Goal: Task Accomplishment & Management: Use online tool/utility

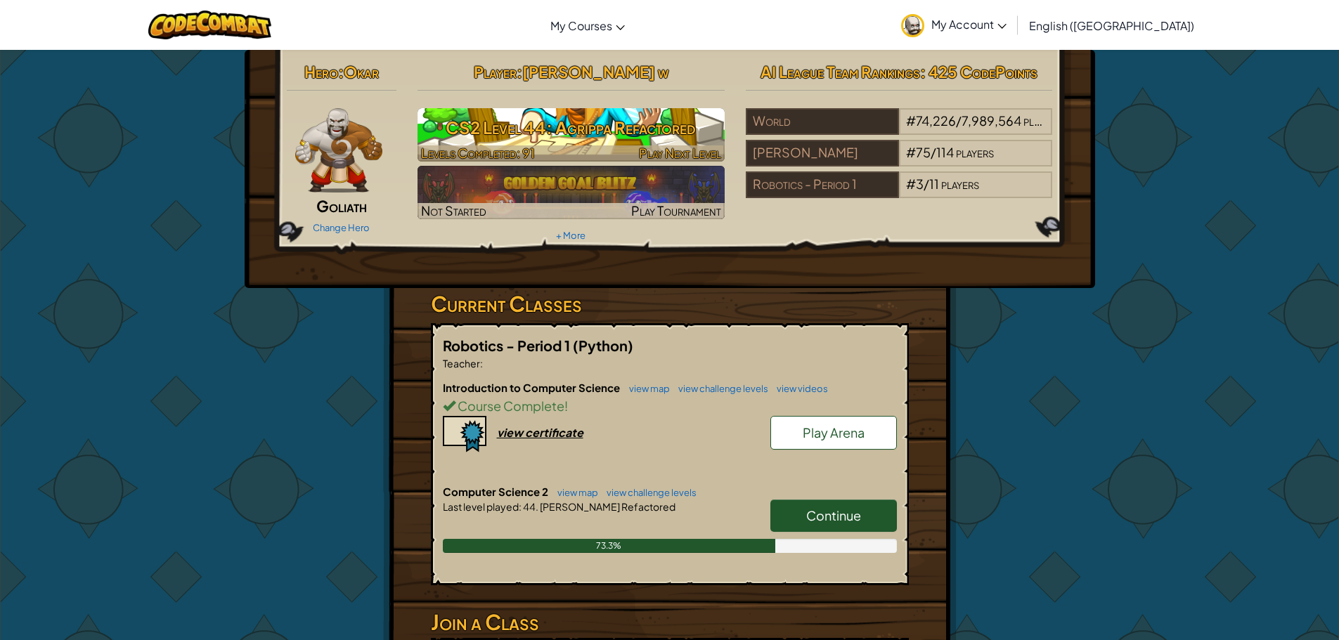
click at [563, 138] on h3 "CS2 Level 44: Agrippa Refactored" at bounding box center [570, 128] width 307 height 32
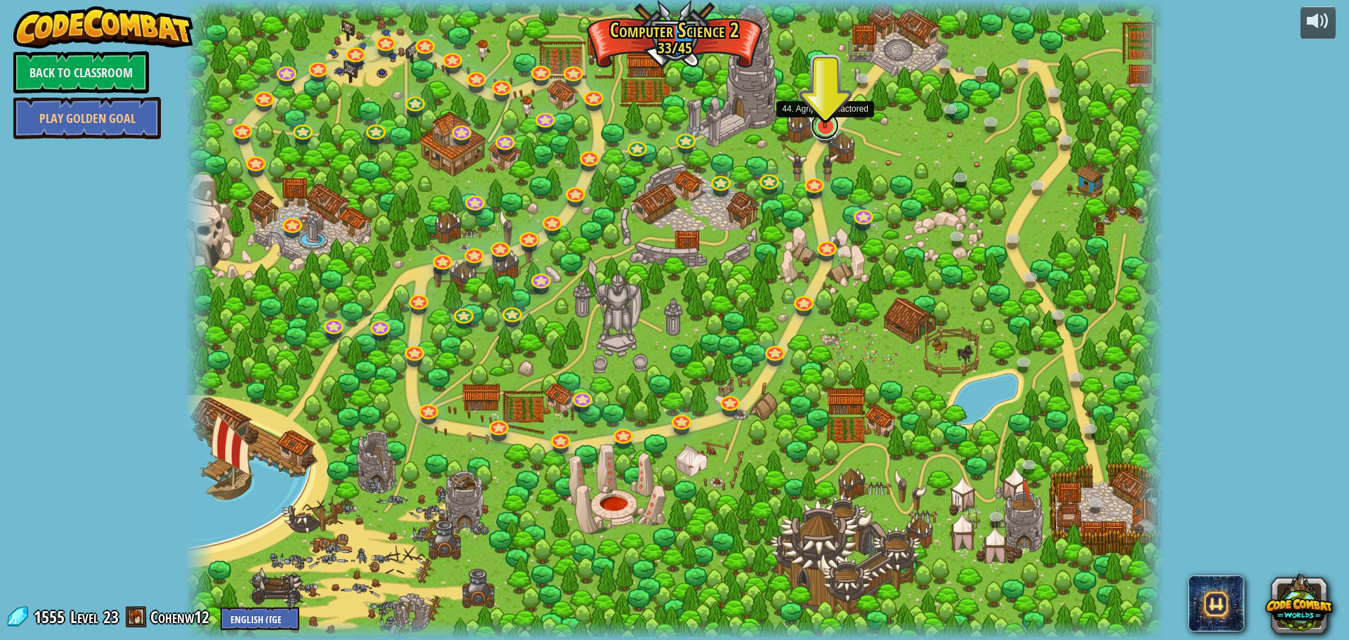
click at [828, 131] on link at bounding box center [825, 126] width 28 height 28
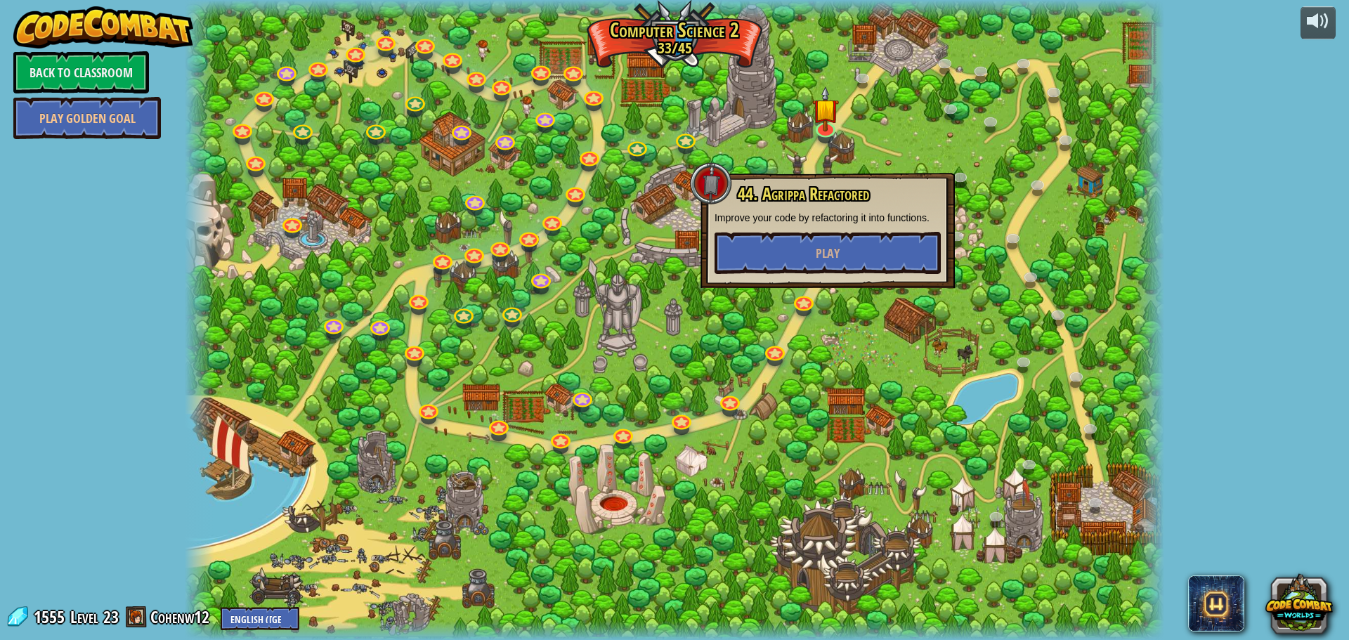
drag, startPoint x: 587, startPoint y: 281, endPoint x: 653, endPoint y: 216, distance: 92.4
click at [590, 278] on div at bounding box center [675, 320] width 980 height 640
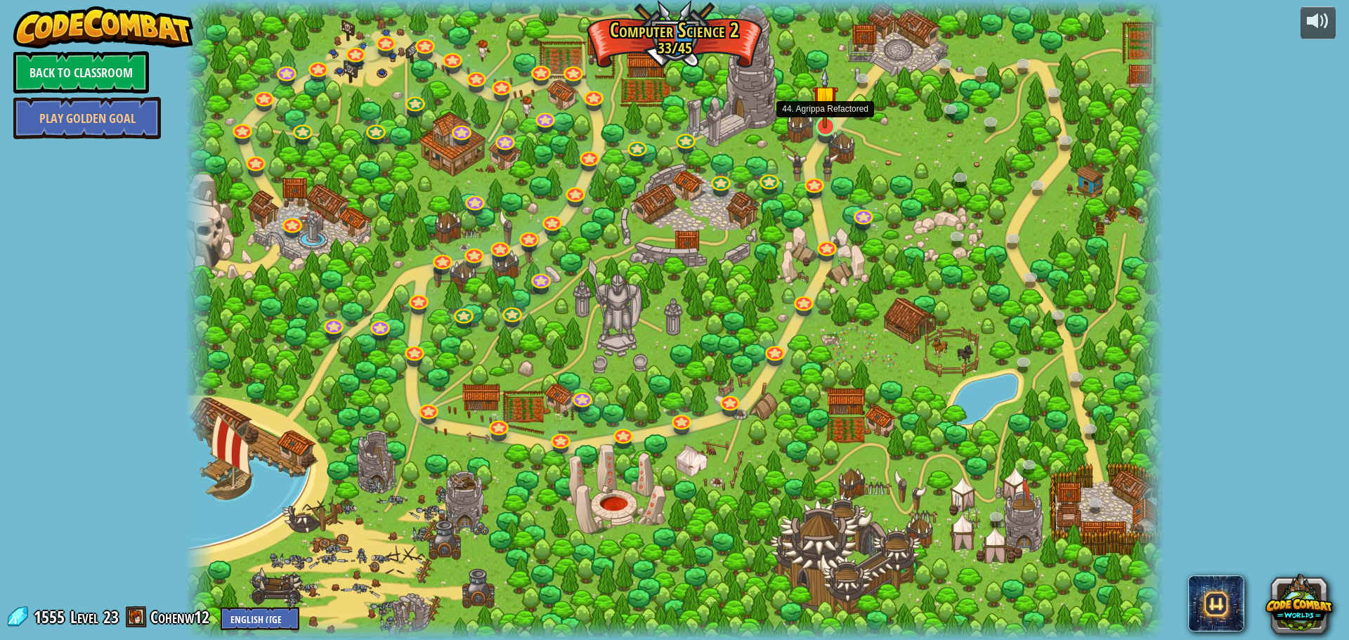
click at [812, 122] on img at bounding box center [825, 98] width 26 height 60
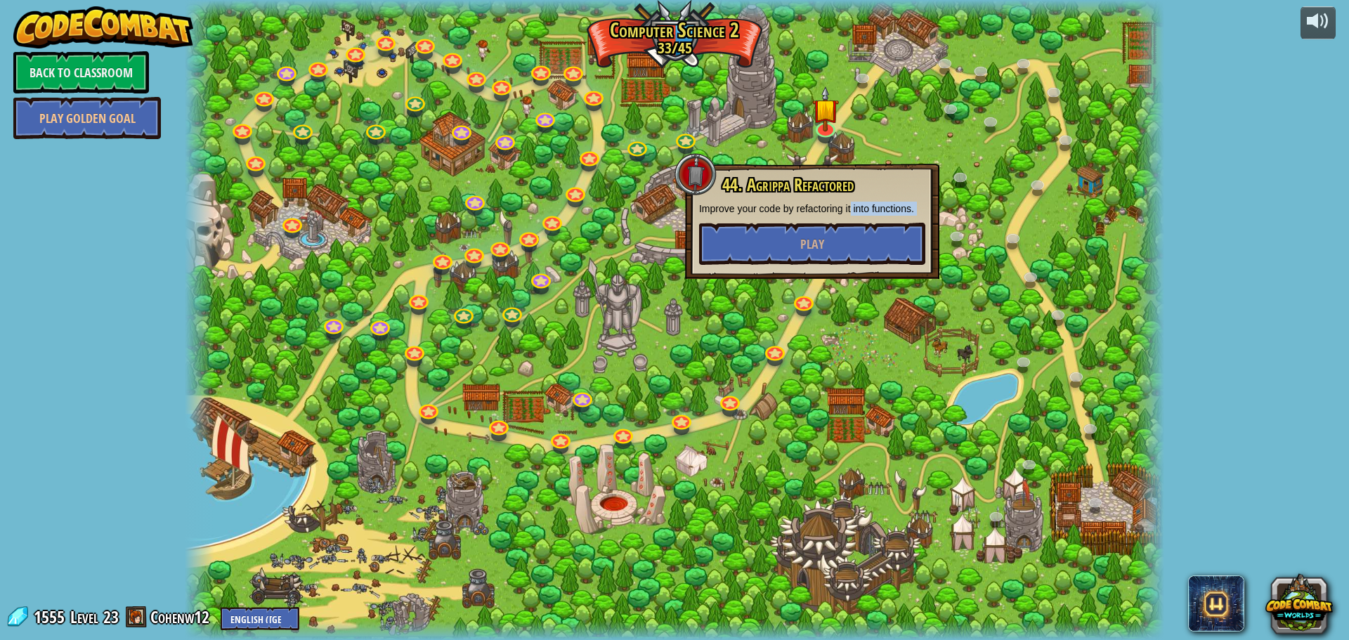
click at [850, 216] on div "44. [PERSON_NAME] Refactored Improve your code by refactoring it into functions…" at bounding box center [812, 220] width 226 height 89
click at [850, 241] on button "Play" at bounding box center [812, 244] width 226 height 42
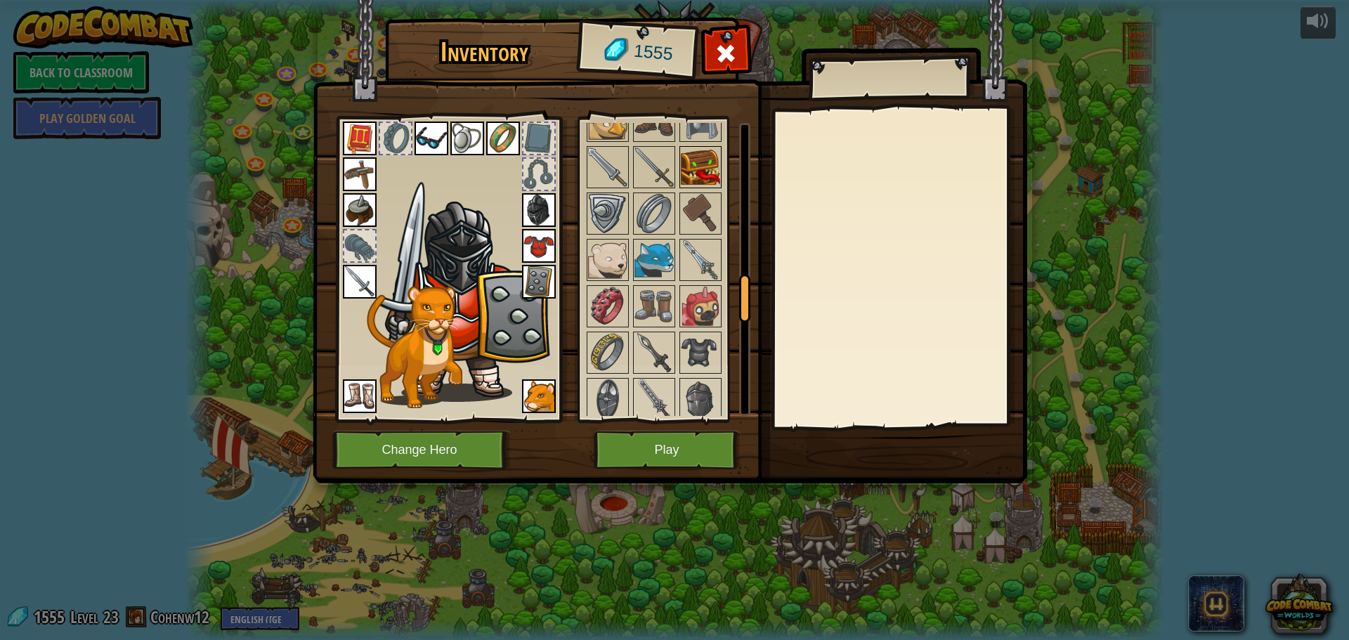
scroll to position [1124, 0]
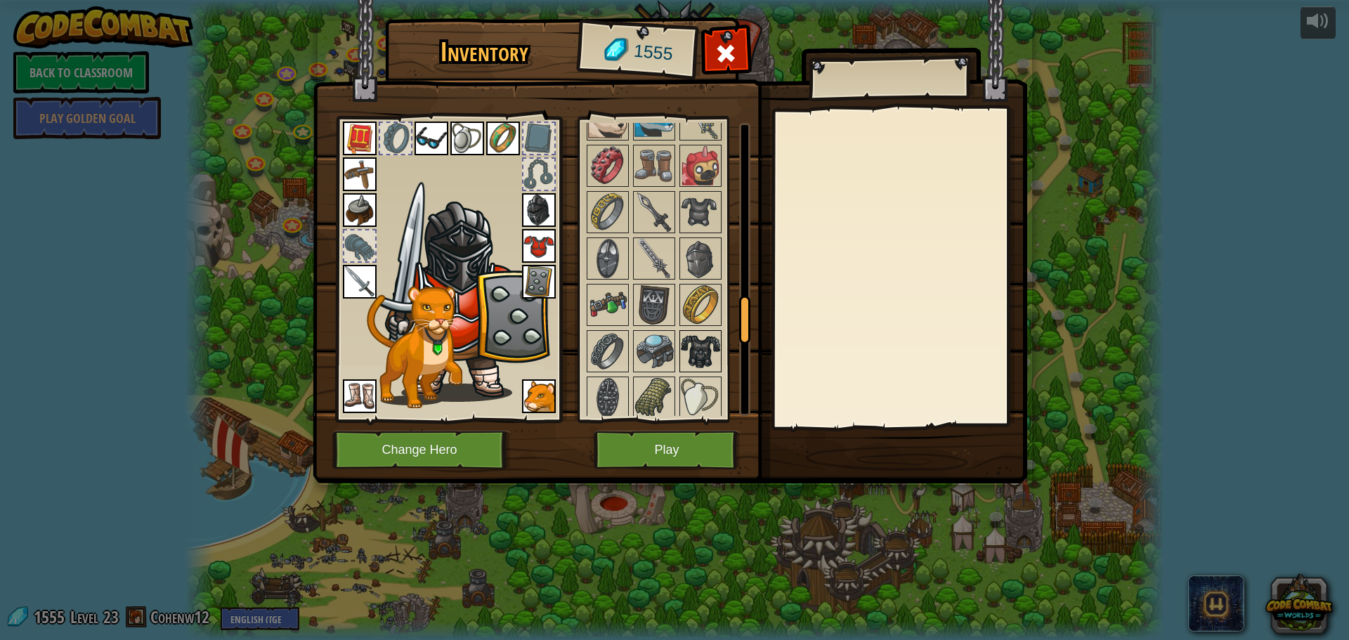
click at [704, 338] on img at bounding box center [700, 351] width 39 height 39
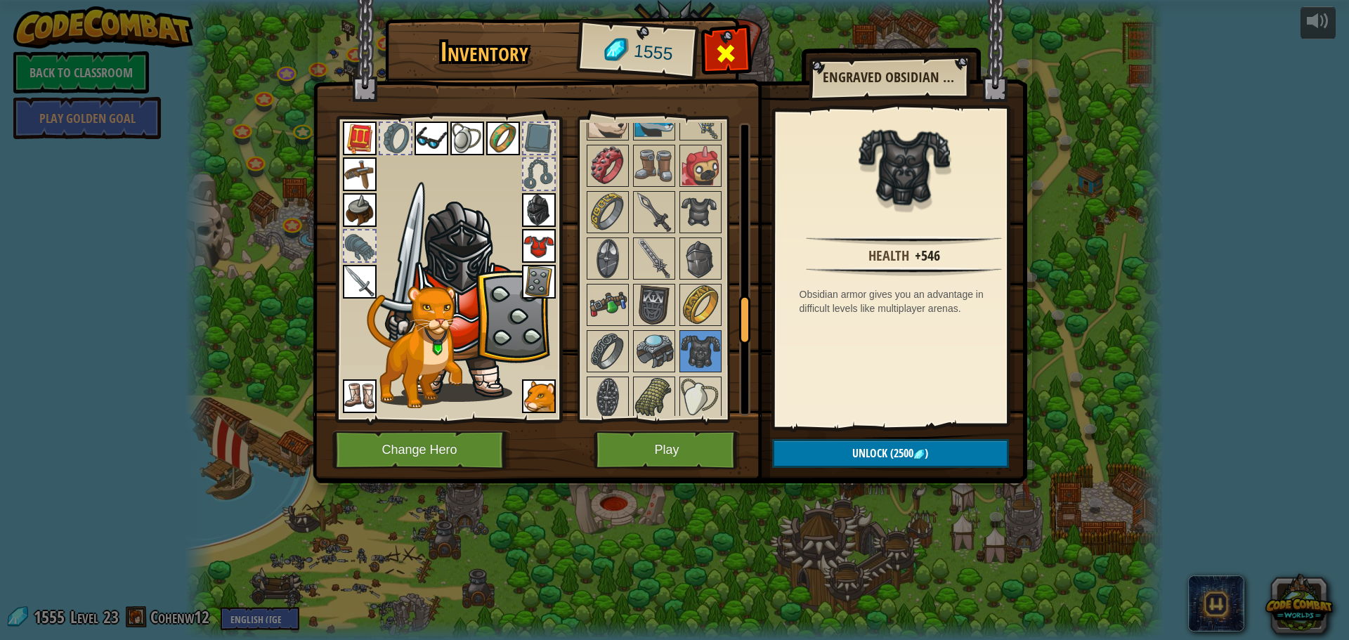
click at [730, 58] on span at bounding box center [726, 53] width 22 height 22
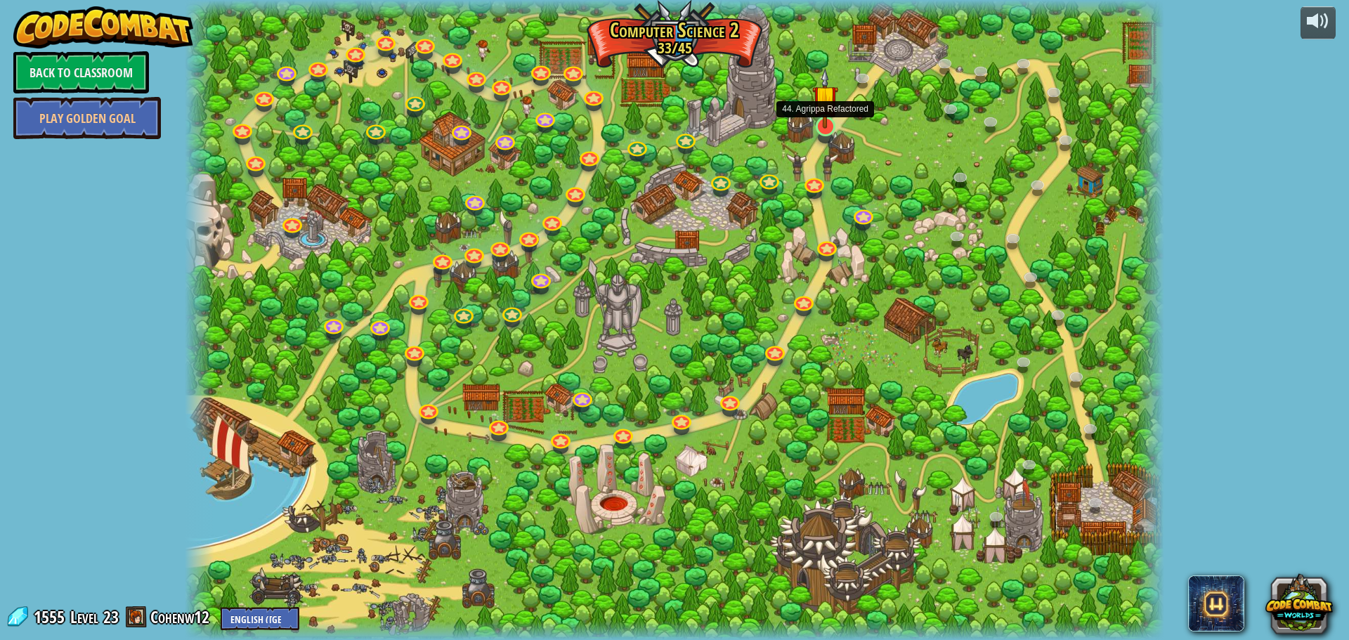
click at [819, 125] on img at bounding box center [825, 98] width 26 height 60
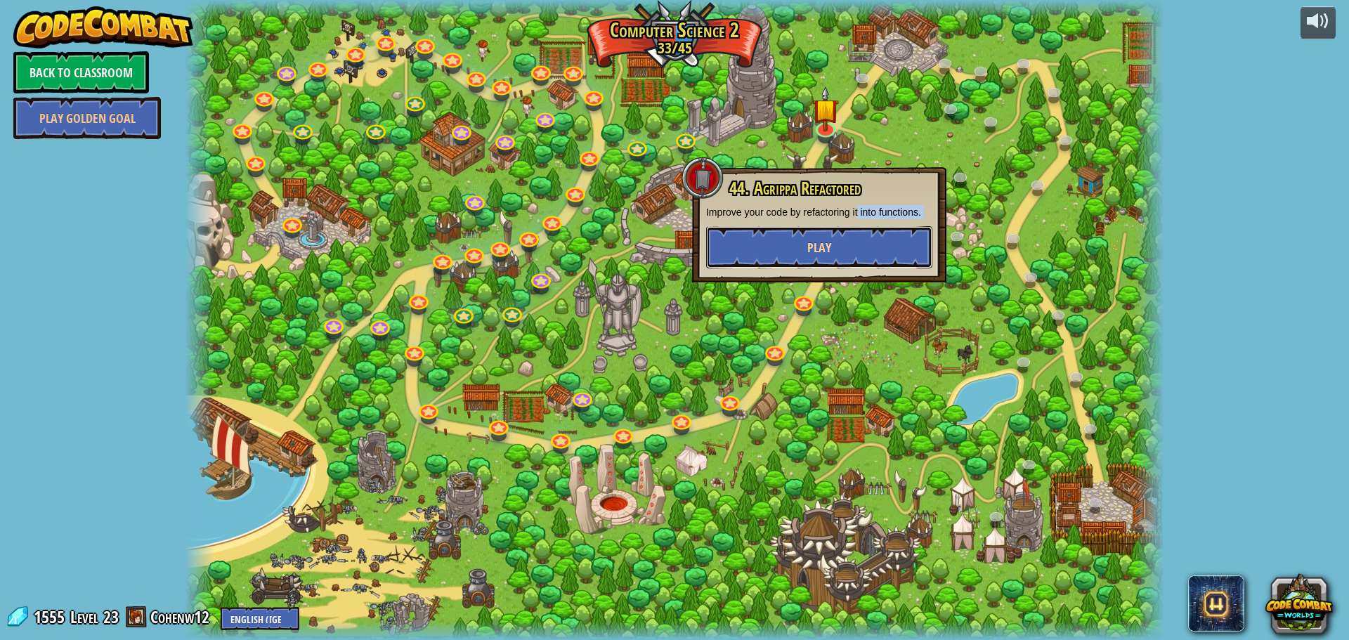
click at [890, 242] on button "Play" at bounding box center [819, 247] width 226 height 42
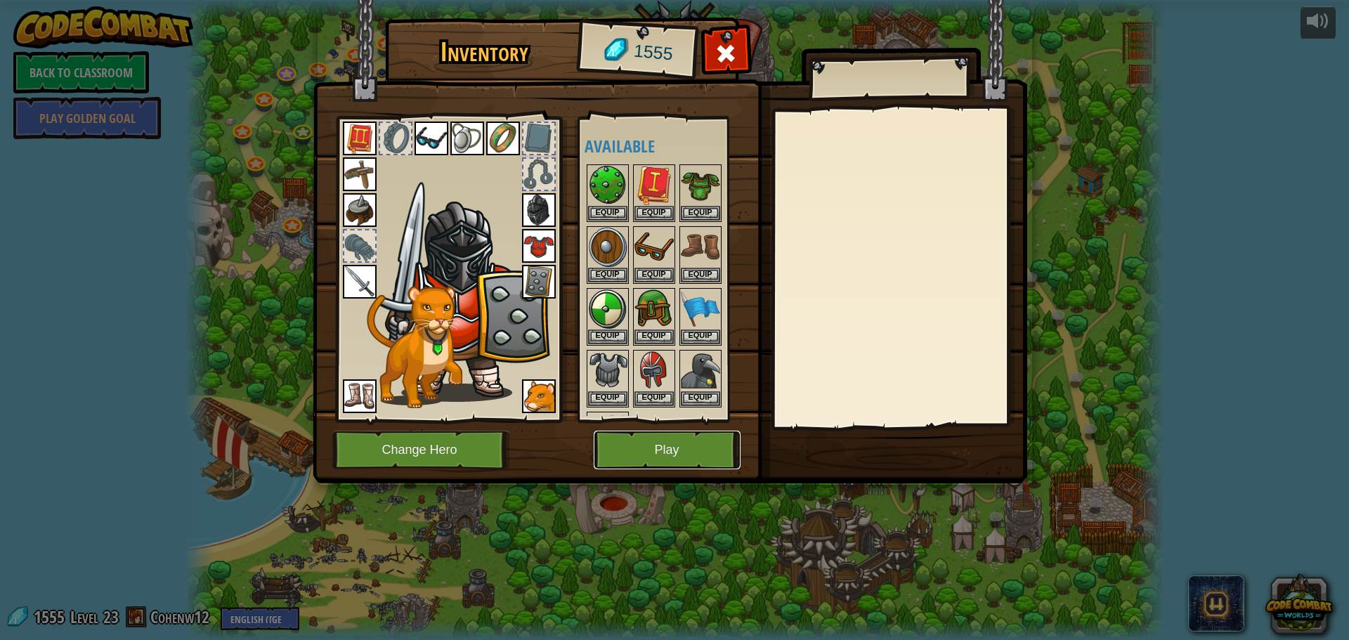
click at [661, 459] on button "Play" at bounding box center [667, 450] width 147 height 39
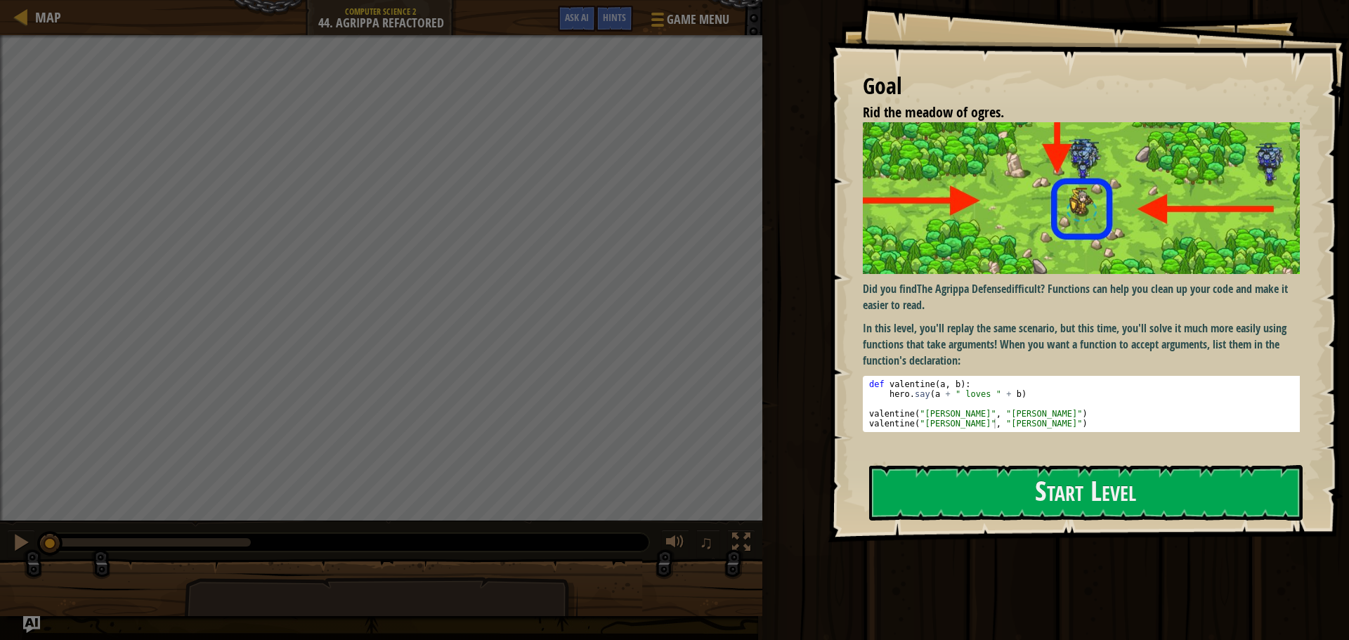
drag, startPoint x: 1092, startPoint y: 377, endPoint x: 1086, endPoint y: 393, distance: 16.4
click at [1086, 393] on div "def valentine ( a , b ) : hero . say ( a + " loves " + b ) valentine ( "[PERSON…" at bounding box center [1086, 413] width 441 height 69
type textarea "def valentine(a, b): hero.say(a + " loves " + b)"
click at [1093, 524] on div "Goal Rid the meadow of ogres. Did you find The Agrippa Defense difficult? Funct…" at bounding box center [1088, 271] width 521 height 542
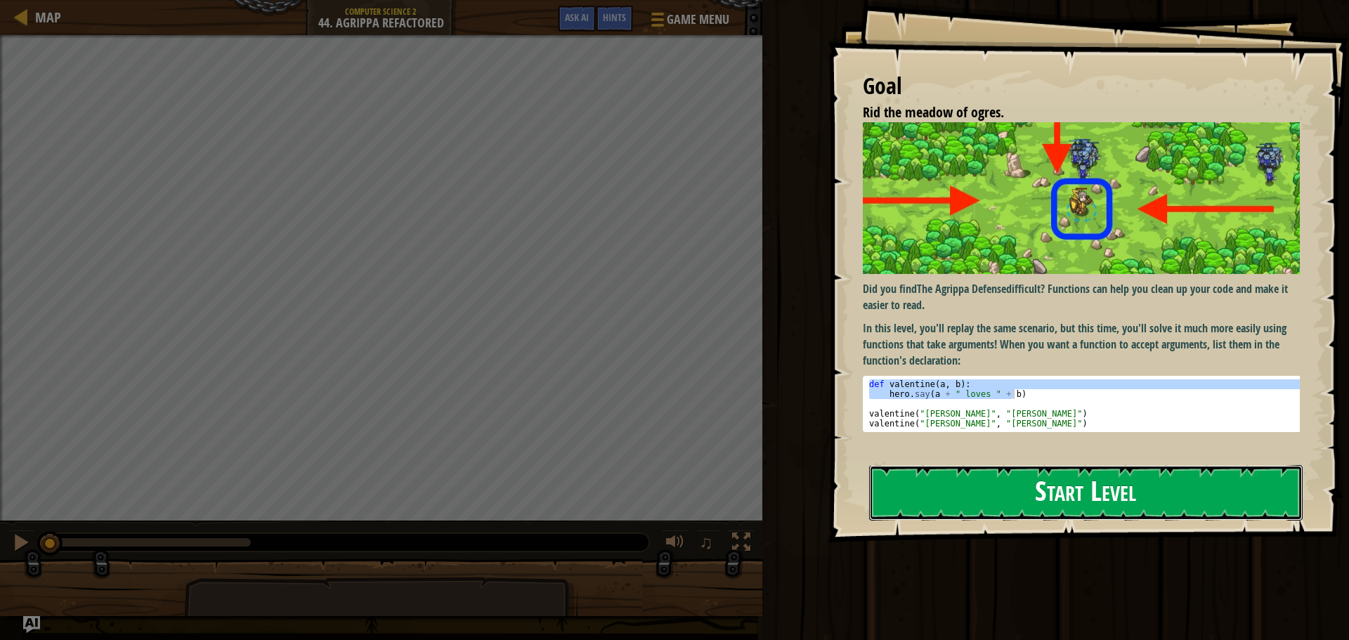
click at [1055, 491] on button "Start Level" at bounding box center [1086, 493] width 434 height 56
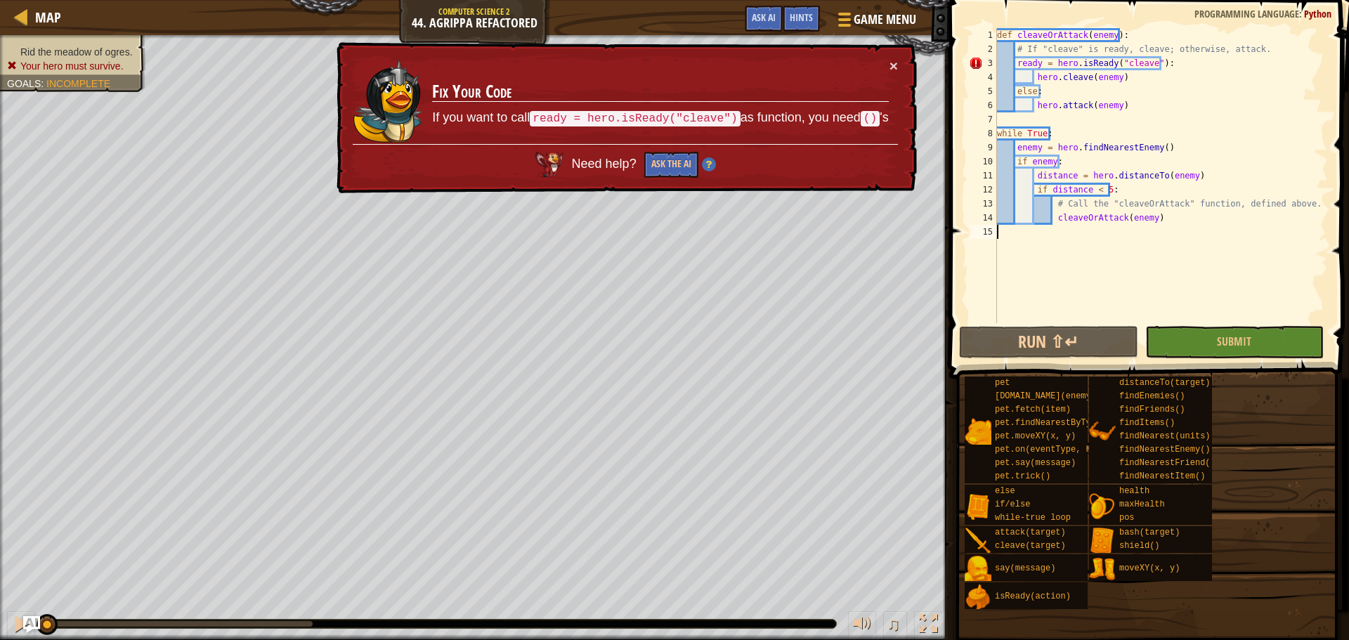
click at [902, 61] on div "× Fix Your Code If you want to call ready = hero.isReady("cleave") as function,…" at bounding box center [626, 118] width 584 height 155
click at [902, 65] on div "× Fix Your Code If you want to call ready = hero.isReady("cleave") as function,…" at bounding box center [625, 118] width 583 height 152
click at [894, 67] on button "×" at bounding box center [894, 67] width 8 height 15
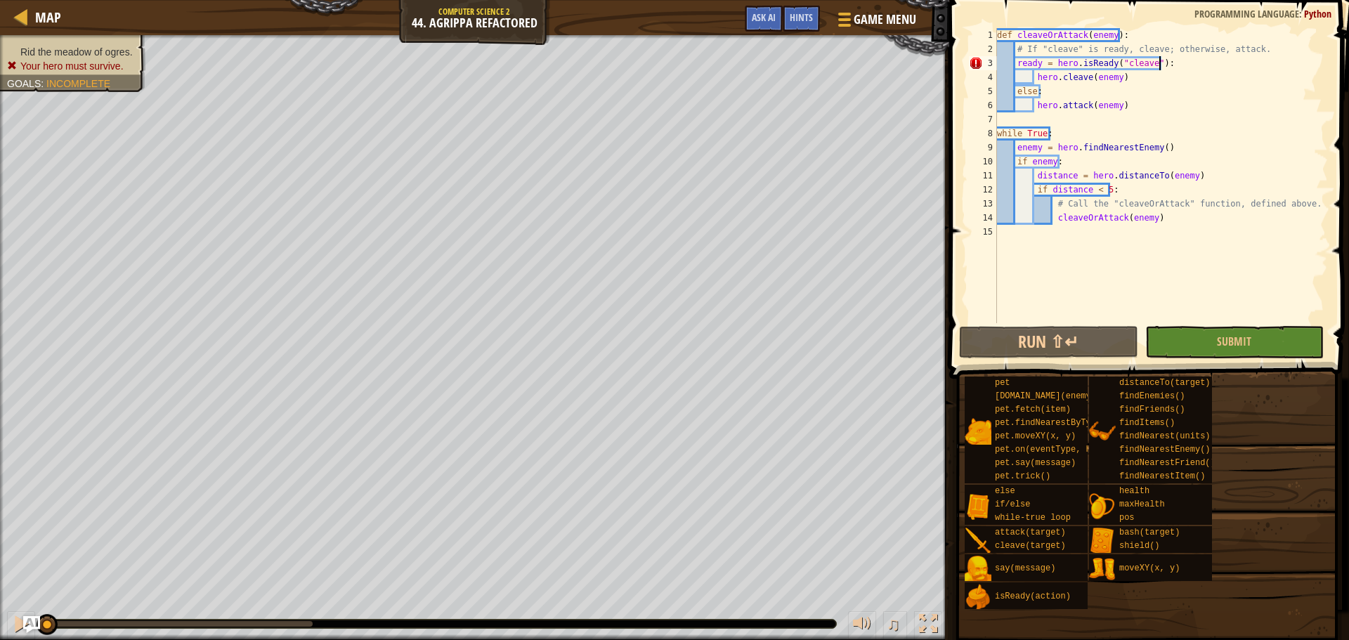
click at [1164, 65] on div "def cleaveOrAttack ( enemy ) : # If "cleave" is ready, cleave; otherwise, attac…" at bounding box center [1161, 189] width 334 height 323
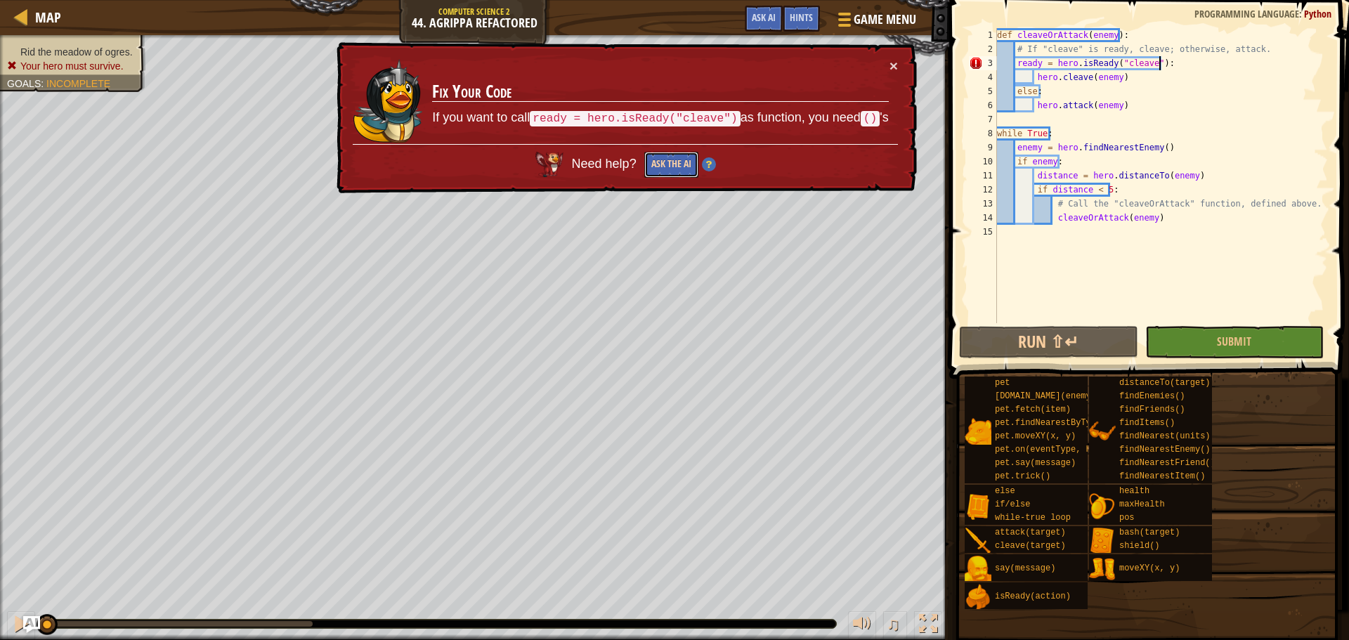
click at [682, 164] on button "Ask the AI" at bounding box center [671, 165] width 54 height 26
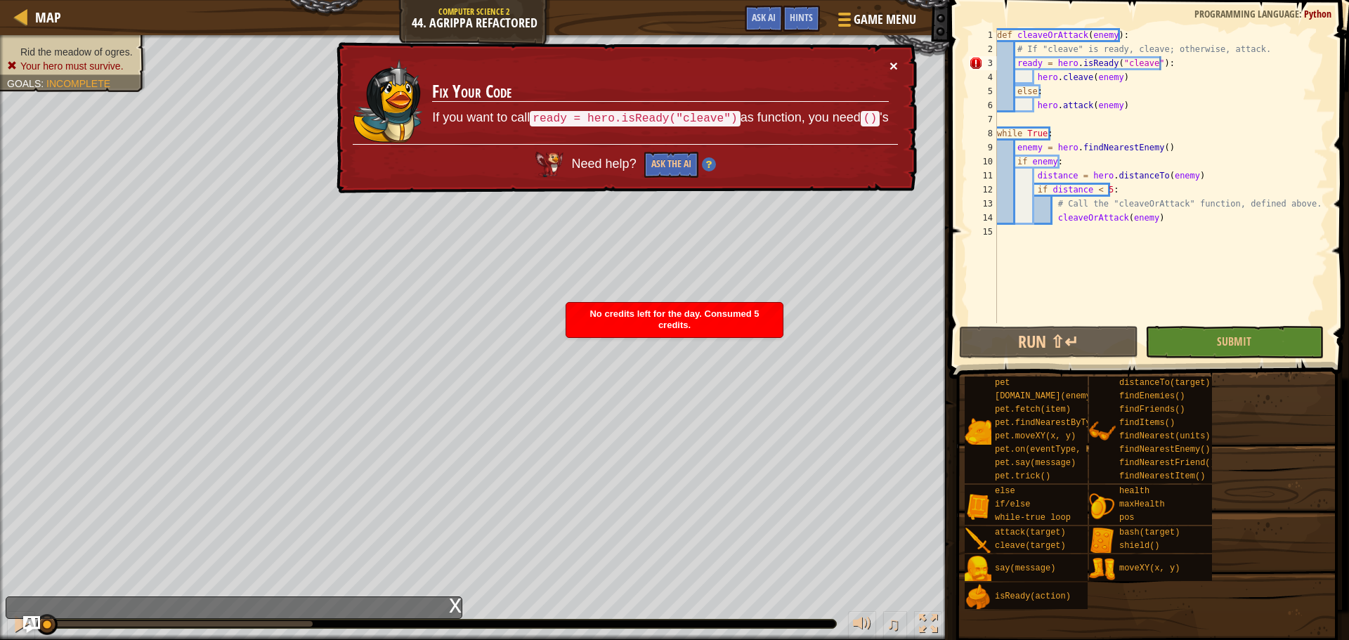
click at [893, 63] on button "×" at bounding box center [894, 67] width 8 height 15
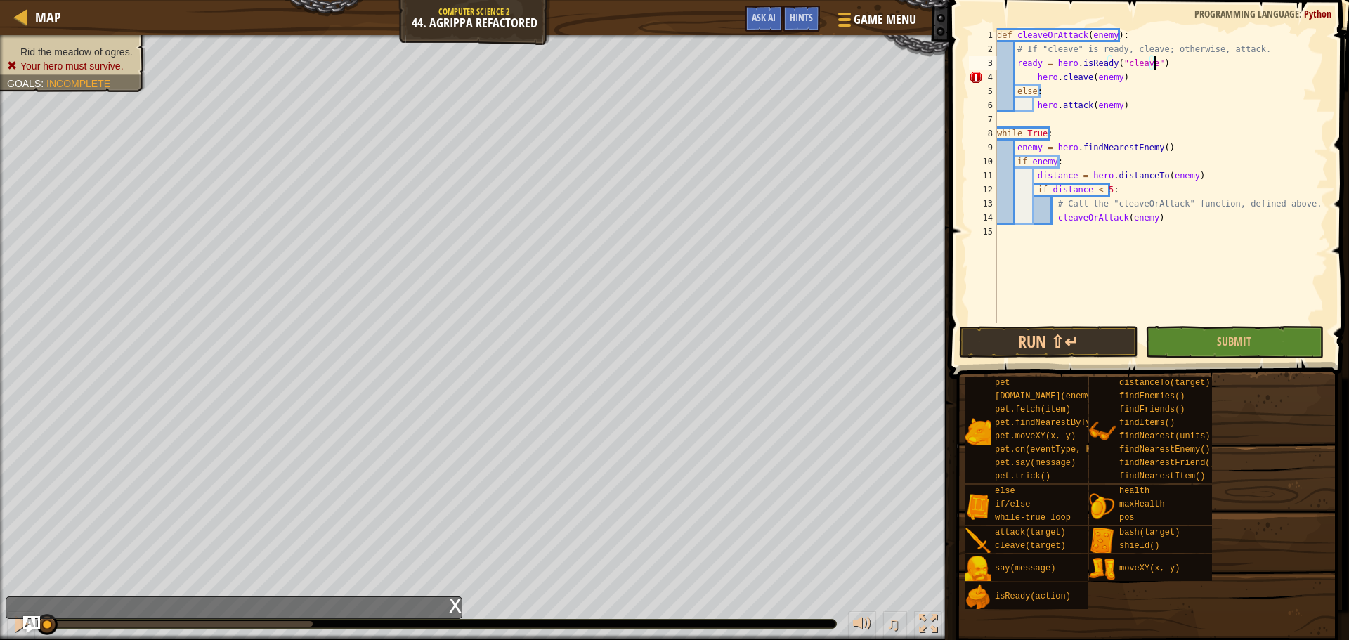
click at [1131, 78] on div "def cleaveOrAttack ( enemy ) : # If "cleave" is ready, cleave; otherwise, attac…" at bounding box center [1161, 189] width 334 height 323
click at [1032, 74] on div "def cleaveOrAttack ( enemy ) : # If "cleave" is ready, cleave; otherwise, attac…" at bounding box center [1161, 189] width 334 height 323
drag, startPoint x: 1120, startPoint y: 109, endPoint x: 1016, endPoint y: 94, distance: 105.0
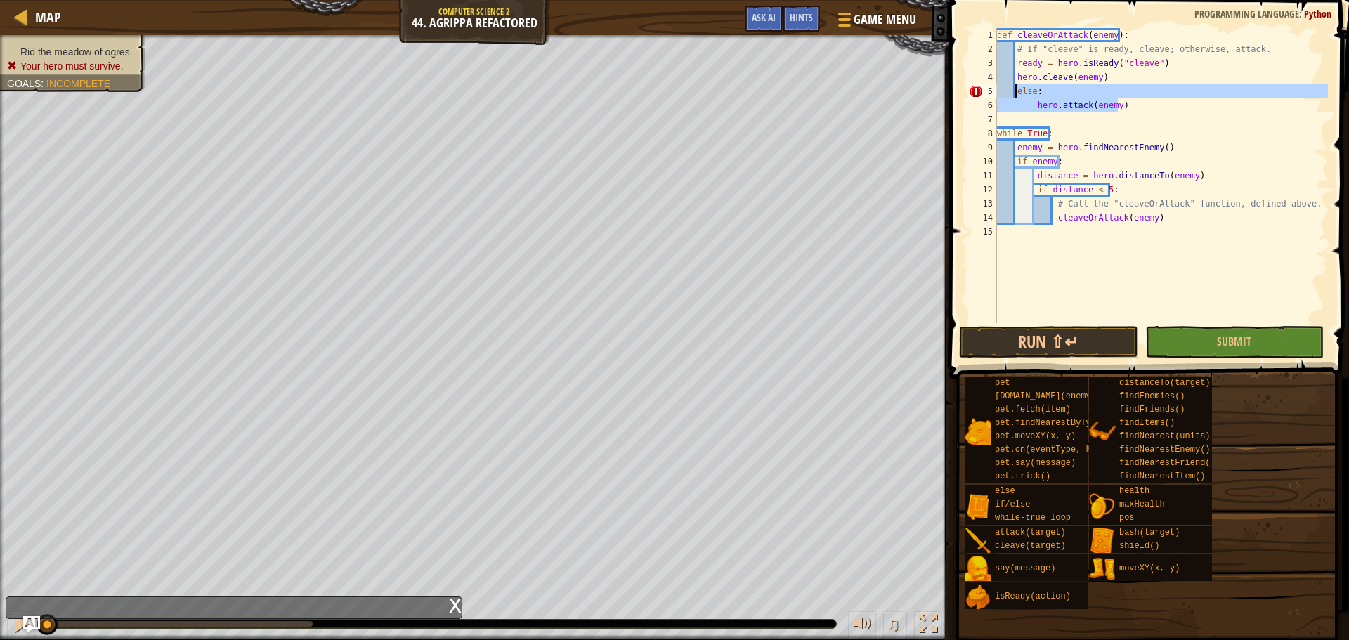
click at [1016, 94] on div "def cleaveOrAttack ( enemy ) : # If "cleave" is ready, cleave; otherwise, attac…" at bounding box center [1161, 189] width 334 height 323
type textarea "else: hero.attack(enemy)"
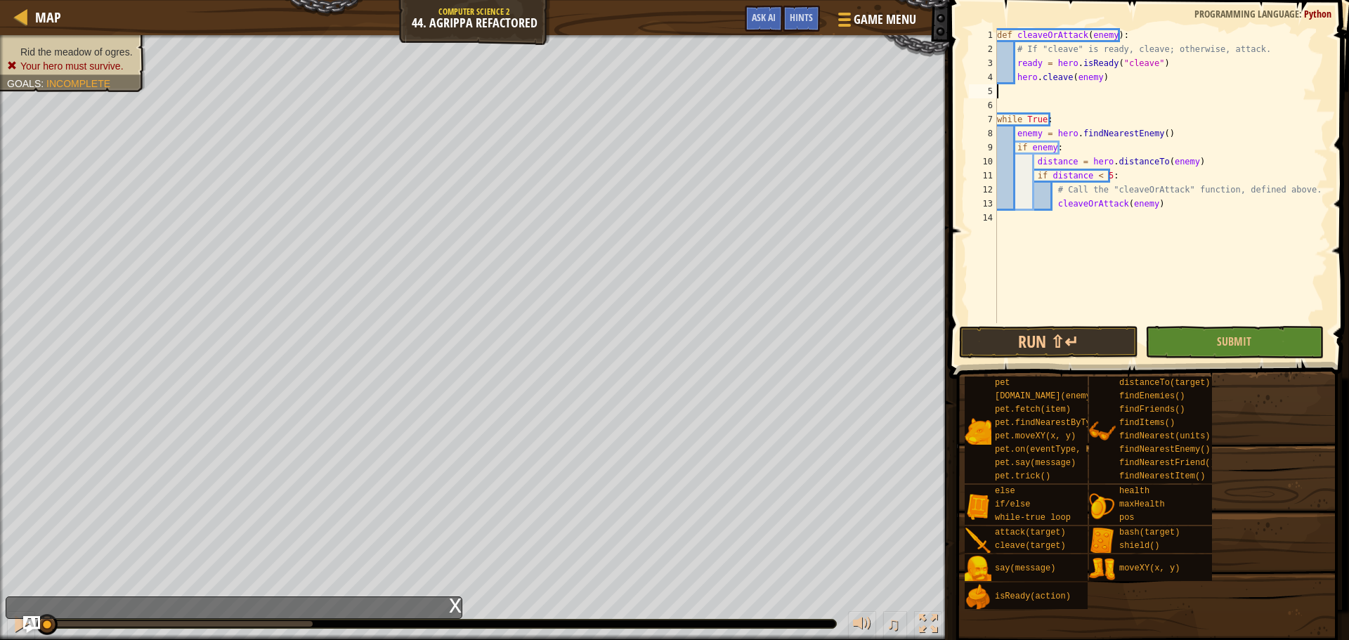
scroll to position [6, 0]
click at [1110, 337] on button "Run ⇧↵" at bounding box center [1048, 342] width 178 height 32
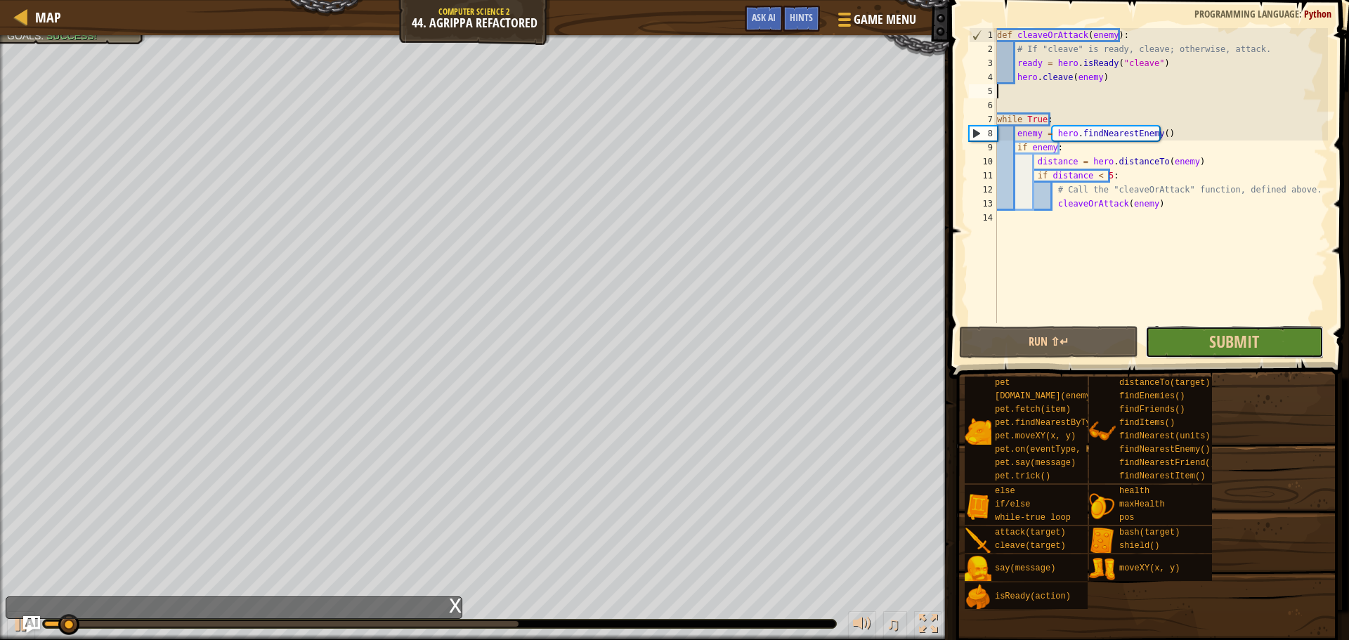
click at [1203, 332] on button "Submit" at bounding box center [1234, 342] width 178 height 32
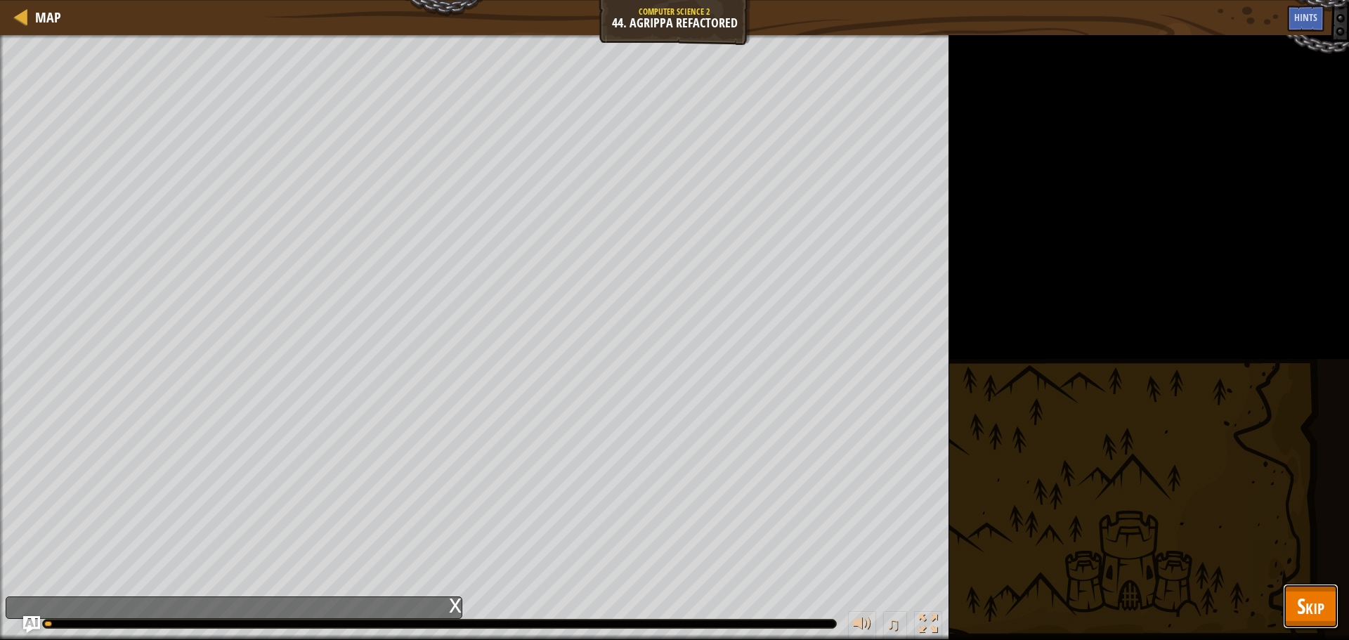
click at [1317, 591] on button "Skip" at bounding box center [1311, 606] width 56 height 45
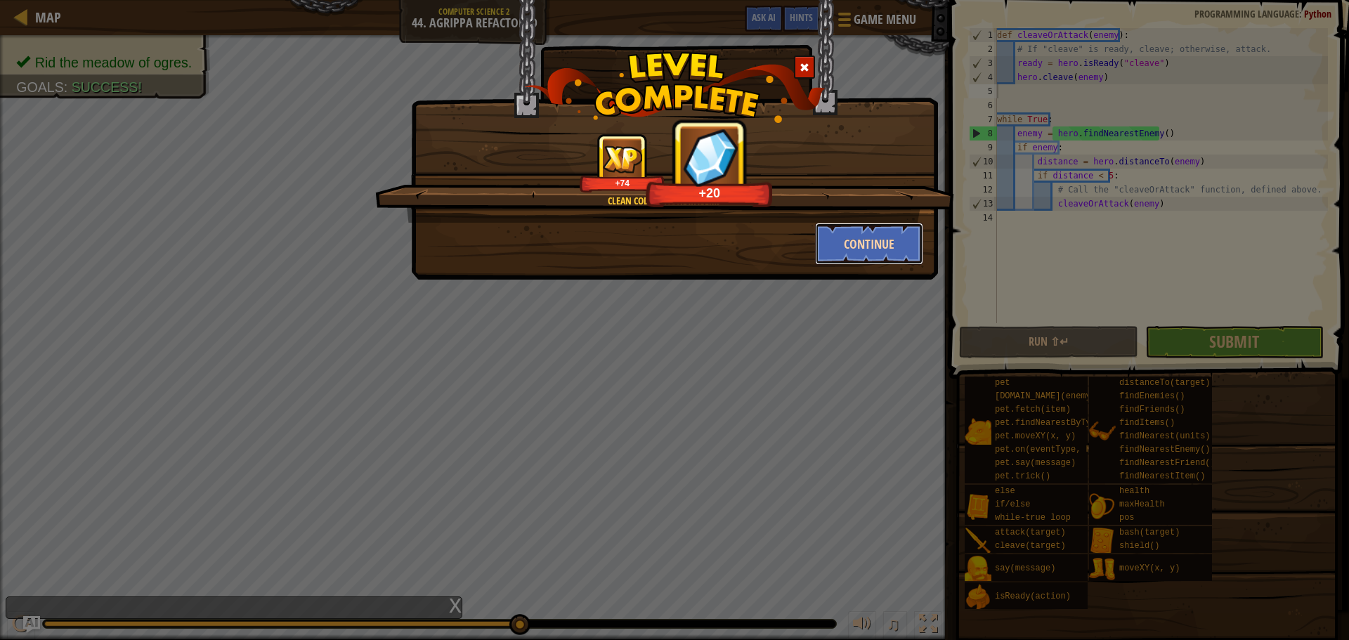
click at [877, 252] on button "Continue" at bounding box center [869, 244] width 109 height 42
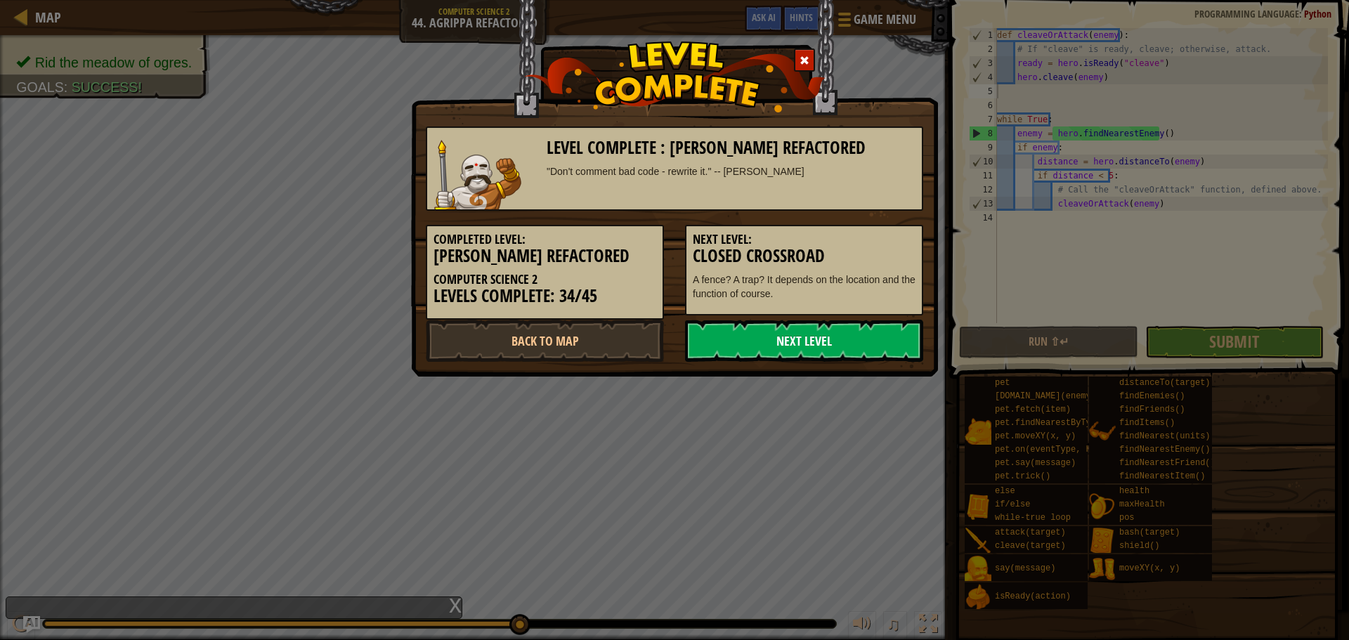
click at [854, 336] on link "Next Level" at bounding box center [804, 341] width 238 height 42
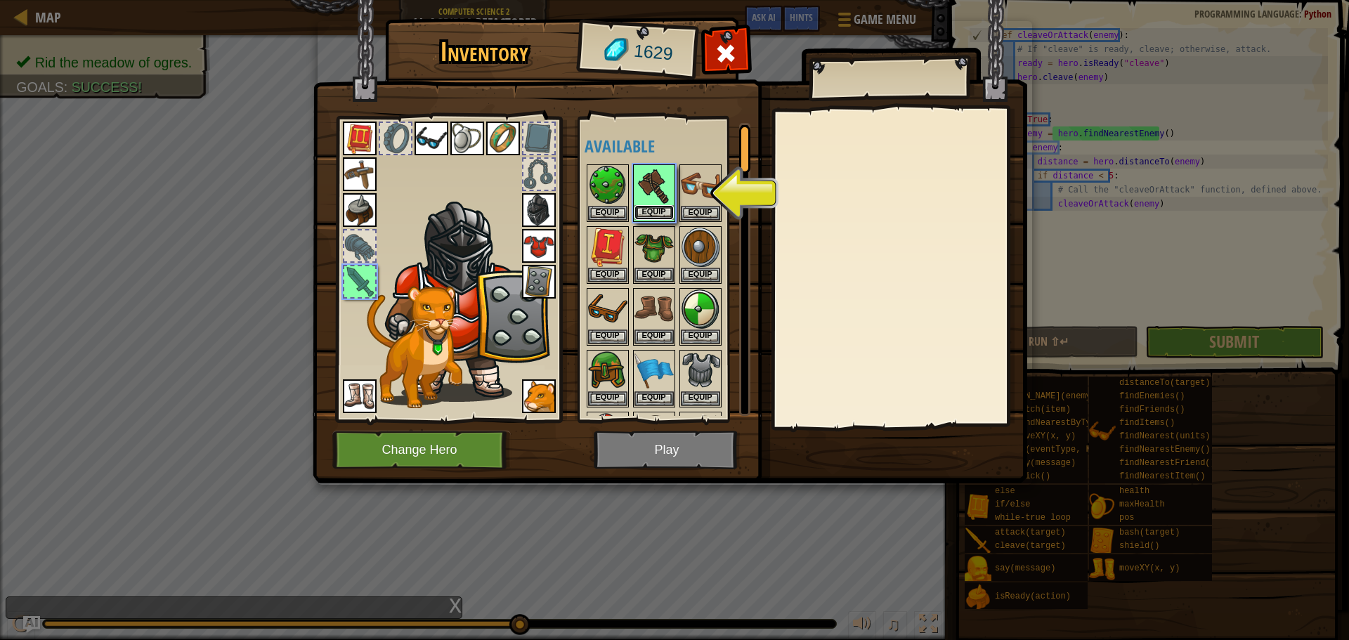
click at [663, 209] on button "Equip" at bounding box center [654, 212] width 39 height 15
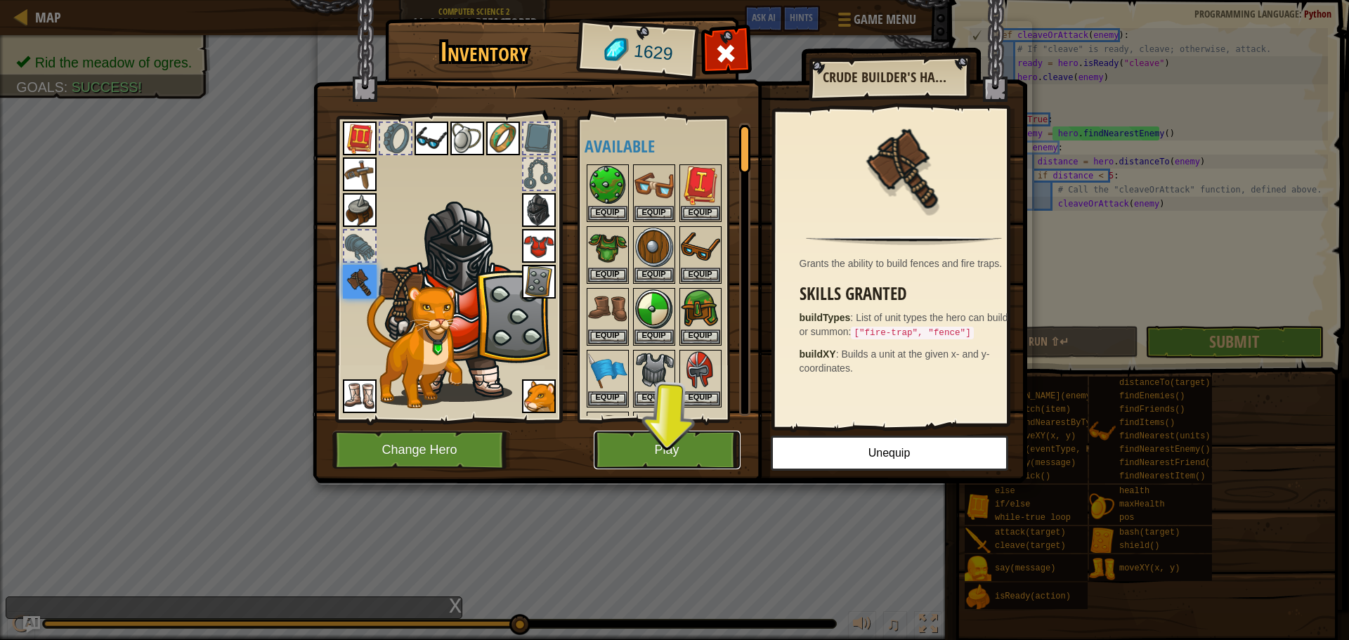
click at [609, 434] on button "Play" at bounding box center [667, 450] width 147 height 39
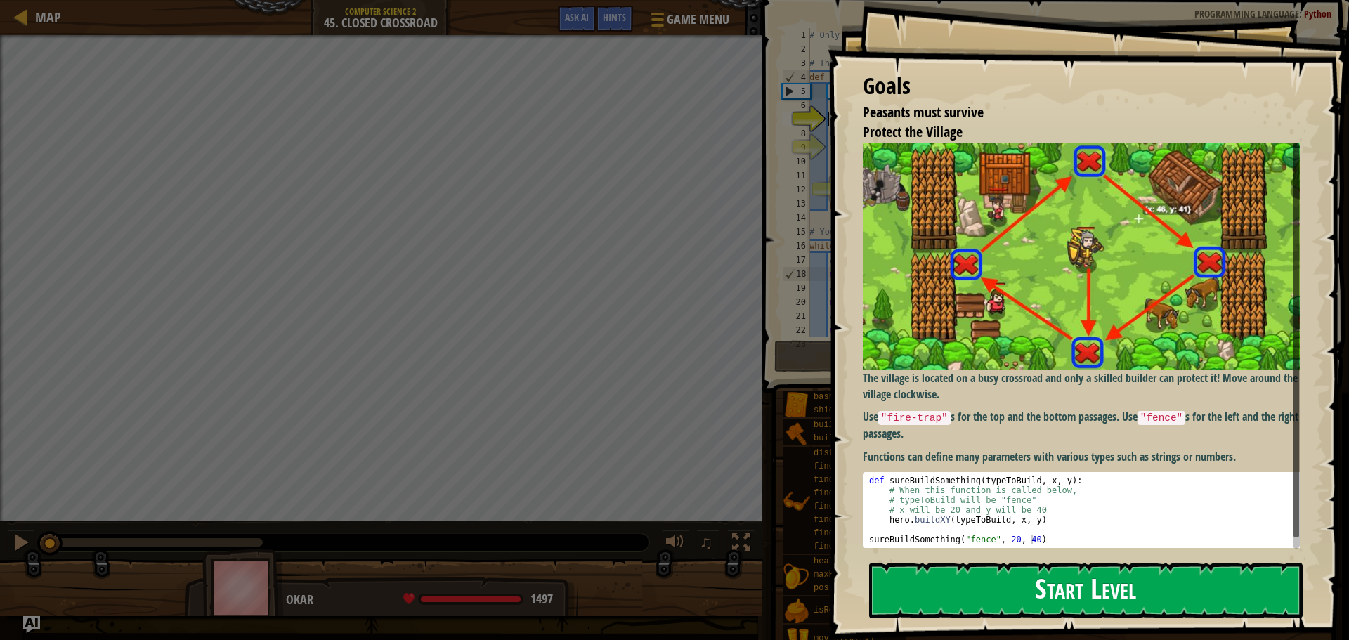
click at [1068, 604] on button "Start Level" at bounding box center [1086, 591] width 434 height 56
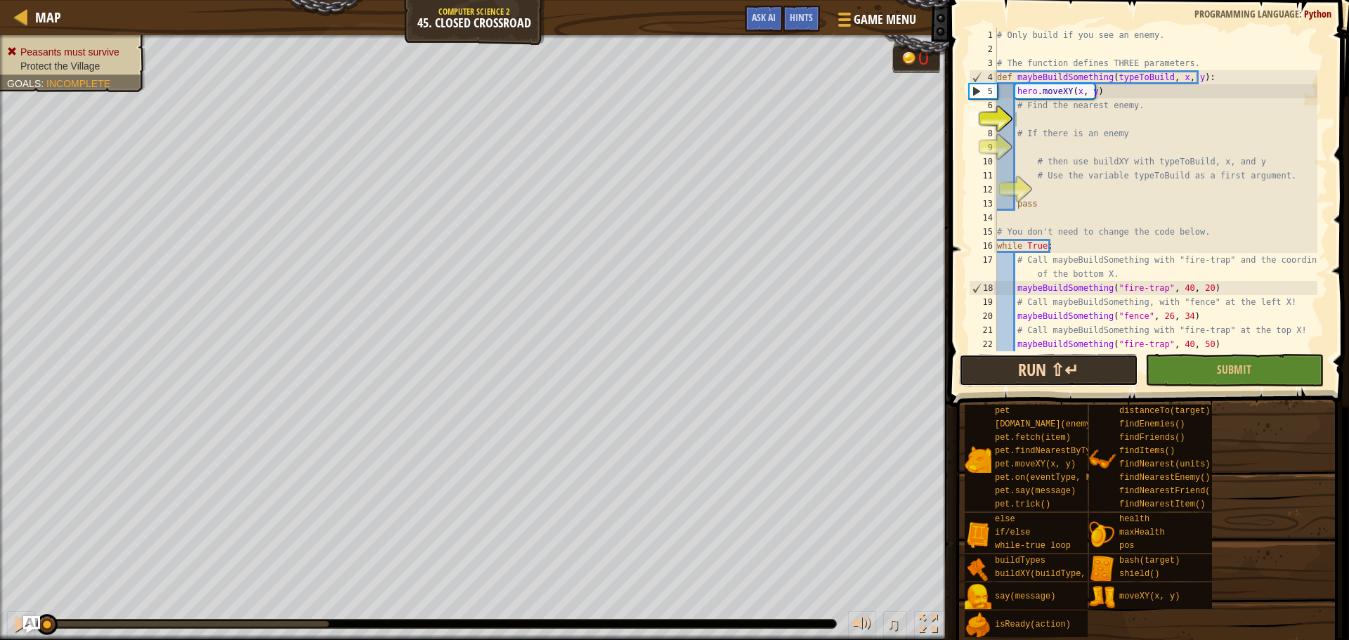
click at [1110, 366] on button "Run ⇧↵" at bounding box center [1048, 370] width 178 height 32
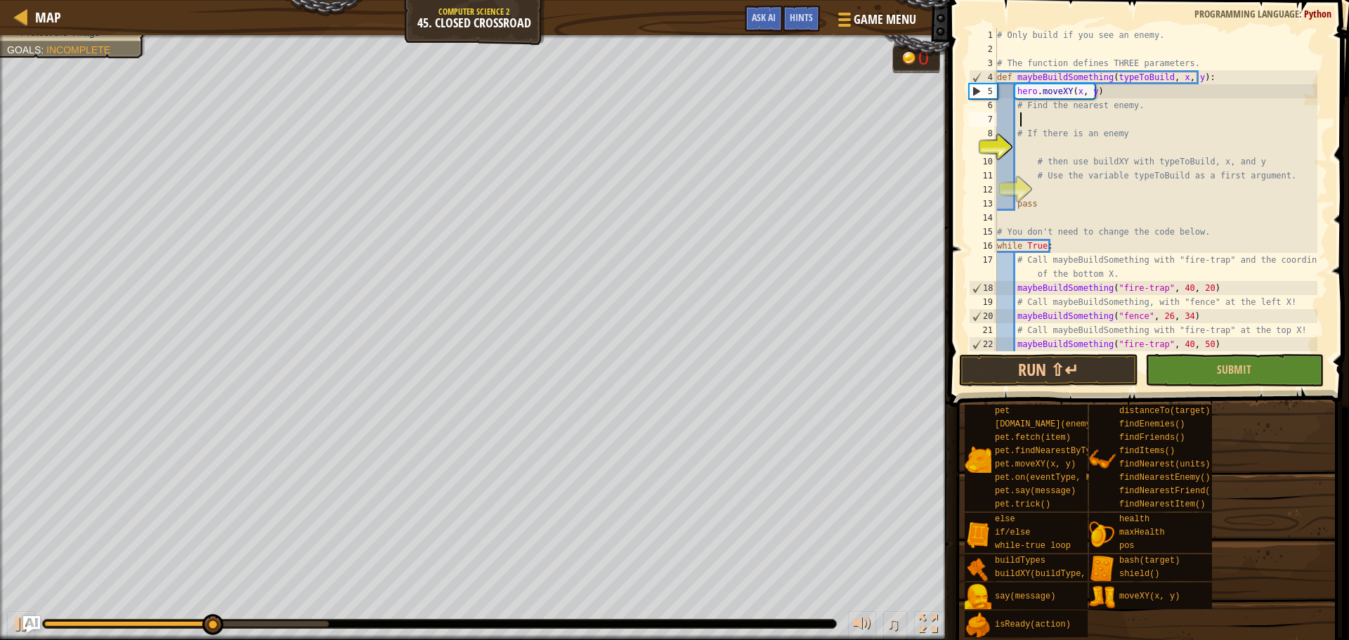
type textarea "f"
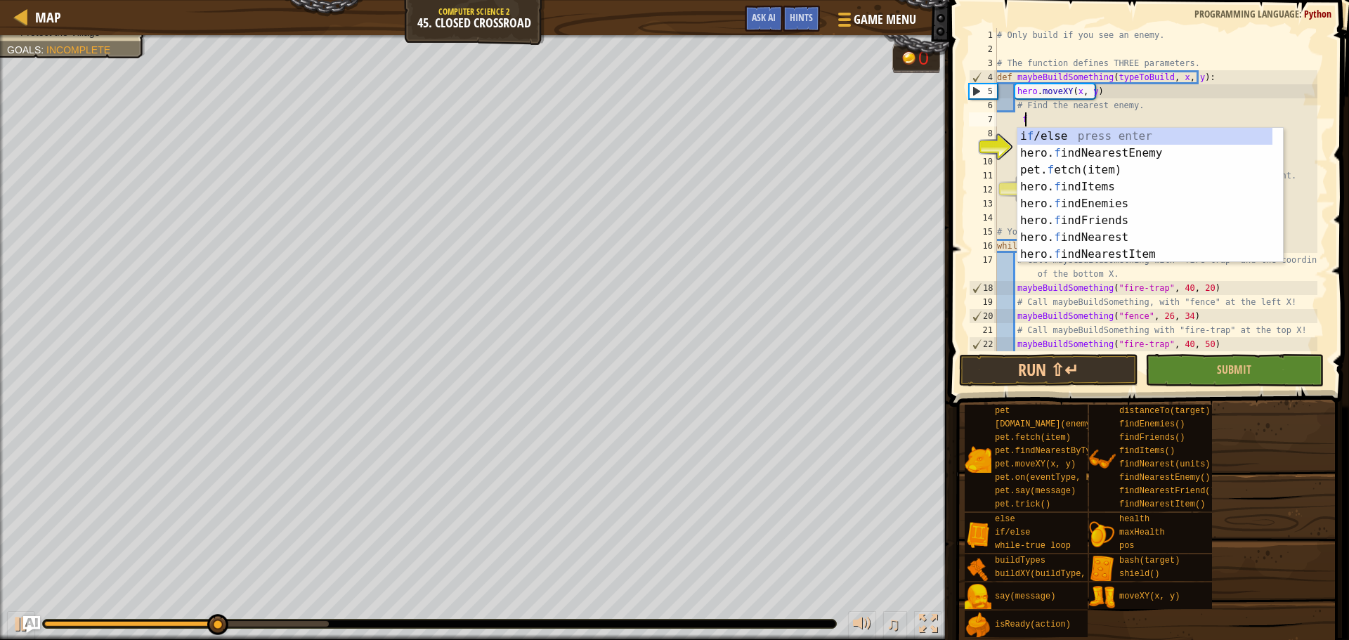
scroll to position [6, 1]
click at [1109, 152] on div "i f /else press enter hero. f indNearestEnemy press enter pet. f etch(item) pre…" at bounding box center [1144, 212] width 255 height 169
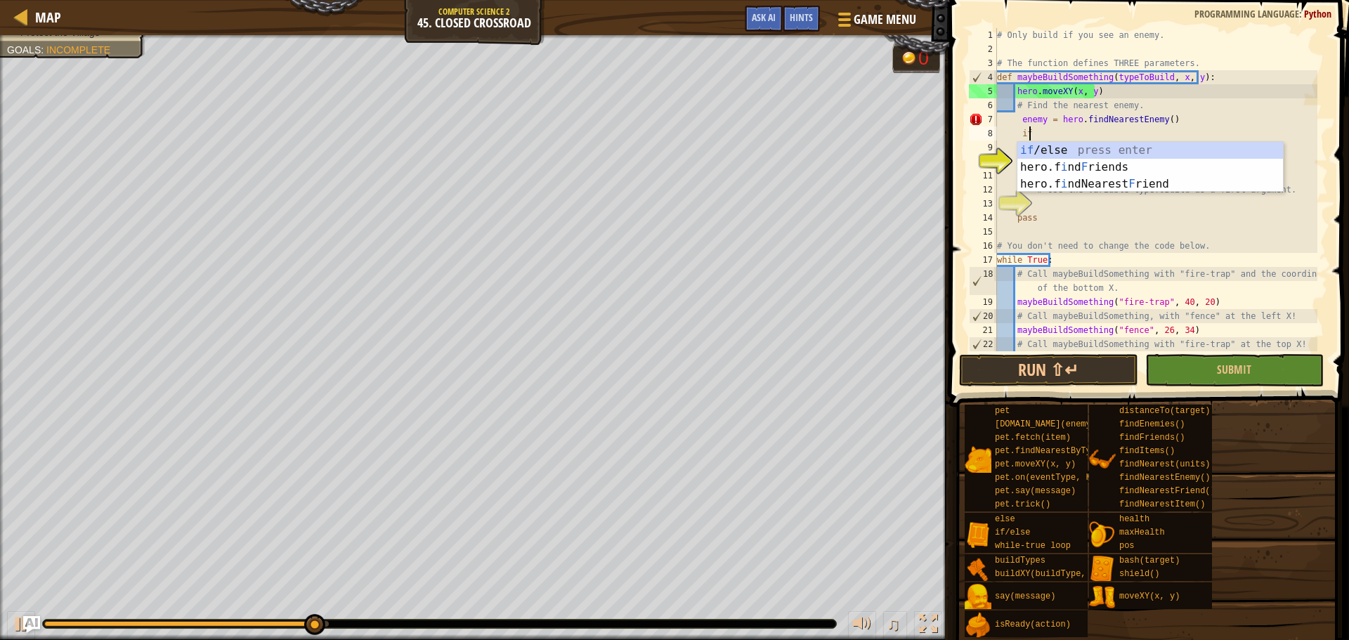
type textarea "if enemy:"
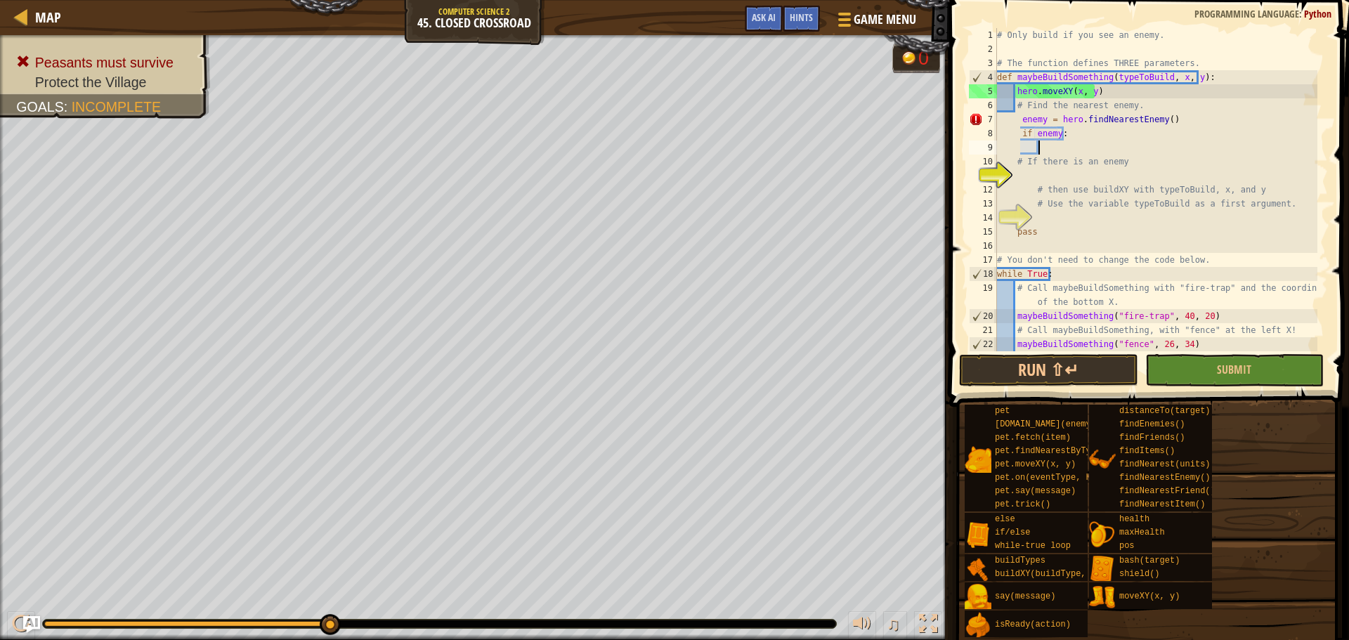
scroll to position [6, 3]
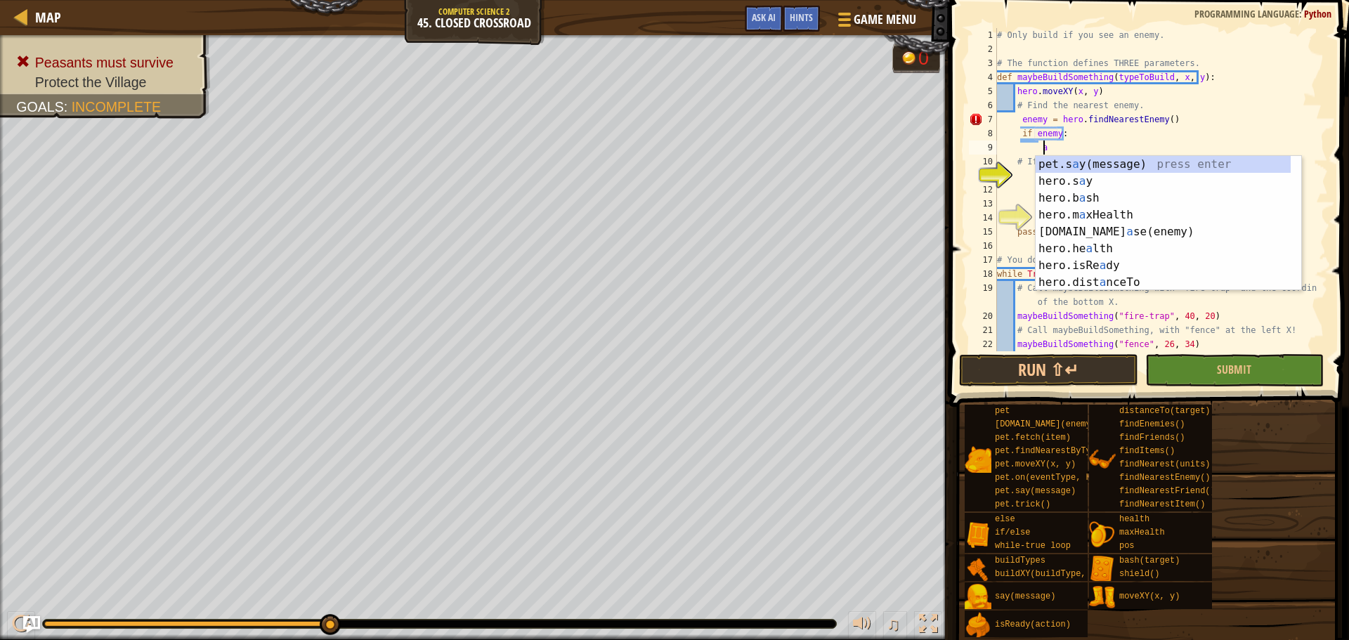
click at [1091, 147] on div "# Only build if you see an enemy. # The function defines THREE parameters. def …" at bounding box center [1155, 203] width 323 height 351
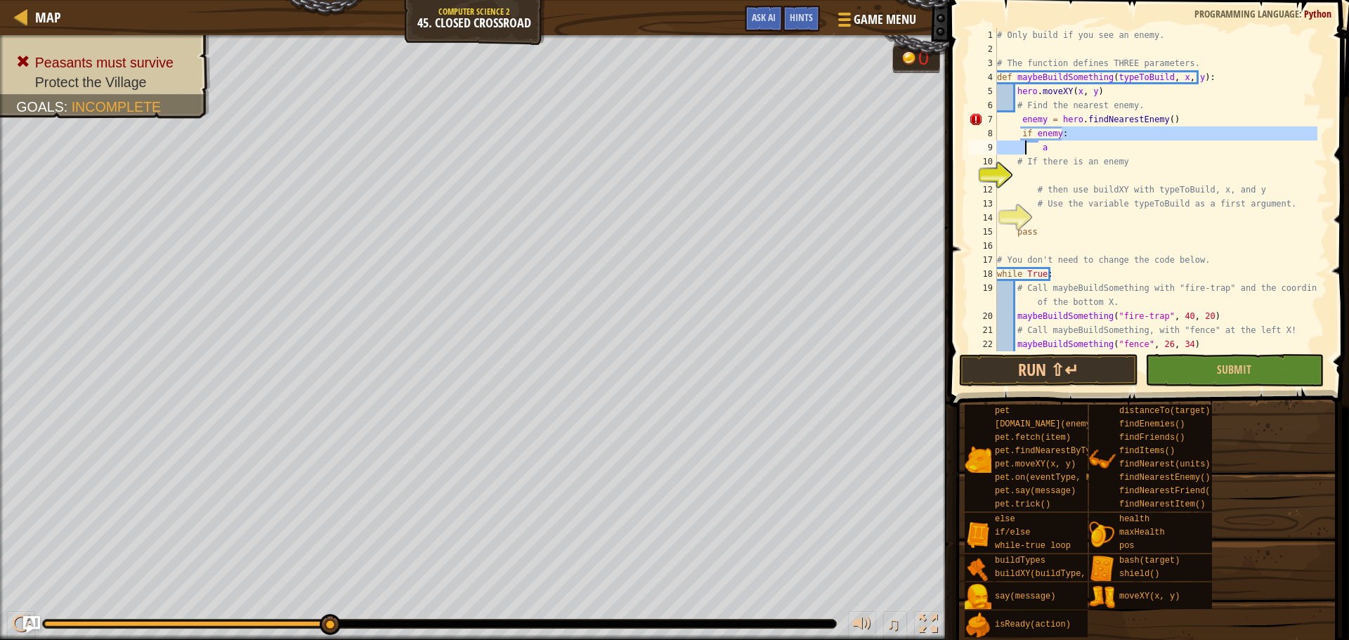
drag, startPoint x: 1080, startPoint y: 139, endPoint x: 1022, endPoint y: 141, distance: 57.6
click at [1022, 141] on div "# Only build if you see an enemy. # The function defines THREE parameters. def …" at bounding box center [1155, 203] width 323 height 351
click at [1070, 140] on div "# Only build if you see an enemy. # The function defines THREE parameters. def …" at bounding box center [1155, 203] width 323 height 351
click at [1060, 144] on div "# Only build if you see an enemy. # The function defines THREE parameters. def …" at bounding box center [1155, 203] width 323 height 351
type textarea "a"
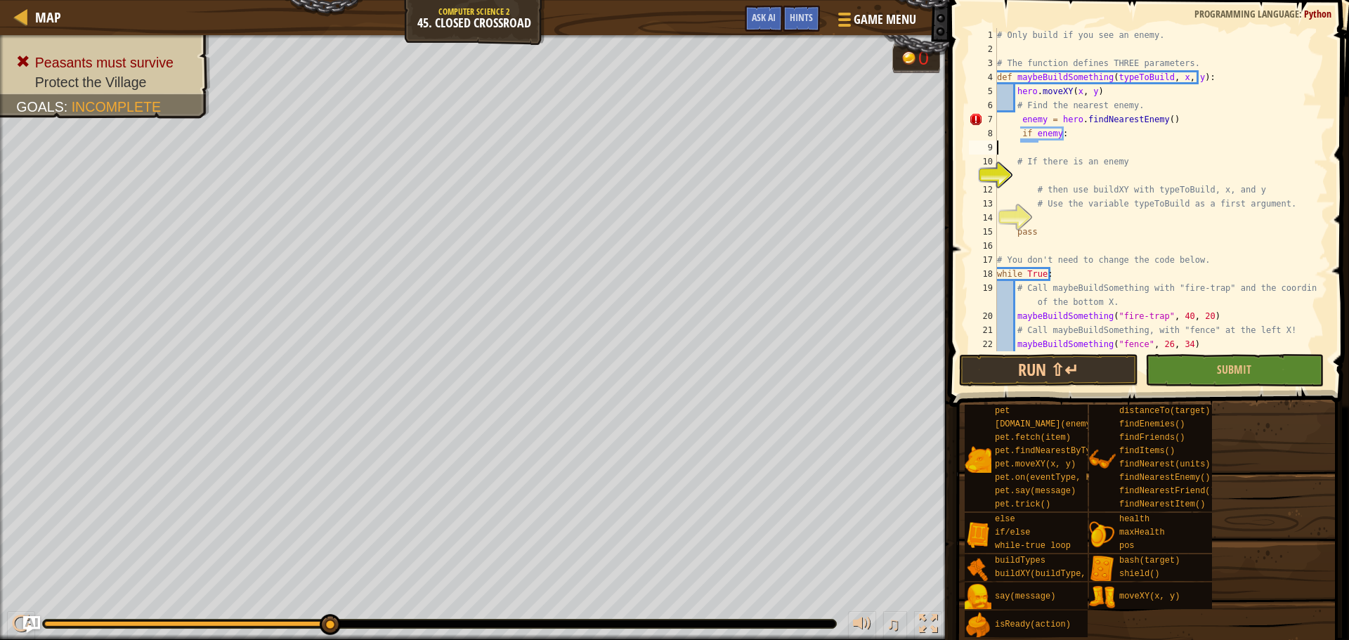
scroll to position [6, 0]
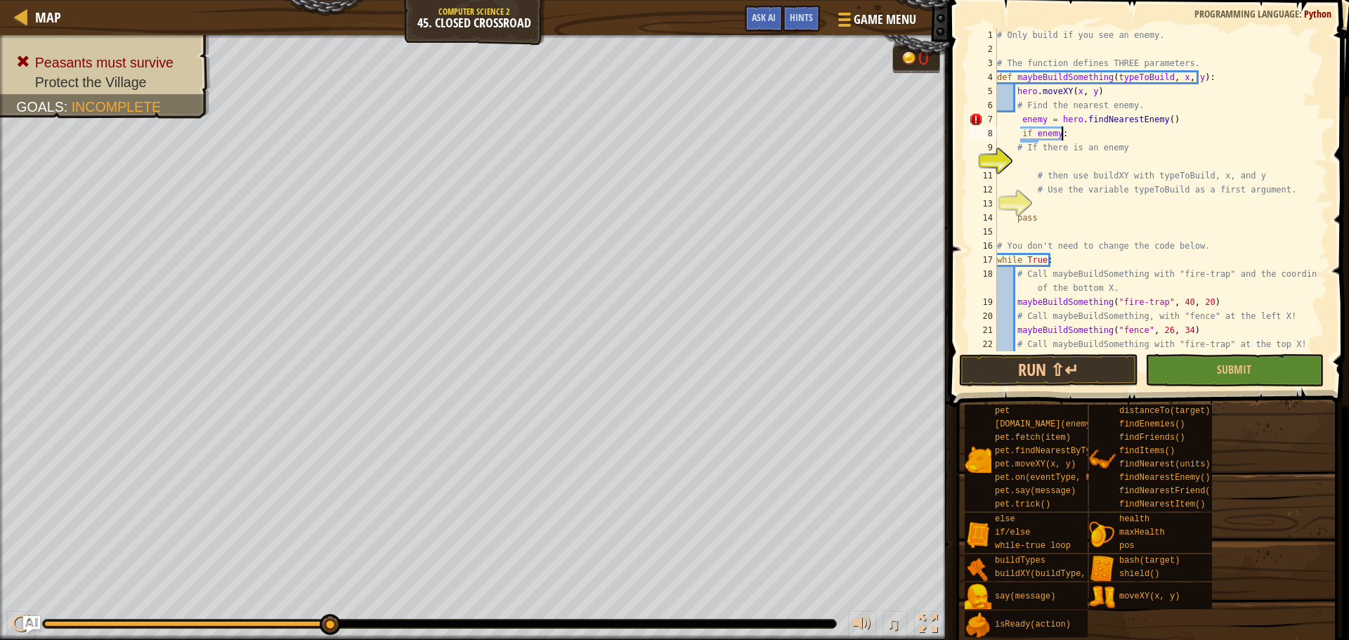
click at [1020, 136] on div "# Only build if you see an enemy. # The function defines THREE parameters. def …" at bounding box center [1155, 203] width 323 height 351
click at [1017, 119] on div "# Only build if you see an enemy. # The function defines THREE parameters. def …" at bounding box center [1155, 203] width 323 height 351
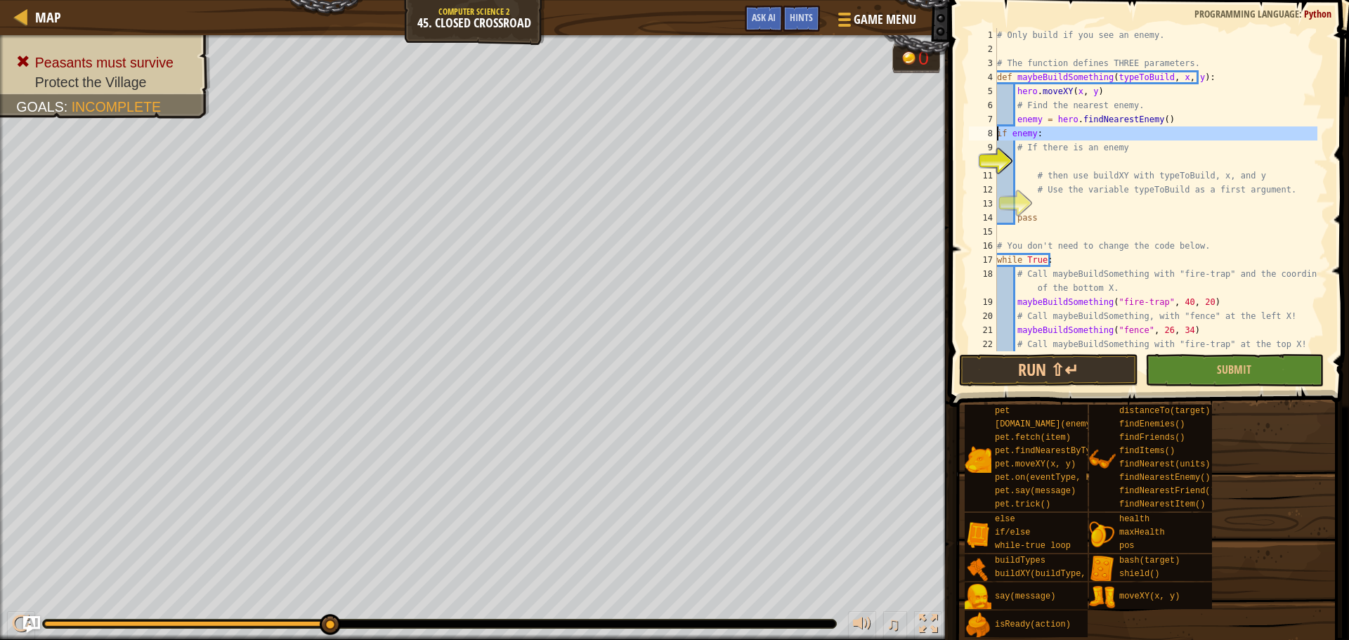
click at [996, 134] on div "8" at bounding box center [983, 133] width 28 height 14
click at [1022, 148] on div "# Only build if you see an enemy. # The function defines THREE parameters. def …" at bounding box center [1155, 203] width 323 height 351
type textarea "# If there is an enemy"
click at [1020, 150] on div "# Only build if you see an enemy. # The function defines THREE parameters. def …" at bounding box center [1155, 203] width 323 height 351
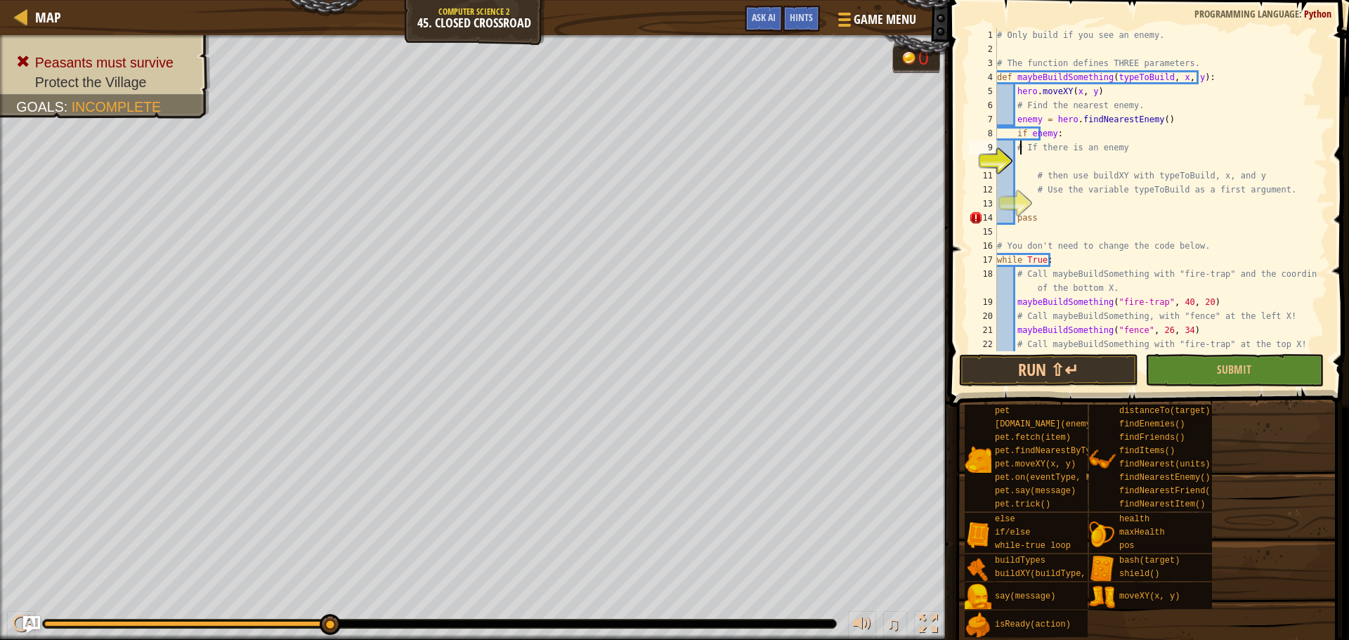
click at [1020, 150] on div "# Only build if you see an enemy. # The function defines THREE parameters. def …" at bounding box center [1155, 203] width 323 height 351
click at [1021, 158] on div "# Only build if you see an enemy. # The function defines THREE parameters. def …" at bounding box center [1155, 203] width 323 height 351
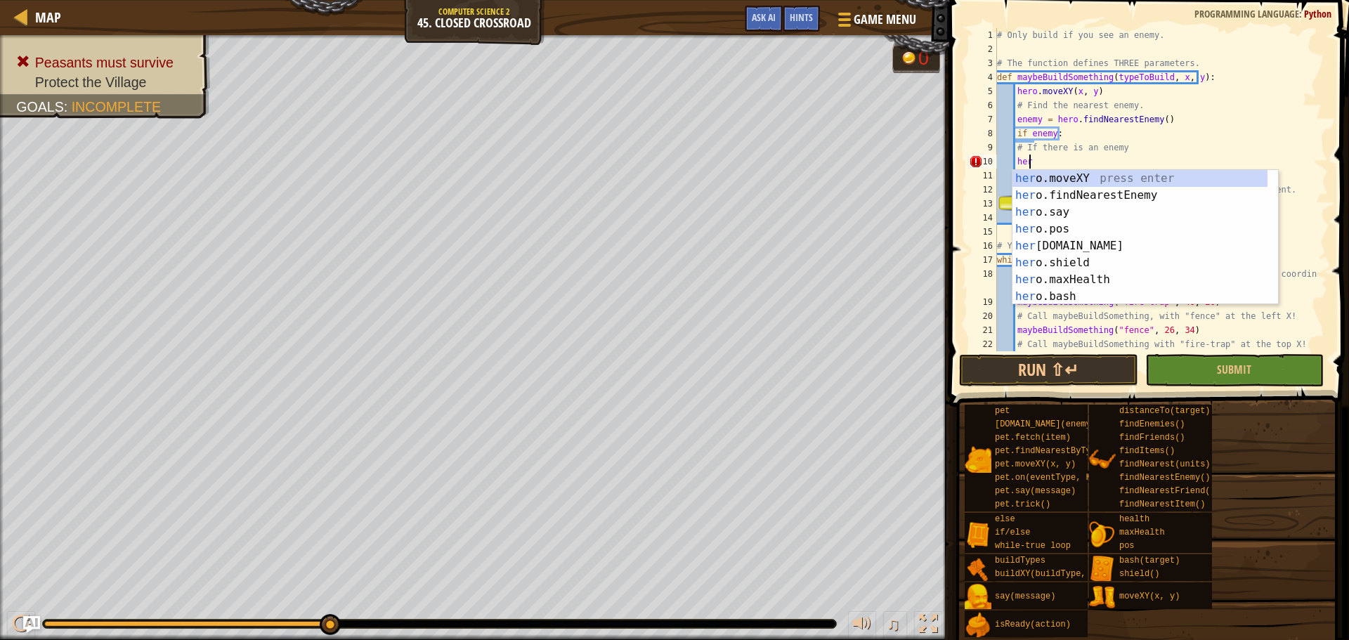
type textarea "h"
type textarea "a"
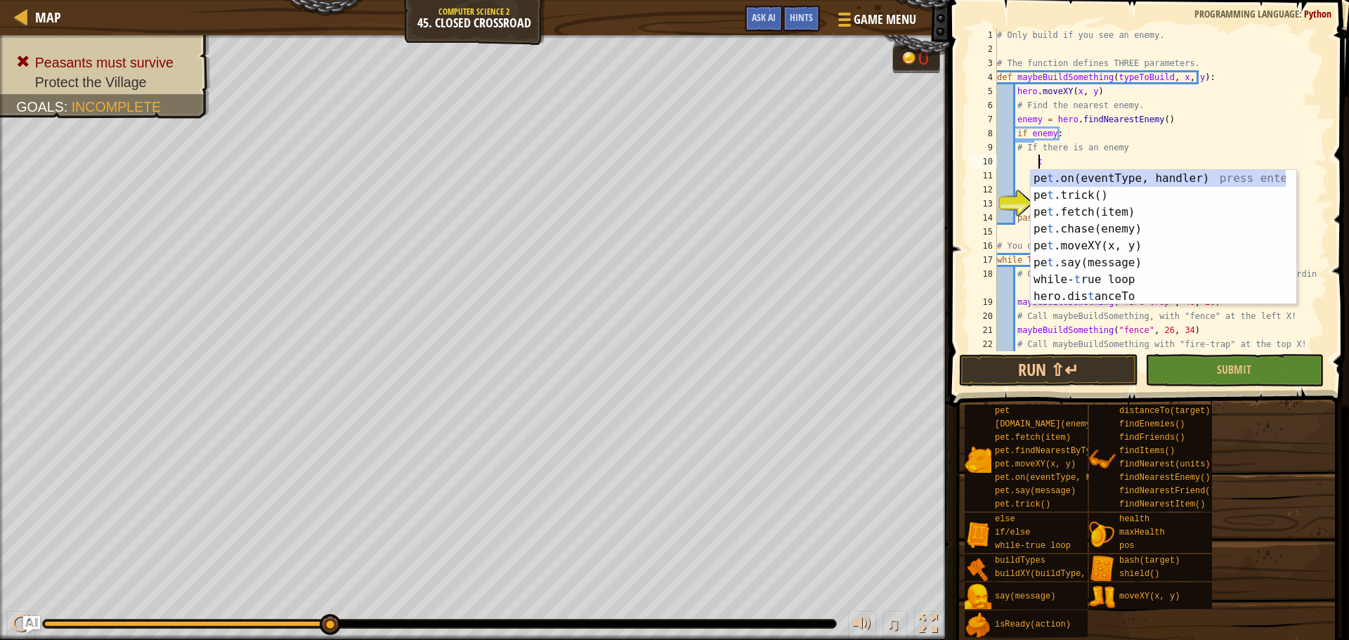
scroll to position [6, 3]
type textarea "h"
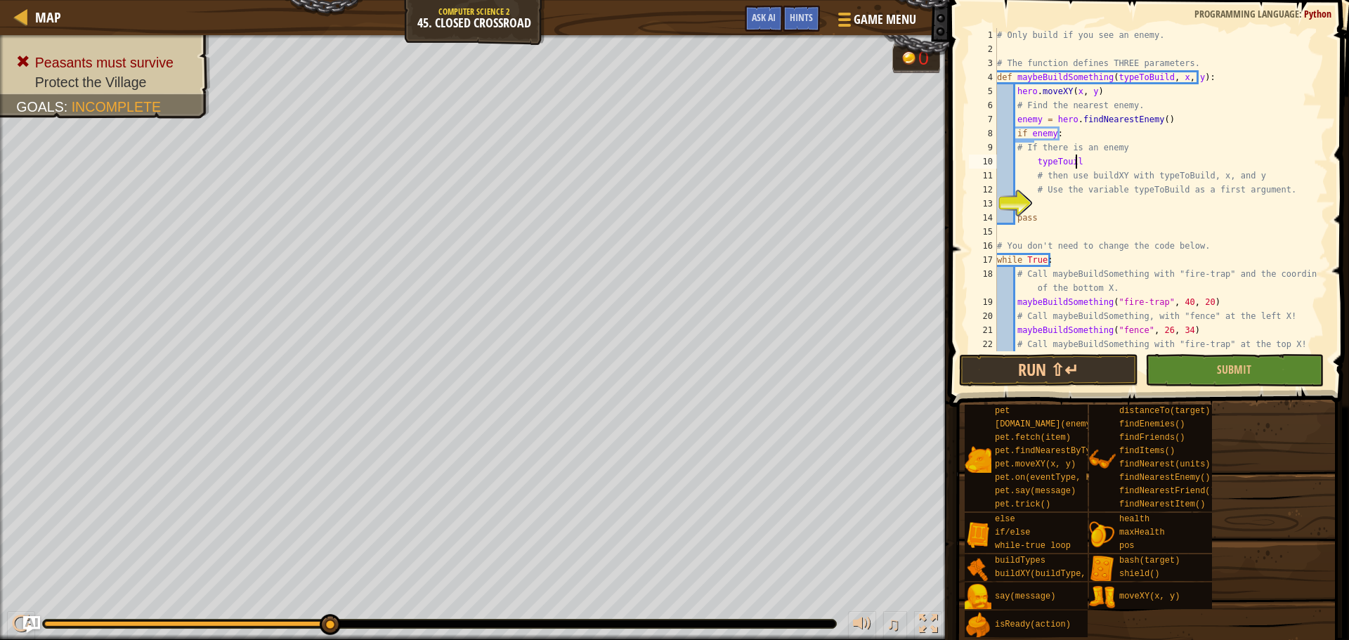
scroll to position [6, 6]
type textarea "# Use the variable typeToBuild as a first argument."
click at [1098, 378] on button "Run ⇧↵" at bounding box center [1048, 370] width 178 height 32
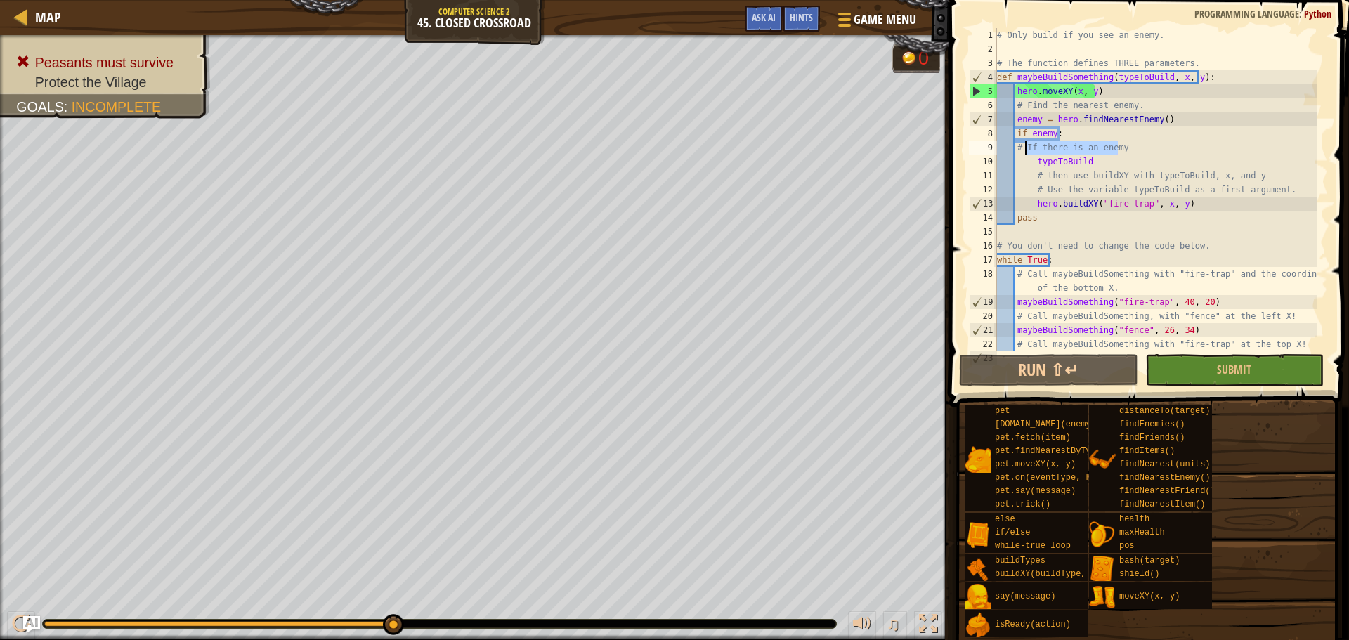
drag, startPoint x: 1123, startPoint y: 151, endPoint x: 1024, endPoint y: 152, distance: 98.4
click at [1024, 152] on div "# Only build if you see an enemy. # The function defines THREE parameters. def …" at bounding box center [1155, 203] width 323 height 351
type textarea "#"
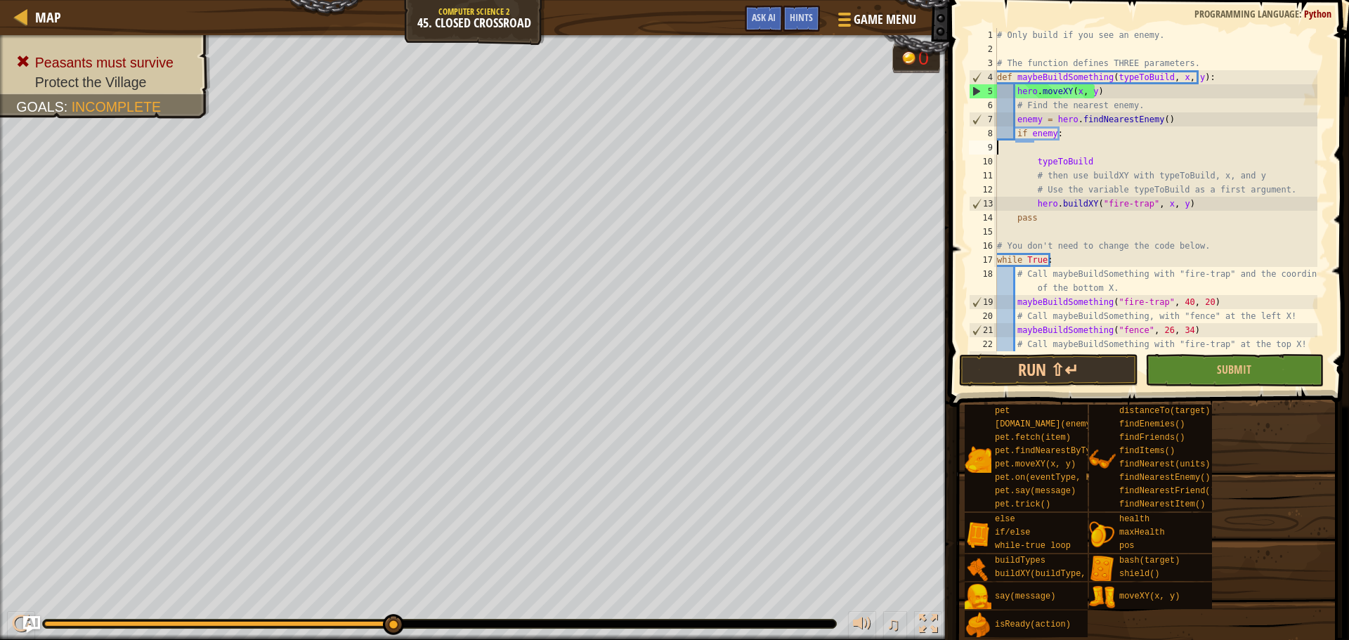
scroll to position [6, 0]
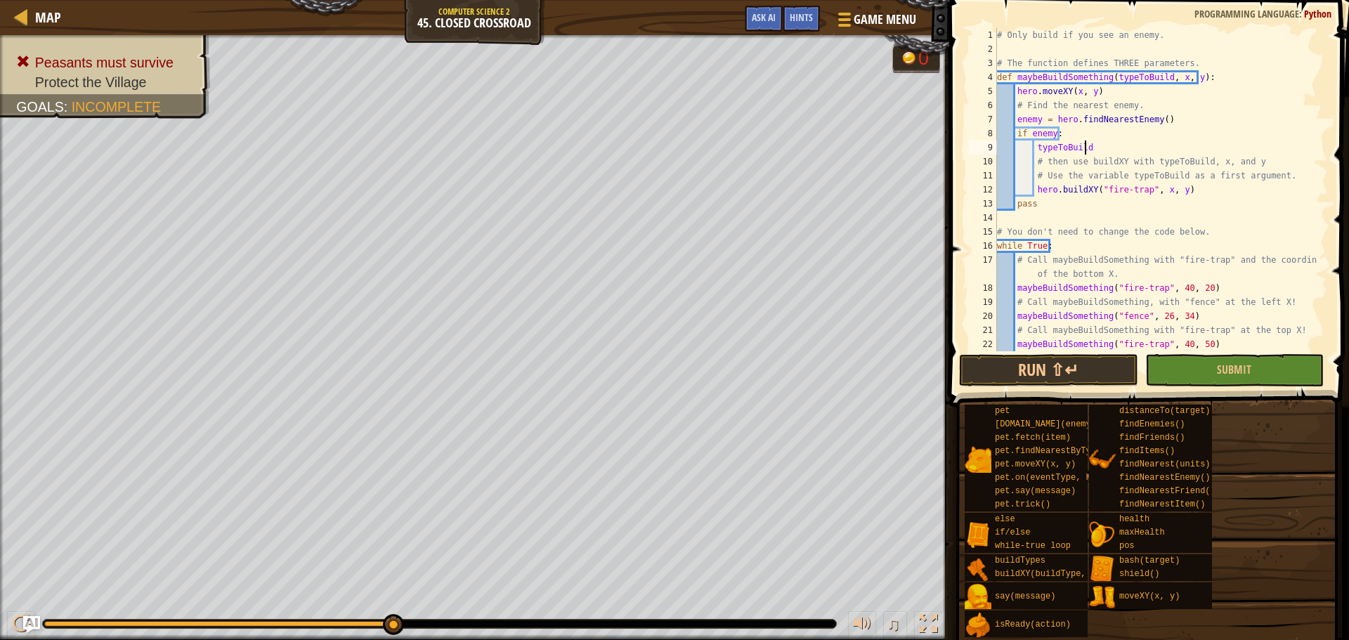
click at [1121, 151] on div "# Only build if you see an enemy. # The function defines THREE parameters. def …" at bounding box center [1155, 203] width 323 height 351
click at [1050, 209] on div "# Only build if you see an enemy. # The function defines THREE parameters. def …" at bounding box center [1155, 203] width 323 height 351
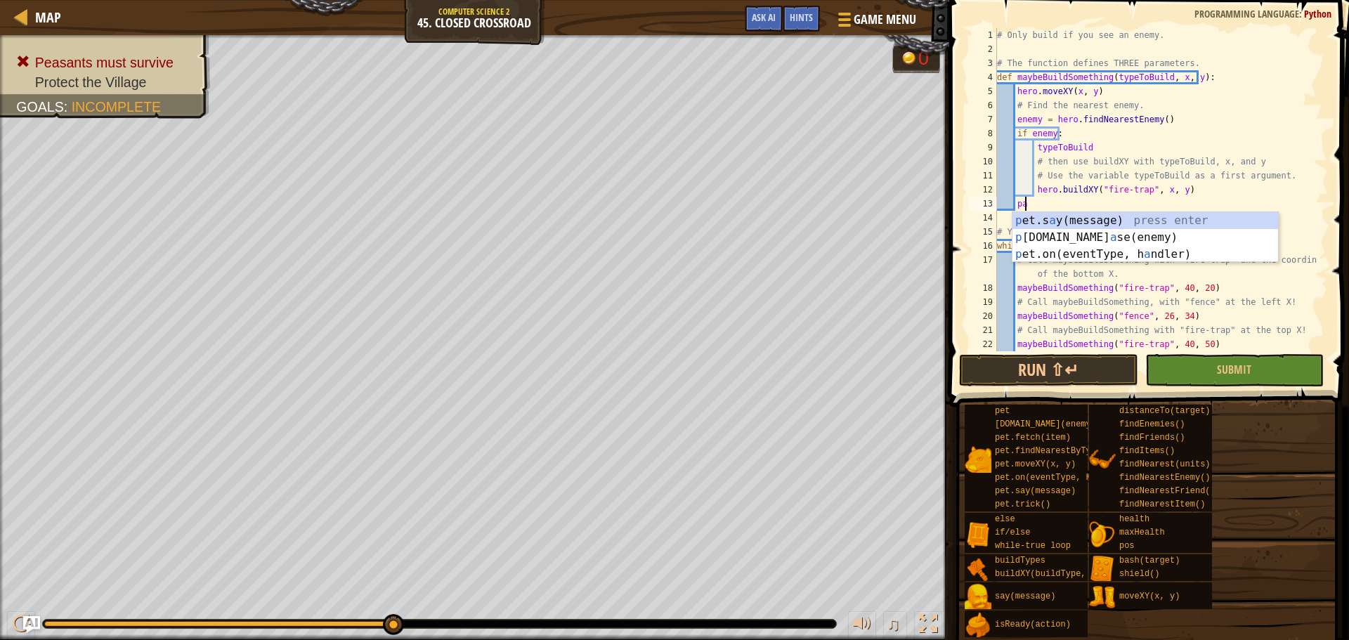
type textarea "p"
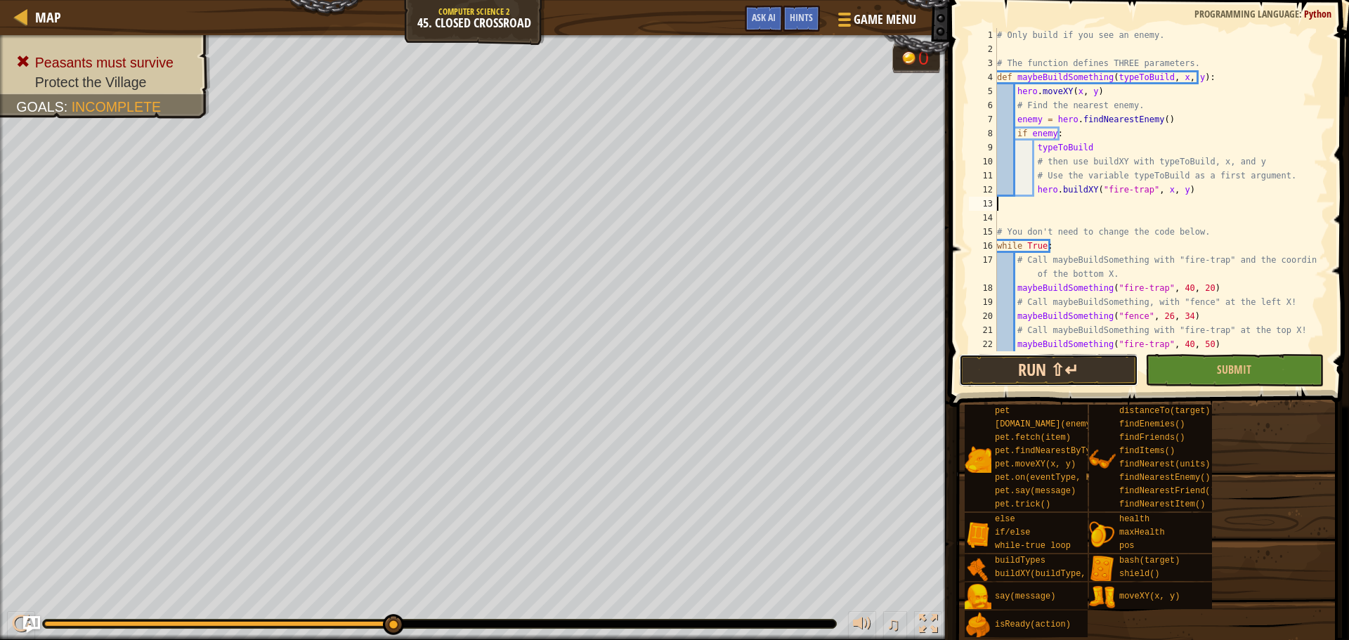
click at [1112, 383] on button "Run ⇧↵" at bounding box center [1048, 370] width 178 height 32
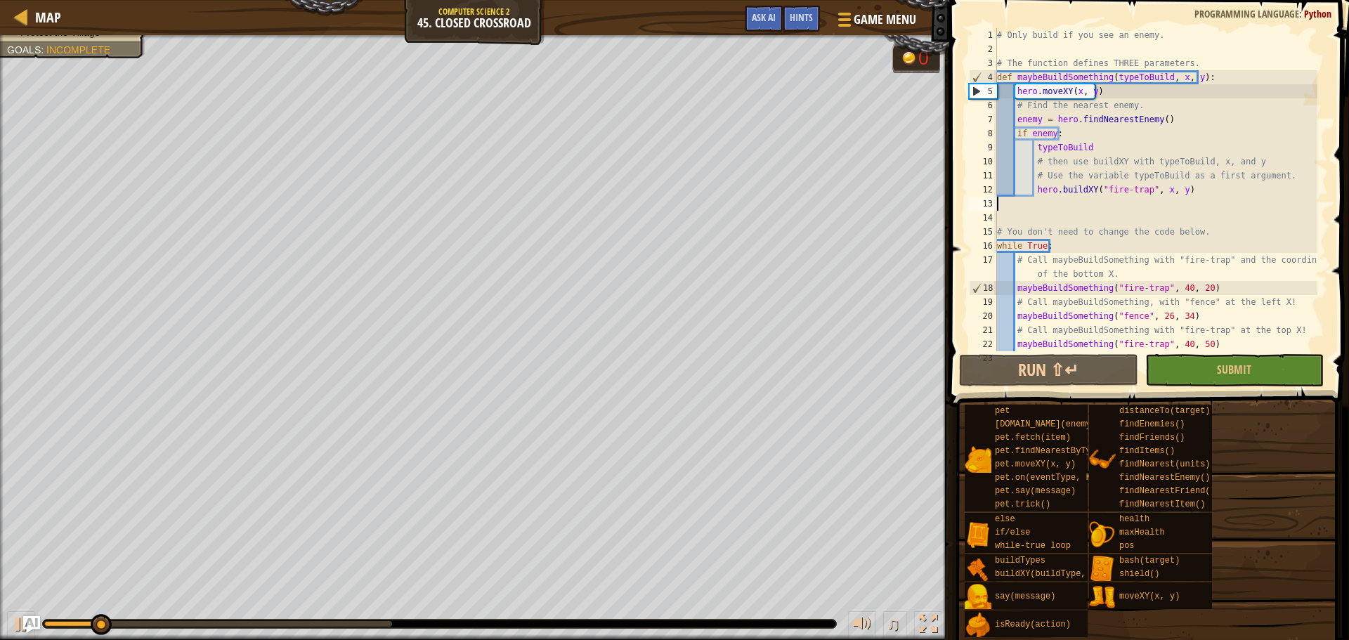
scroll to position [42, 0]
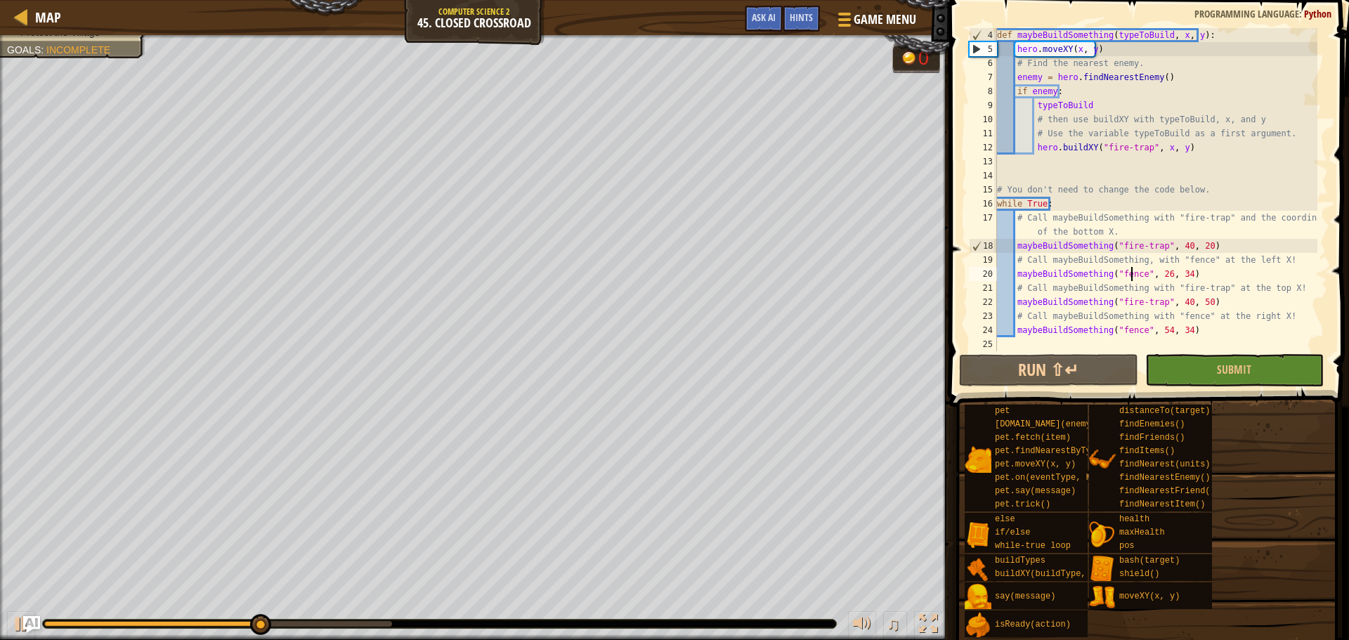
click at [1133, 273] on div "def maybeBuildSomething ( typeToBuild , x , y ) : hero . moveXY ( x , y ) # Fin…" at bounding box center [1155, 203] width 323 height 351
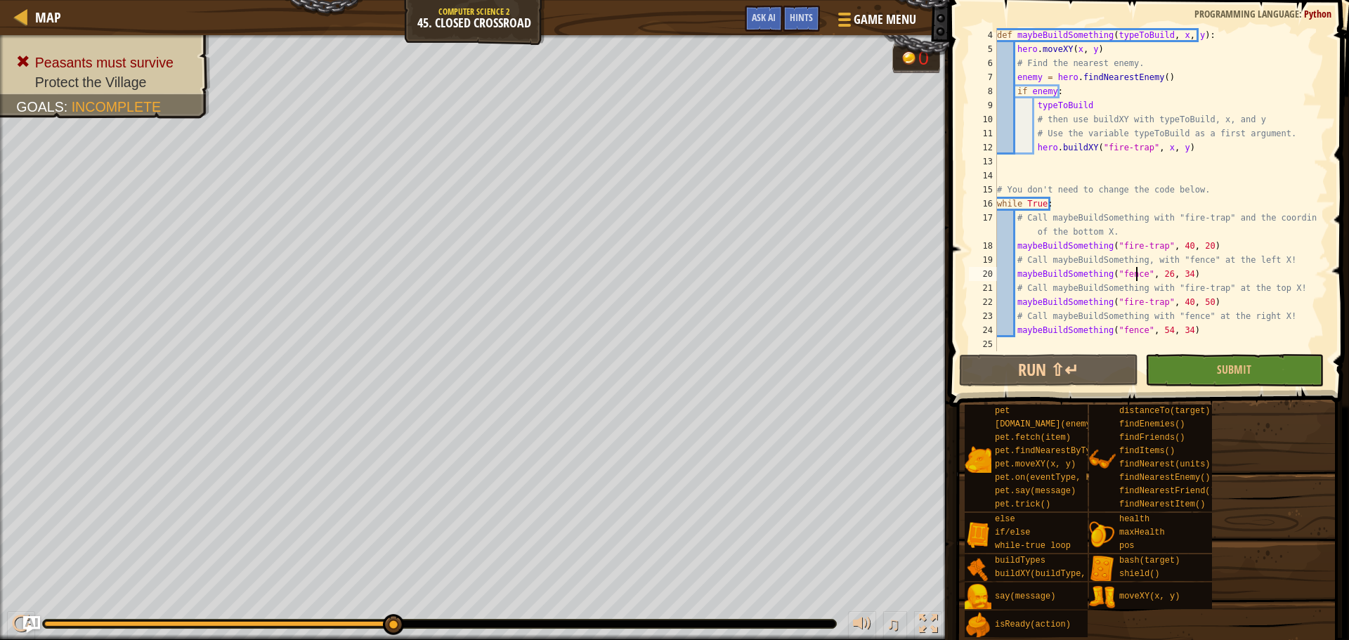
scroll to position [6, 11]
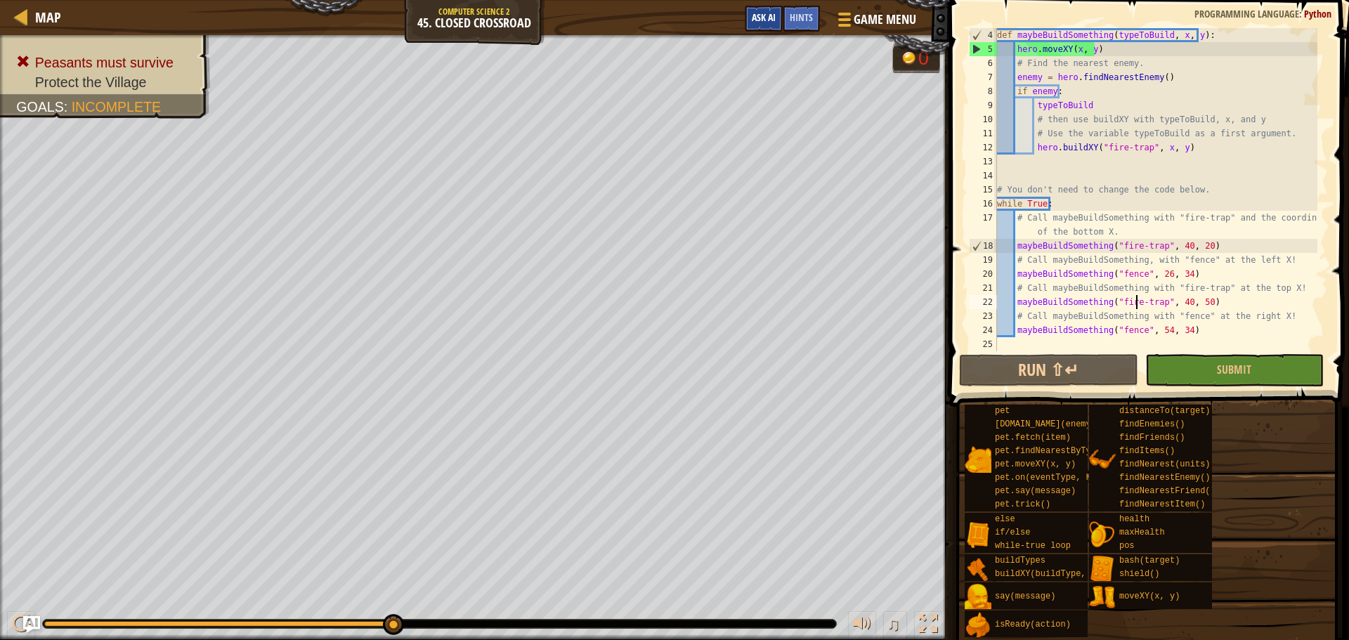
type textarea "maybeBuildSomething("fire-trap", 40, 50)"
click at [764, 27] on button "Ask AI" at bounding box center [764, 19] width 38 height 26
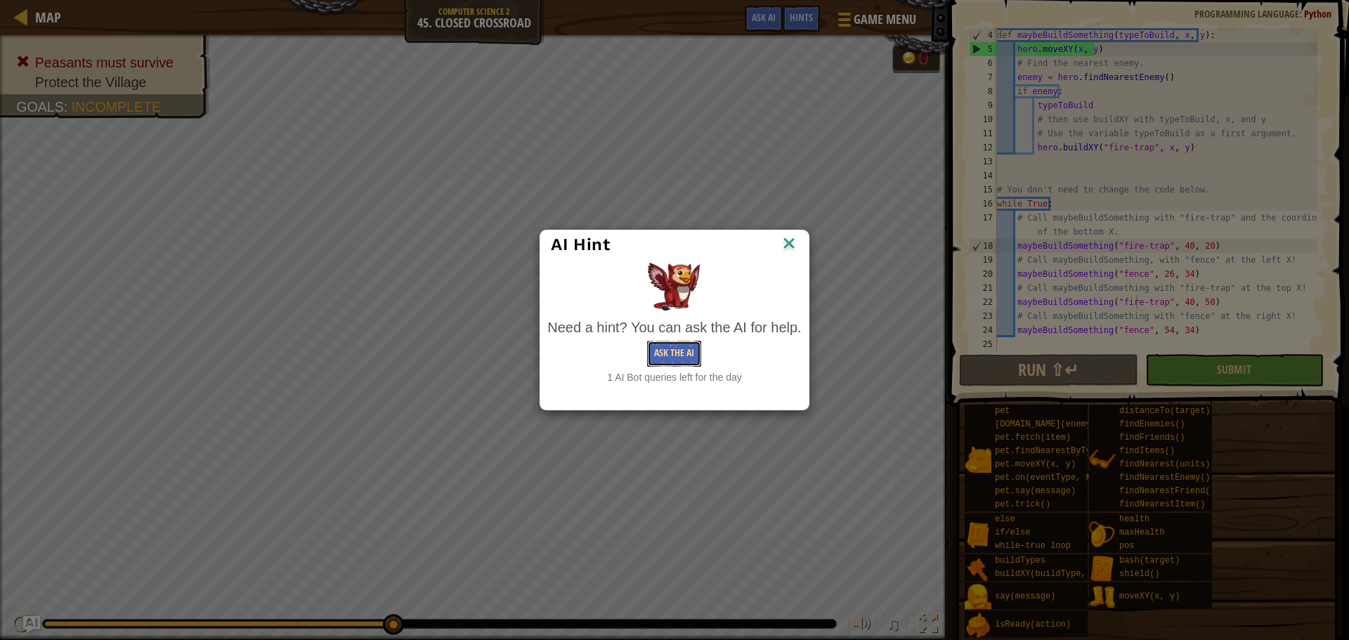
click at [676, 348] on button "Ask the AI" at bounding box center [674, 354] width 54 height 26
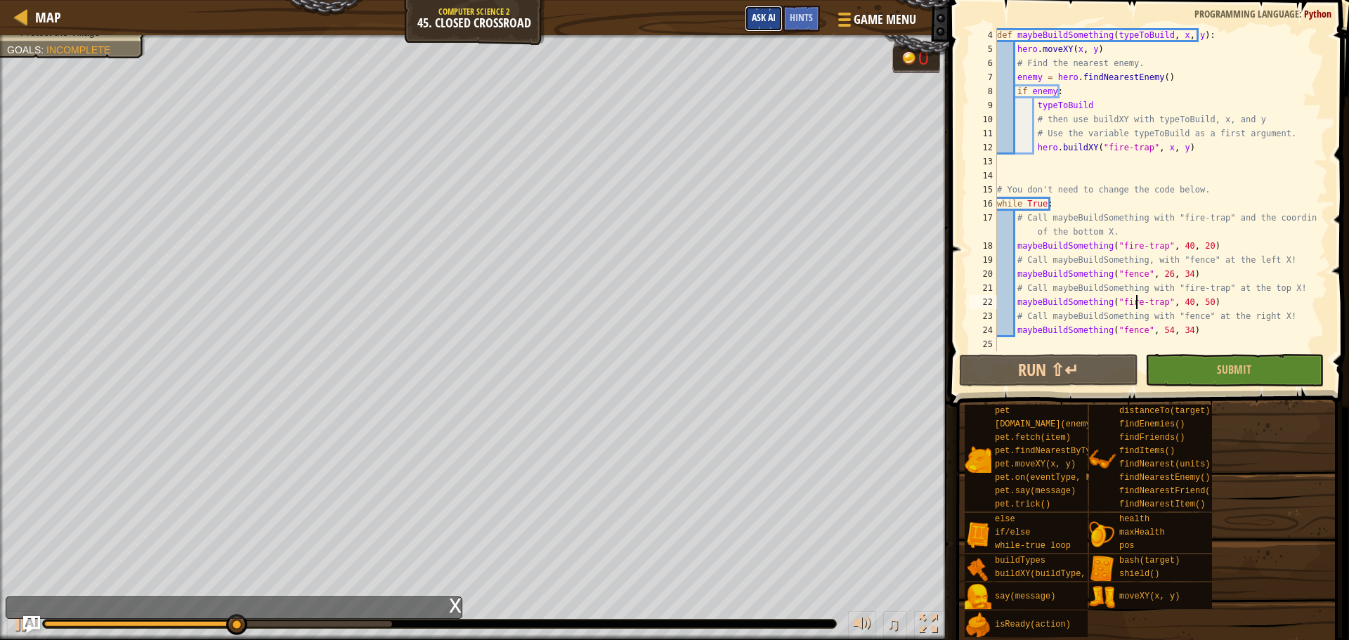
click at [757, 19] on span "Ask AI" at bounding box center [764, 17] width 24 height 13
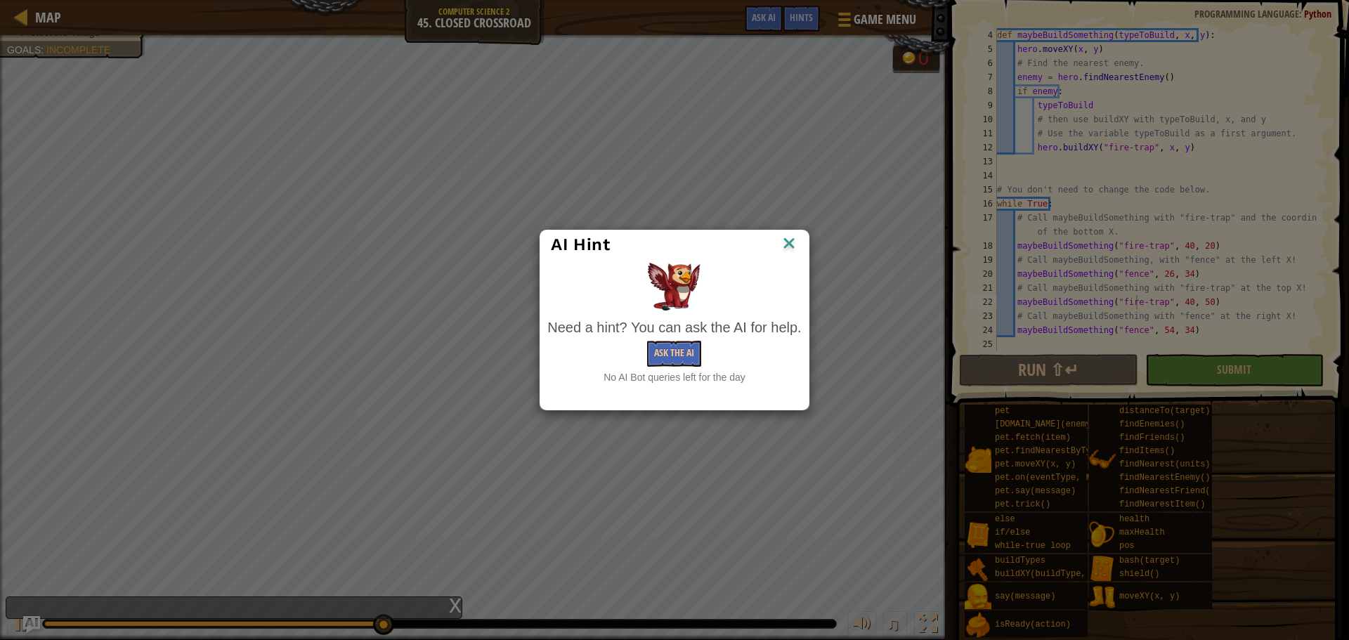
click at [788, 237] on img at bounding box center [789, 244] width 18 height 21
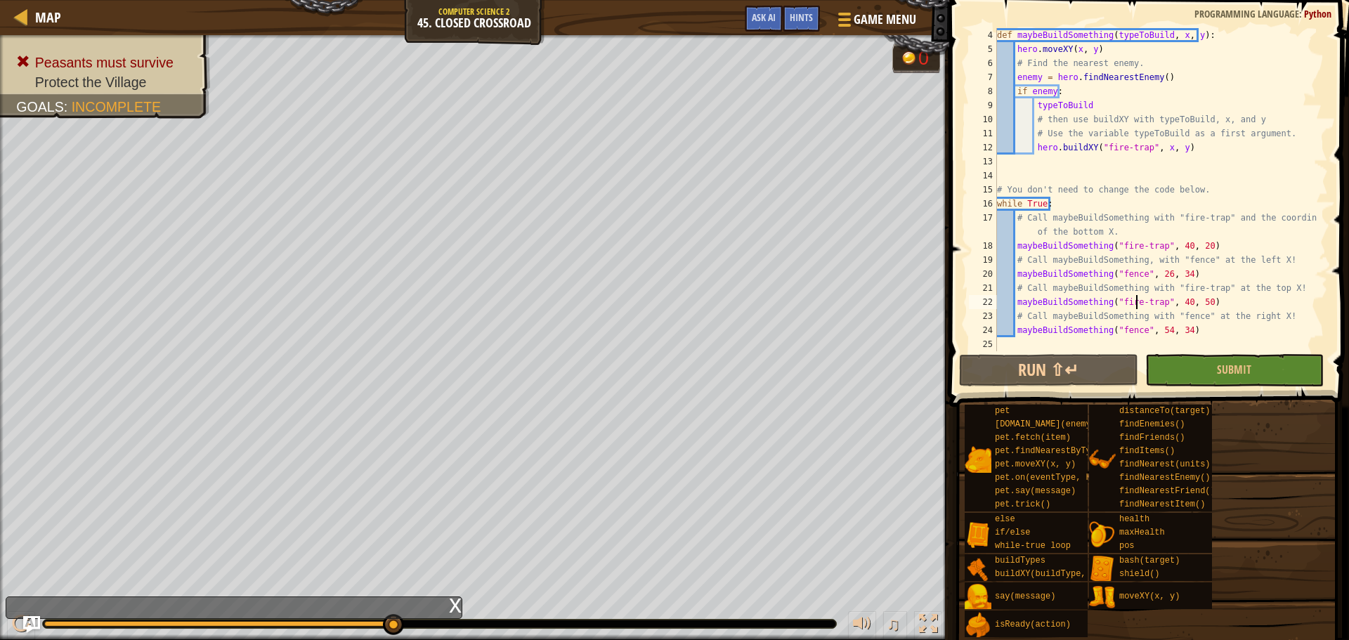
click at [389, 606] on div "x" at bounding box center [234, 608] width 457 height 22
click at [36, 624] on img "Ask AI" at bounding box center [31, 625] width 18 height 18
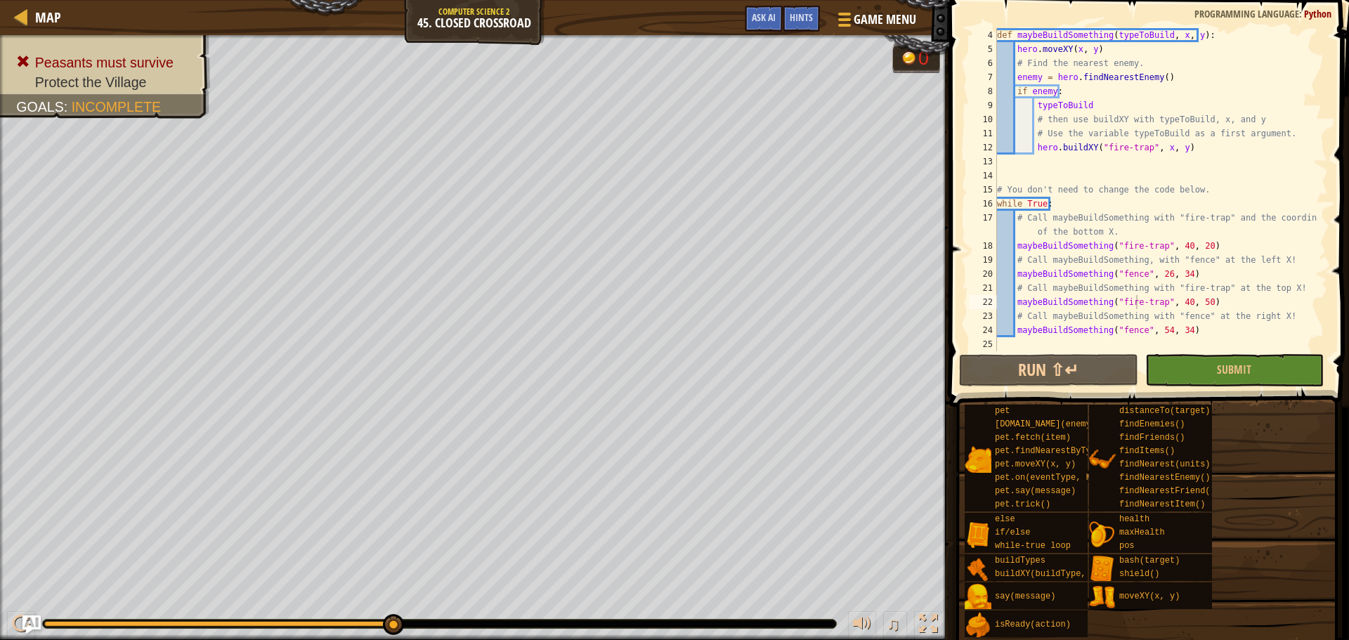
click at [36, 624] on img "Ask AI" at bounding box center [31, 625] width 18 height 18
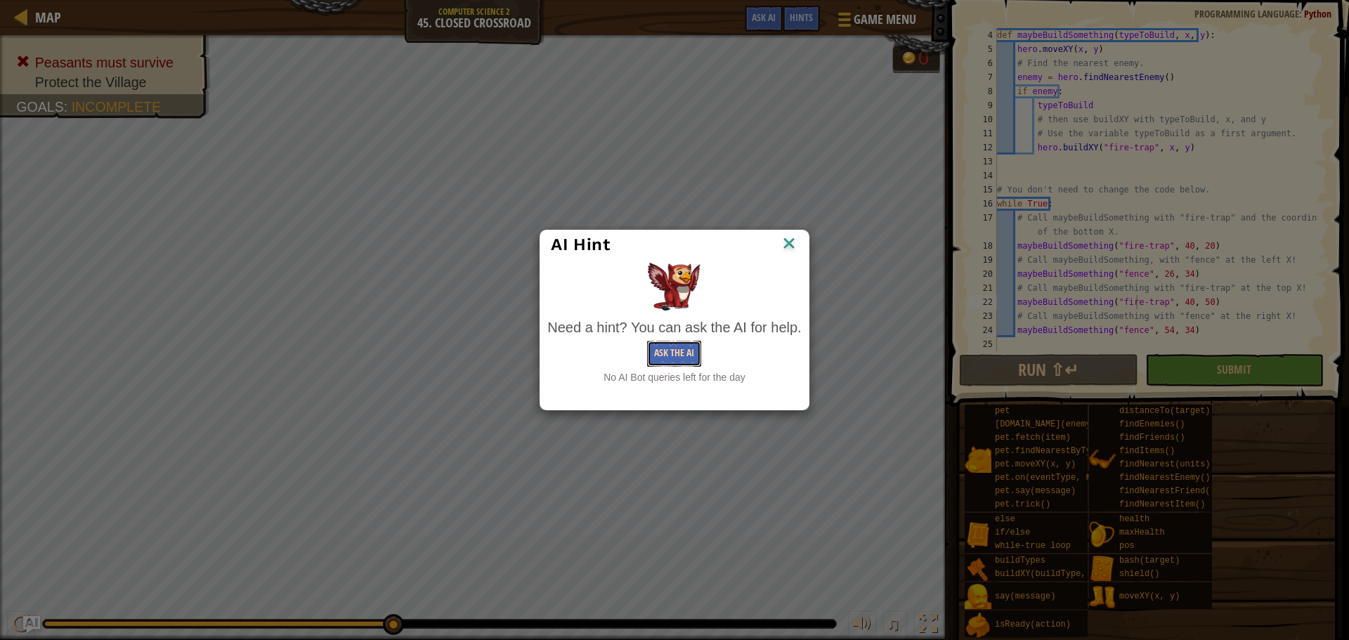
click at [665, 363] on button "Ask the AI" at bounding box center [674, 354] width 54 height 26
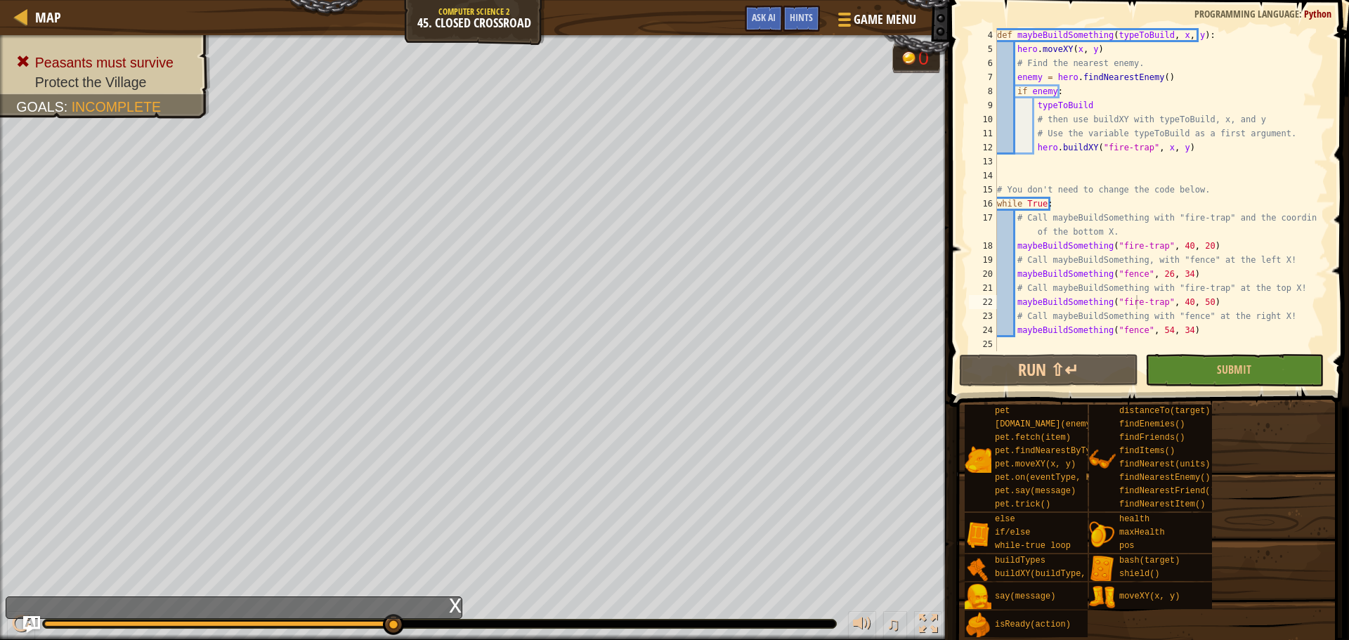
drag, startPoint x: 439, startPoint y: 604, endPoint x: 439, endPoint y: 597, distance: 7.7
click at [439, 597] on div "x" at bounding box center [234, 608] width 457 height 22
drag, startPoint x: 386, startPoint y: 620, endPoint x: 873, endPoint y: 629, distance: 487.7
click at [871, 630] on div "♫" at bounding box center [474, 620] width 949 height 42
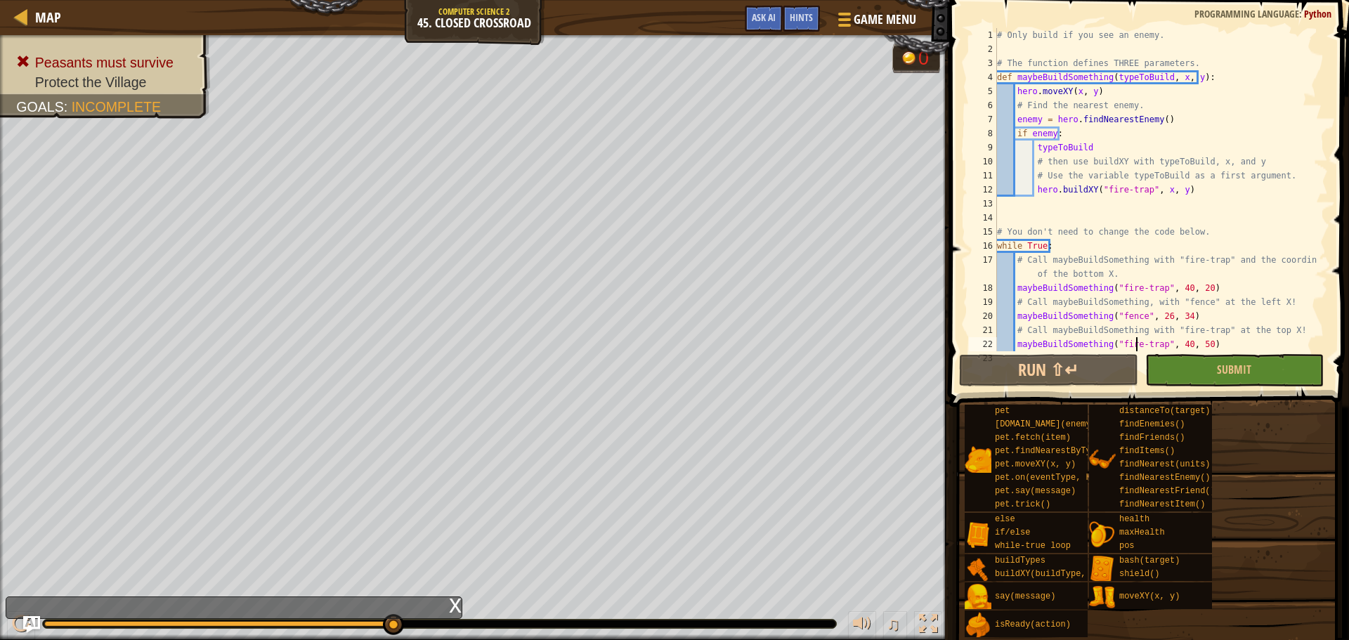
scroll to position [0, 0]
click at [805, 14] on span "Hints" at bounding box center [801, 17] width 23 height 13
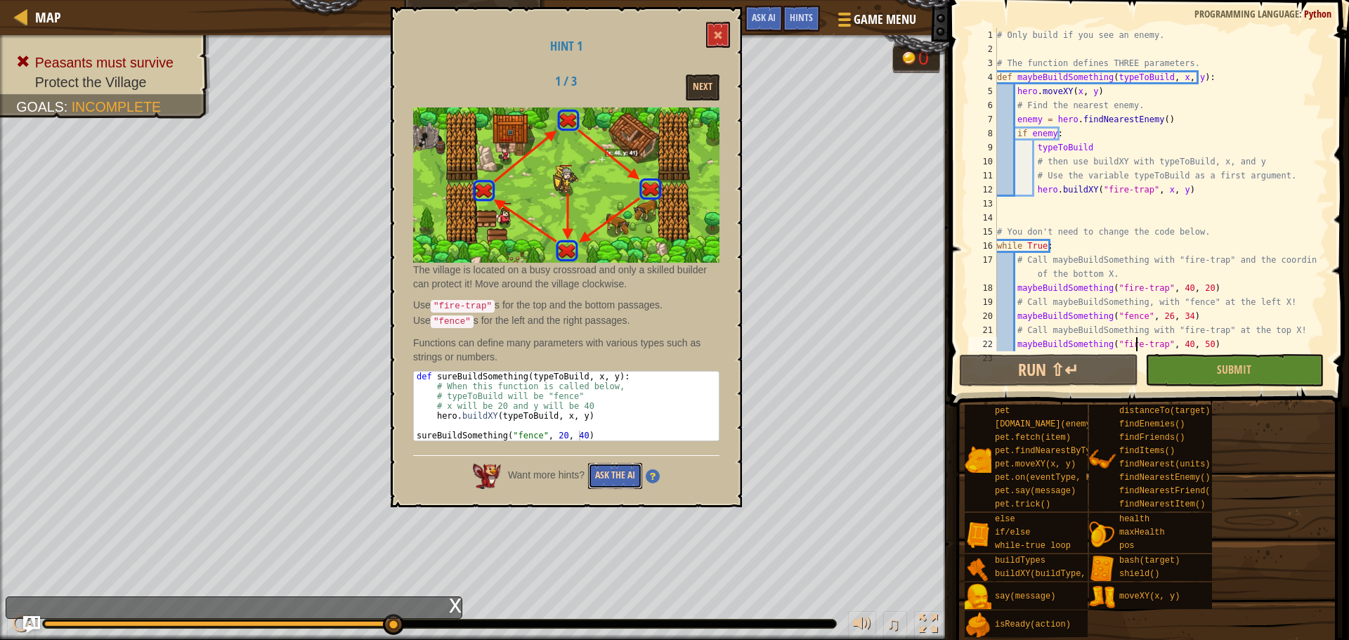
click at [625, 465] on button "Ask the AI" at bounding box center [615, 476] width 54 height 26
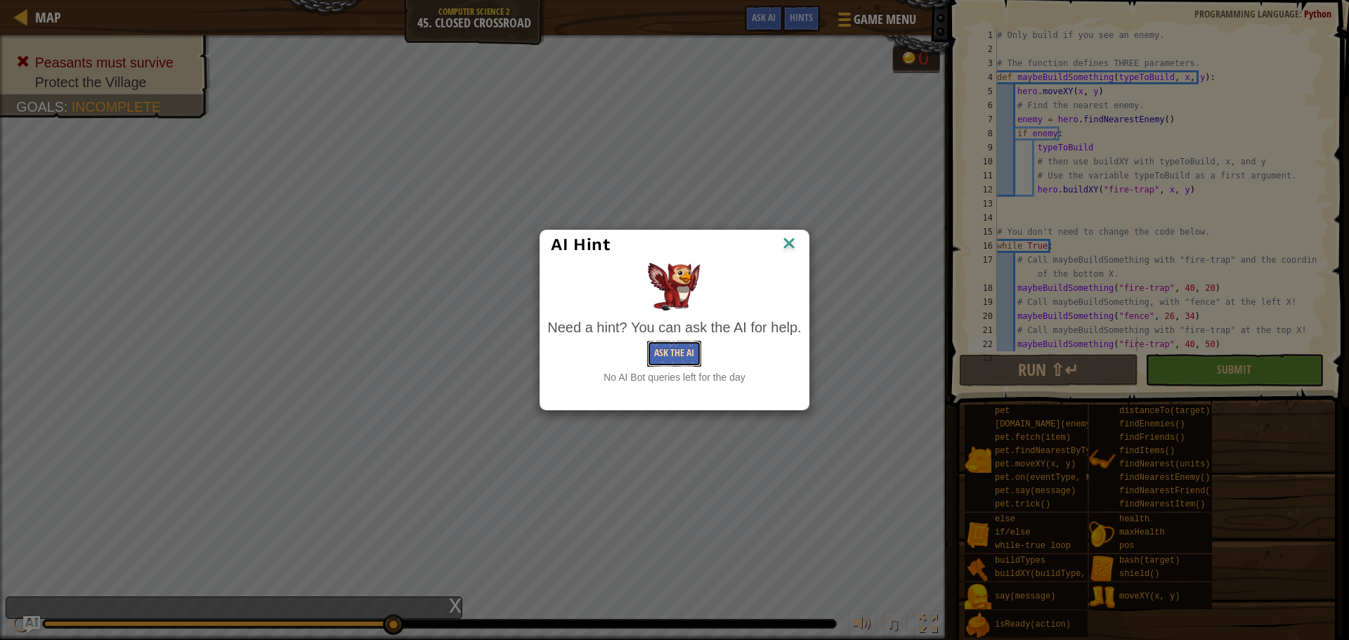
click at [661, 364] on button "Ask the AI" at bounding box center [674, 354] width 54 height 26
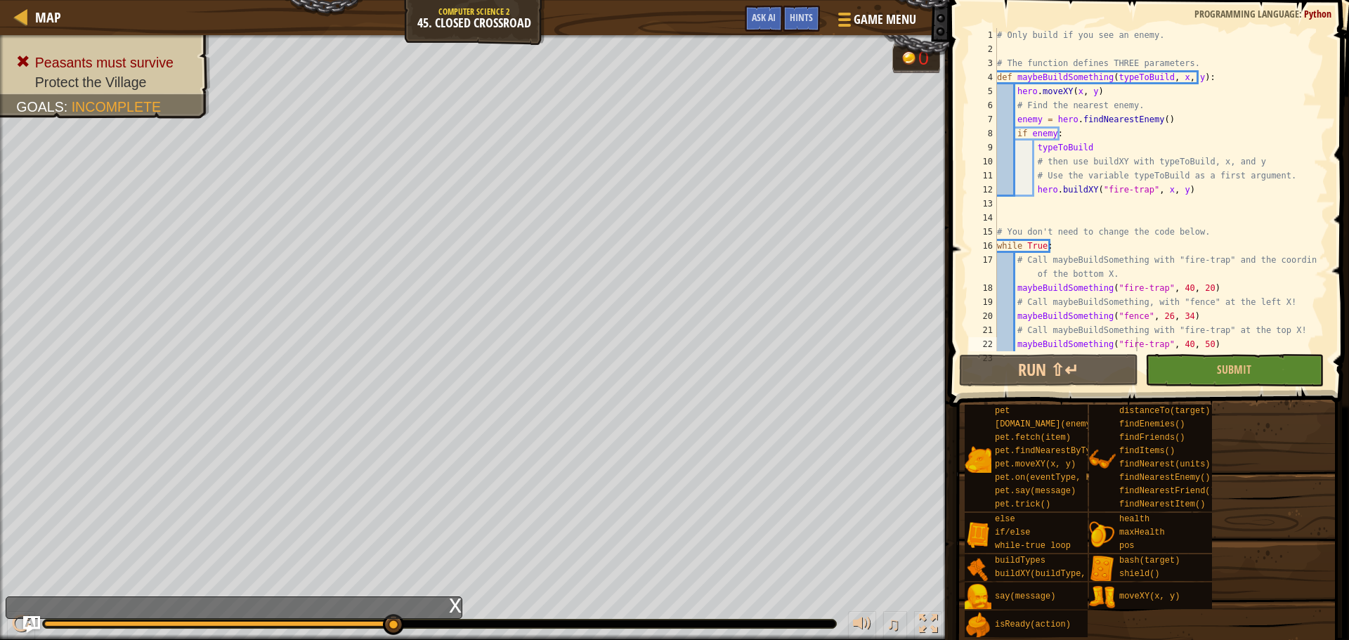
click at [453, 610] on div "x" at bounding box center [455, 604] width 13 height 14
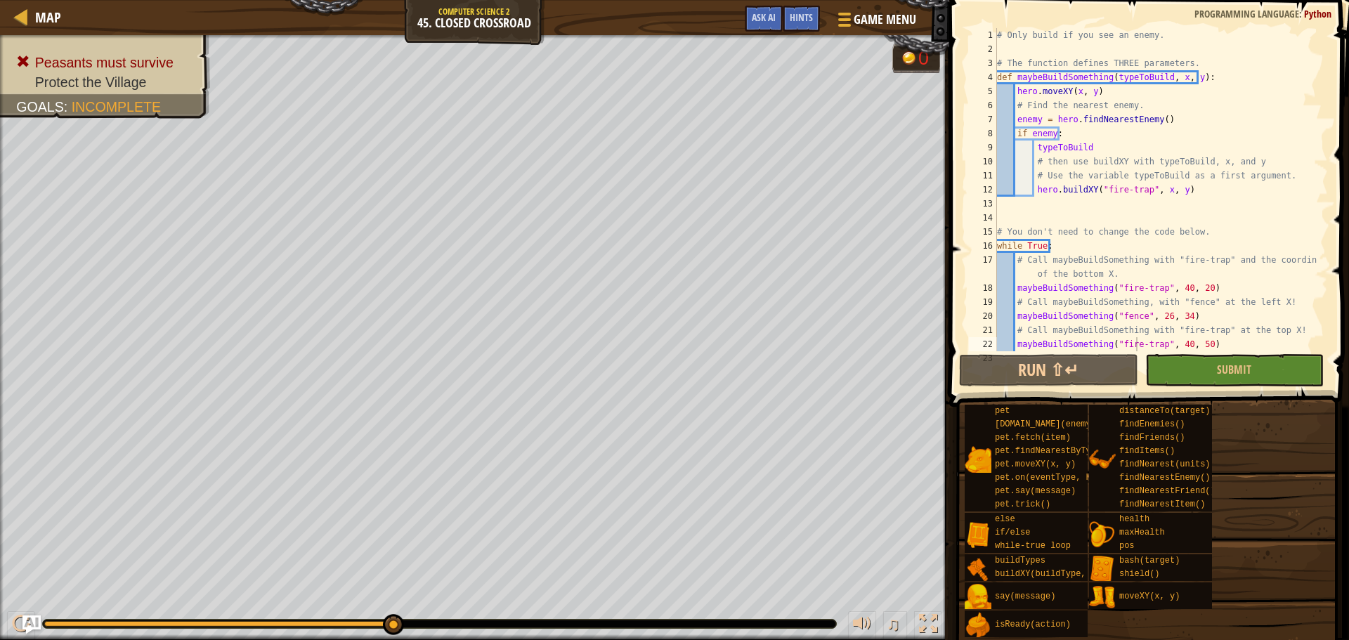
click at [28, 620] on img "Ask AI" at bounding box center [31, 625] width 18 height 18
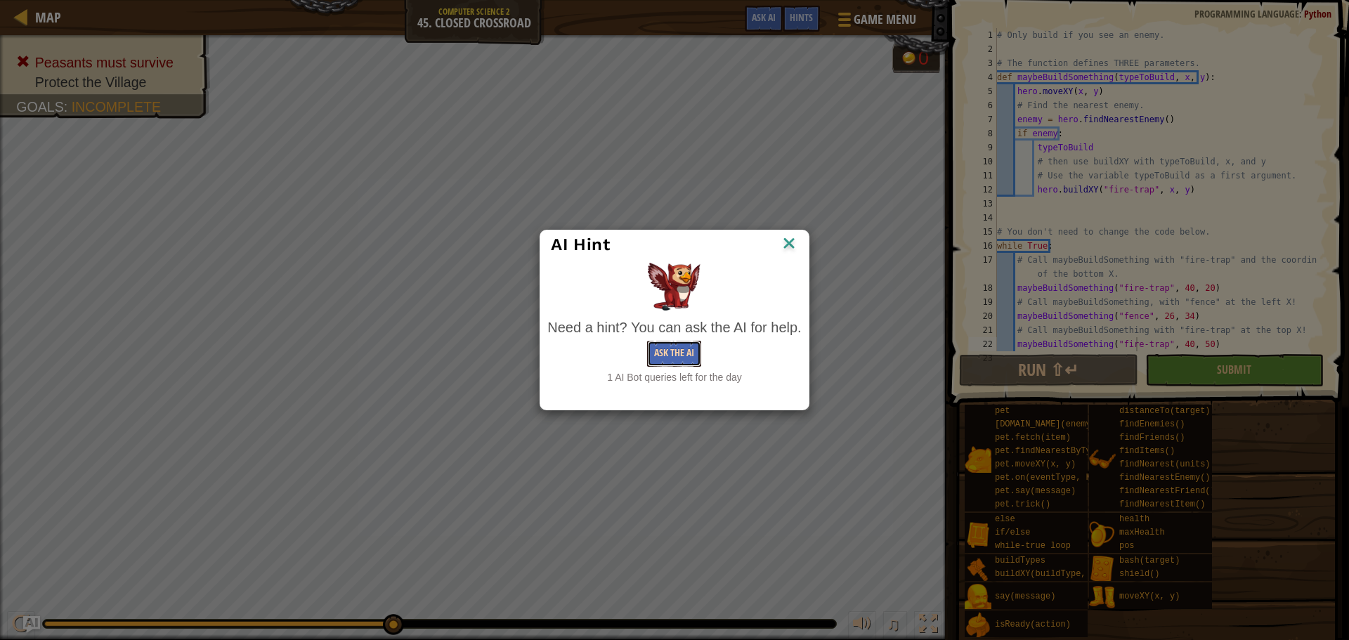
click at [671, 359] on button "Ask the AI" at bounding box center [674, 354] width 54 height 26
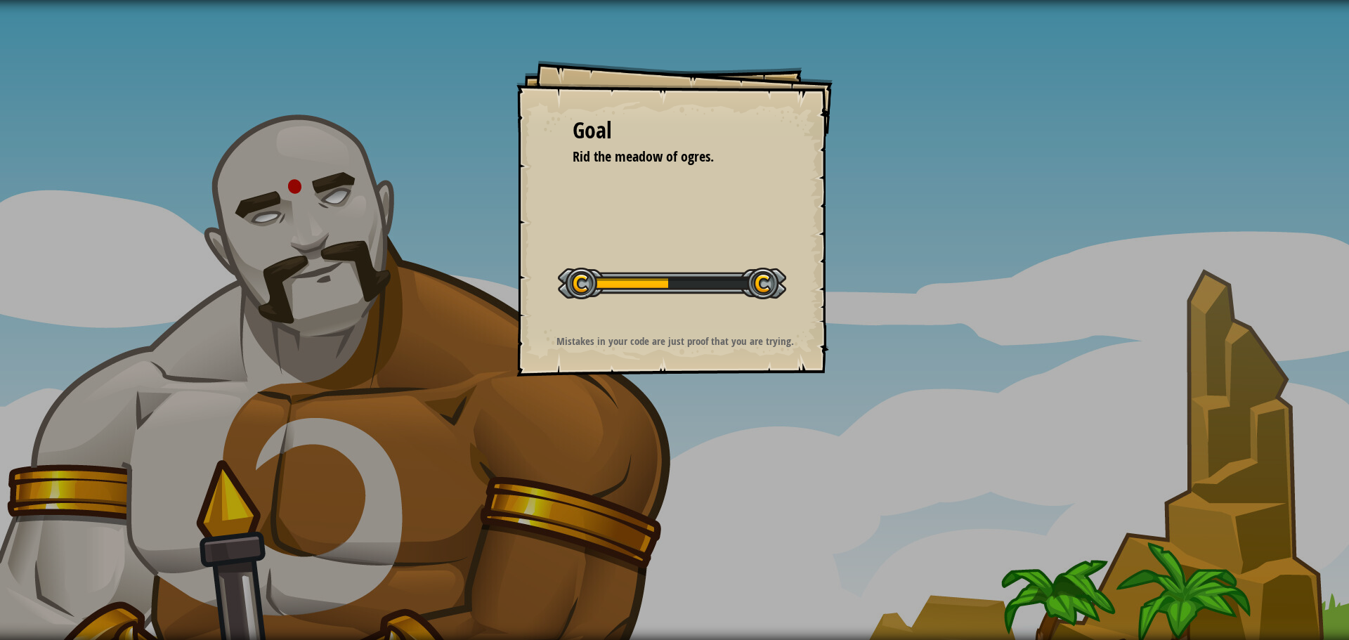
click at [893, 462] on div "Goal Rid the meadow of ogres. Start Level Error loading from server. Try refres…" at bounding box center [674, 320] width 1349 height 640
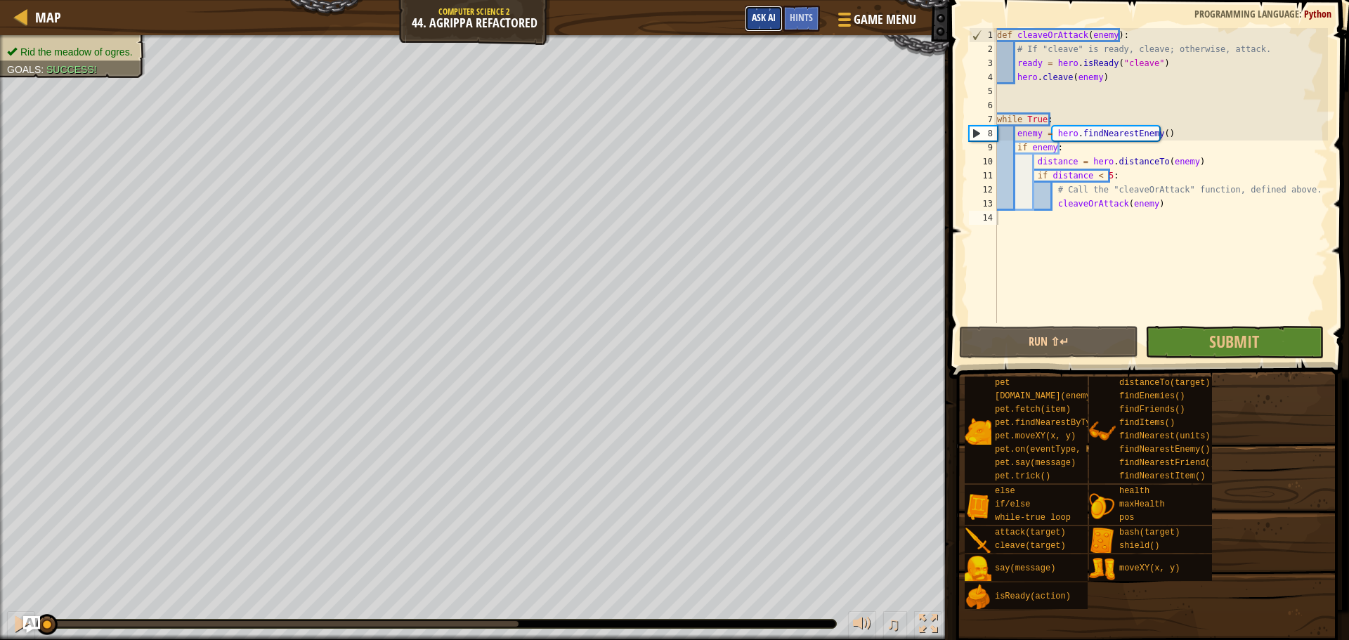
click at [760, 11] on button "Ask AI" at bounding box center [764, 19] width 38 height 26
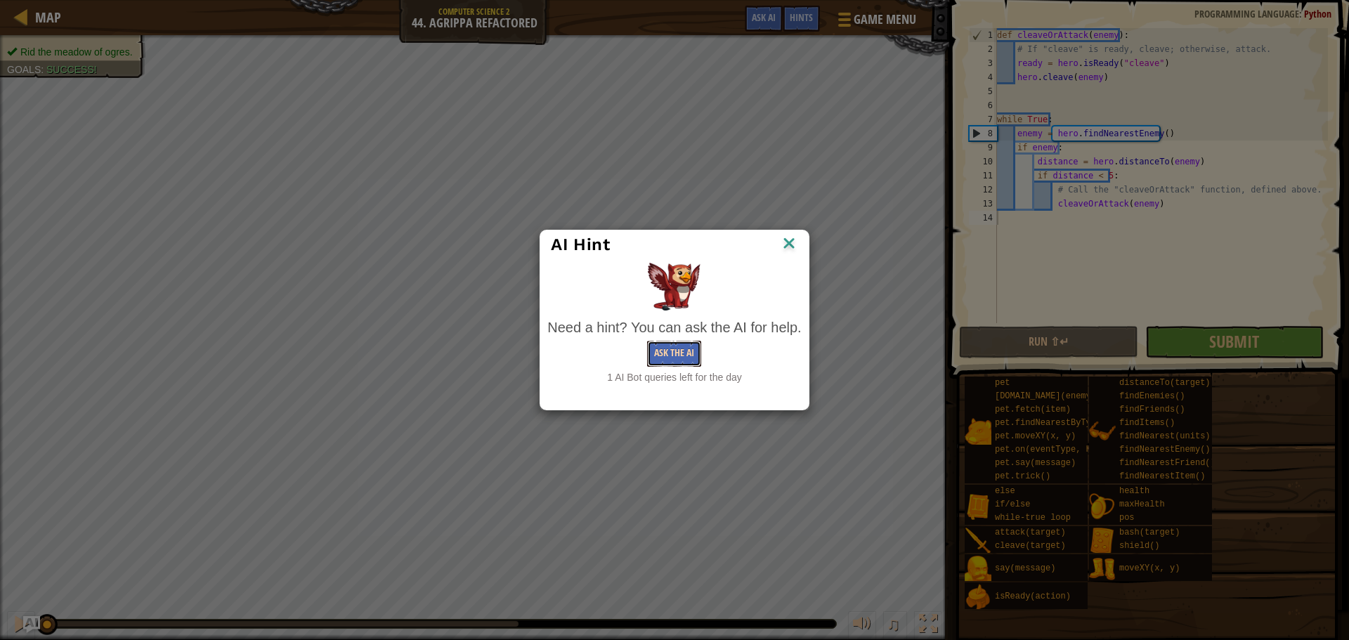
click at [663, 356] on button "Ask the AI" at bounding box center [674, 354] width 54 height 26
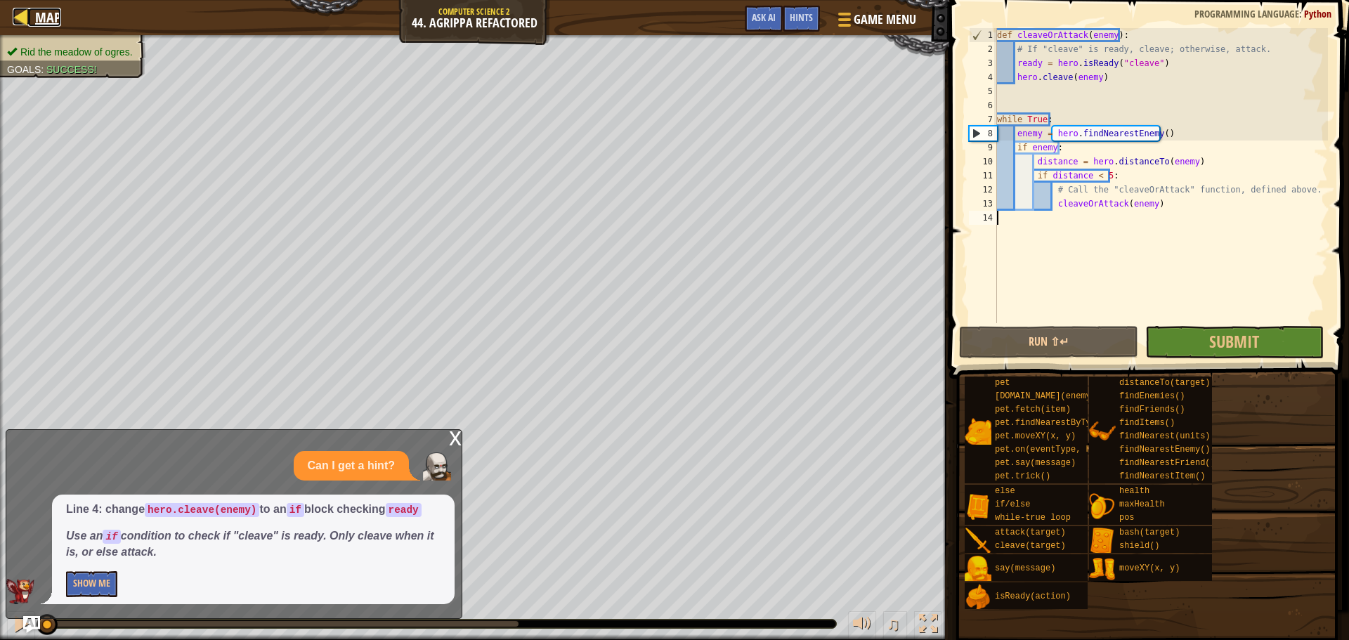
click at [41, 15] on span "Map" at bounding box center [48, 17] width 26 height 19
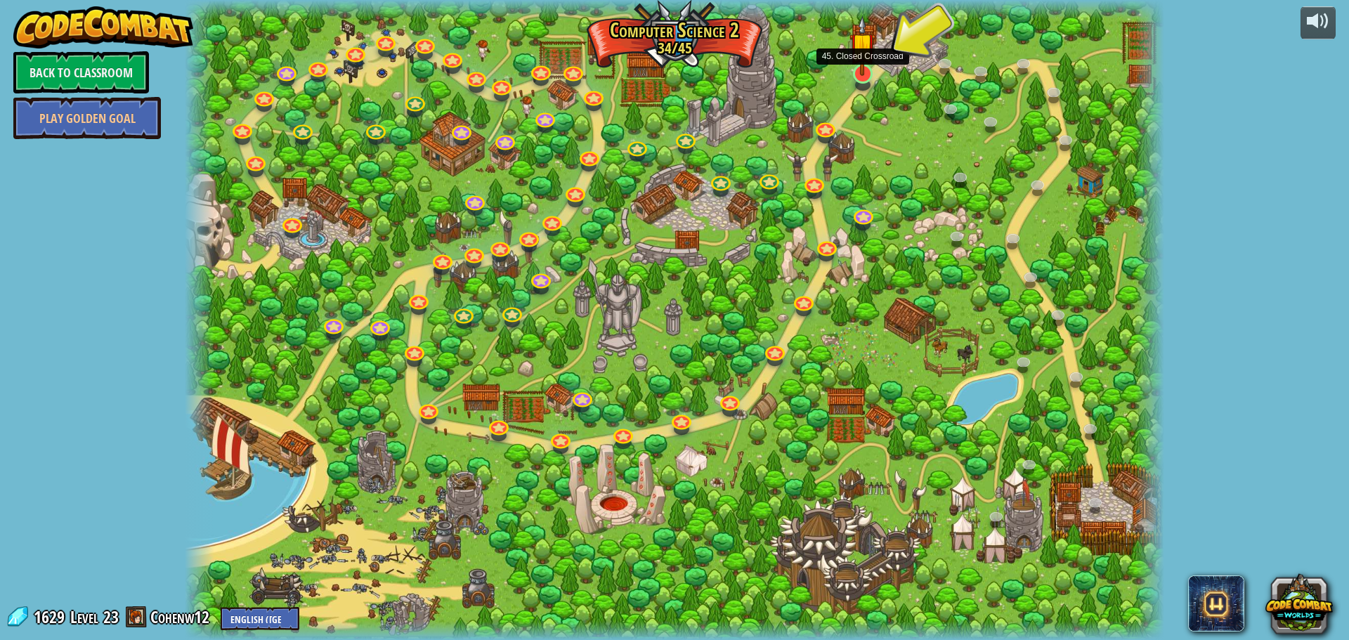
click at [866, 71] on img at bounding box center [863, 45] width 26 height 60
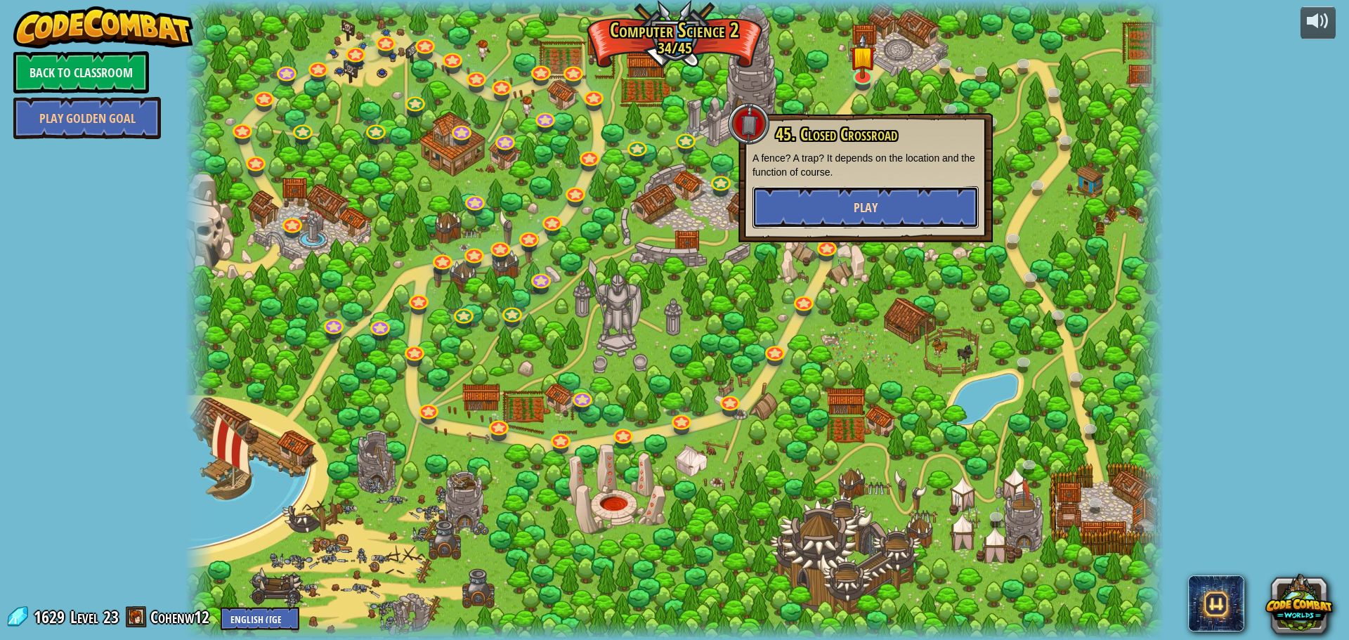
click at [836, 197] on button "Play" at bounding box center [866, 207] width 226 height 42
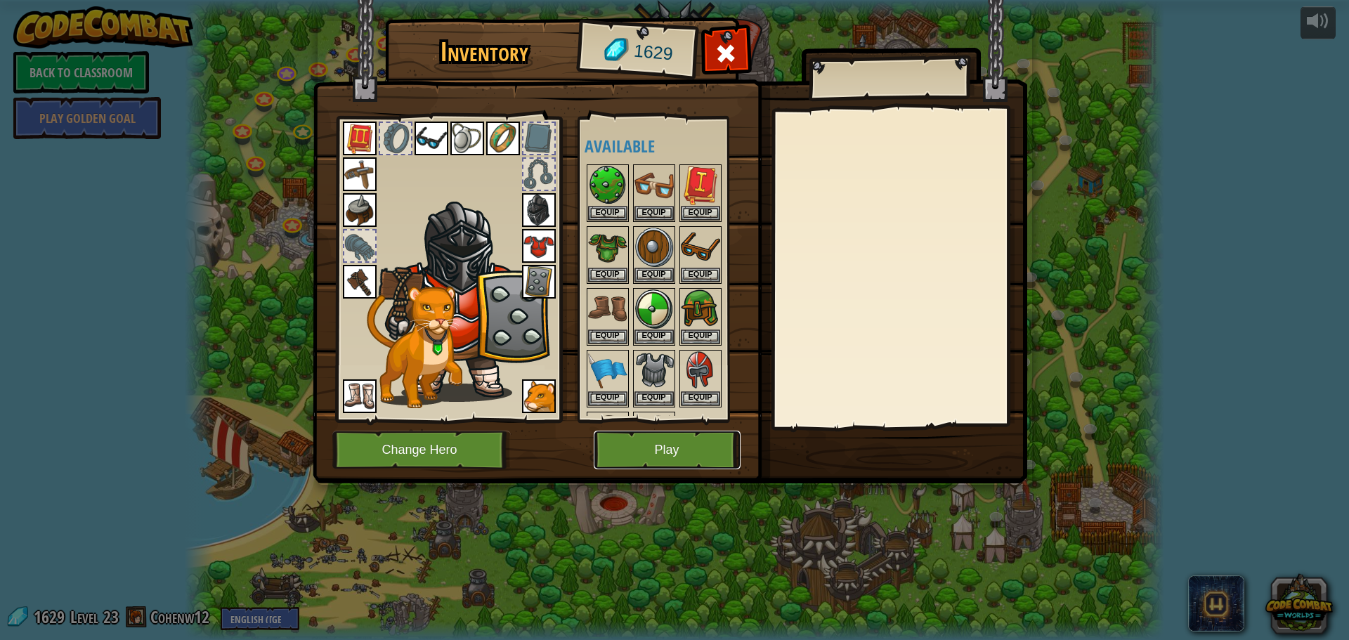
click at [652, 456] on button "Play" at bounding box center [667, 450] width 147 height 39
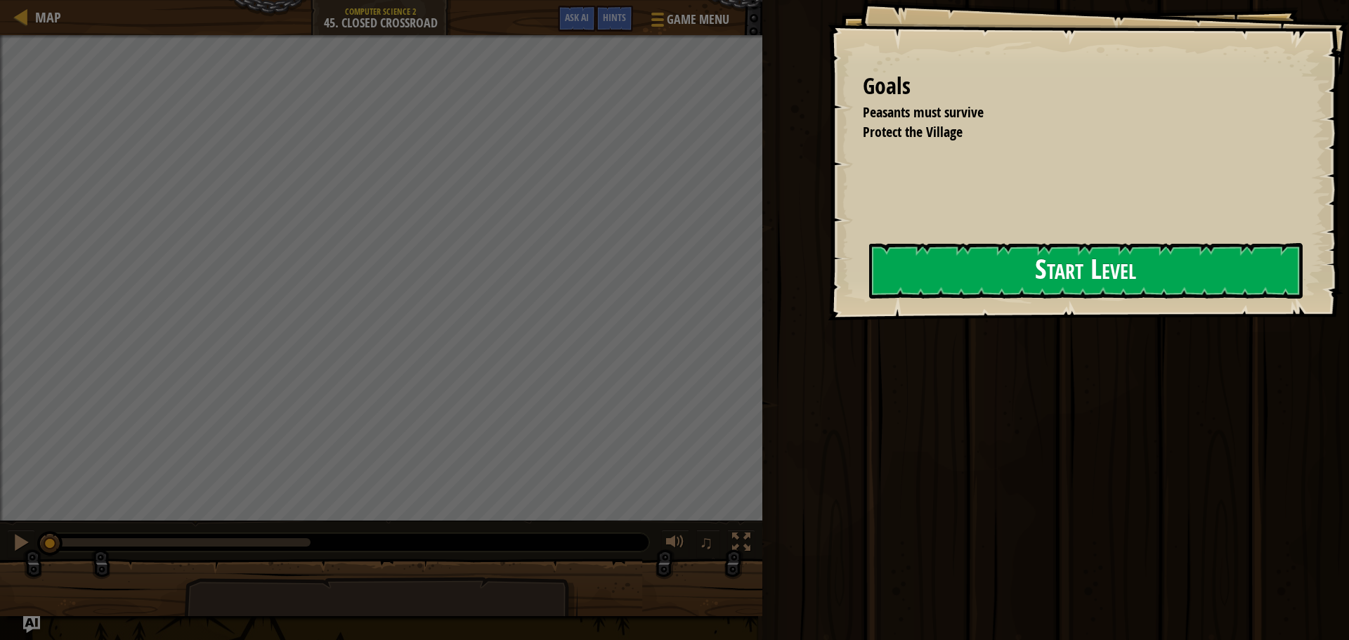
drag, startPoint x: 868, startPoint y: 249, endPoint x: 871, endPoint y: 256, distance: 7.6
click at [871, 256] on div "Goals Peasants must survive Protect the Village Start Level Error loading from …" at bounding box center [1088, 160] width 521 height 320
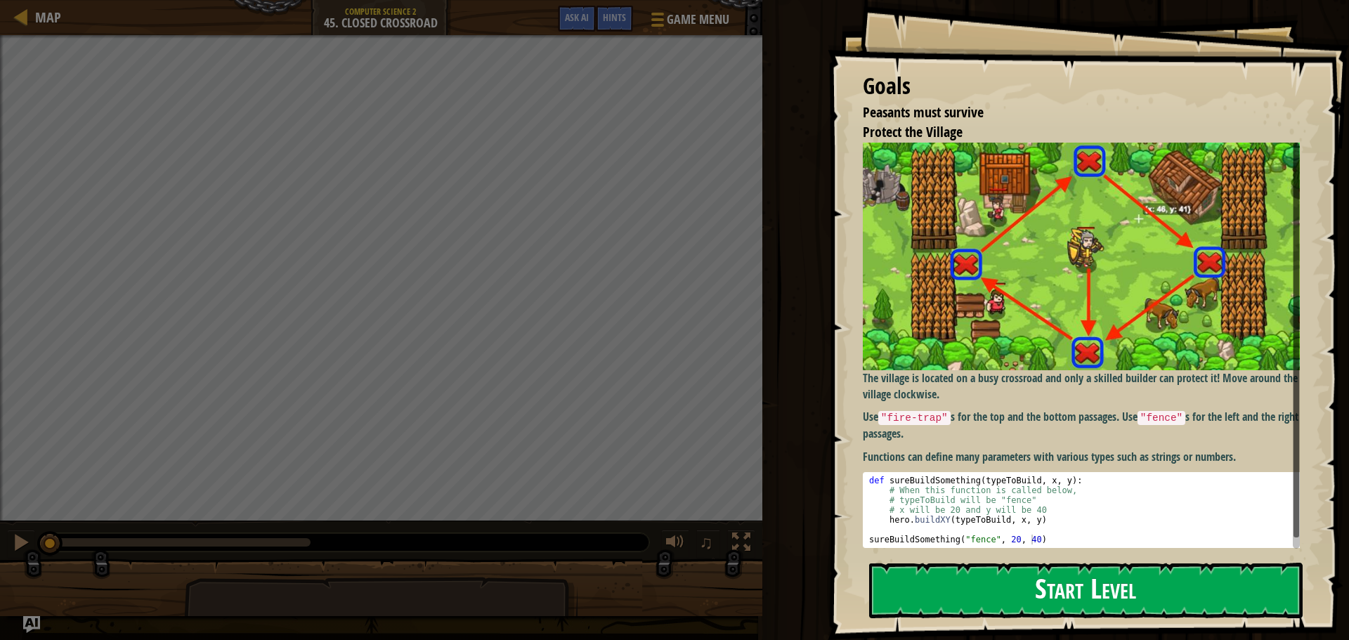
click at [963, 563] on button "Start Level" at bounding box center [1086, 591] width 434 height 56
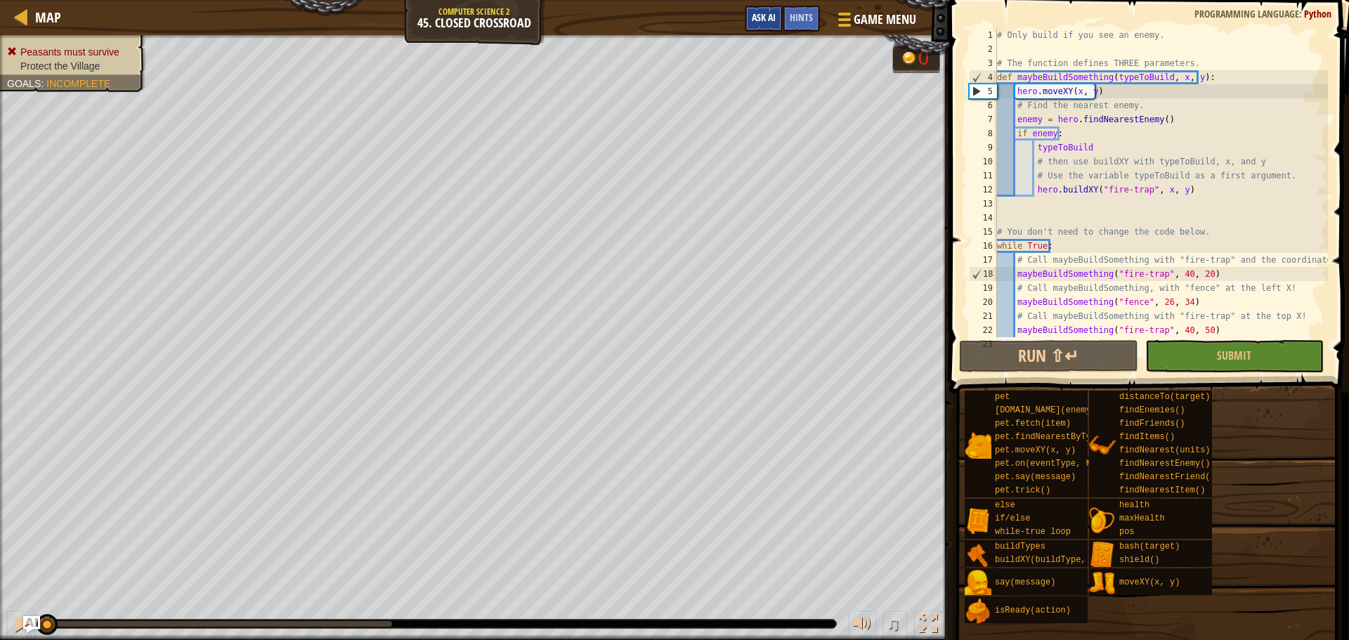
click at [585, 17] on div "Map Computer Science 2 45. Closed Crossroad Game Menu Done Hints Ask AI" at bounding box center [474, 17] width 949 height 35
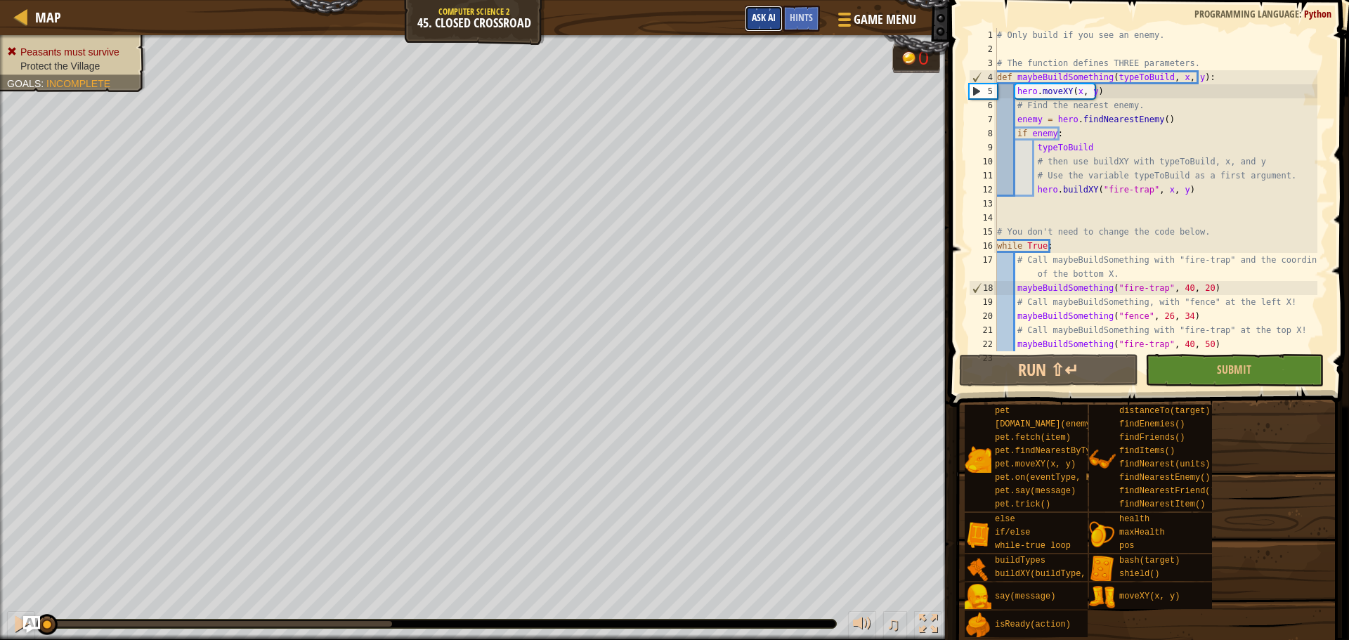
click at [767, 13] on span "Ask AI" at bounding box center [764, 17] width 24 height 13
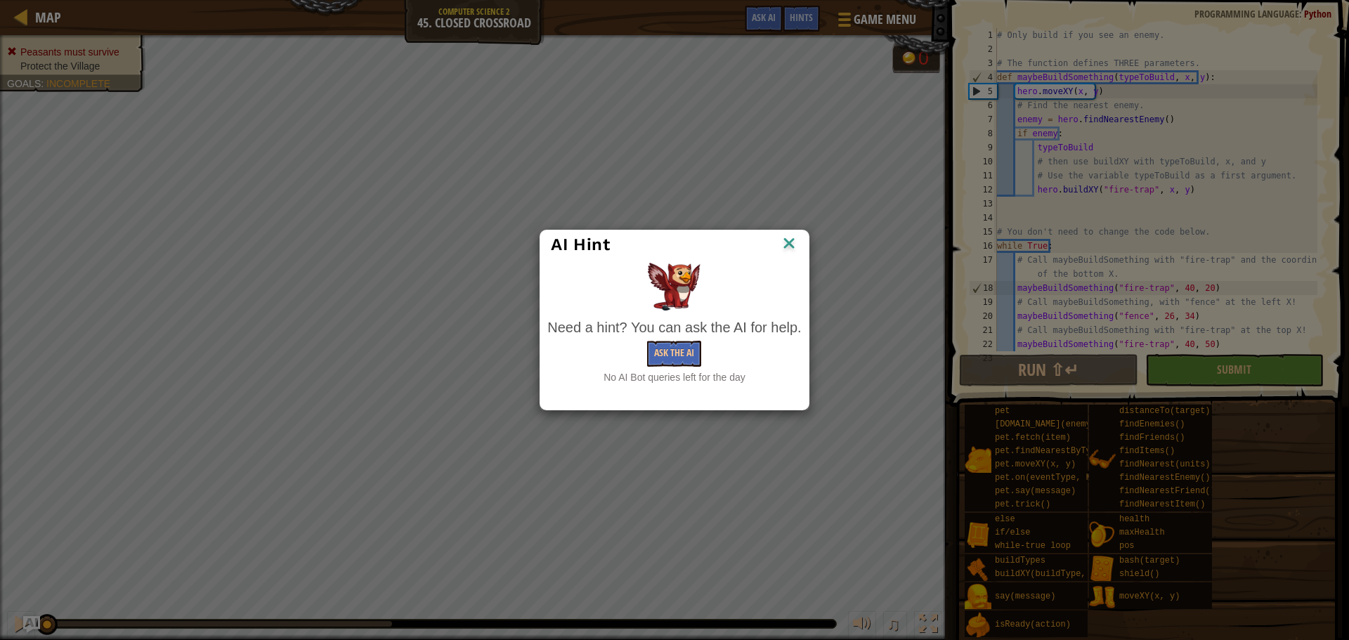
click at [791, 241] on img at bounding box center [789, 244] width 18 height 21
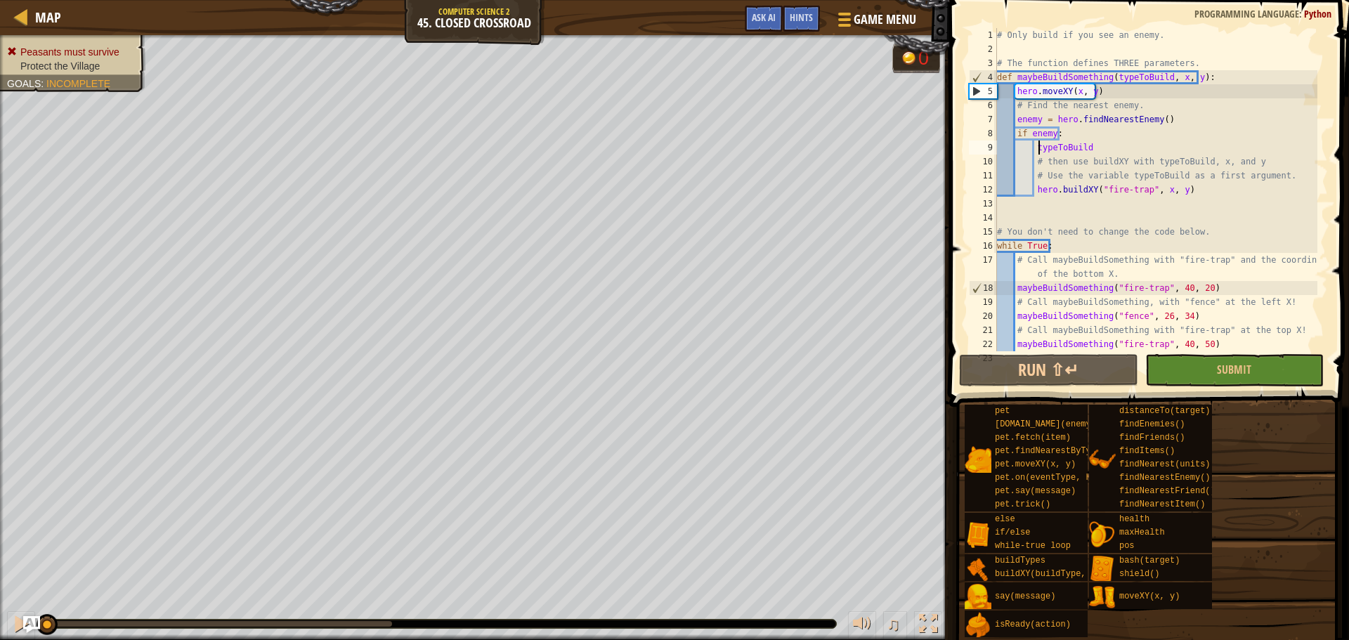
click at [1036, 151] on div "# Only build if you see an enemy. # The function defines THREE parameters. def …" at bounding box center [1155, 203] width 323 height 351
click at [1040, 148] on div "# Only build if you see an enemy. # The function defines THREE parameters. def …" at bounding box center [1155, 203] width 323 height 351
click at [1035, 148] on div "# Only build if you see an enemy. # The function defines THREE parameters. def …" at bounding box center [1155, 203] width 323 height 351
click at [1035, 145] on div "# Only build if you see an enemy. # The function defines THREE parameters. def …" at bounding box center [1155, 203] width 323 height 351
drag, startPoint x: 1098, startPoint y: 187, endPoint x: 1136, endPoint y: 184, distance: 38.0
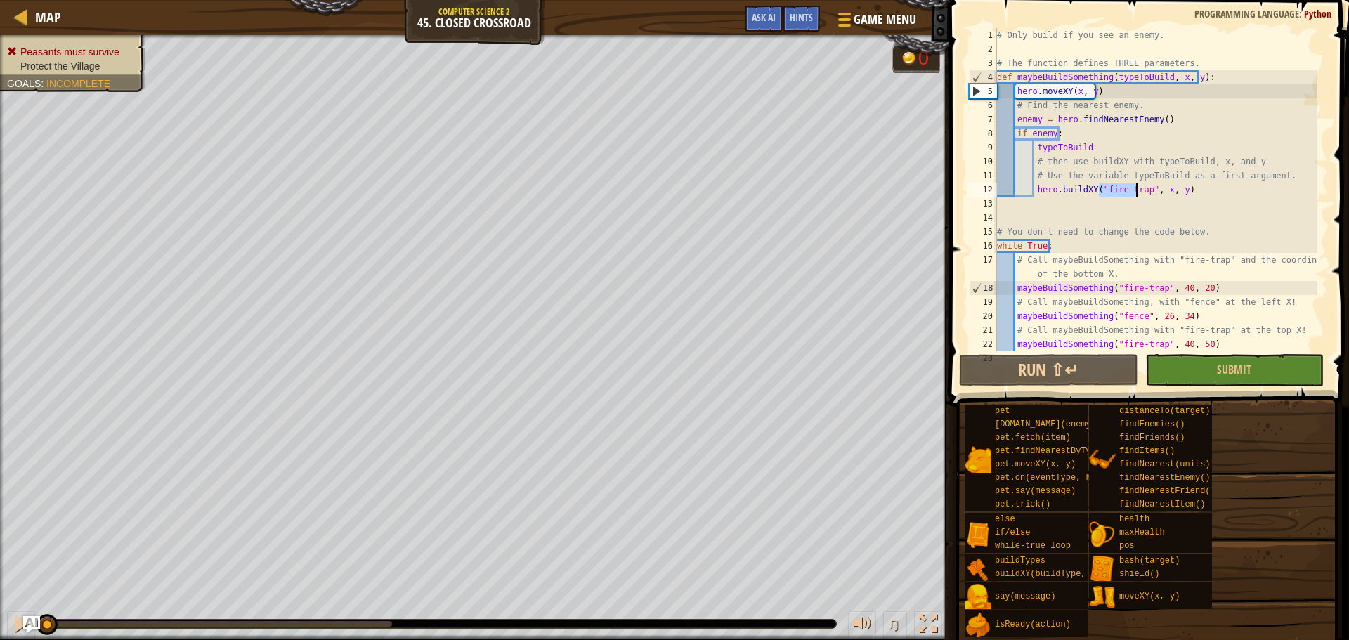
click at [1136, 184] on div "# Only build if you see an enemy. # The function defines THREE parameters. def …" at bounding box center [1155, 203] width 323 height 351
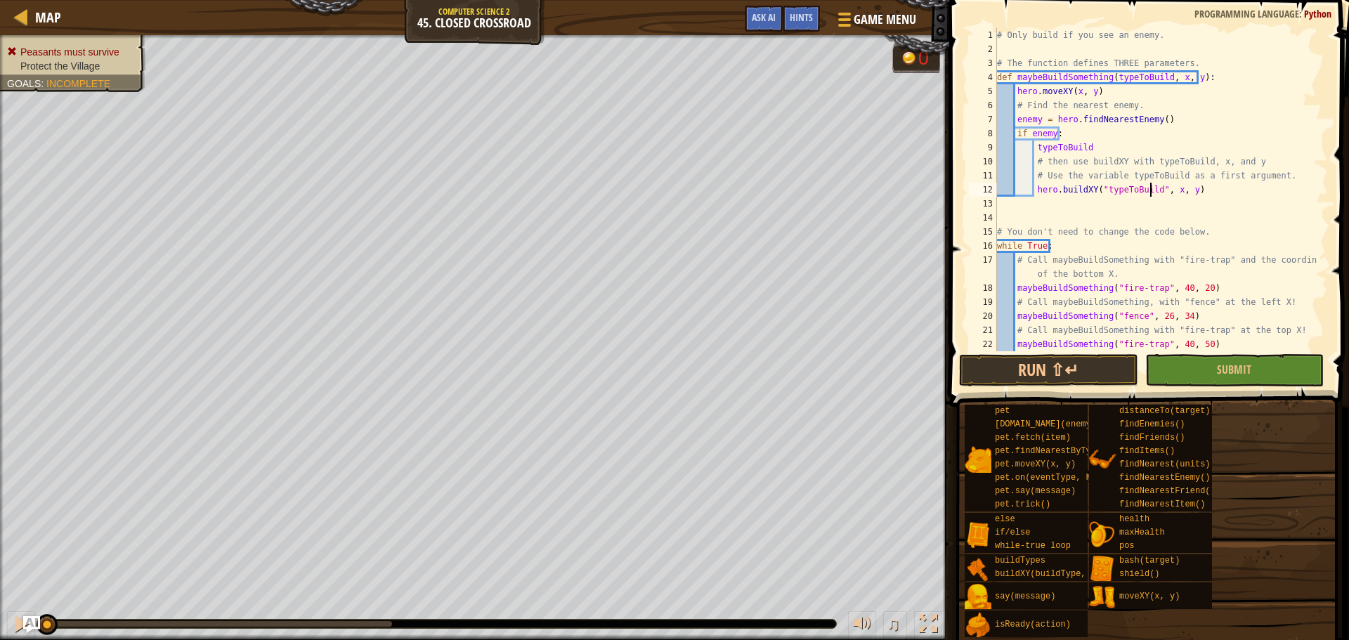
scroll to position [6, 13]
click at [1121, 367] on button "Run ⇧↵" at bounding box center [1048, 370] width 178 height 32
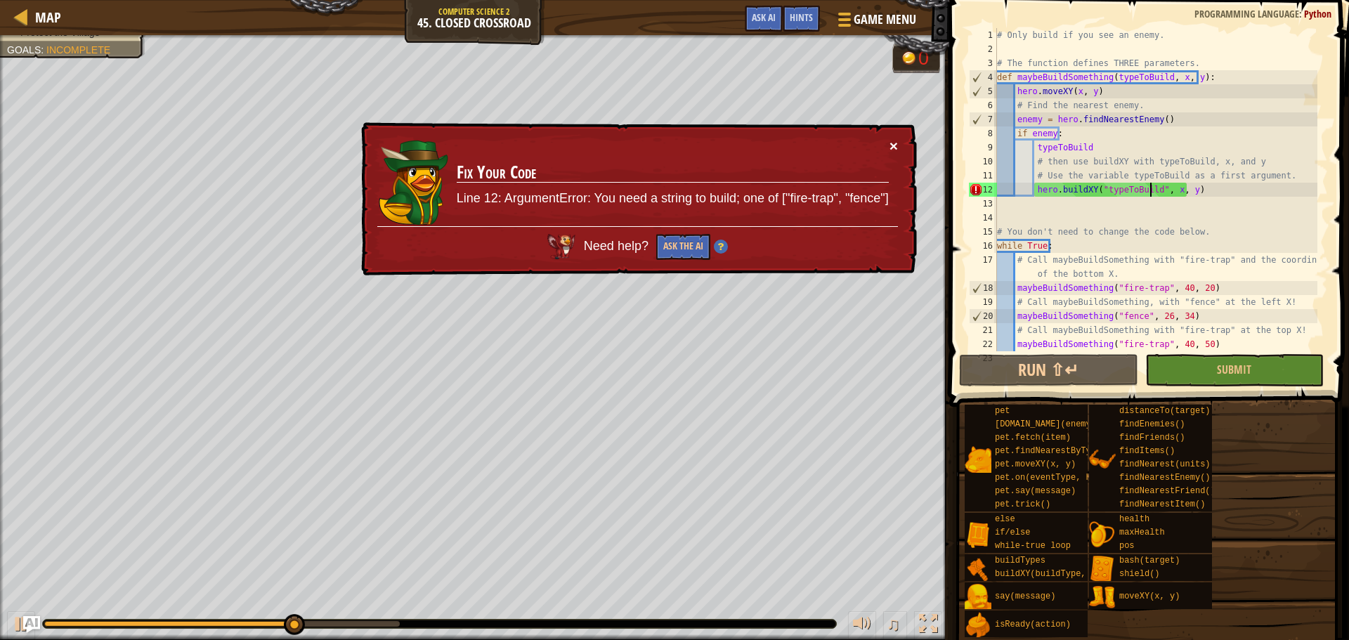
click at [891, 144] on button "×" at bounding box center [894, 145] width 8 height 15
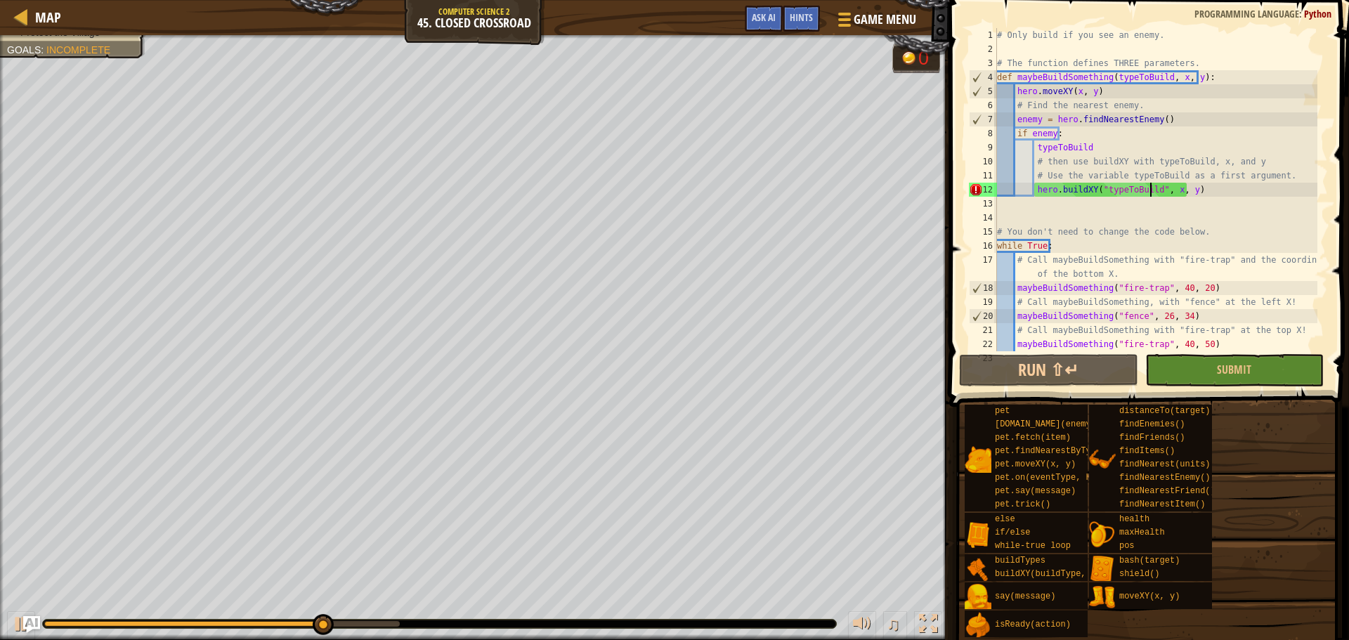
click at [1154, 188] on div "# Only build if you see an enemy. # The function defines THREE parameters. def …" at bounding box center [1155, 203] width 323 height 351
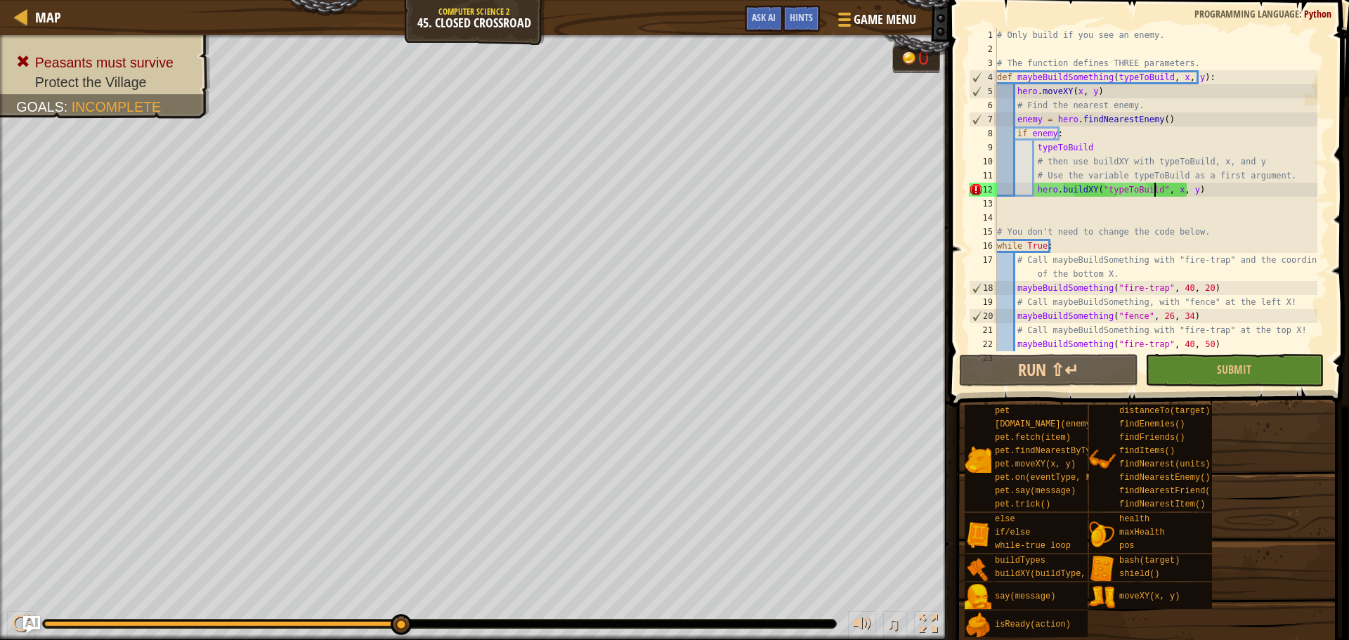
click at [1101, 190] on div "# Only build if you see an enemy. # The function defines THREE parameters. def …" at bounding box center [1155, 203] width 323 height 351
type textarea "hero.buildXY(typeToBuild", x, y)"
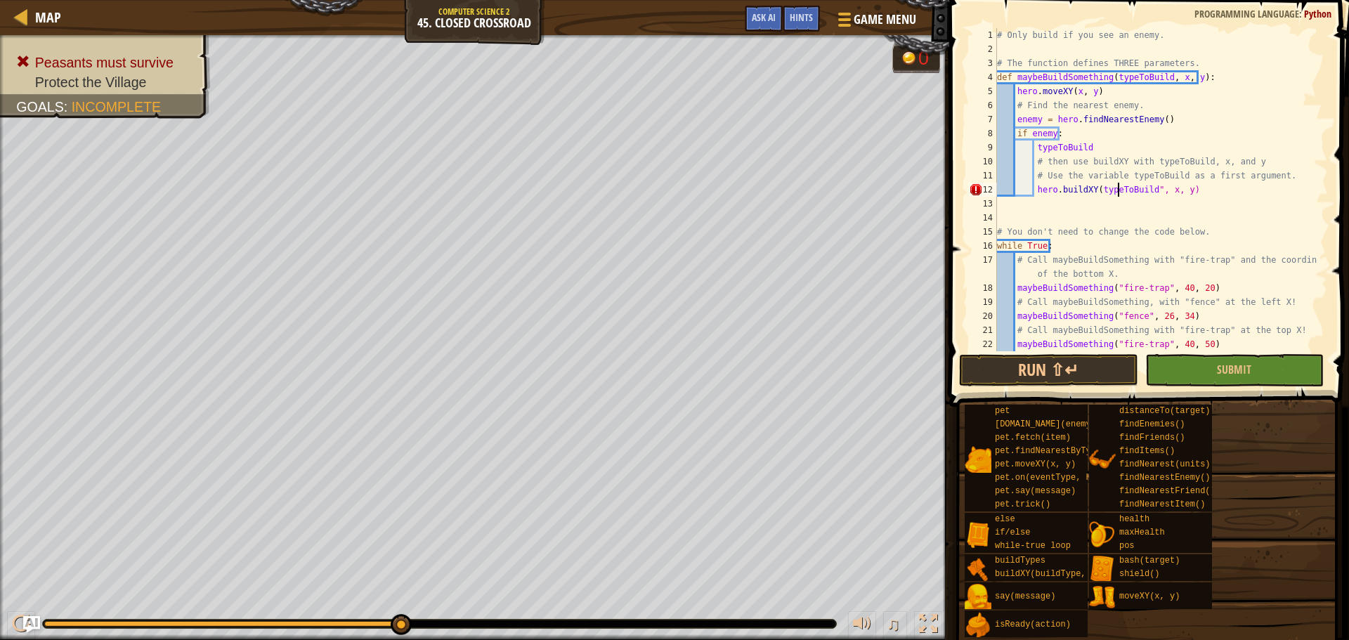
scroll to position [6, 0]
type textarea "# You don't need to change the code below."
drag, startPoint x: 1088, startPoint y: 148, endPoint x: 1069, endPoint y: 161, distance: 22.6
click at [1087, 148] on div "# Only build if you see an enemy. # The function defines THREE parameters. def …" at bounding box center [1155, 203] width 323 height 351
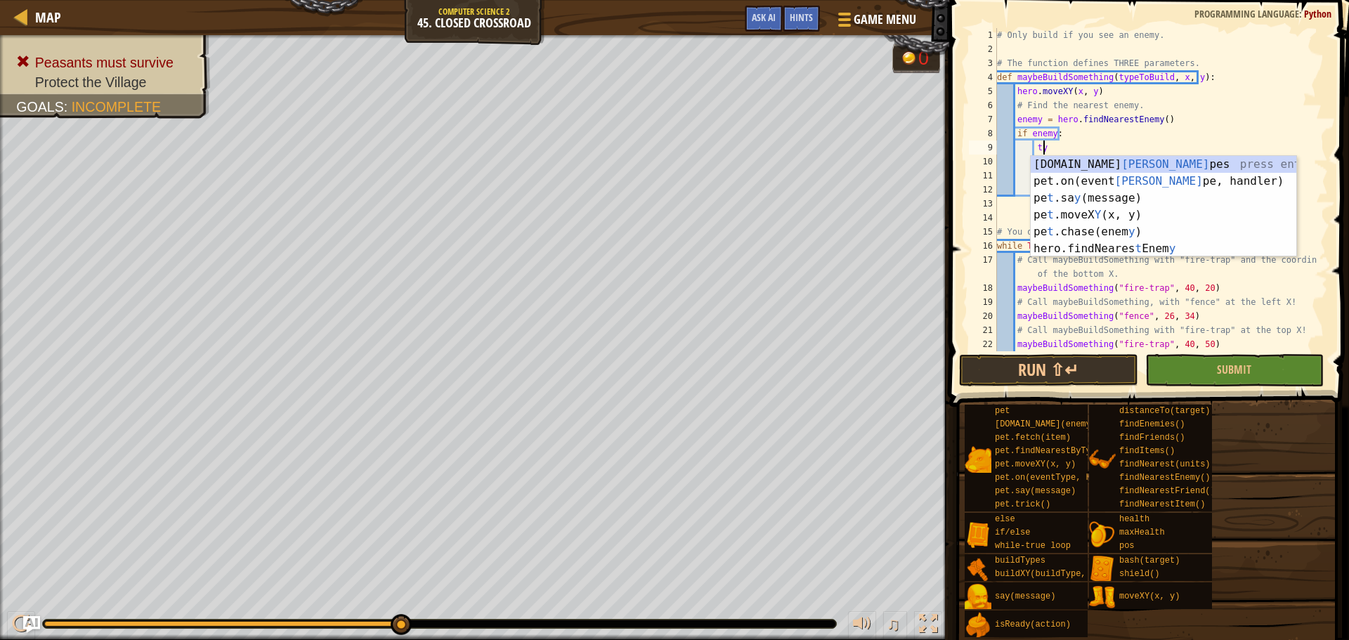
type textarea "t"
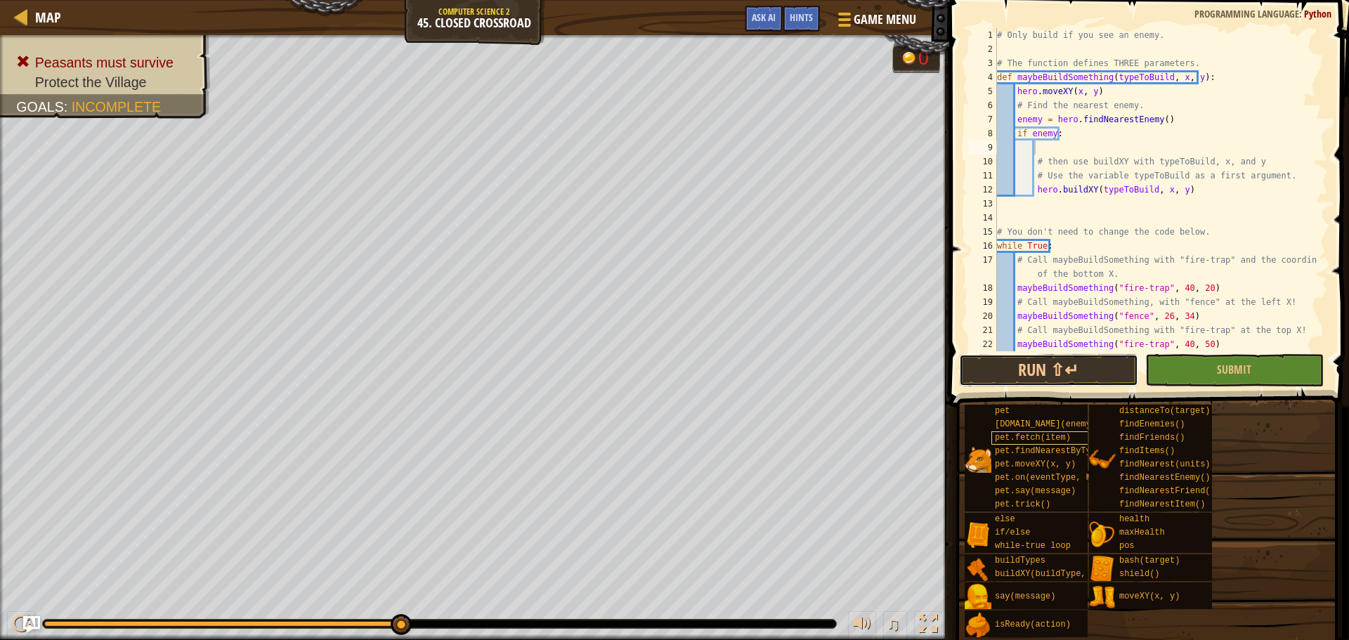
drag, startPoint x: 1089, startPoint y: 365, endPoint x: 1072, endPoint y: 431, distance: 69.0
click at [1088, 384] on button "Run ⇧↵" at bounding box center [1048, 370] width 178 height 32
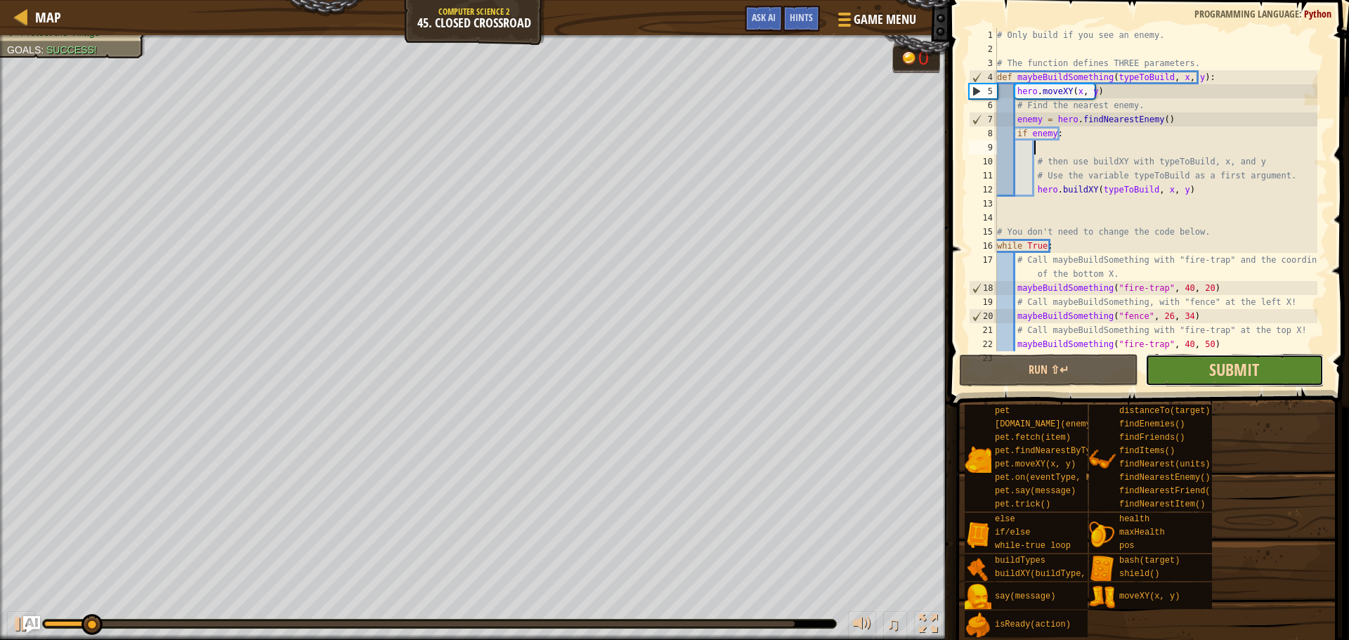
click at [1246, 368] on span "Submit" at bounding box center [1234, 369] width 50 height 22
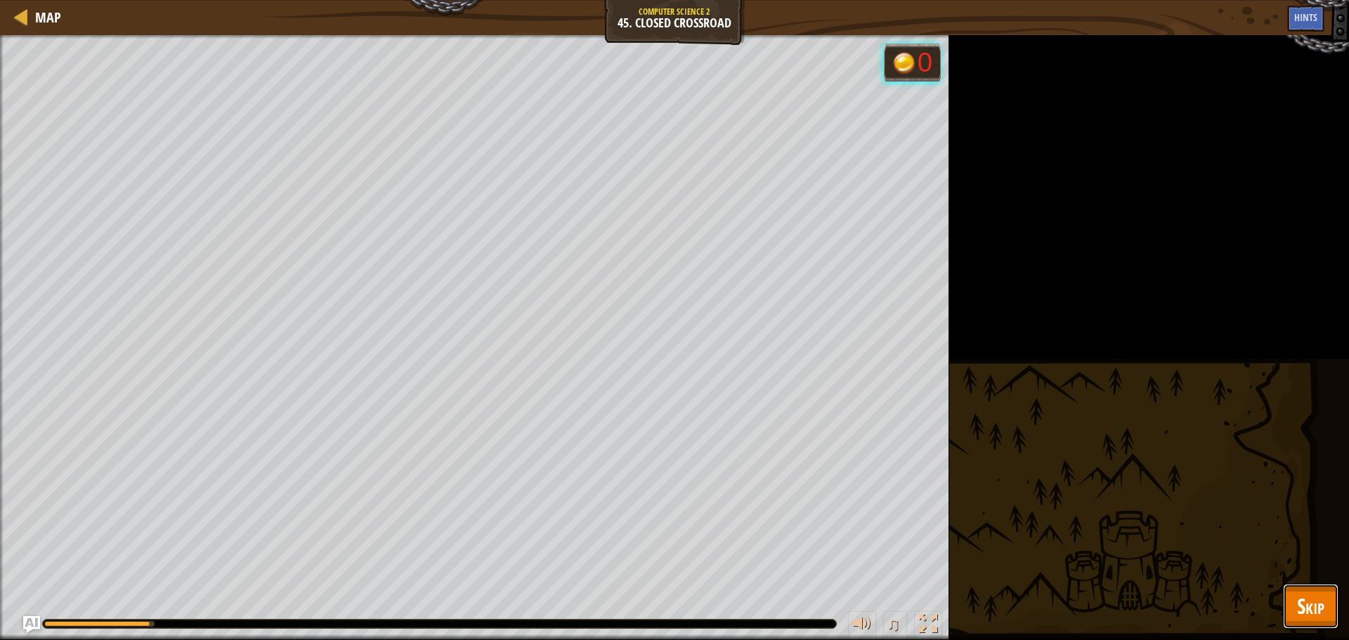
click at [1319, 605] on span "Skip" at bounding box center [1310, 606] width 27 height 29
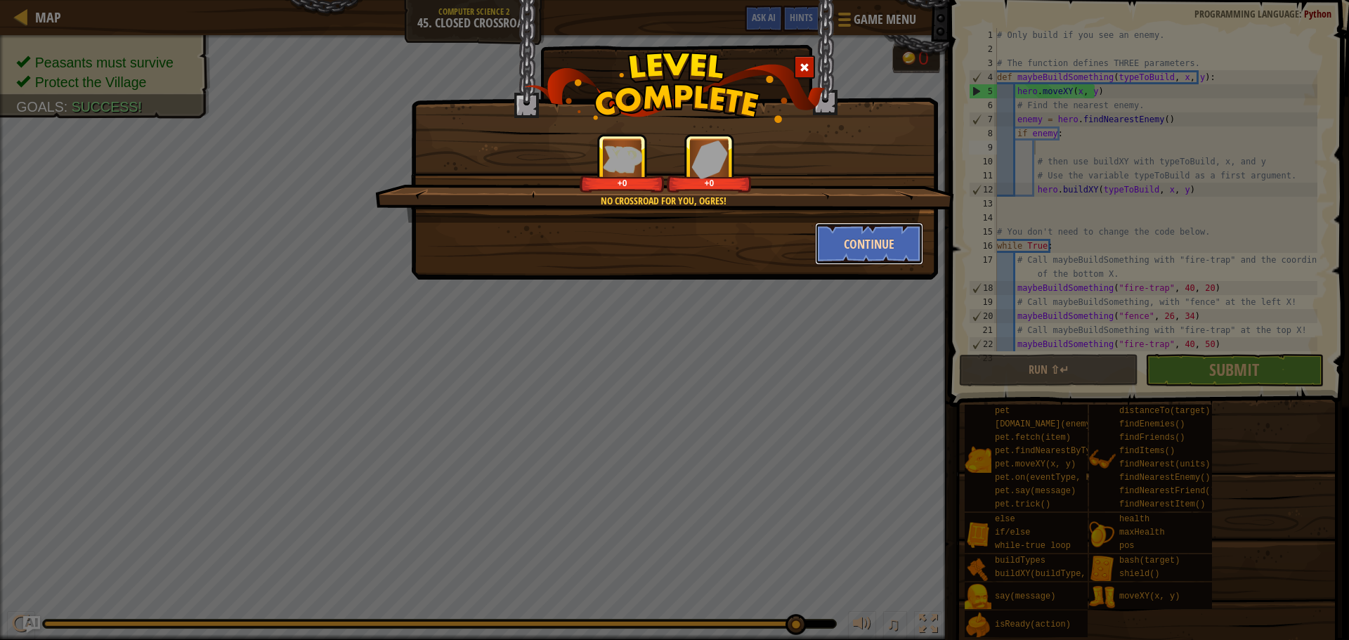
click at [871, 242] on button "Continue" at bounding box center [869, 244] width 109 height 42
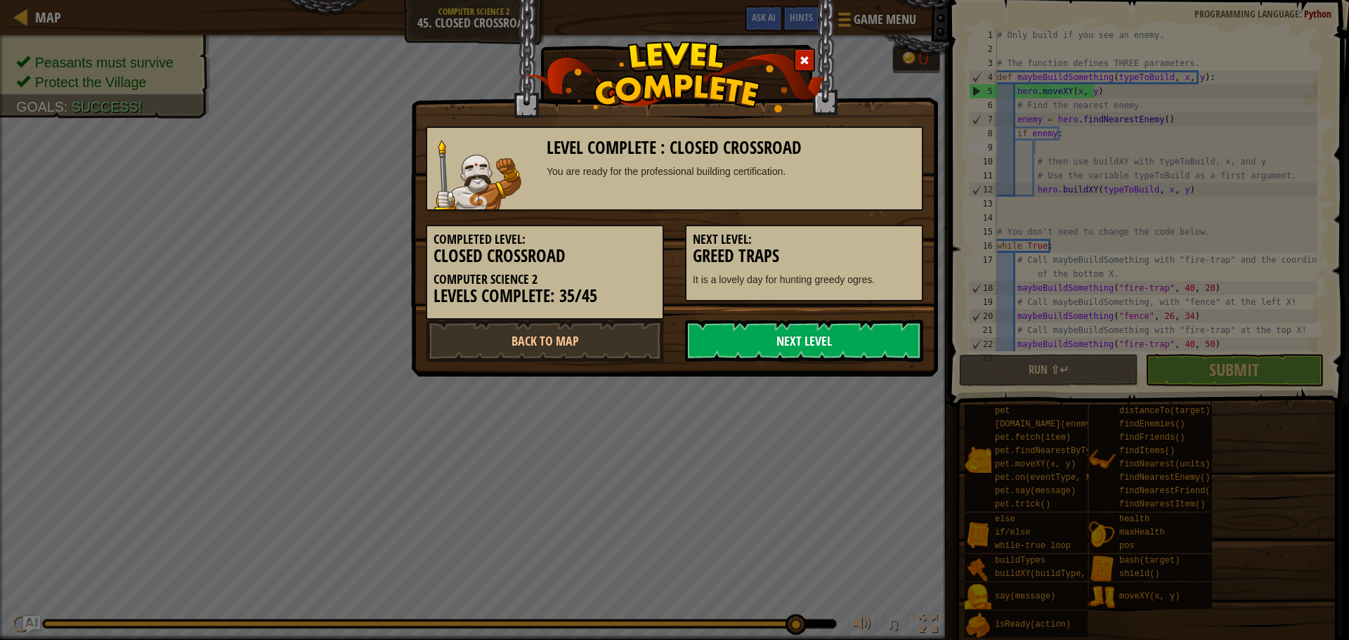
click at [778, 353] on link "Next Level" at bounding box center [804, 341] width 238 height 42
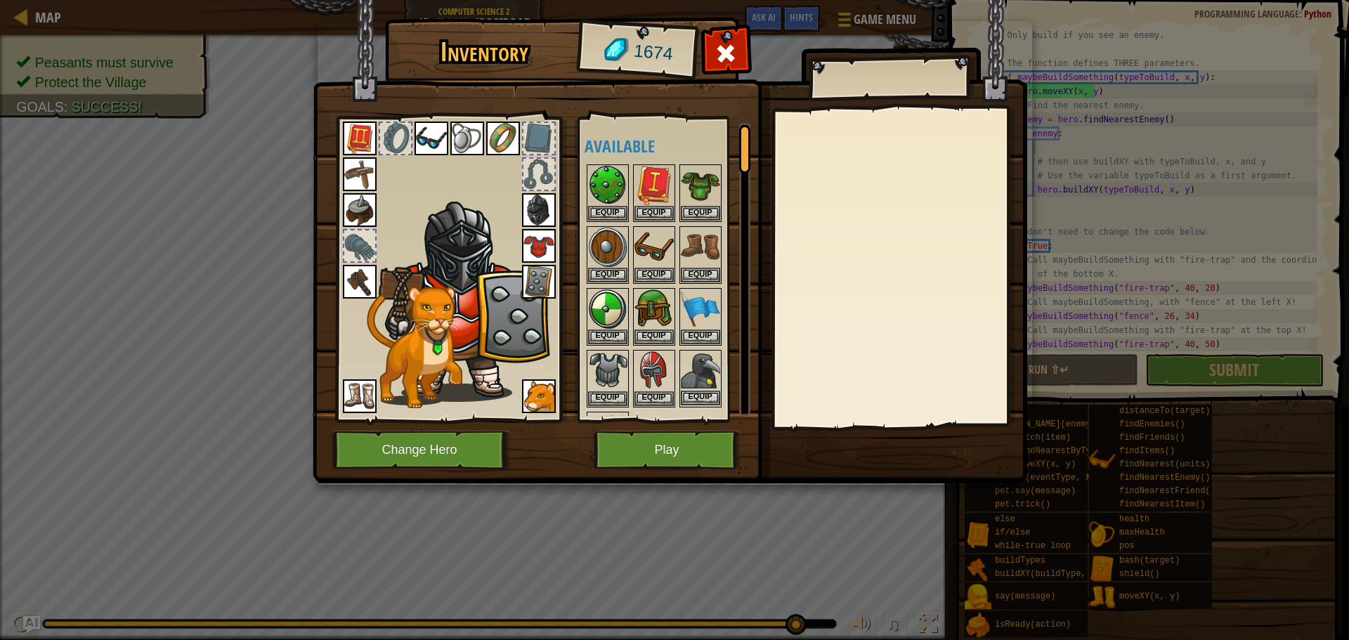
scroll to position [70, 0]
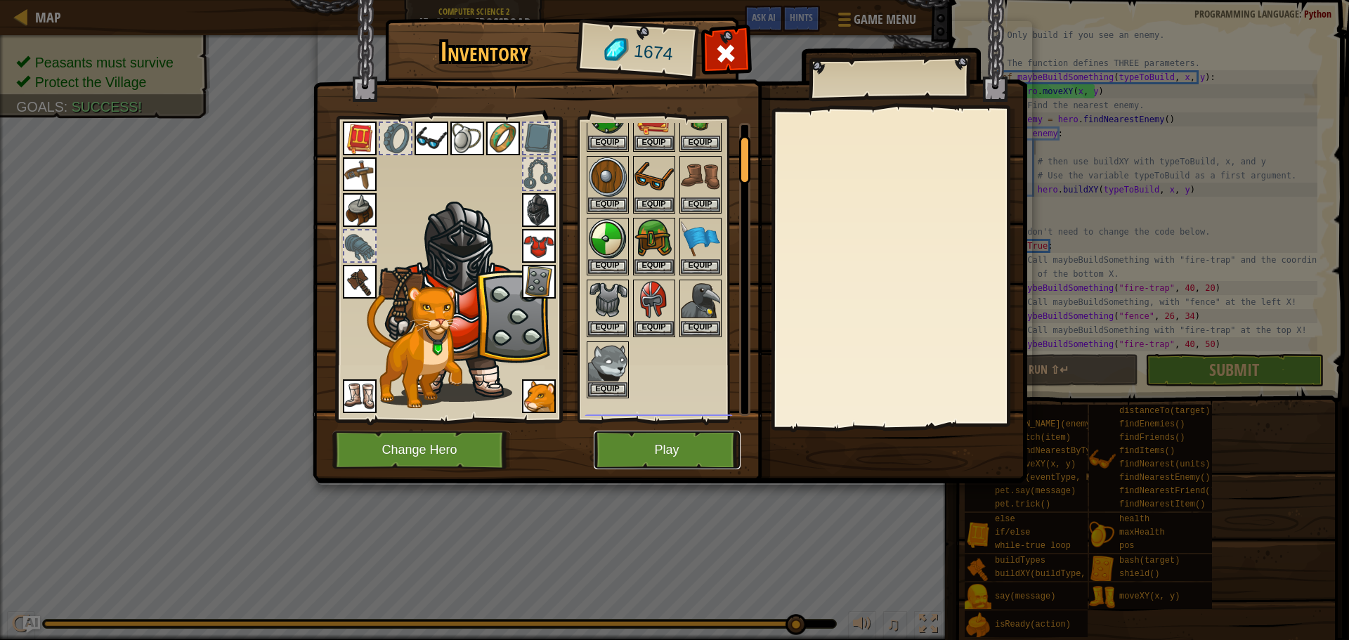
click at [696, 439] on button "Play" at bounding box center [667, 450] width 147 height 39
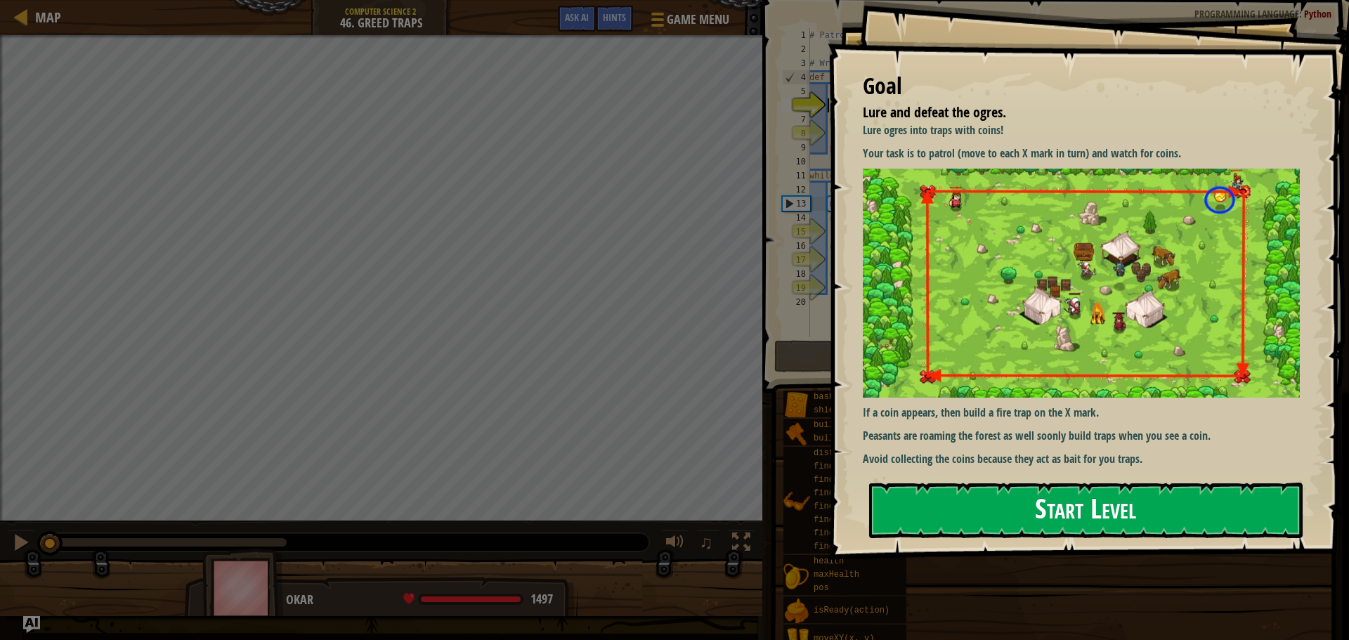
drag, startPoint x: 1114, startPoint y: 526, endPoint x: 1126, endPoint y: 514, distance: 17.4
click at [1117, 523] on button "Start Level" at bounding box center [1086, 511] width 434 height 56
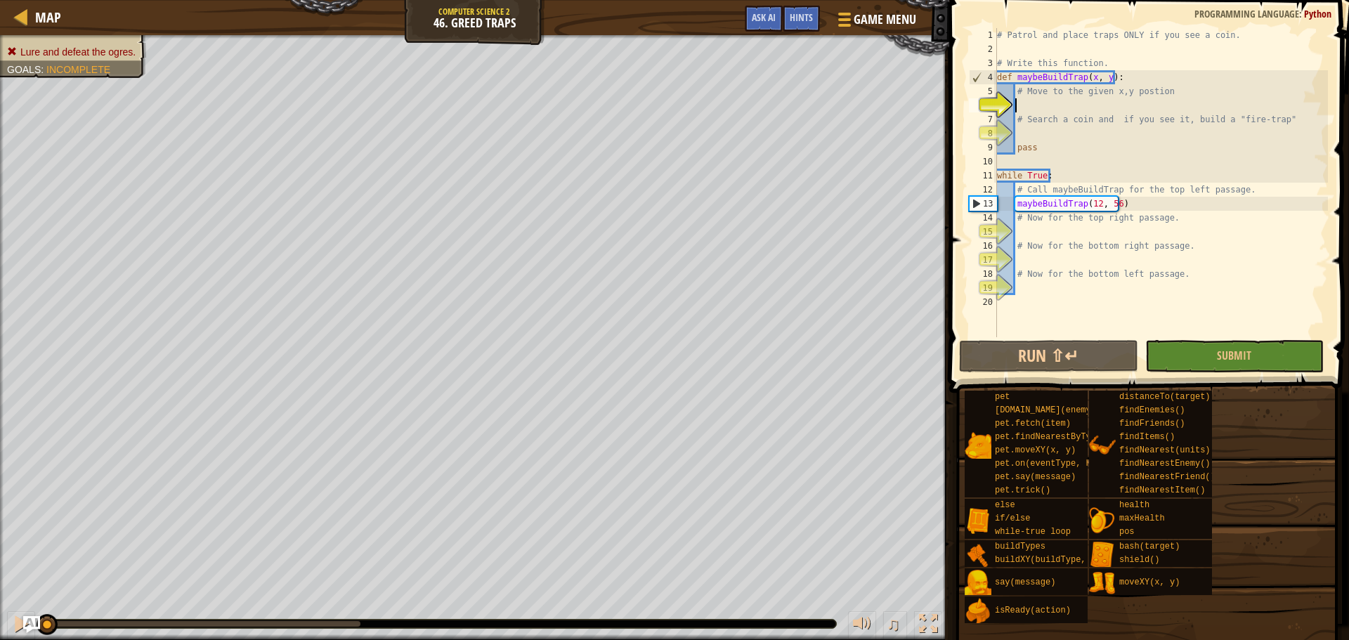
scroll to position [6, 1]
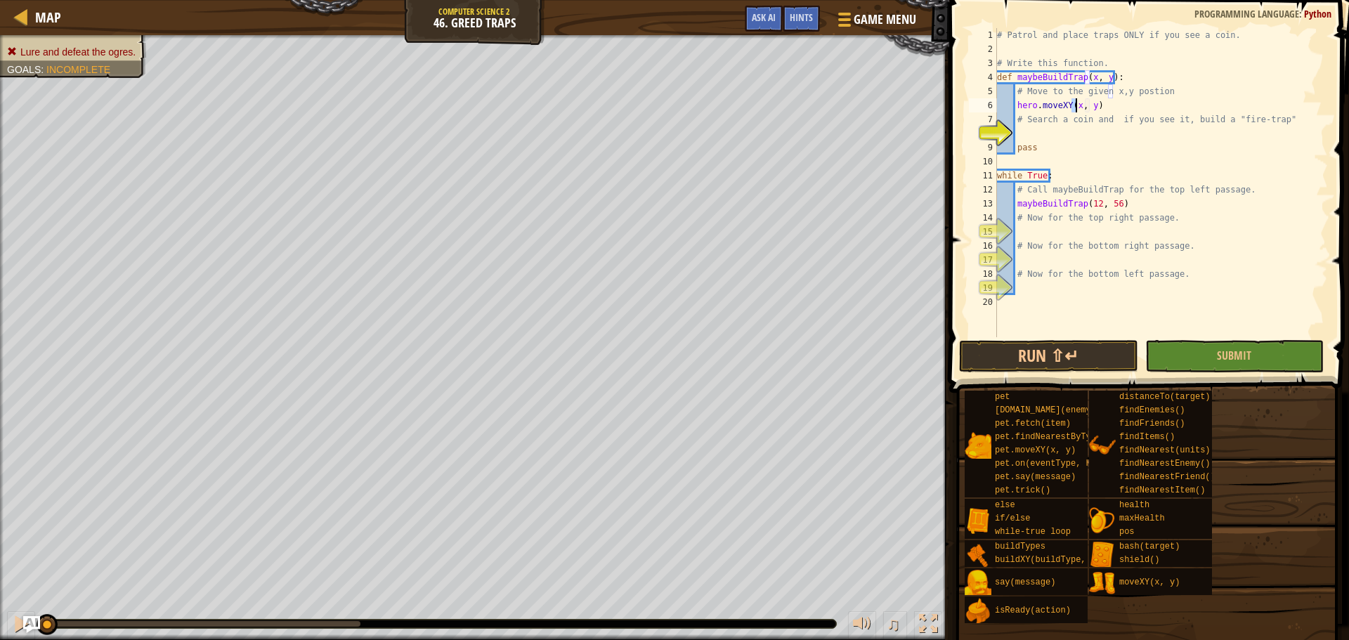
type textarea "# Search a coin and if you see it, build a "fire-trap""
type textarea "s"
click at [1074, 360] on button "Run ⇧↵" at bounding box center [1048, 356] width 178 height 32
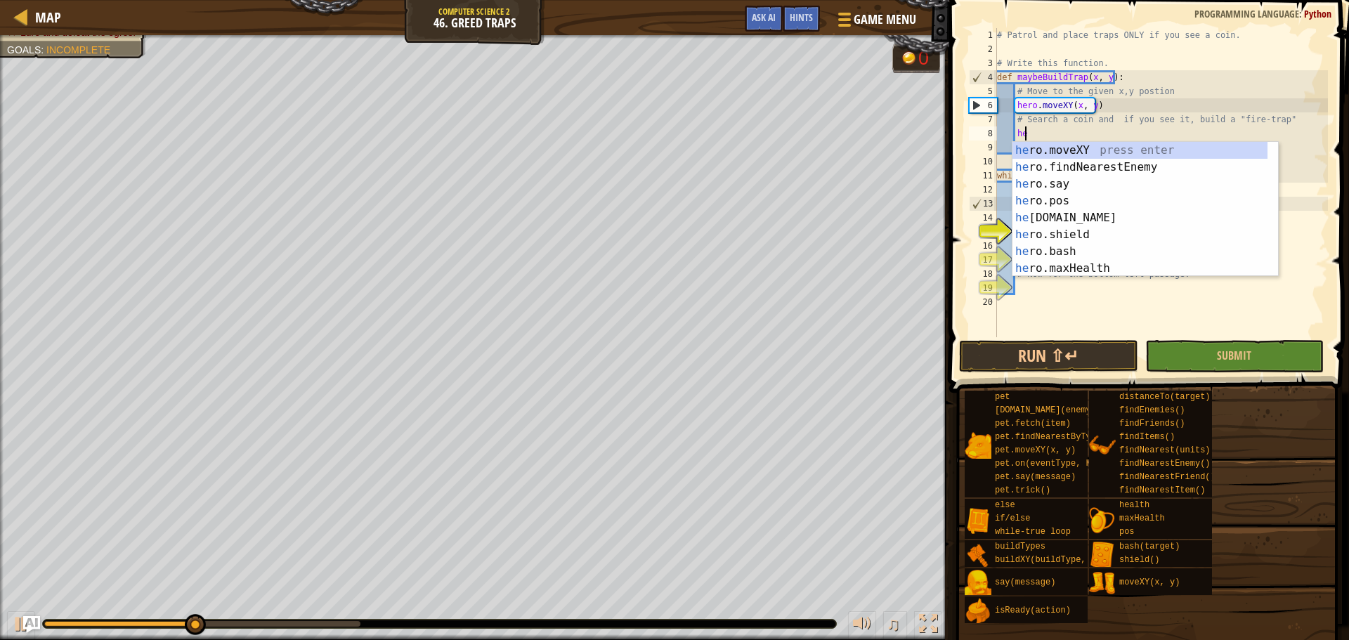
scroll to position [6, 1]
click at [1110, 145] on div "her o.moveXY press enter her o.findNearestEnemy press enter her o.say press ent…" at bounding box center [1140, 226] width 255 height 169
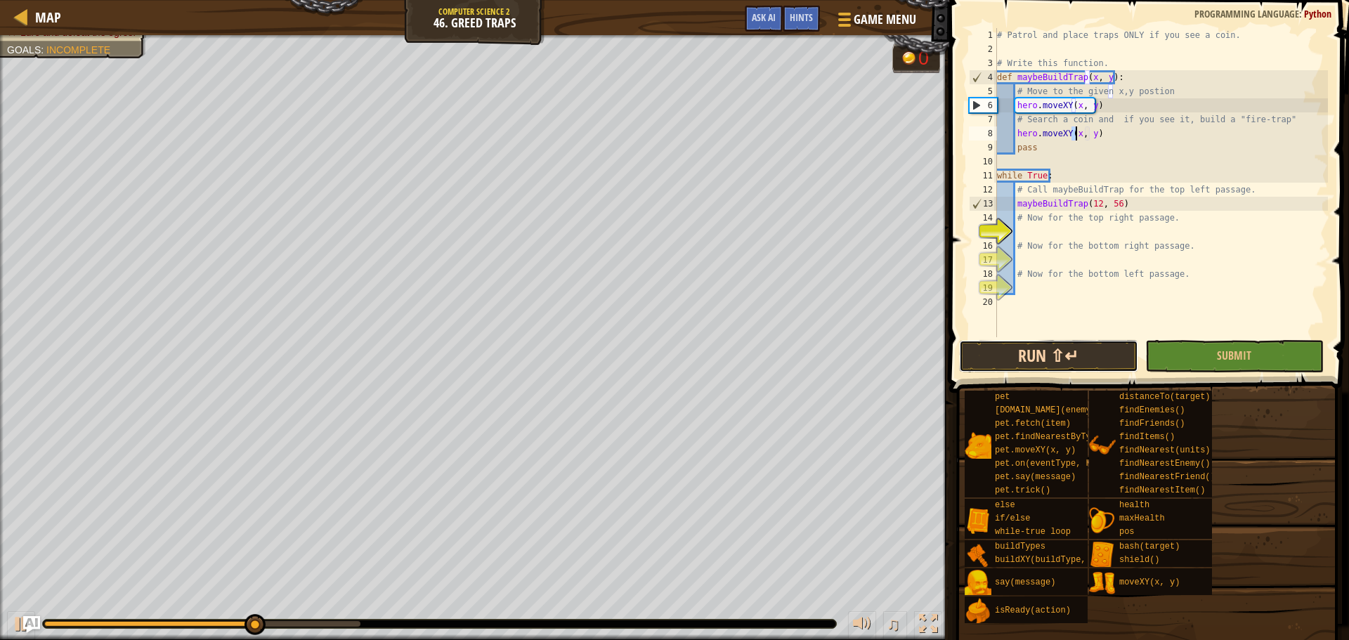
click at [1111, 356] on button "Run ⇧↵" at bounding box center [1048, 356] width 178 height 32
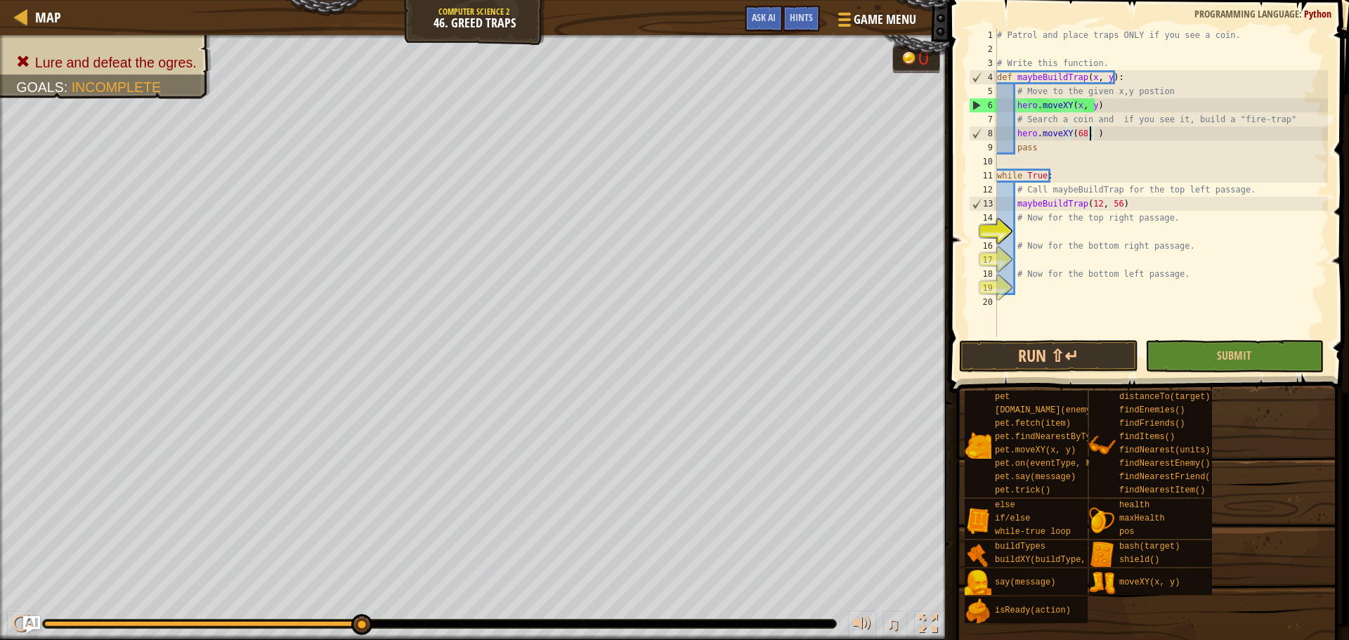
scroll to position [6, 8]
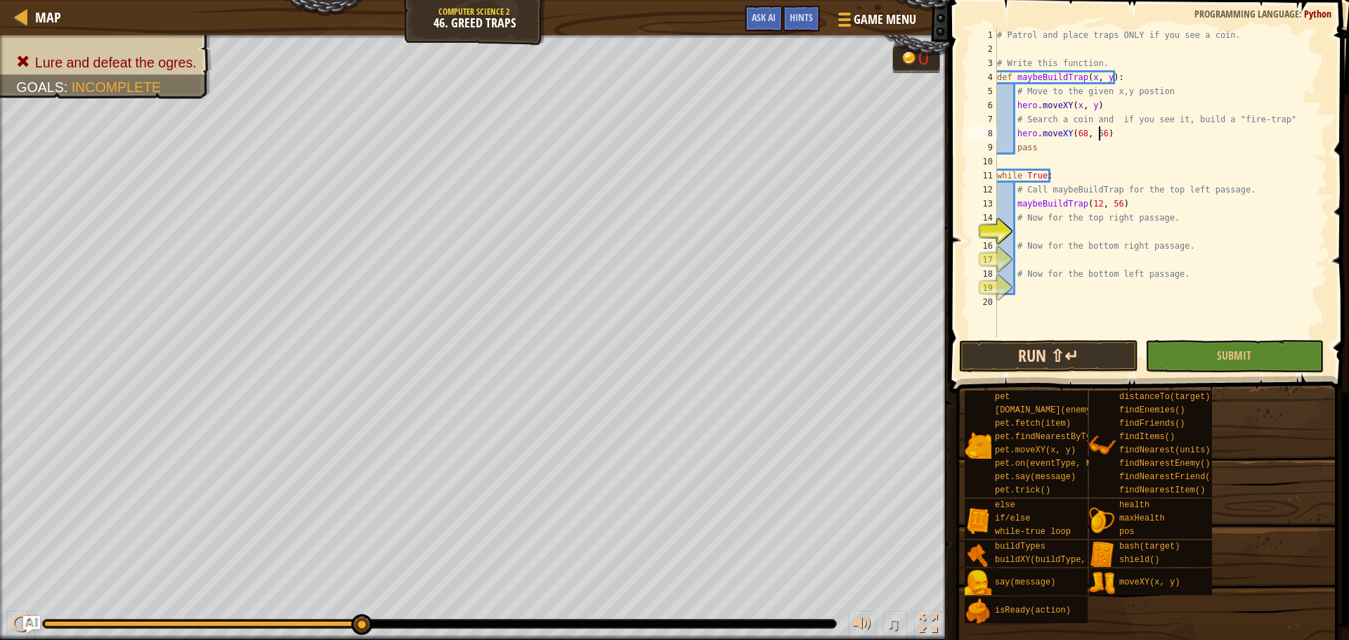
type textarea "hero.moveXY(68, 56)"
click at [1080, 357] on button "Run ⇧↵" at bounding box center [1048, 356] width 178 height 32
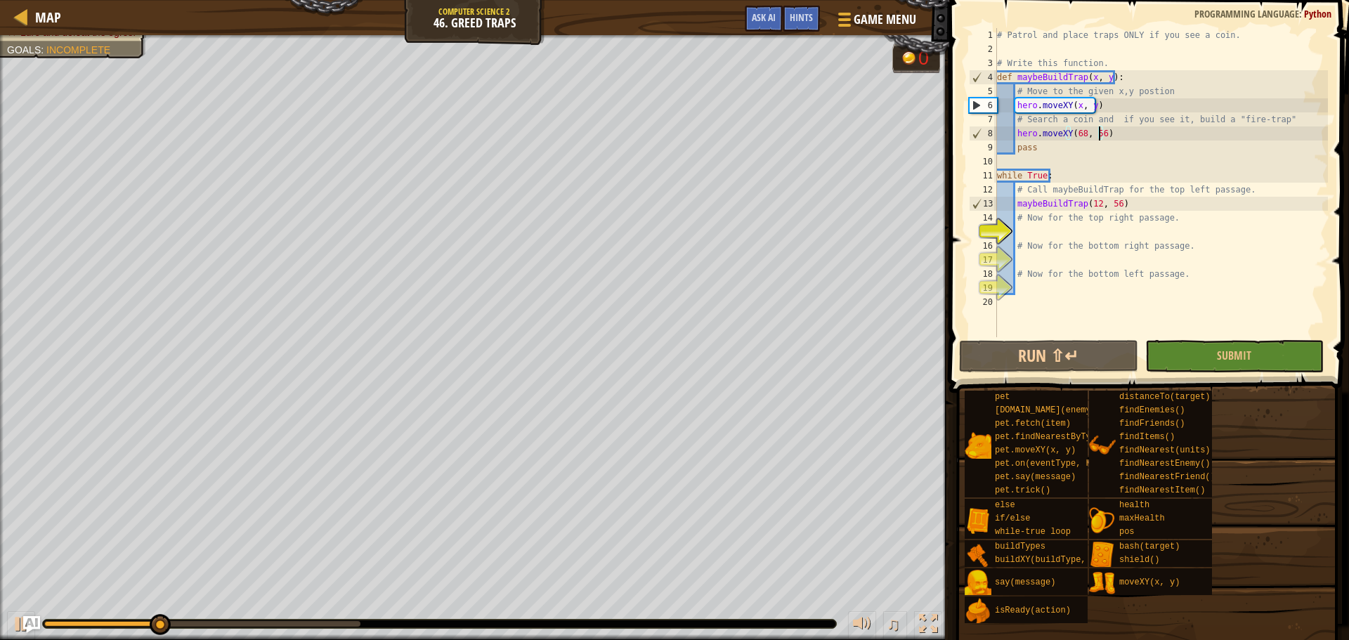
click at [1036, 230] on div "# Patrol and place traps ONLY if you see a coin. # Write this function. def may…" at bounding box center [1161, 196] width 334 height 337
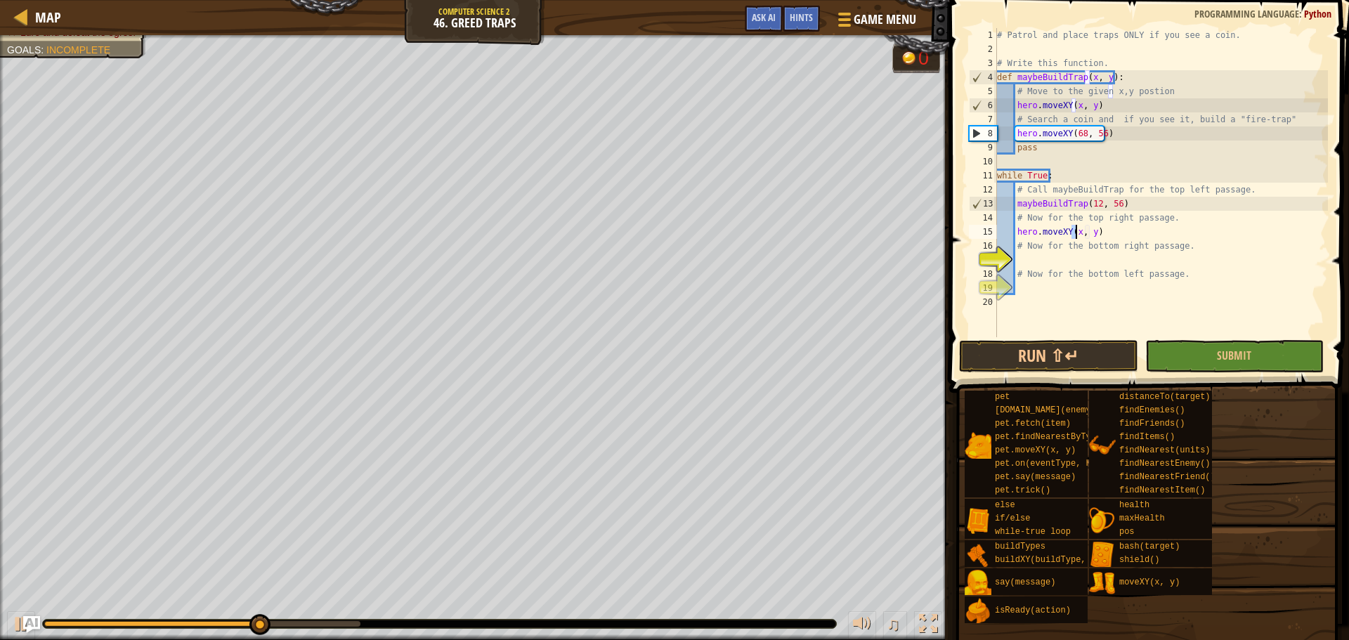
scroll to position [6, 6]
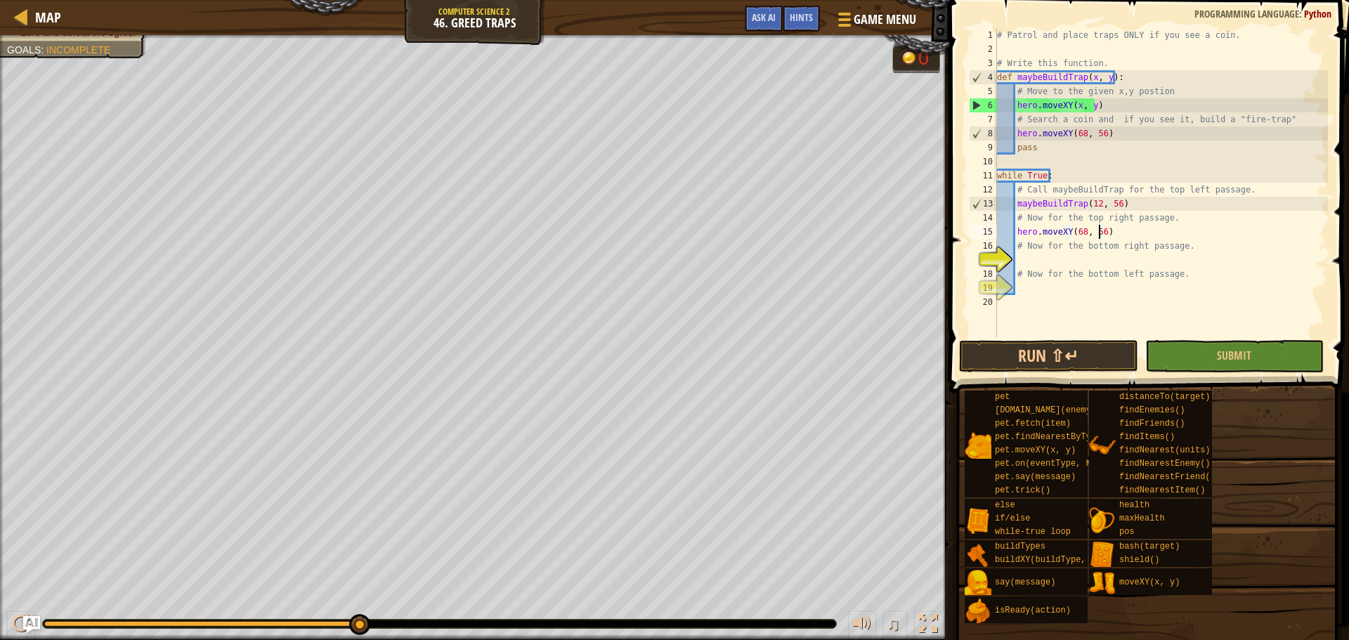
type textarea "# Now for the bottom right passage."
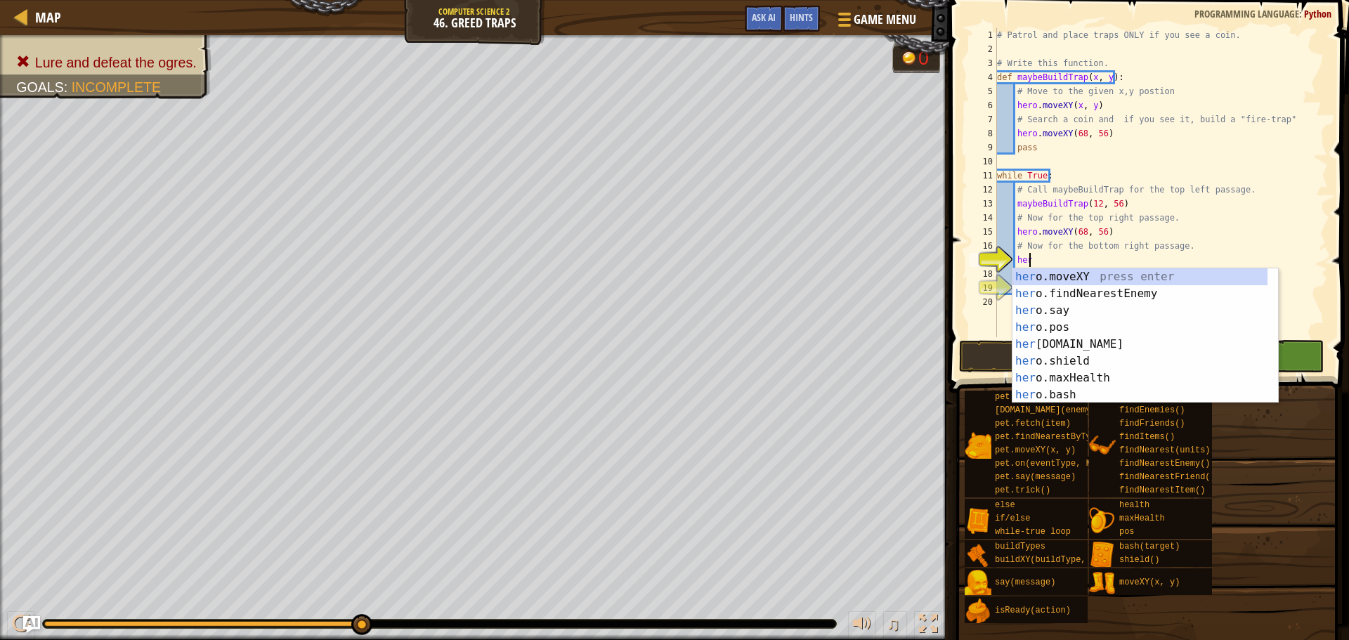
scroll to position [6, 2]
click at [1145, 270] on div "hero. moveXY press enter hero. findNearestEnemy press enter hero. say press ent…" at bounding box center [1140, 352] width 255 height 169
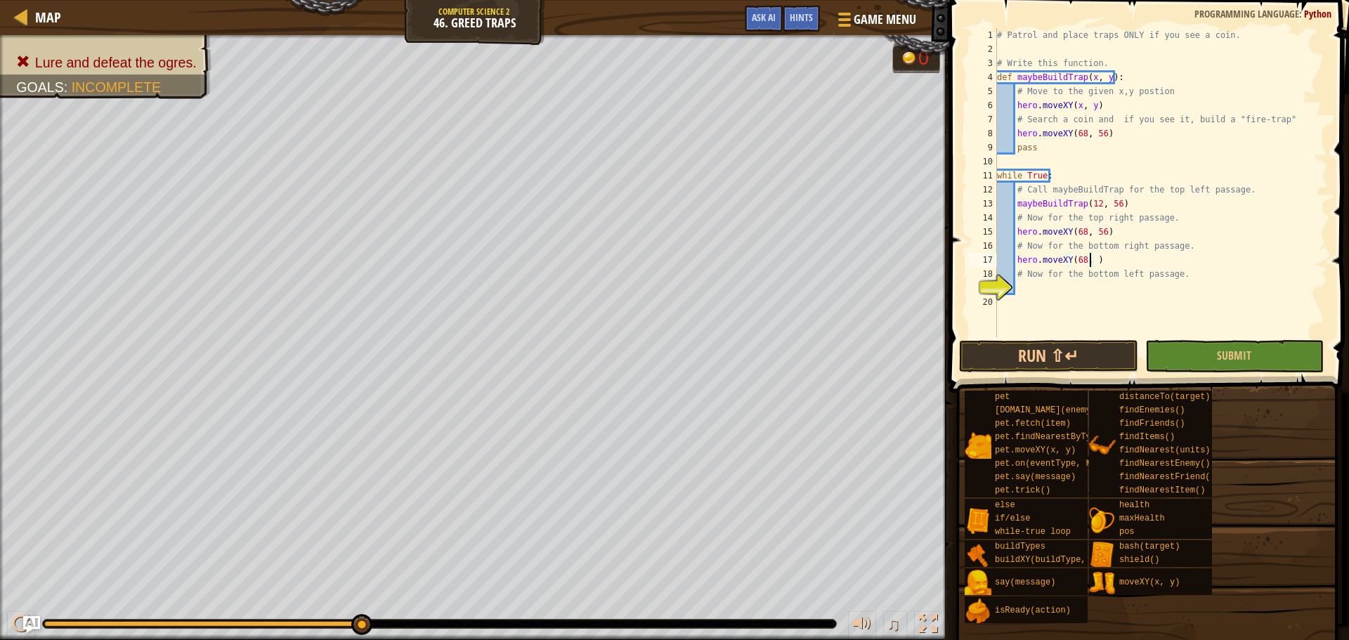
scroll to position [6, 8]
type textarea "# Now for the bottom left passage."
type textarea ","
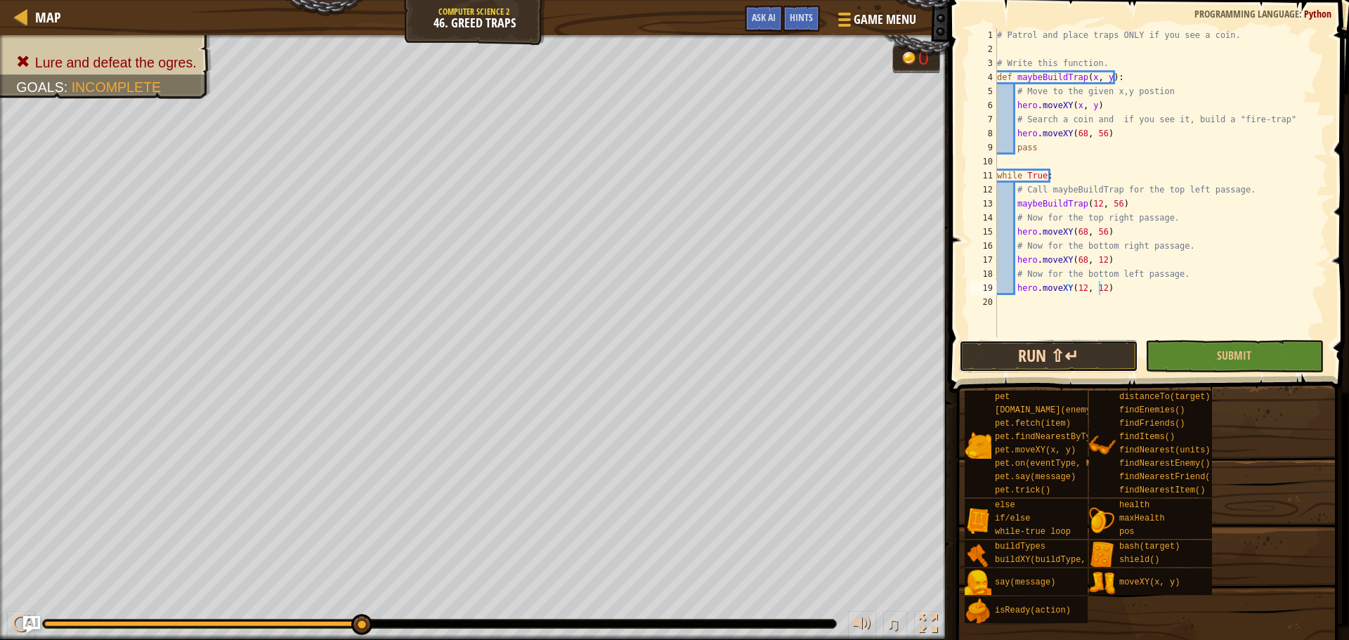
click at [1095, 353] on button "Run ⇧↵" at bounding box center [1048, 356] width 178 height 32
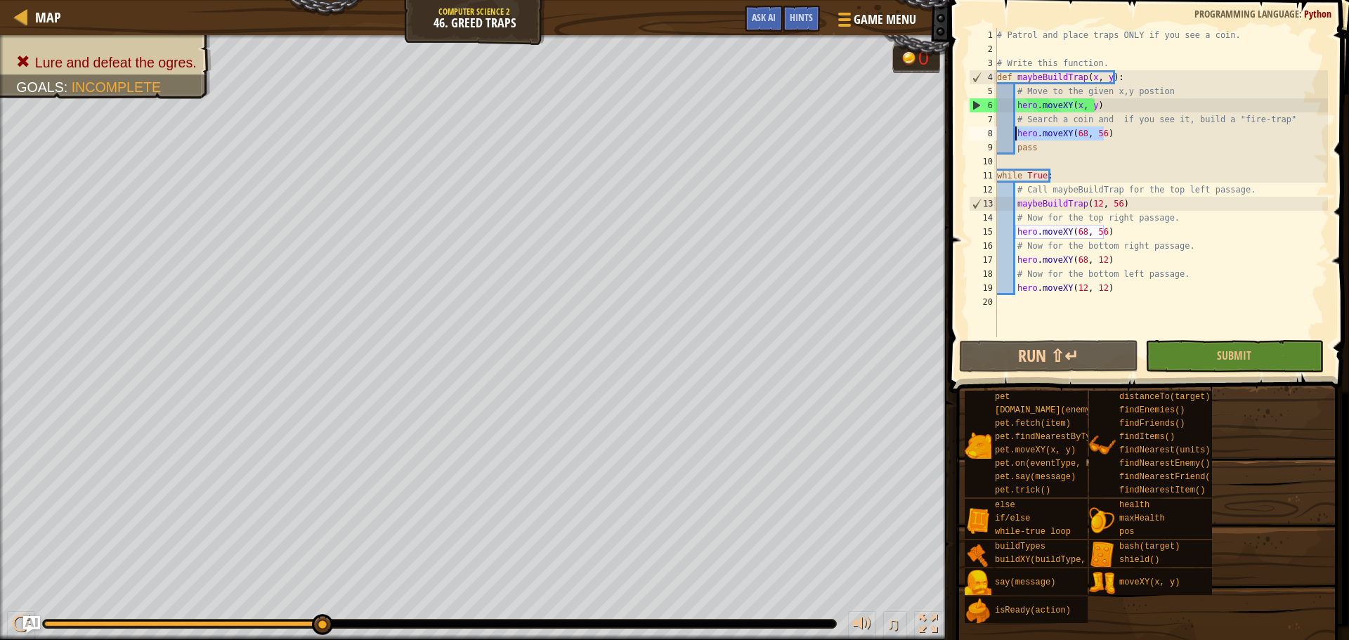
drag, startPoint x: 1112, startPoint y: 136, endPoint x: 1017, endPoint y: 137, distance: 94.9
click at [1017, 137] on div "# Patrol and place traps ONLY if you see a coin. # Write this function. def may…" at bounding box center [1161, 196] width 334 height 337
type textarea "hero.moveXY(68, 56)"
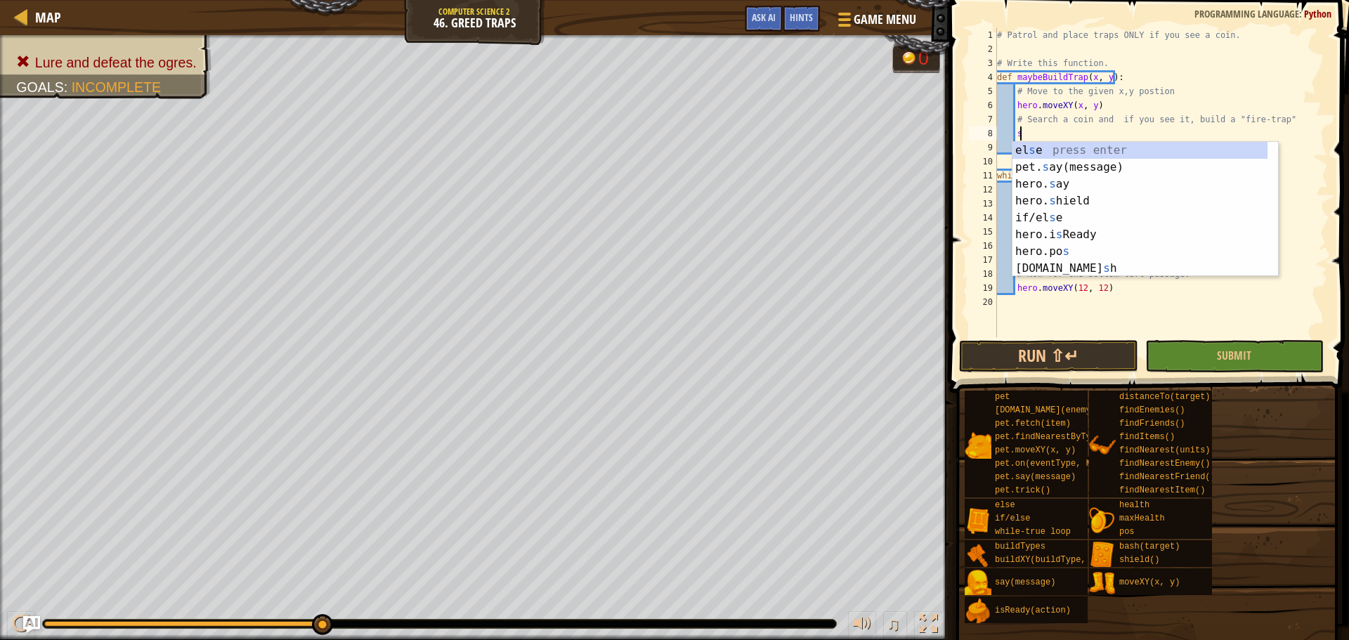
scroll to position [6, 1]
type textarea "s"
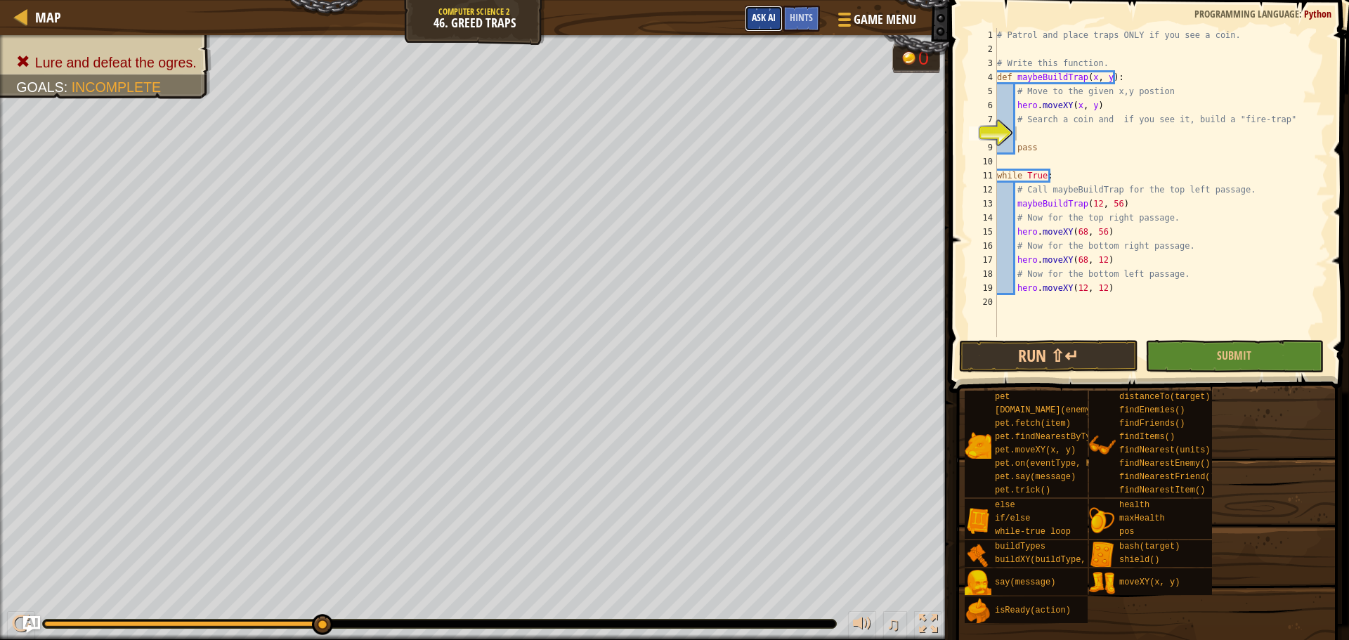
click at [767, 20] on span "Ask AI" at bounding box center [764, 17] width 24 height 13
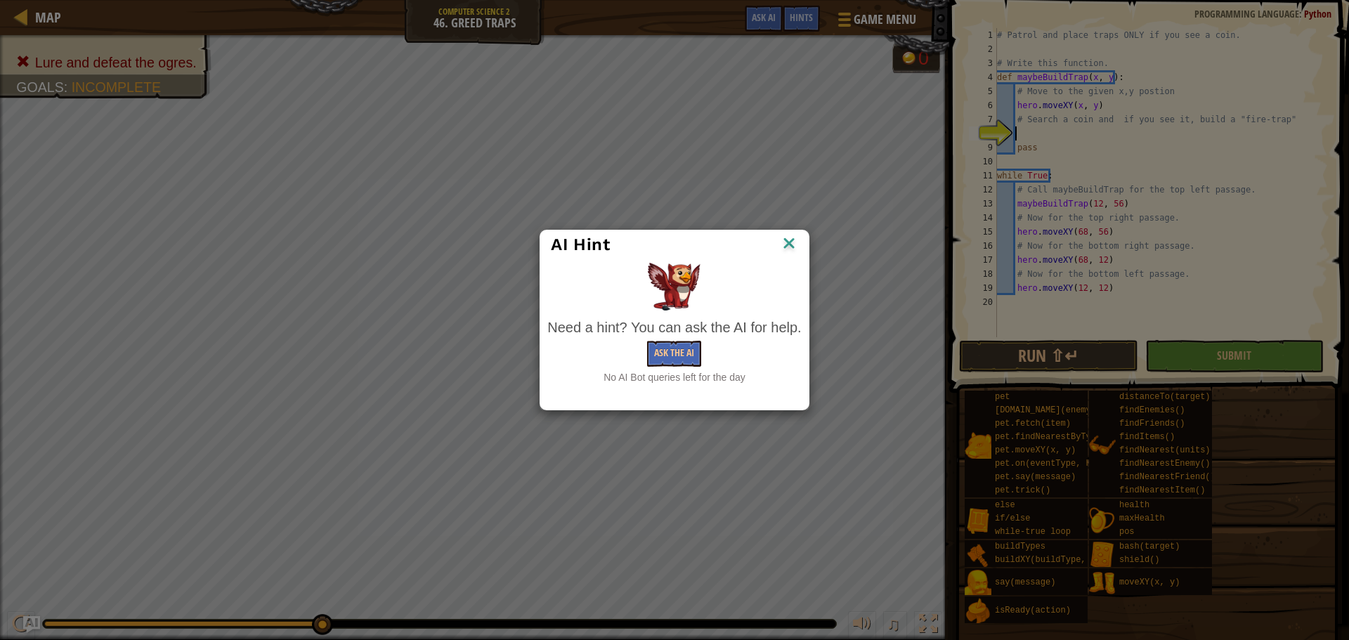
click at [788, 243] on img at bounding box center [789, 244] width 18 height 21
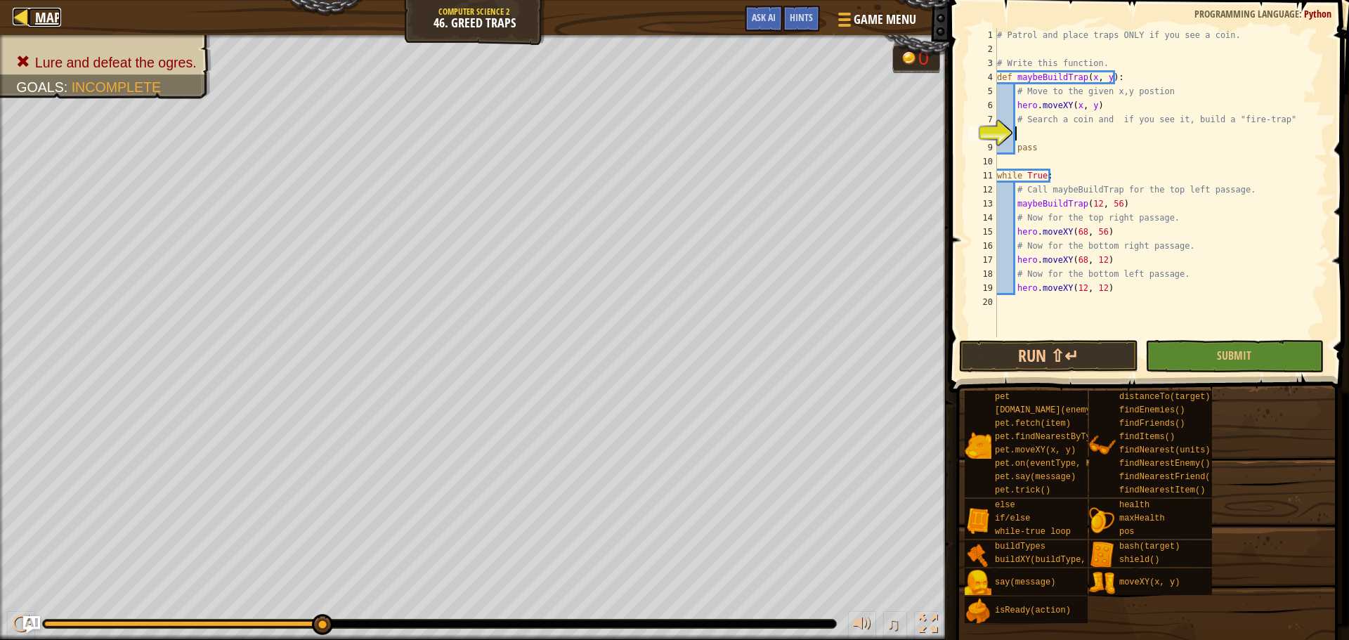
click at [48, 13] on span "Map" at bounding box center [48, 17] width 26 height 19
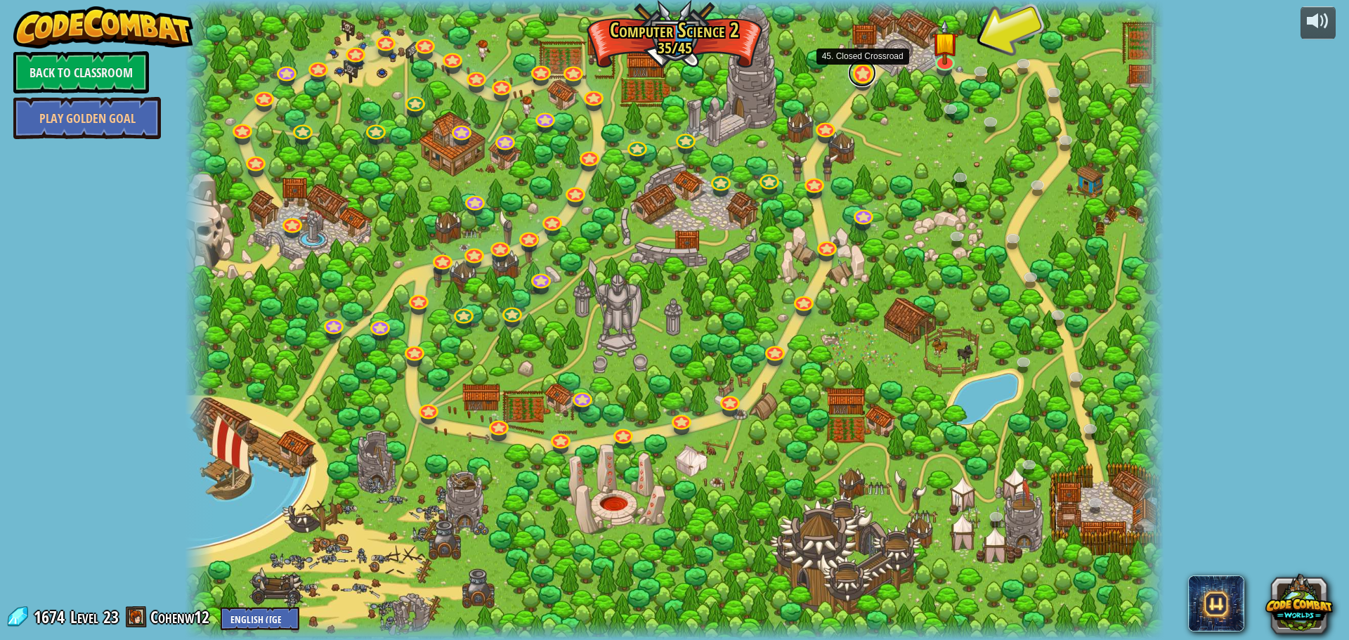
click at [862, 74] on link at bounding box center [862, 73] width 28 height 28
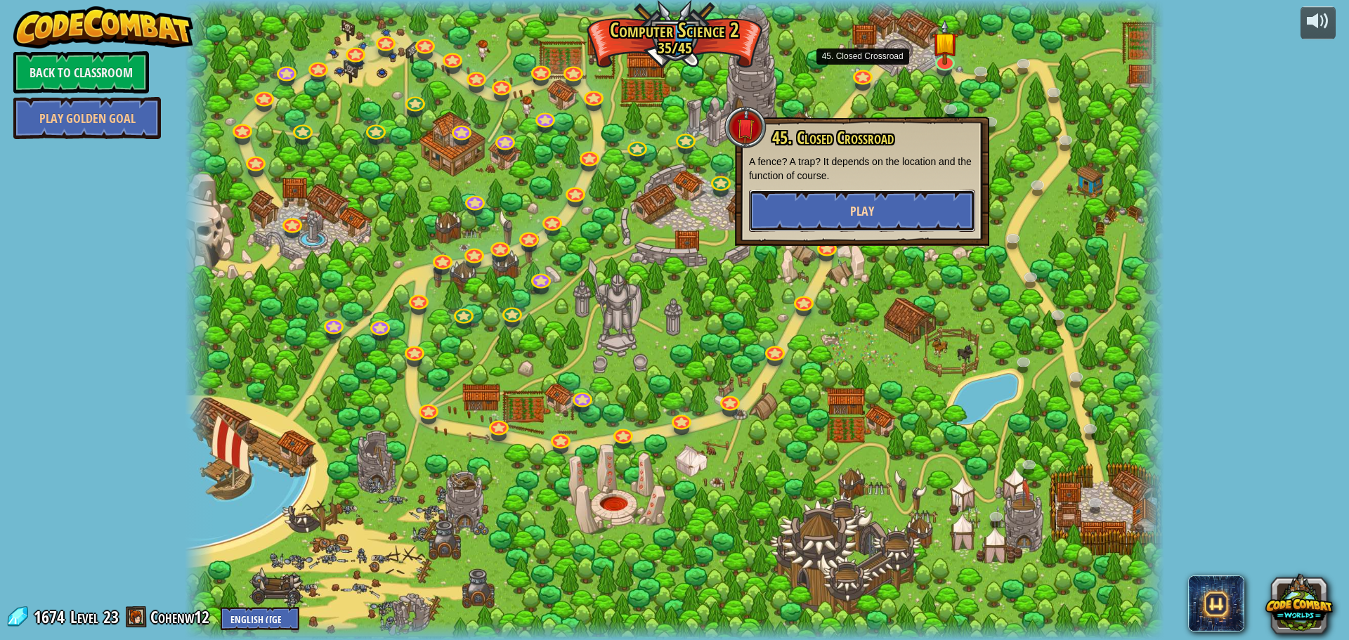
click at [859, 216] on span "Play" at bounding box center [862, 211] width 24 height 18
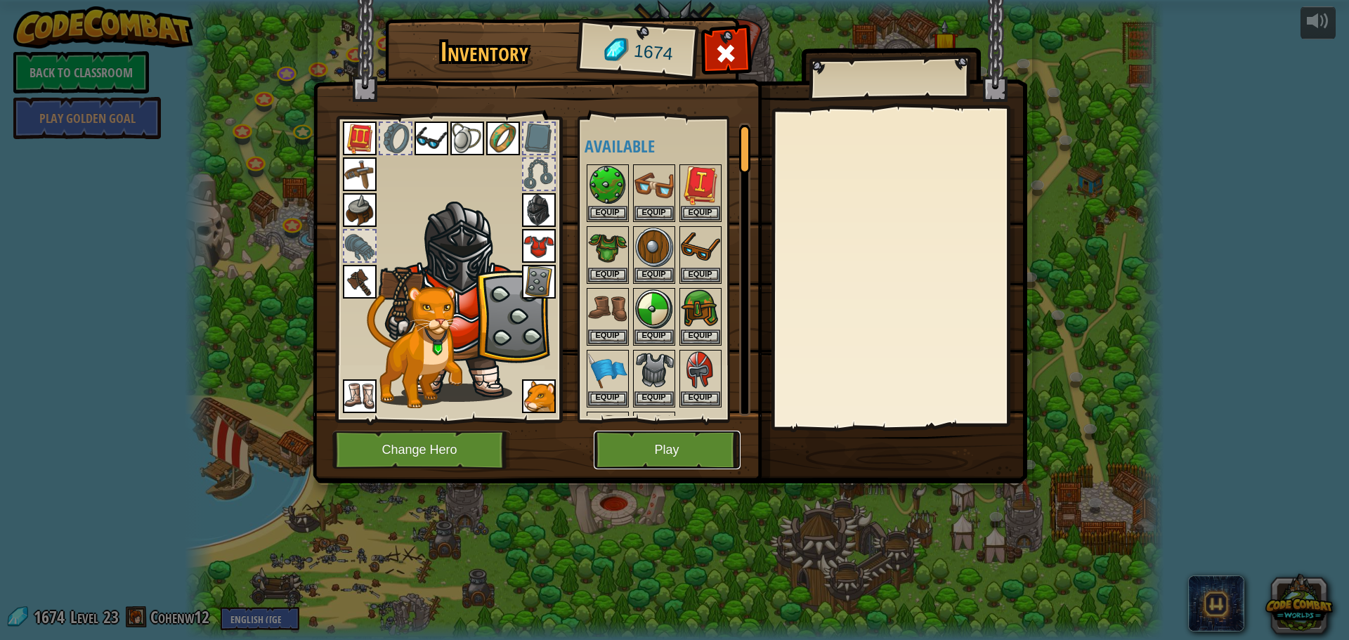
click at [664, 443] on button "Play" at bounding box center [667, 450] width 147 height 39
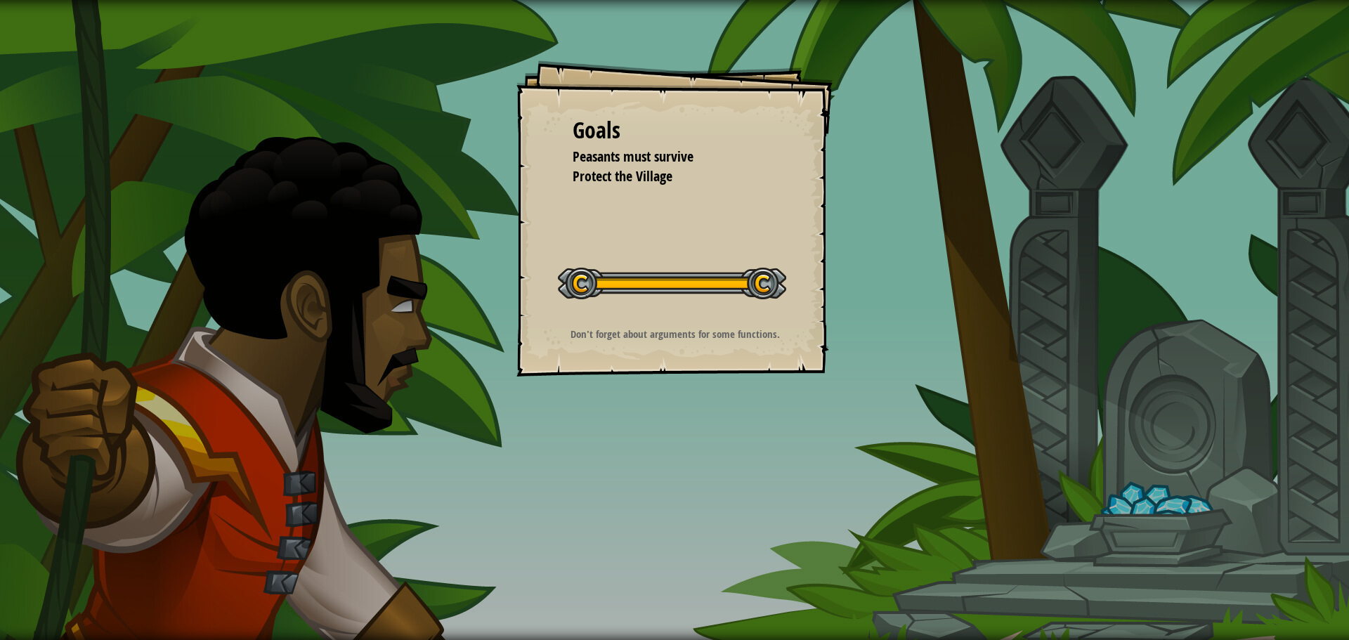
click at [868, 225] on div "Goals Peasants must survive Protect the Village Start Level Error loading from …" at bounding box center [674, 320] width 1349 height 640
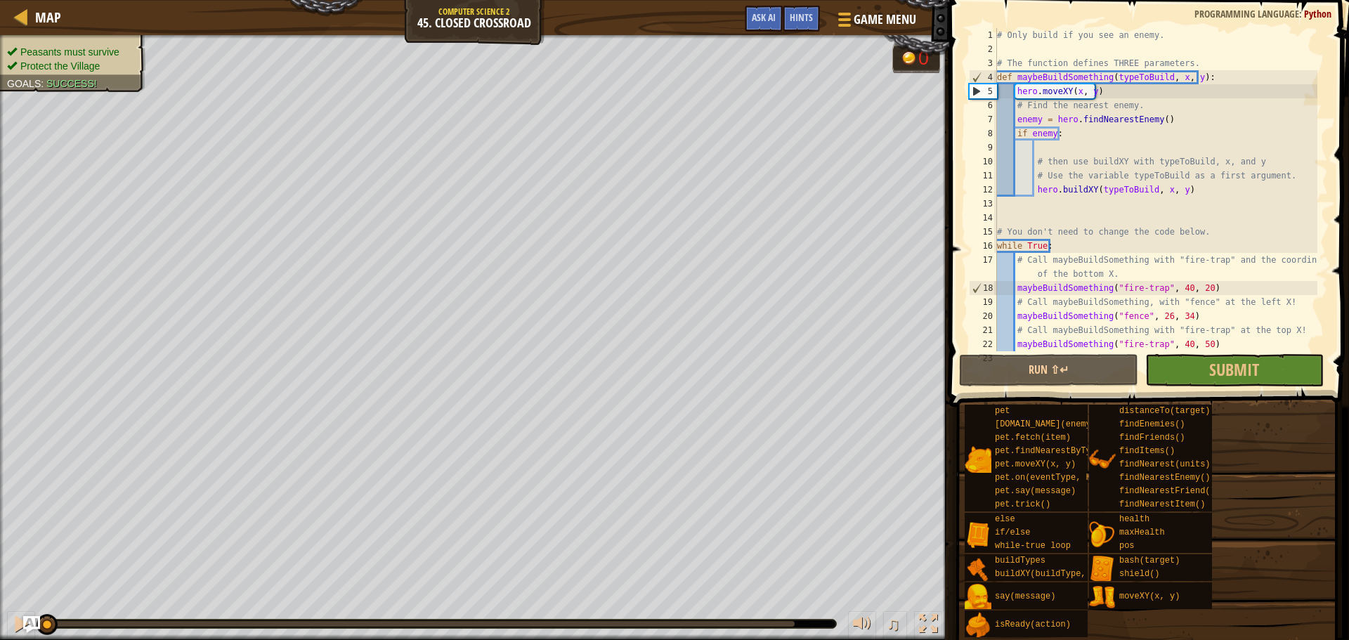
scroll to position [42, 0]
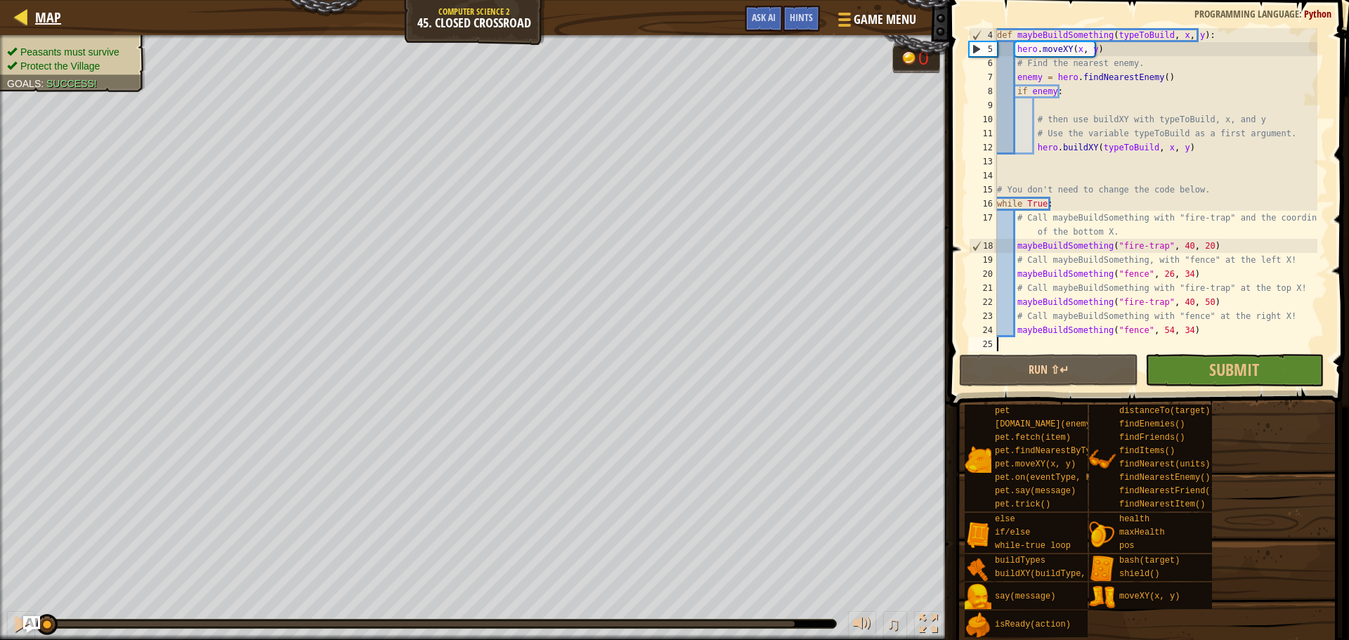
click at [43, 3] on div "Map" at bounding box center [44, 17] width 33 height 35
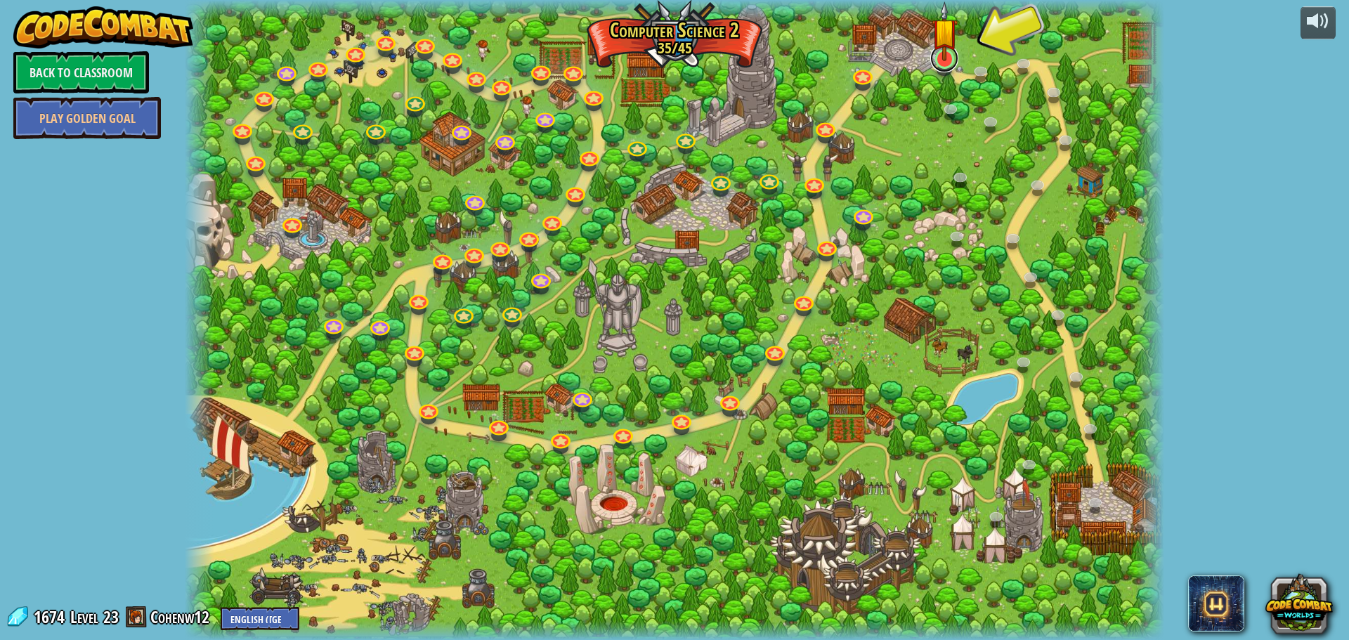
click at [942, 64] on link at bounding box center [944, 58] width 28 height 28
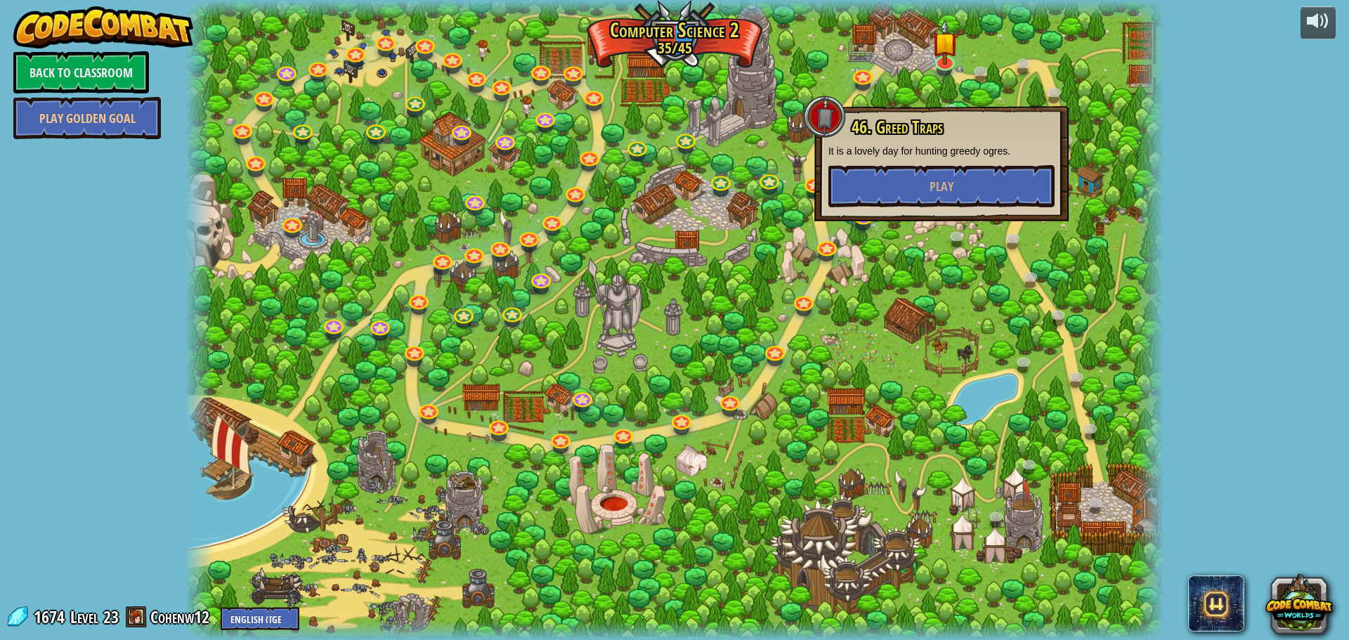
click at [875, 214] on div "46. Greed Traps It is a lovely day for hunting greedy ogres. Play" at bounding box center [941, 163] width 254 height 115
click at [884, 196] on button "Play" at bounding box center [941, 186] width 226 height 42
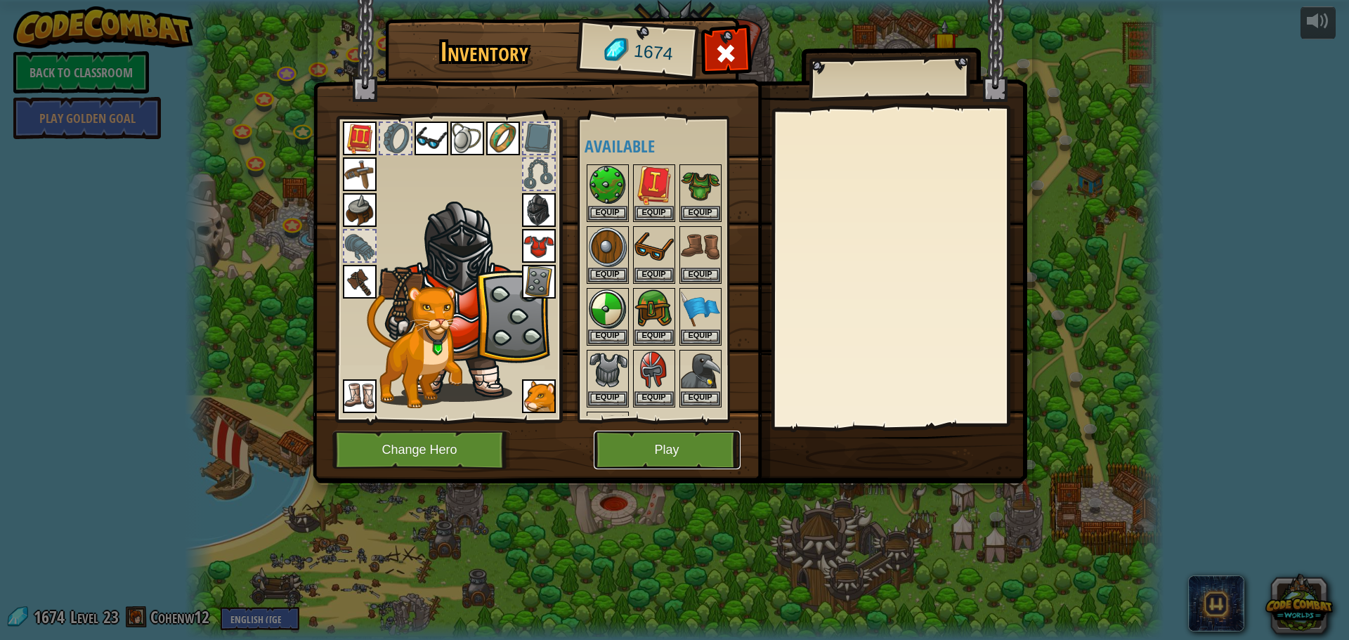
click at [705, 432] on button "Play" at bounding box center [667, 450] width 147 height 39
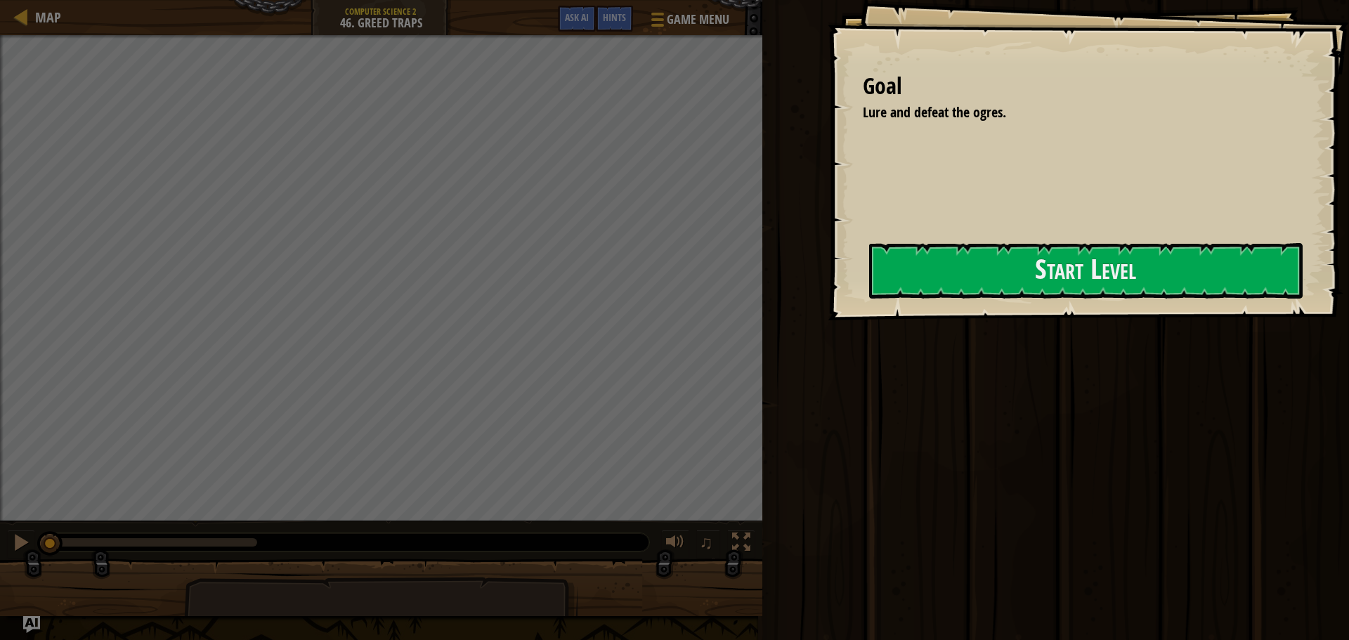
click at [1012, 313] on div at bounding box center [1086, 329] width 434 height 32
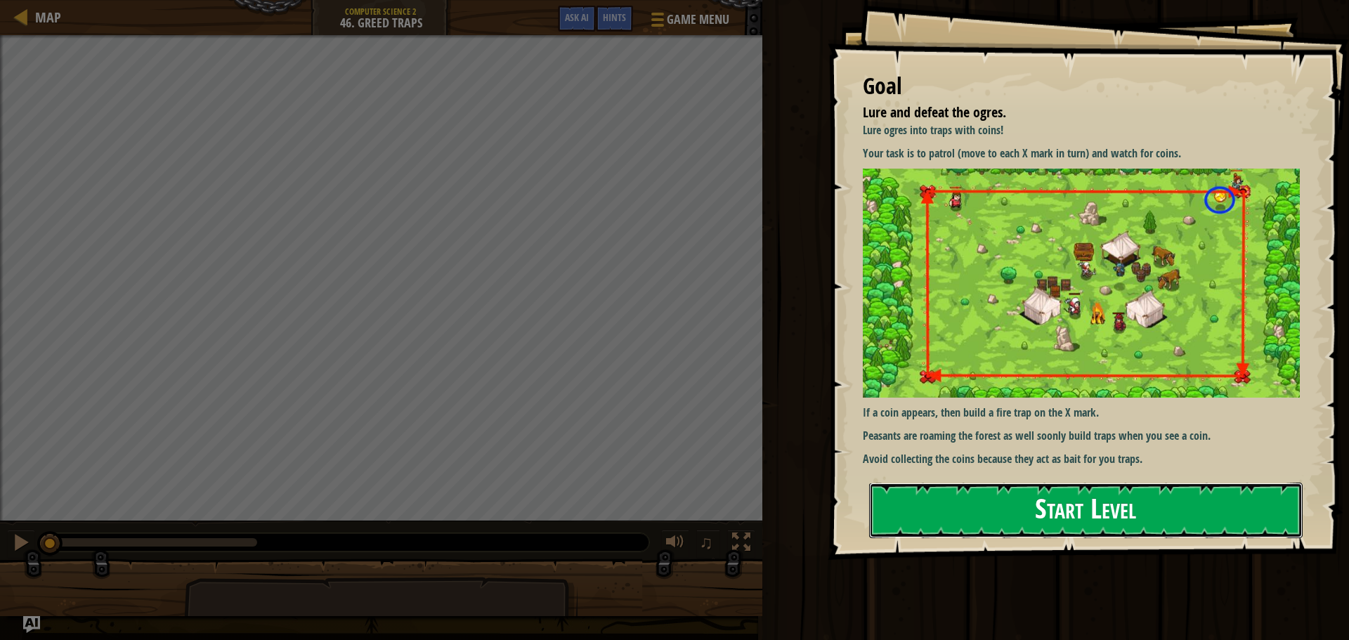
click at [1022, 483] on button "Start Level" at bounding box center [1086, 511] width 434 height 56
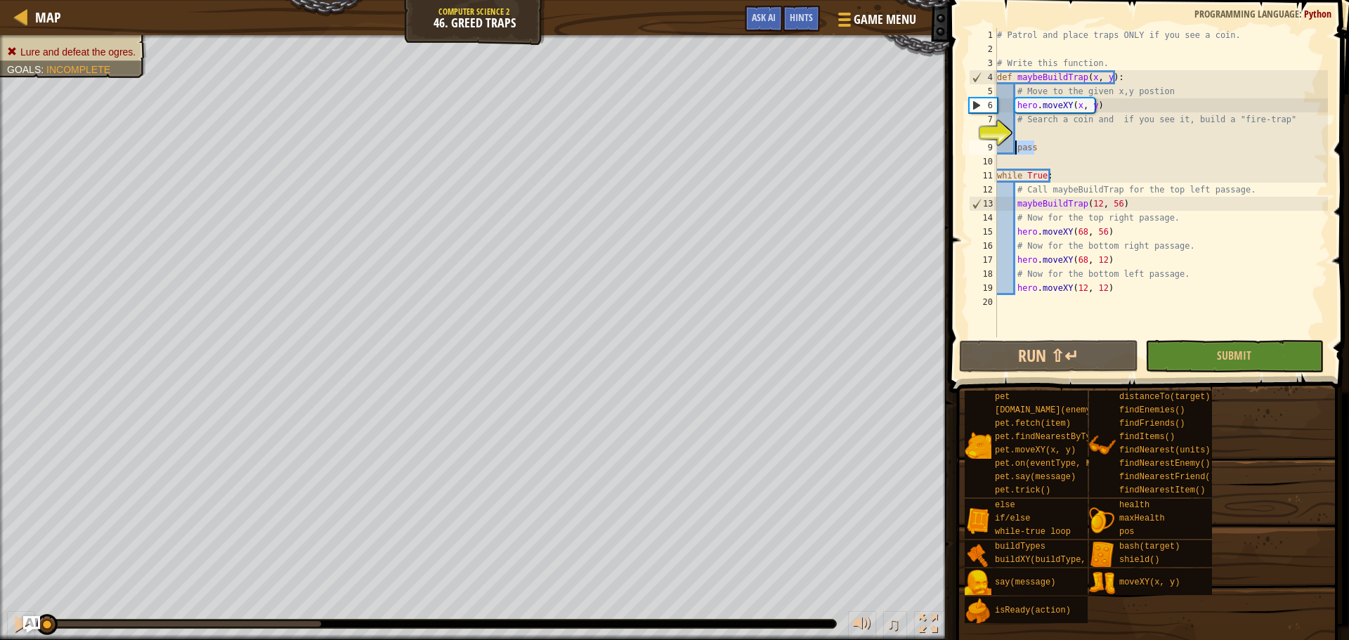
drag, startPoint x: 1040, startPoint y: 148, endPoint x: 1016, endPoint y: 152, distance: 24.4
click at [1016, 152] on div "# Patrol and place traps ONLY if you see a coin. # Write this function. def may…" at bounding box center [1161, 196] width 334 height 337
type textarea "pass"
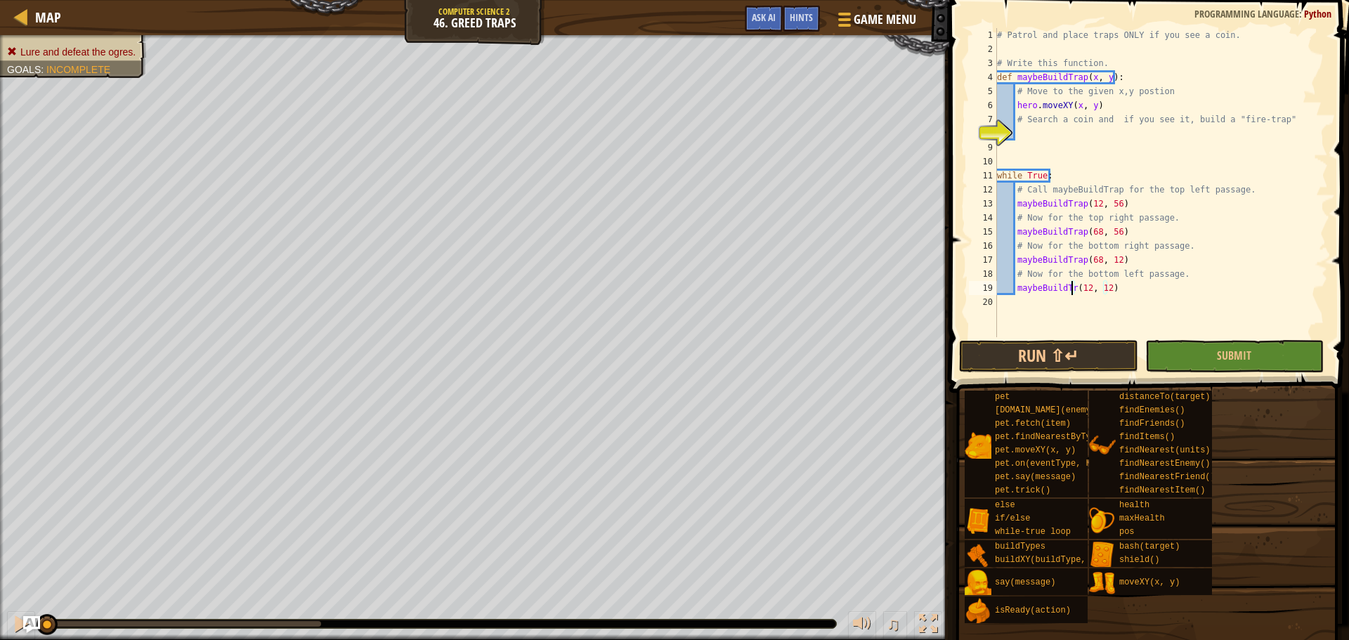
scroll to position [6, 6]
click at [1047, 356] on button "Run ⇧↵" at bounding box center [1048, 356] width 178 height 32
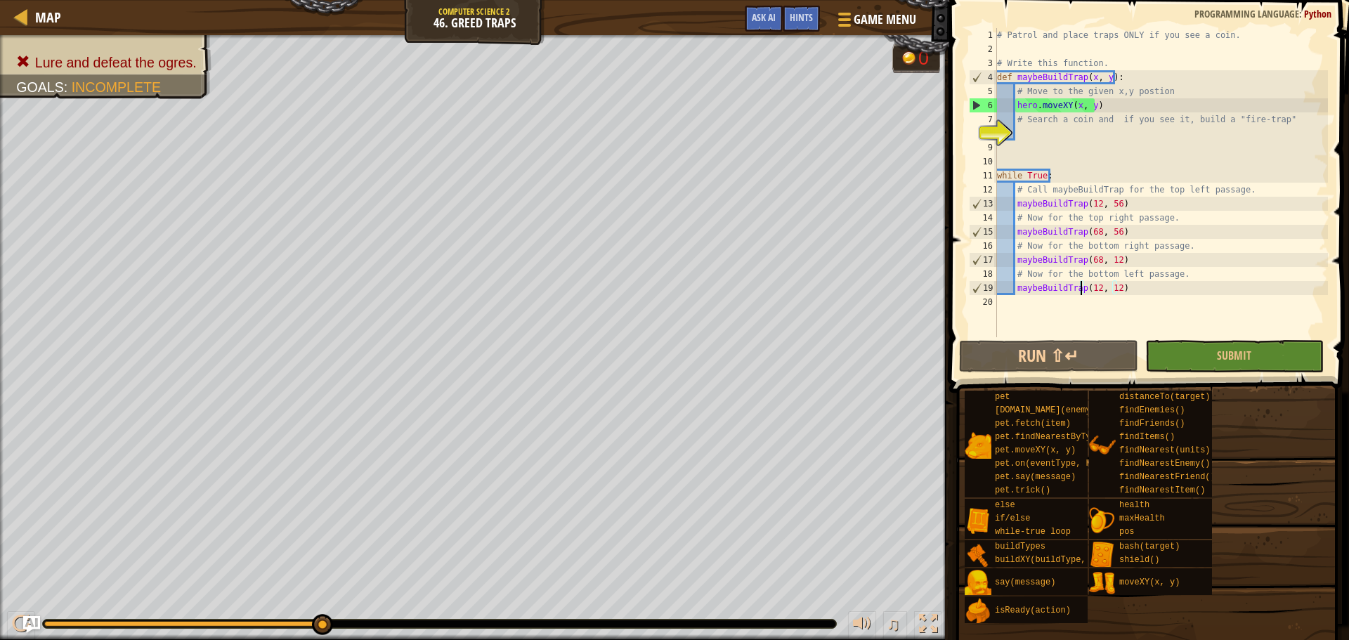
click at [1024, 125] on div "# Patrol and place traps ONLY if you see a coin. # Write this function. def may…" at bounding box center [1161, 196] width 334 height 337
type textarea "# Search a coin and if you see it, build a "fire-trap""
click at [1026, 131] on div "# Patrol and place traps ONLY if you see a coin. # Write this function. def may…" at bounding box center [1161, 196] width 334 height 337
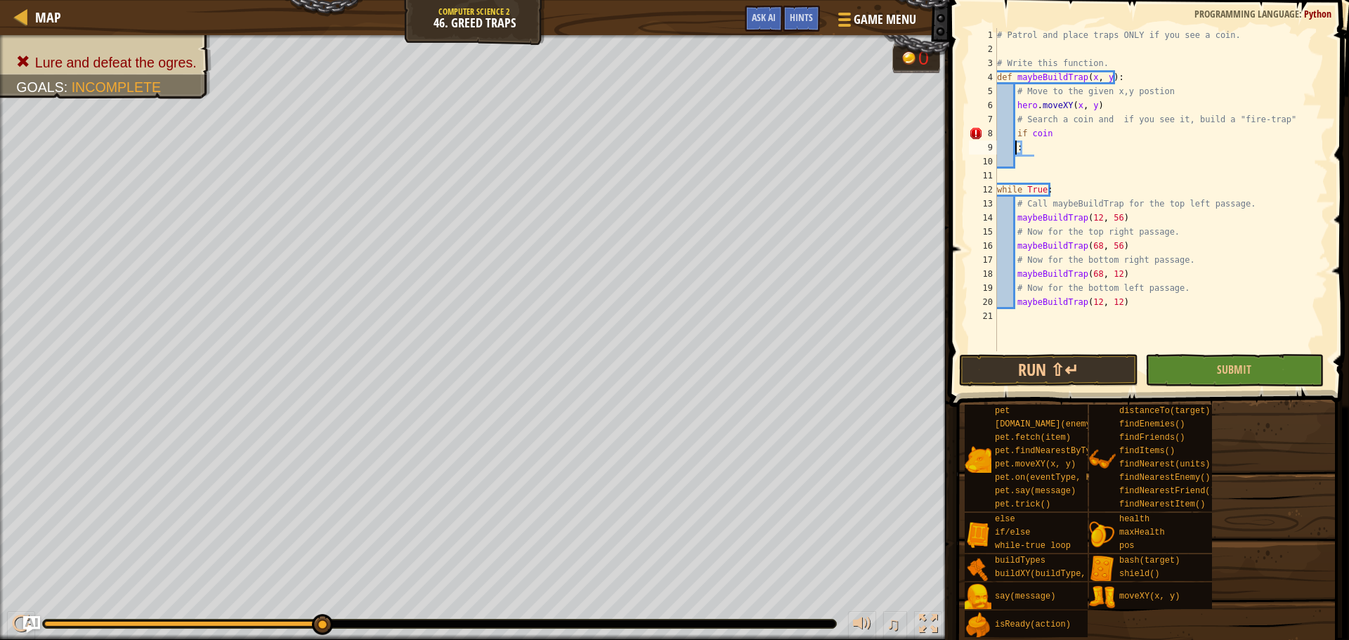
scroll to position [6, 0]
type textarea "if coin:"
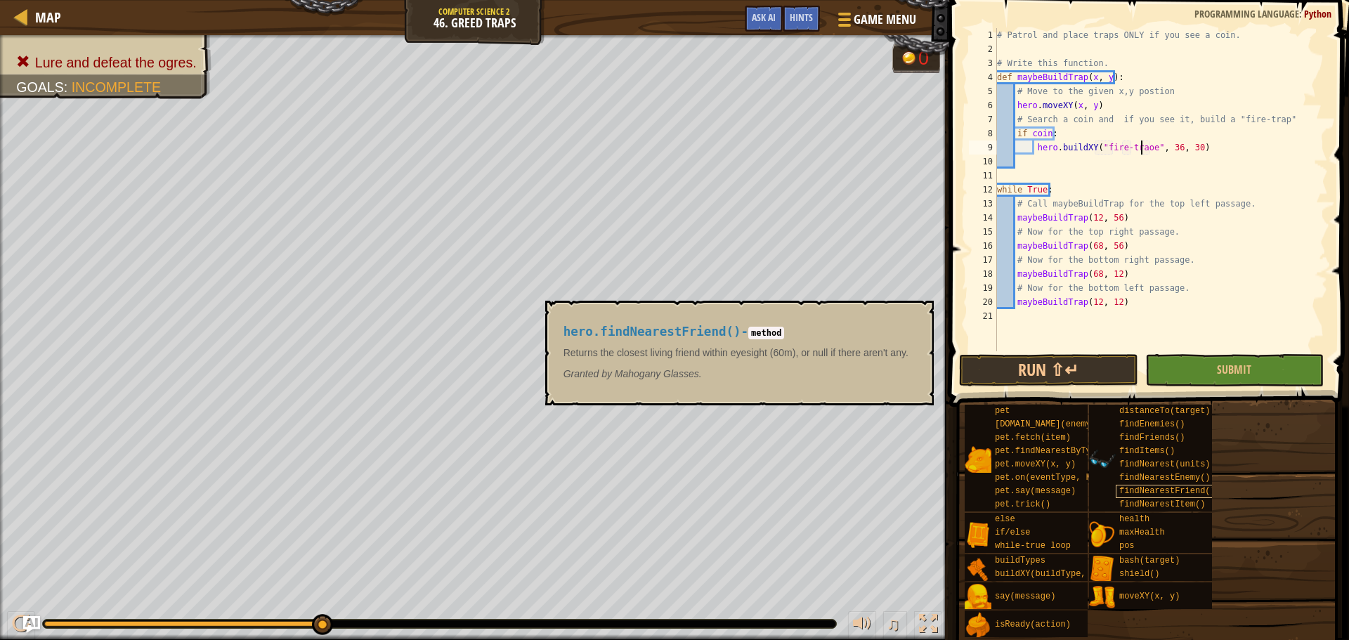
scroll to position [6, 12]
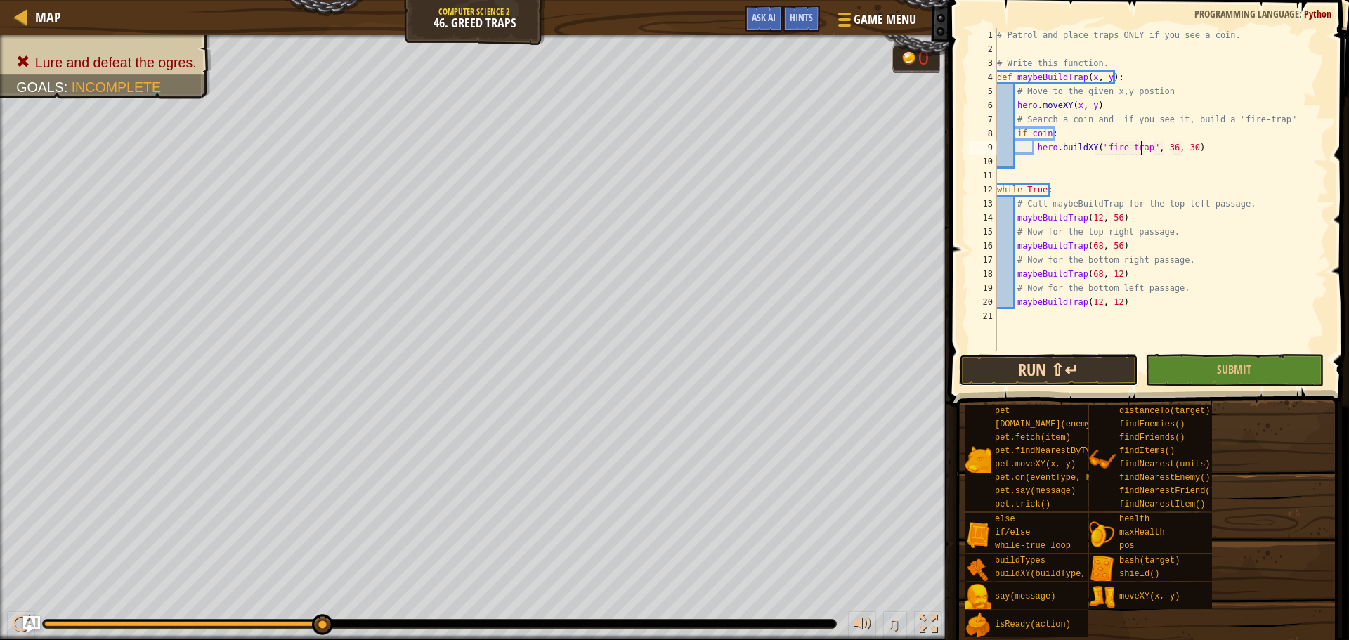
click at [1079, 383] on button "Run ⇧↵" at bounding box center [1048, 370] width 178 height 32
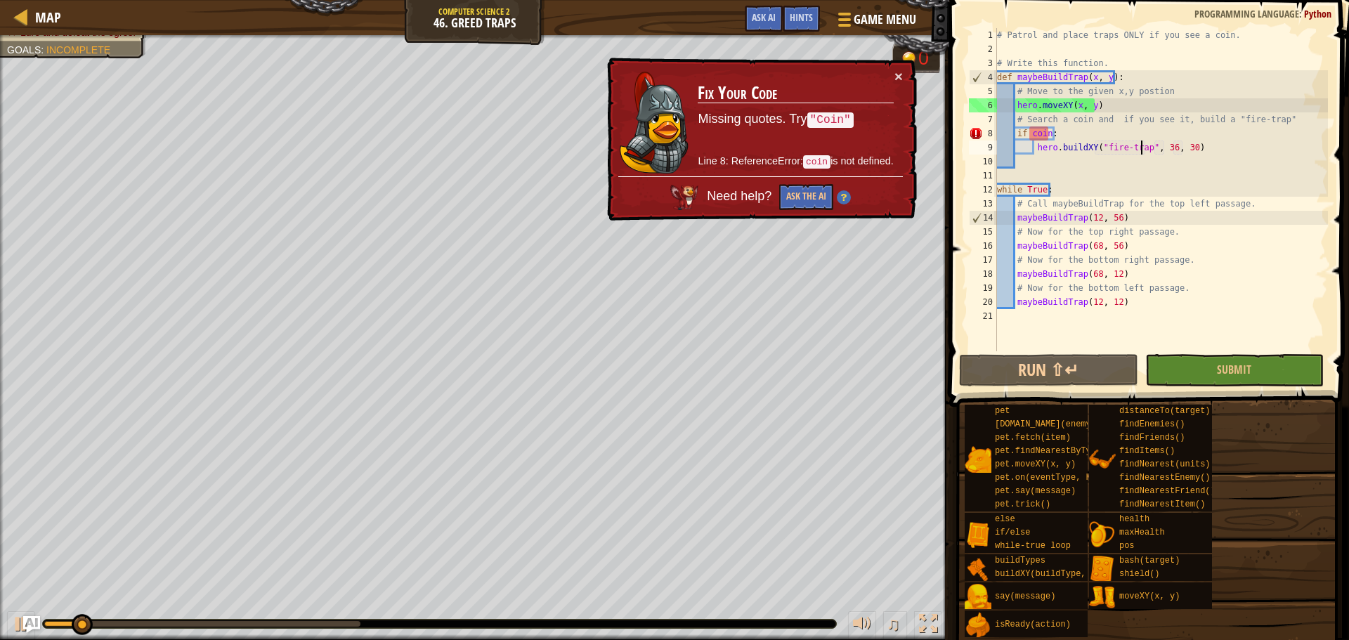
click at [1162, 146] on div "# Patrol and place traps ONLY if you see a coin. # Write this function. def may…" at bounding box center [1161, 203] width 334 height 351
click at [1028, 134] on div "# Patrol and place traps ONLY if you see a coin. # Write this function. def may…" at bounding box center [1161, 203] width 334 height 351
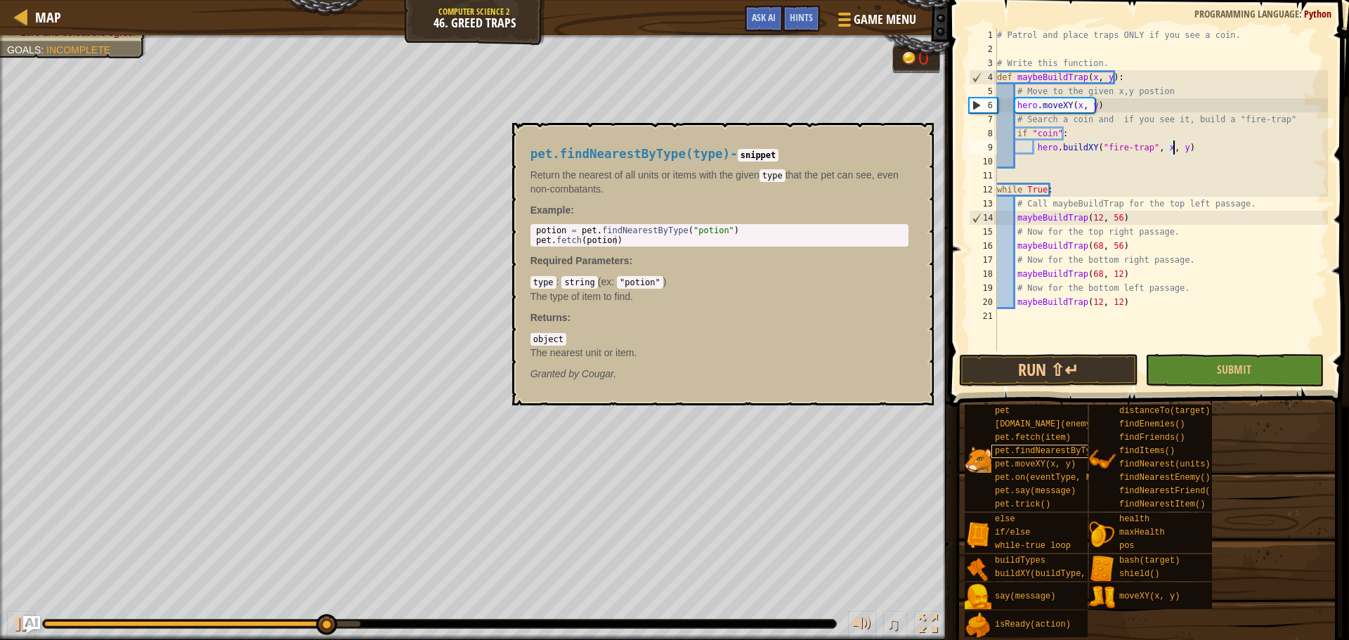
scroll to position [6, 14]
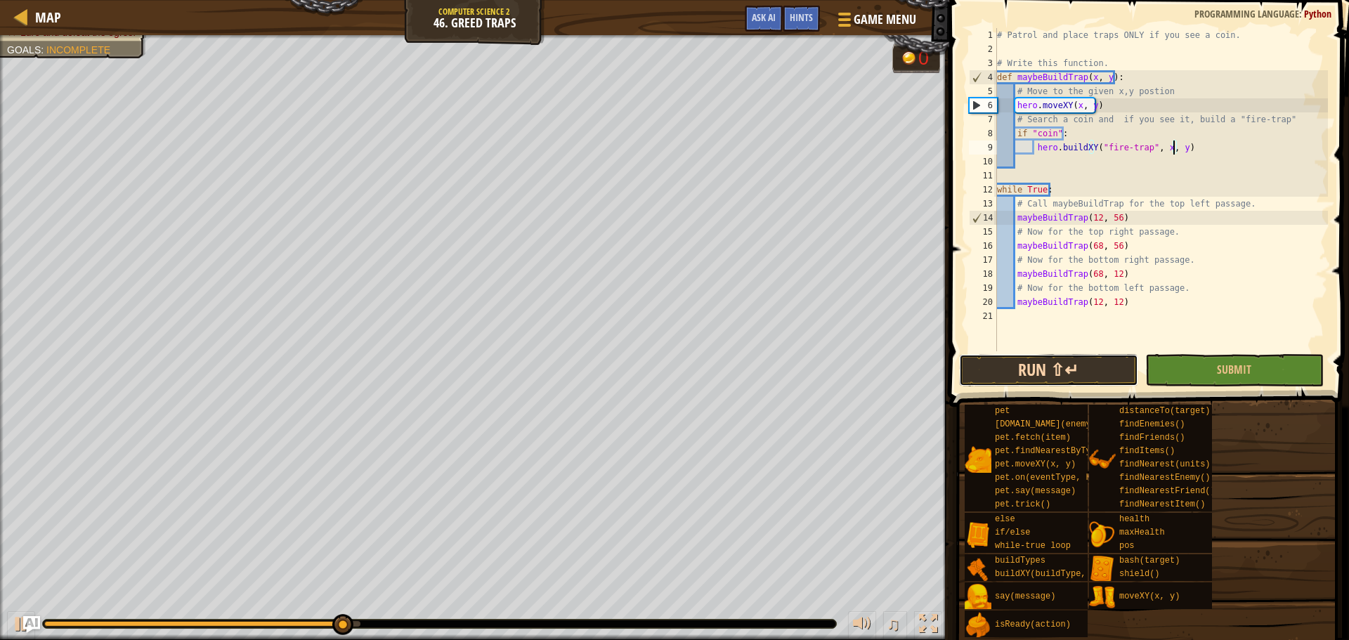
click at [1095, 365] on button "Run ⇧↵" at bounding box center [1048, 370] width 178 height 32
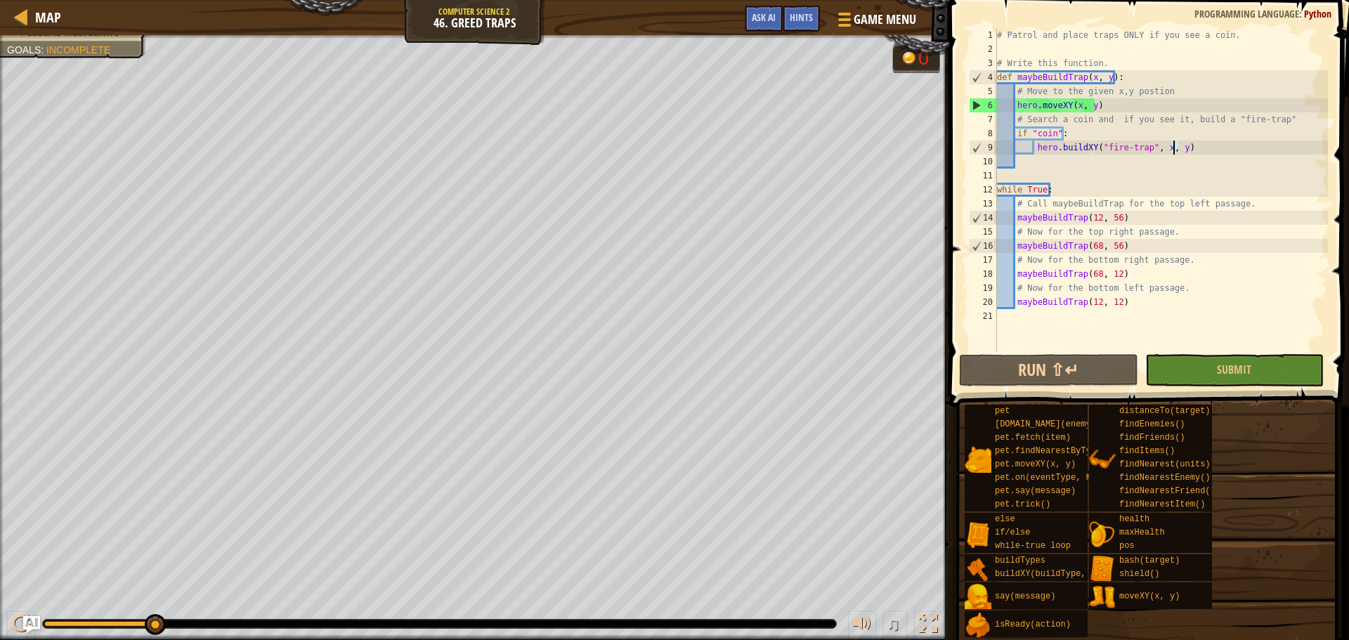
click at [1016, 135] on div "# Patrol and place traps ONLY if you see a coin. # Write this function. def may…" at bounding box center [1161, 203] width 334 height 351
type textarea "if "coin":"
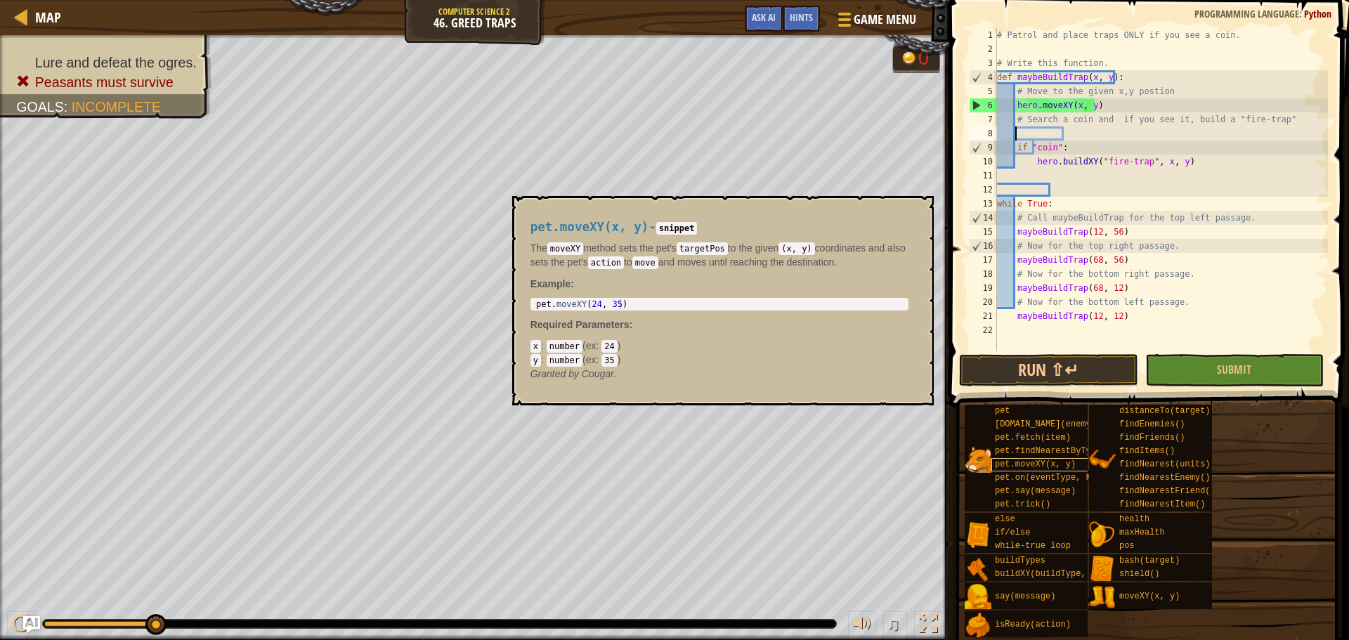
scroll to position [6, 1]
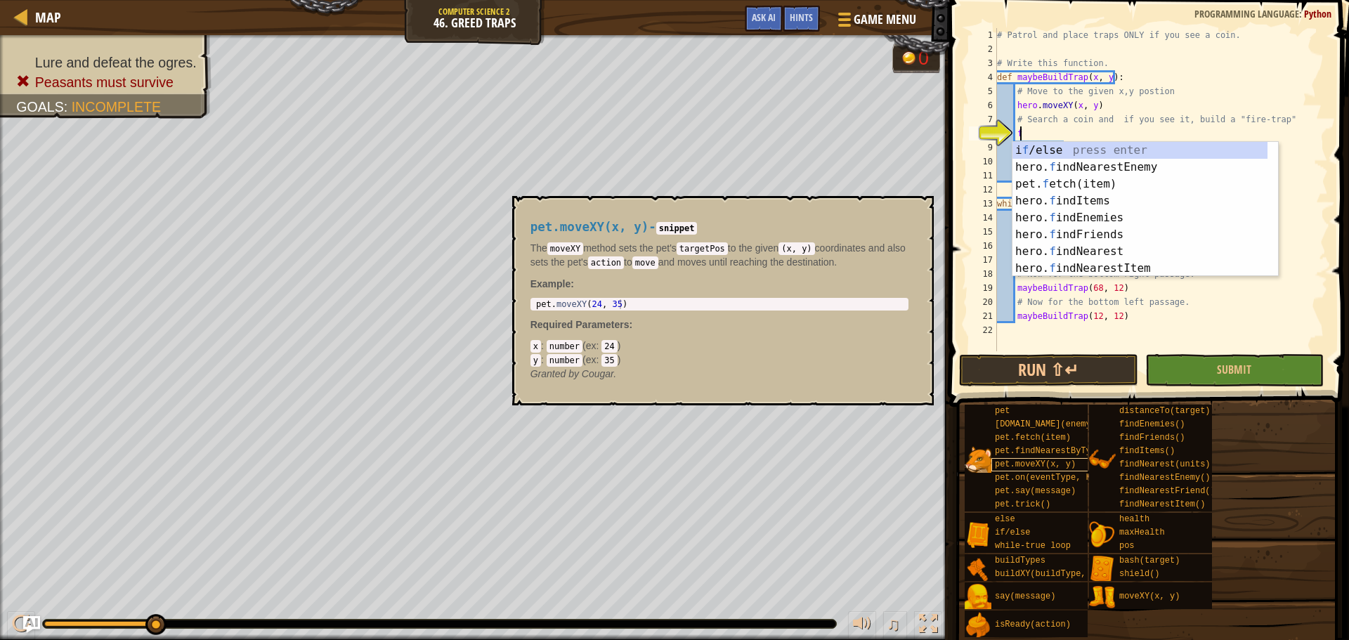
type textarea "fi"
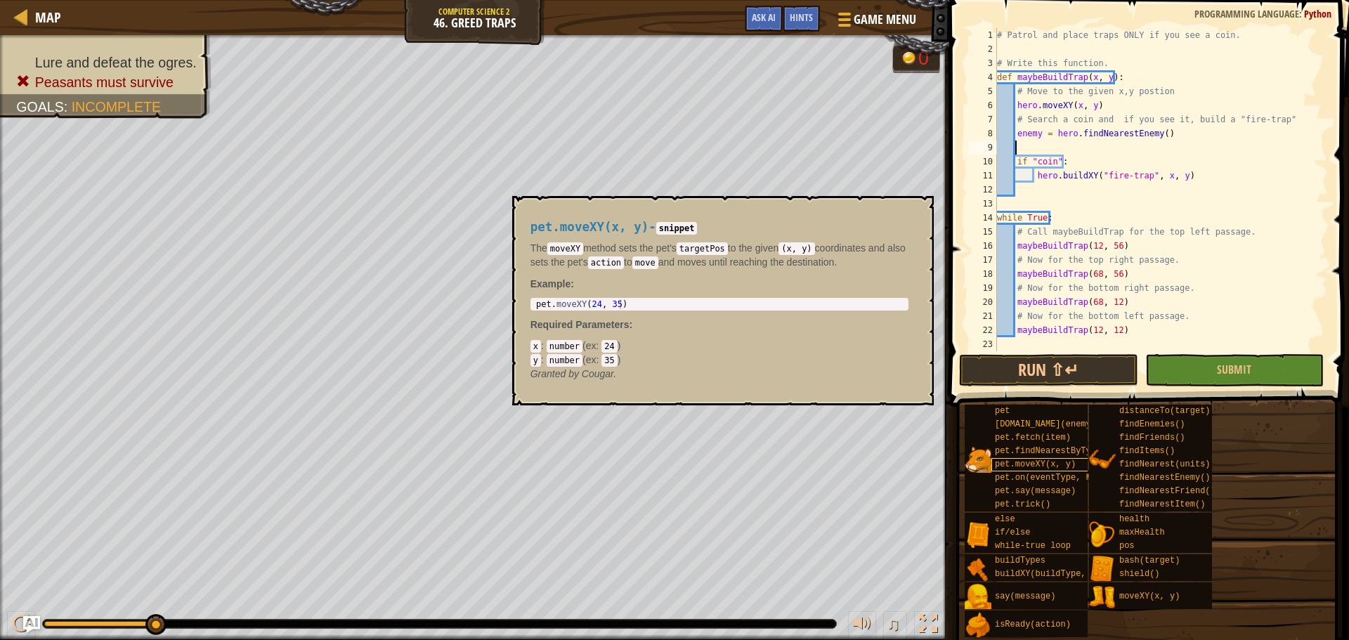
scroll to position [6, 0]
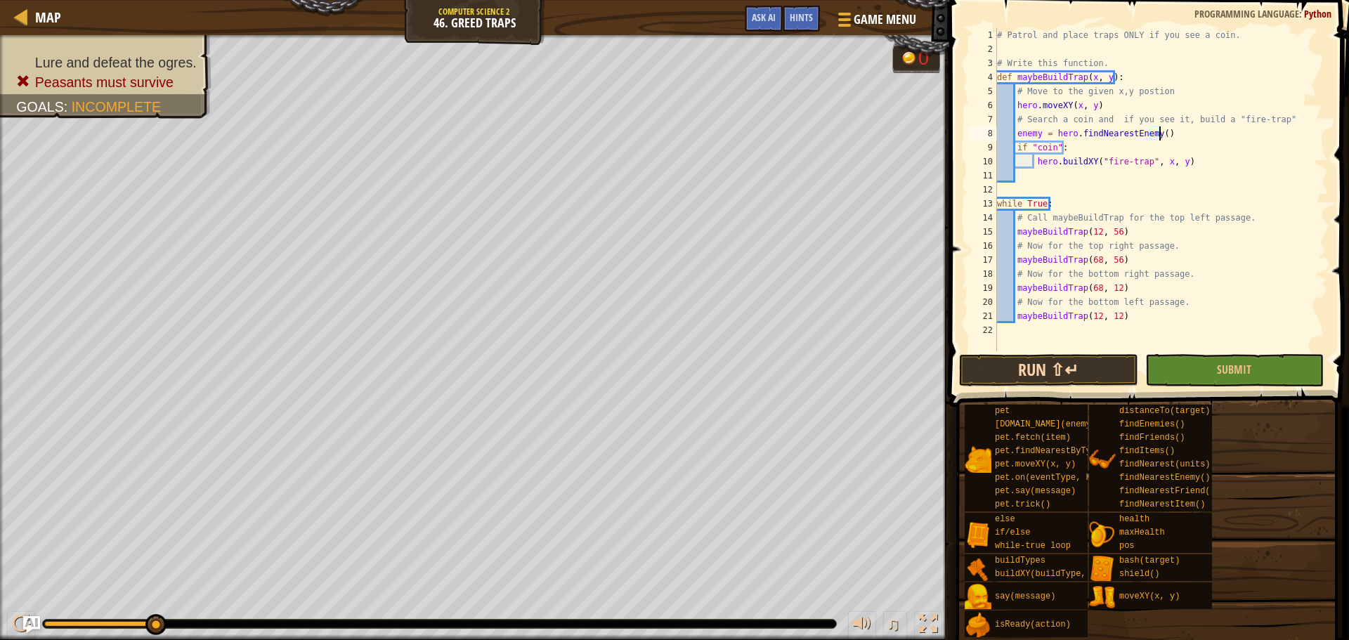
type textarea "enemy = hero.findNearestEnemy()"
click at [1102, 375] on button "Run ⇧↵" at bounding box center [1048, 370] width 178 height 32
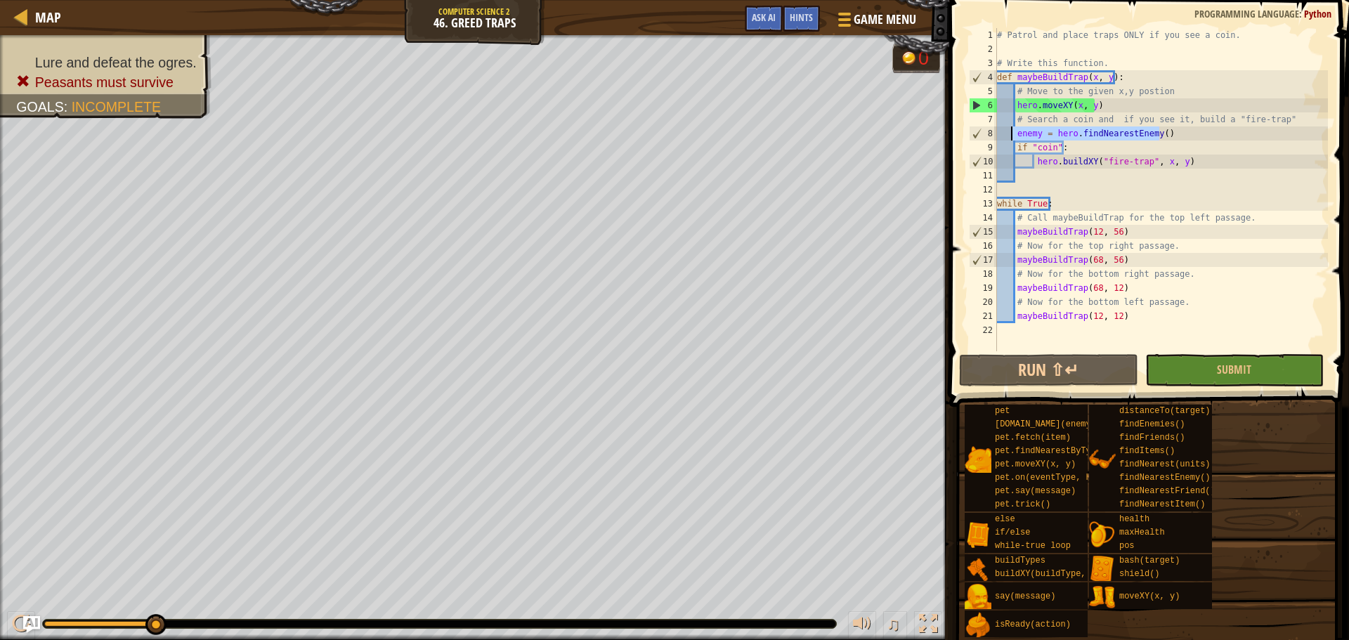
drag, startPoint x: 1196, startPoint y: 129, endPoint x: 1010, endPoint y: 137, distance: 186.4
click at [1010, 137] on div "# Patrol and place traps ONLY if you see a coin. # Write this function. def may…" at bounding box center [1161, 203] width 334 height 351
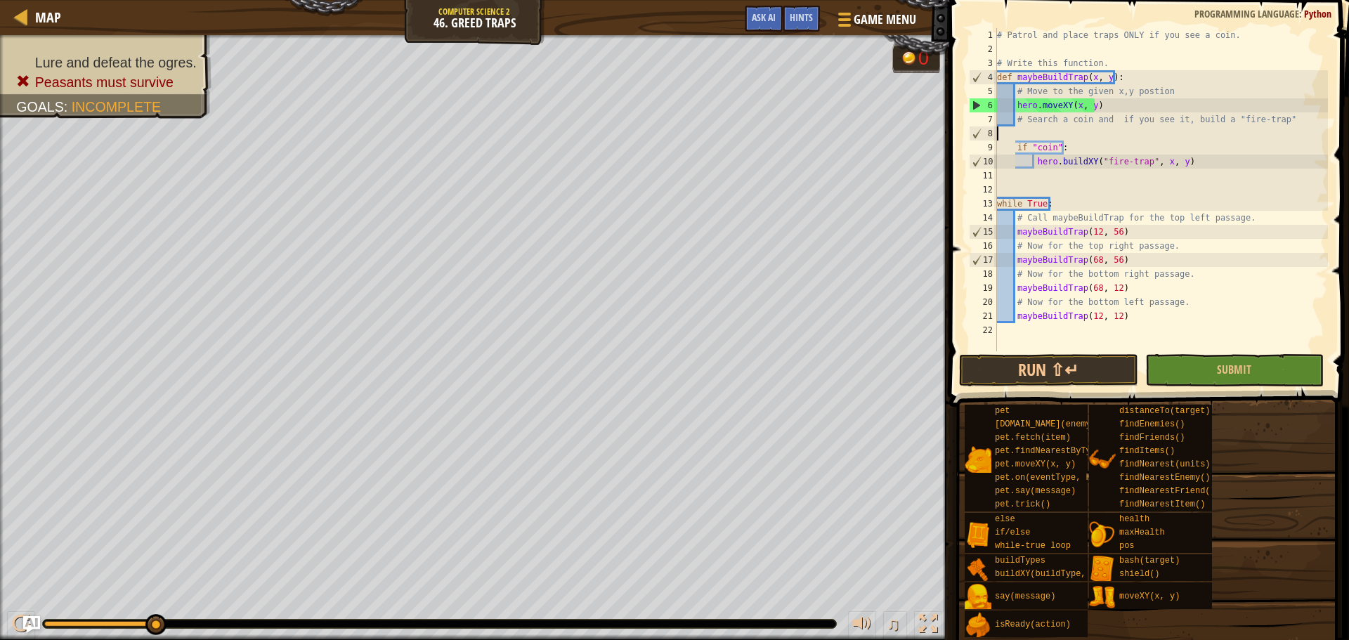
type textarea "# Search a coin and if you see it, build a "fire-trap""
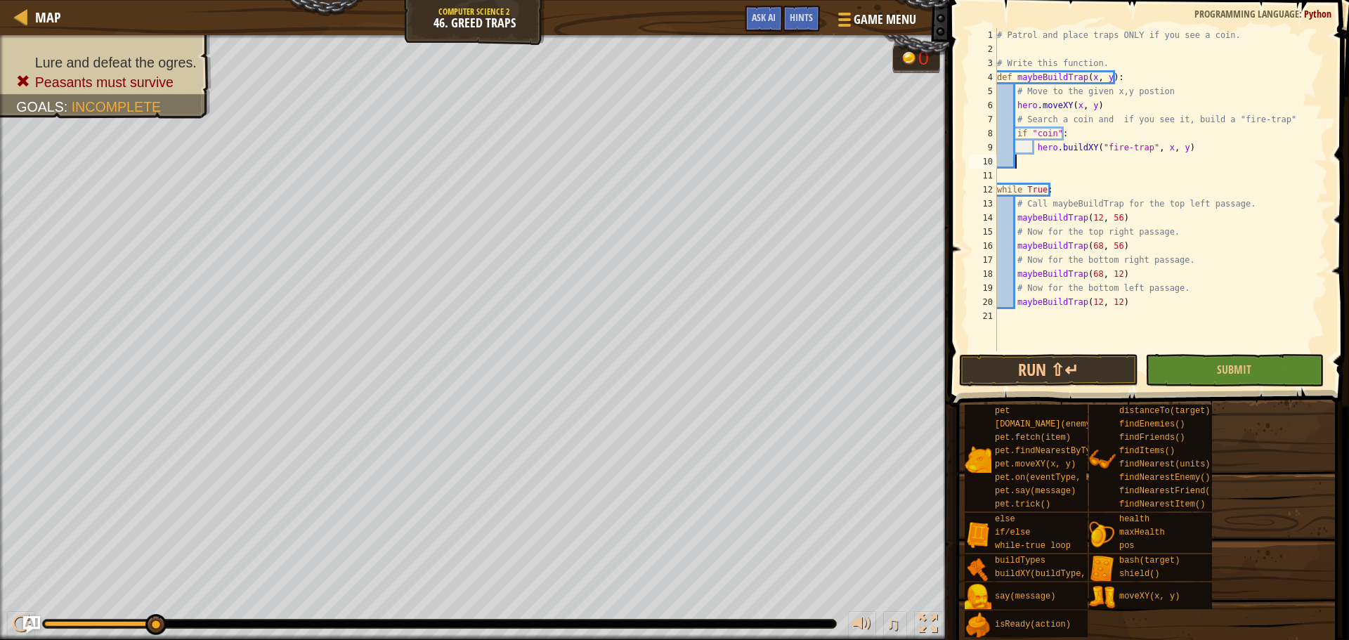
click at [1017, 162] on div "# Patrol and place traps ONLY if you see a coin. # Write this function. def may…" at bounding box center [1161, 203] width 334 height 351
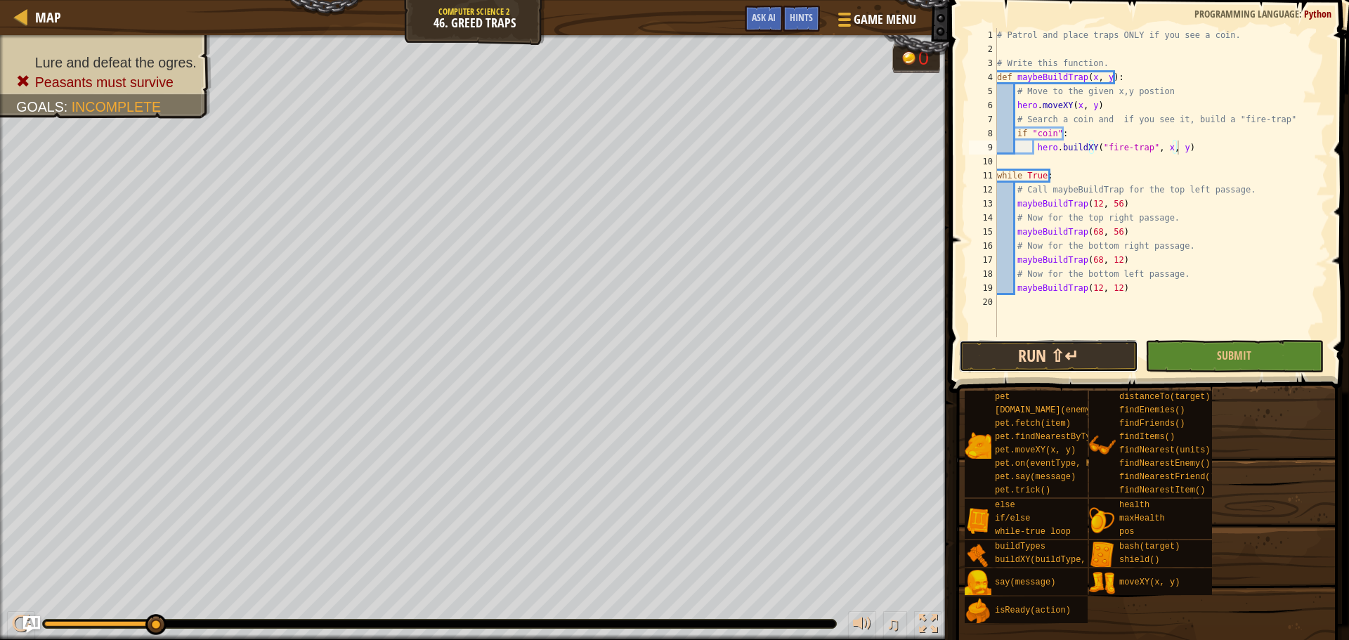
click at [1093, 351] on button "Run ⇧↵" at bounding box center [1048, 356] width 178 height 32
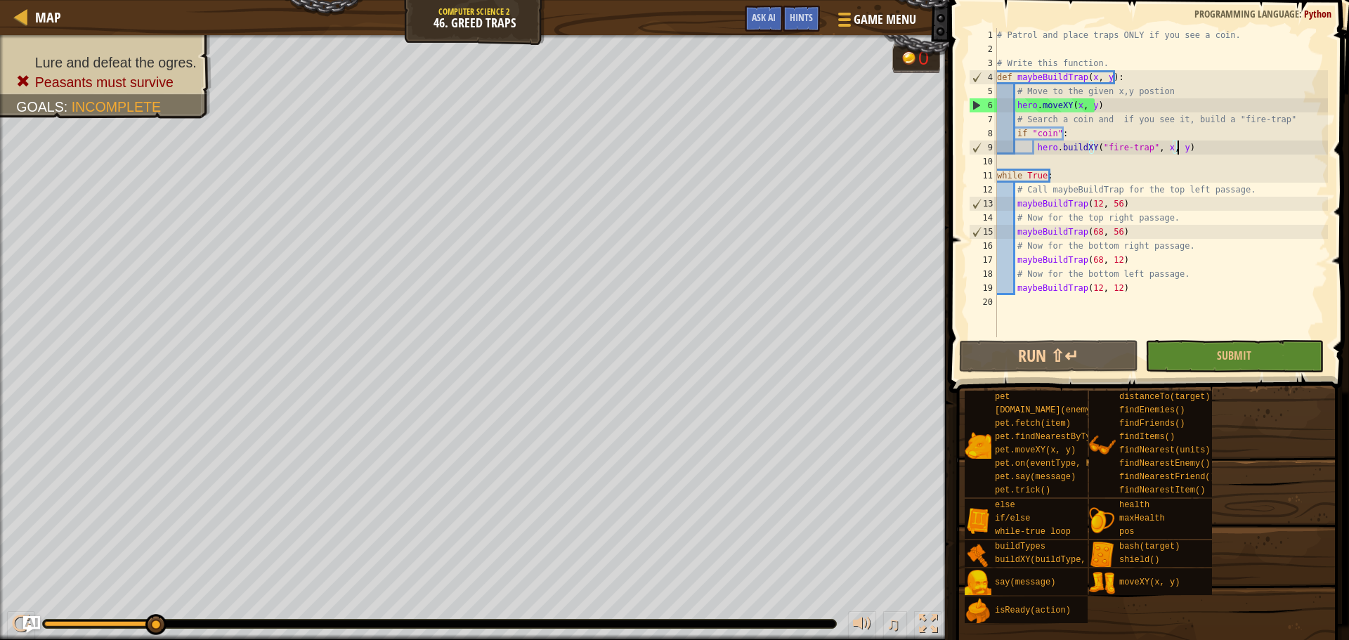
click at [1056, 129] on div "# Patrol and place traps ONLY if you see a coin. # Write this function. def may…" at bounding box center [1161, 196] width 334 height 337
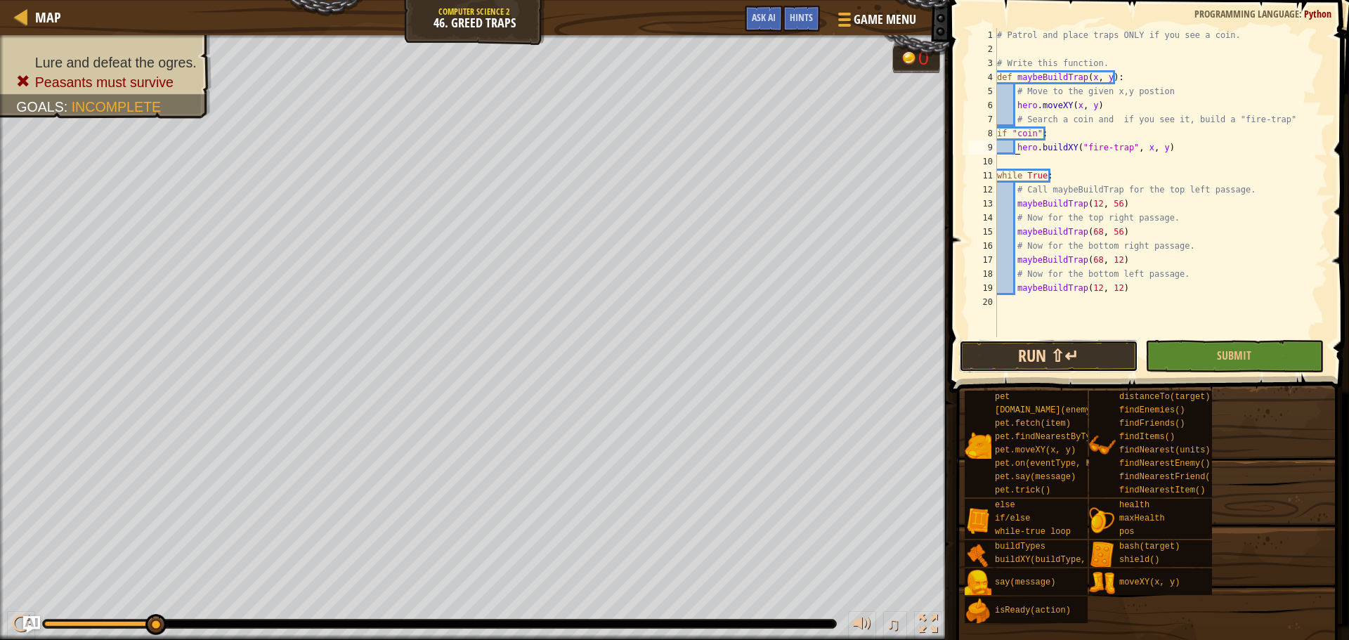
click at [1032, 365] on button "Run ⇧↵" at bounding box center [1048, 356] width 178 height 32
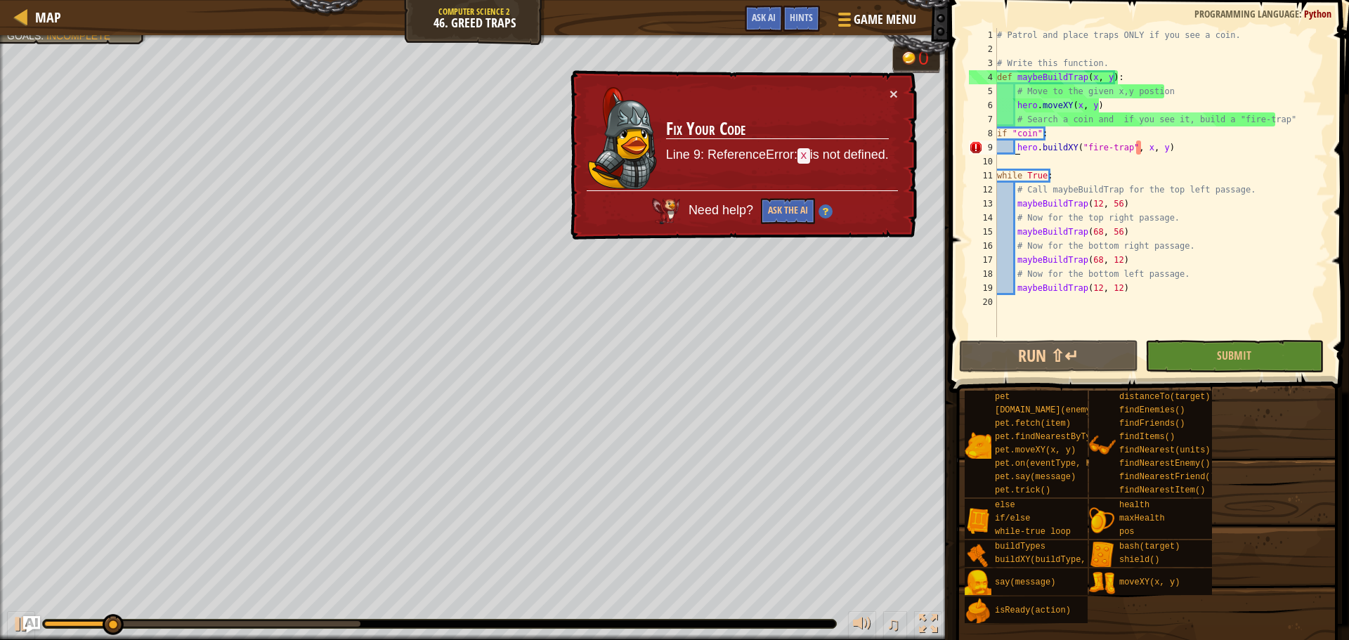
click at [997, 136] on div "# Patrol and place traps ONLY if you see a coin. # Write this function. def may…" at bounding box center [1161, 196] width 334 height 337
click at [997, 134] on div "# Patrol and place traps ONLY if you see a coin. # Write this function. def may…" at bounding box center [1161, 196] width 334 height 337
click at [1000, 132] on div "# Patrol and place traps ONLY if you see a coin. # Write this function. def may…" at bounding box center [1161, 196] width 334 height 337
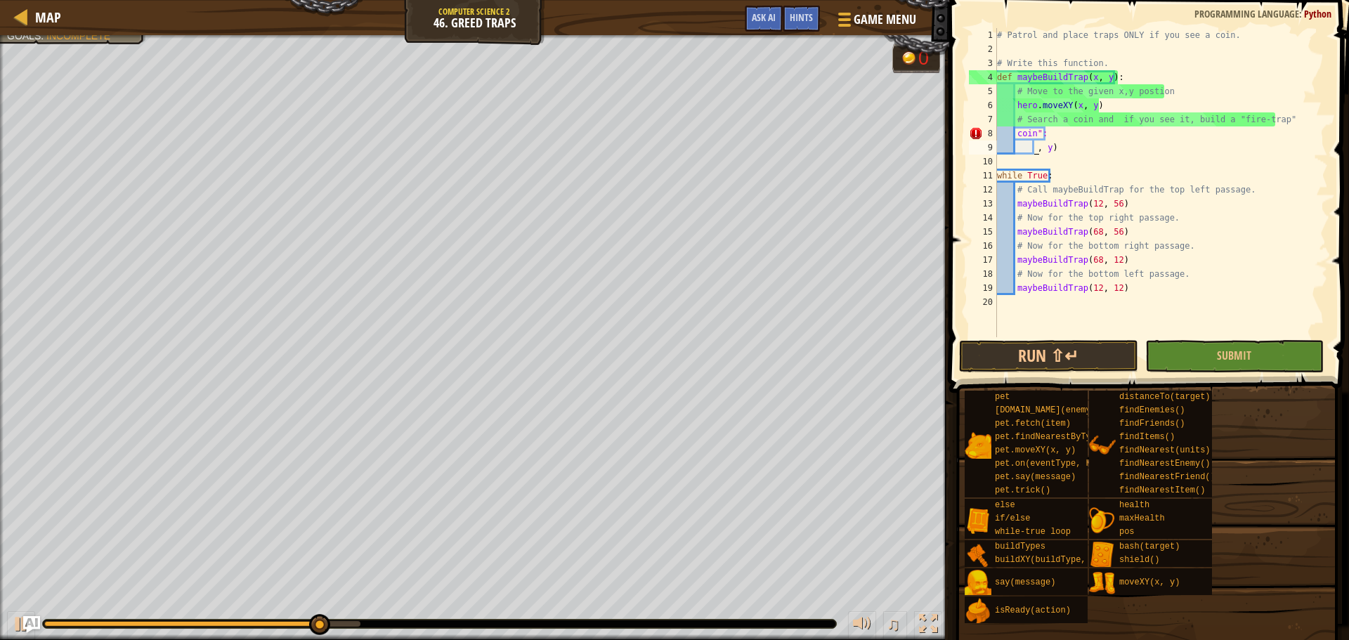
type textarea ")"
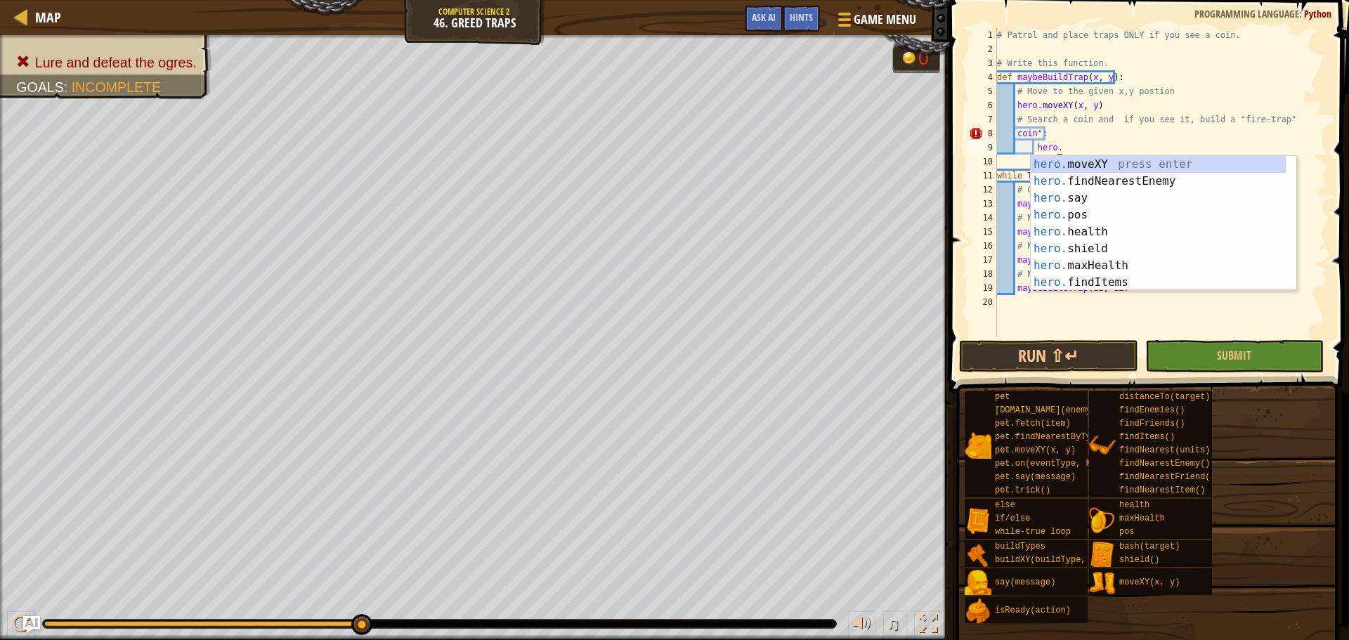
scroll to position [6, 4]
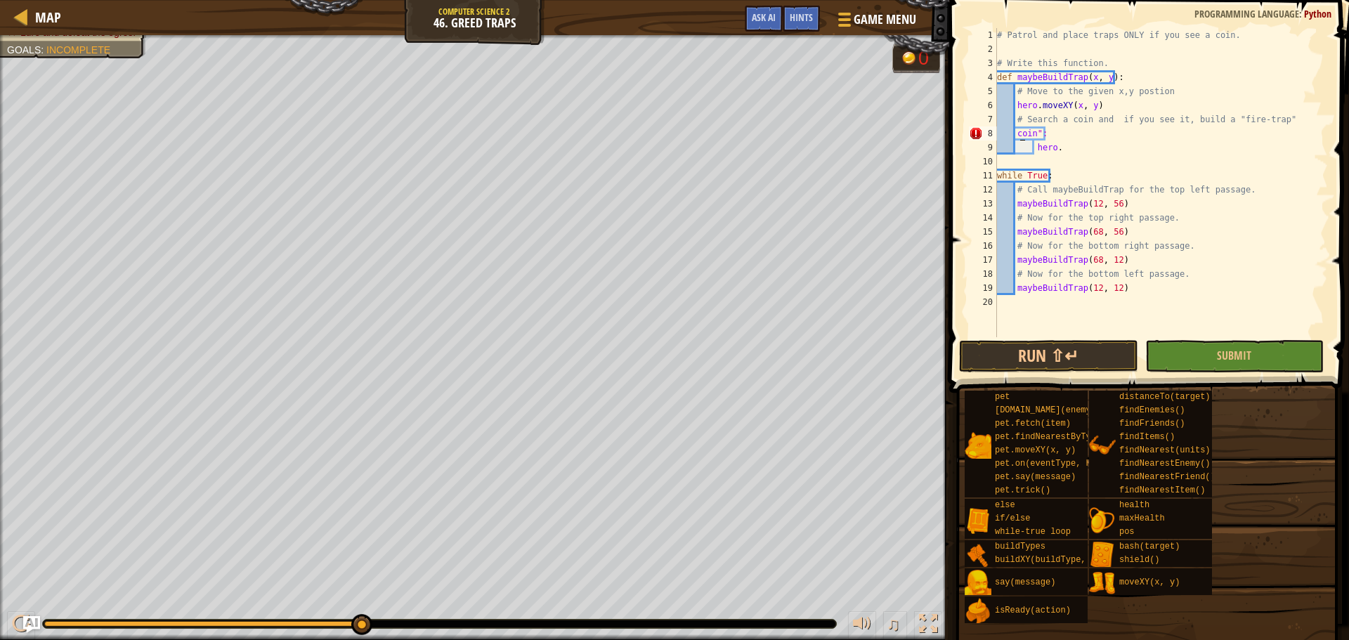
click at [1021, 129] on div "# Patrol and place traps ONLY if you see a coin. # Write this function. def may…" at bounding box center [1161, 196] width 334 height 337
click at [1055, 130] on div "# Patrol and place traps ONLY if you see a coin. # Write this function. def may…" at bounding box center [1161, 196] width 334 height 337
type textarea """
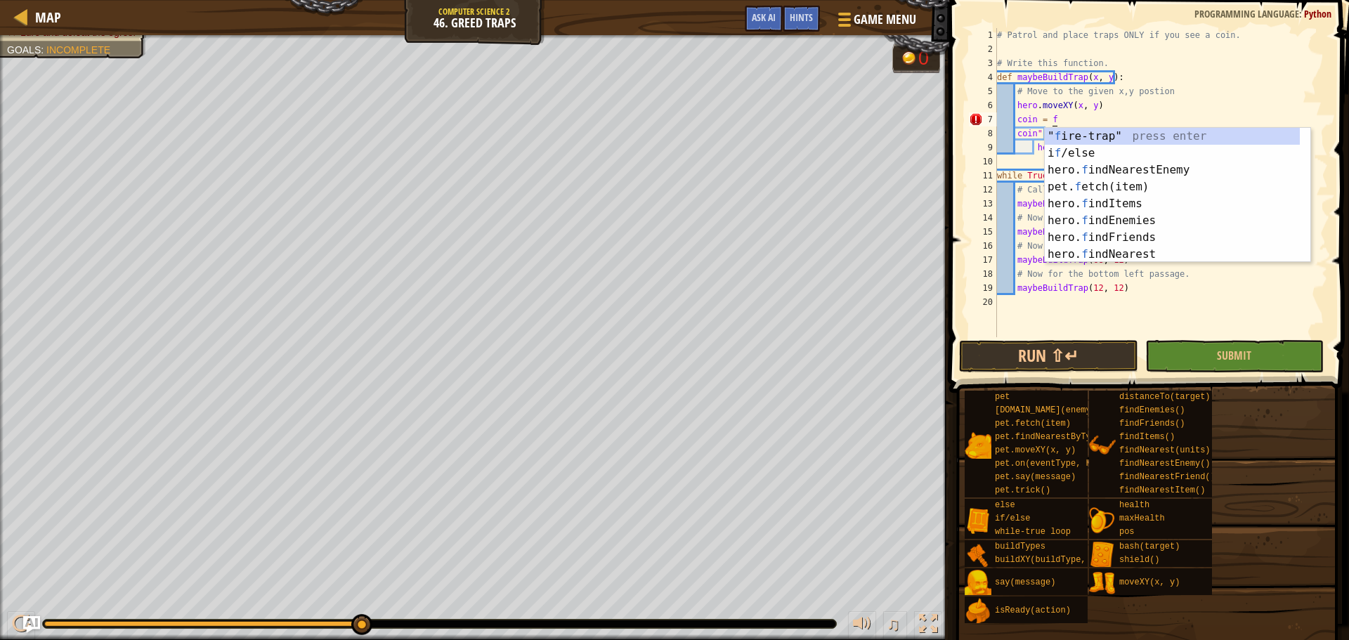
type textarea "coin = fi"
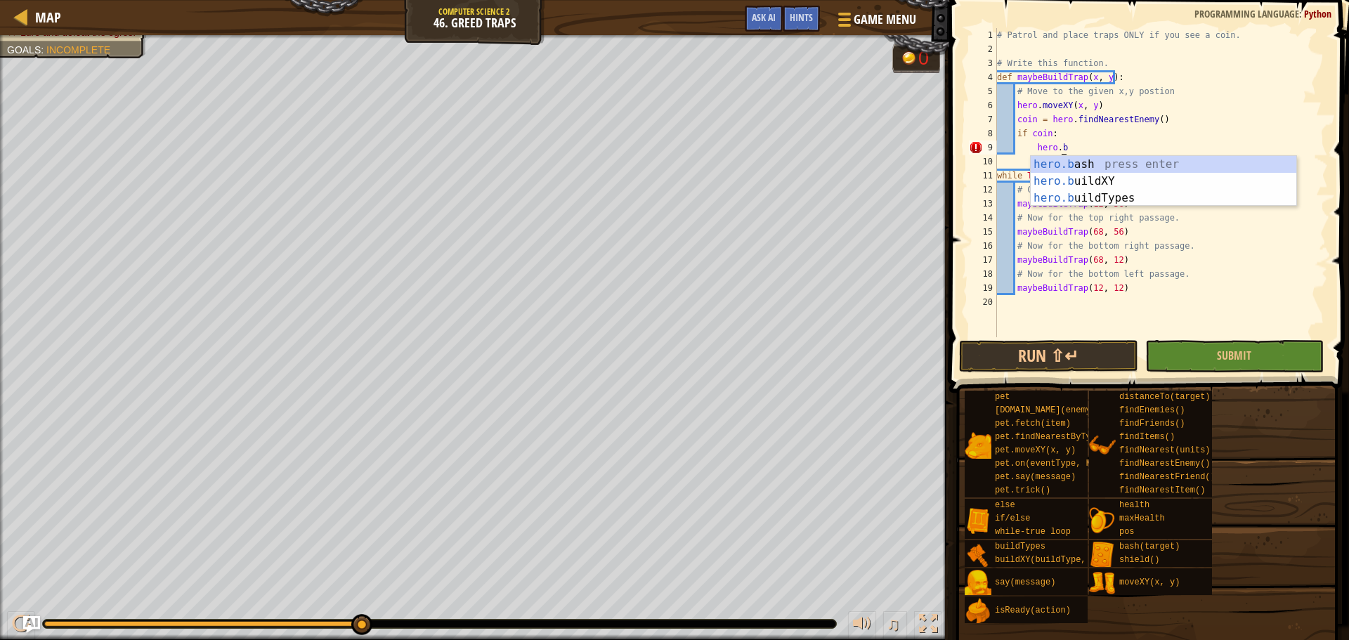
scroll to position [6, 4]
click at [1094, 186] on div "hero.b ash press enter hero.b uildXY press enter hero.b uildTypes press enter" at bounding box center [1164, 198] width 266 height 84
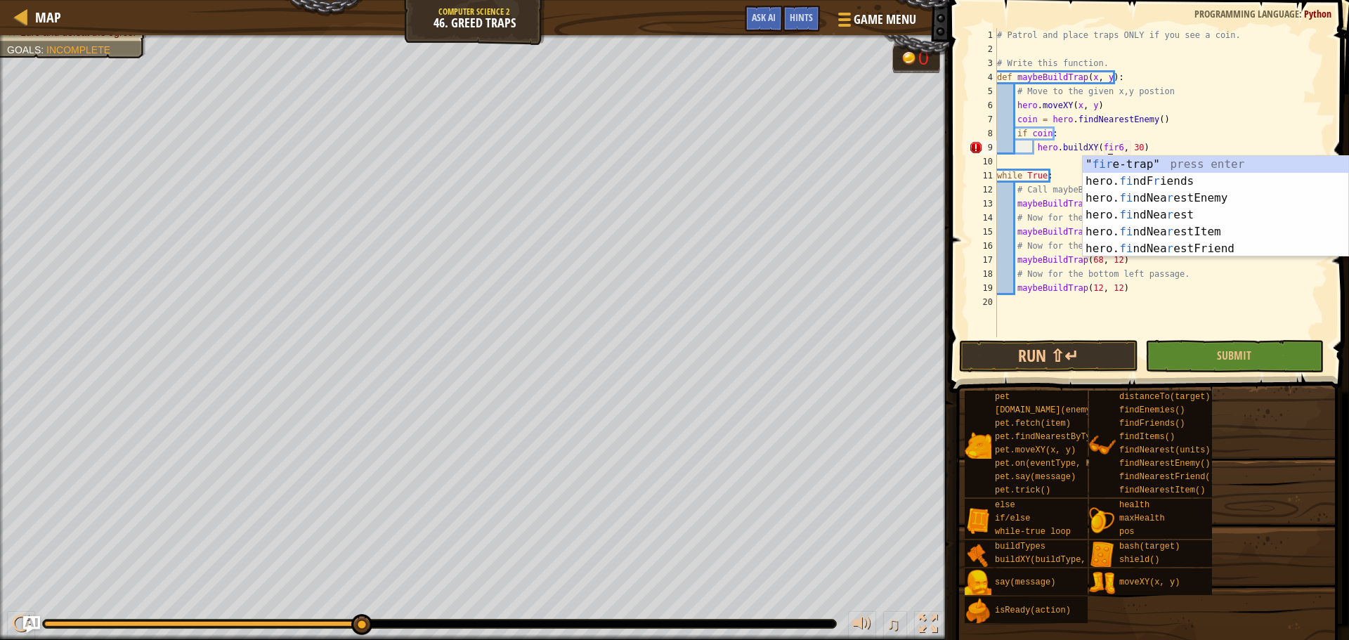
scroll to position [6, 9]
click at [1148, 164] on div "" fire -trap" press enter hero. fi ndNea re stEnemy press enter hero. fi ndF r …" at bounding box center [1216, 223] width 266 height 135
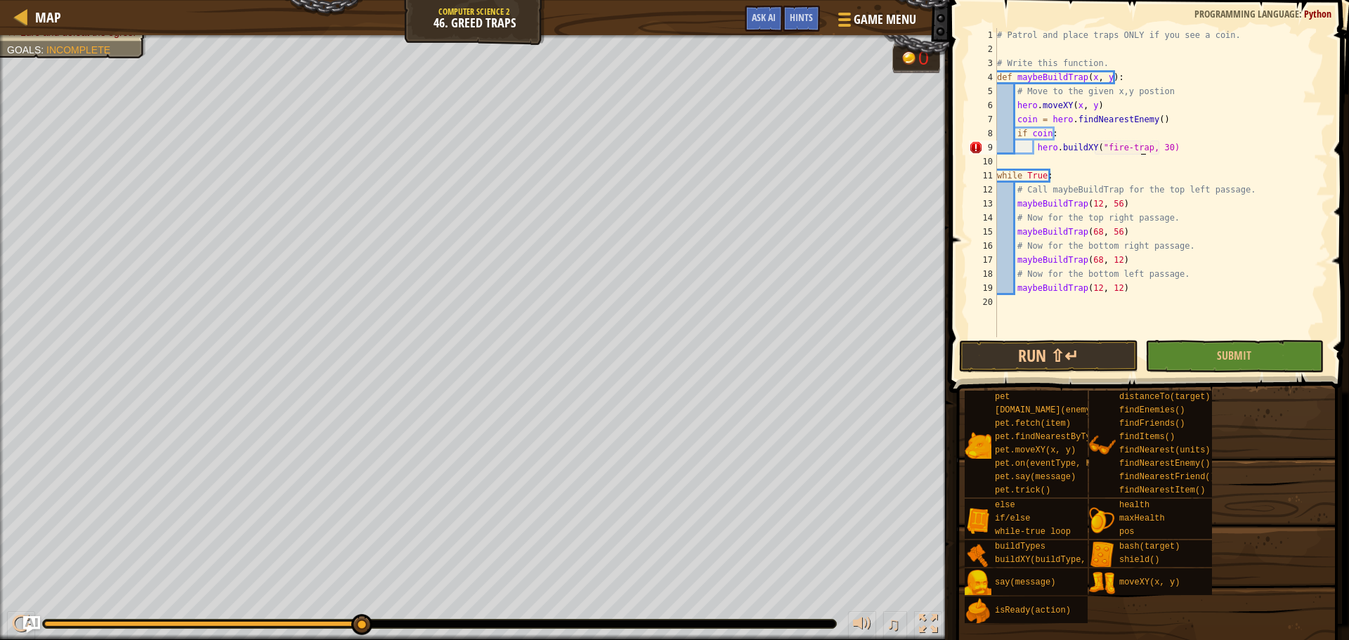
click at [1149, 150] on div "# Patrol and place traps ONLY if you see a coin. # Write this function. def may…" at bounding box center [1161, 196] width 334 height 337
click at [1069, 350] on button "Run ⇧↵" at bounding box center [1048, 356] width 178 height 32
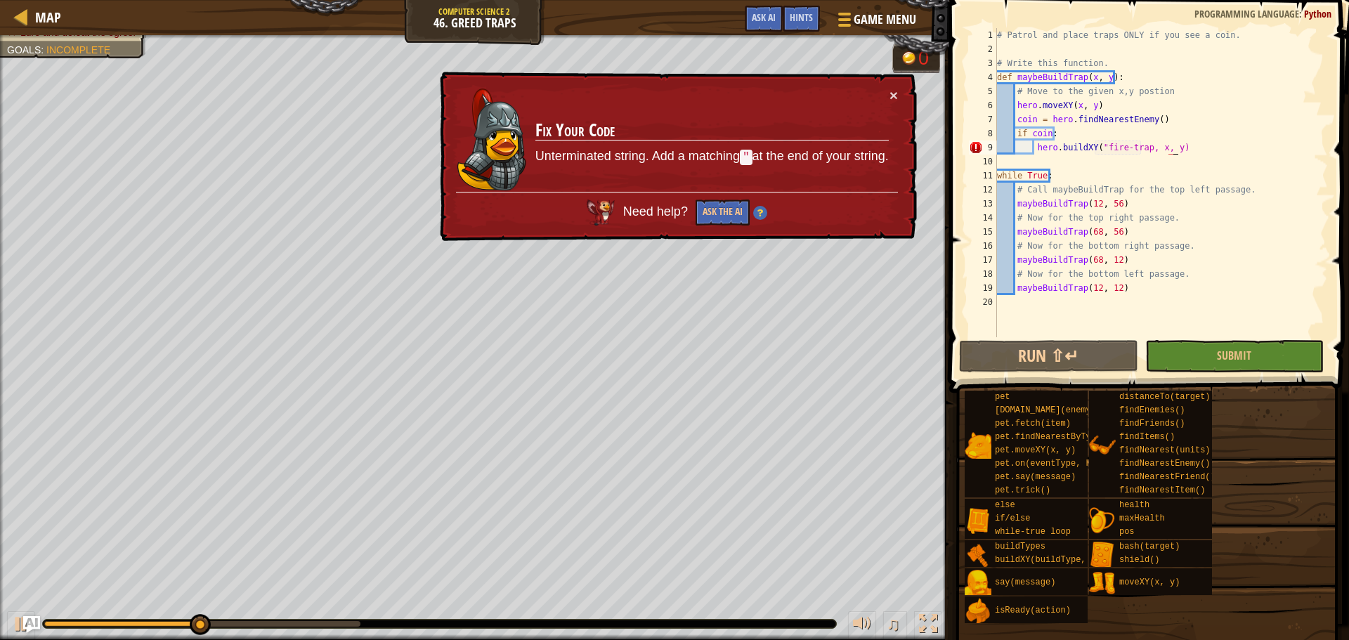
click at [1169, 149] on div "# Patrol and place traps ONLY if you see a coin. # Write this function. def may…" at bounding box center [1161, 196] width 334 height 337
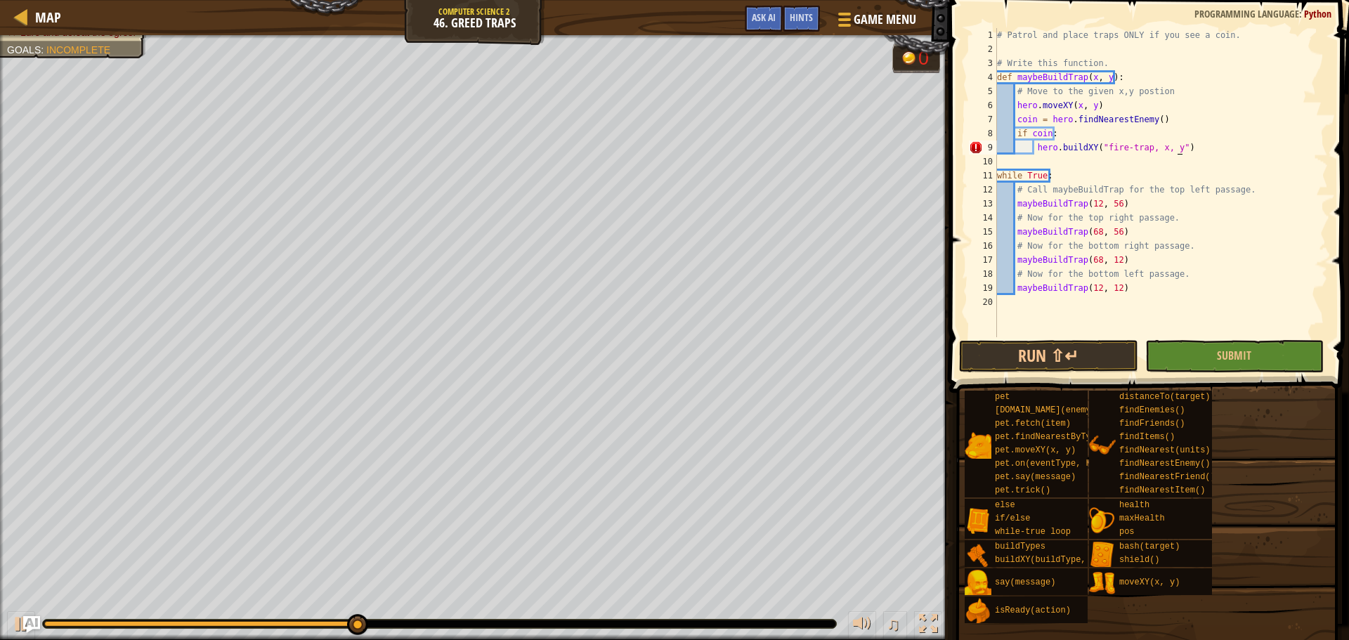
scroll to position [6, 15]
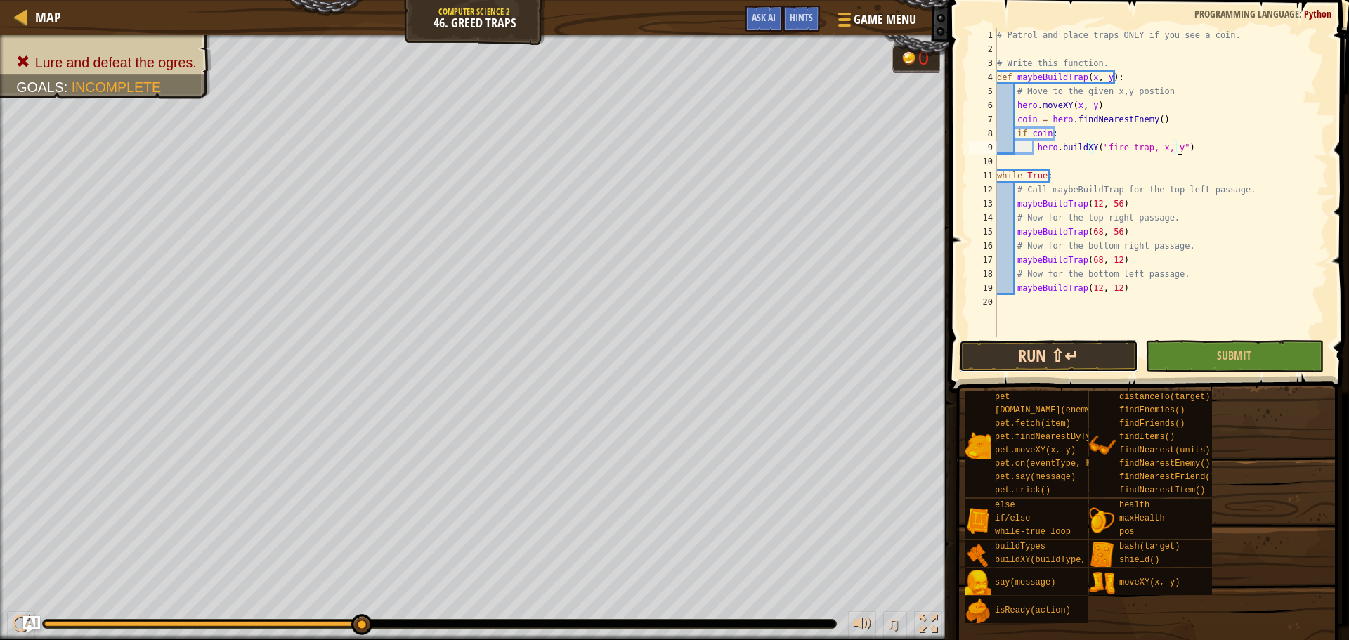
click at [1129, 347] on button "Run ⇧↵" at bounding box center [1048, 356] width 178 height 32
type textarea "hero.buildXY("fire-trap, x, y")"
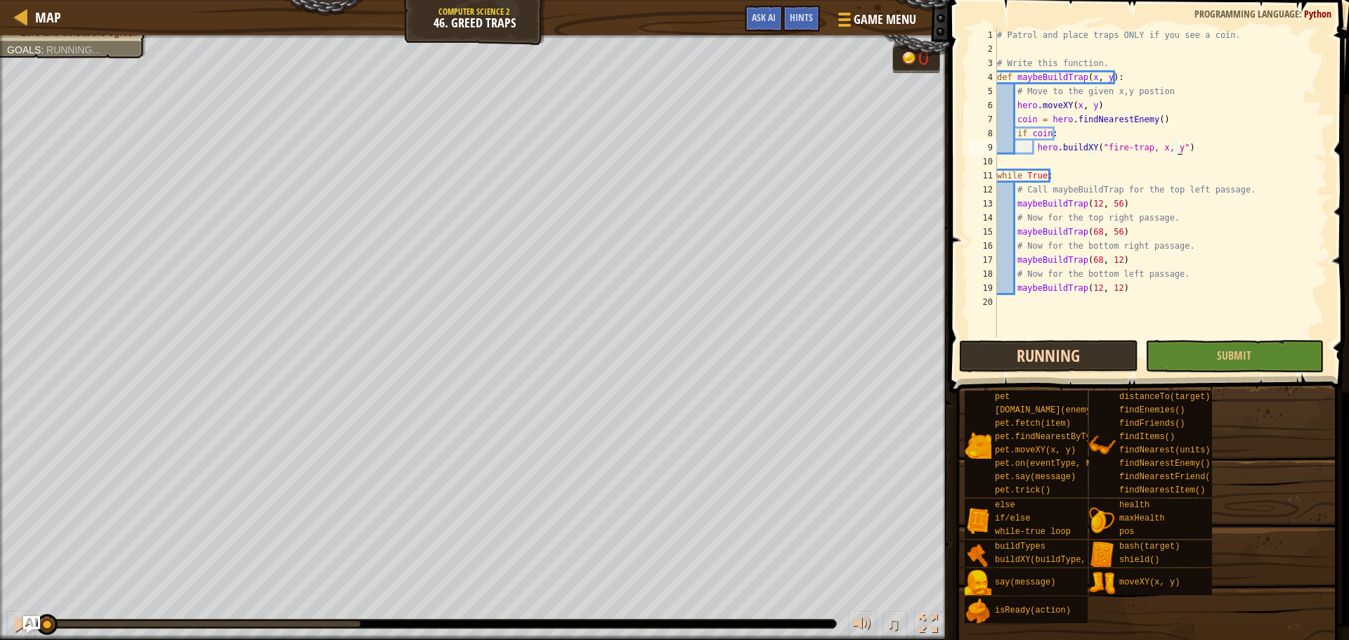
scroll to position [6, 14]
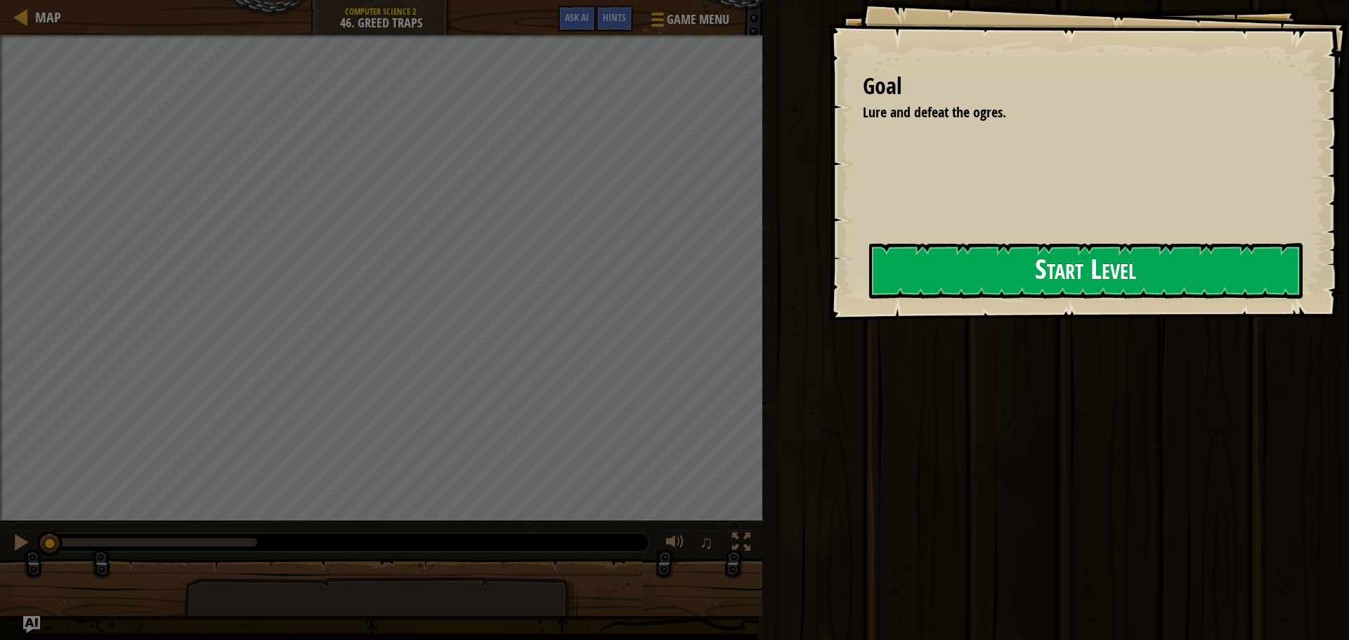
click at [1052, 261] on button "Start Level" at bounding box center [1086, 271] width 434 height 56
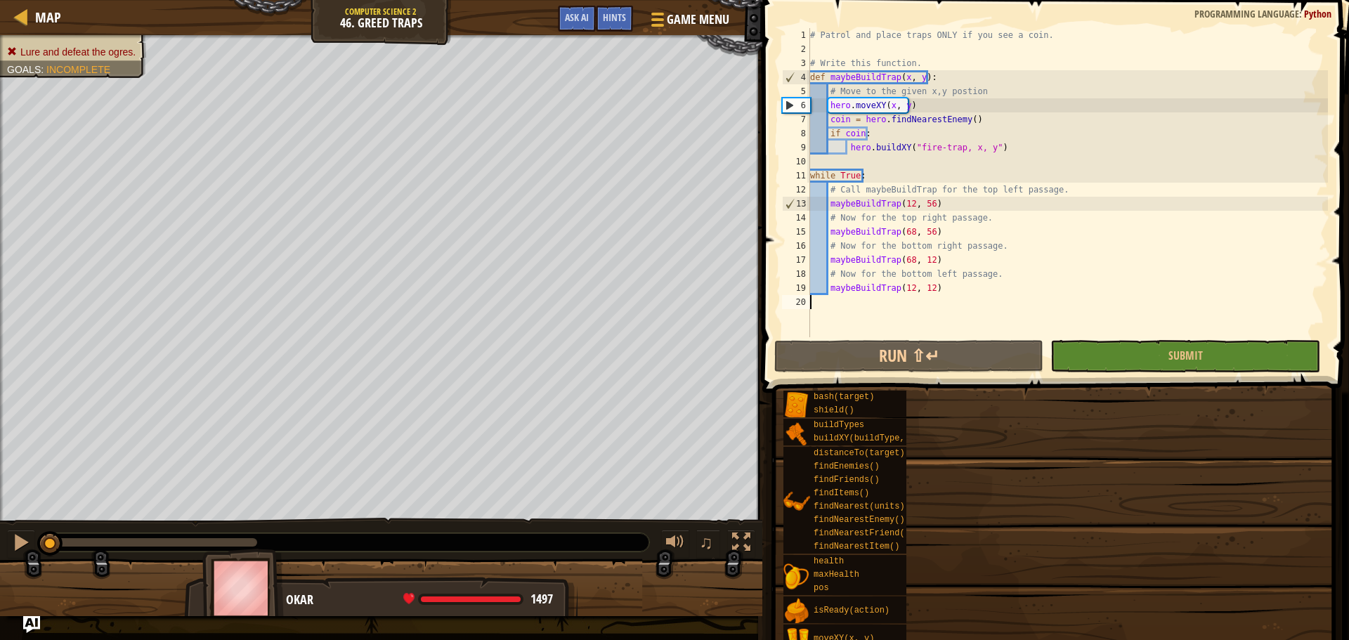
click at [852, 148] on div "# Patrol and place traps ONLY if you see a coin. # Write this function. def may…" at bounding box center [1067, 196] width 521 height 337
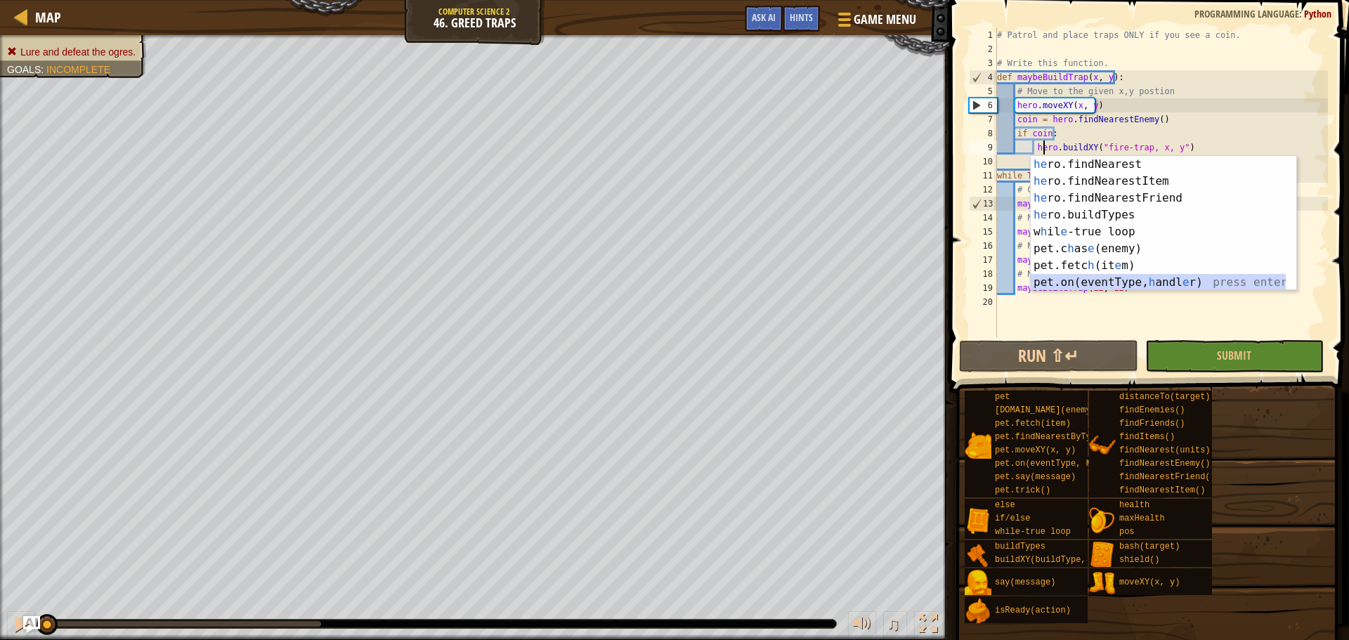
scroll to position [236, 0]
click at [1027, 152] on div "# Patrol and place traps ONLY if you see a coin. # Write this function. def may…" at bounding box center [1161, 196] width 334 height 337
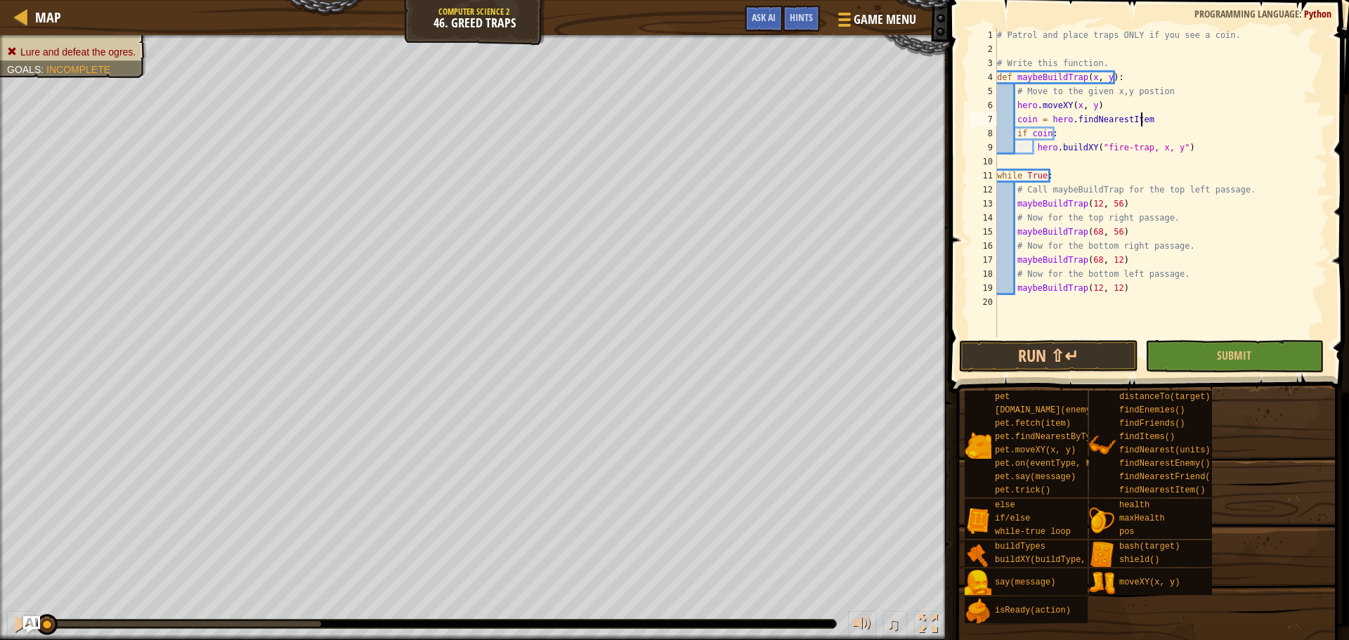
scroll to position [6, 12]
click at [1046, 359] on button "Run ⇧↵" at bounding box center [1048, 356] width 178 height 32
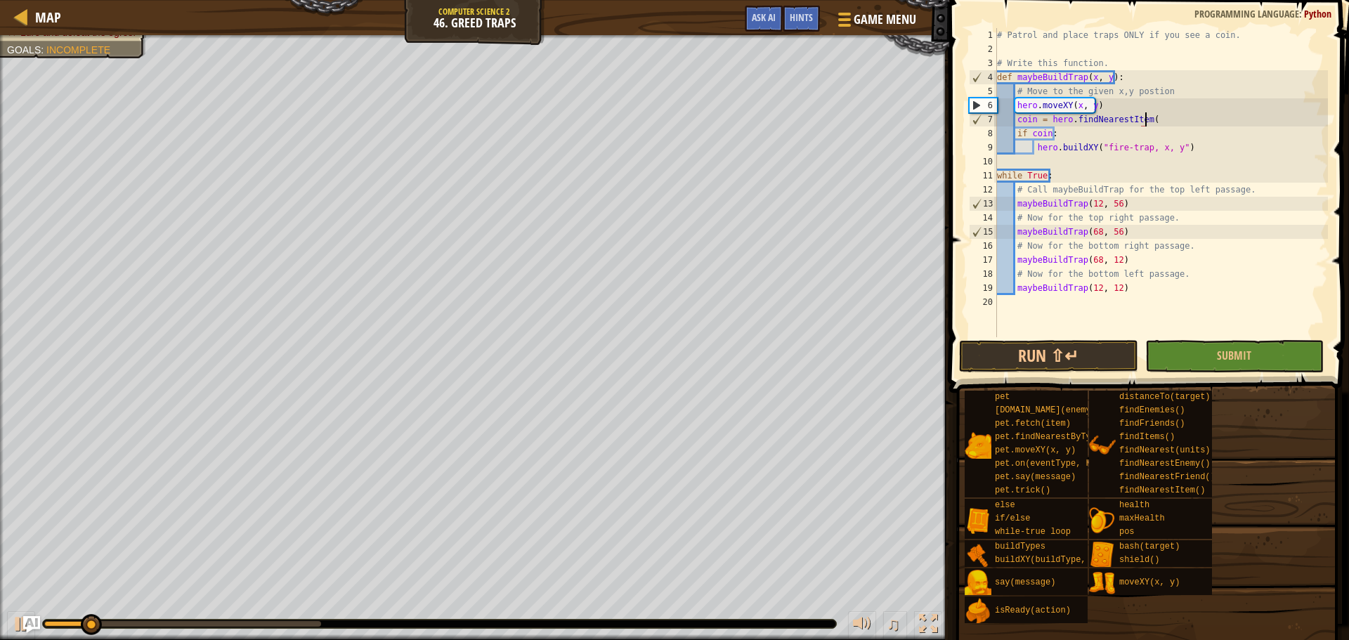
type textarea "coin = hero.findNearestItem"
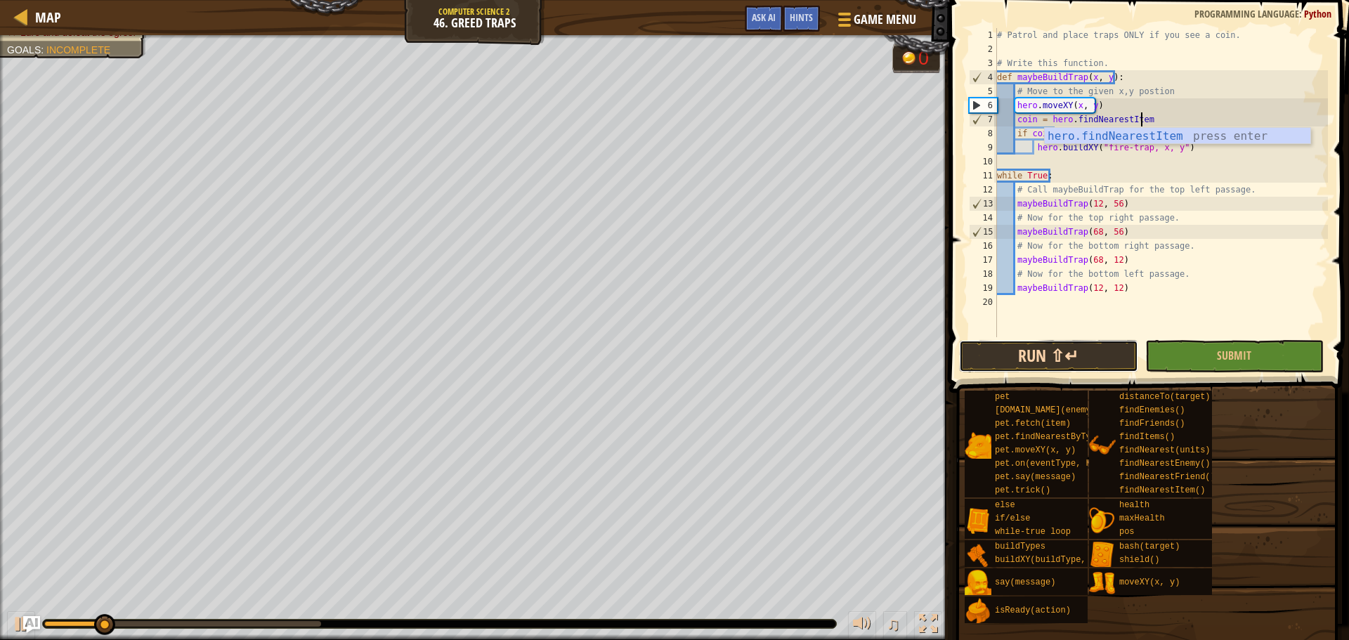
click at [1100, 353] on button "Run ⇧↵" at bounding box center [1048, 356] width 178 height 32
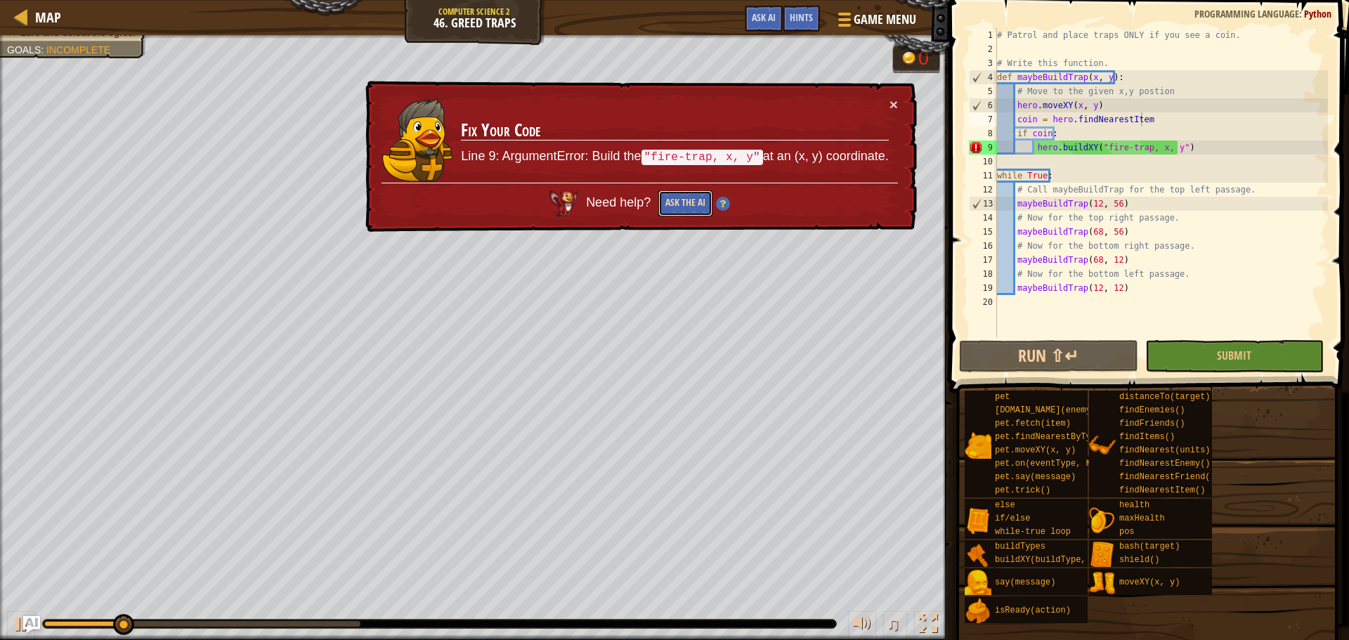
click at [678, 199] on button "Ask the AI" at bounding box center [685, 203] width 54 height 26
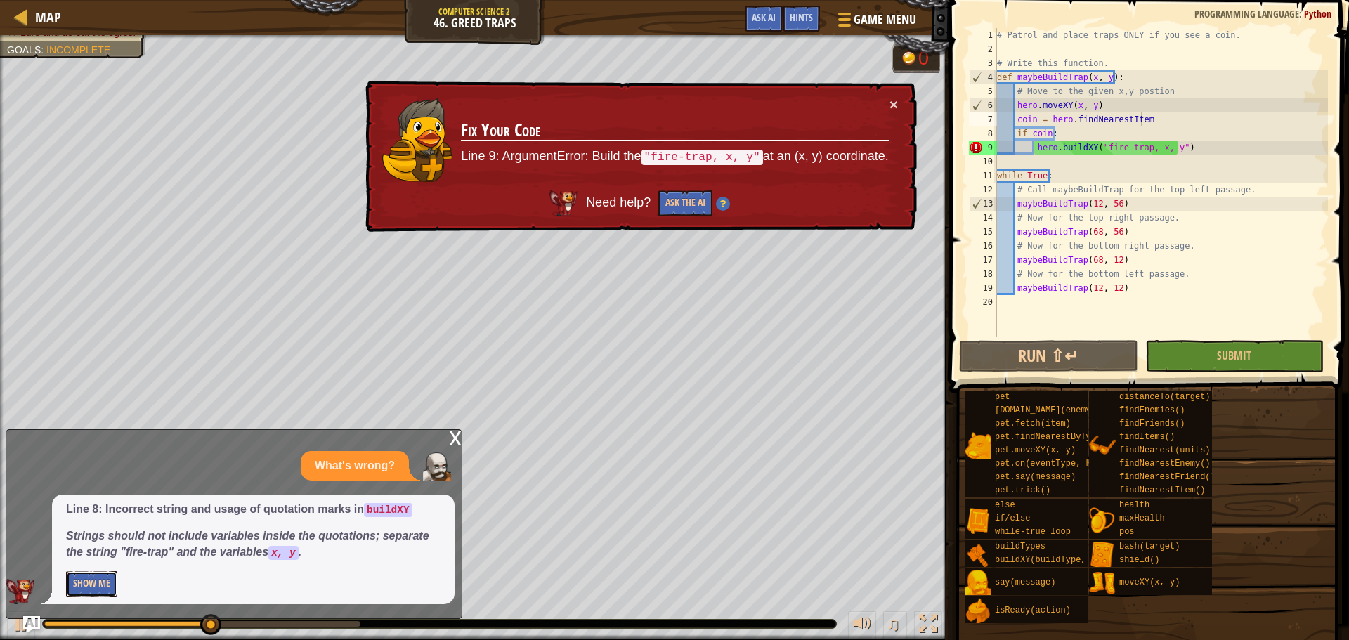
click at [78, 580] on button "Show Me" at bounding box center [91, 584] width 51 height 26
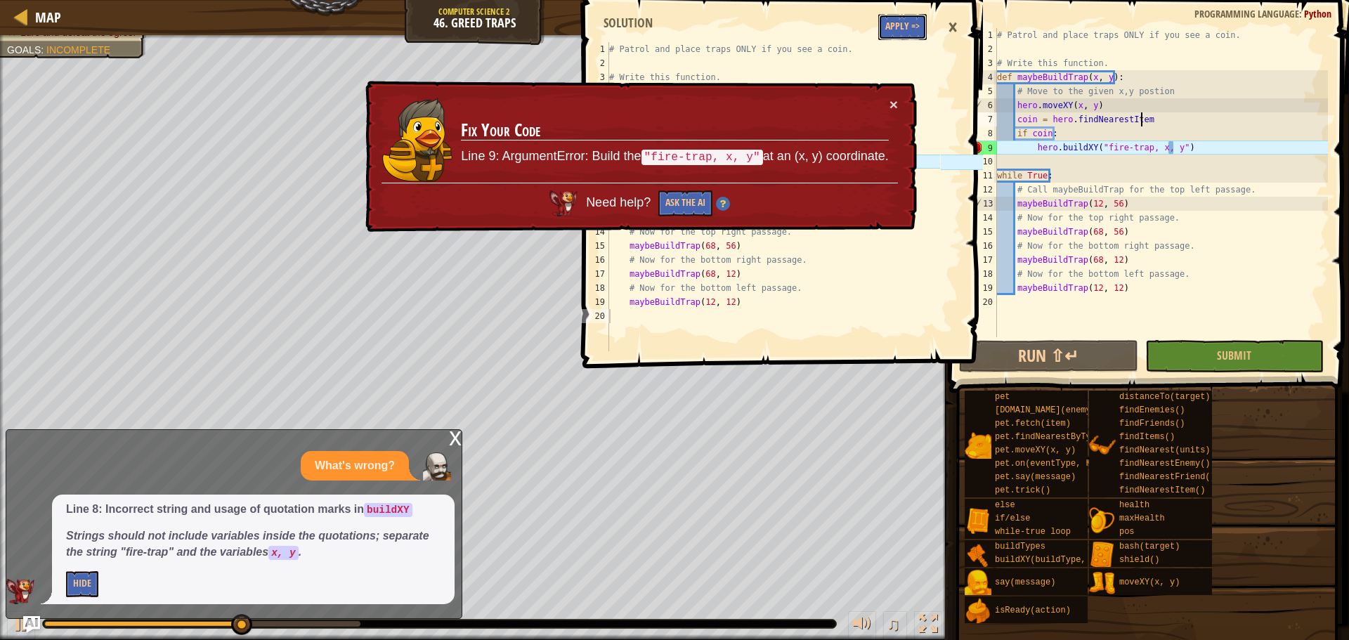
click at [903, 27] on button "Apply =>" at bounding box center [902, 27] width 48 height 26
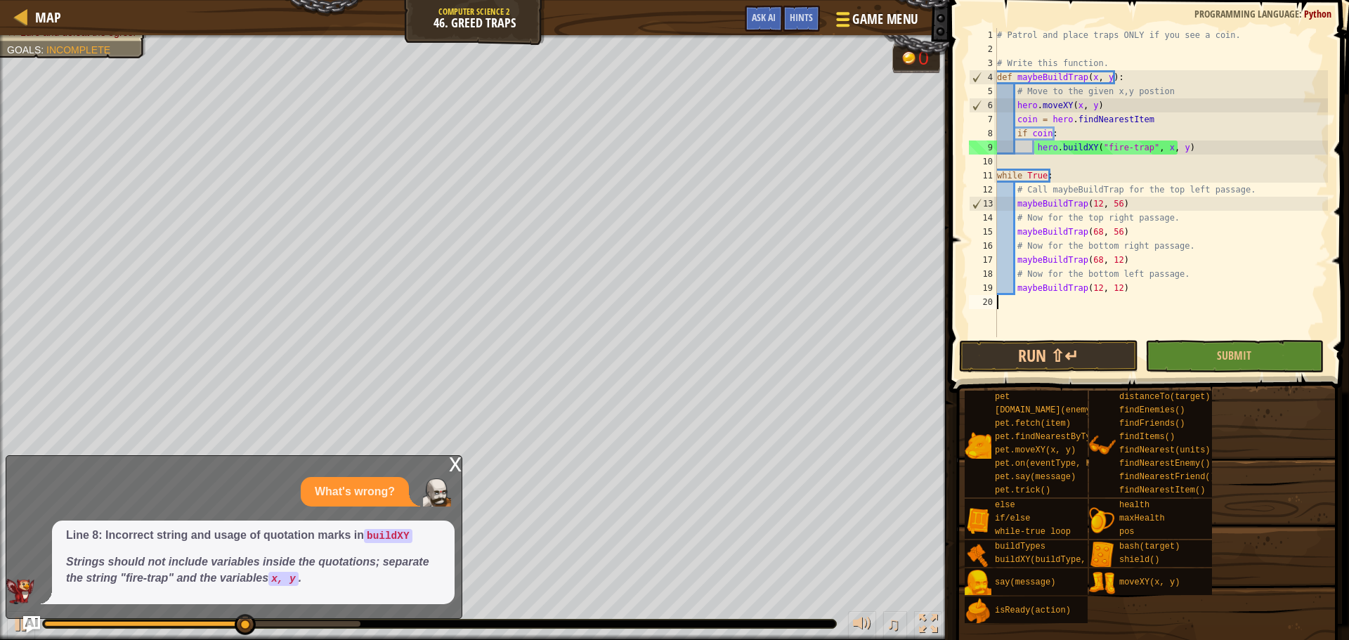
scroll to position [6, 0]
click at [1164, 355] on button "Submit" at bounding box center [1234, 356] width 178 height 32
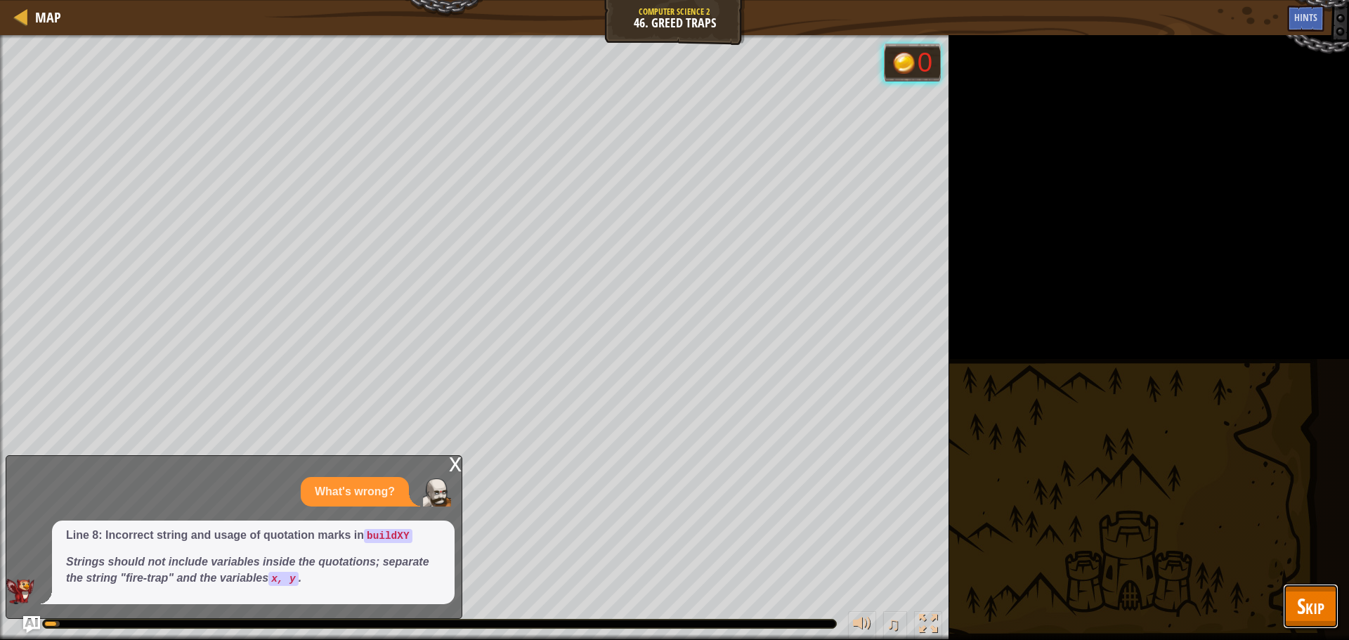
click at [1303, 615] on span "Skip" at bounding box center [1310, 606] width 27 height 29
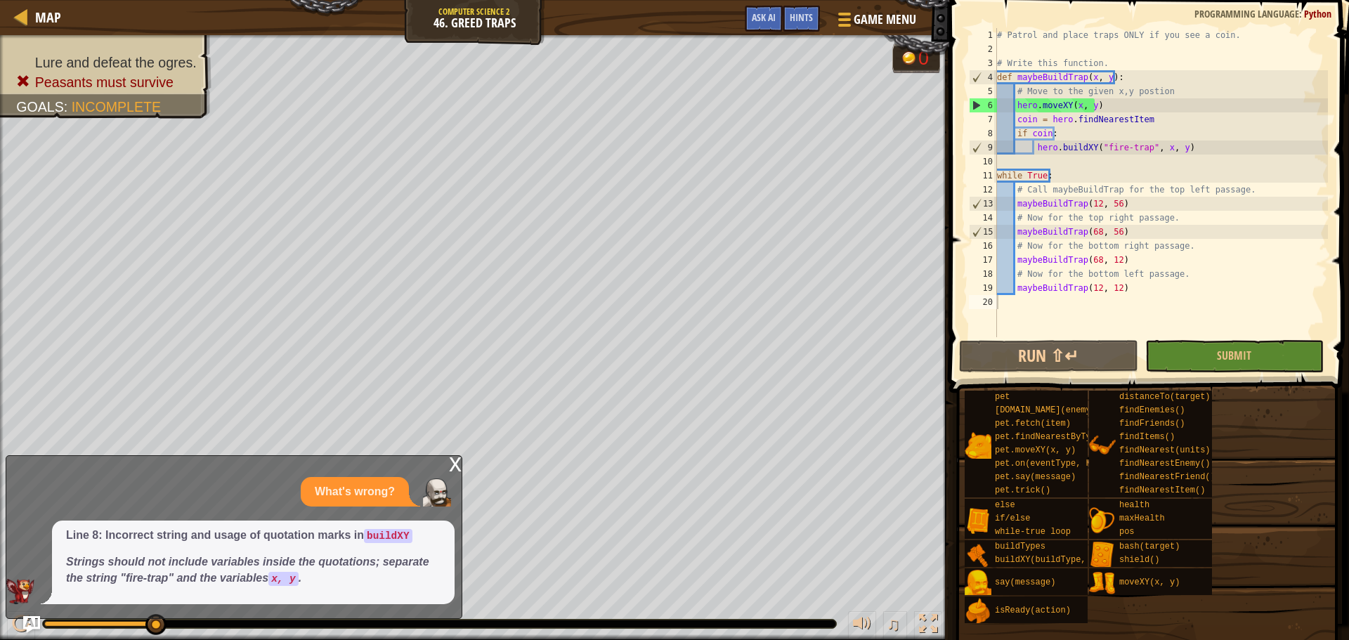
click at [450, 469] on div "x" at bounding box center [455, 463] width 13 height 14
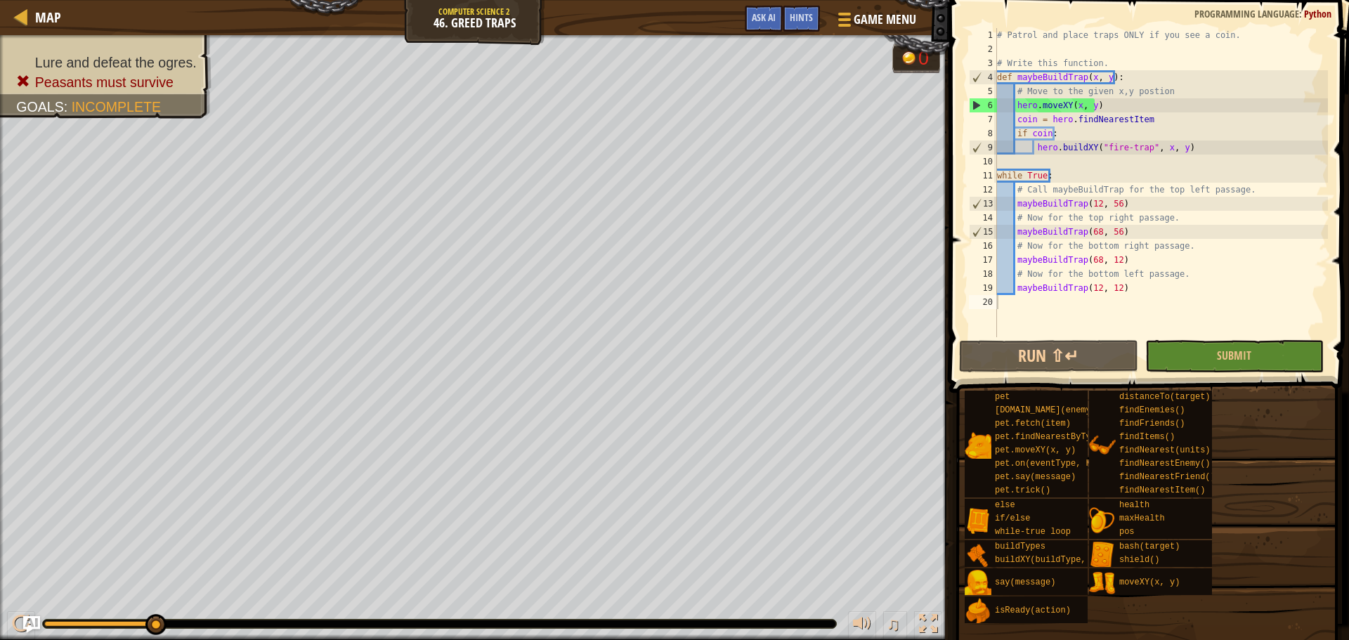
click at [741, 22] on div "Game Menu Done Hints Ask AI" at bounding box center [831, 22] width 187 height 33
click at [752, 19] on span "Ask AI" at bounding box center [764, 17] width 24 height 13
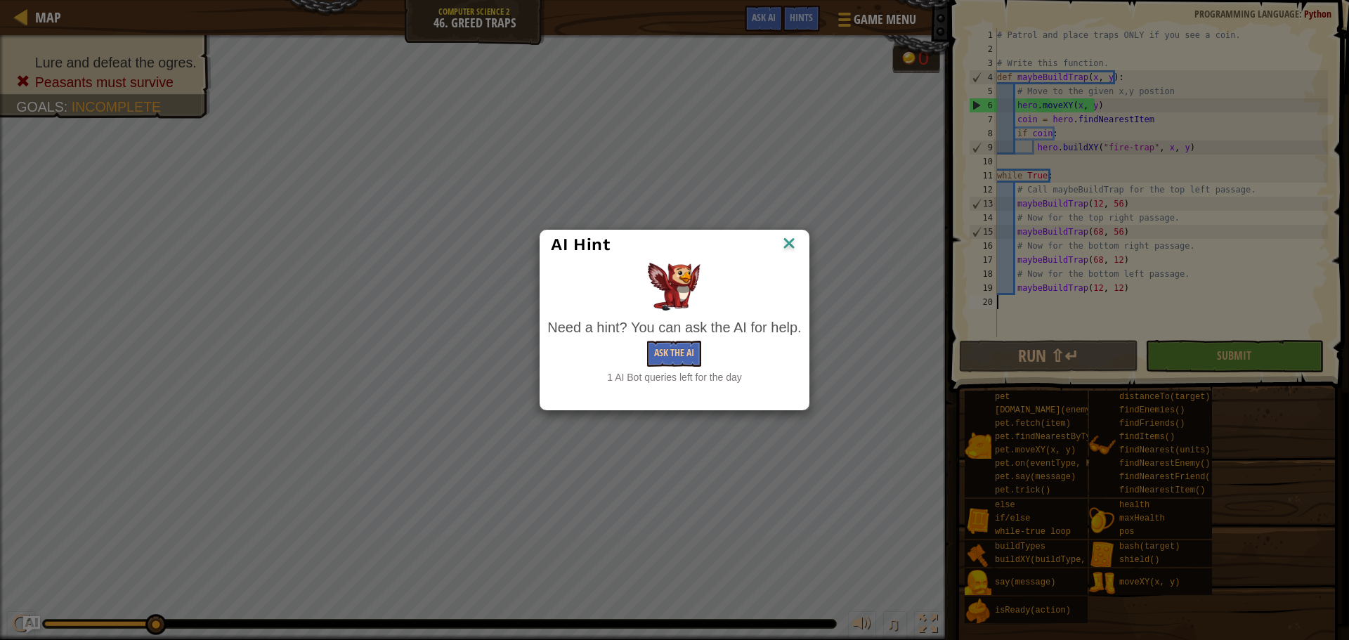
click at [790, 243] on img at bounding box center [789, 244] width 18 height 21
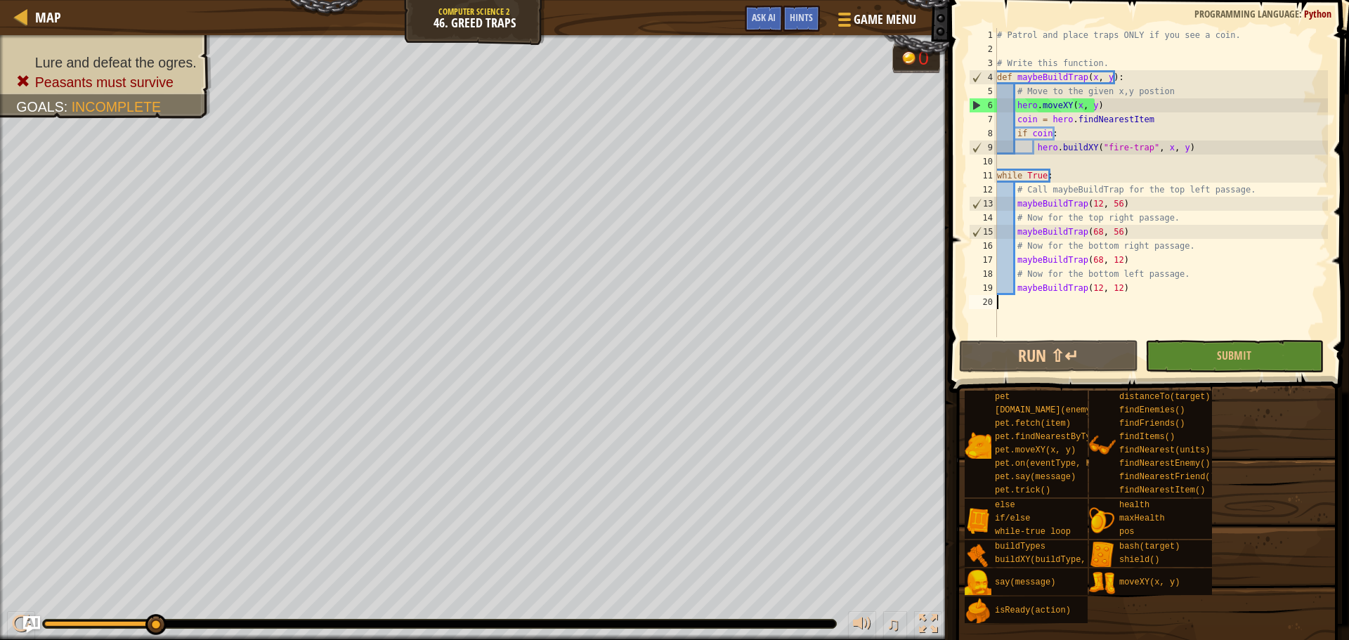
click at [1118, 123] on div "# Patrol and place traps ONLY if you see a coin. # Write this function. def may…" at bounding box center [1161, 196] width 334 height 337
click at [1159, 126] on div "# Patrol and place traps ONLY if you see a coin. # Write this function. def may…" at bounding box center [1161, 196] width 334 height 337
type textarea "coin = hero.findNearestItem if coin:"
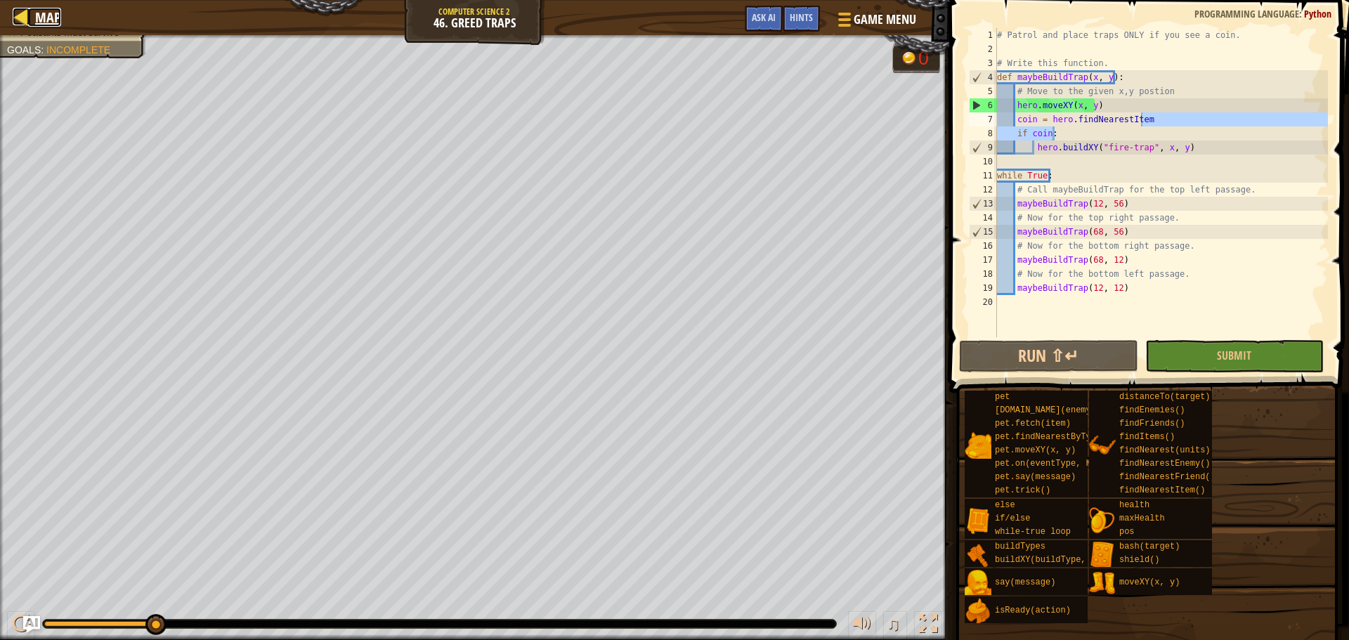
click at [44, 17] on span "Map" at bounding box center [48, 17] width 26 height 19
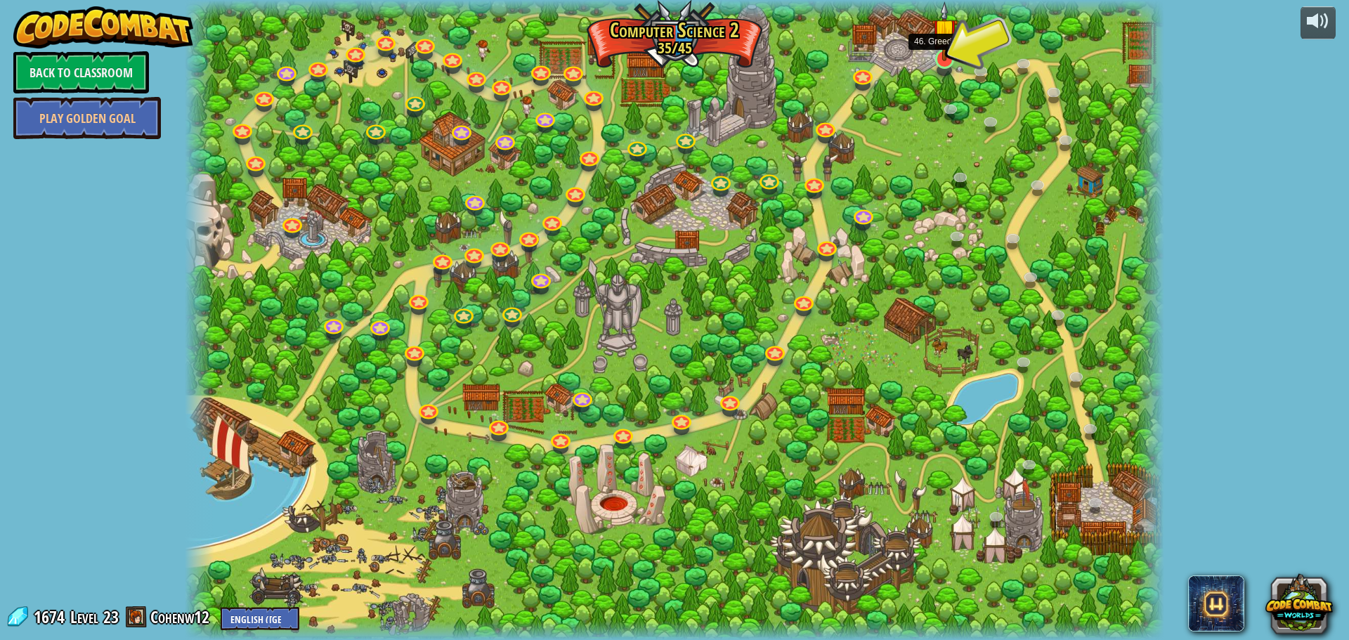
click at [944, 53] on img at bounding box center [945, 31] width 26 height 60
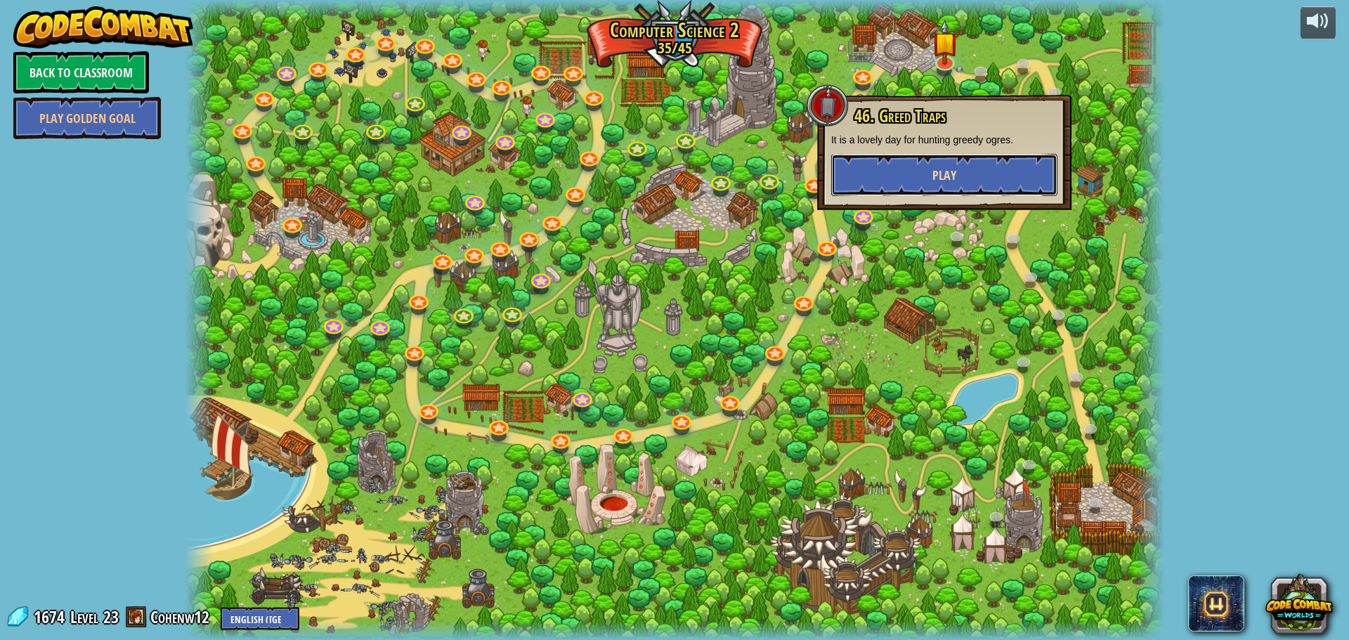
click at [971, 164] on button "Play" at bounding box center [944, 175] width 226 height 42
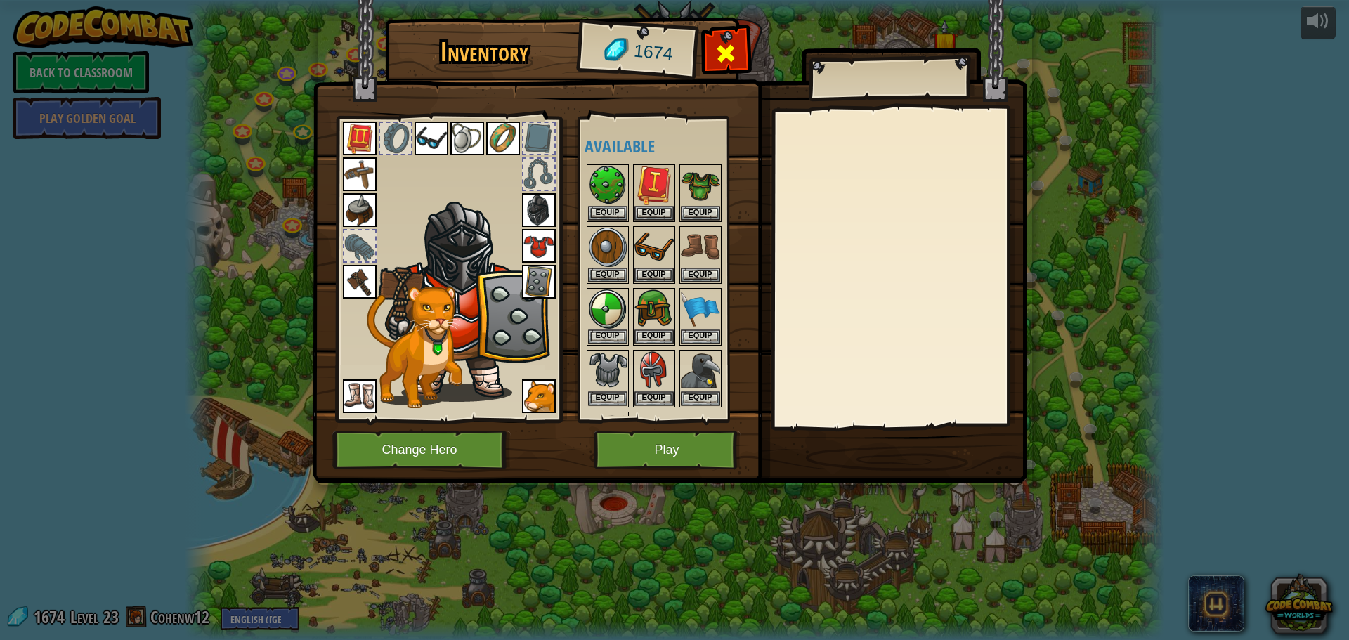
click at [717, 60] on span at bounding box center [726, 53] width 22 height 22
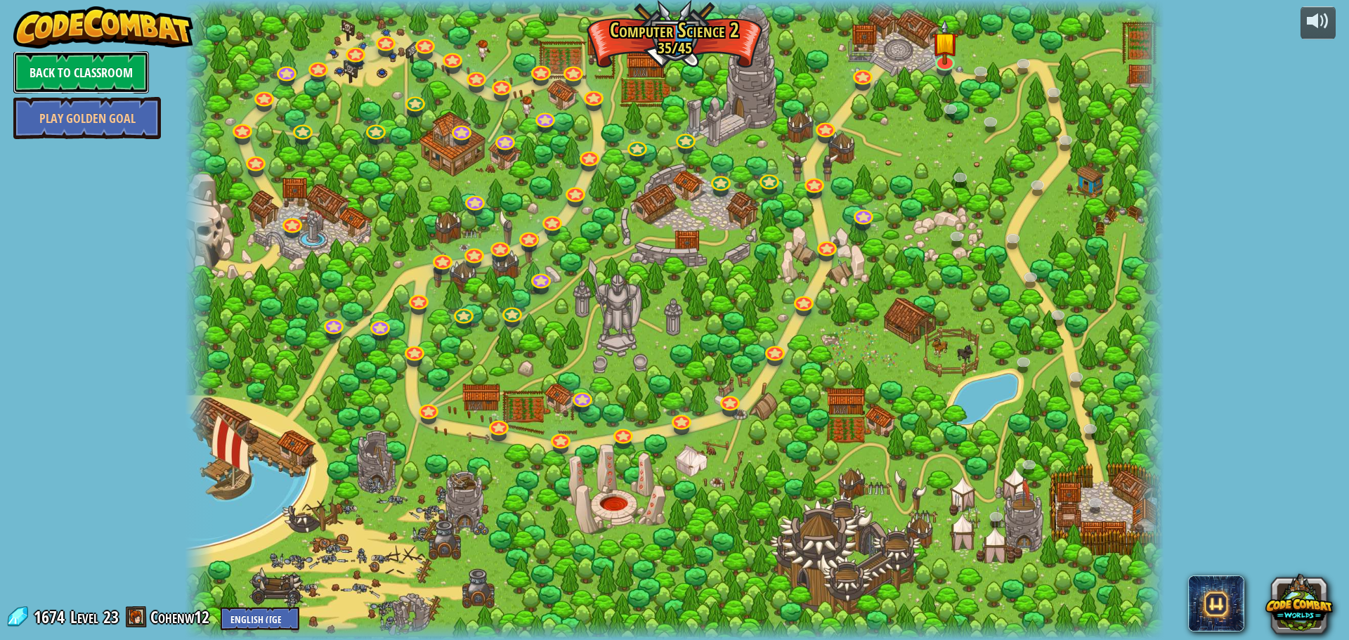
click at [103, 78] on link "Back to Classroom" at bounding box center [81, 72] width 136 height 42
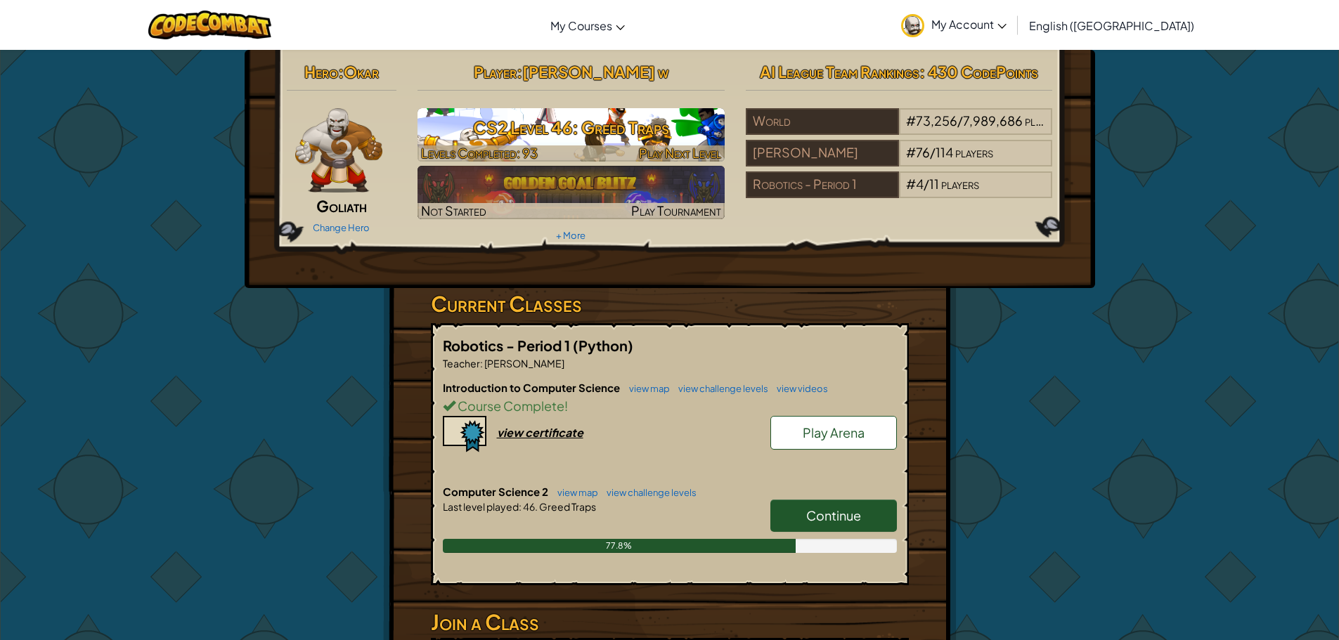
click at [706, 150] on span "Play Next Level" at bounding box center [680, 153] width 82 height 16
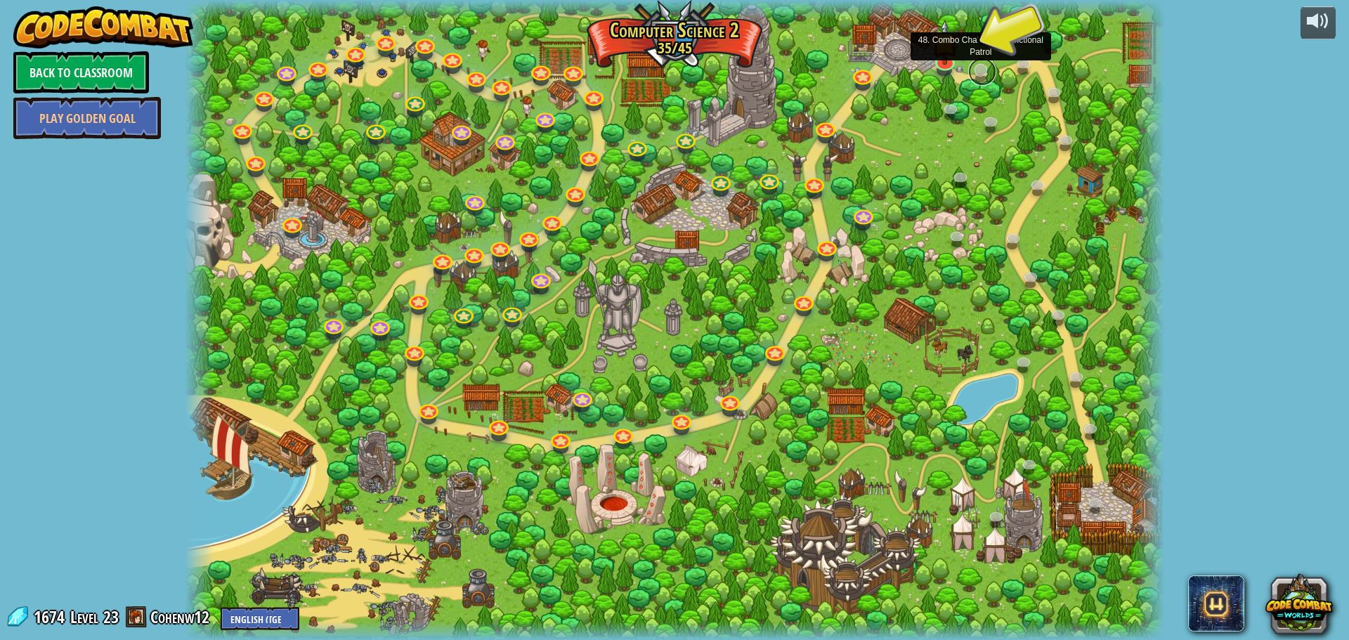
click at [983, 65] on link at bounding box center [982, 72] width 28 height 28
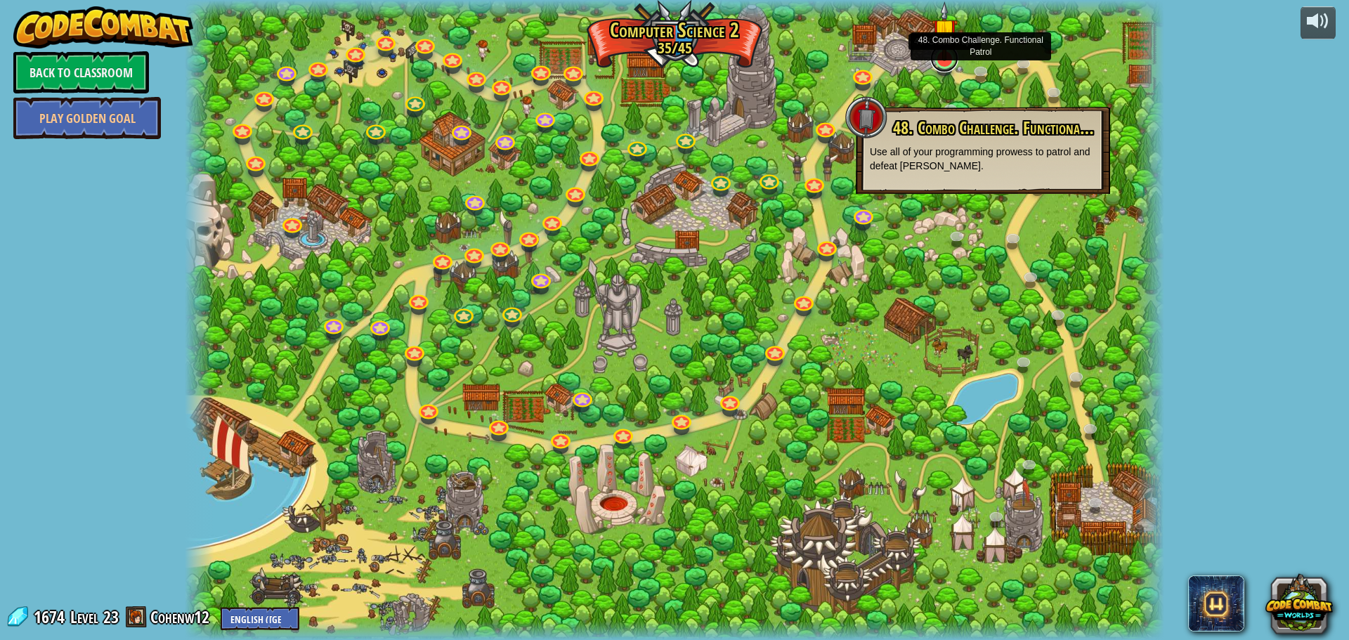
click at [932, 64] on link at bounding box center [944, 58] width 28 height 28
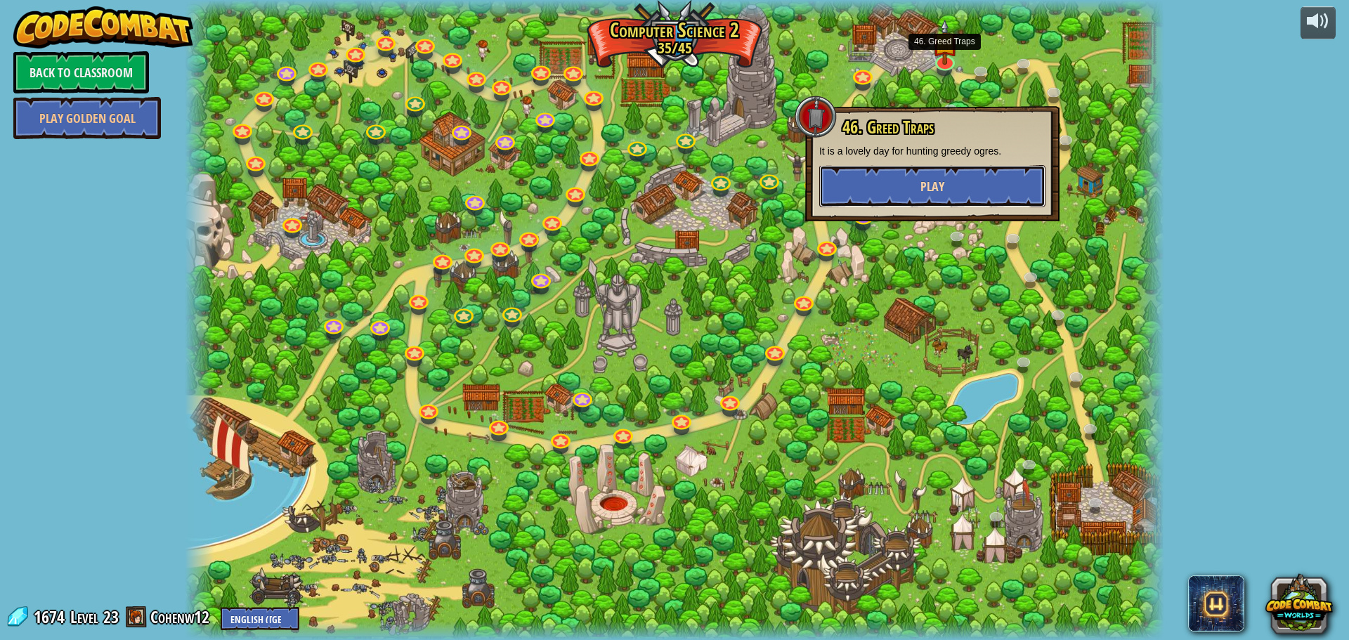
click at [937, 181] on span "Play" at bounding box center [932, 187] width 24 height 18
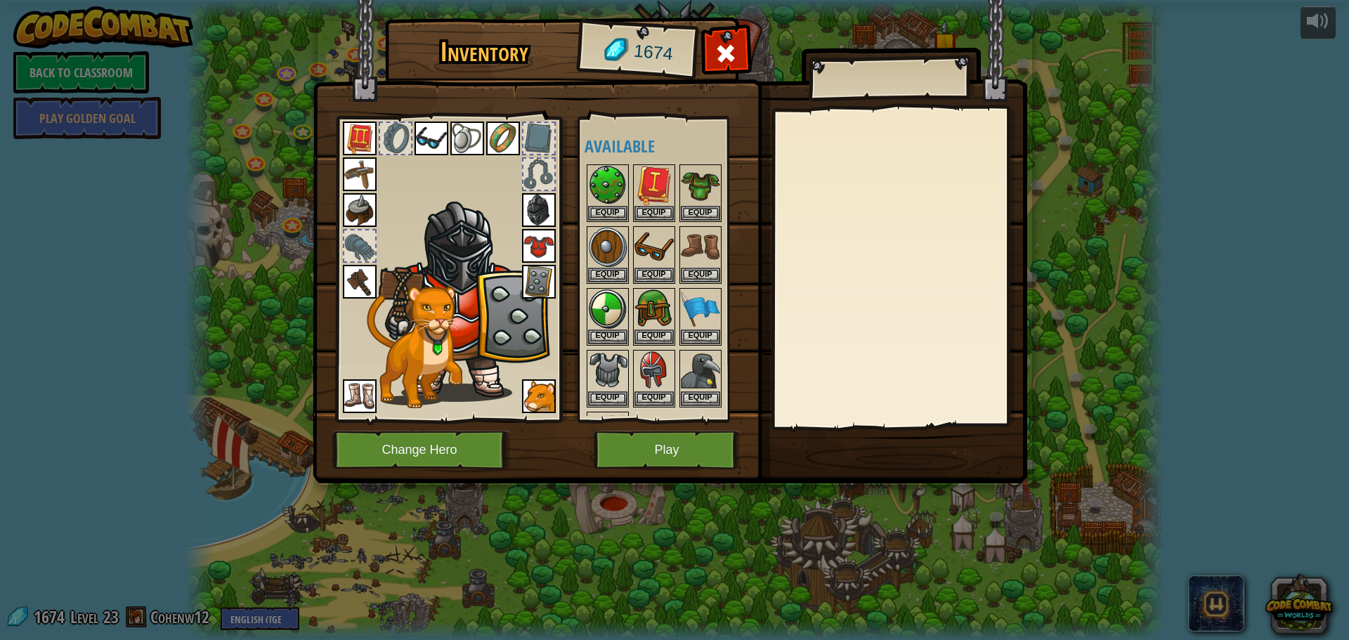
drag, startPoint x: 651, startPoint y: 337, endPoint x: 593, endPoint y: 442, distance: 120.5
drag, startPoint x: 593, startPoint y: 442, endPoint x: 604, endPoint y: 448, distance: 12.6
click at [604, 448] on button "Play" at bounding box center [667, 450] width 147 height 39
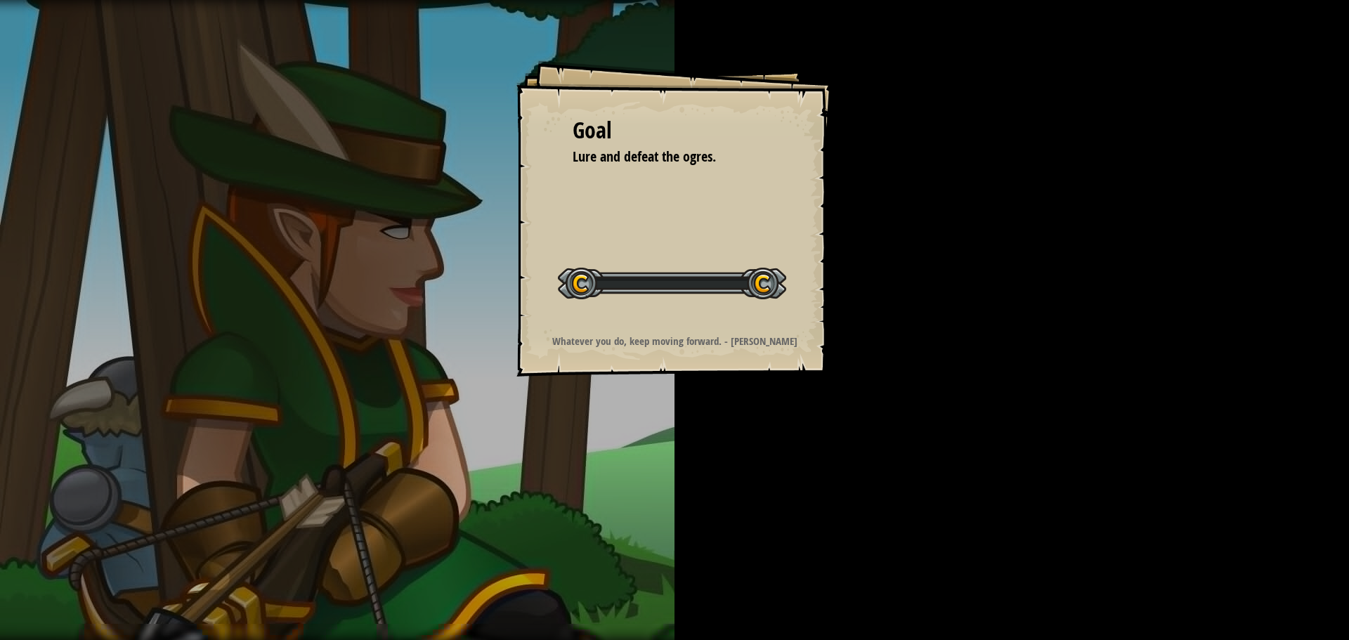
click at [603, 448] on div "Goal Lure and defeat the ogres. Start Level Error loading from server. Try refr…" at bounding box center [674, 320] width 1349 height 640
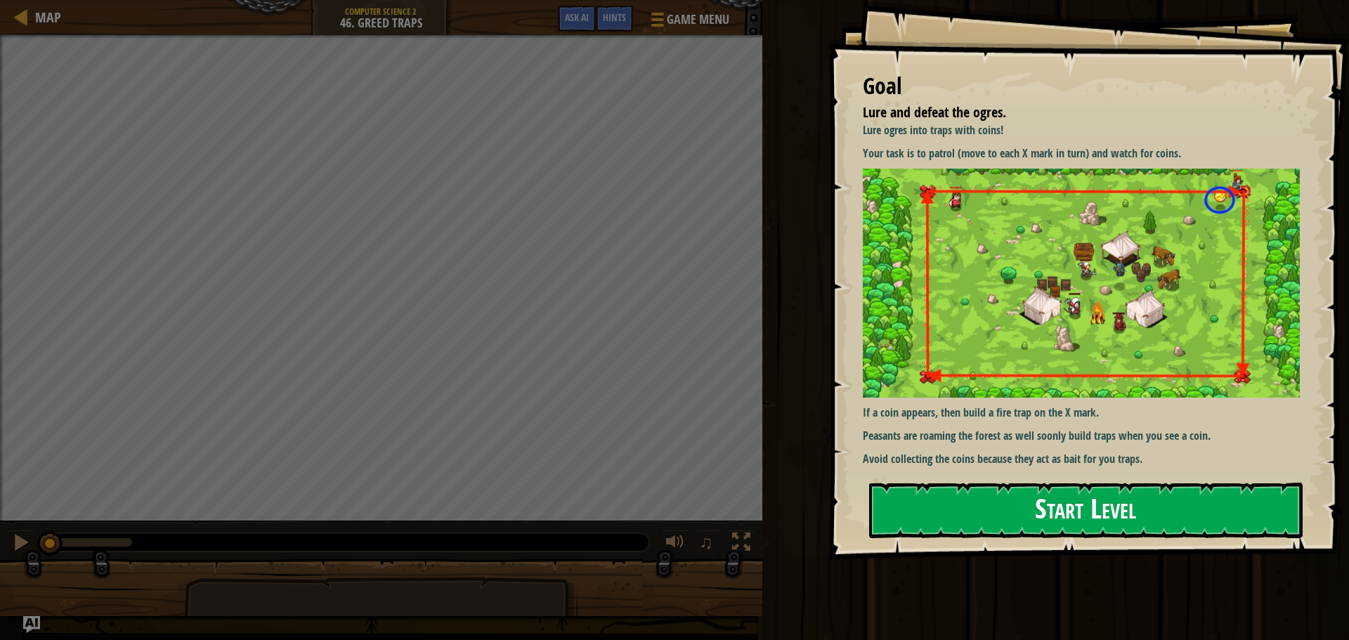
click at [1052, 494] on button "Start Level" at bounding box center [1086, 511] width 434 height 56
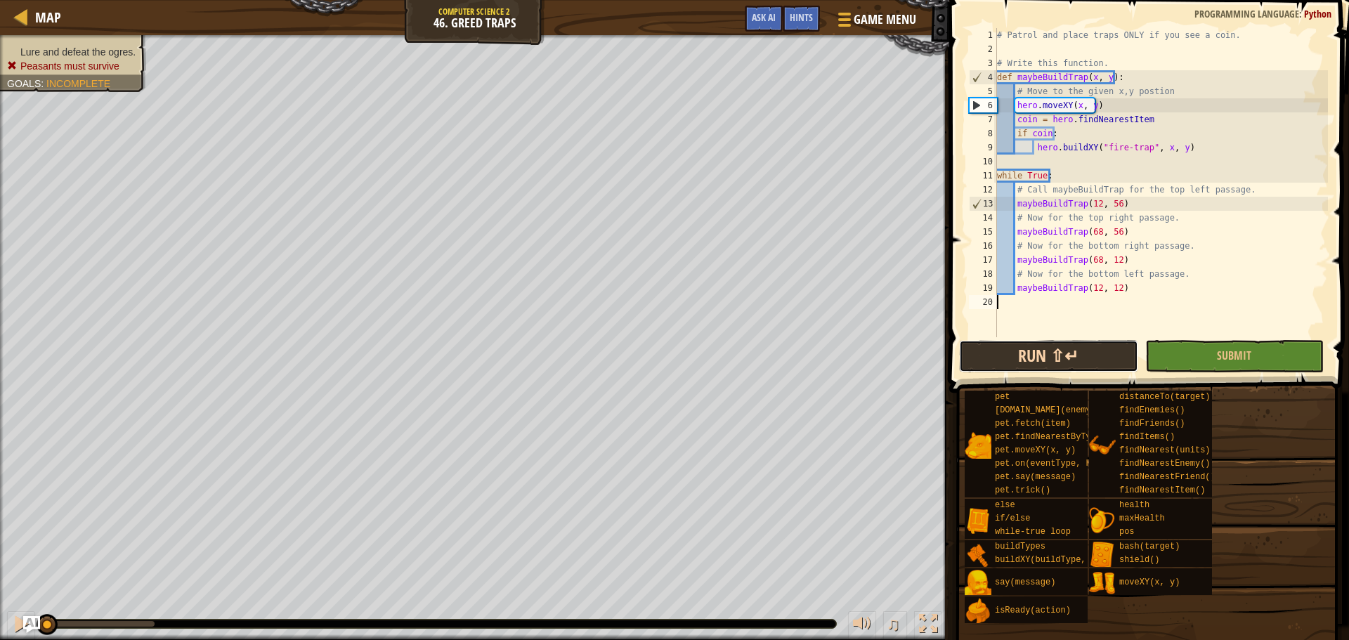
click at [1077, 350] on button "Run ⇧↵" at bounding box center [1048, 356] width 178 height 32
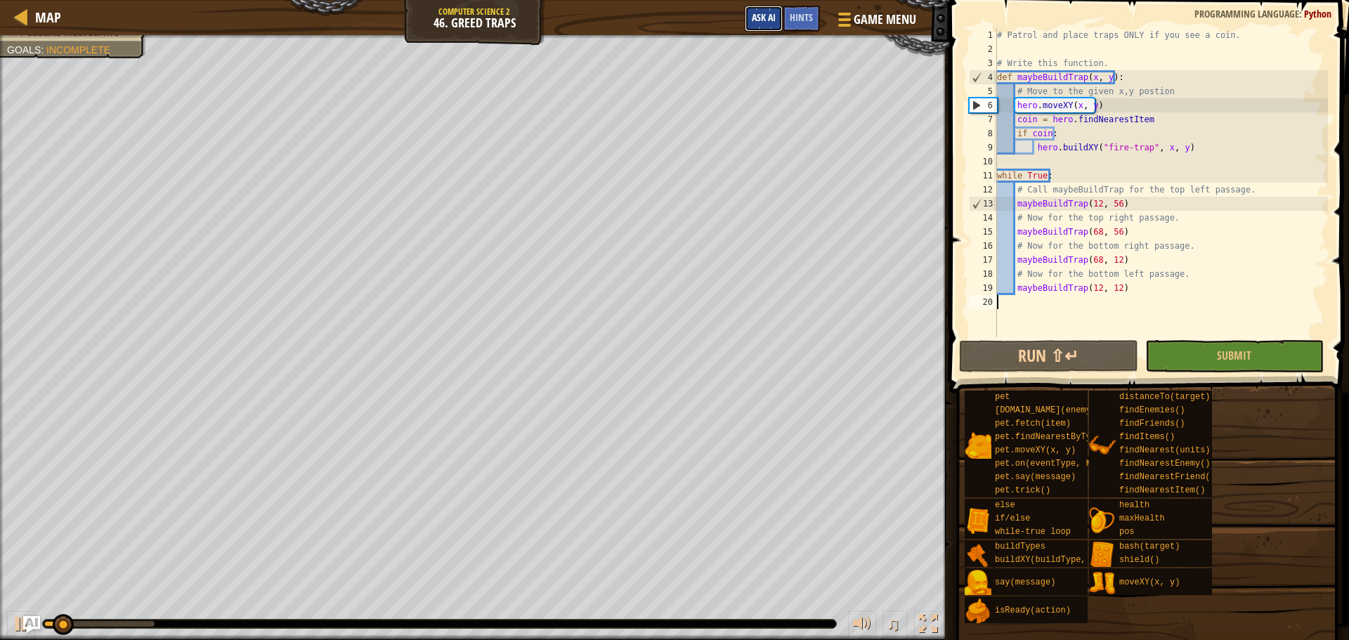
click at [762, 27] on button "Ask AI" at bounding box center [764, 19] width 38 height 26
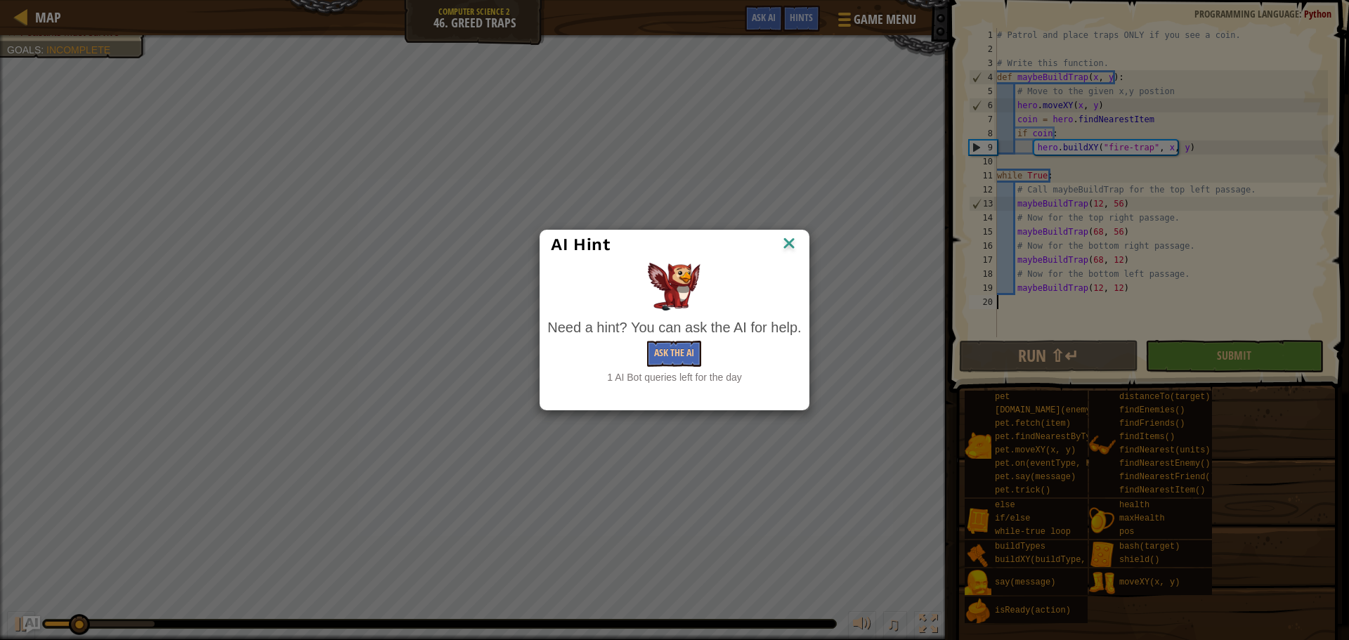
click at [698, 333] on div "Need a hint? You can ask the AI for help." at bounding box center [674, 328] width 254 height 20
click at [692, 353] on button "Ask the AI" at bounding box center [674, 354] width 54 height 26
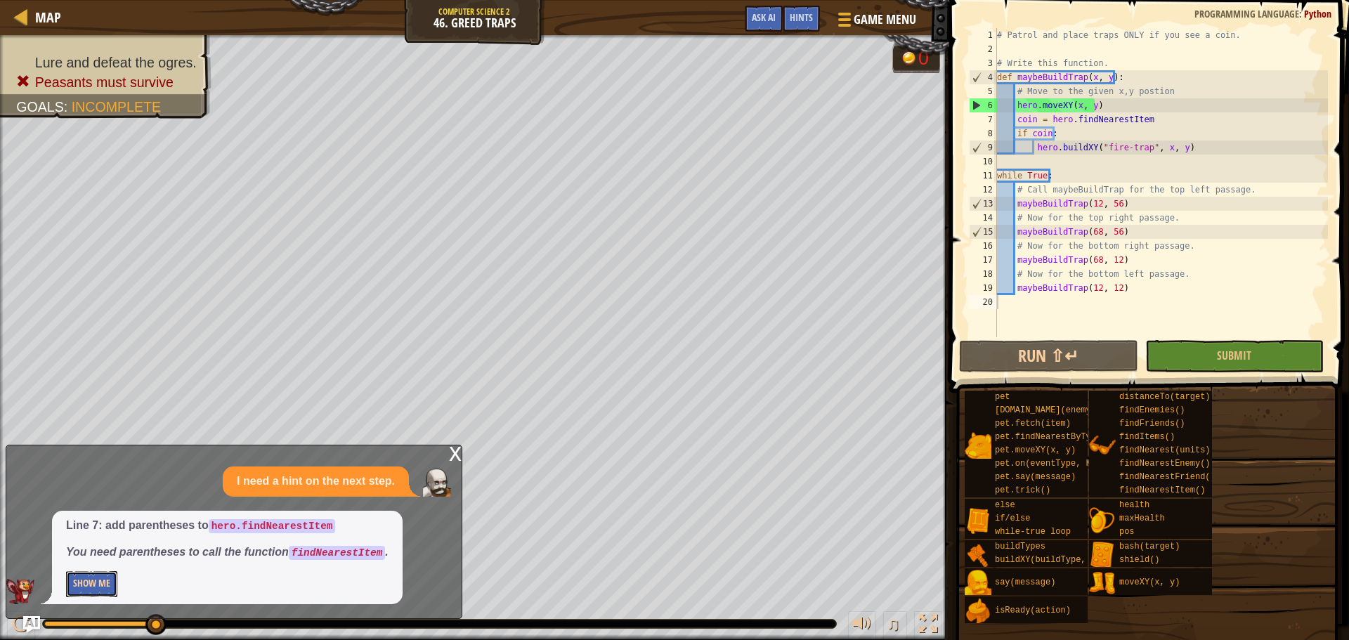
click at [101, 591] on button "Show Me" at bounding box center [91, 584] width 51 height 26
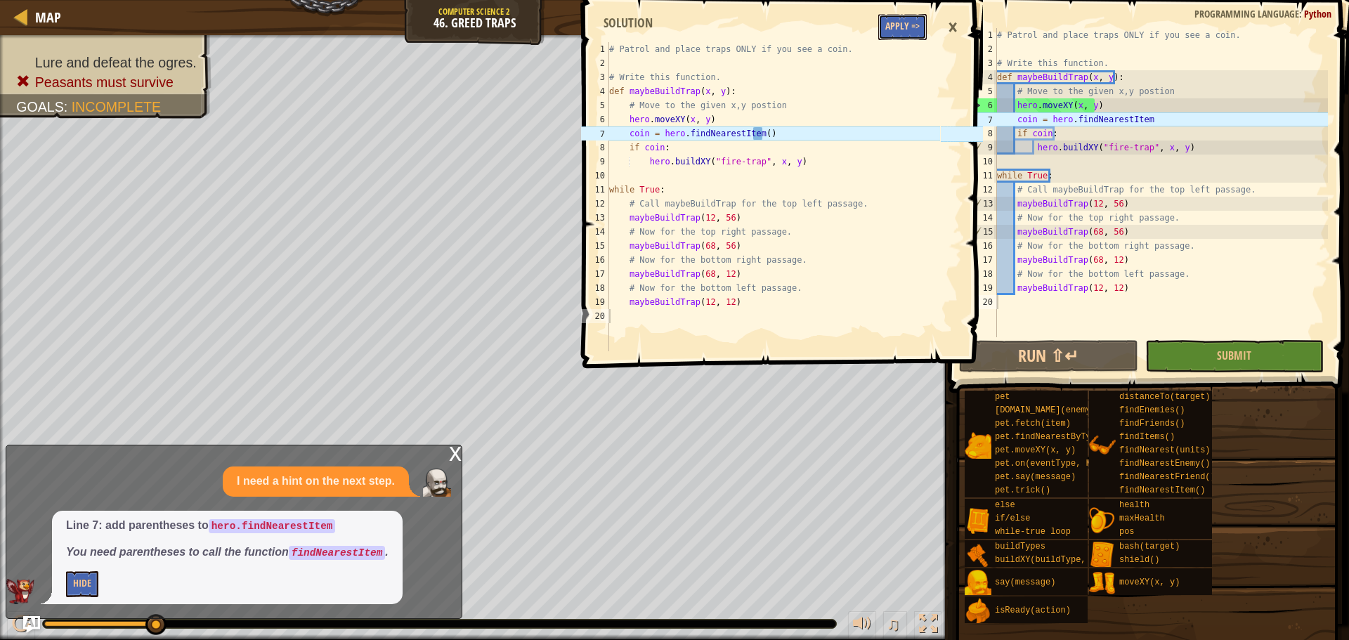
click at [912, 23] on button "Apply =>" at bounding box center [902, 27] width 48 height 26
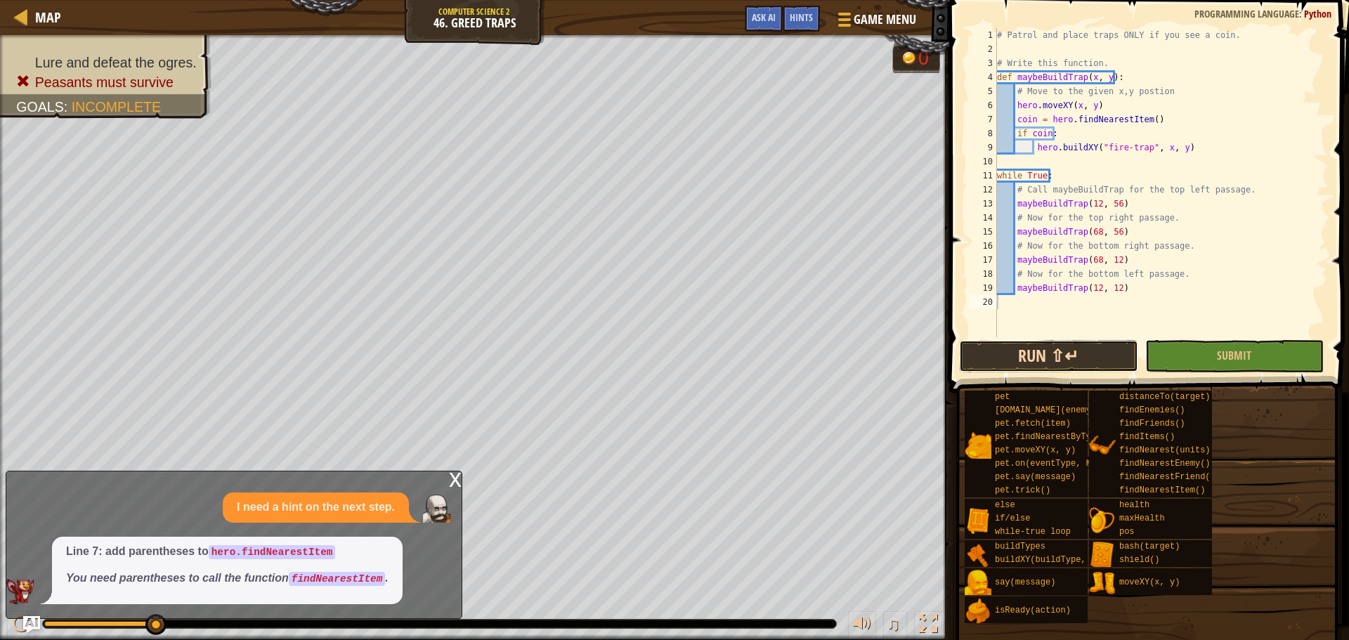
click at [1090, 356] on button "Run ⇧↵" at bounding box center [1048, 356] width 178 height 32
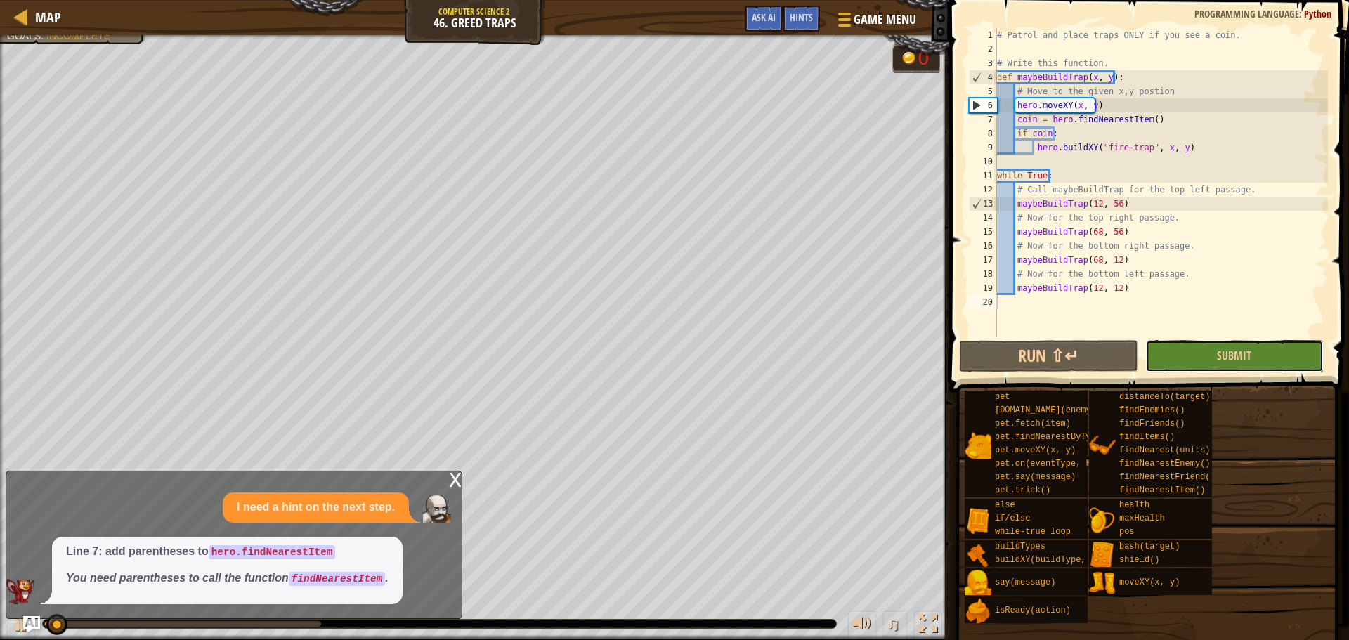
click at [1191, 365] on button "Submit" at bounding box center [1234, 356] width 178 height 32
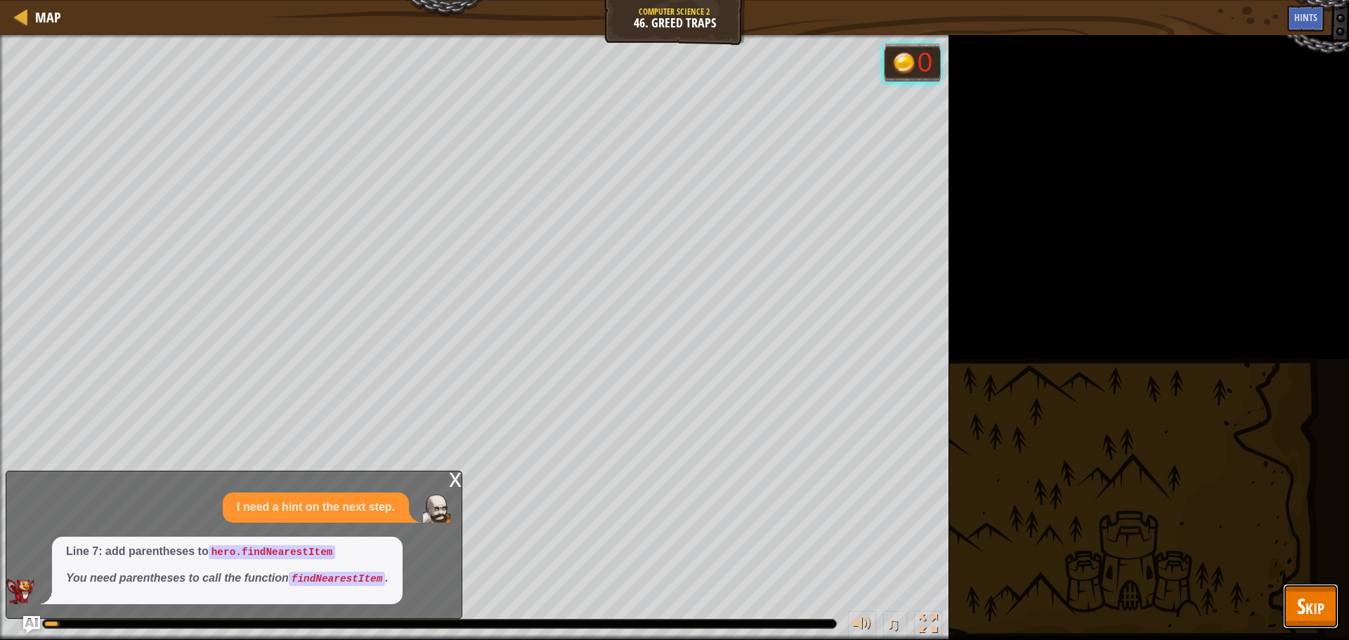
click at [1289, 609] on button "Skip" at bounding box center [1311, 606] width 56 height 45
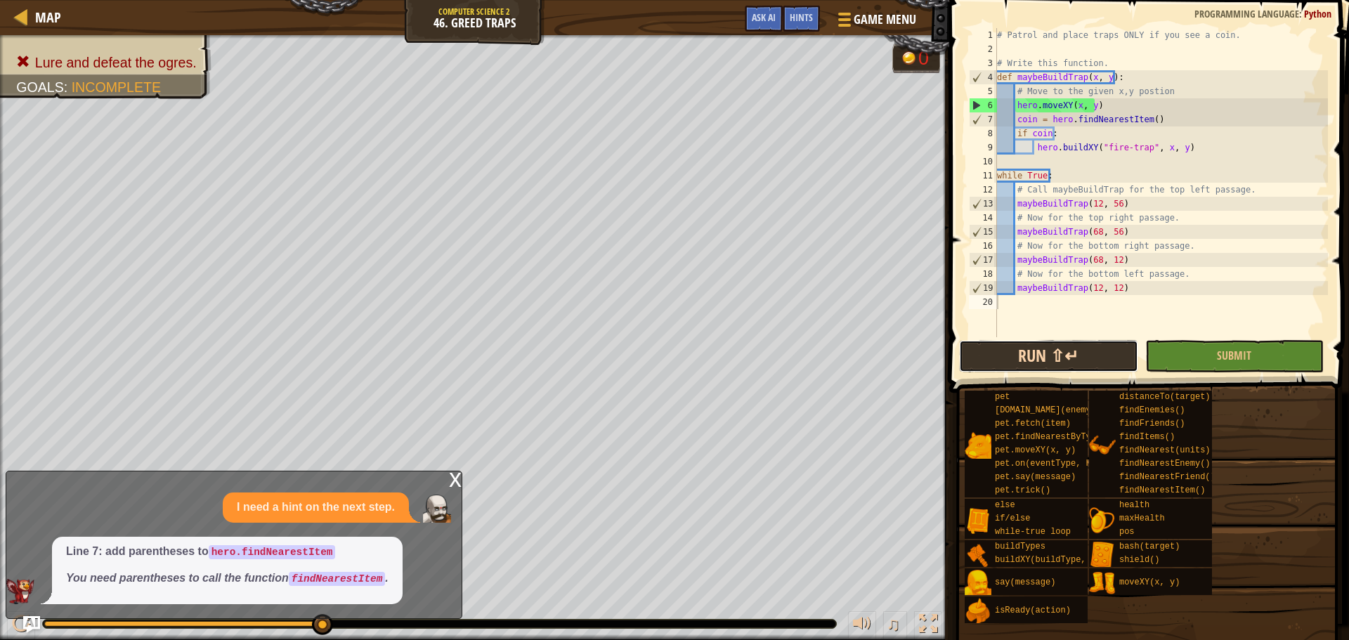
click at [1102, 356] on button "Run ⇧↵" at bounding box center [1048, 356] width 178 height 32
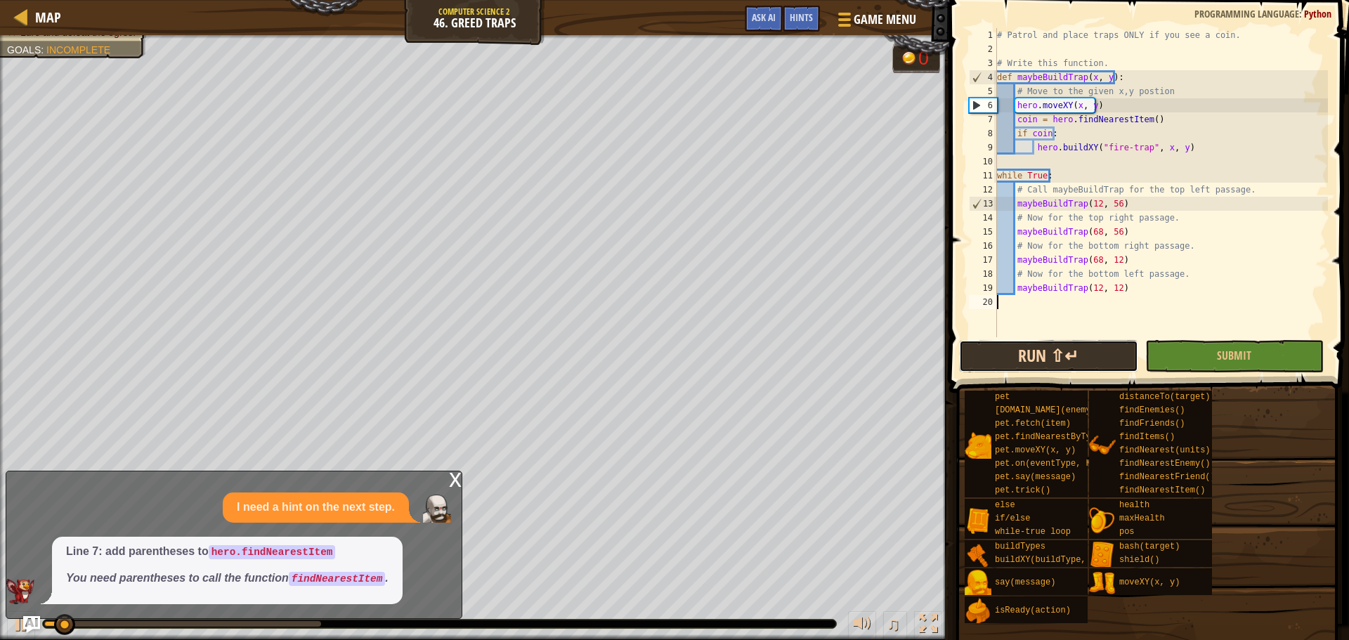
click at [1102, 355] on button "Run ⇧↵" at bounding box center [1048, 356] width 178 height 32
click at [1102, 349] on button "Run ⇧↵" at bounding box center [1048, 356] width 178 height 32
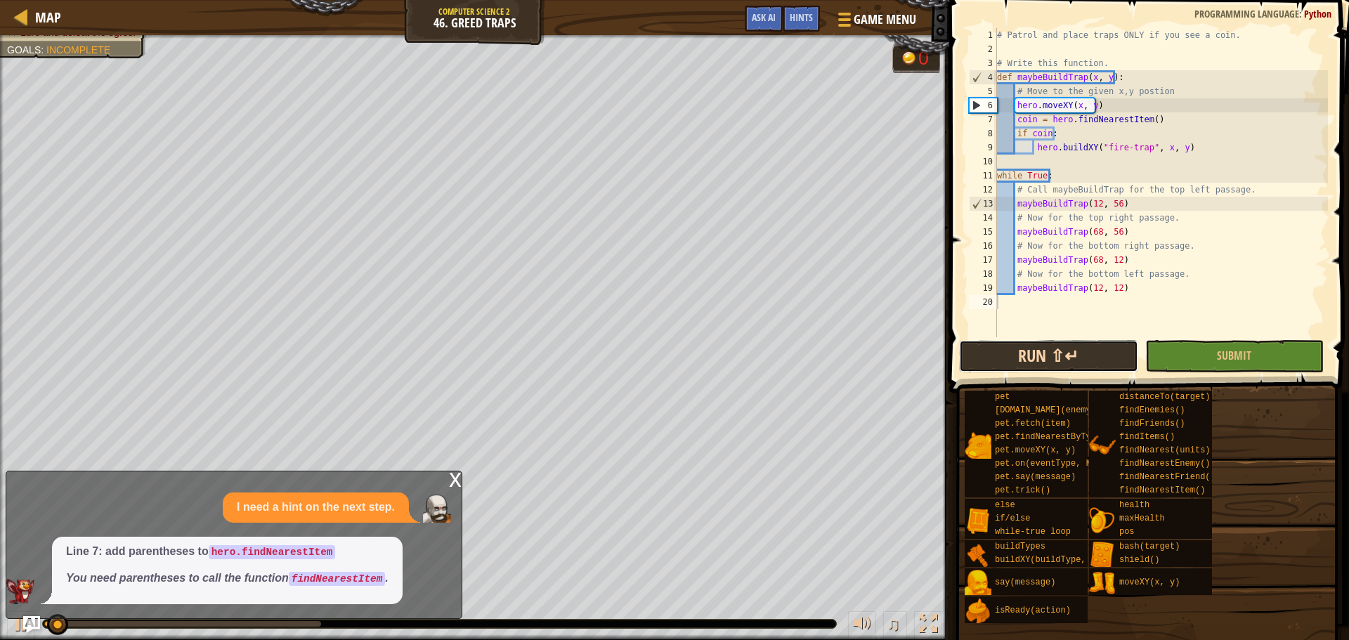
click at [1102, 349] on button "Run ⇧↵" at bounding box center [1048, 356] width 178 height 32
click at [1081, 346] on button "Run ⇧↵" at bounding box center [1048, 356] width 178 height 32
click at [1078, 353] on button "Run ⇧↵" at bounding box center [1048, 356] width 178 height 32
click at [1078, 352] on button "Run ⇧↵" at bounding box center [1048, 356] width 178 height 32
click at [1078, 348] on button "Run ⇧↵" at bounding box center [1048, 356] width 178 height 32
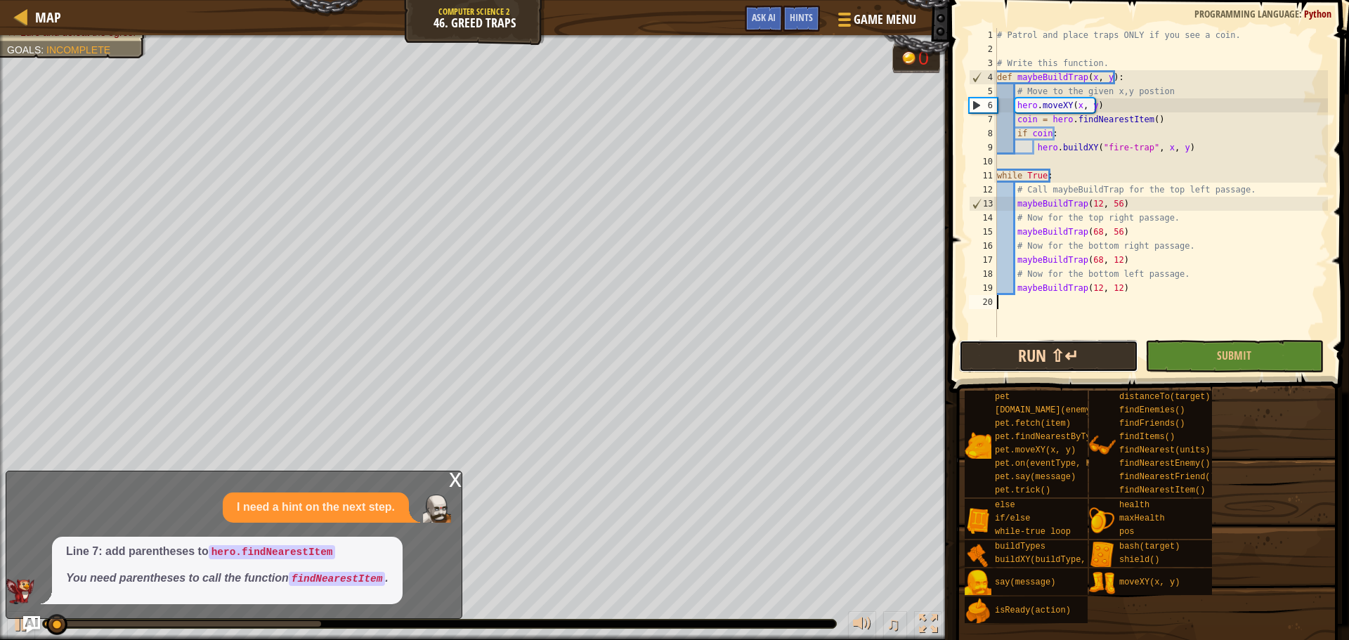
click at [1078, 347] on button "Run ⇧↵" at bounding box center [1048, 356] width 178 height 32
click at [1079, 347] on button "Run ⇧↵" at bounding box center [1048, 356] width 178 height 32
click at [1079, 346] on button "Run ⇧↵" at bounding box center [1048, 356] width 178 height 32
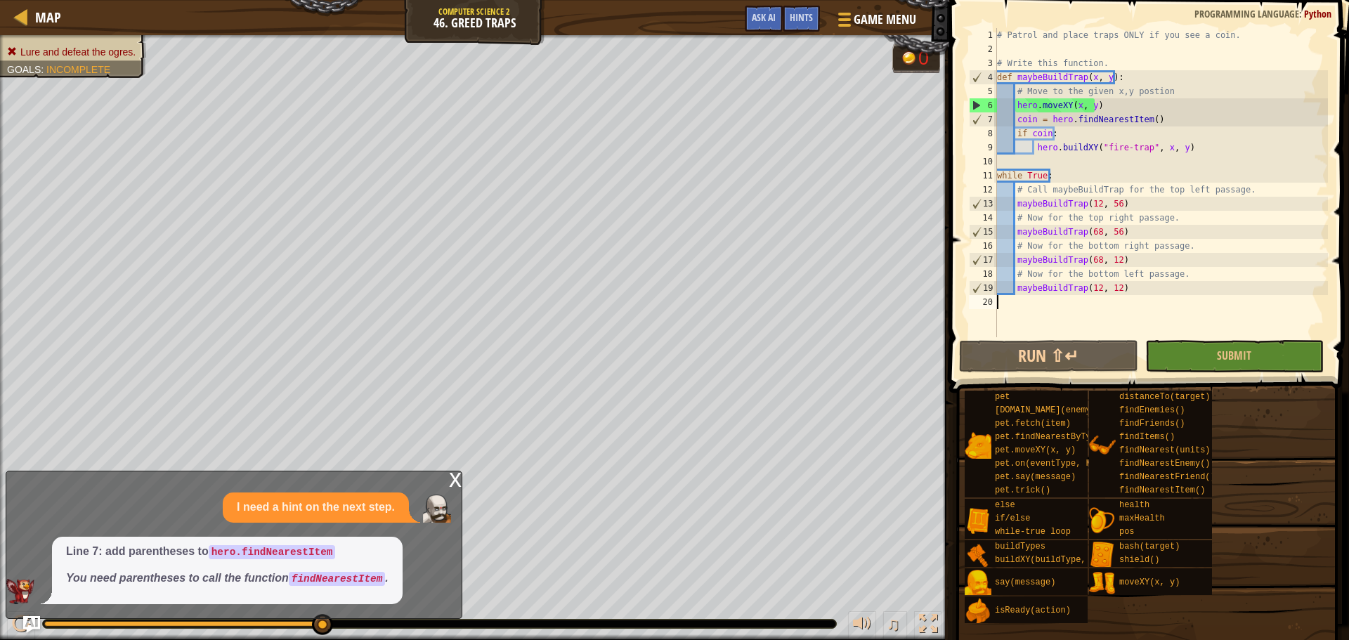
click at [54, 46] on span "Lure and defeat the ogres." at bounding box center [77, 51] width 115 height 11
click at [453, 472] on div "x" at bounding box center [455, 478] width 13 height 14
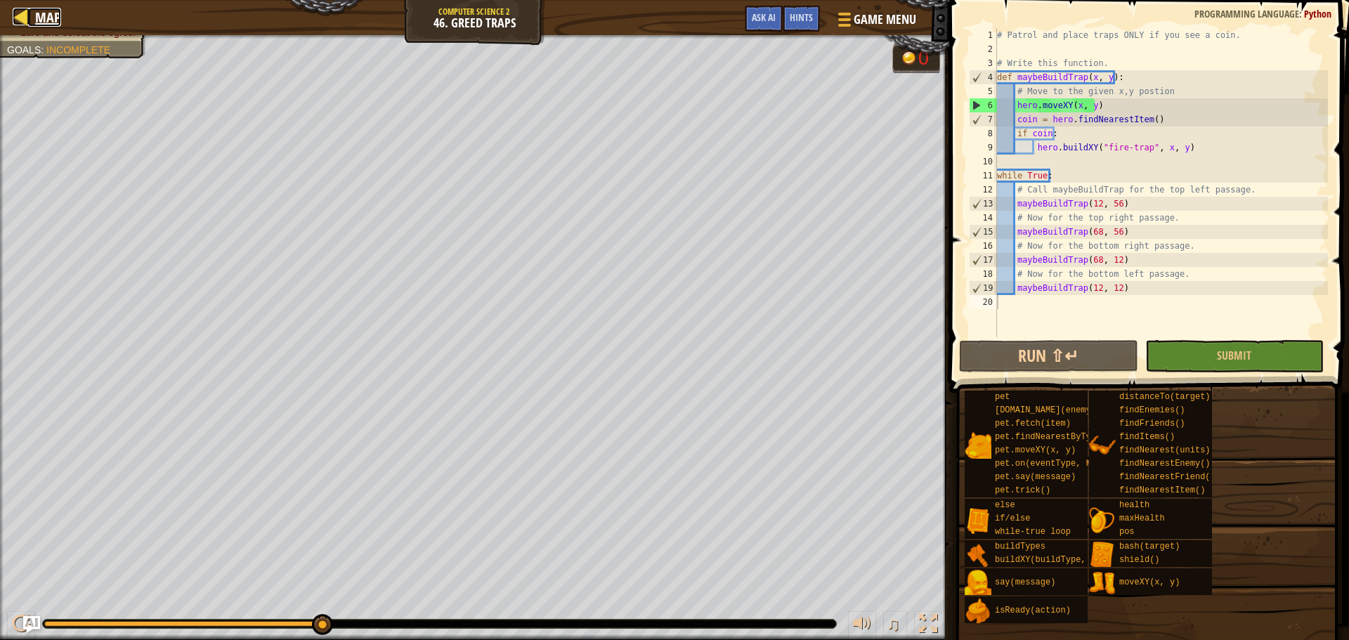
click at [15, 17] on div at bounding box center [22, 17] width 18 height 18
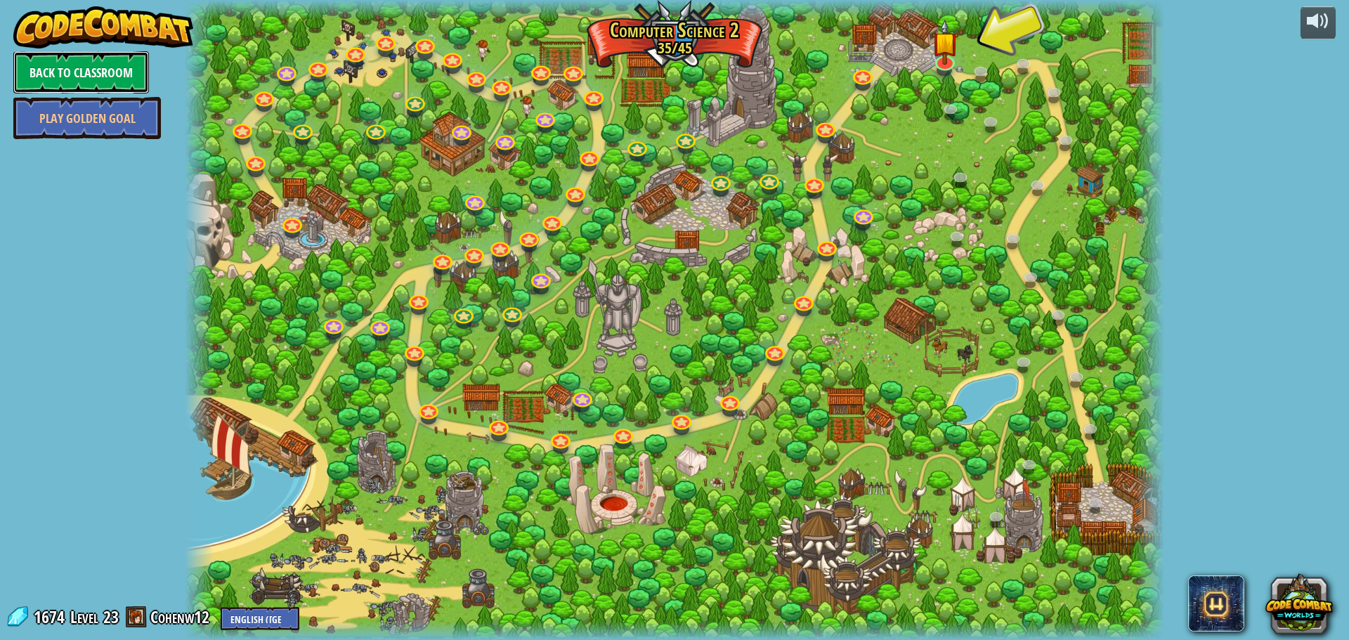
click at [100, 66] on link "Back to Classroom" at bounding box center [81, 72] width 136 height 42
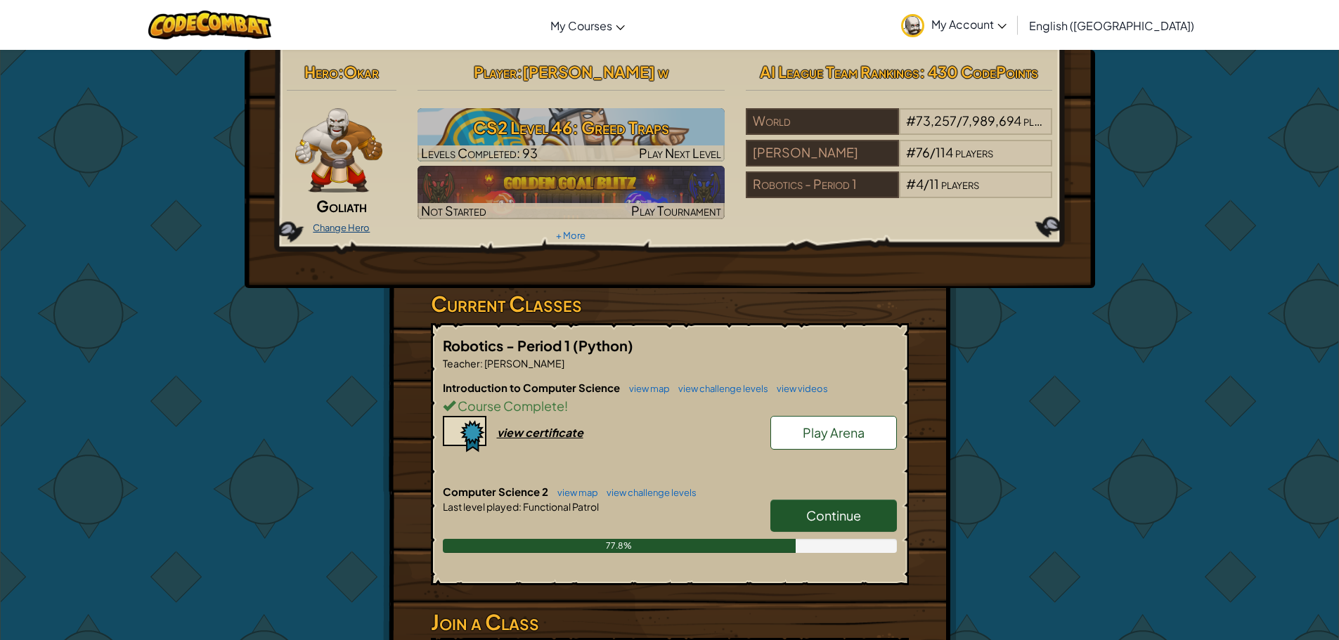
click at [351, 232] on link "Change Hero" at bounding box center [341, 227] width 57 height 11
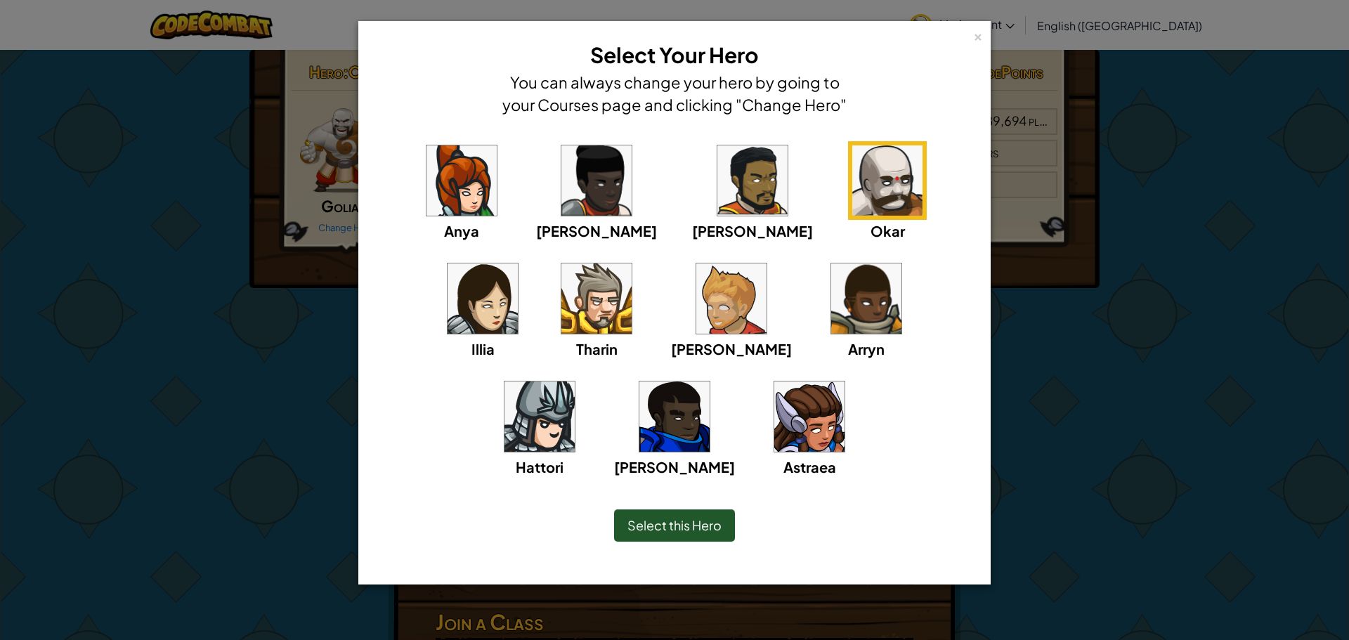
click at [716, 534] on div "Select this Hero" at bounding box center [674, 525] width 121 height 32
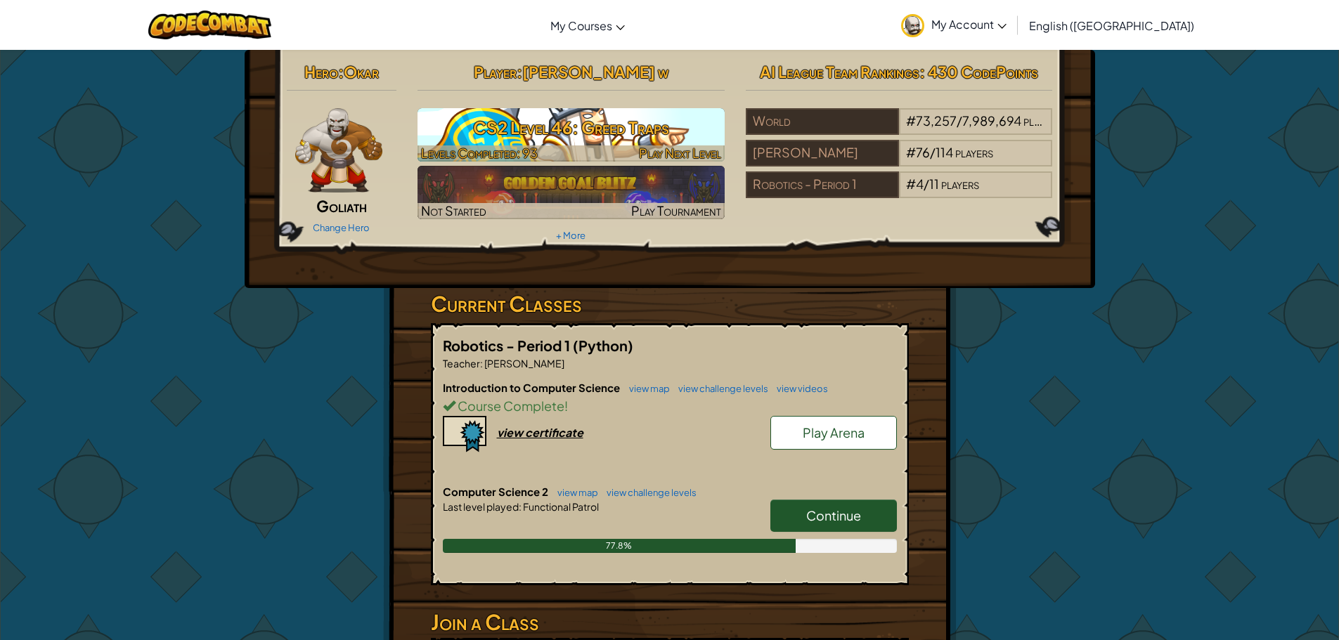
click at [679, 152] on span "Play Next Level" at bounding box center [680, 153] width 82 height 16
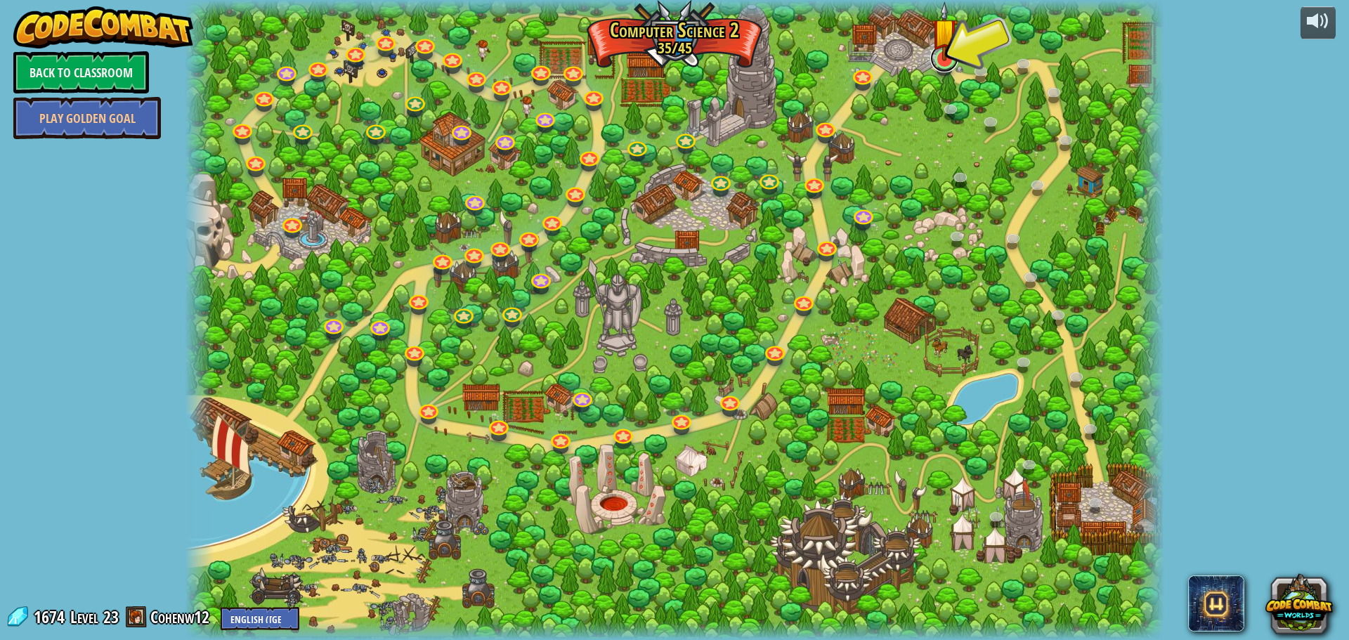
click at [954, 63] on link at bounding box center [944, 58] width 28 height 28
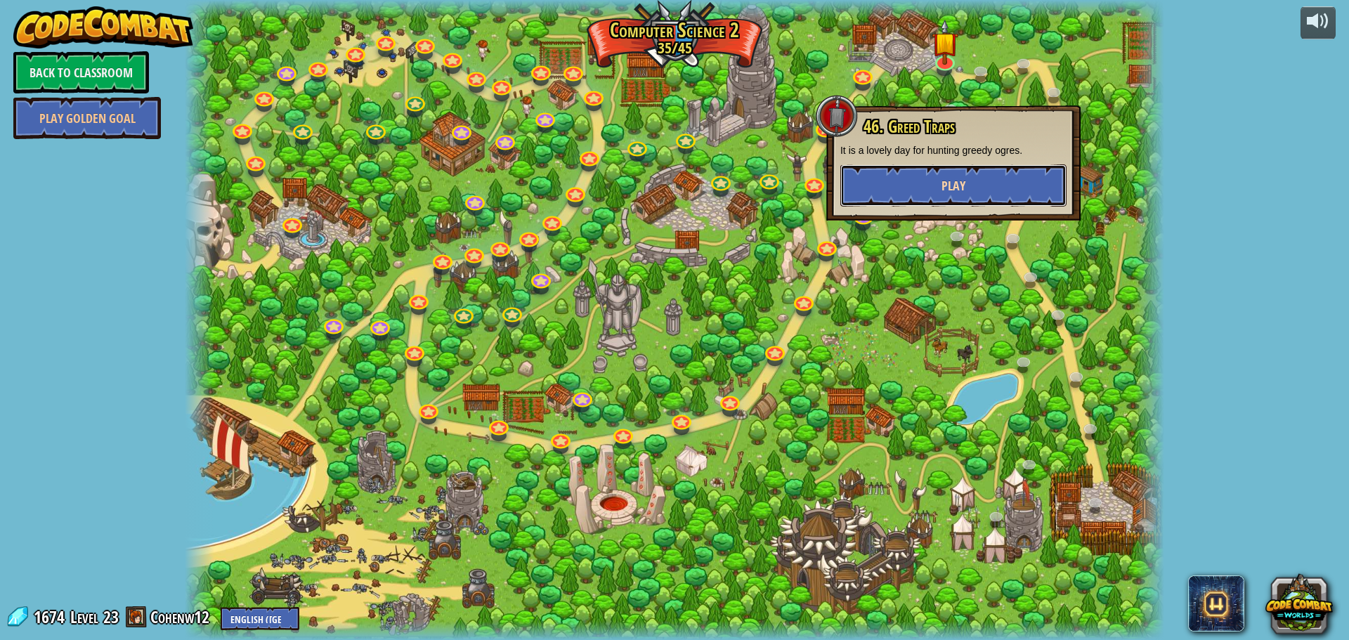
click at [912, 185] on button "Play" at bounding box center [953, 185] width 226 height 42
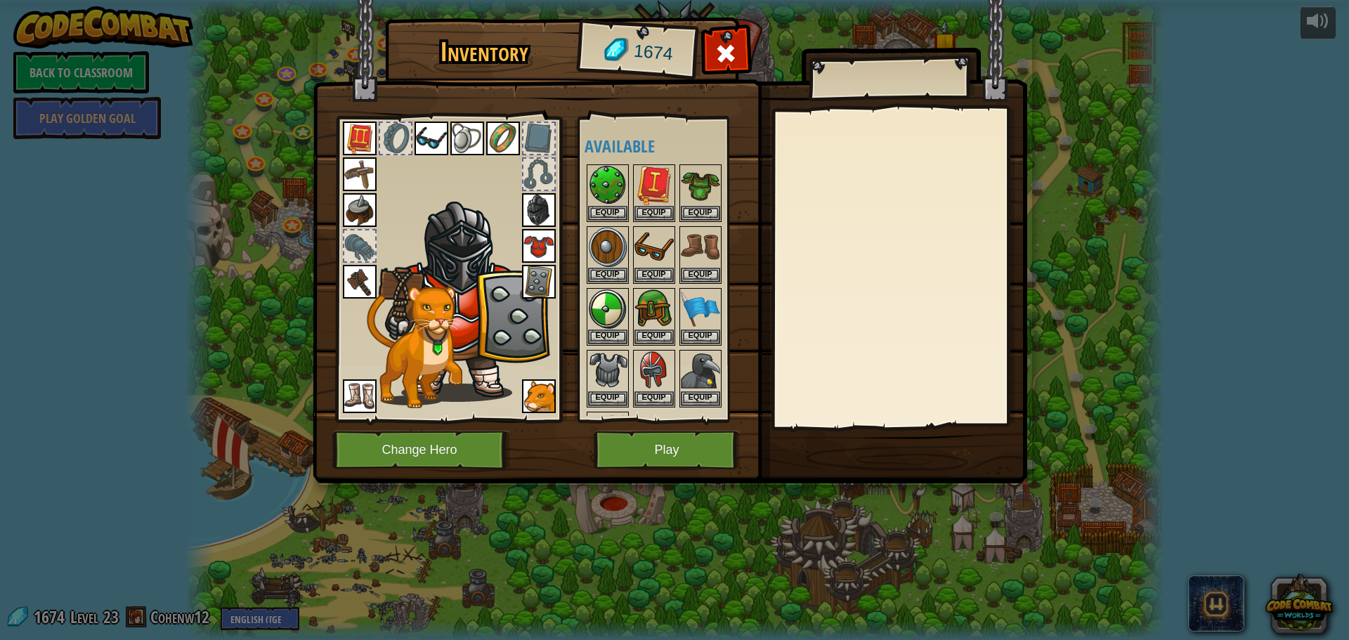
click at [545, 222] on img at bounding box center [539, 210] width 34 height 34
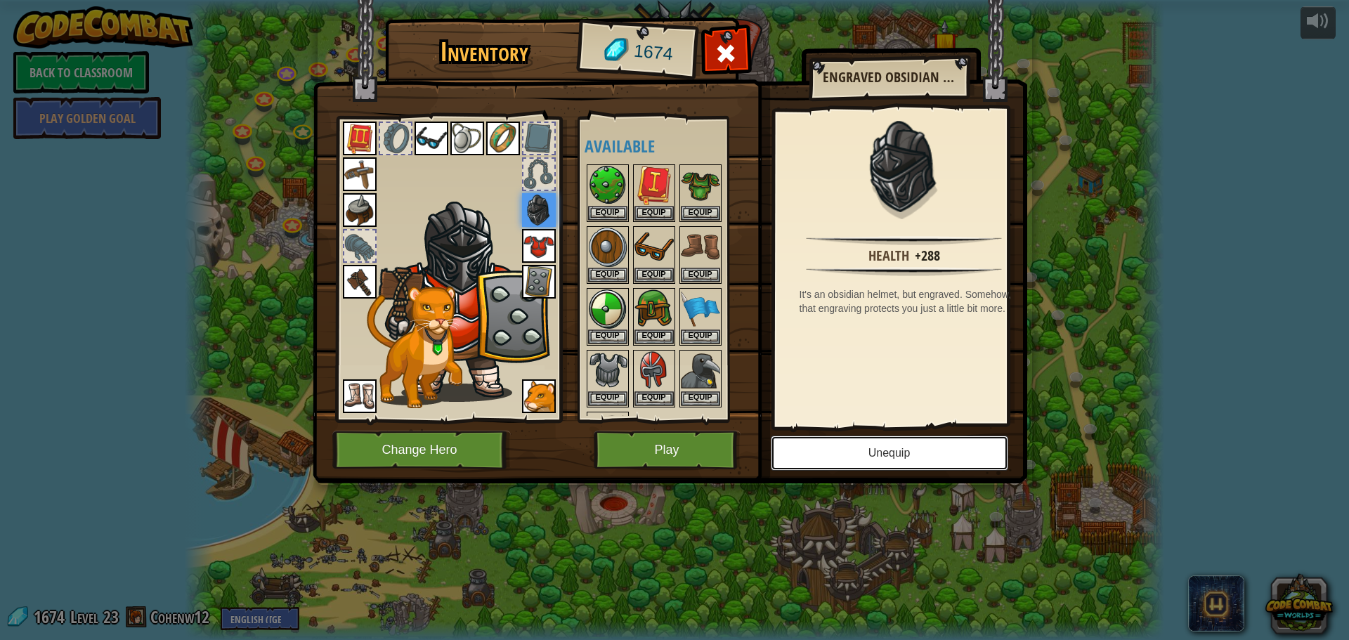
click at [863, 436] on button "Unequip" at bounding box center [889, 453] width 237 height 35
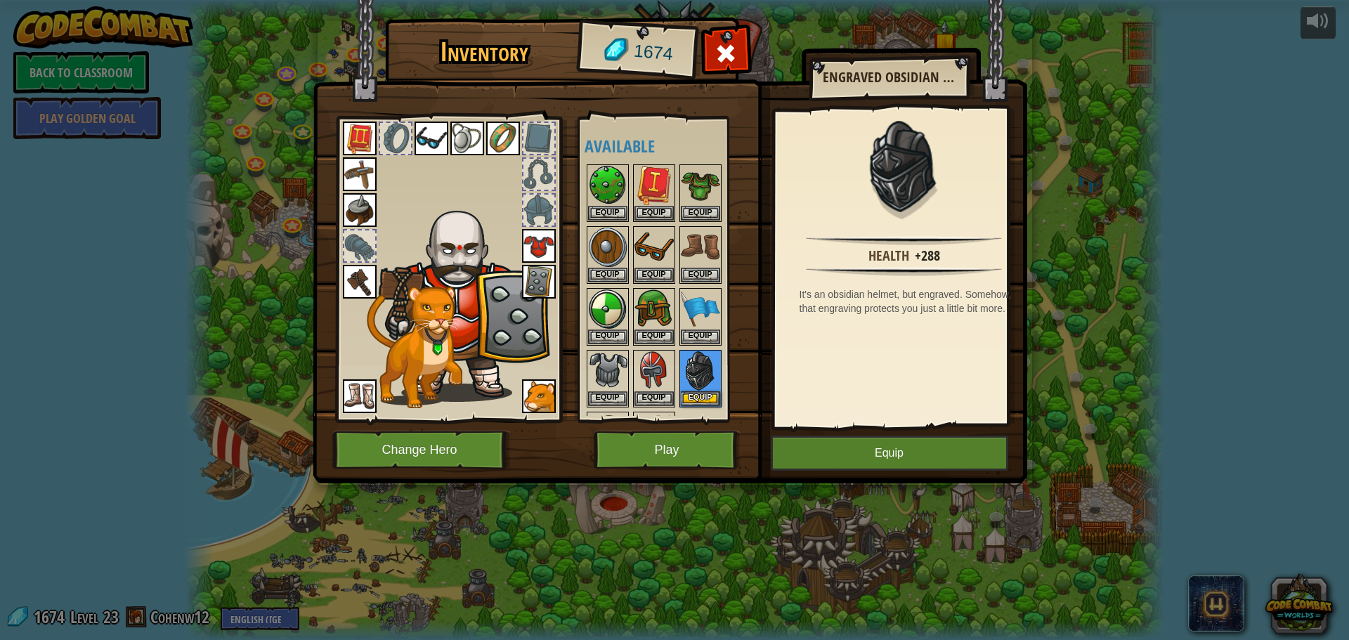
click at [547, 245] on img at bounding box center [539, 246] width 34 height 34
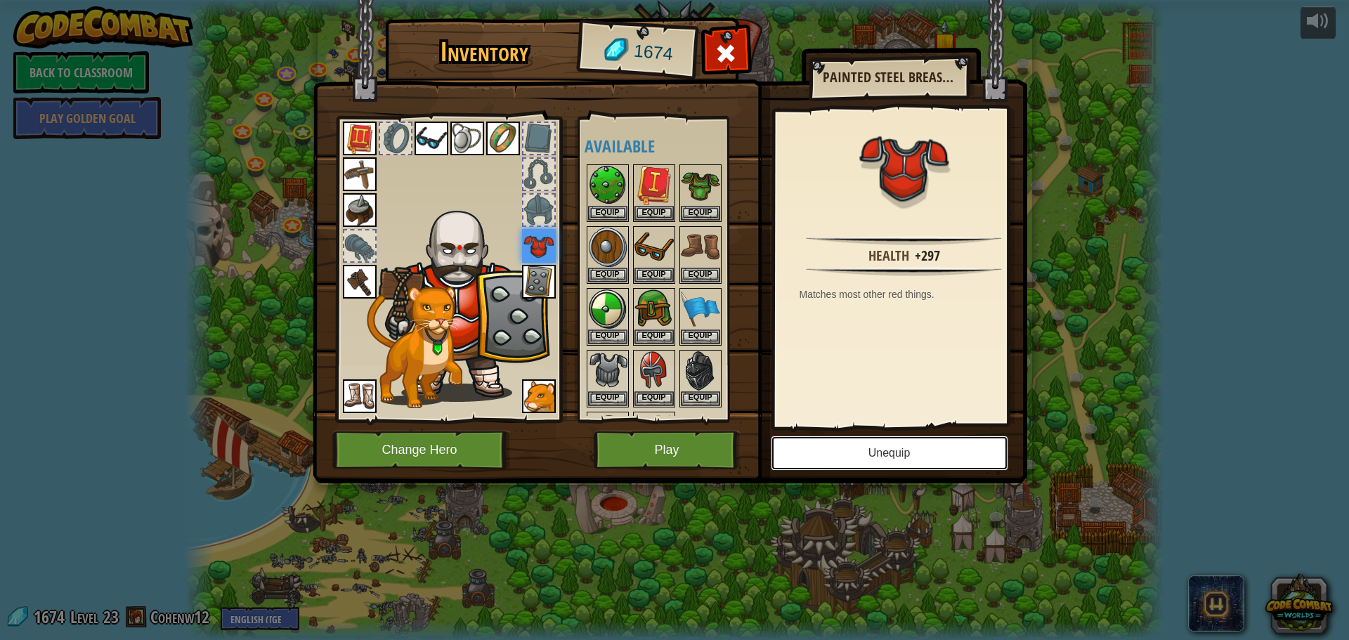
click at [874, 461] on button "Unequip" at bounding box center [889, 453] width 237 height 35
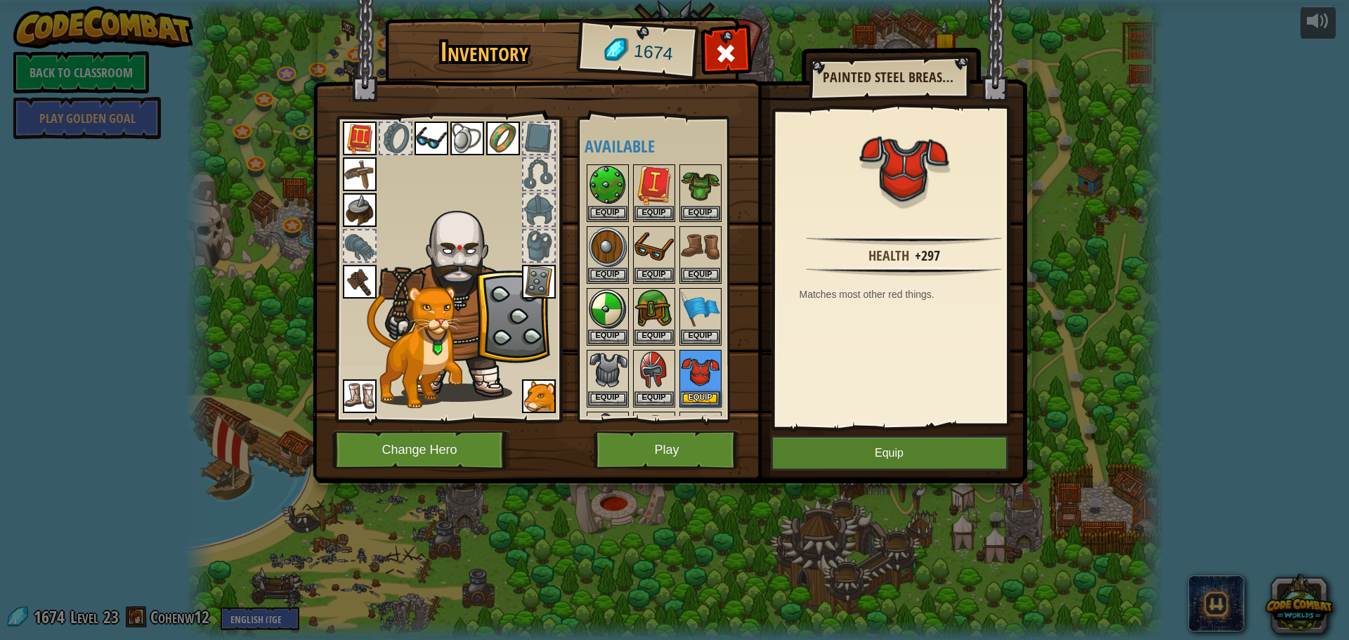
click at [542, 286] on img at bounding box center [539, 282] width 34 height 34
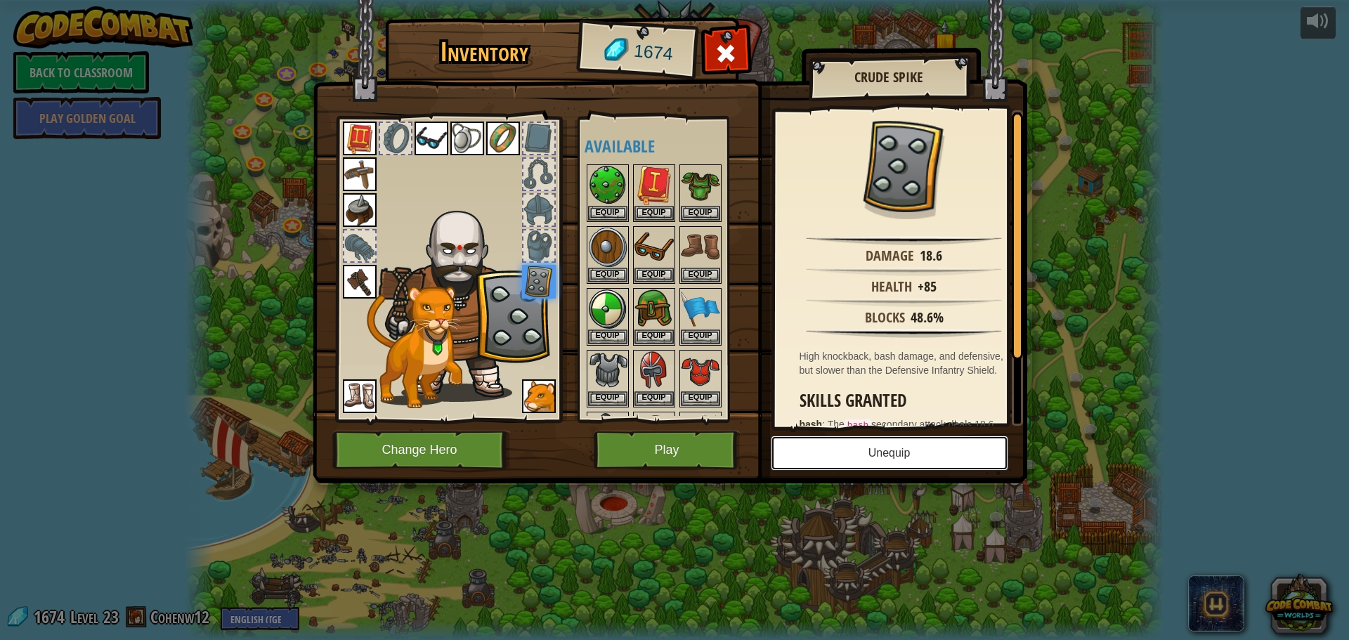
drag, startPoint x: 834, startPoint y: 451, endPoint x: 812, endPoint y: 450, distance: 21.8
click at [834, 450] on button "Unequip" at bounding box center [889, 453] width 237 height 35
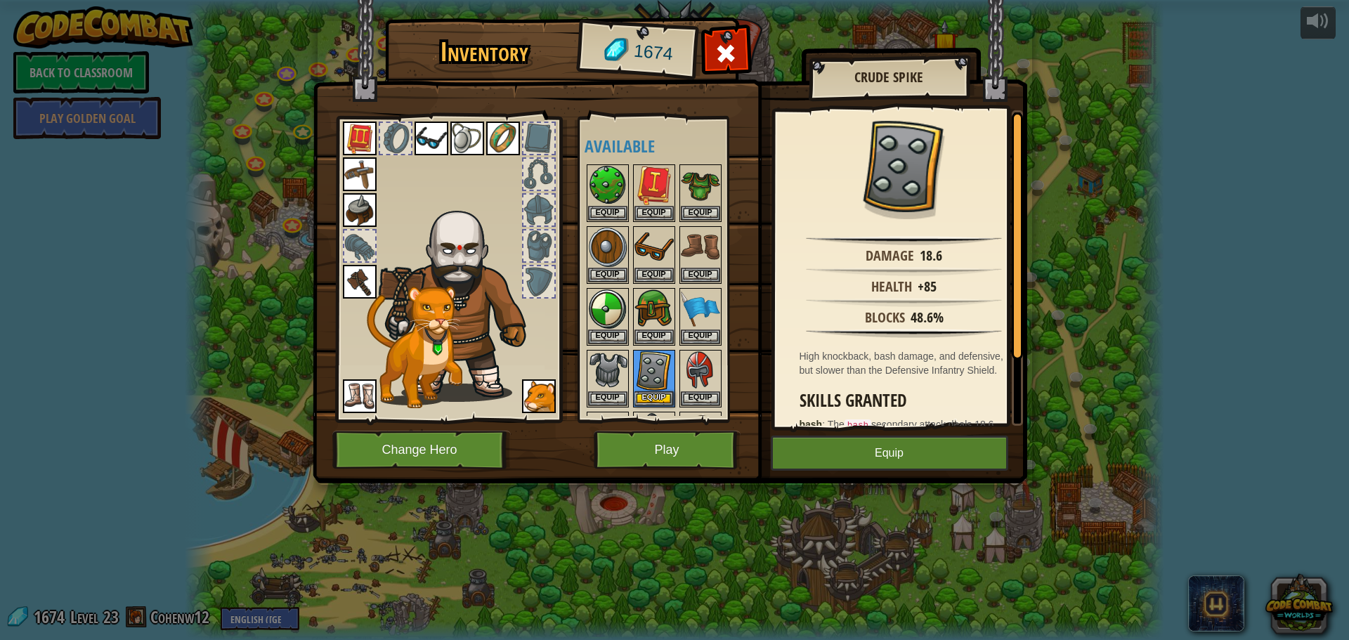
click at [356, 273] on img at bounding box center [360, 282] width 34 height 34
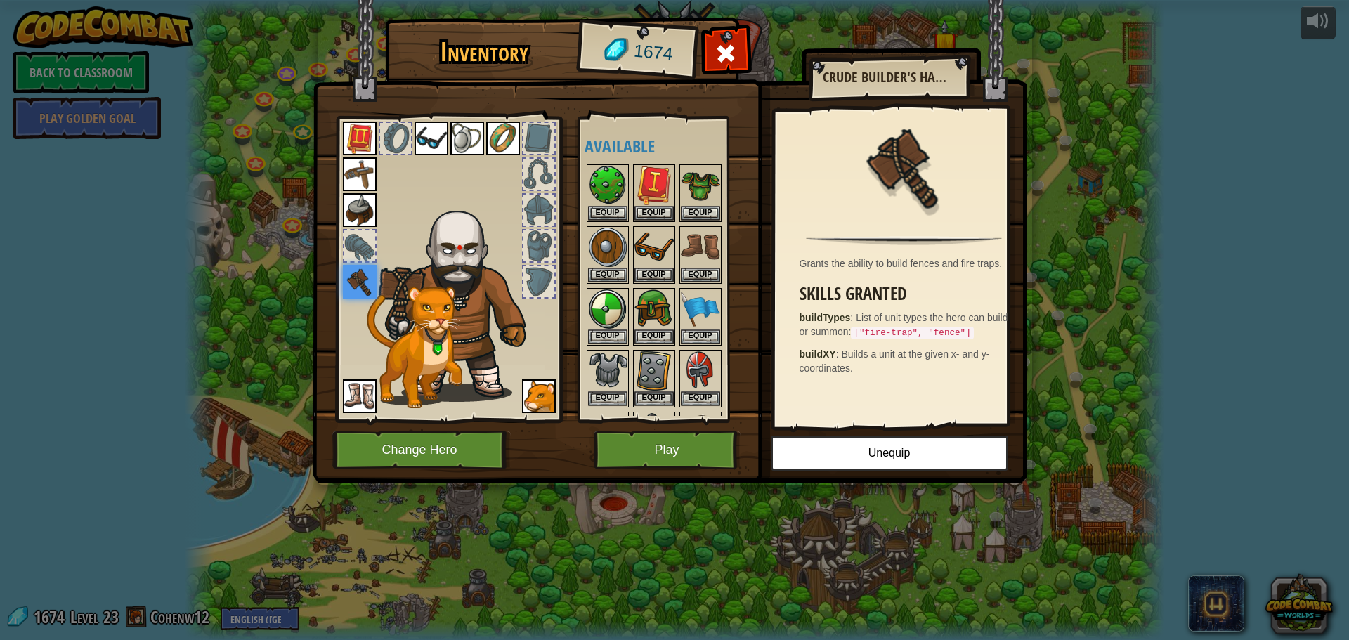
drag, startPoint x: 368, startPoint y: 183, endPoint x: 355, endPoint y: 147, distance: 38.9
click at [368, 183] on img at bounding box center [360, 174] width 34 height 34
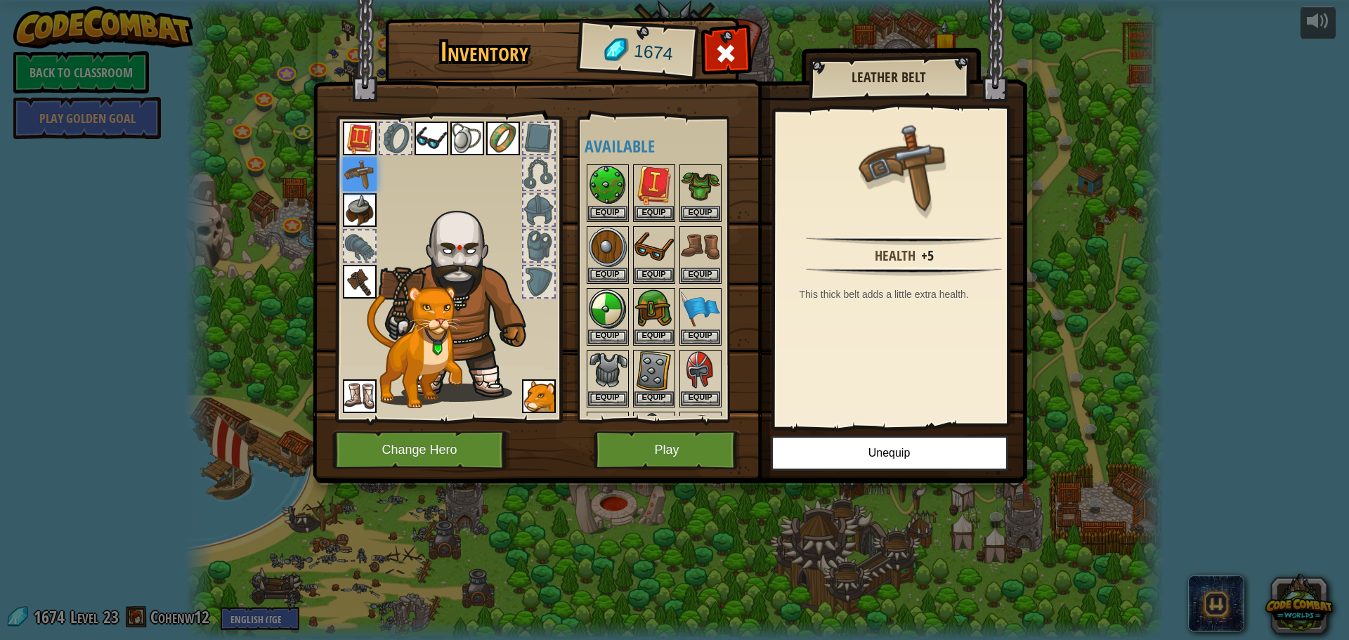
click at [354, 136] on img at bounding box center [360, 139] width 34 height 34
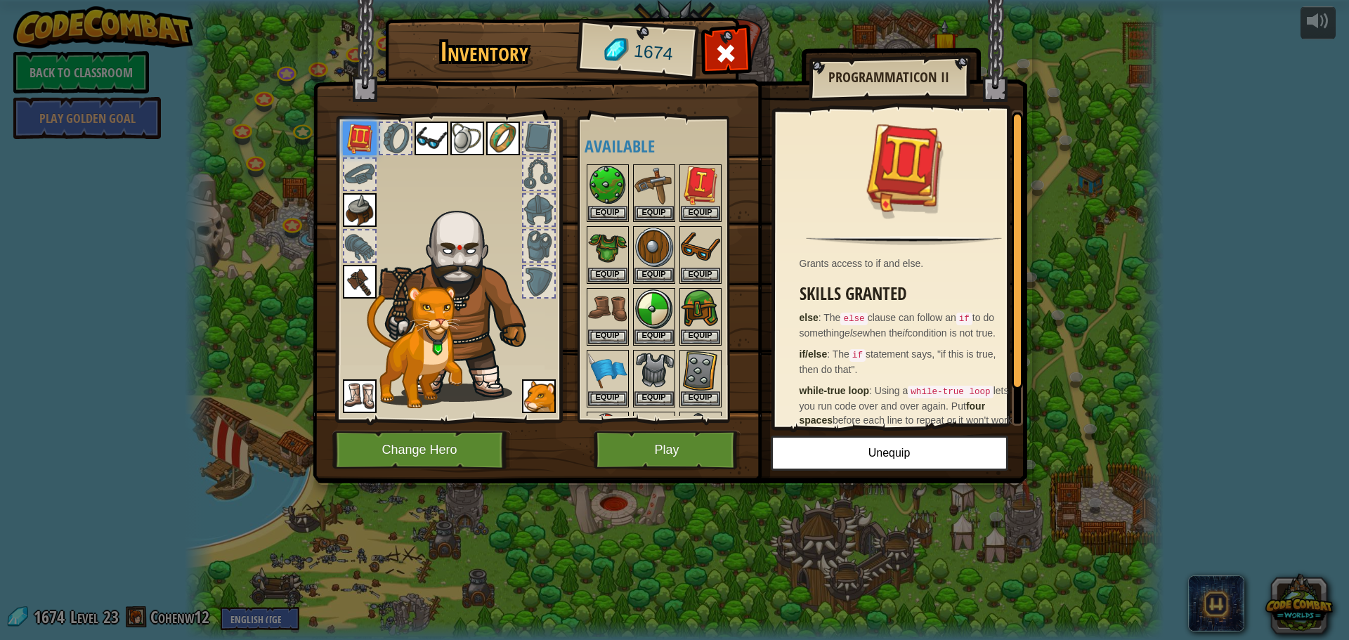
click at [437, 139] on img at bounding box center [432, 139] width 34 height 34
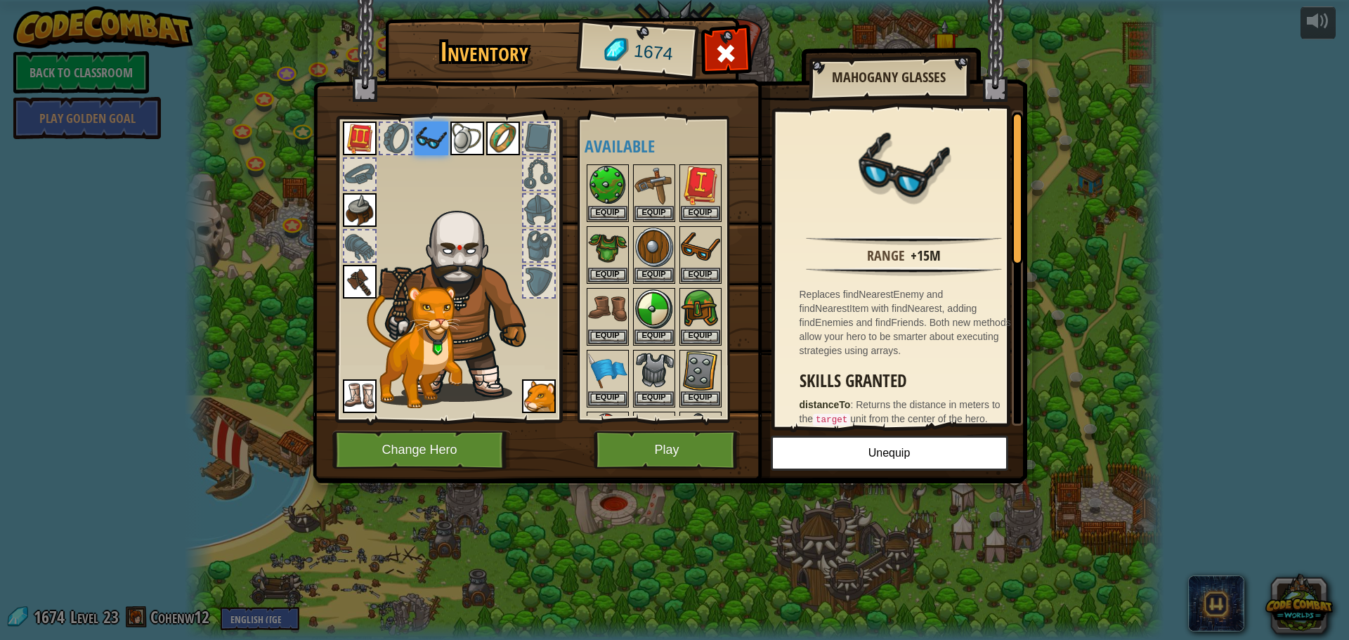
click at [479, 136] on img at bounding box center [467, 139] width 34 height 34
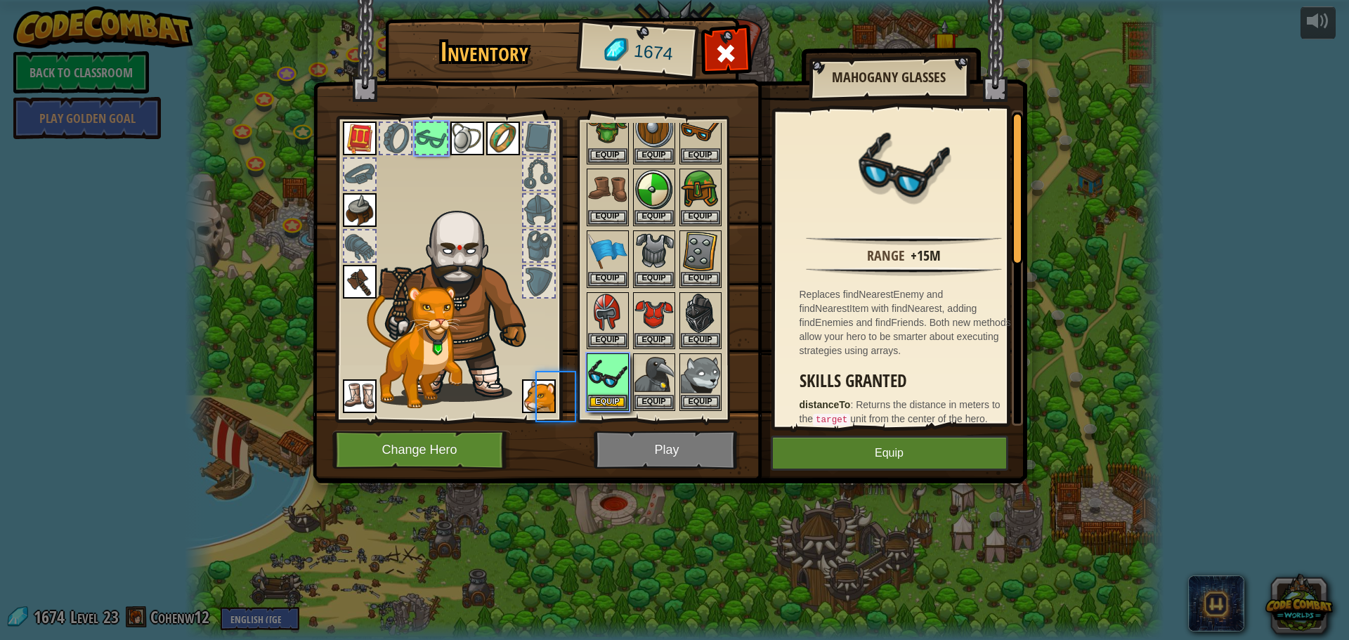
click at [496, 133] on img at bounding box center [503, 139] width 34 height 34
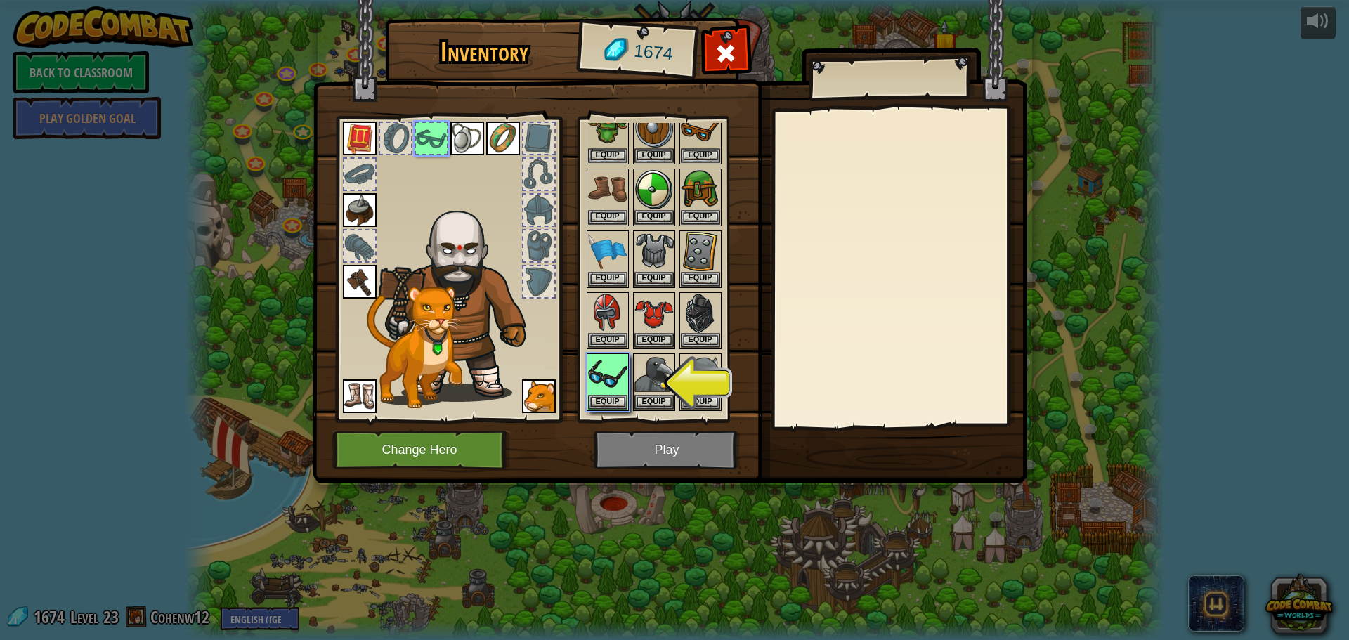
click at [516, 134] on img at bounding box center [503, 139] width 34 height 34
click at [605, 394] on button "Equip" at bounding box center [607, 401] width 39 height 15
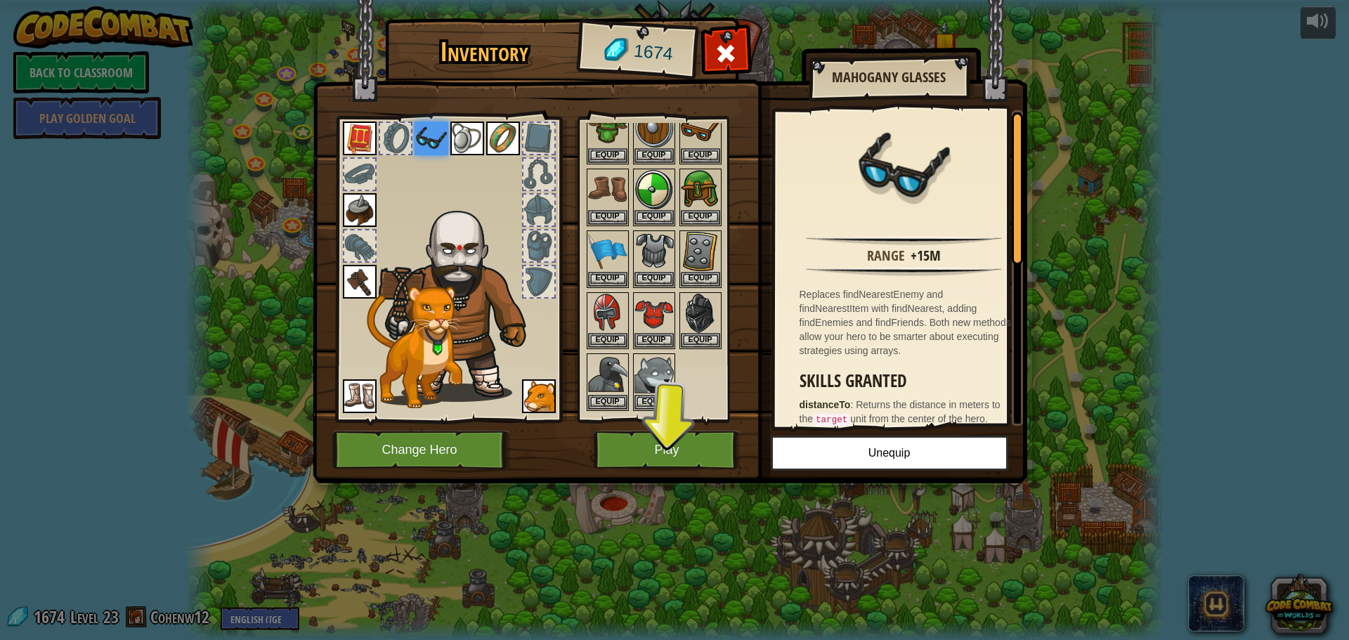
click at [507, 131] on img at bounding box center [503, 139] width 34 height 34
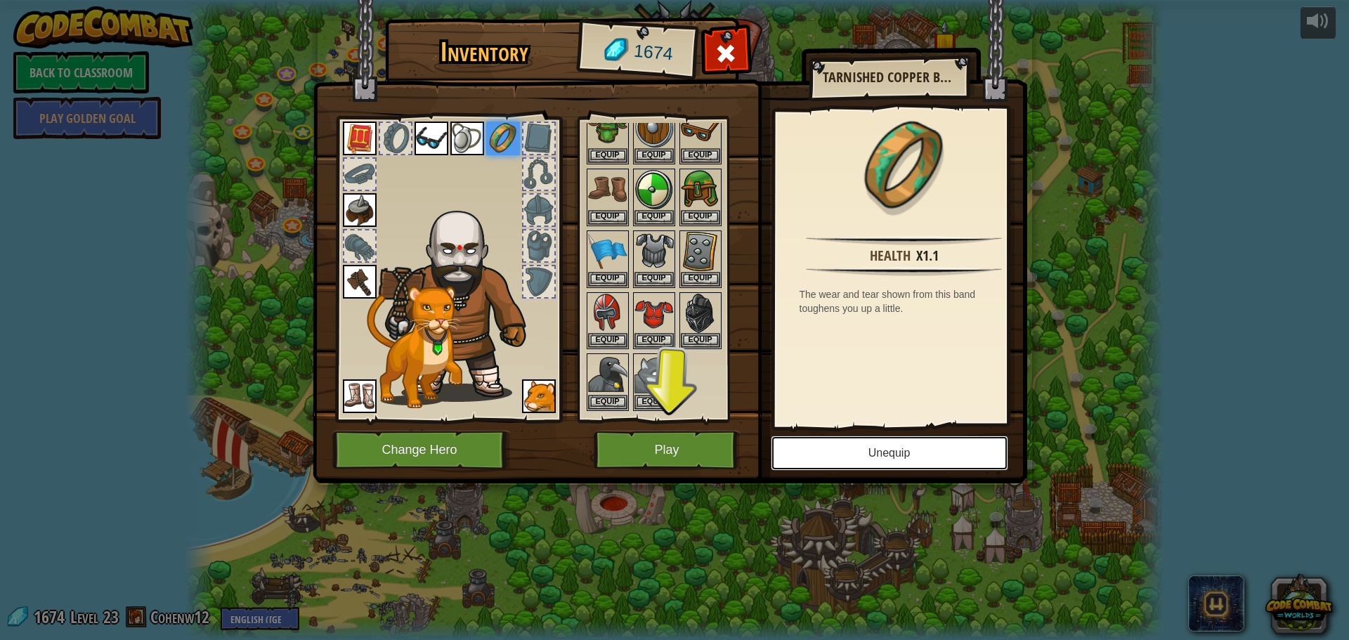
click at [840, 443] on button "Unequip" at bounding box center [889, 453] width 237 height 35
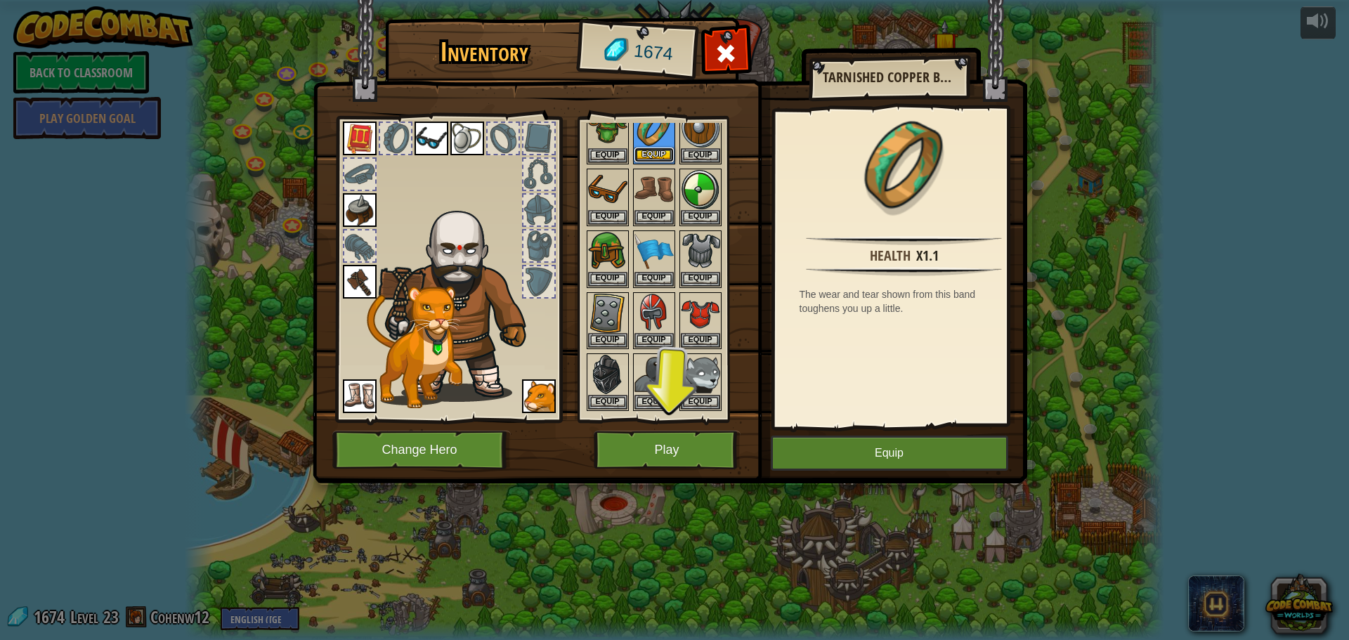
click at [652, 153] on button "Equip" at bounding box center [654, 155] width 39 height 15
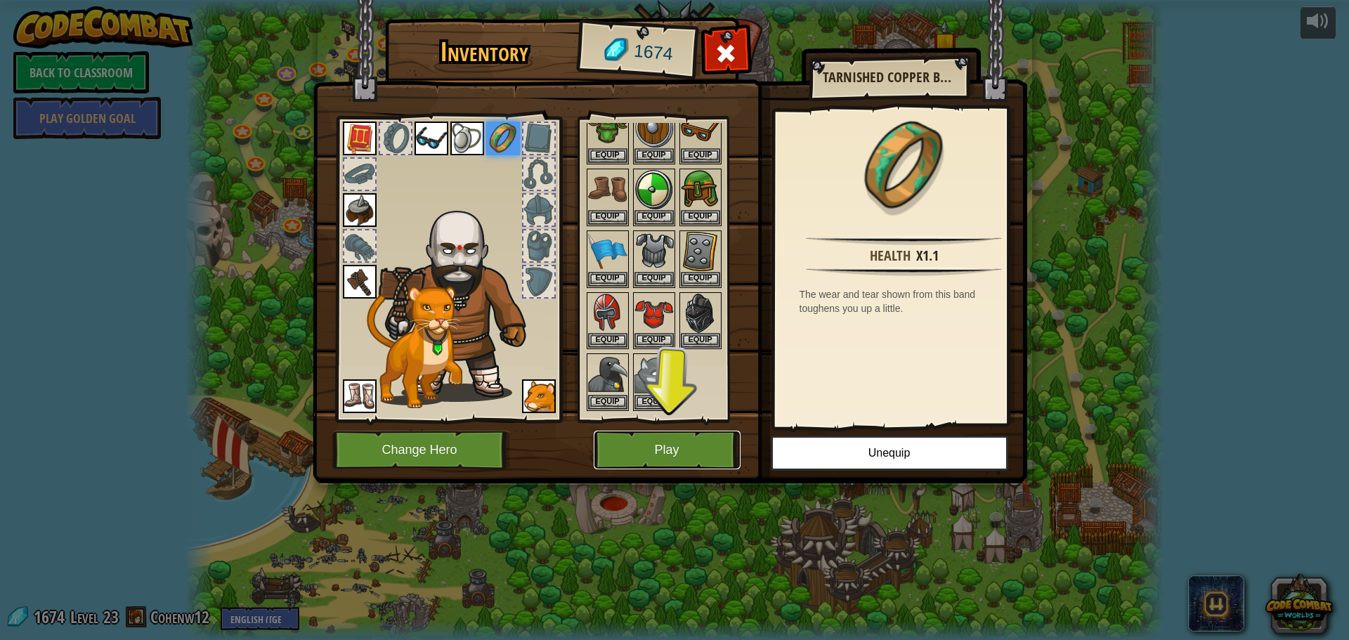
click at [705, 450] on button "Play" at bounding box center [667, 450] width 147 height 39
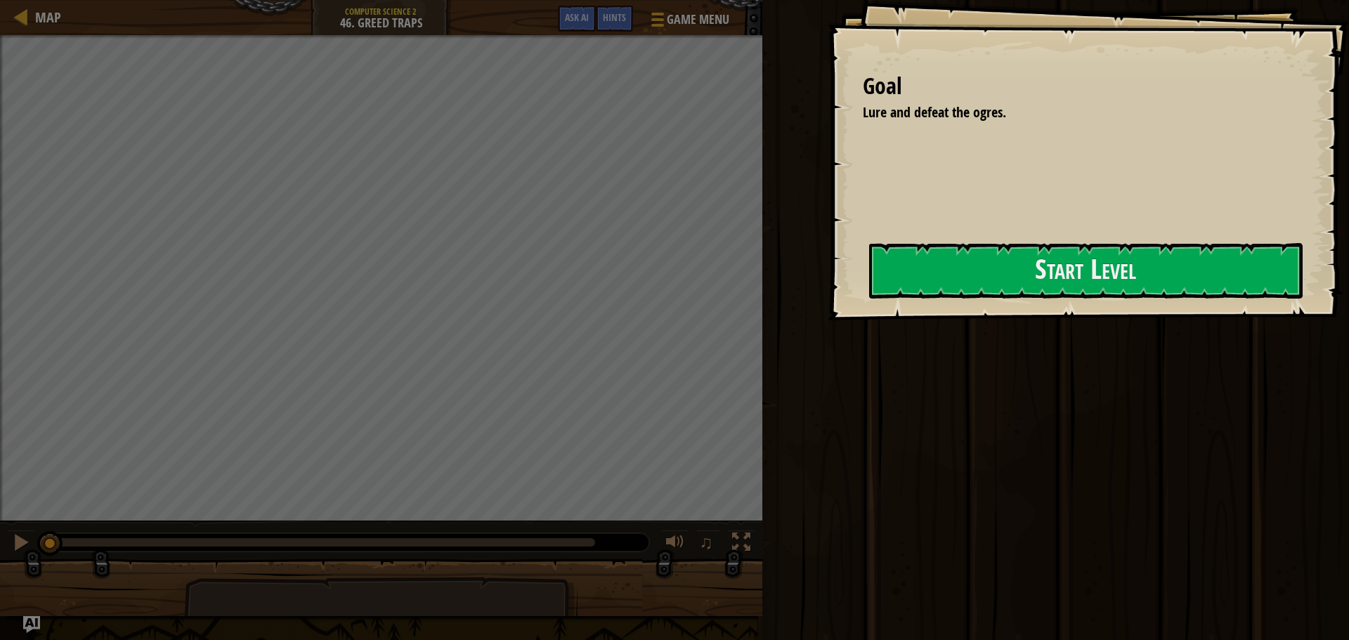
click at [975, 238] on div "Goal Lure and defeat the ogres. Start Level Error loading from server. Try refr…" at bounding box center [1088, 160] width 521 height 320
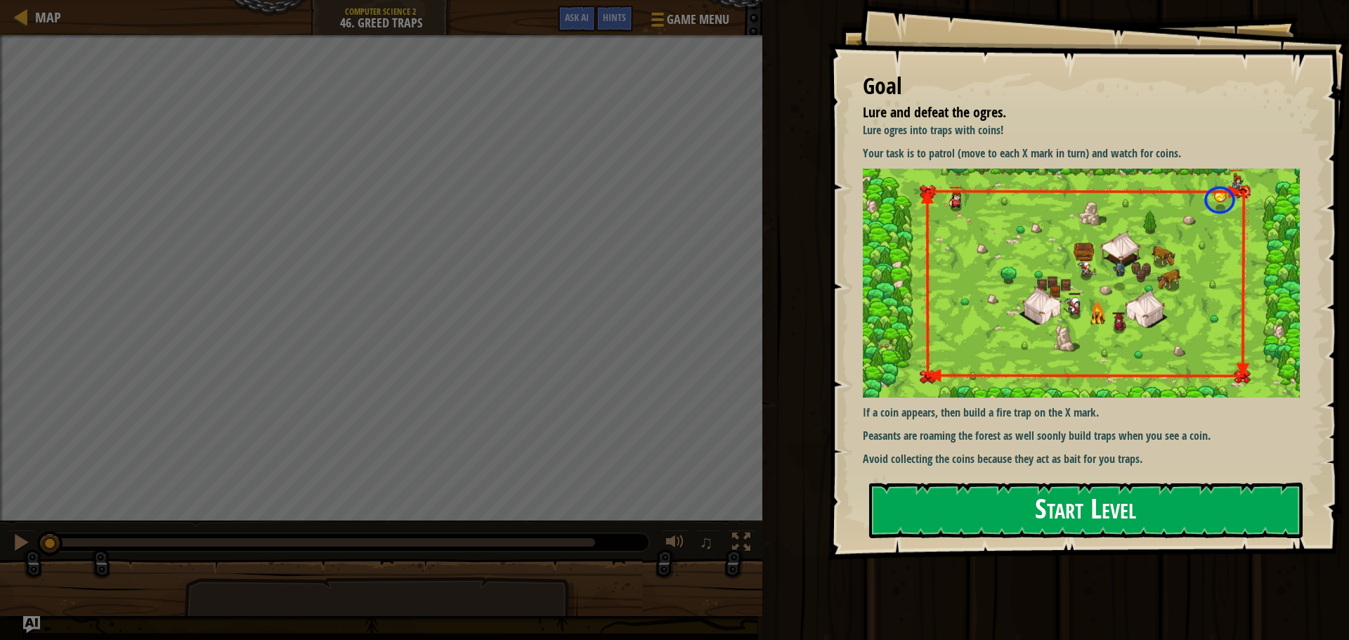
click at [979, 287] on div "Goal Lure and defeat the ogres. Lure ogres into traps with coins! Your task is …" at bounding box center [1088, 280] width 521 height 560
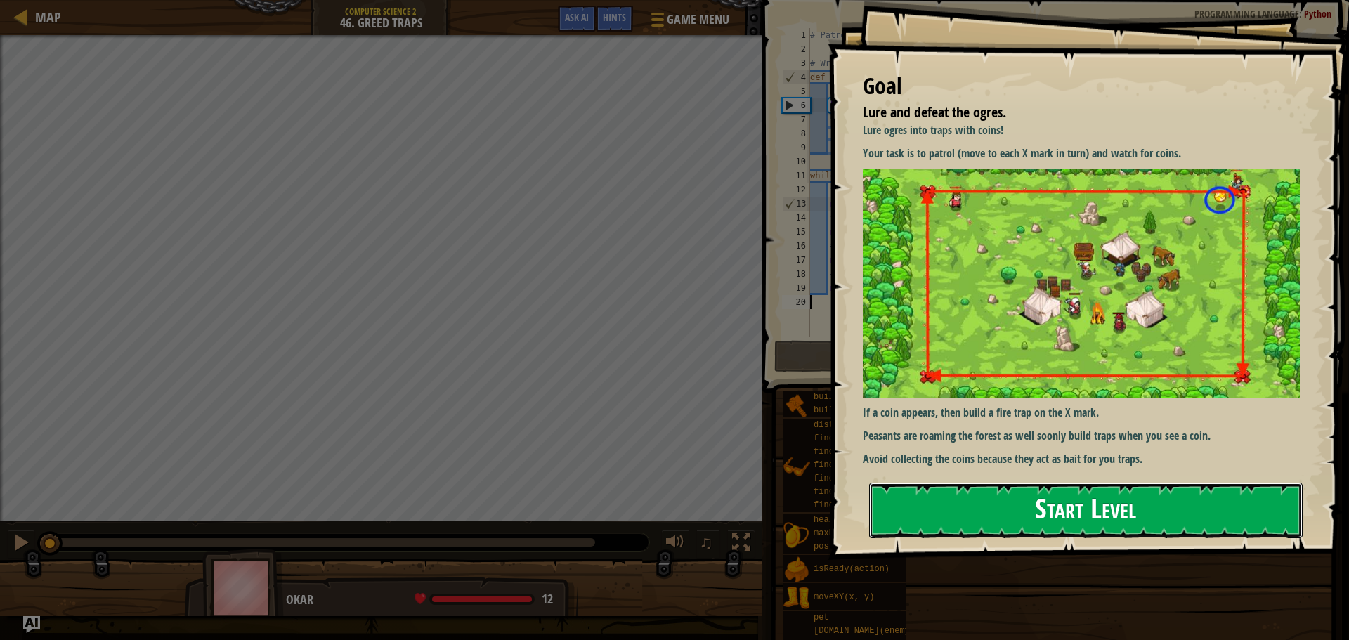
click at [987, 486] on button "Start Level" at bounding box center [1086, 511] width 434 height 56
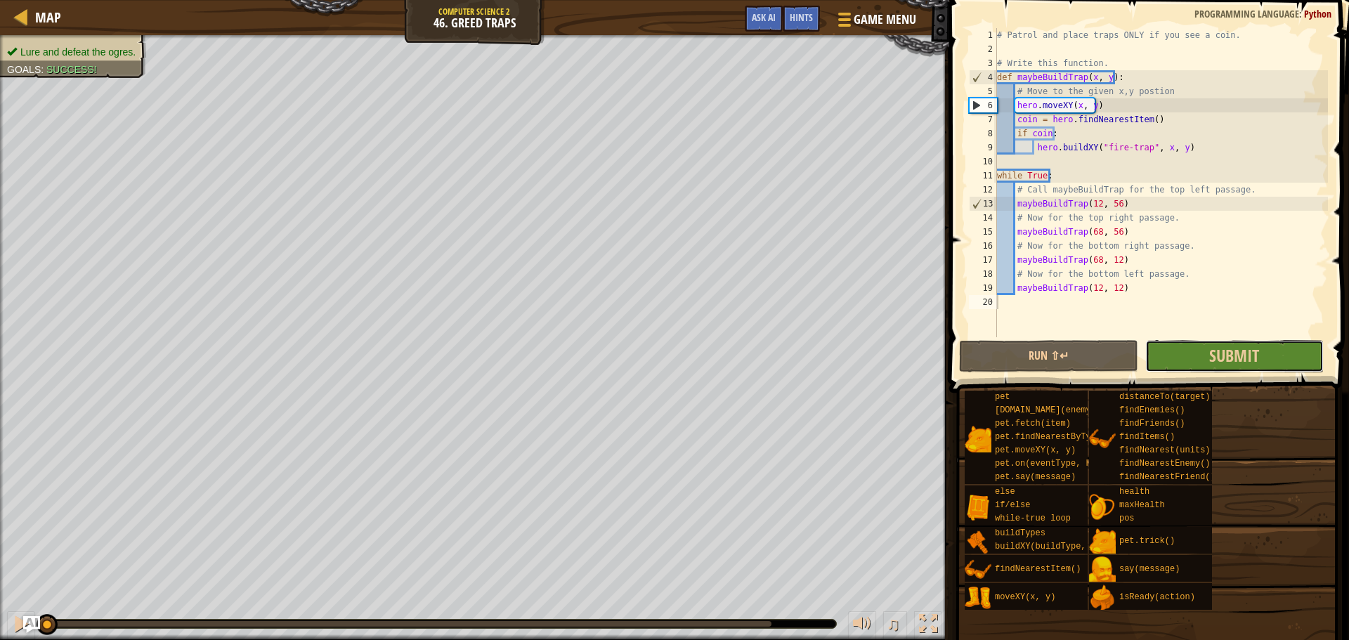
click at [1230, 372] on button "Submit" at bounding box center [1234, 356] width 178 height 32
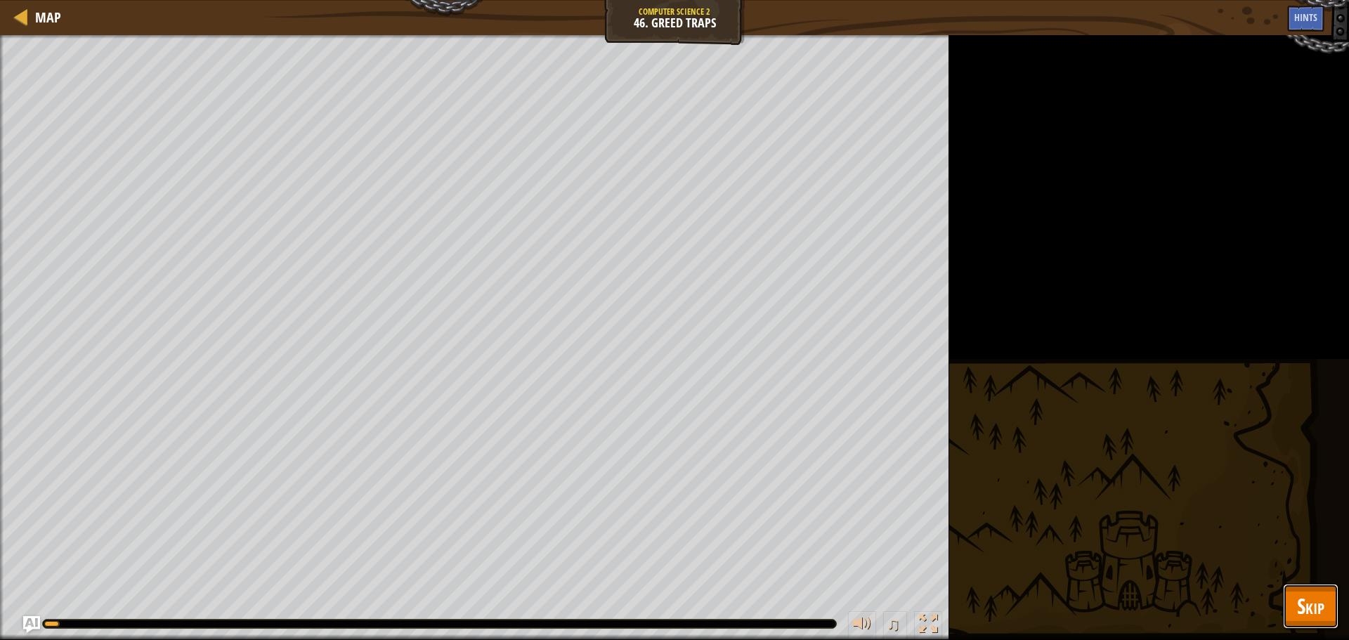
click at [1322, 615] on span "Skip" at bounding box center [1310, 606] width 27 height 29
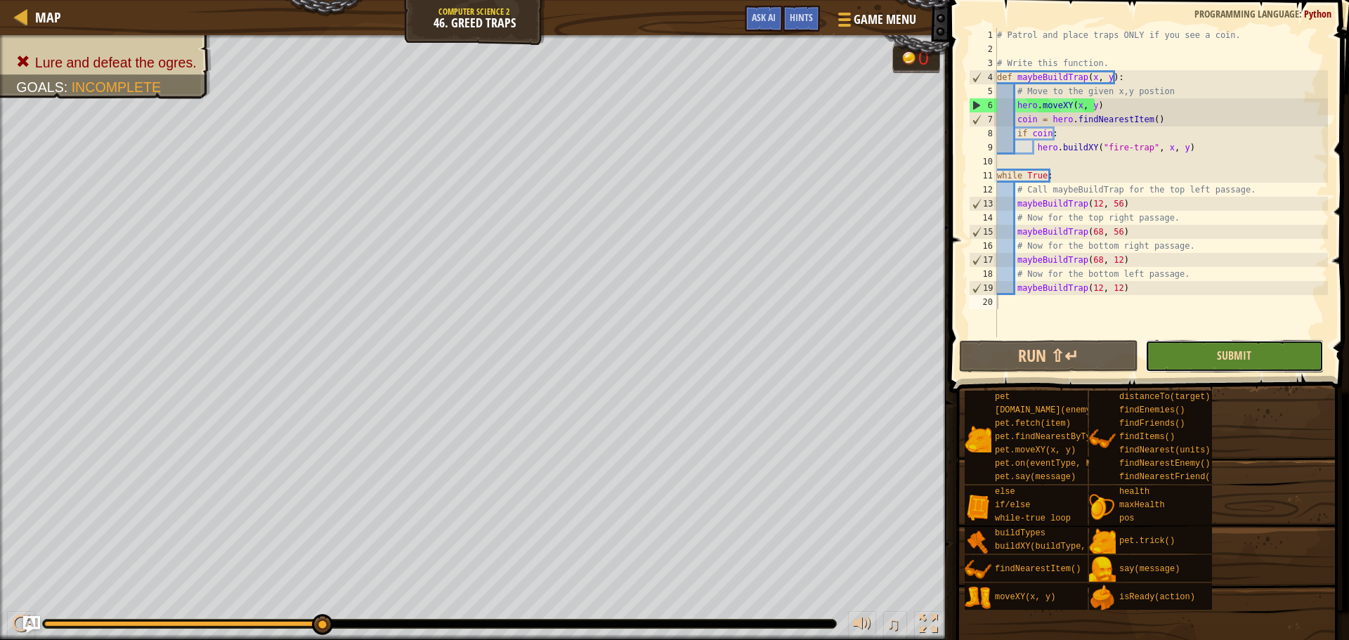
click at [1239, 356] on span "Submit" at bounding box center [1234, 355] width 34 height 15
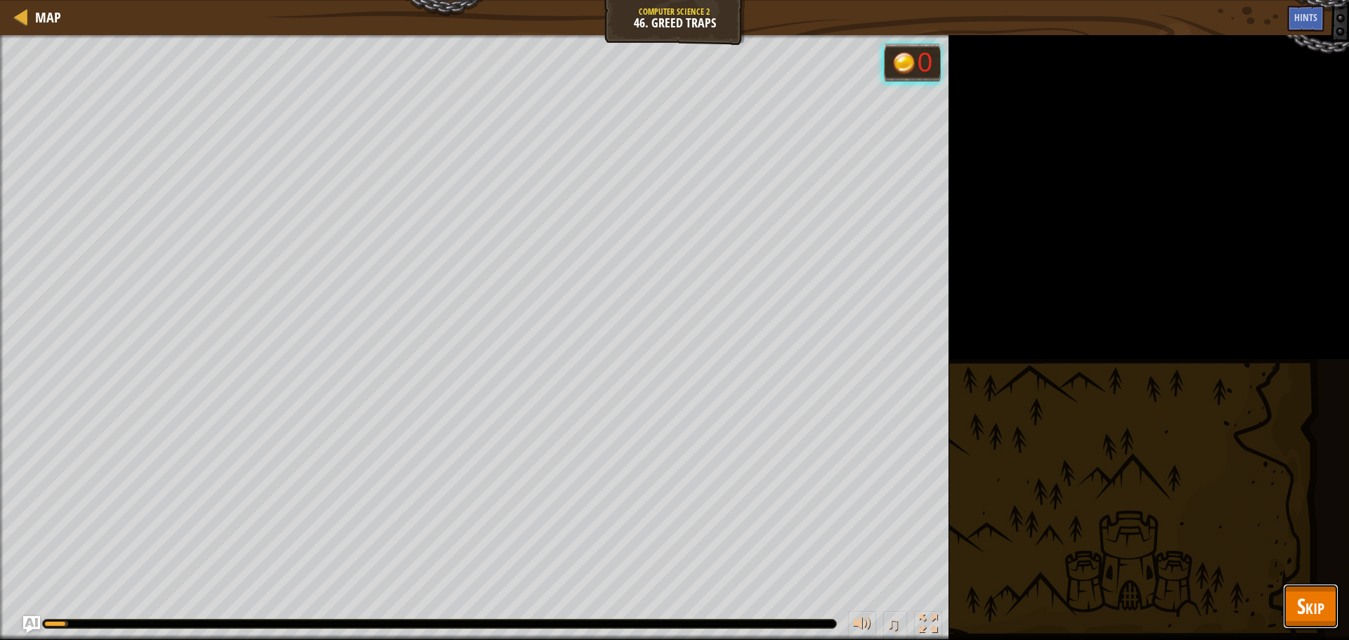
click at [1285, 601] on button "Skip" at bounding box center [1311, 606] width 56 height 45
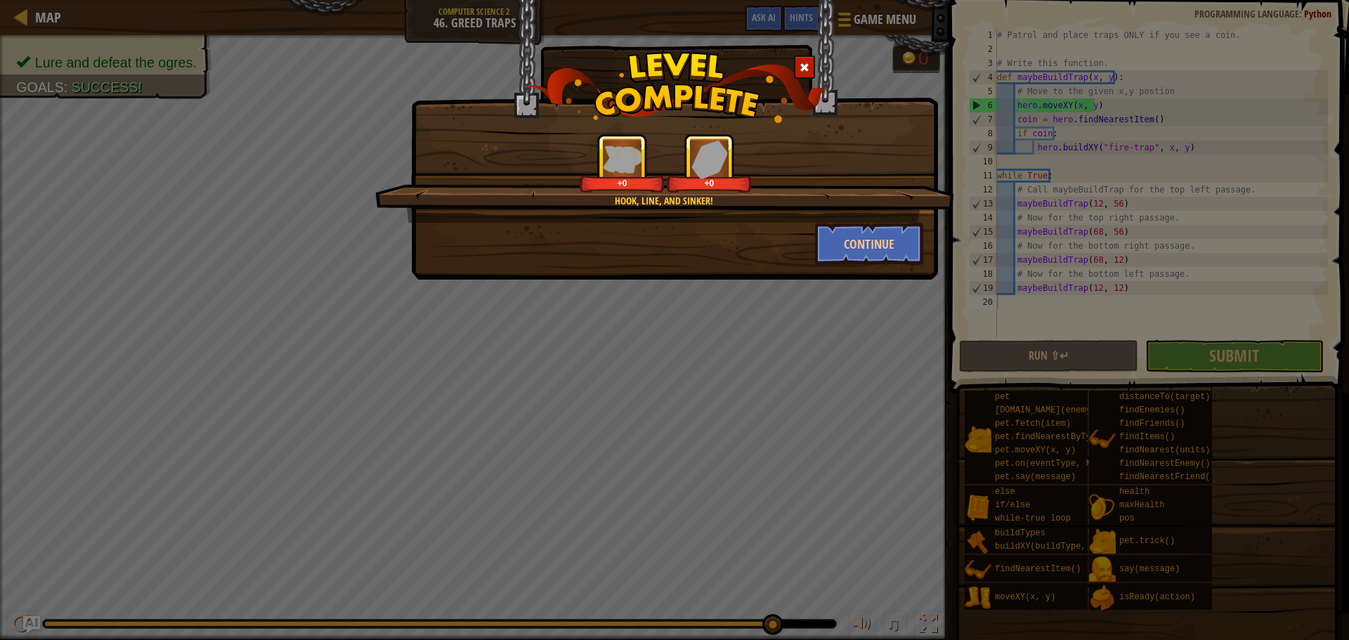
click at [878, 271] on div "Hook, line, and sinker! +0 +0 Continue" at bounding box center [674, 140] width 527 height 280
click at [878, 240] on button "Continue" at bounding box center [869, 244] width 109 height 42
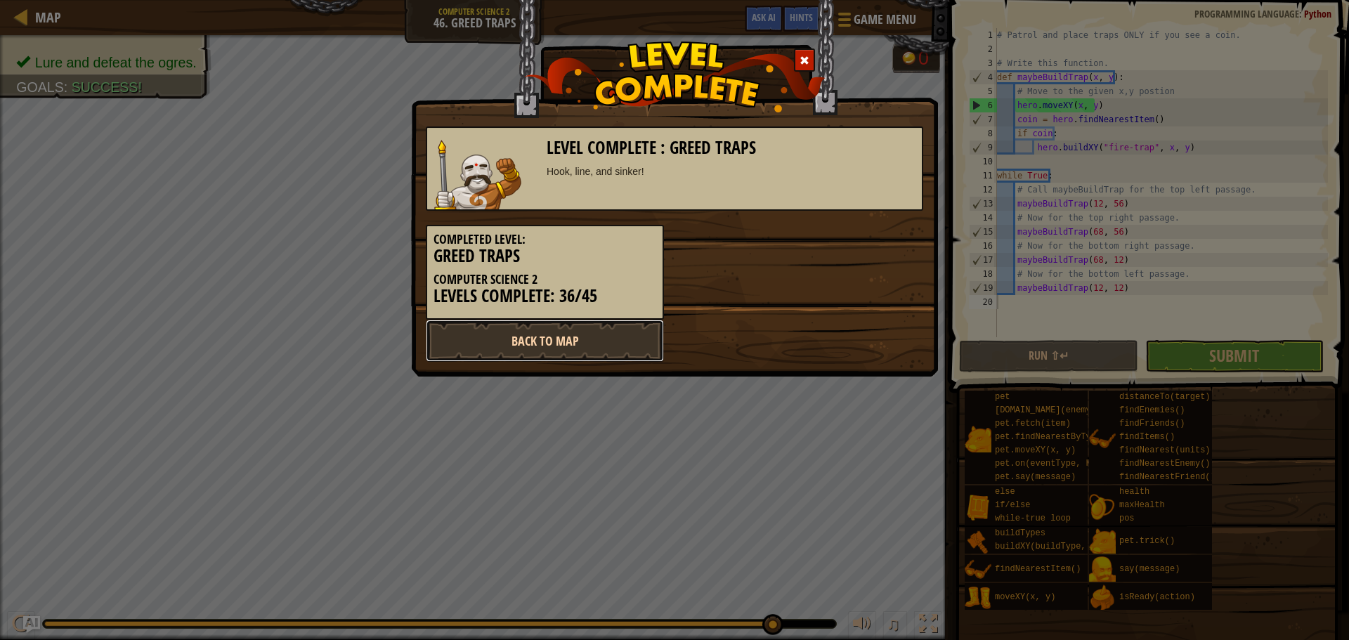
click at [619, 344] on link "Back to Map" at bounding box center [545, 341] width 238 height 42
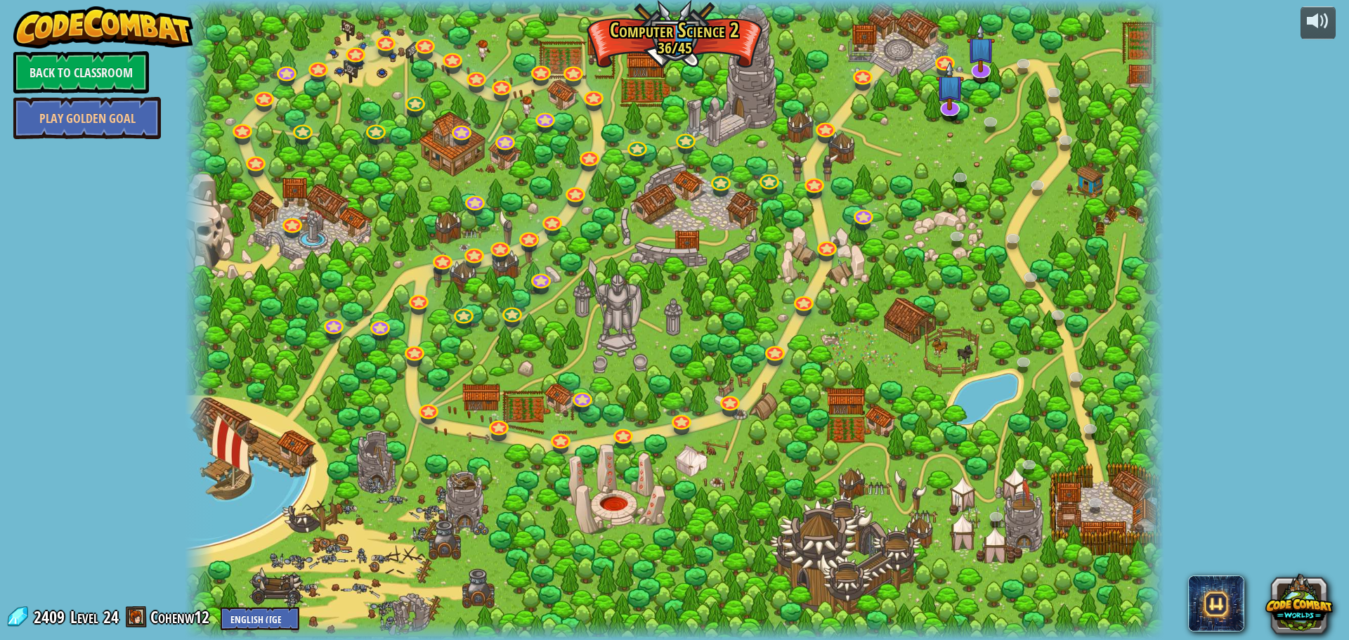
click at [996, 60] on div at bounding box center [675, 320] width 980 height 640
click at [971, 58] on img at bounding box center [981, 36] width 29 height 65
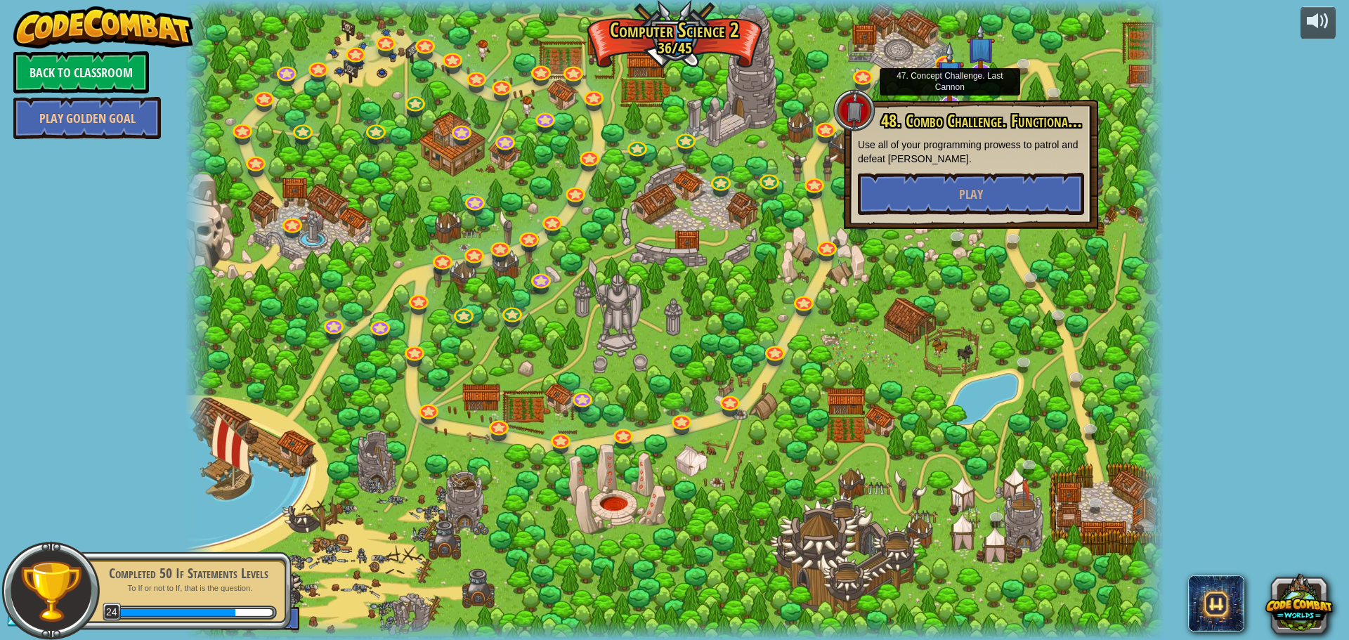
click at [948, 89] on img at bounding box center [950, 73] width 29 height 65
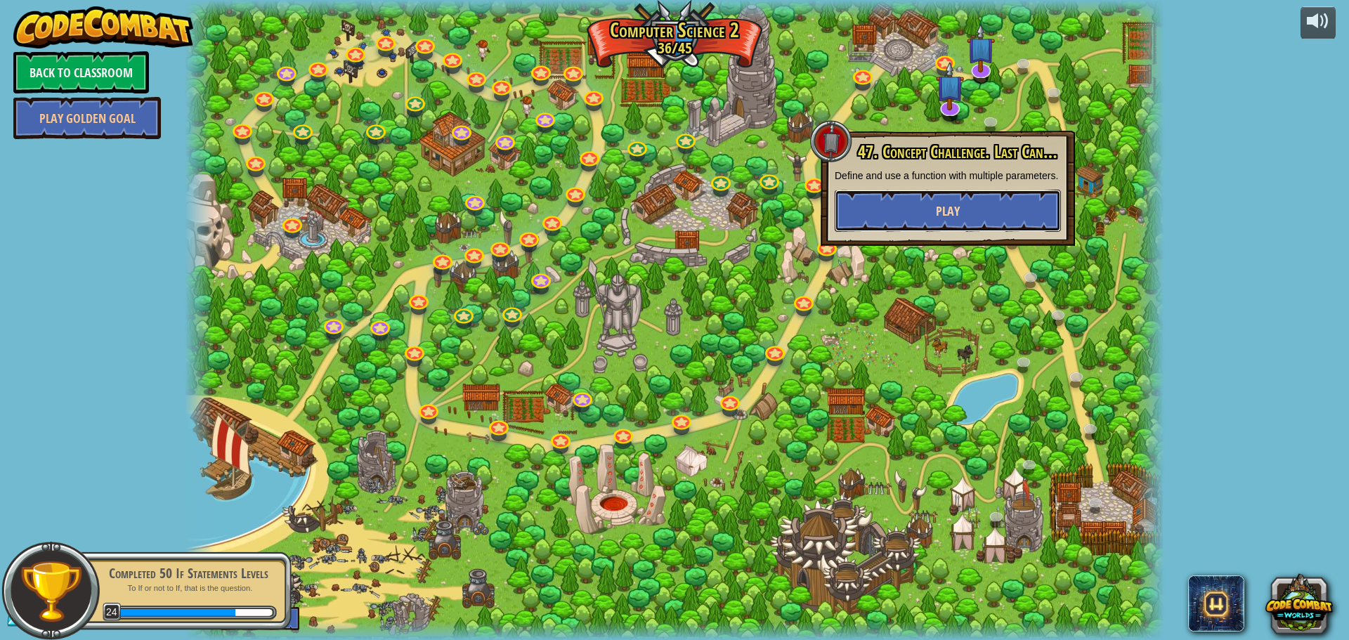
click at [931, 208] on button "Play" at bounding box center [948, 211] width 226 height 42
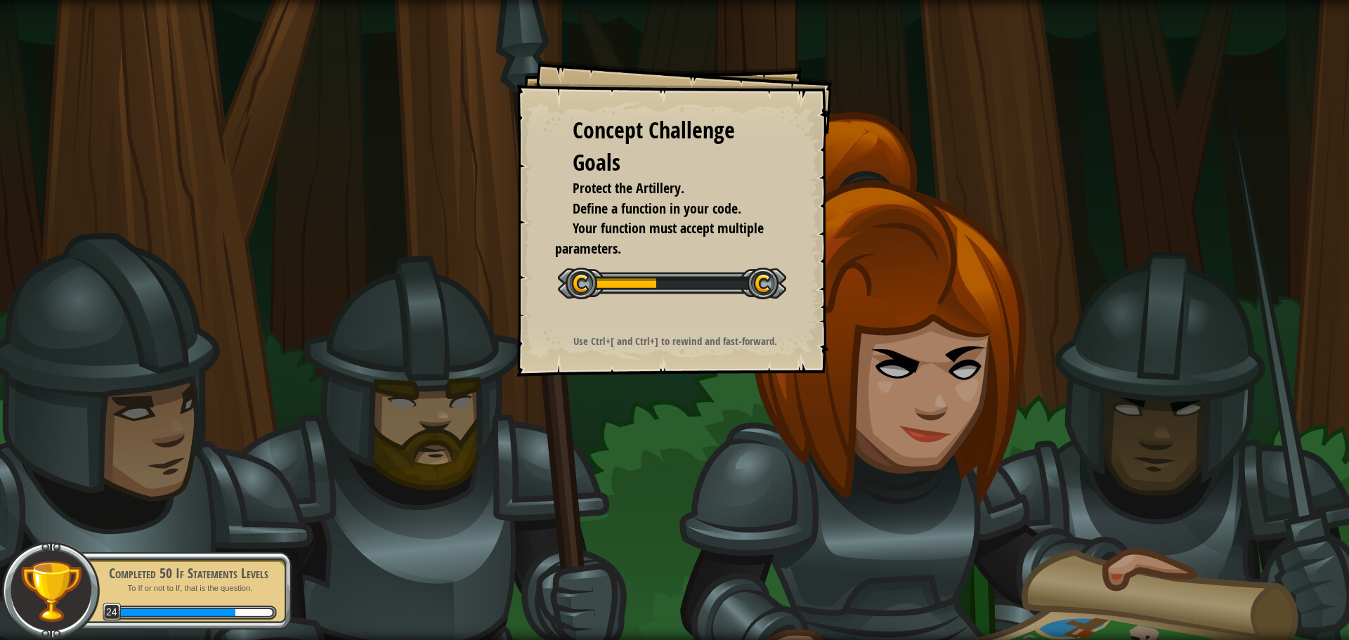
click at [666, 275] on div at bounding box center [672, 284] width 228 height 32
drag, startPoint x: 666, startPoint y: 275, endPoint x: 727, endPoint y: 226, distance: 77.9
click at [727, 226] on span "Your function must accept multiple parameters." at bounding box center [659, 238] width 209 height 39
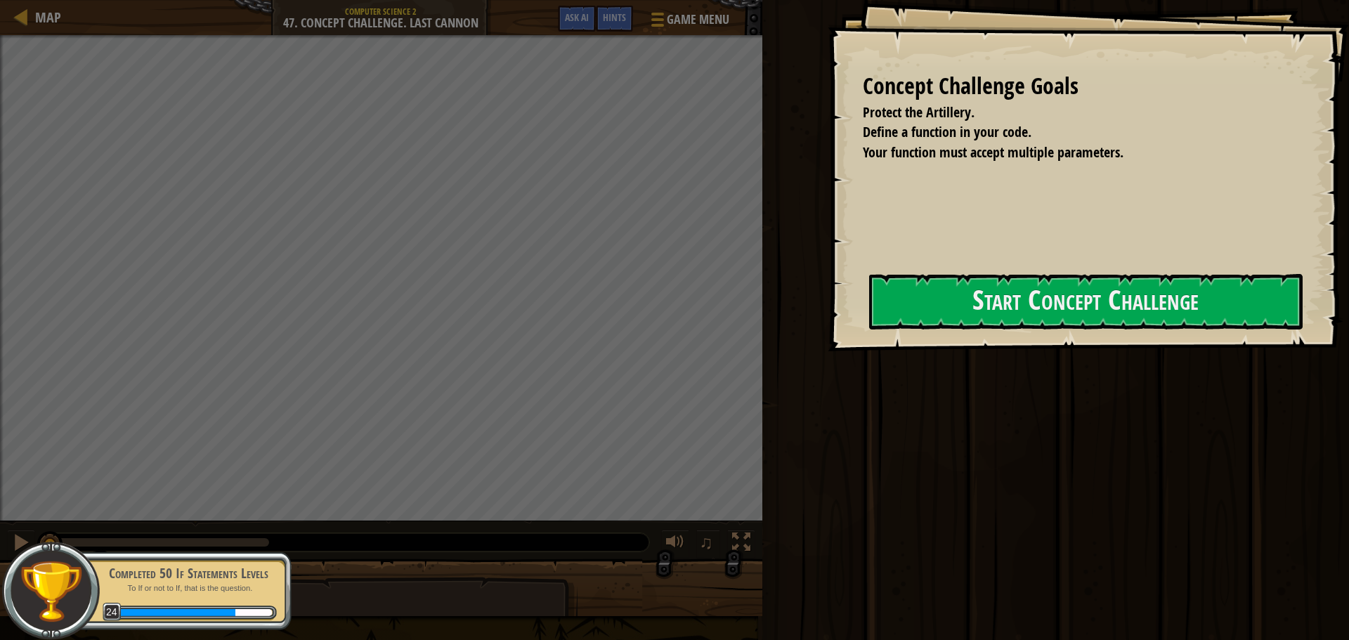
click at [999, 355] on div at bounding box center [1086, 360] width 434 height 32
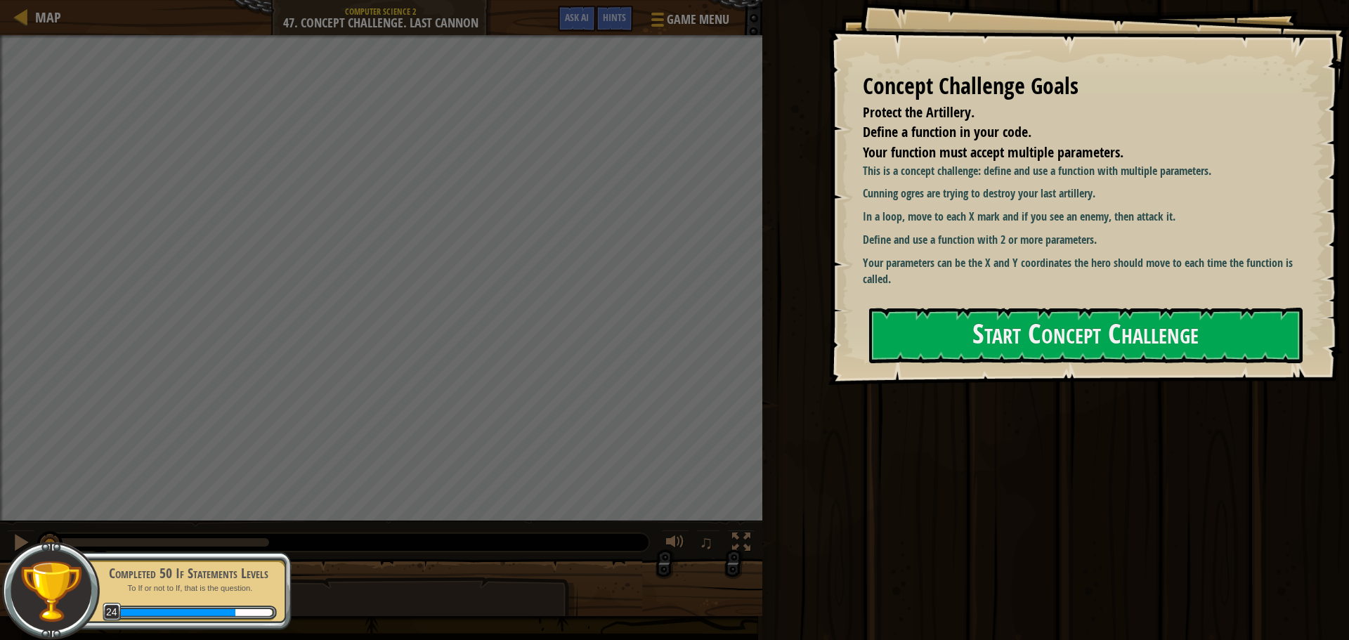
drag, startPoint x: 1006, startPoint y: 344, endPoint x: 1004, endPoint y: 337, distance: 7.9
click at [1006, 341] on div "Concept Challenge Goals Protect the Artillery. Define a function in your code. …" at bounding box center [1088, 192] width 521 height 385
click at [1031, 344] on button "Start Concept Challenge" at bounding box center [1086, 336] width 434 height 56
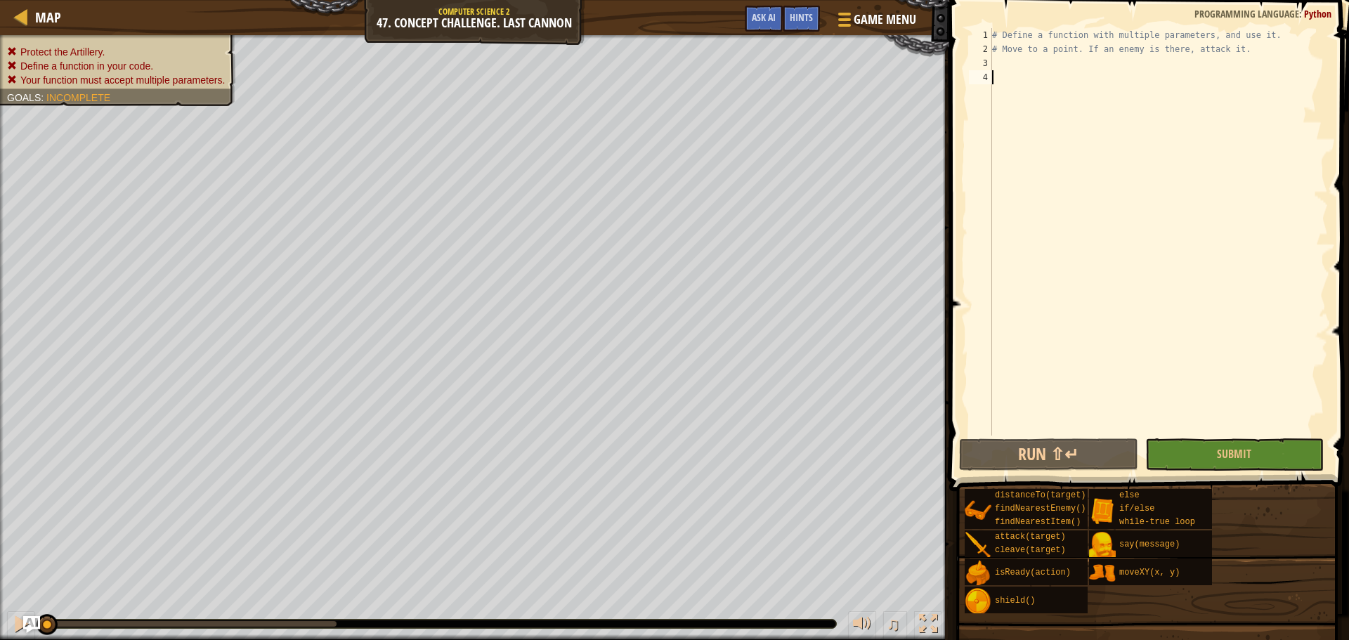
click at [1014, 70] on div "# Define a function with multiple parameters, and use it. # Move to a point. If…" at bounding box center [1158, 246] width 339 height 436
click at [776, 13] on button "Ask AI" at bounding box center [764, 19] width 38 height 26
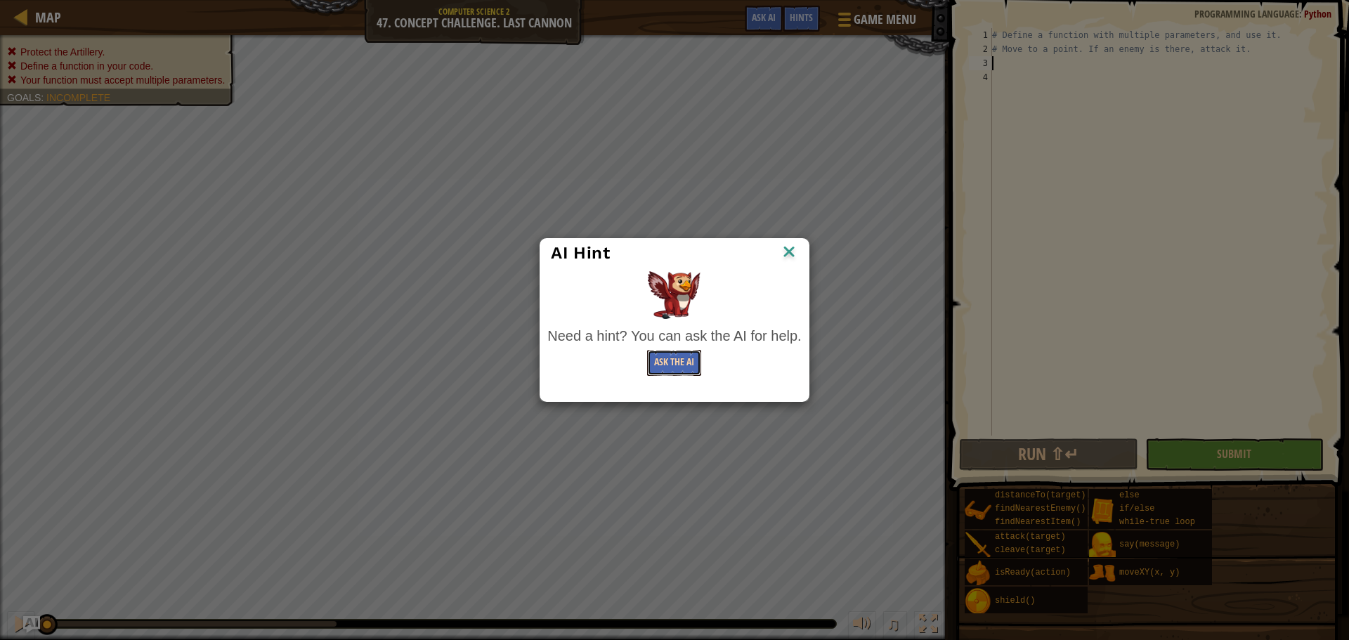
click at [678, 375] on button "Ask the AI" at bounding box center [674, 363] width 54 height 26
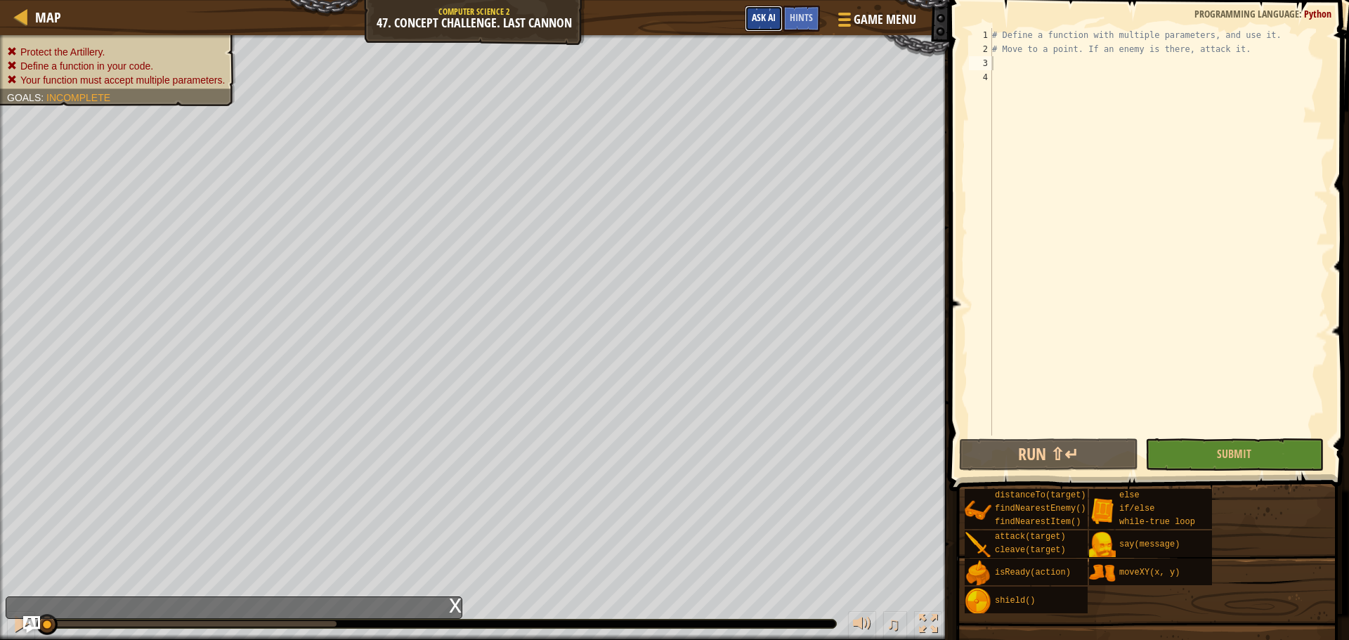
click at [759, 16] on span "Ask AI" at bounding box center [764, 17] width 24 height 13
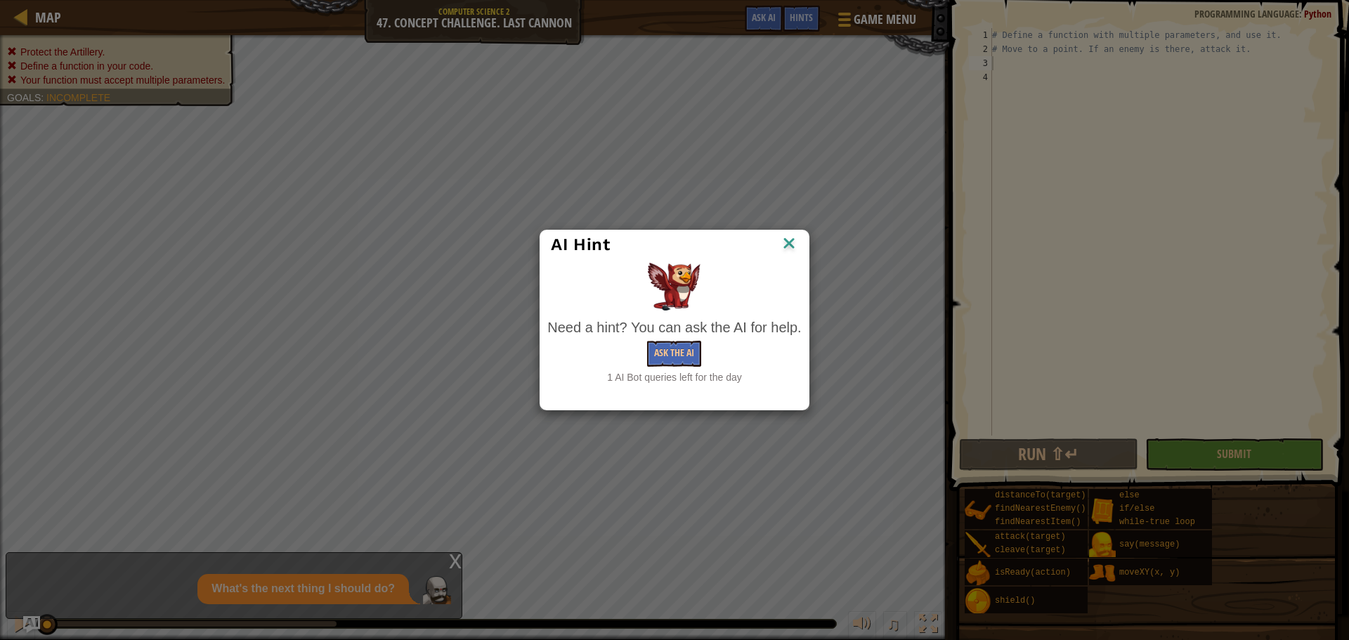
click at [793, 240] on img at bounding box center [789, 244] width 18 height 21
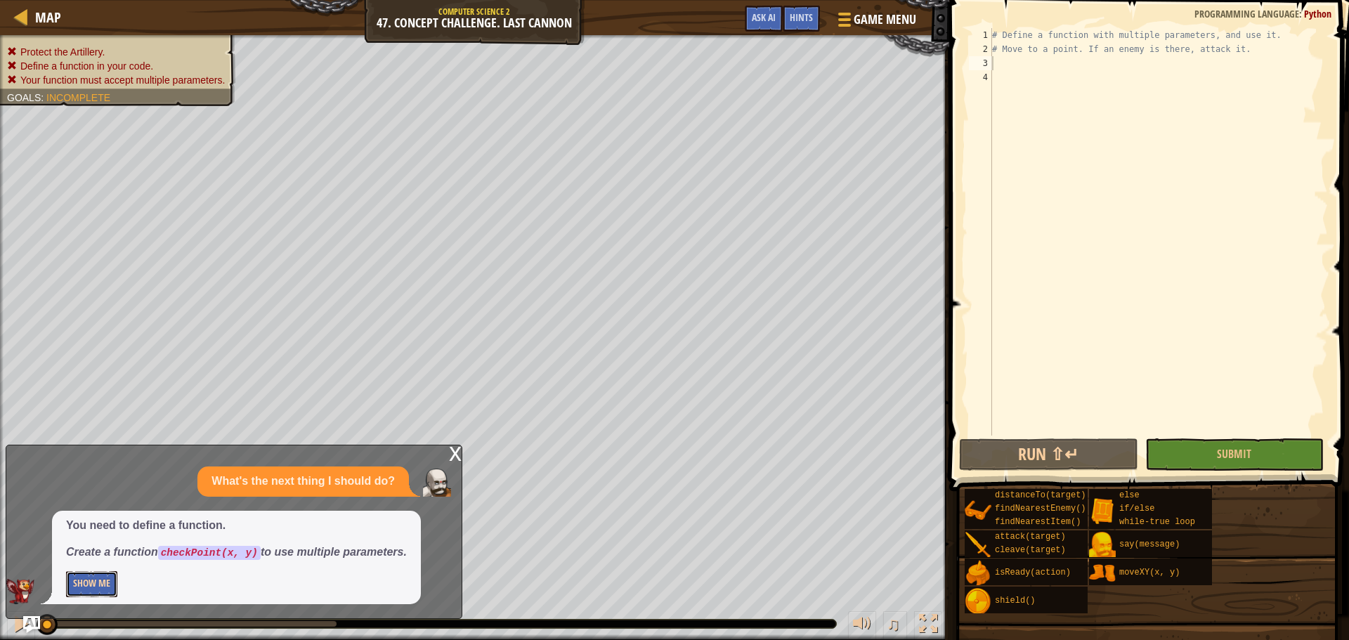
click at [97, 590] on button "Show Me" at bounding box center [91, 584] width 51 height 26
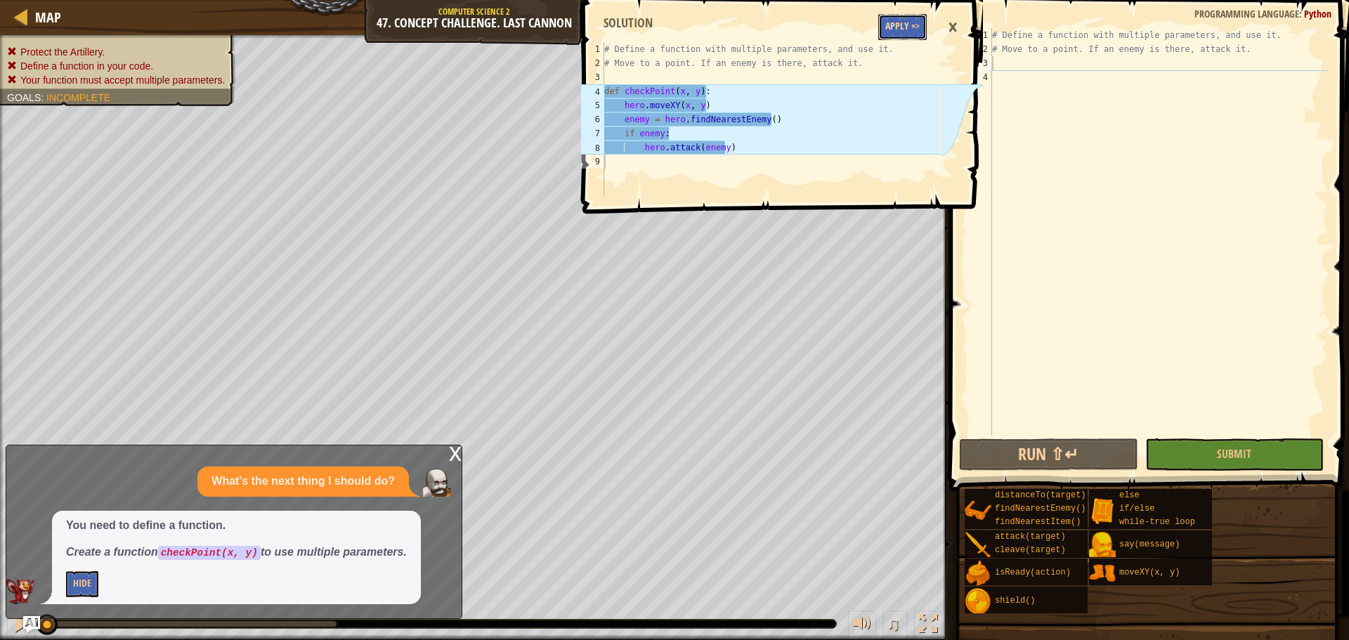
click at [918, 39] on button "Apply =>" at bounding box center [902, 27] width 48 height 26
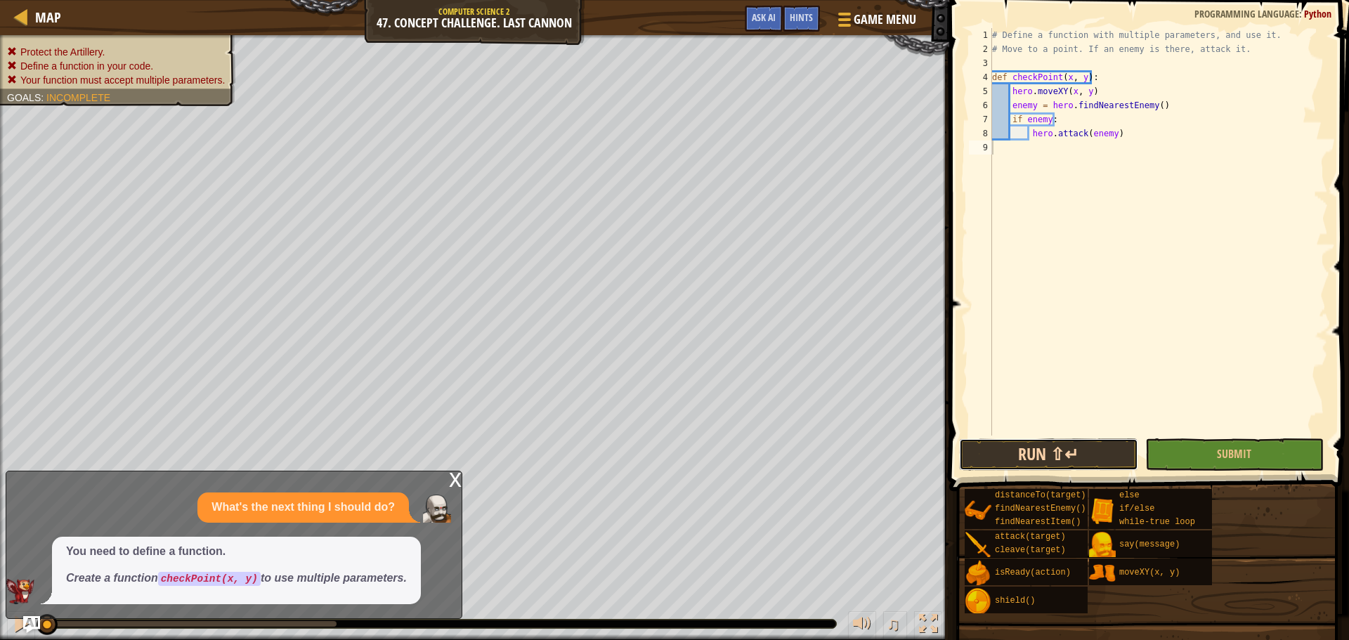
click at [1111, 452] on button "Run ⇧↵" at bounding box center [1048, 454] width 178 height 32
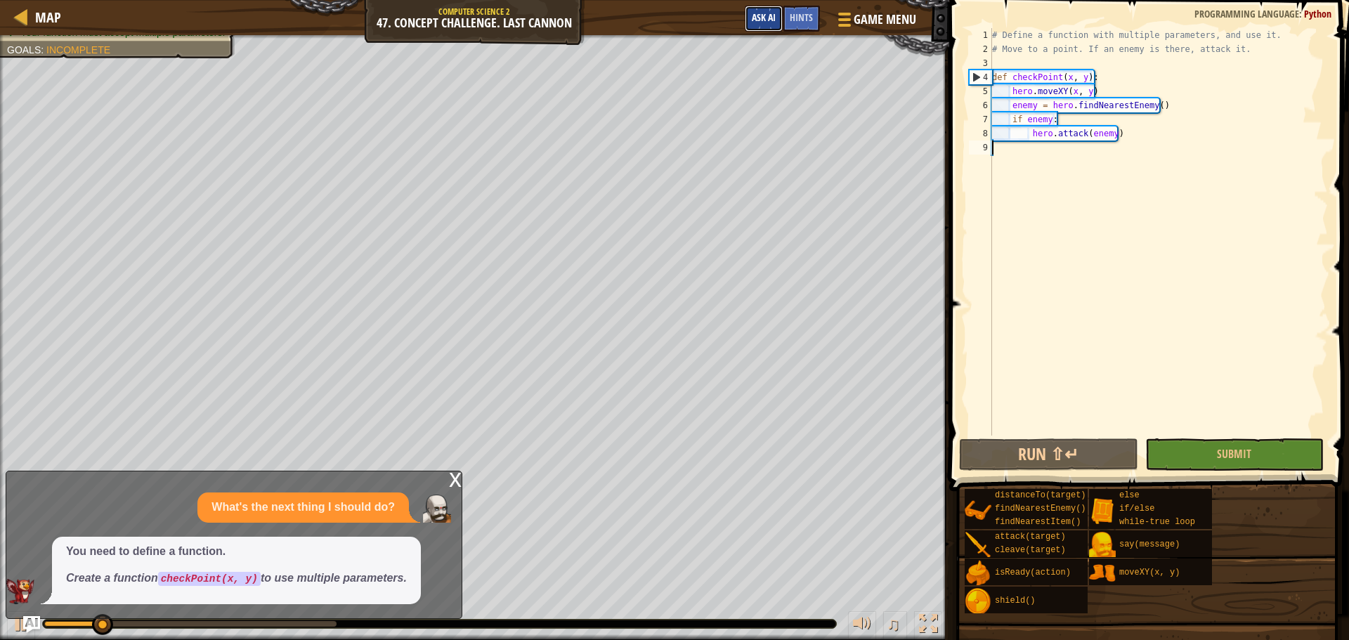
click at [757, 22] on span "Ask AI" at bounding box center [764, 17] width 24 height 13
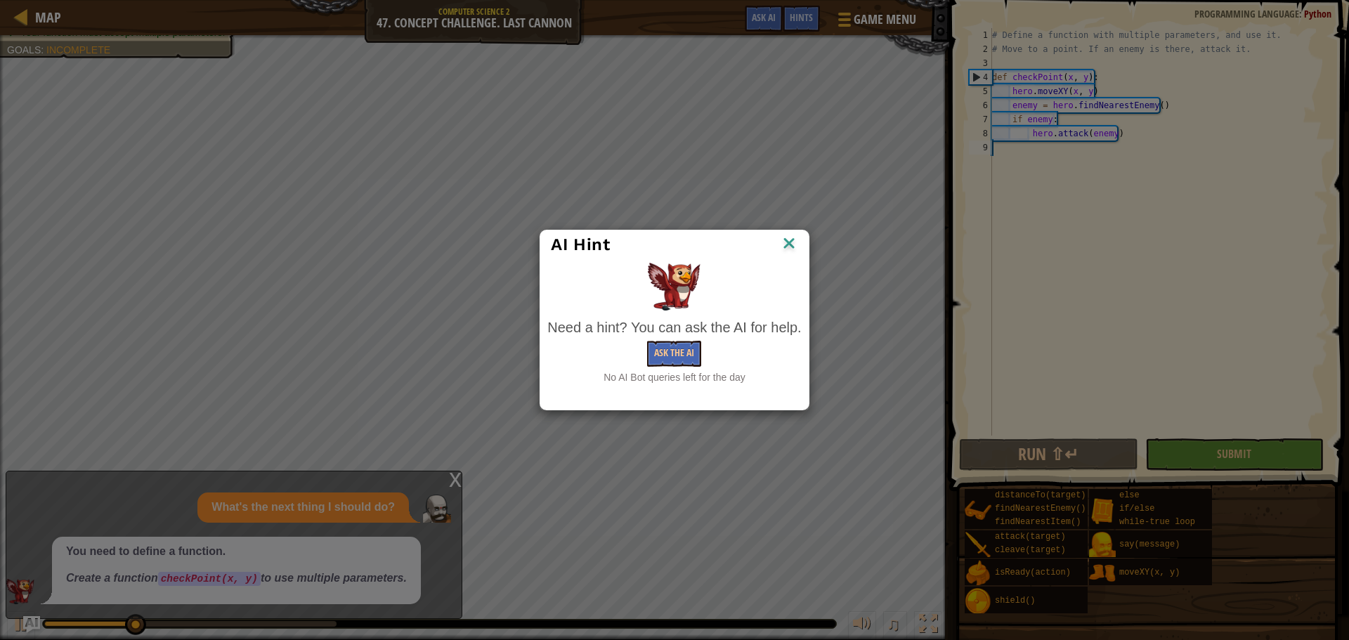
click at [788, 245] on img at bounding box center [789, 244] width 18 height 21
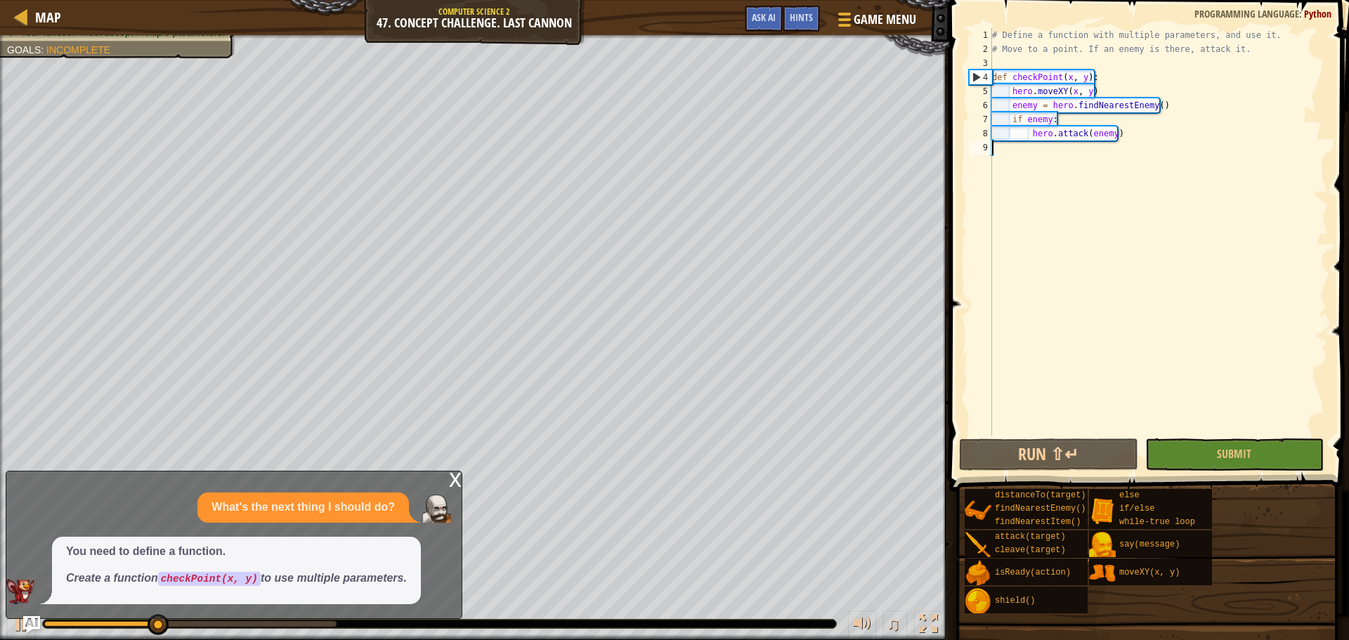
click at [459, 477] on div "x" at bounding box center [455, 478] width 13 height 14
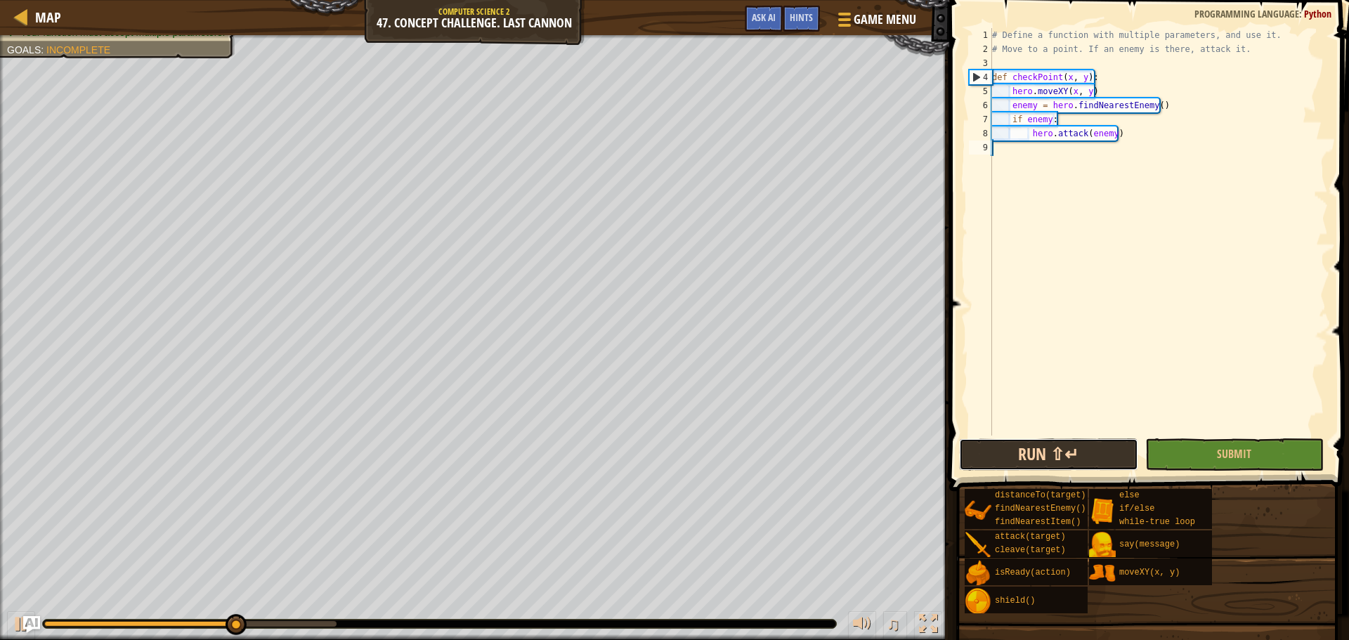
click at [1092, 442] on button "Run ⇧↵" at bounding box center [1048, 454] width 178 height 32
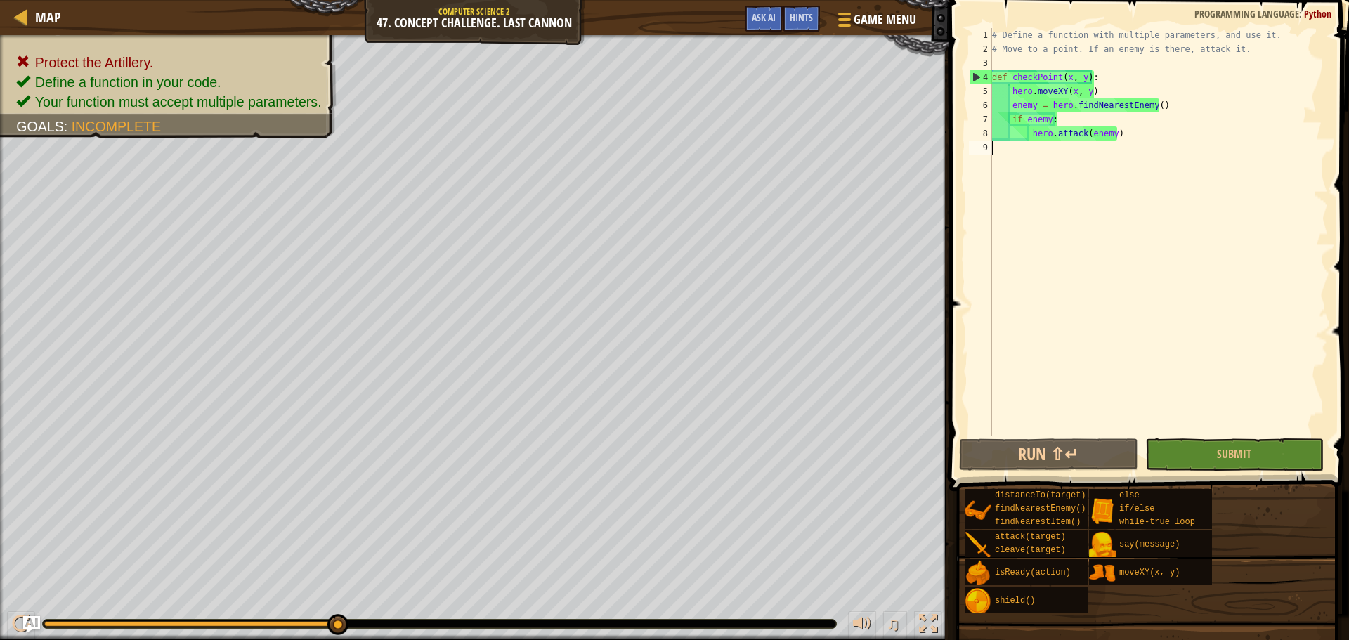
click at [1013, 167] on div "# Define a function with multiple parameters, and use it. # Move to a point. If…" at bounding box center [1158, 246] width 339 height 436
click at [1126, 134] on div "# Define a function with multiple parameters, and use it. # Move to a point. If…" at bounding box center [1158, 246] width 339 height 436
type textarea "hero.attack(enemy)"
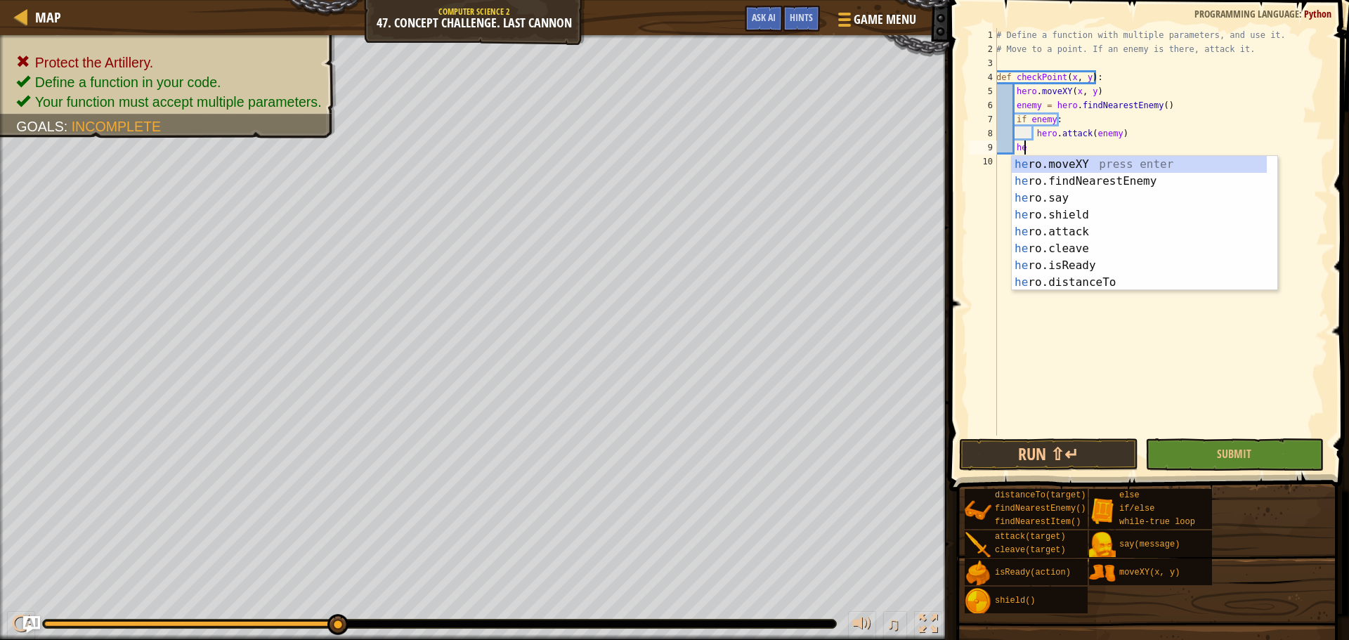
type textarea "h"
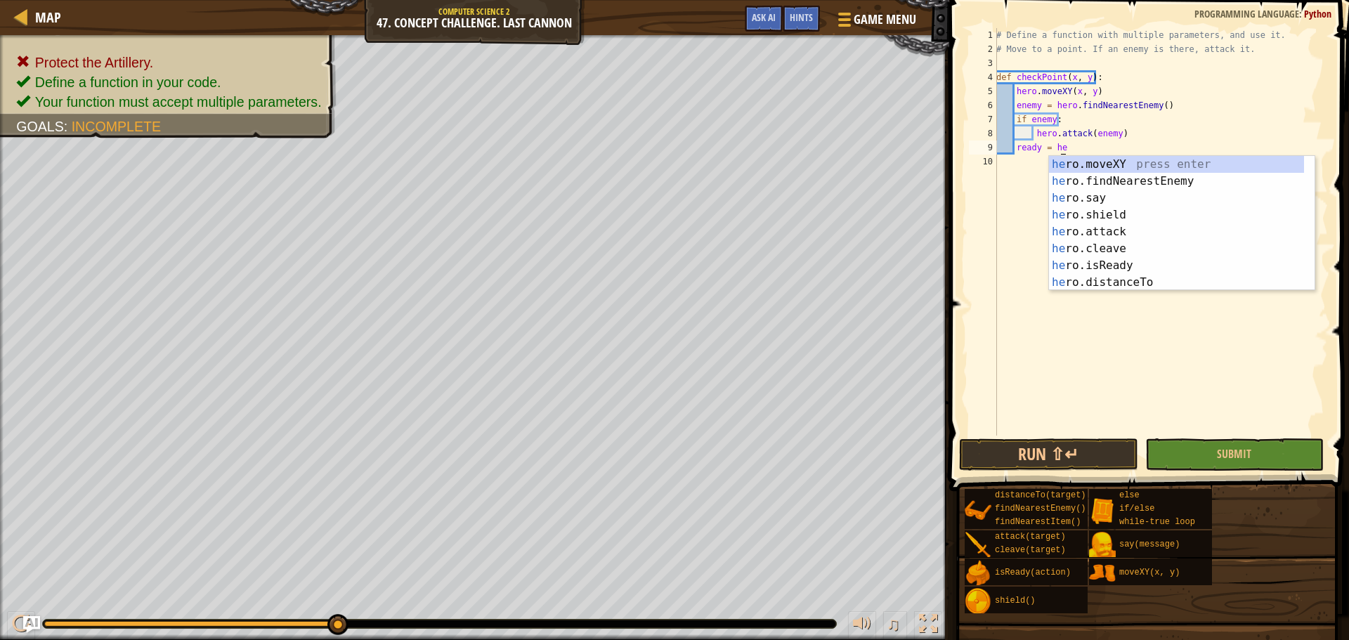
scroll to position [6, 4]
type textarea "ready = hero.isReady("cleave")"
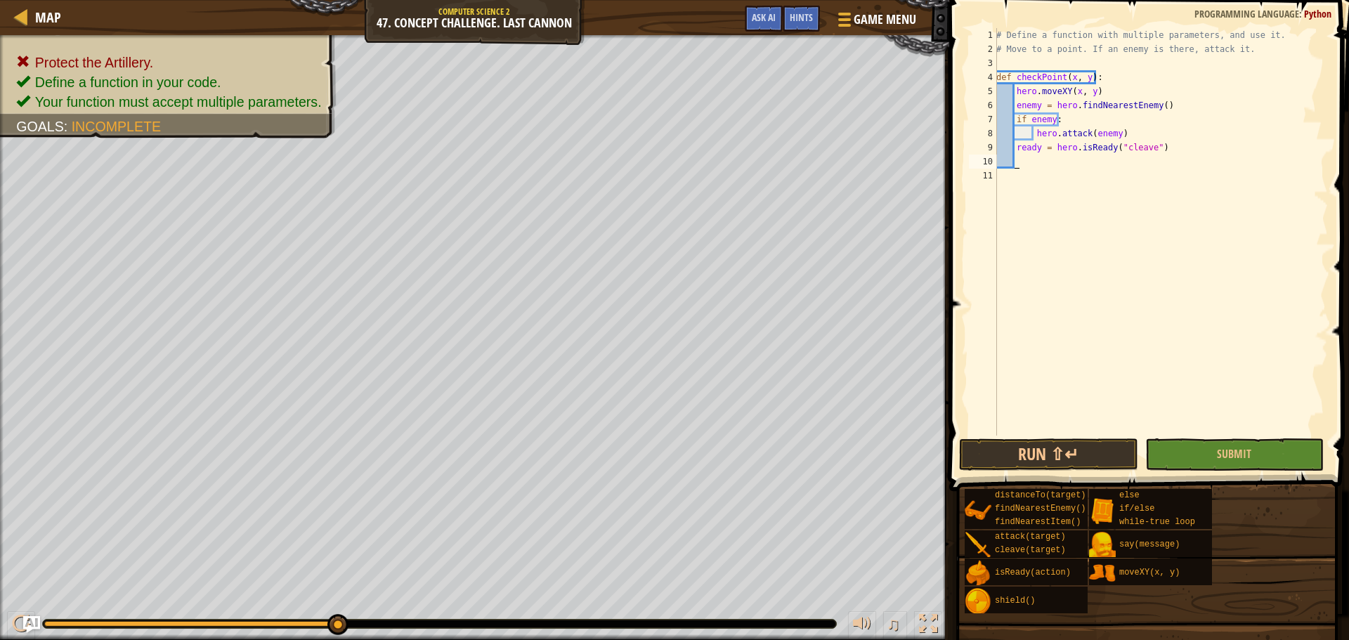
scroll to position [6, 1]
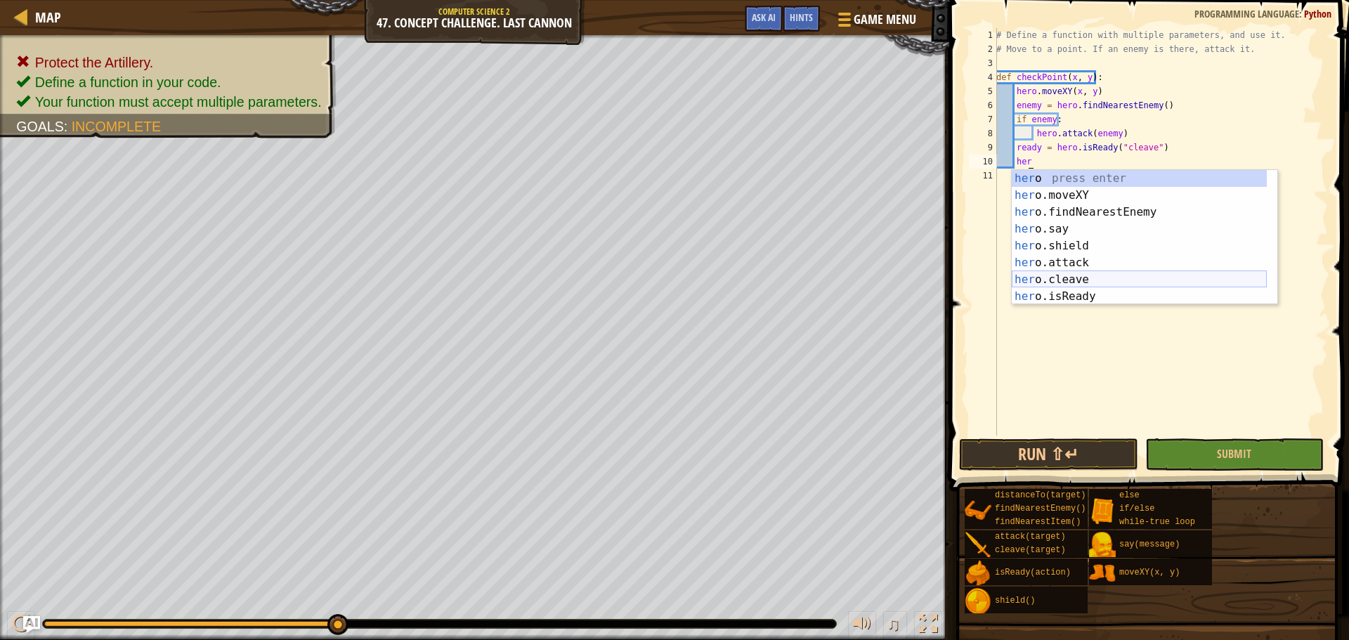
click at [1197, 279] on div "her o press enter her o.moveXY press enter her o.findNearestEnemy press enter h…" at bounding box center [1139, 254] width 255 height 169
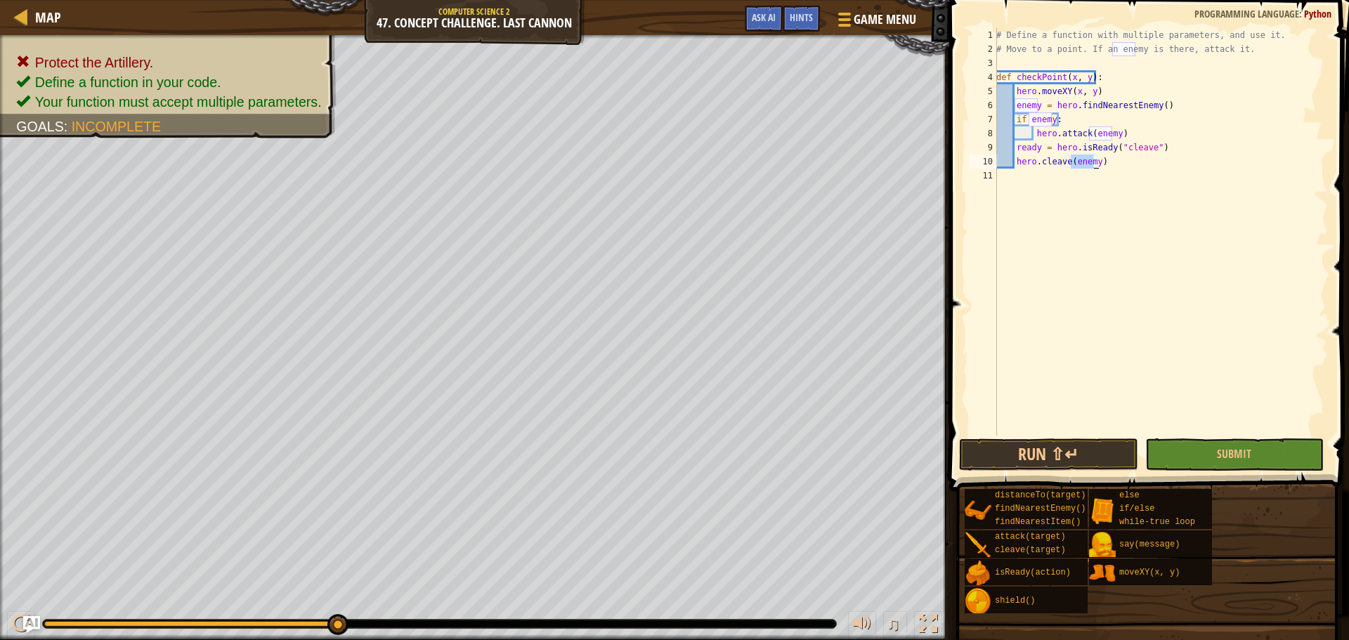
click at [1117, 474] on span at bounding box center [1150, 225] width 411 height 533
click at [1120, 464] on button "Run ⇧↵" at bounding box center [1048, 454] width 178 height 32
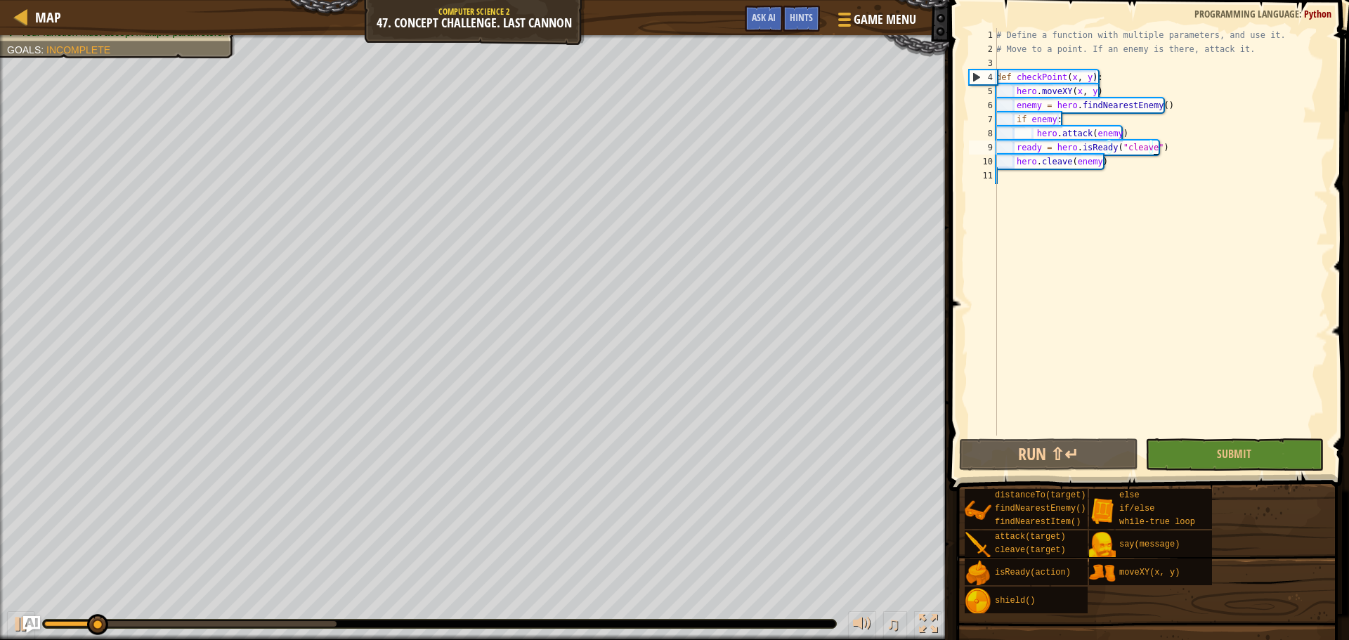
click at [1167, 149] on div "# Define a function with multiple parameters, and use it. # Move to a point. If…" at bounding box center [1161, 246] width 334 height 436
type textarea "ready = hero.isReady("cleave")"
click at [1180, 435] on div "# Define a function with multiple parameters, and use it. # Move to a point. If…" at bounding box center [1161, 246] width 334 height 436
click at [1180, 447] on button "Submit" at bounding box center [1234, 454] width 178 height 32
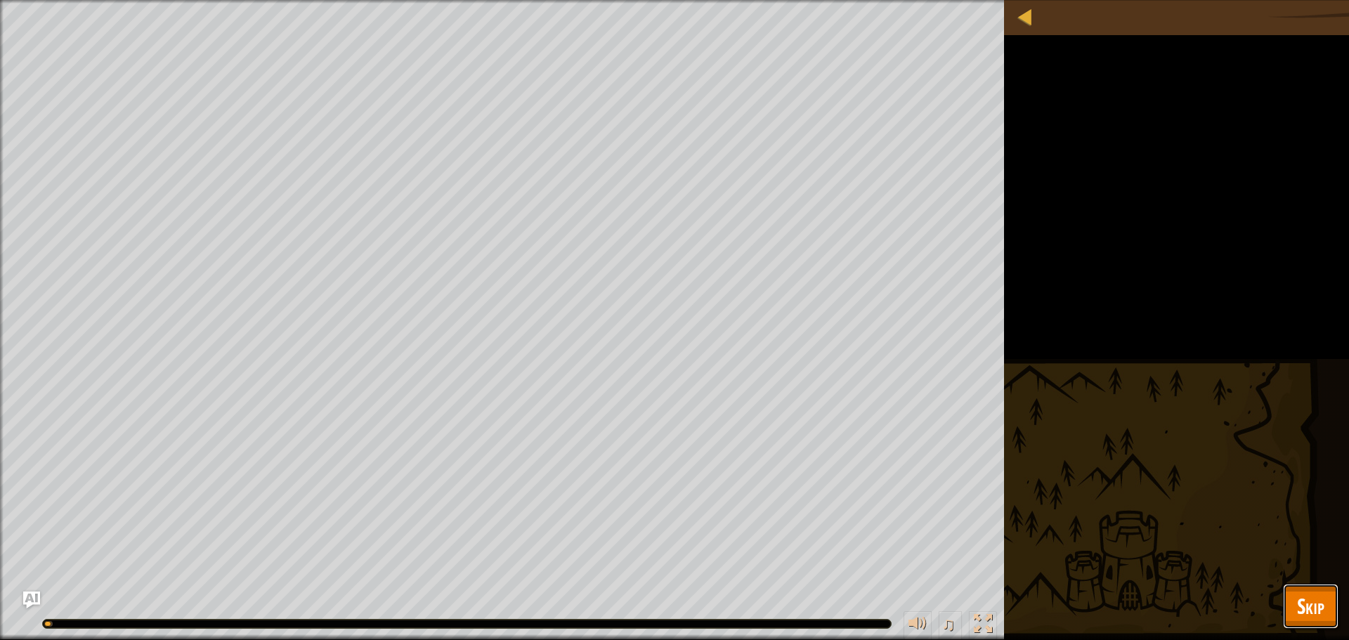
click at [1310, 594] on span "Skip" at bounding box center [1310, 606] width 27 height 29
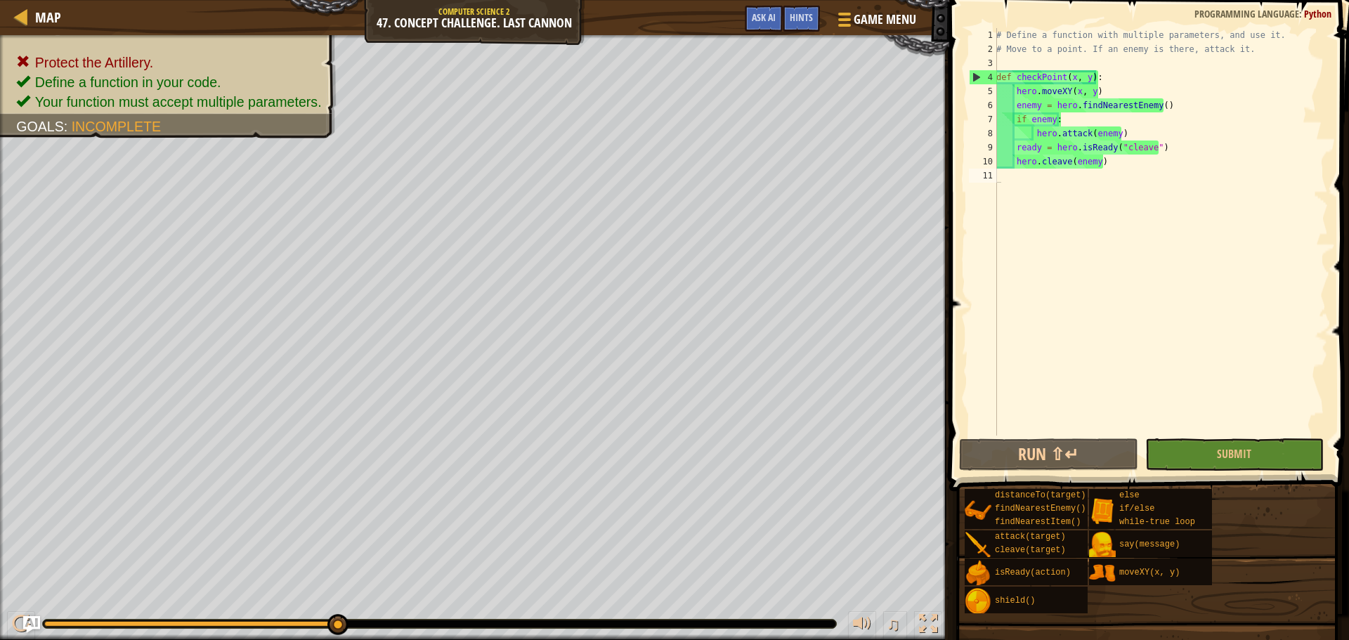
click at [1177, 152] on div "# Define a function with multiple parameters, and use it. # Move to a point. If…" at bounding box center [1161, 246] width 334 height 436
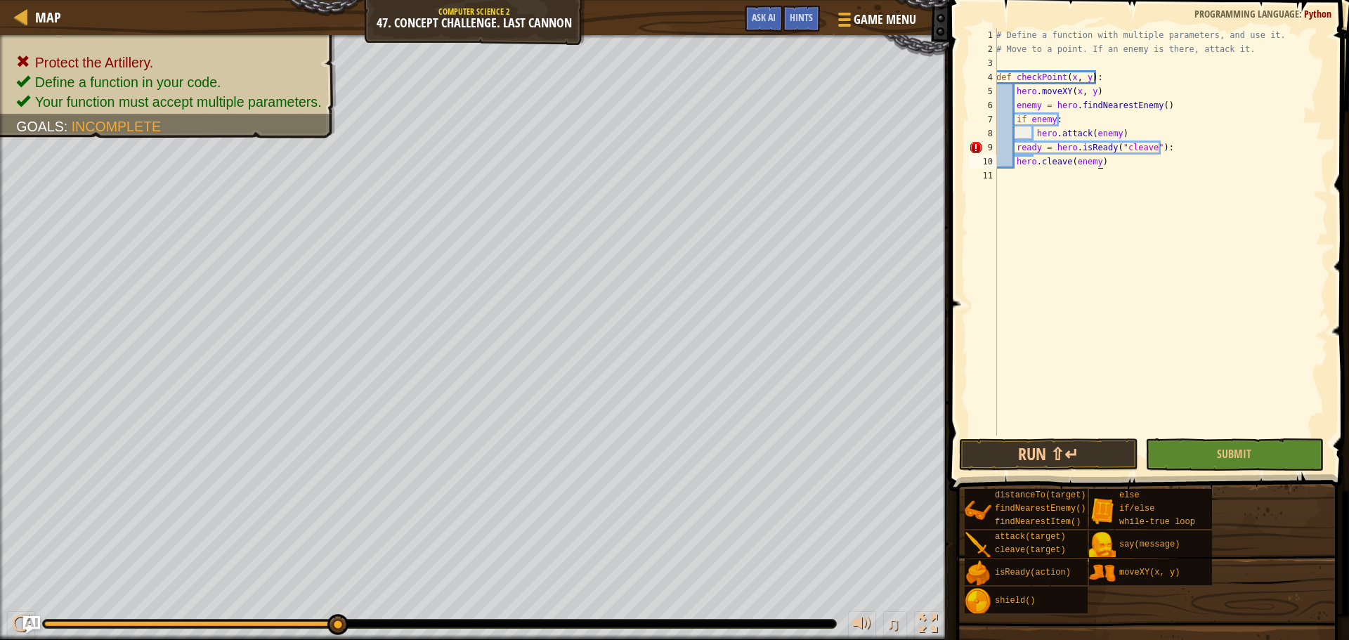
scroll to position [6, 8]
type textarea "ready = hero.isReady("cleave"):"
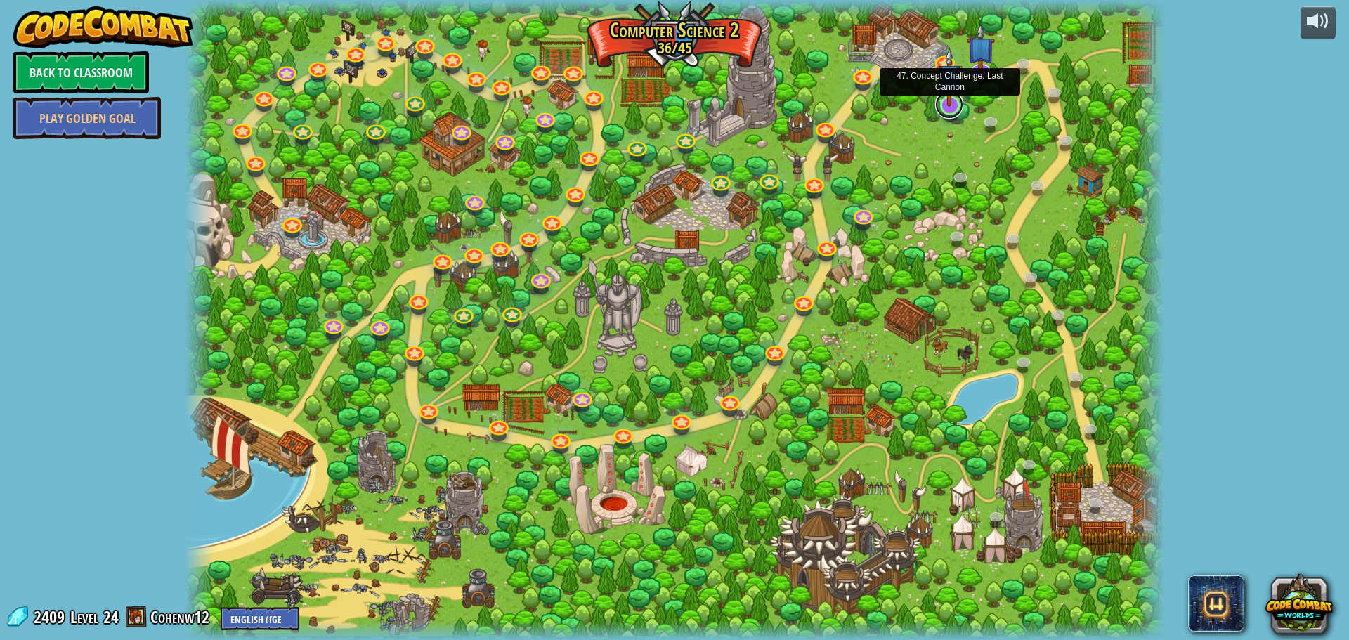
click at [944, 109] on link at bounding box center [949, 105] width 28 height 28
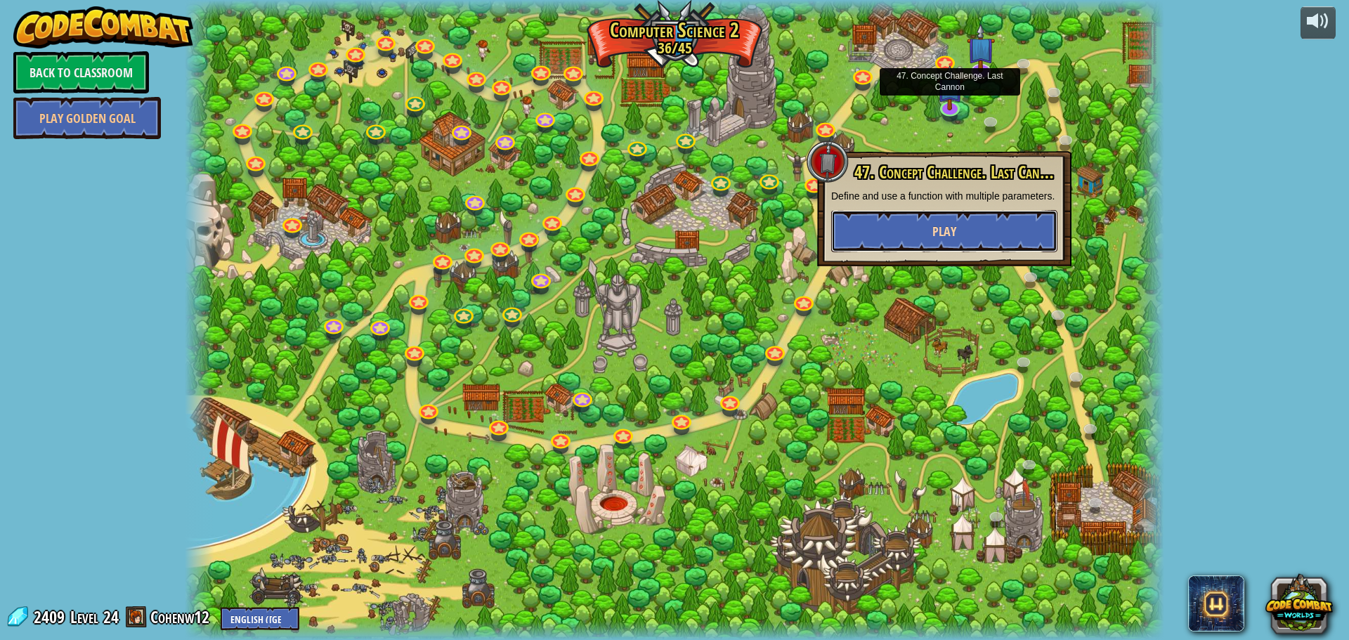
click at [996, 212] on button "Play" at bounding box center [944, 231] width 226 height 42
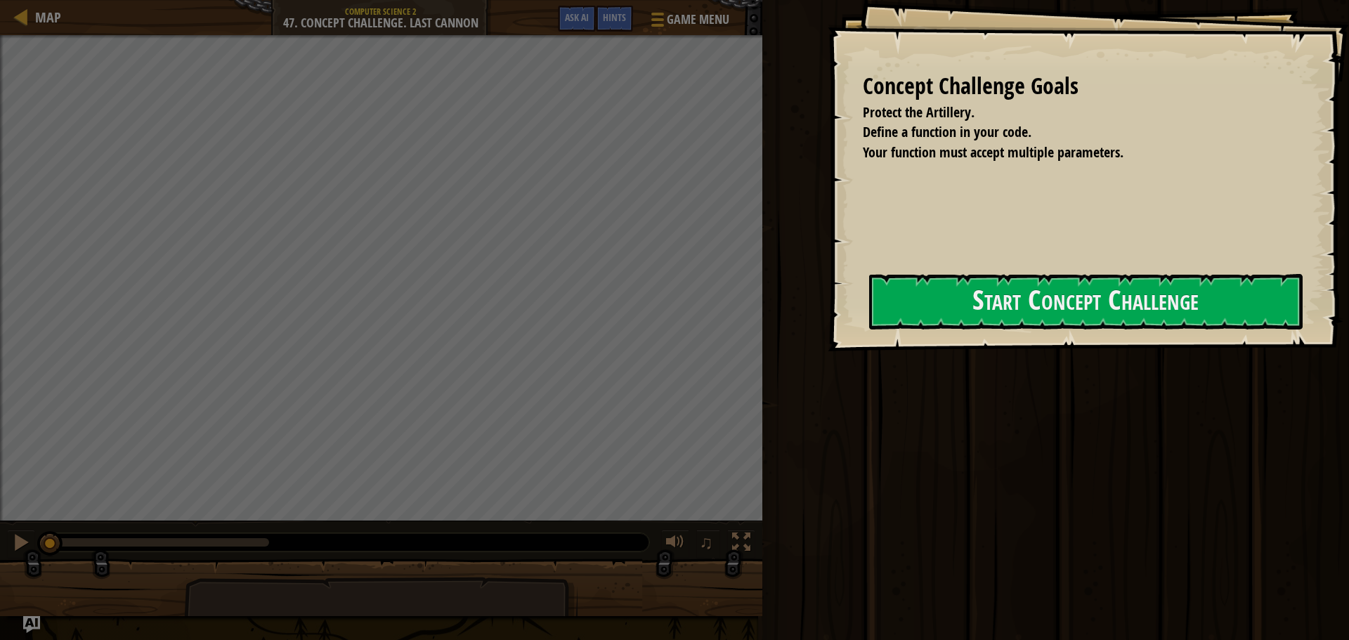
click at [1043, 351] on div "Concept Challenge Goals Protect the Artillery. Define a function in your code. …" at bounding box center [1088, 175] width 521 height 351
click at [1076, 347] on div at bounding box center [1086, 360] width 434 height 32
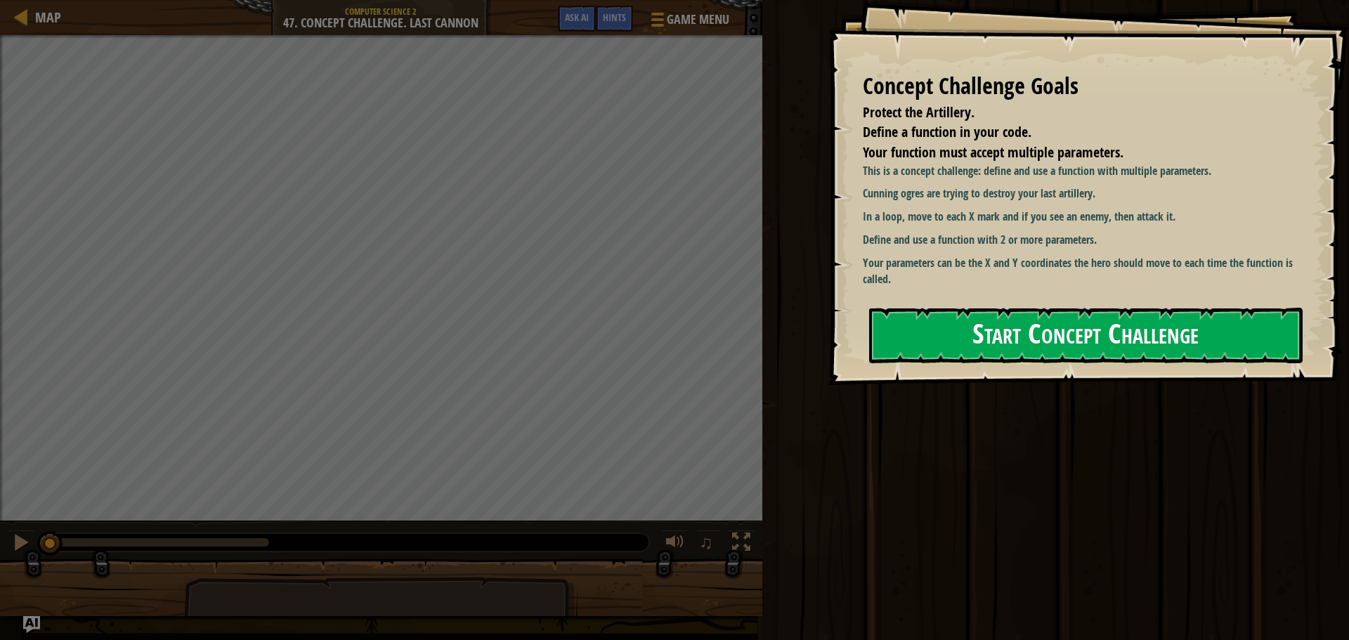
click at [1117, 308] on button "Start Concept Challenge" at bounding box center [1086, 336] width 434 height 56
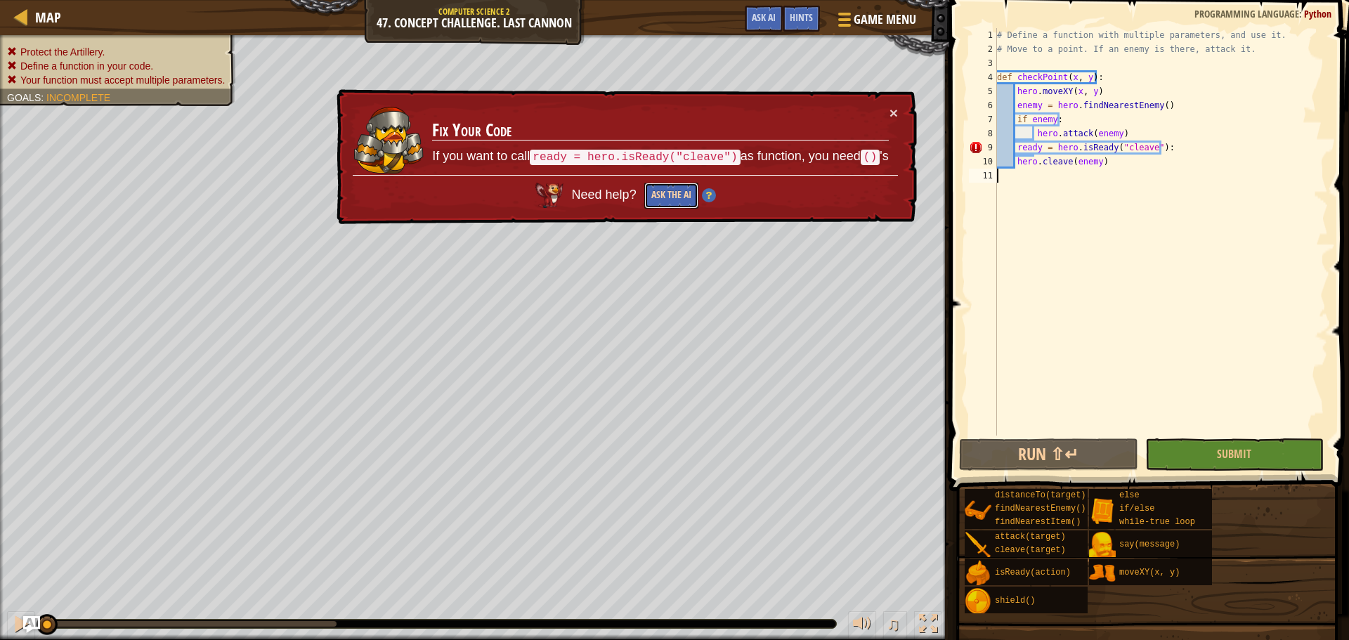
click at [690, 190] on button "Ask the AI" at bounding box center [671, 196] width 54 height 26
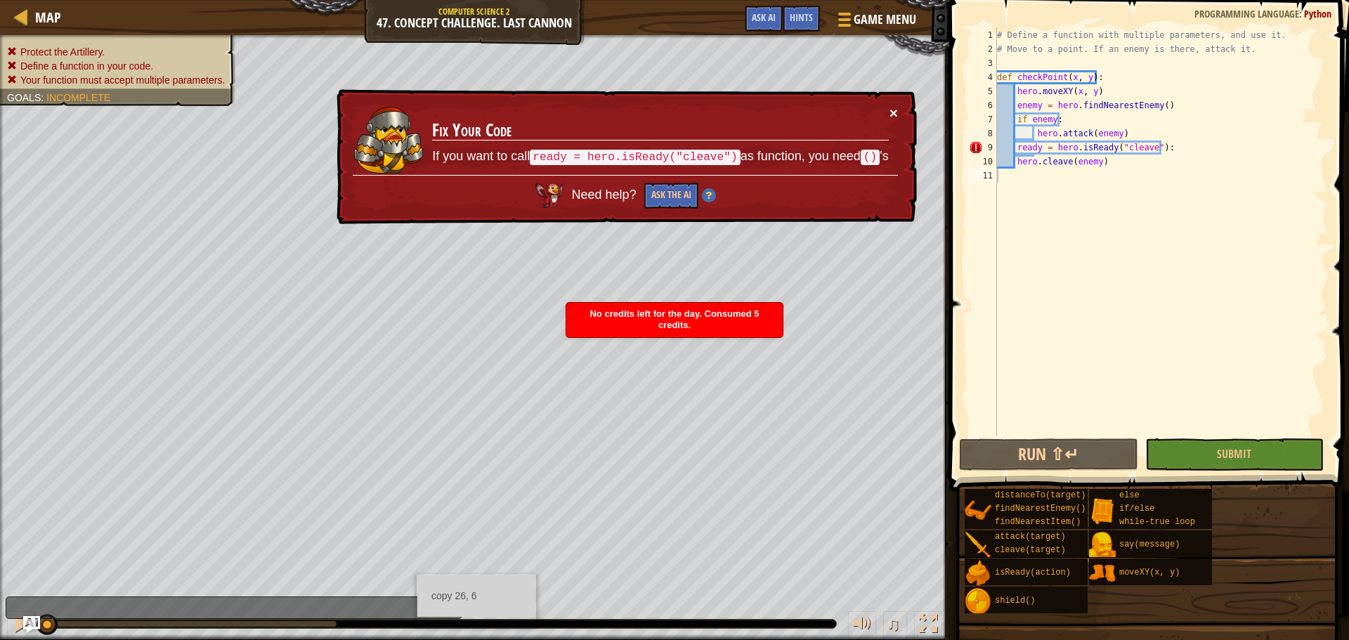
click at [897, 112] on button "×" at bounding box center [894, 112] width 8 height 15
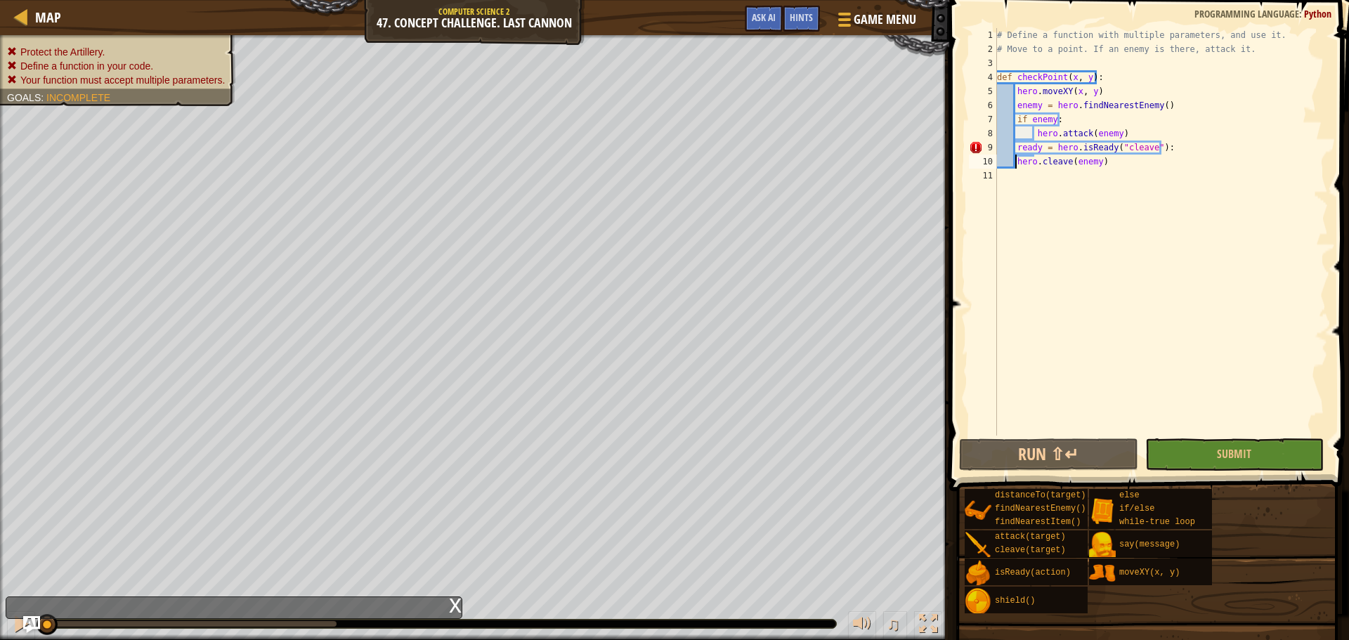
click at [1015, 159] on div "# Define a function with multiple parameters, and use it. # Move to a point. If…" at bounding box center [1161, 246] width 334 height 436
click at [1096, 464] on button "Run ⇧↵" at bounding box center [1048, 454] width 178 height 32
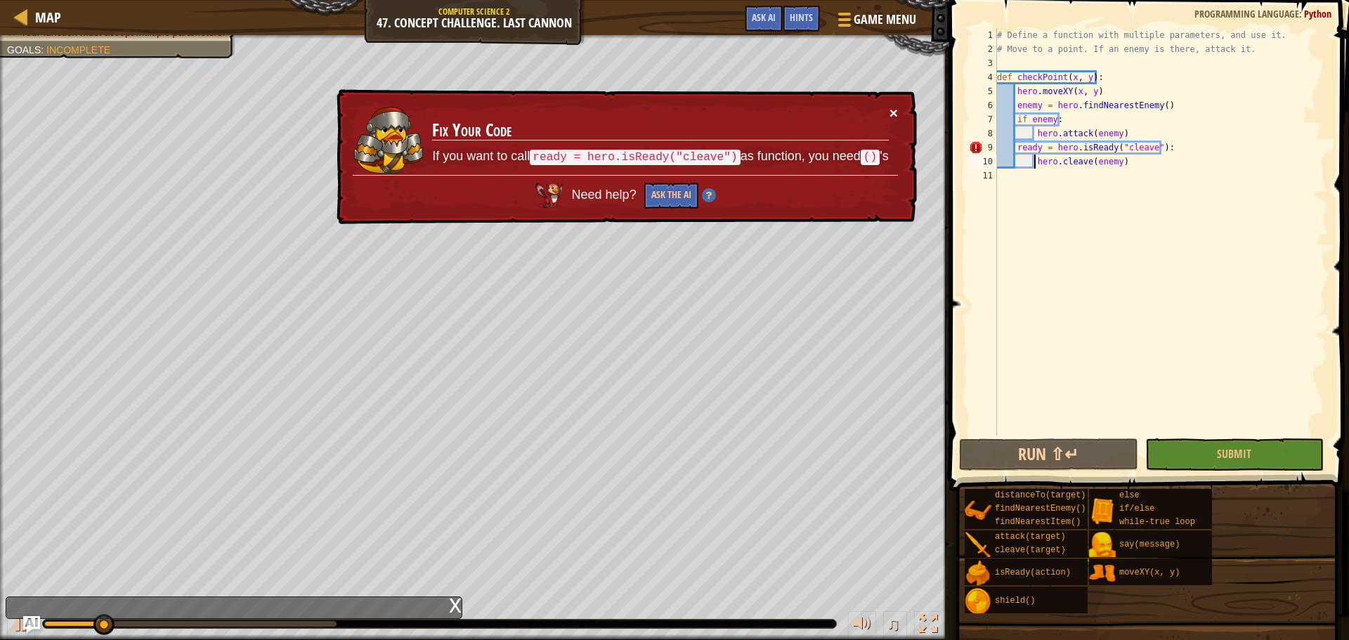
click at [894, 117] on button "×" at bounding box center [894, 112] width 8 height 15
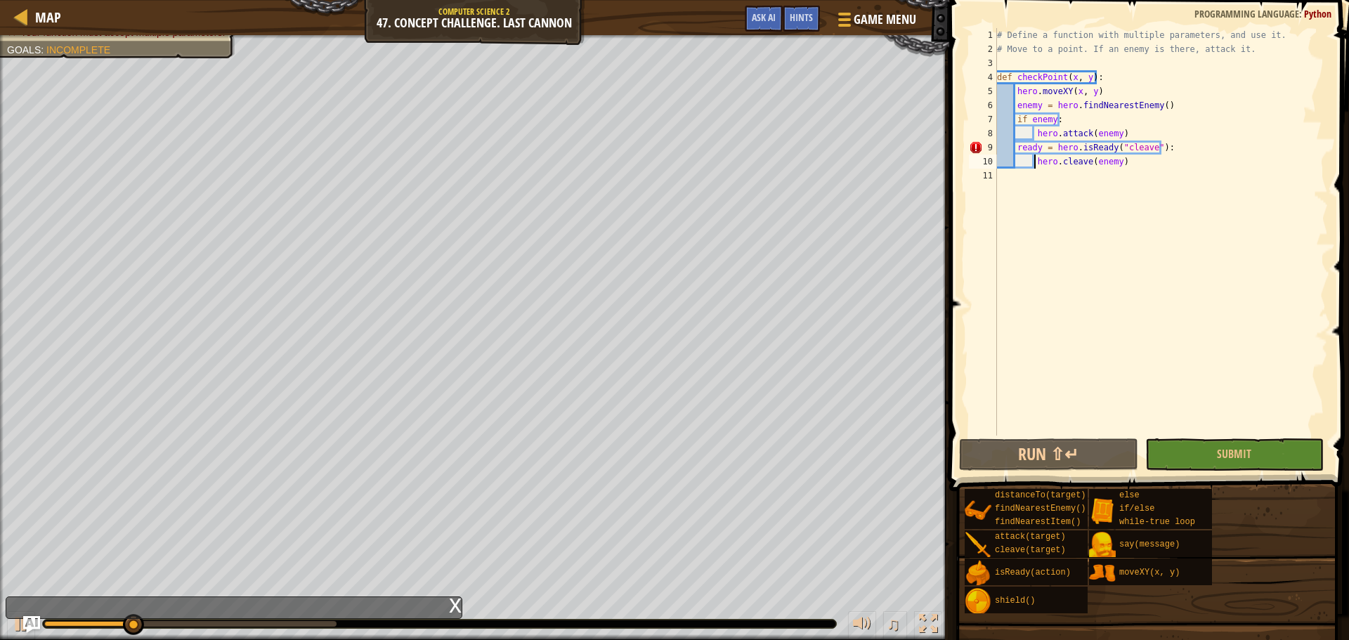
click at [1115, 145] on div "# Define a function with multiple parameters, and use it. # Move to a point. If…" at bounding box center [1161, 246] width 334 height 436
type textarea "hero.cleave(enemy)"
click at [30, 16] on div at bounding box center [22, 17] width 18 height 18
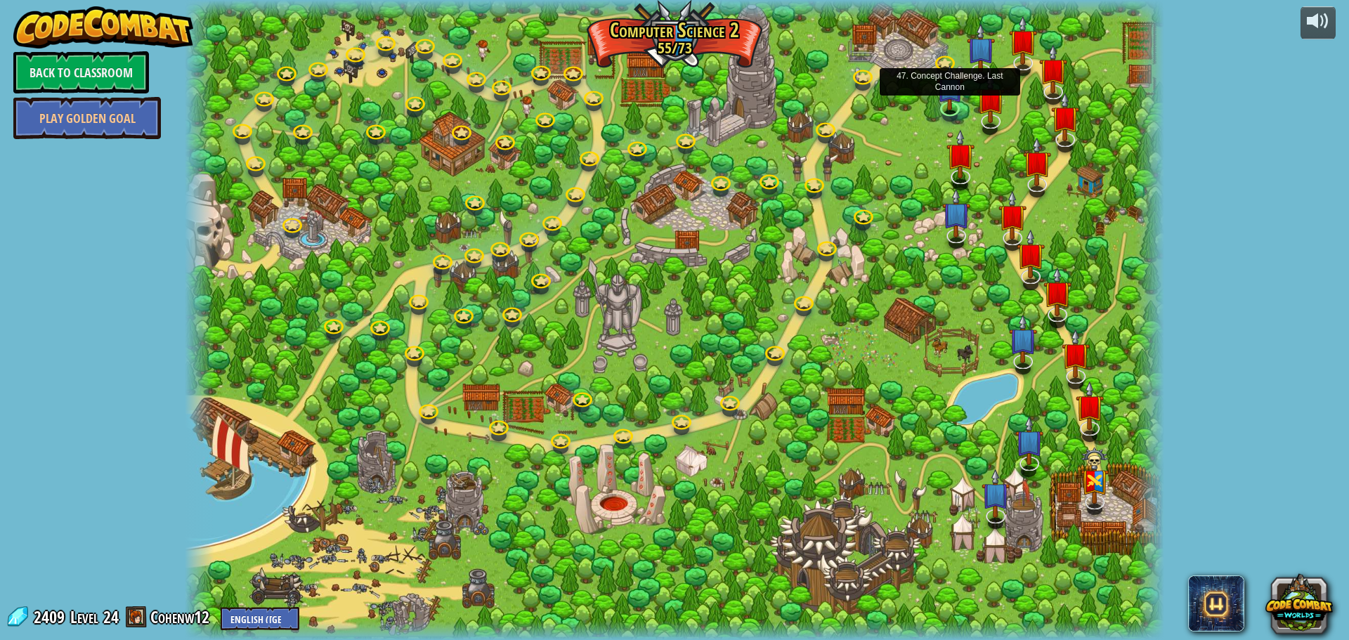
click at [945, 104] on img at bounding box center [950, 87] width 26 height 45
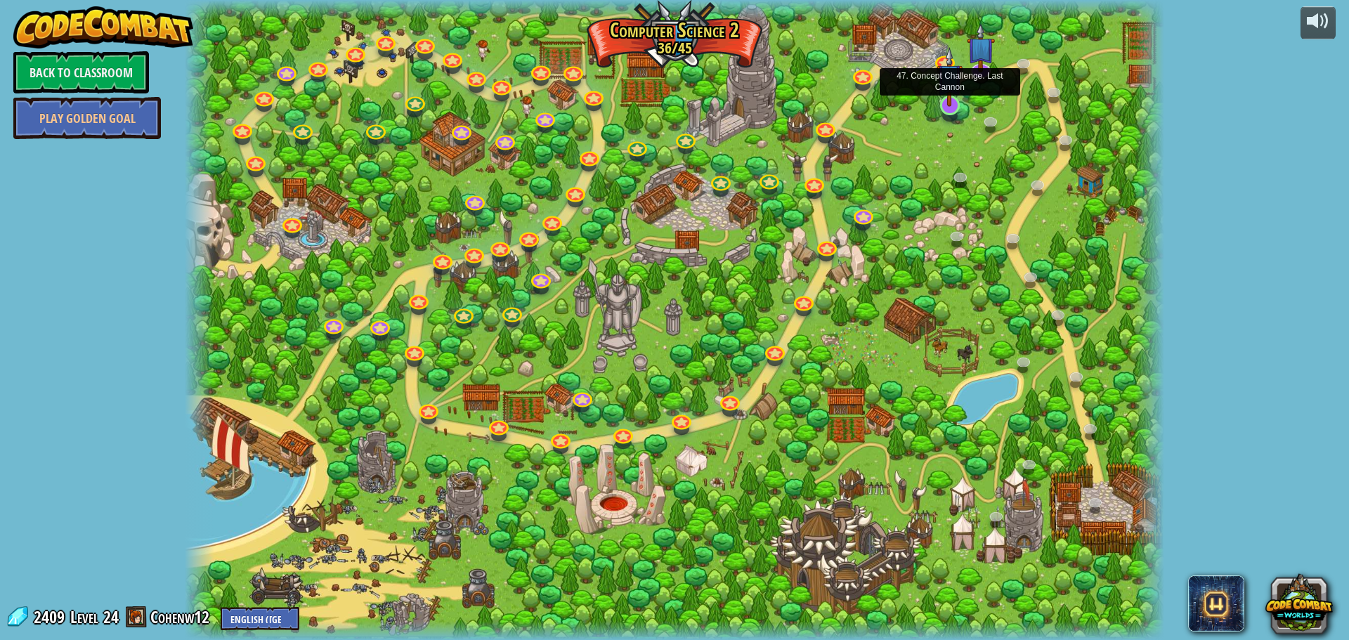
click at [956, 104] on img at bounding box center [950, 77] width 26 height 60
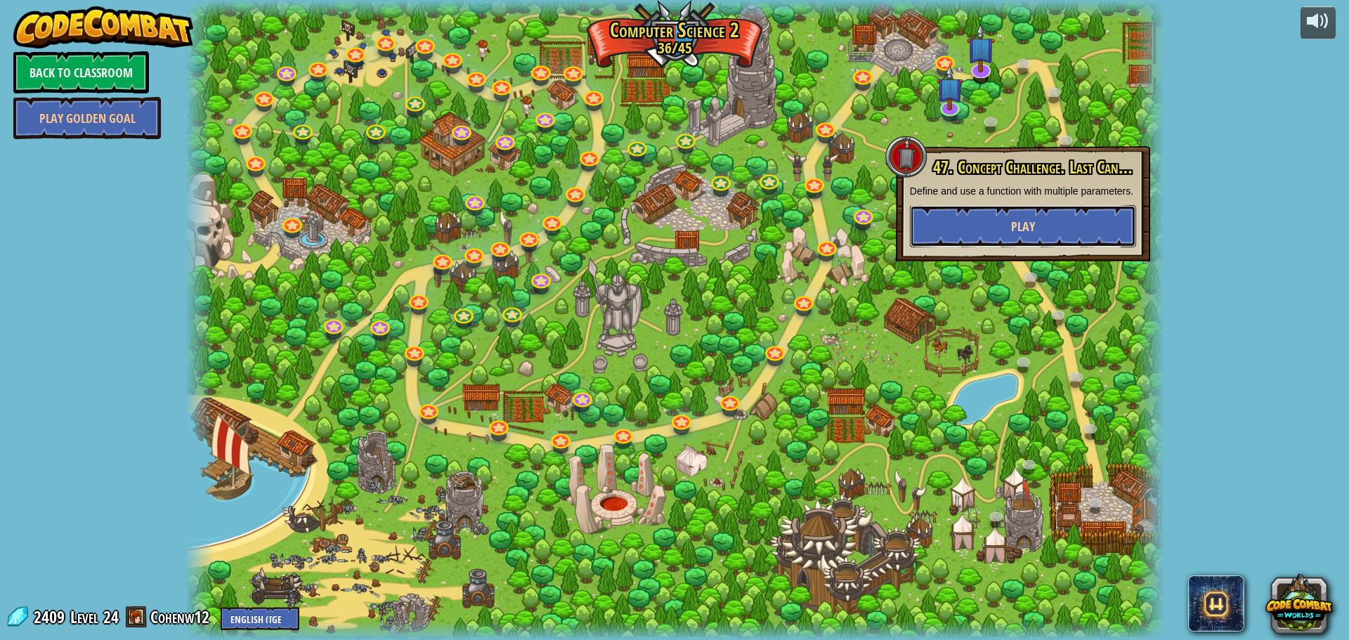
click at [1080, 237] on button "Play" at bounding box center [1023, 226] width 226 height 42
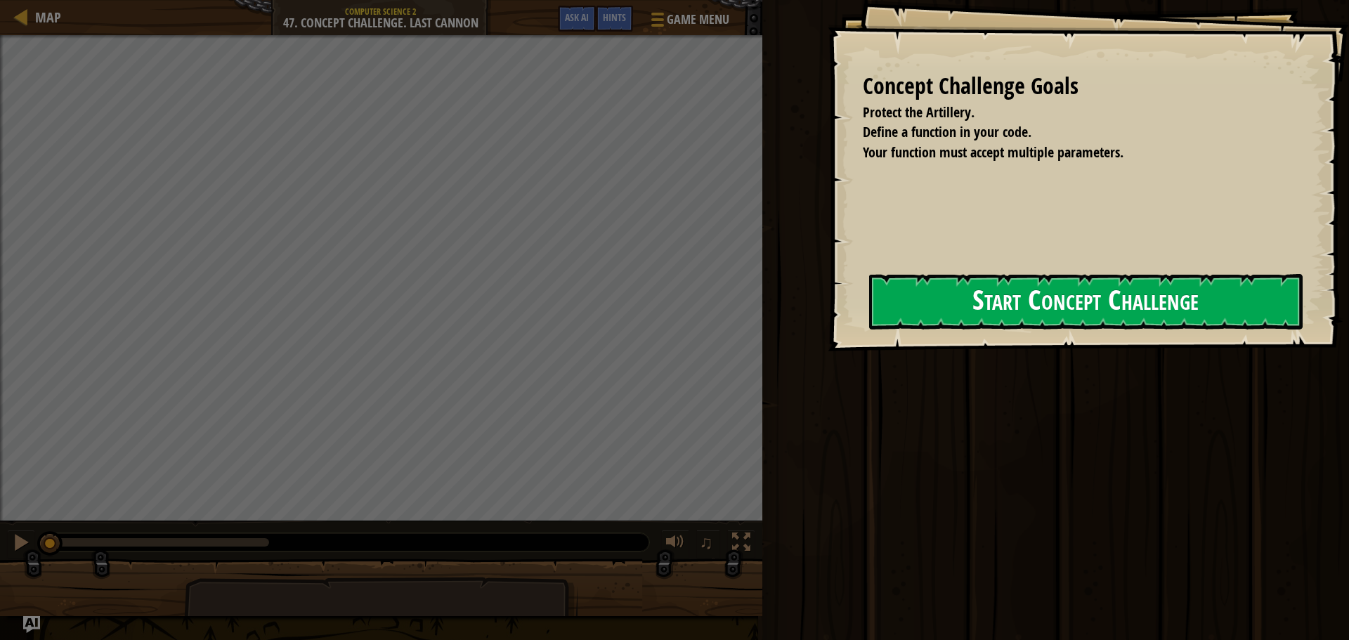
click at [869, 363] on div at bounding box center [1086, 360] width 434 height 32
click at [897, 318] on button "Start Concept Challenge" at bounding box center [1086, 302] width 434 height 56
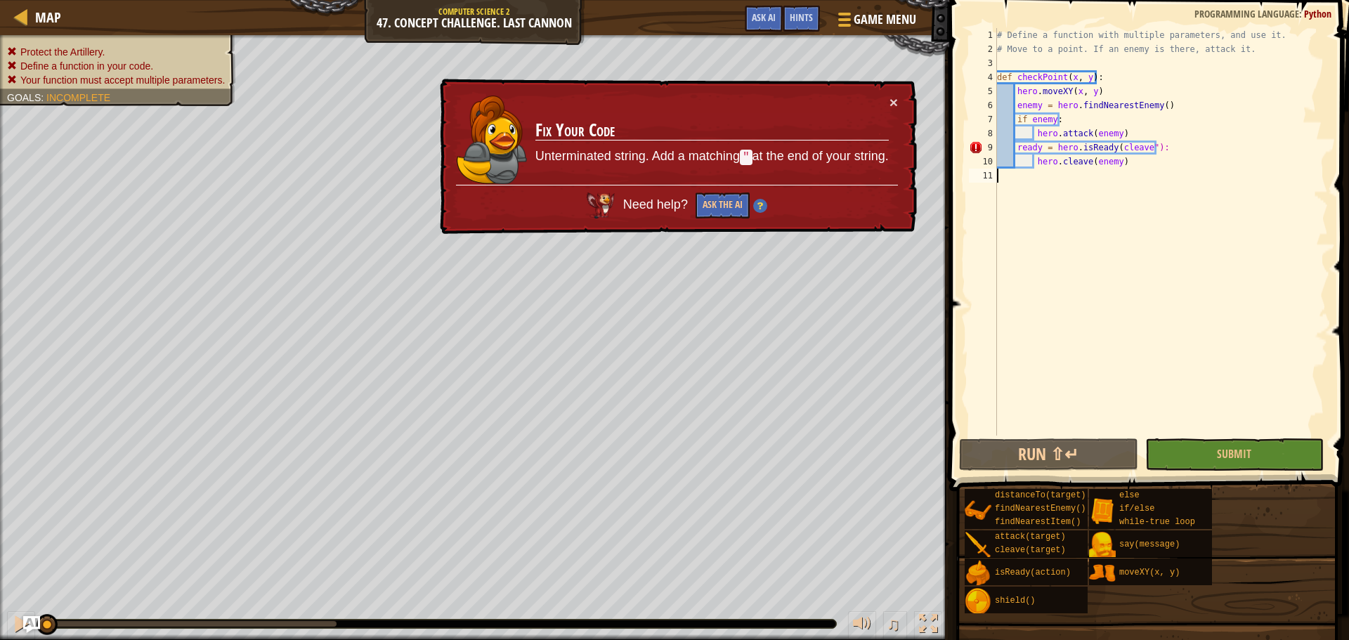
click at [1145, 148] on div "# Define a function with multiple parameters, and use it. # Move to a point. If…" at bounding box center [1161, 246] width 334 height 436
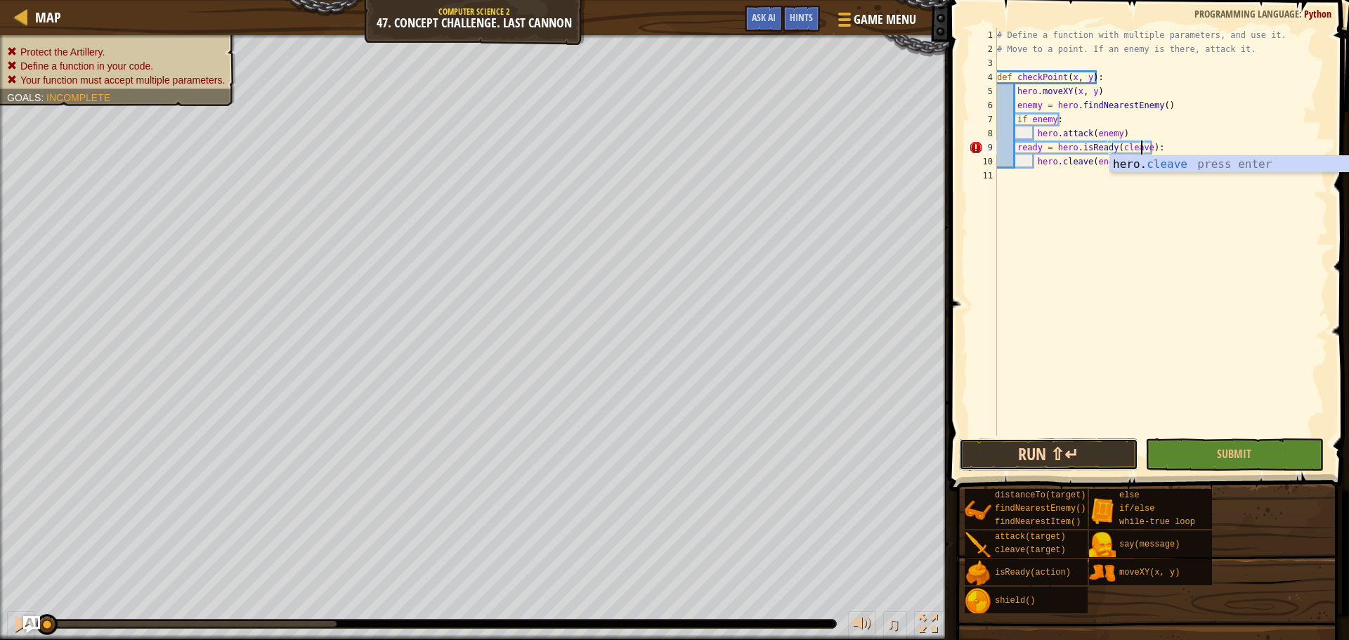
click at [1058, 461] on button "Run ⇧↵" at bounding box center [1048, 454] width 178 height 32
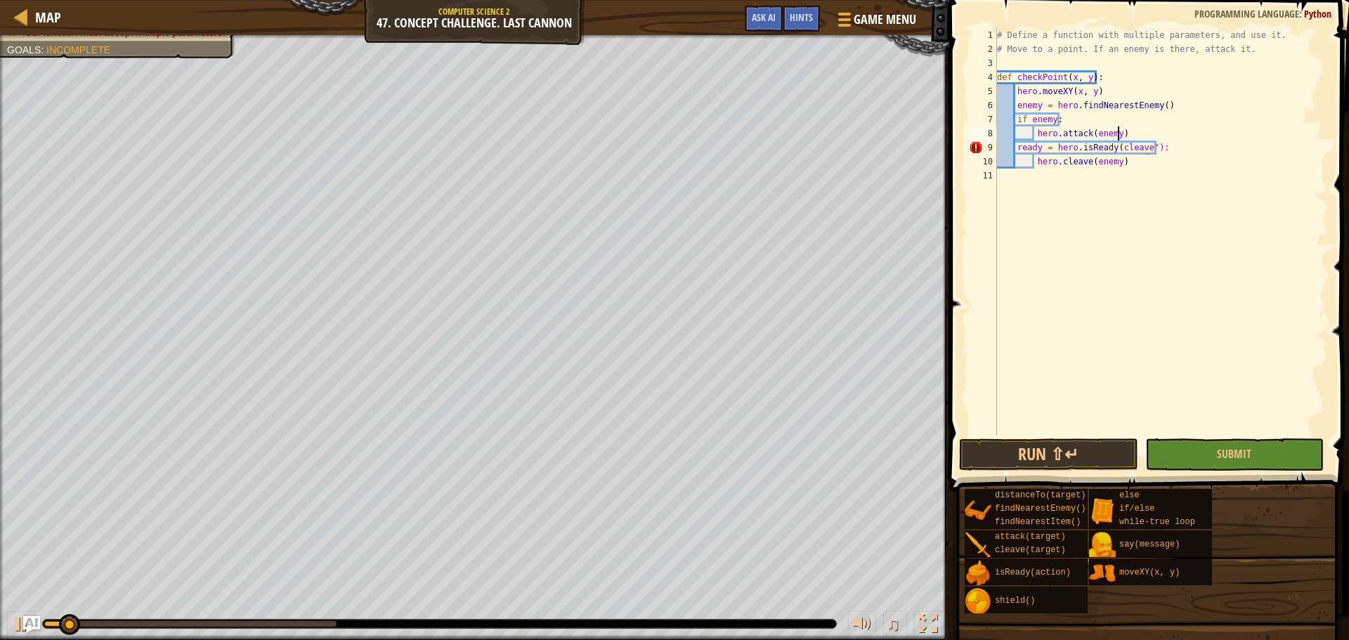
scroll to position [6, 4]
click at [1111, 148] on div "# Define a function with multiple parameters, and use it. # Move to a point. If…" at bounding box center [1161, 246] width 334 height 436
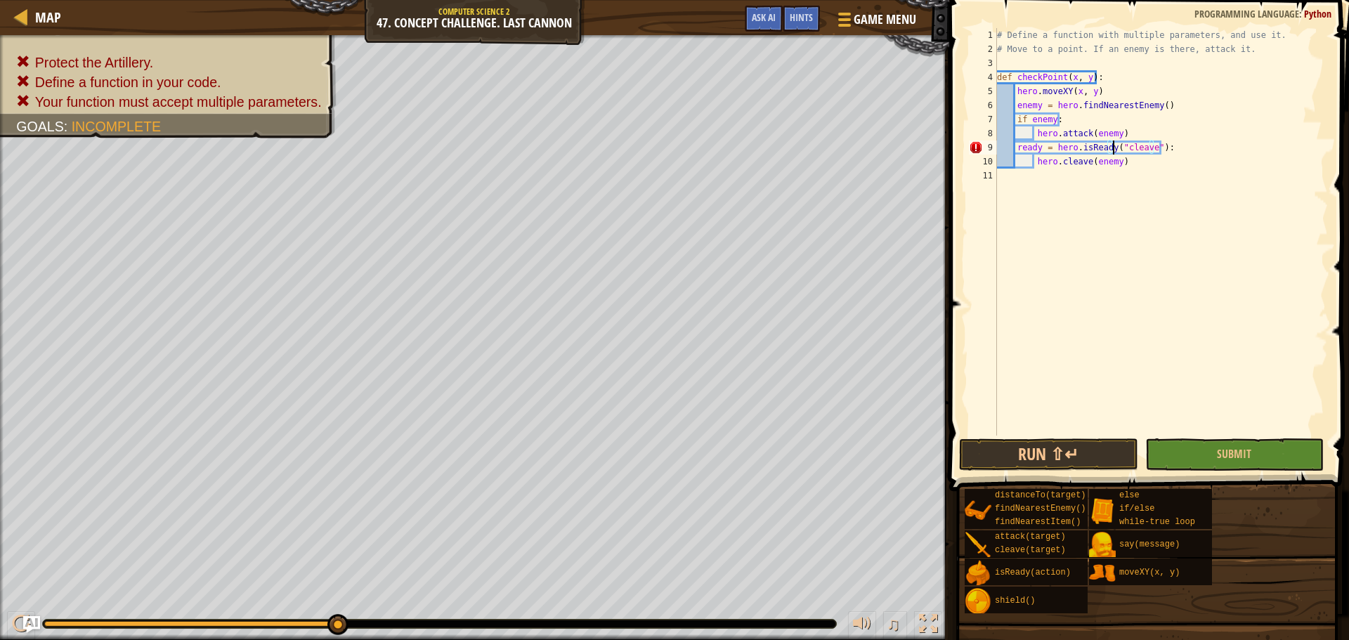
click at [1169, 153] on div "# Define a function with multiple parameters, and use it. # Move to a point. If…" at bounding box center [1161, 246] width 334 height 436
click at [1151, 155] on div "# Define a function with multiple parameters, and use it. # Move to a point. If…" at bounding box center [1161, 246] width 334 height 436
drag, startPoint x: 1143, startPoint y: 163, endPoint x: 1020, endPoint y: 152, distance: 123.4
click at [1020, 152] on div "# Define a function with multiple parameters, and use it. # Move to a point. If…" at bounding box center [1161, 246] width 334 height 436
type textarea "r"
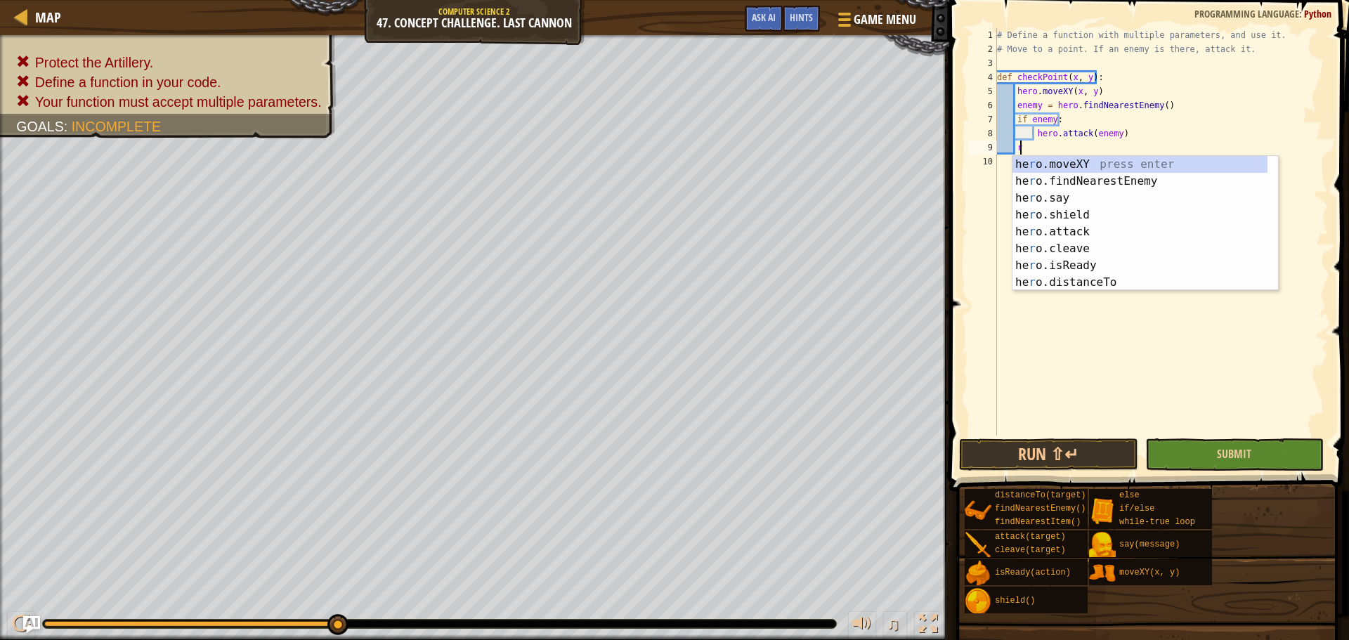
scroll to position [6, 1]
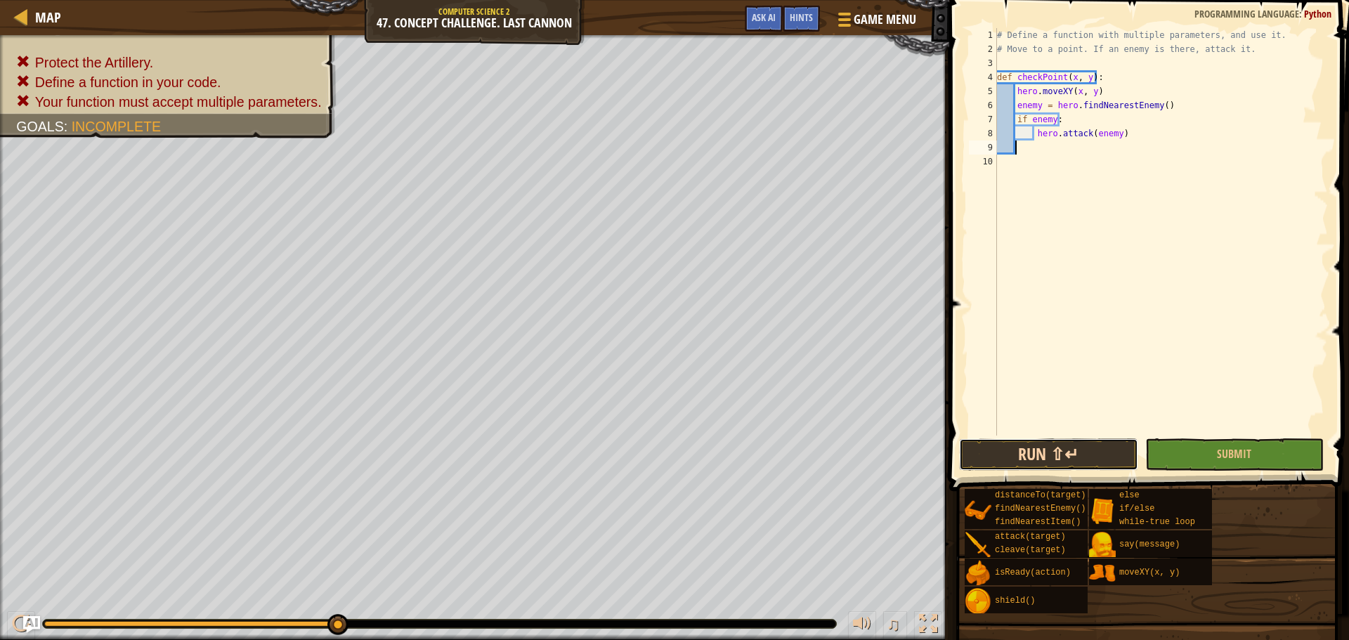
click at [1076, 453] on button "Run ⇧↵" at bounding box center [1048, 454] width 178 height 32
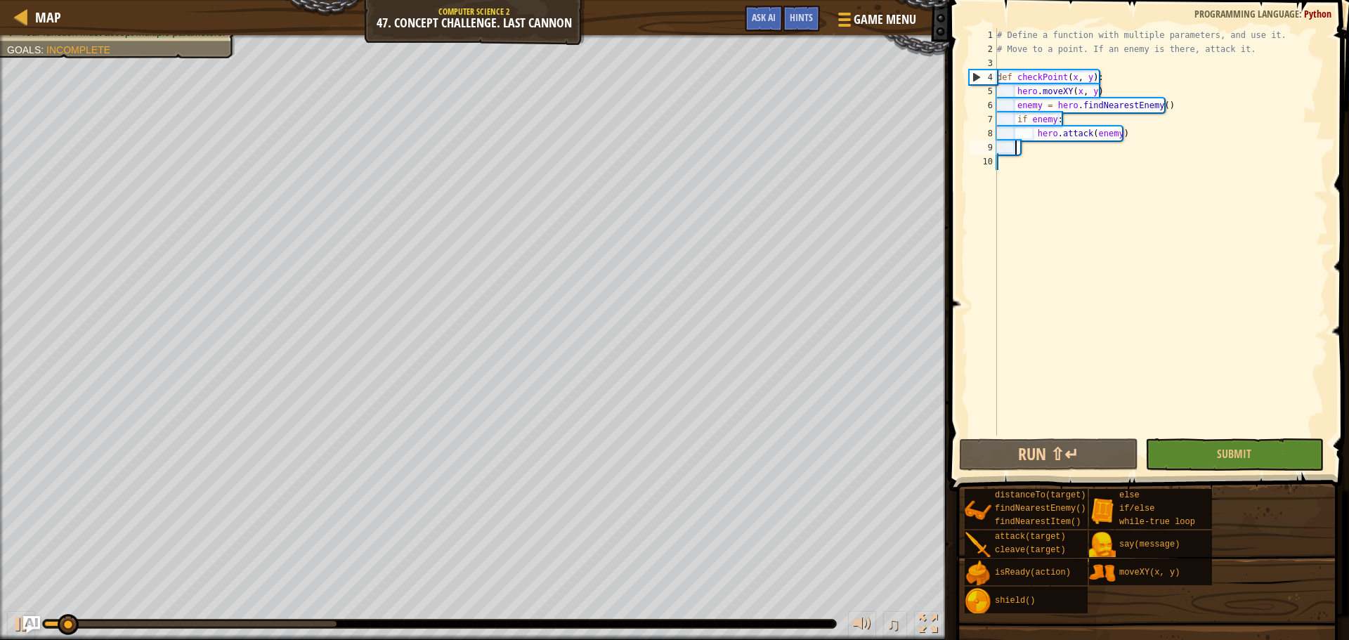
scroll to position [6, 0]
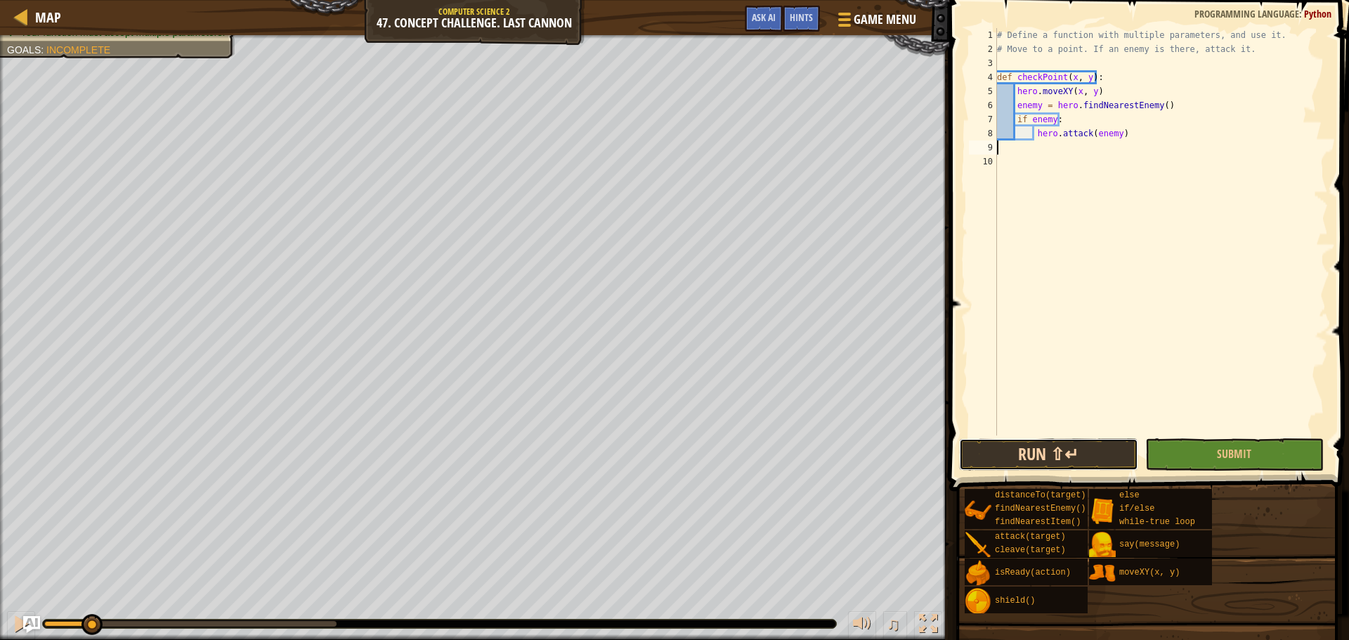
click at [1098, 462] on button "Run ⇧↵" at bounding box center [1048, 454] width 178 height 32
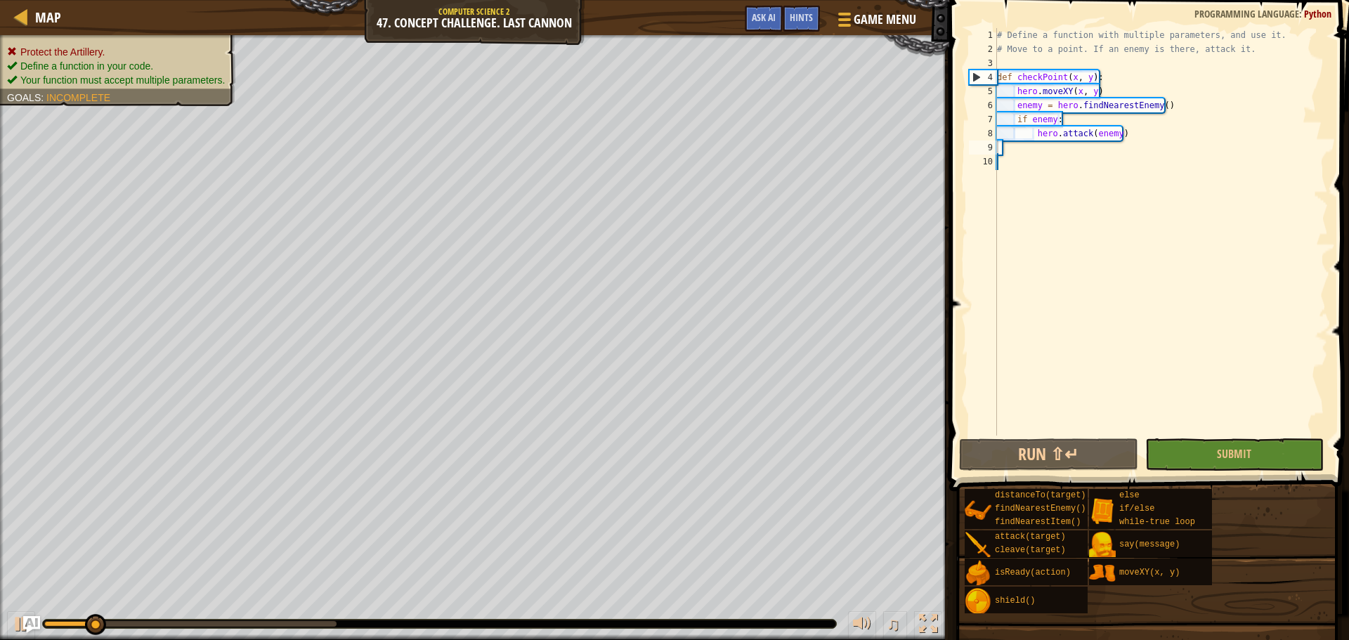
click at [166, 54] on div "Protect the Artillery. Define a function in your code. Your function must accep…" at bounding box center [110, 66] width 252 height 80
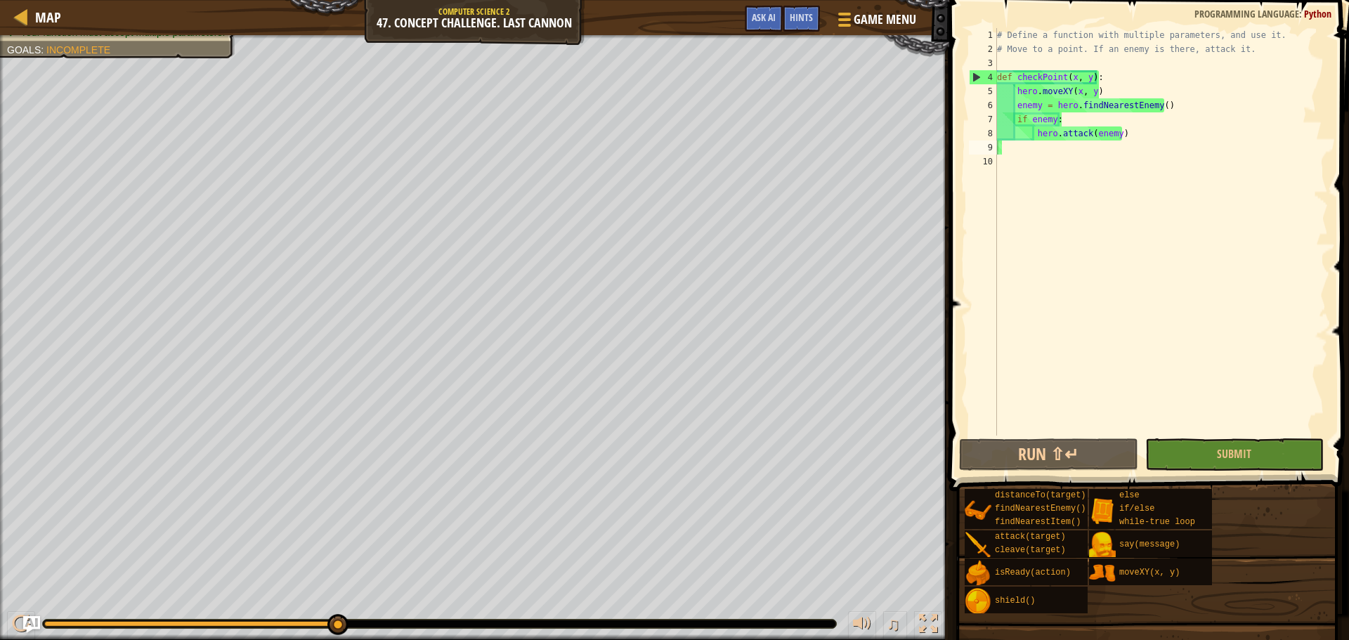
type textarea "if enemy:"
click at [1015, 118] on div "# Define a function with multiple parameters, and use it. # Move to a point. If…" at bounding box center [1161, 246] width 334 height 436
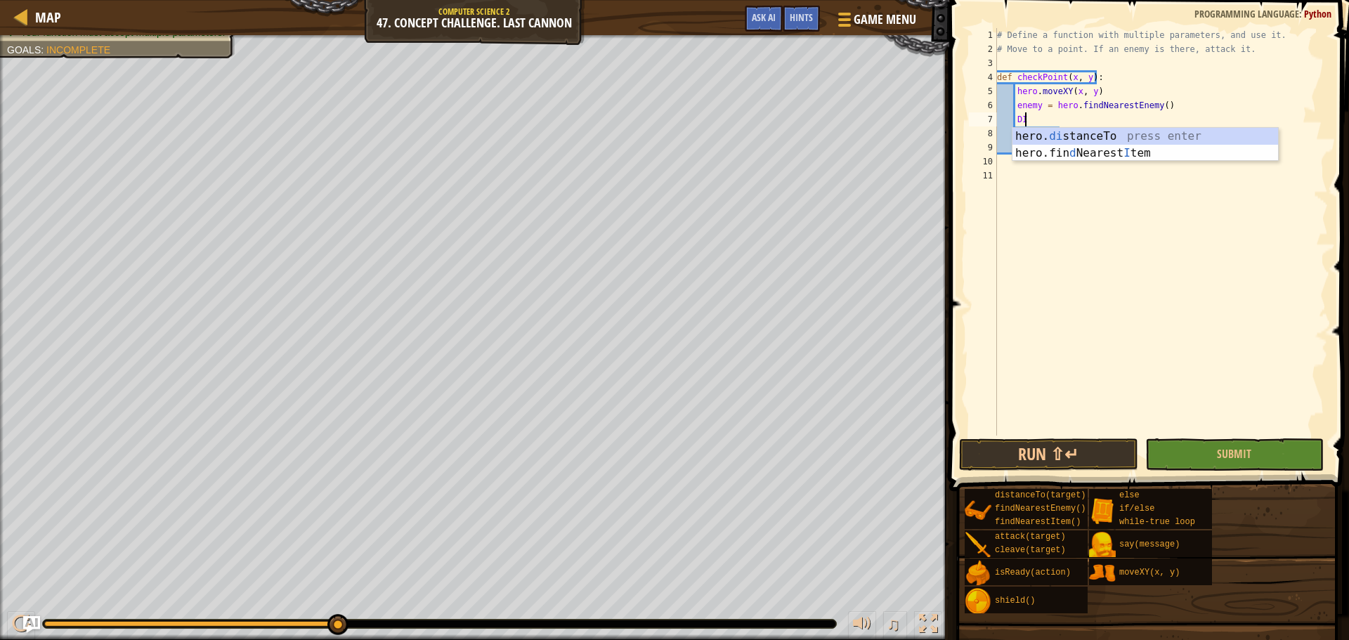
scroll to position [6, 1]
type textarea "D"
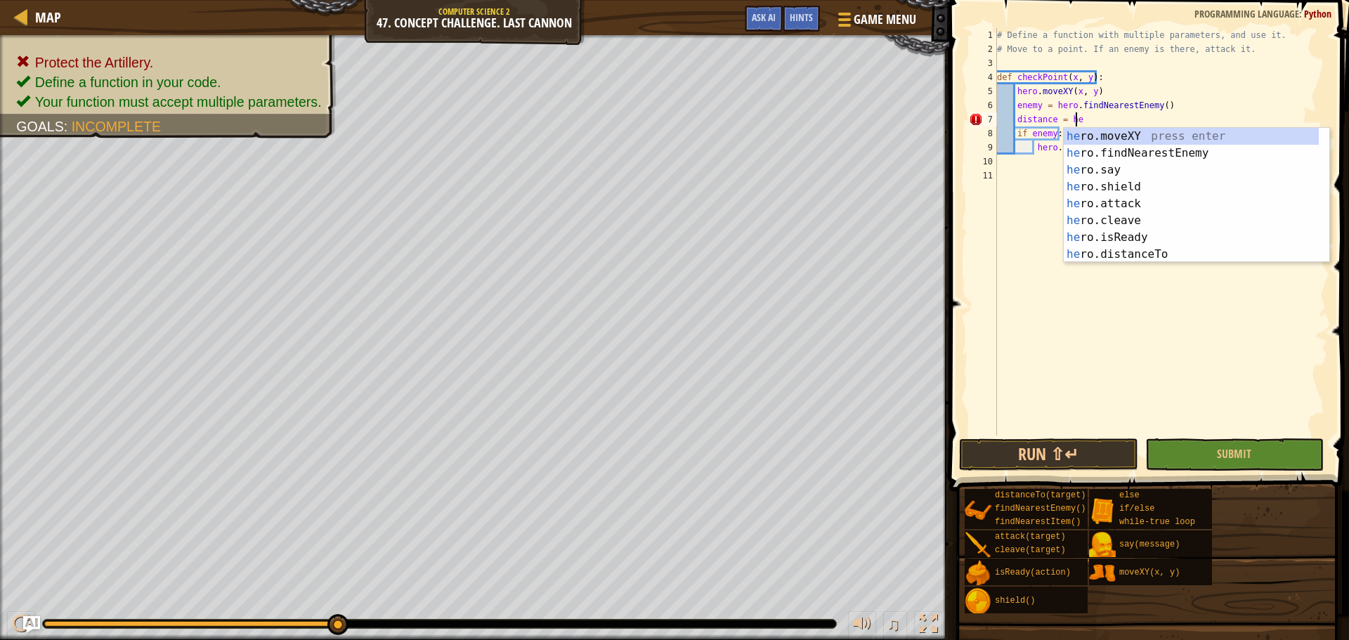
scroll to position [6, 6]
type textarea "distance = her"
click at [1141, 157] on div "her o.moveXY press enter her o.findNearestEnemy press enter her o.say press ent…" at bounding box center [1191, 212] width 255 height 169
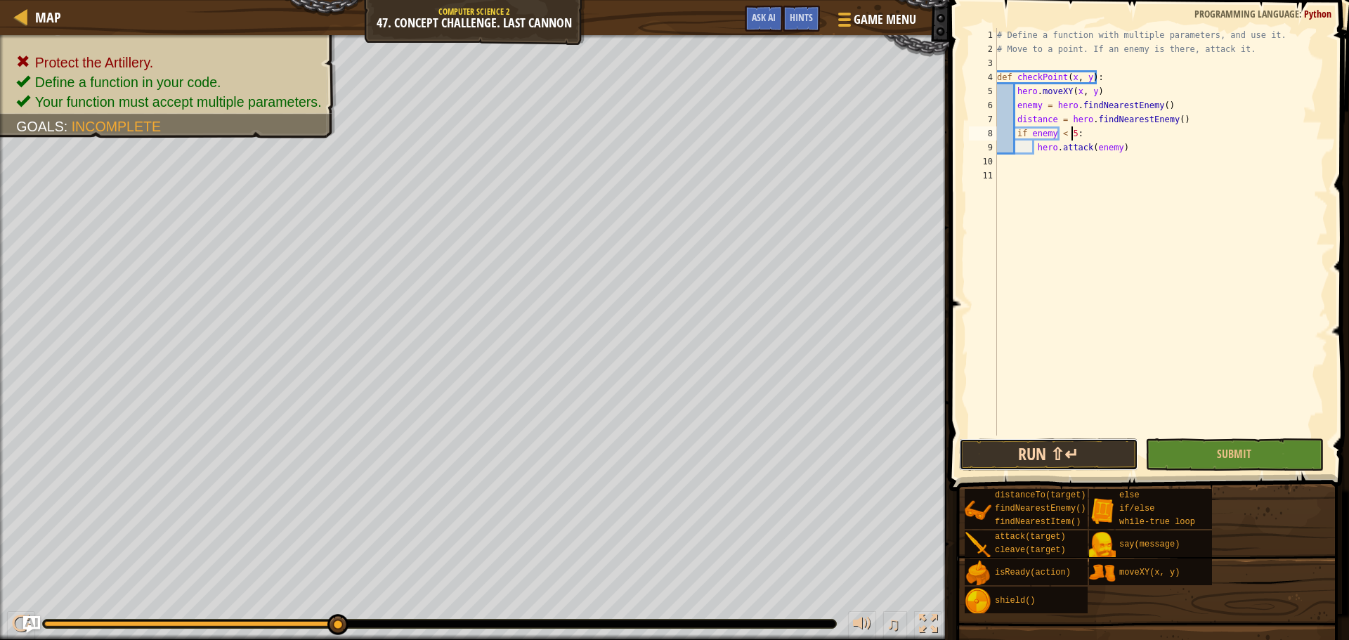
click at [1114, 467] on button "Run ⇧↵" at bounding box center [1048, 454] width 178 height 32
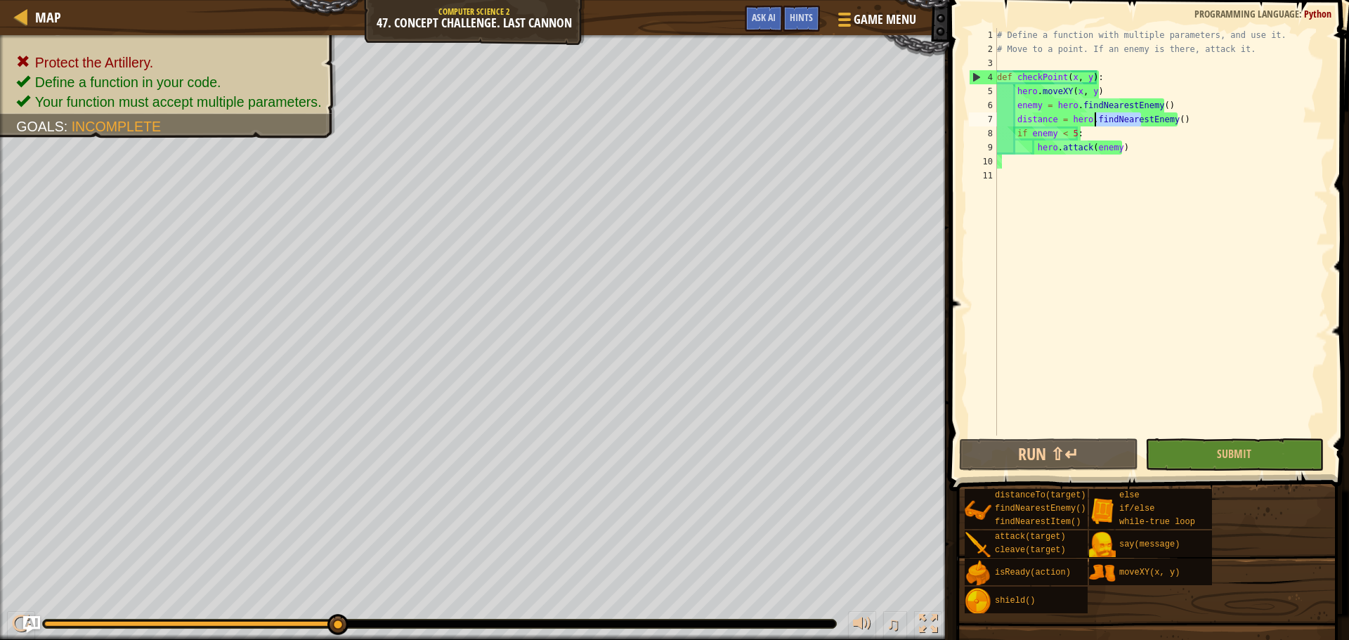
drag, startPoint x: 1139, startPoint y: 118, endPoint x: 1093, endPoint y: 124, distance: 46.7
click at [1093, 124] on div "# Define a function with multiple parameters, and use it. # Move to a point. If…" at bounding box center [1161, 246] width 334 height 436
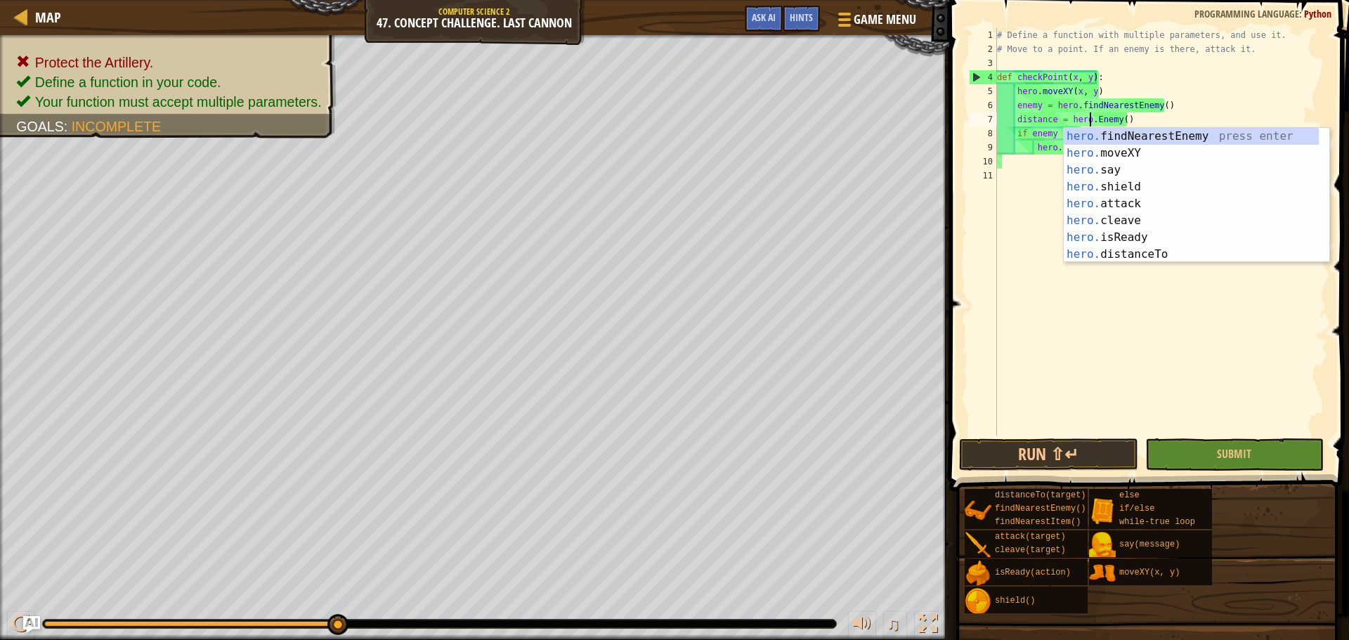
scroll to position [6, 8]
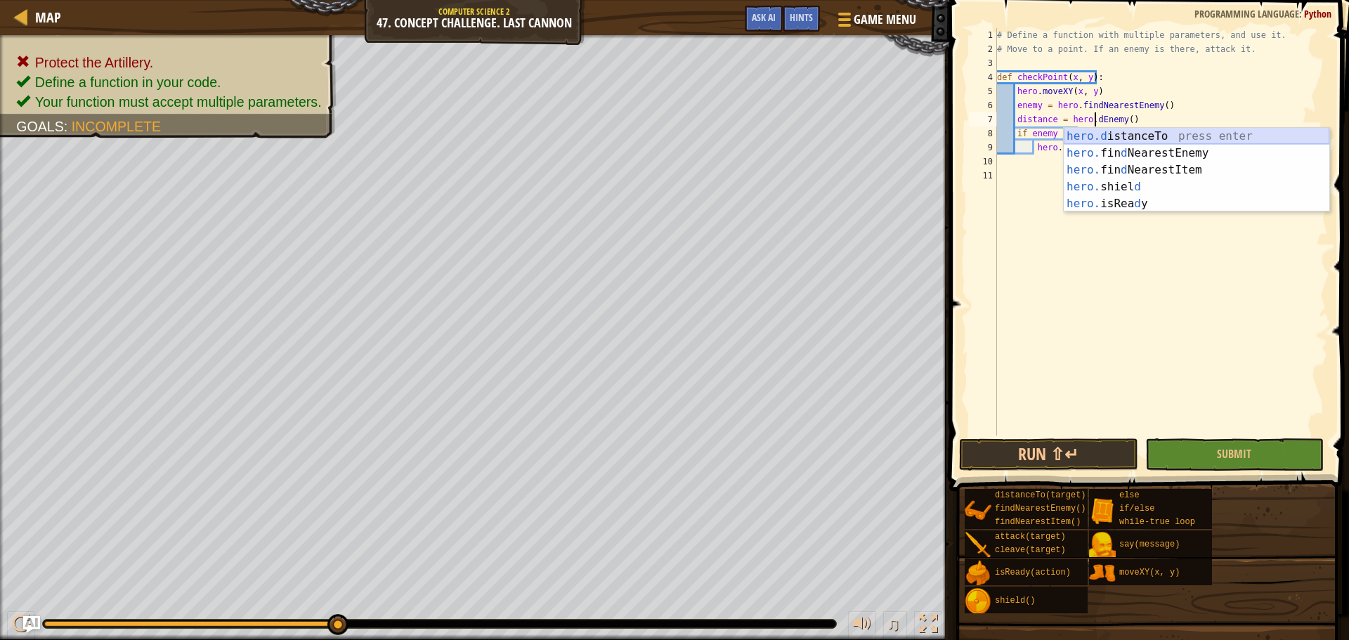
click at [1138, 142] on div "hero.d istanceTo press enter hero. fin d NearestEnemy press enter hero. fin d N…" at bounding box center [1197, 187] width 266 height 118
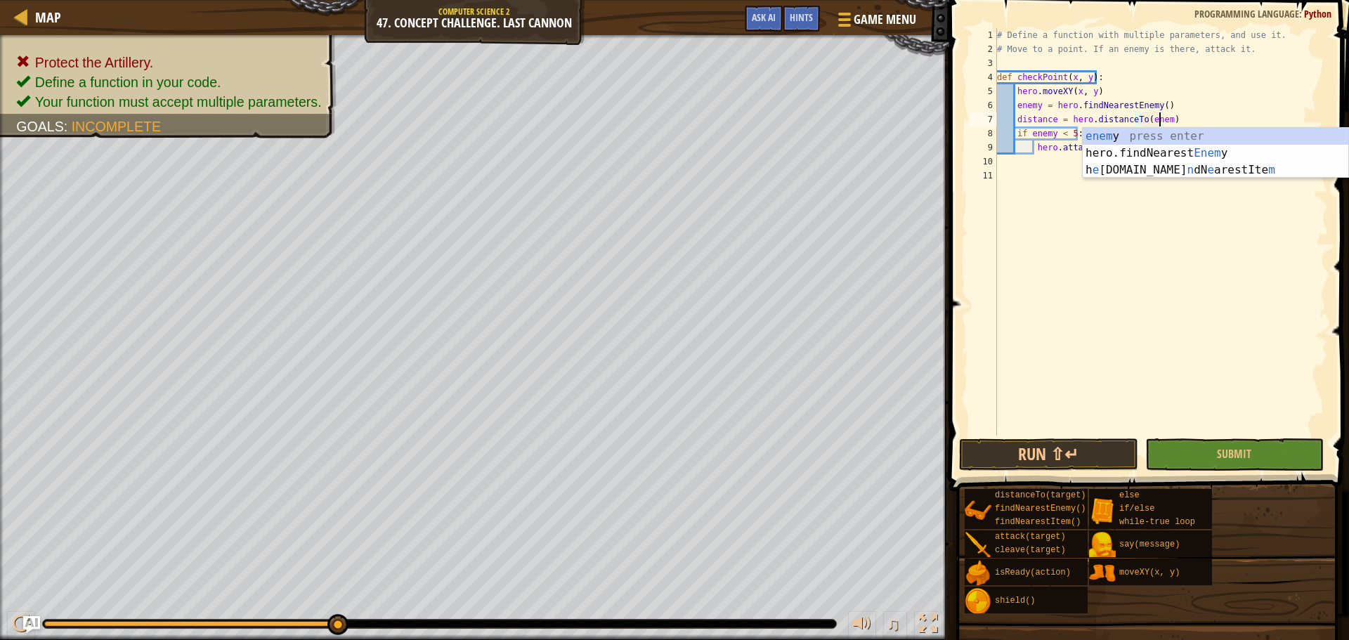
scroll to position [6, 13]
click at [1060, 451] on button "Run ⇧↵" at bounding box center [1048, 454] width 178 height 32
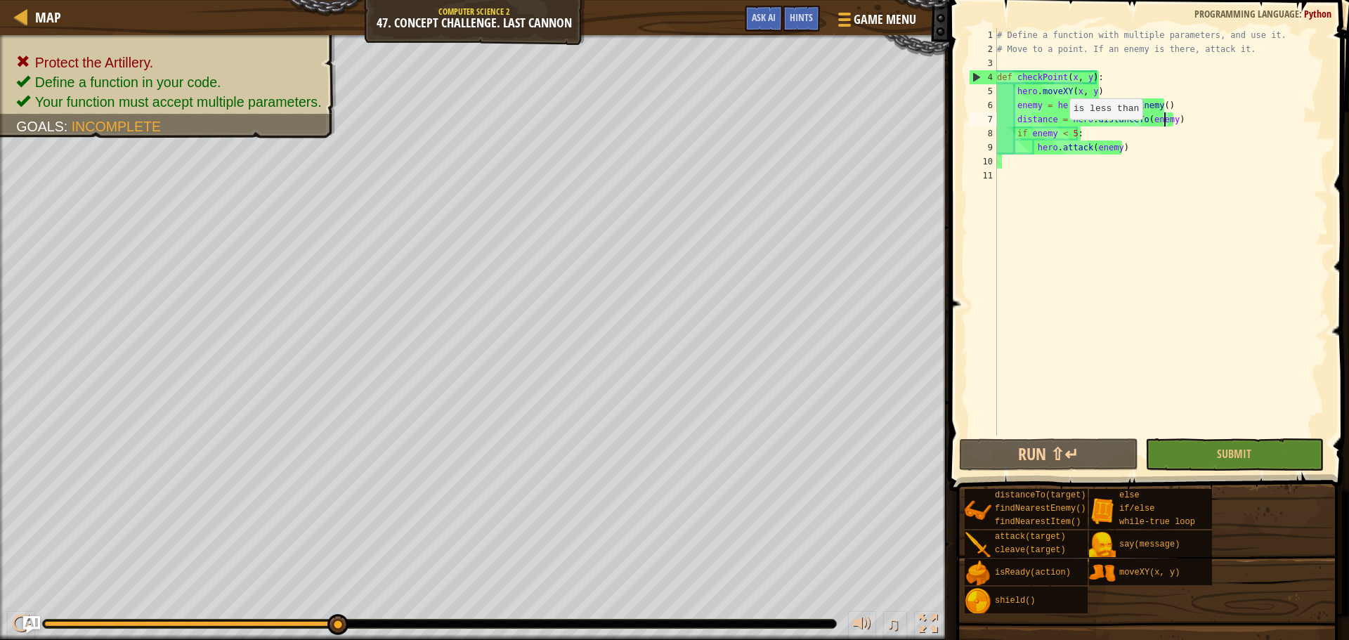
click at [1062, 134] on div "# Define a function with multiple parameters, and use it. # Move to a point. If…" at bounding box center [1161, 246] width 334 height 436
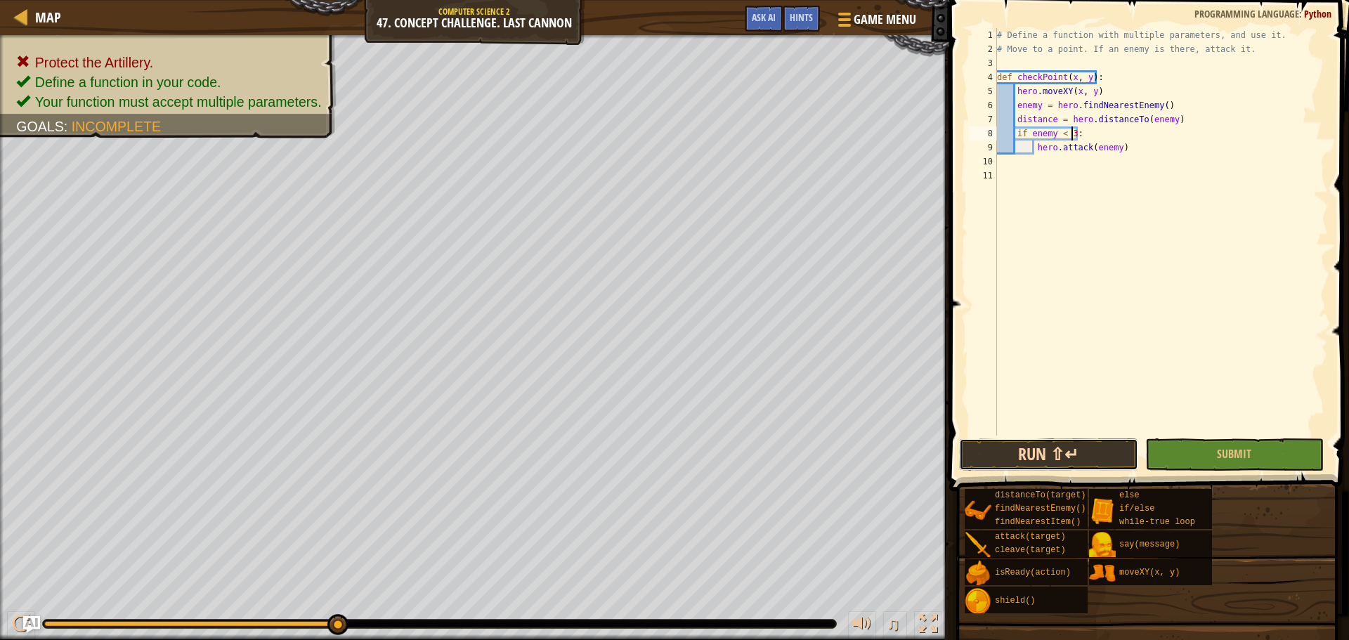
click at [1078, 445] on button "Run ⇧↵" at bounding box center [1048, 454] width 178 height 32
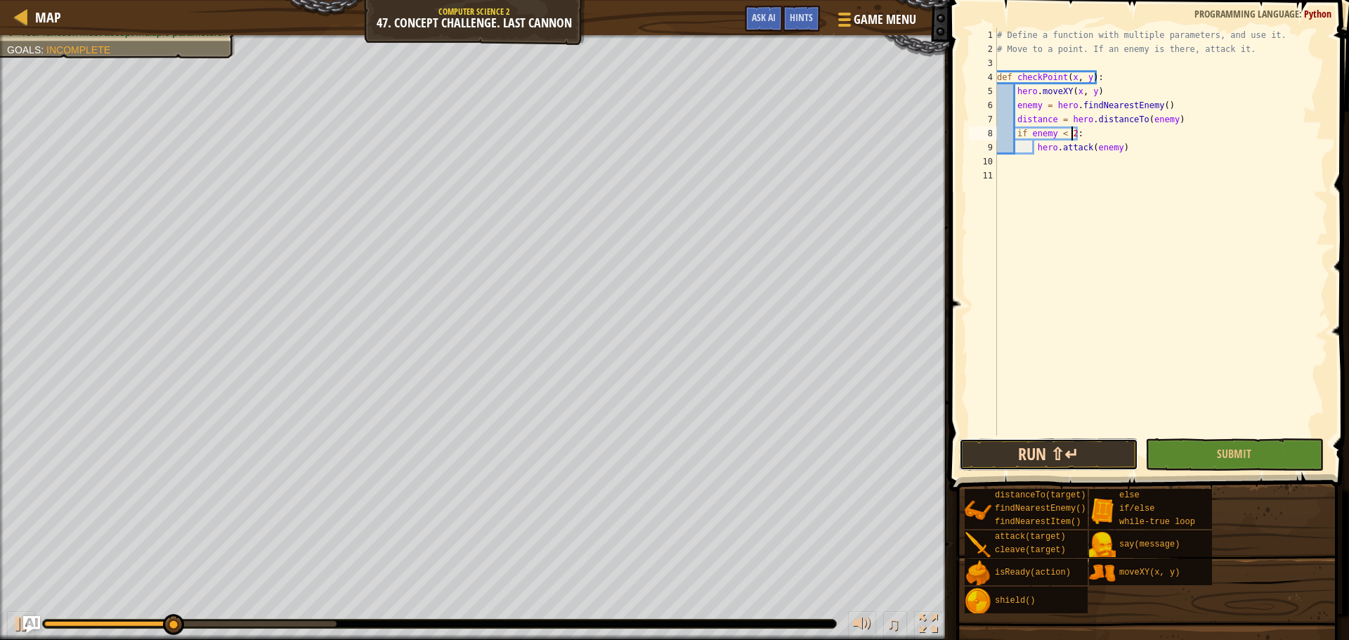
click at [1054, 443] on button "Run ⇧↵" at bounding box center [1048, 454] width 178 height 32
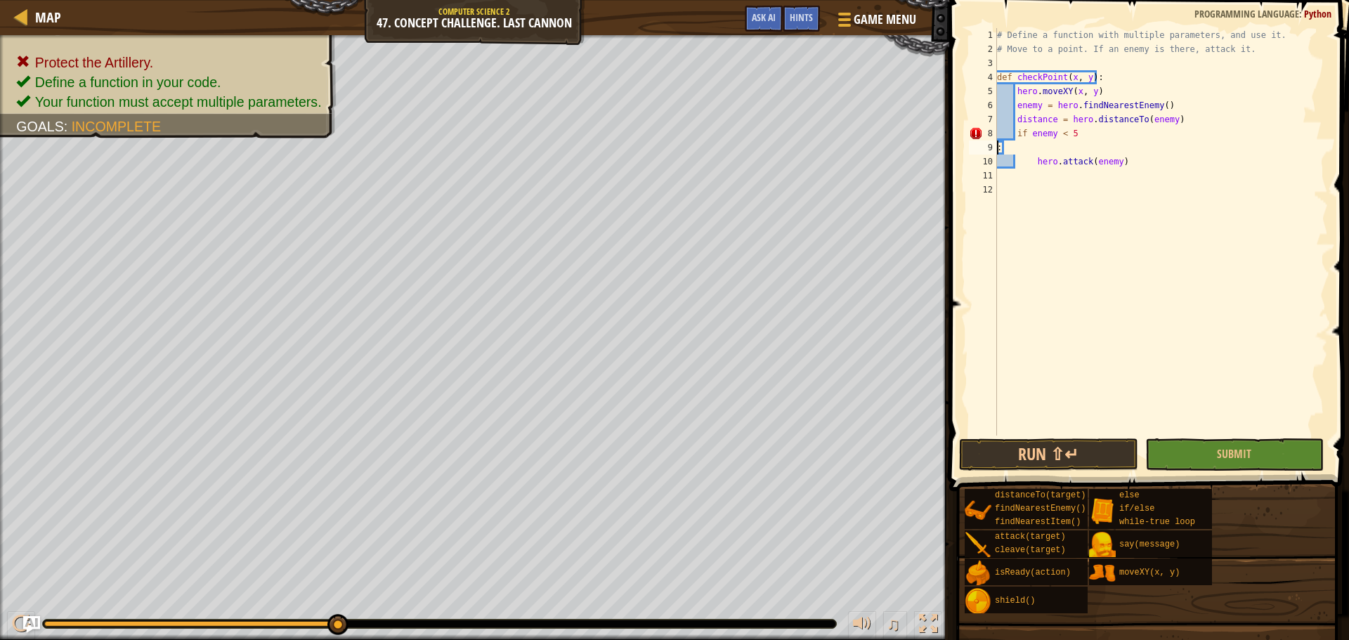
scroll to position [6, 0]
type textarea "if enemy < 5:"
click at [1105, 455] on button "Run ⇧↵" at bounding box center [1048, 454] width 178 height 32
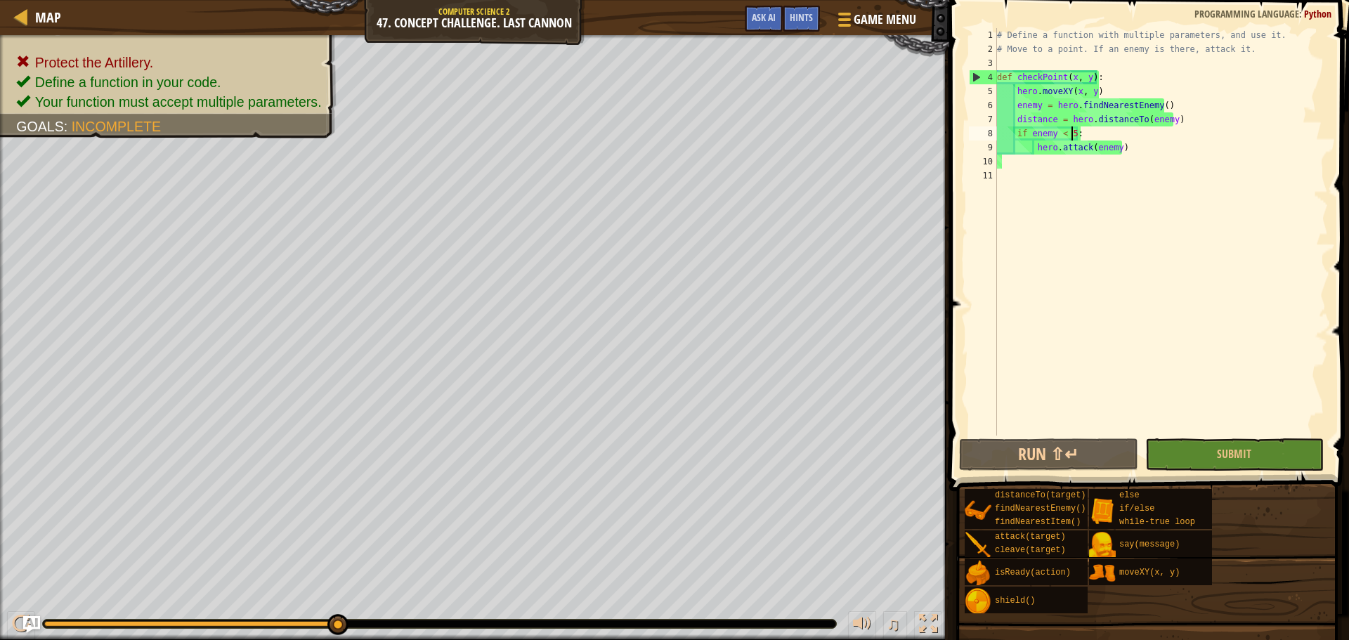
click at [1008, 179] on div "# Define a function with multiple parameters, and use it. # Move to a point. If…" at bounding box center [1161, 246] width 334 height 436
drag, startPoint x: 1006, startPoint y: 171, endPoint x: 1005, endPoint y: 162, distance: 8.5
click at [1006, 163] on div "# Define a function with multiple parameters, and use it. # Move to a point. If…" at bounding box center [1161, 246] width 334 height 436
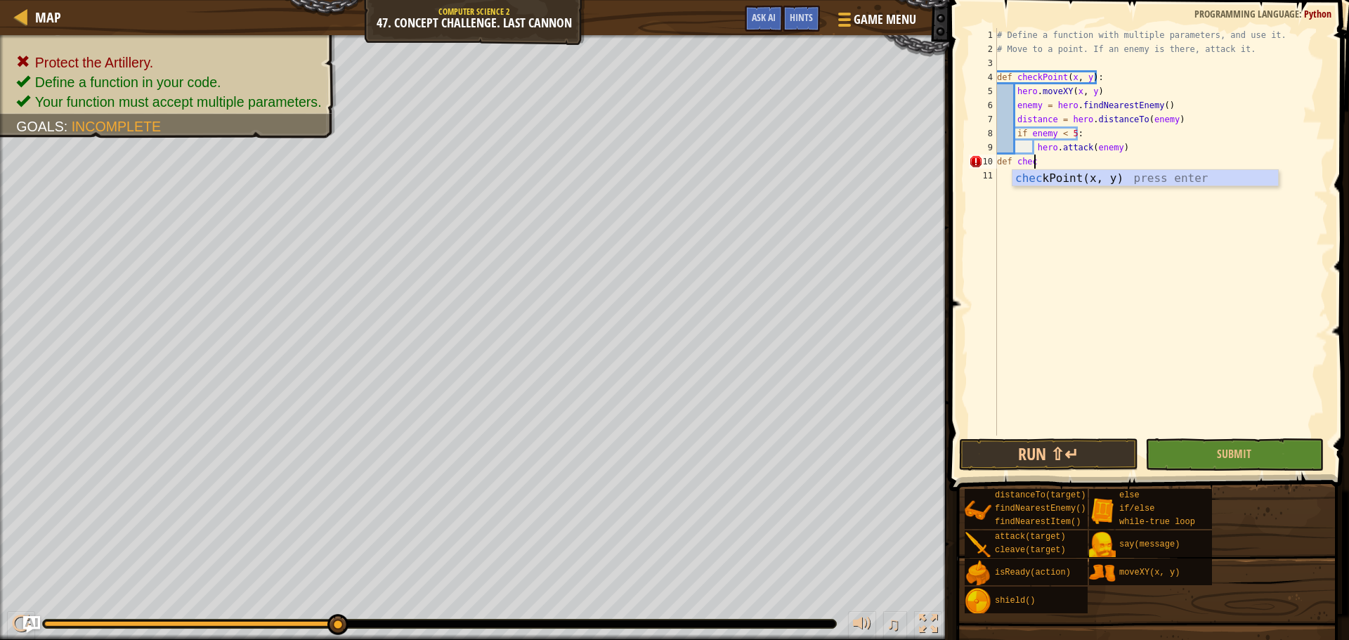
scroll to position [6, 2]
click at [1019, 179] on div "chec kPoint(x, y) press enter" at bounding box center [1146, 195] width 266 height 51
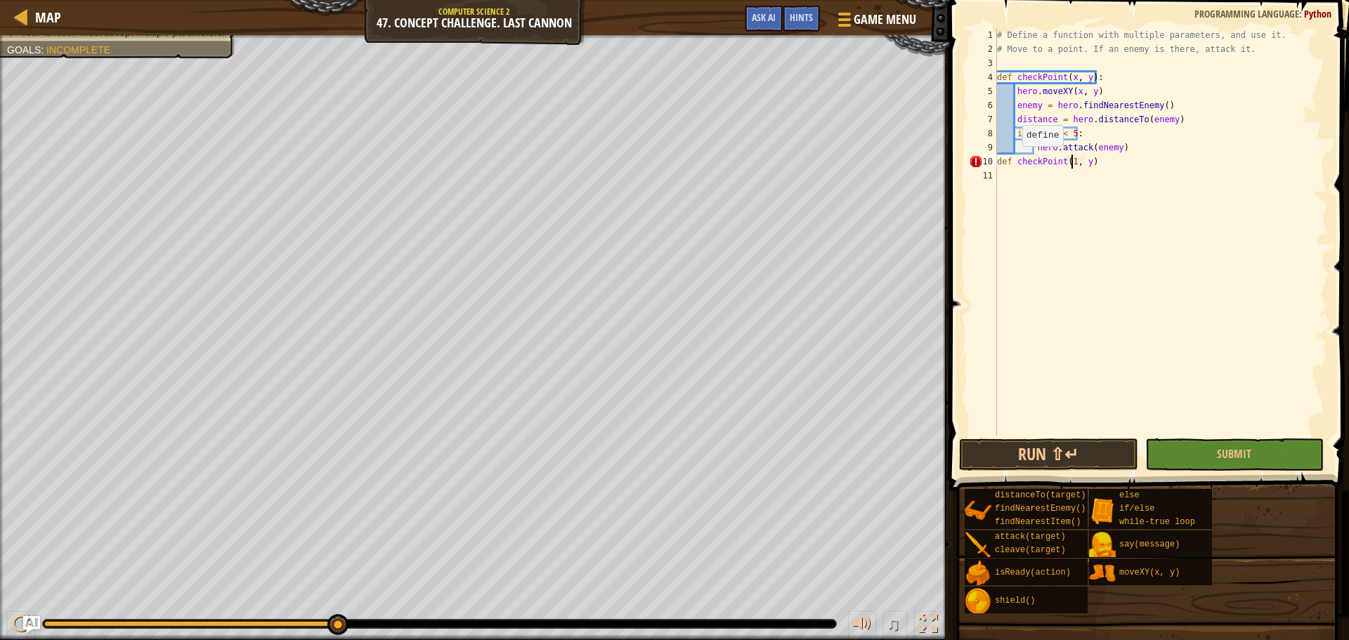
scroll to position [6, 6]
type textarea "def checkPoint(10, 30)"
click at [1126, 166] on div "# Define a function with multiple parameters, and use it. # Move to a point. If…" at bounding box center [1161, 246] width 334 height 436
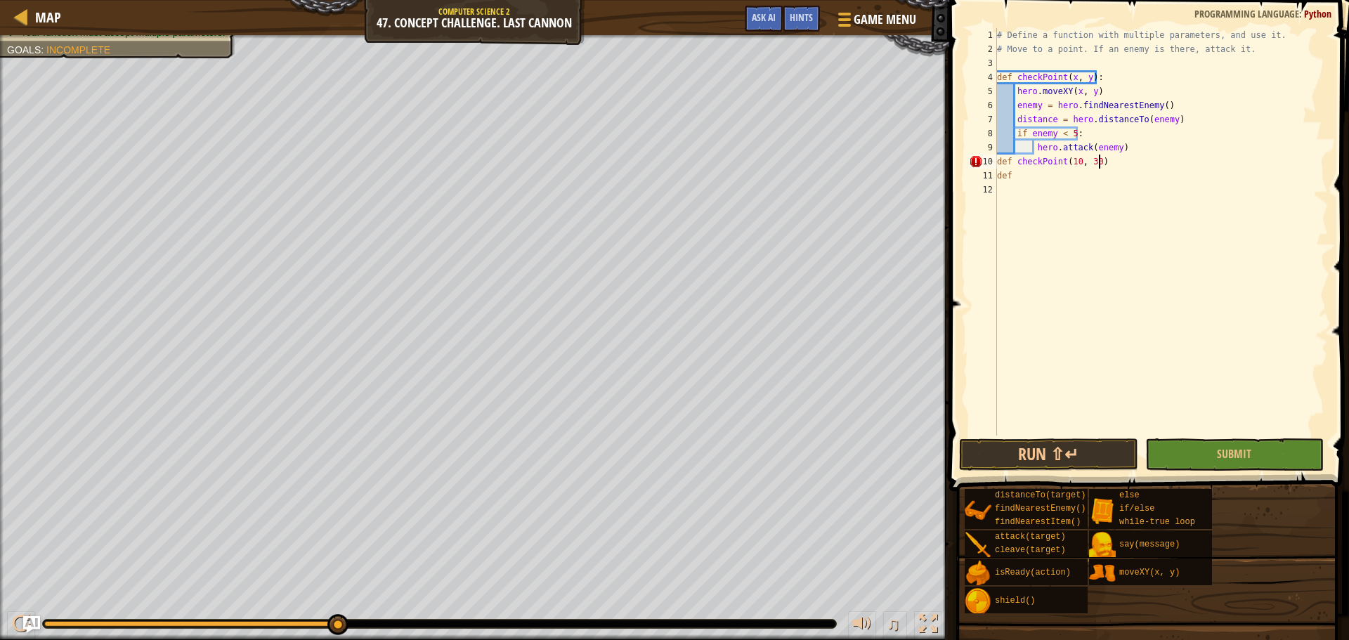
click at [1121, 157] on div "# Define a function with multiple parameters, and use it. # Move to a point. If…" at bounding box center [1161, 246] width 334 height 436
drag, startPoint x: 1139, startPoint y: 129, endPoint x: 1015, endPoint y: 120, distance: 124.0
click at [1015, 120] on div "# Define a function with multiple parameters, and use it. # Move to a point. If…" at bounding box center [1161, 246] width 334 height 436
type textarea "distance = hero.distanceTo(enemy)"
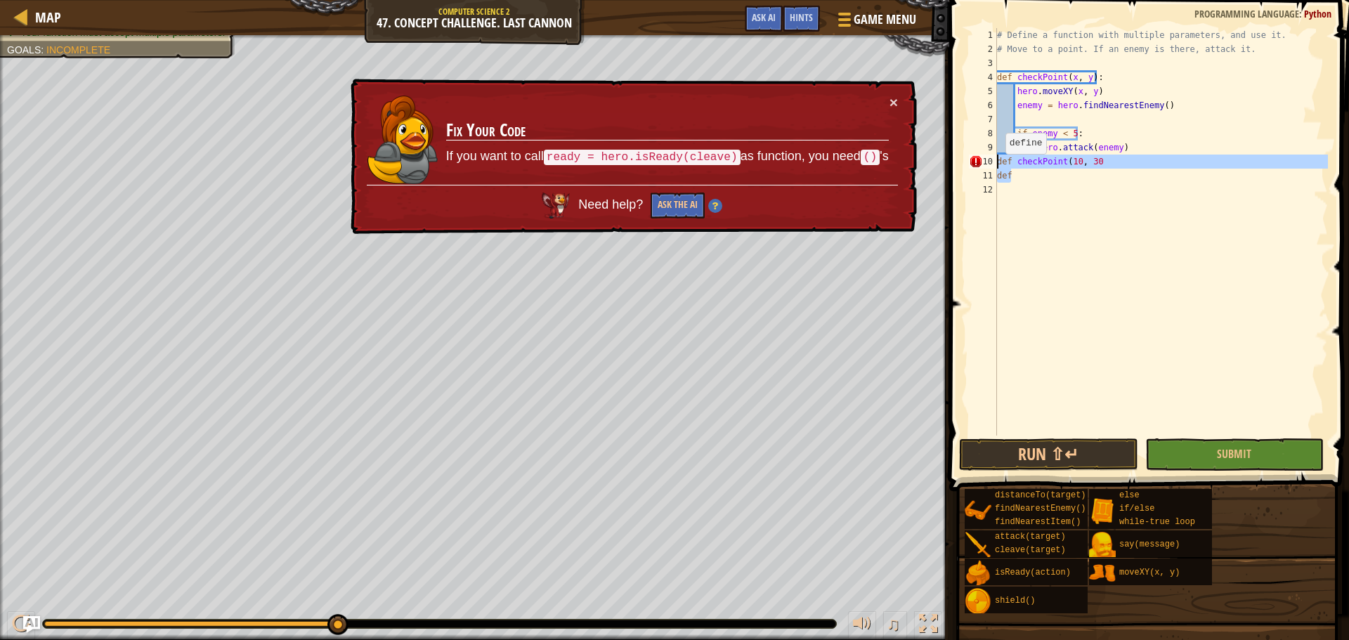
drag, startPoint x: 1028, startPoint y: 181, endPoint x: 993, endPoint y: 164, distance: 39.0
click at [993, 164] on div "1 2 3 4 5 6 7 8 9 10 11 12 # Define a function with multiple parameters, and us…" at bounding box center [1147, 232] width 362 height 408
type textarea "def checkPoint(10, 30 def"
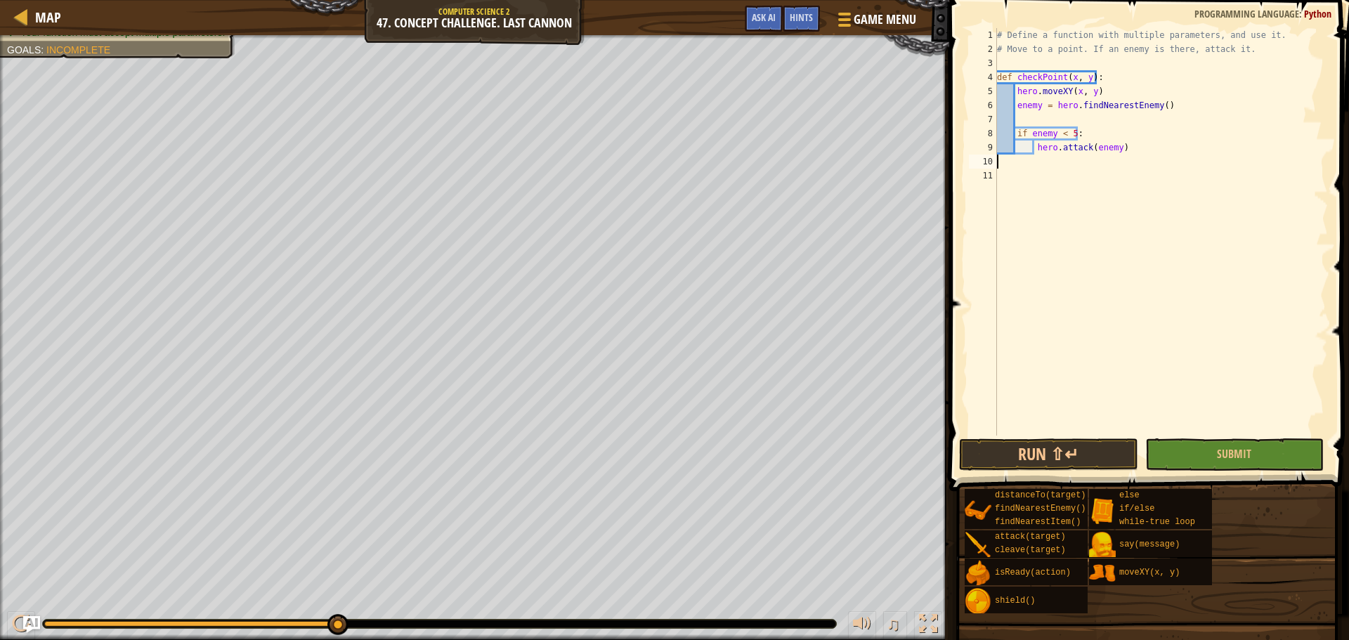
click at [1030, 119] on div "# Define a function with multiple parameters, and use it. # Move to a point. If…" at bounding box center [1161, 246] width 334 height 436
click at [1072, 133] on div "# Define a function with multiple parameters, and use it. # Move to a point. If…" at bounding box center [1161, 246] width 334 height 436
type textarea "if enemy:"
click at [1094, 128] on div "# Define a function with multiple parameters, and use it. # Move to a point. If…" at bounding box center [1161, 246] width 334 height 436
click at [1016, 176] on div "# Define a function with multiple parameters, and use it. # Move to a point. If…" at bounding box center [1161, 246] width 334 height 436
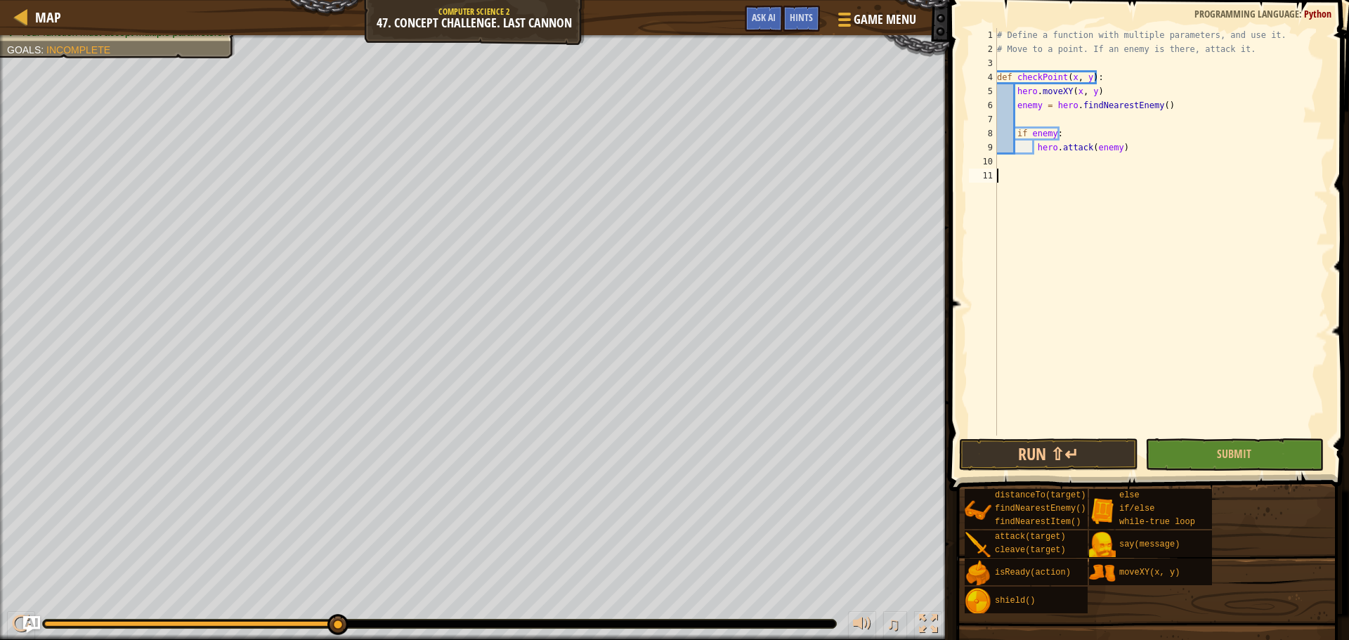
click at [1027, 162] on div "# Define a function with multiple parameters, and use it. # Move to a point. If…" at bounding box center [1161, 246] width 334 height 436
type textarea "w"
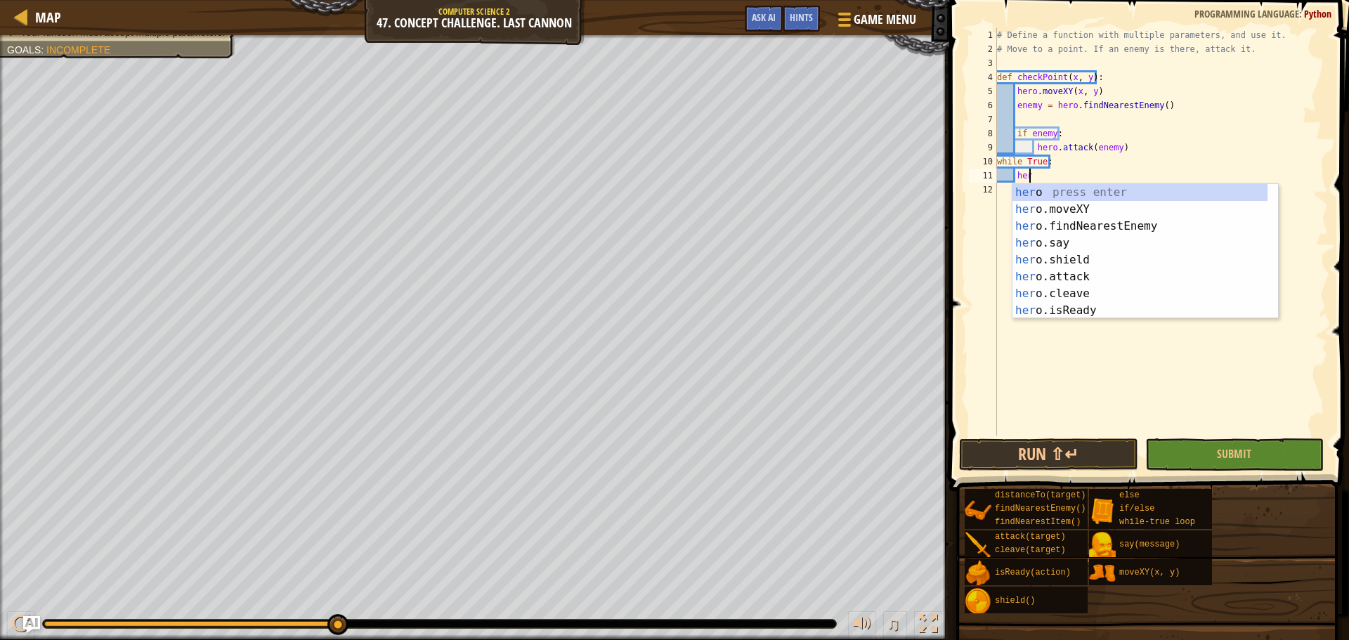
scroll to position [6, 2]
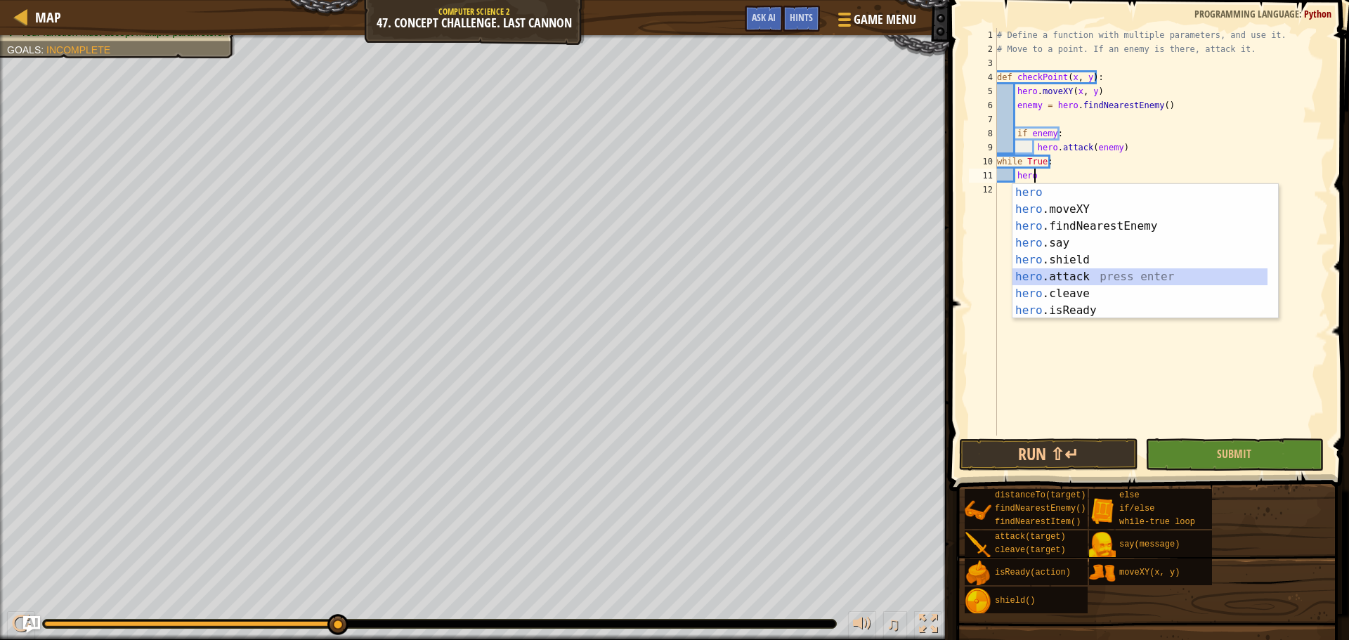
click at [1077, 279] on div "hero press enter hero .moveXY press enter hero .findNearestEnemy press enter he…" at bounding box center [1140, 268] width 255 height 169
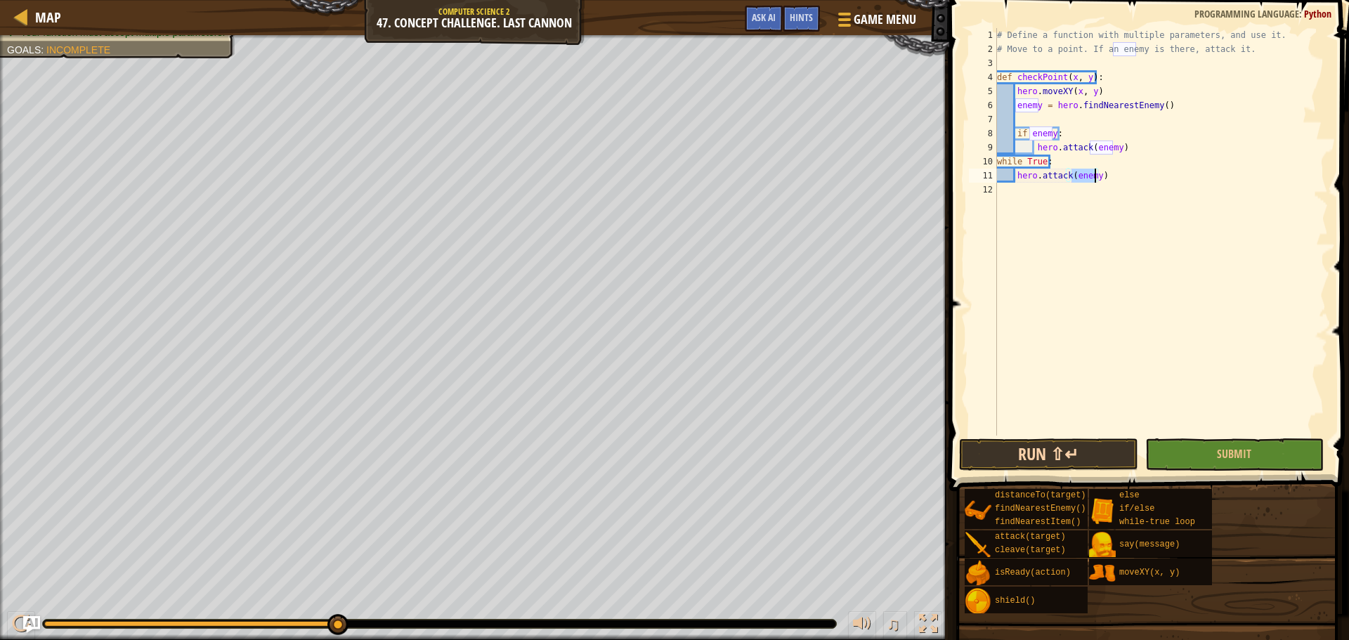
type textarea "hero.attack(enemy)"
click at [1105, 452] on button "Run ⇧↵" at bounding box center [1048, 454] width 178 height 32
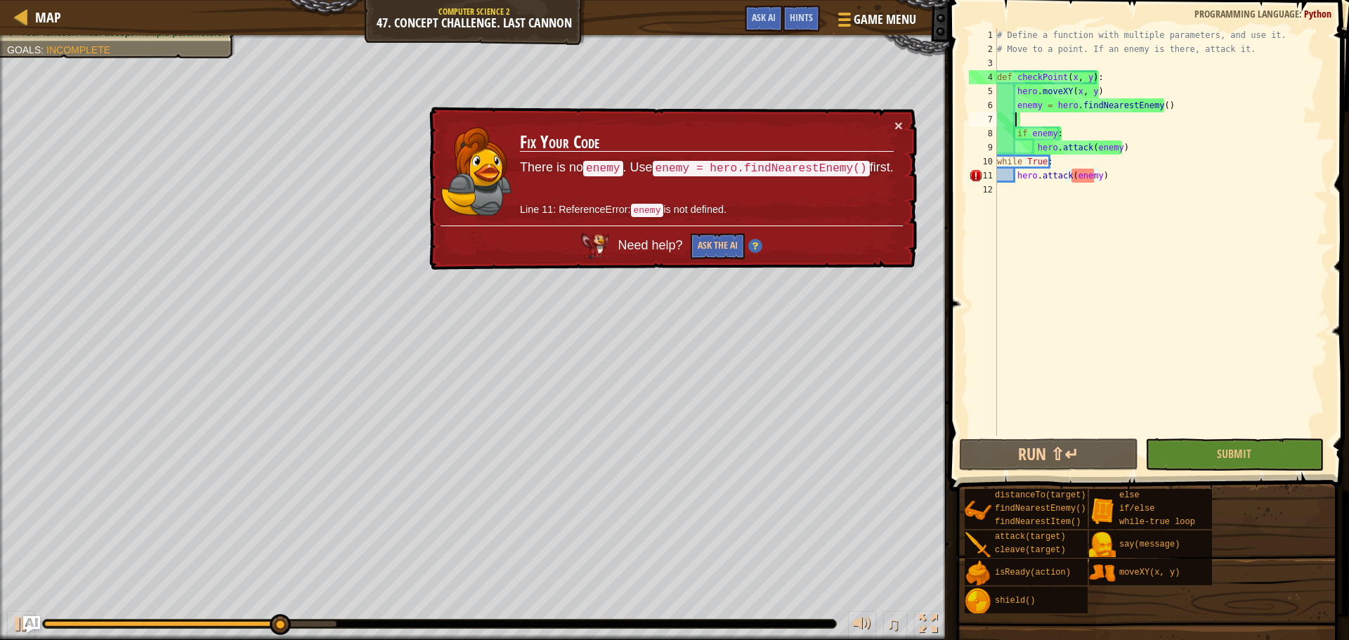
click at [1042, 117] on div "# Define a function with multiple parameters, and use it. # Move to a point. If…" at bounding box center [1161, 246] width 334 height 436
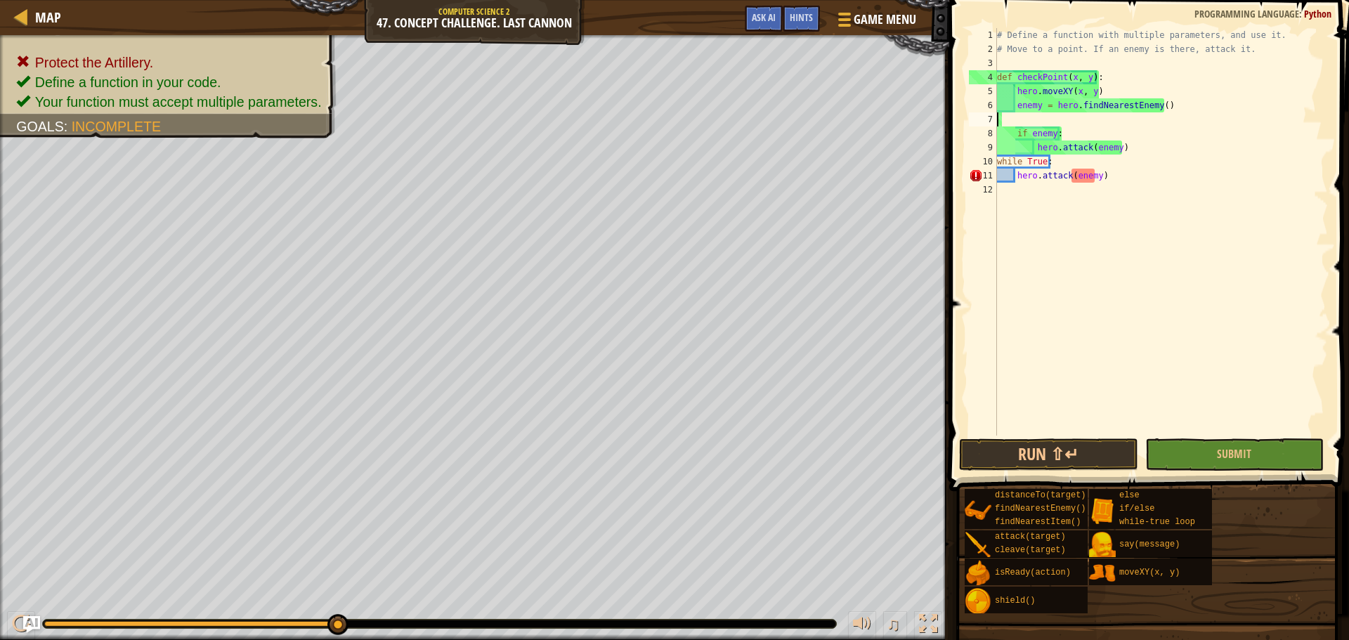
scroll to position [6, 0]
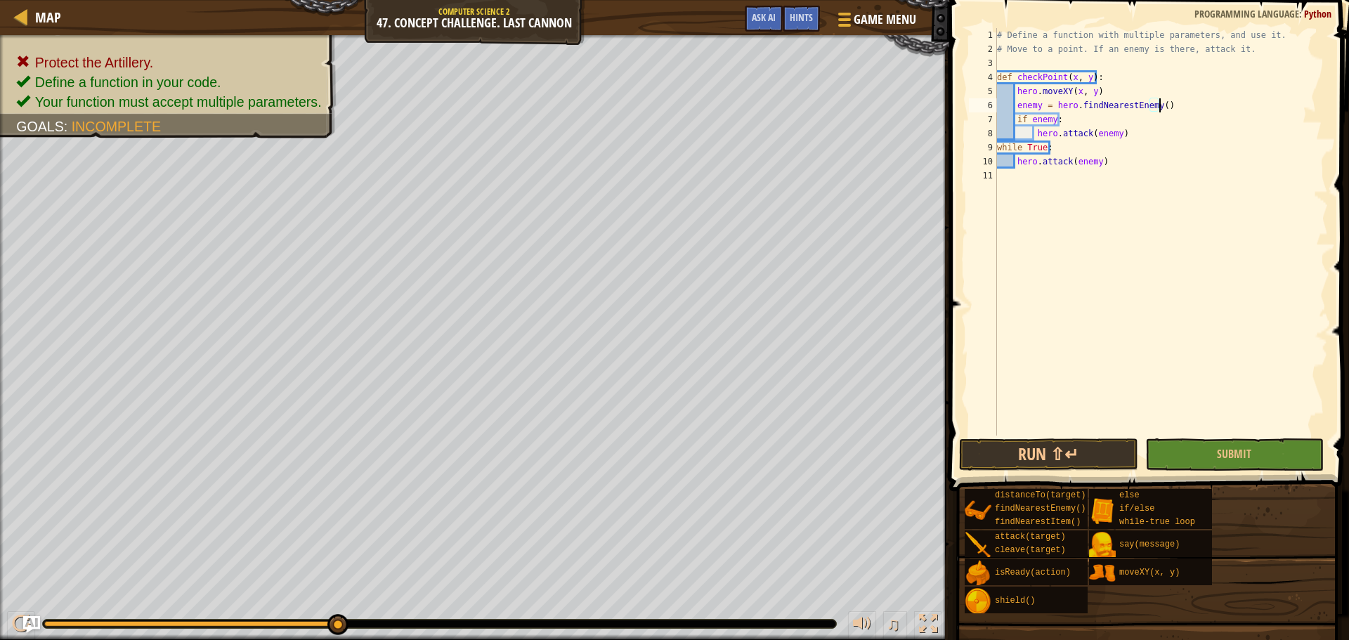
click at [994, 148] on div "9" at bounding box center [983, 148] width 28 height 14
type textarea "hero.attack(enemy)"
click at [994, 148] on div "9" at bounding box center [983, 148] width 28 height 14
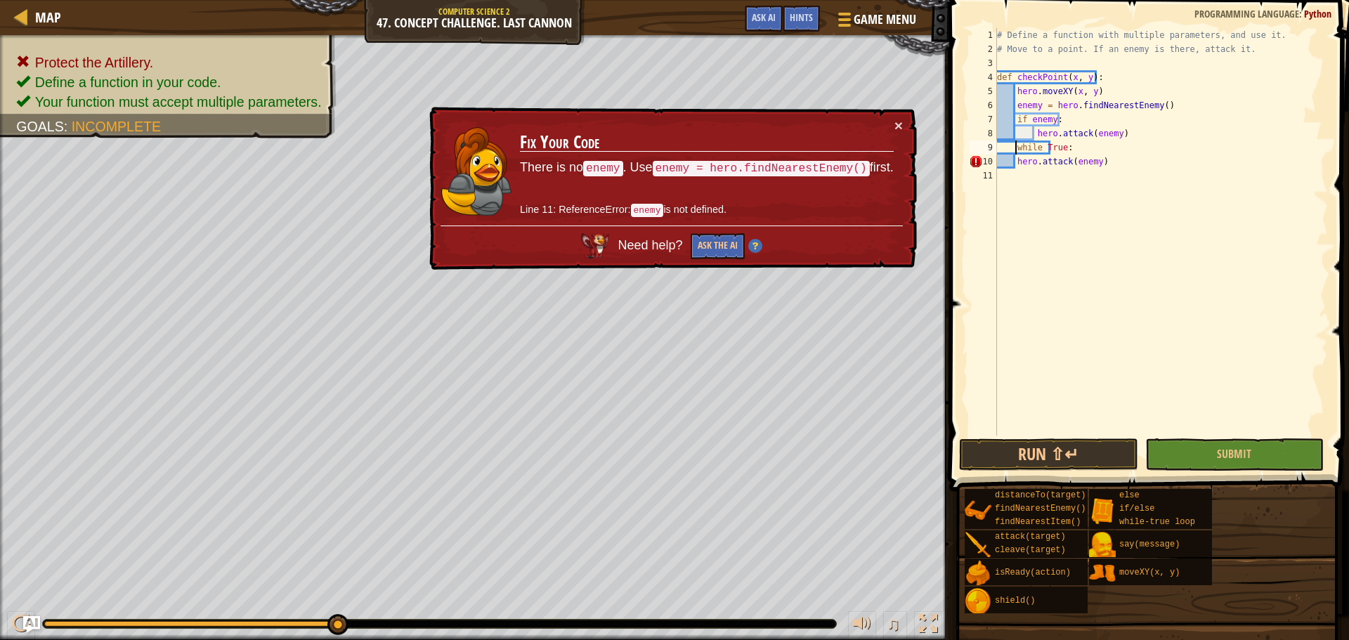
click at [1015, 163] on div "# Define a function with multiple parameters, and use it. # Move to a point. If…" at bounding box center [1161, 246] width 334 height 436
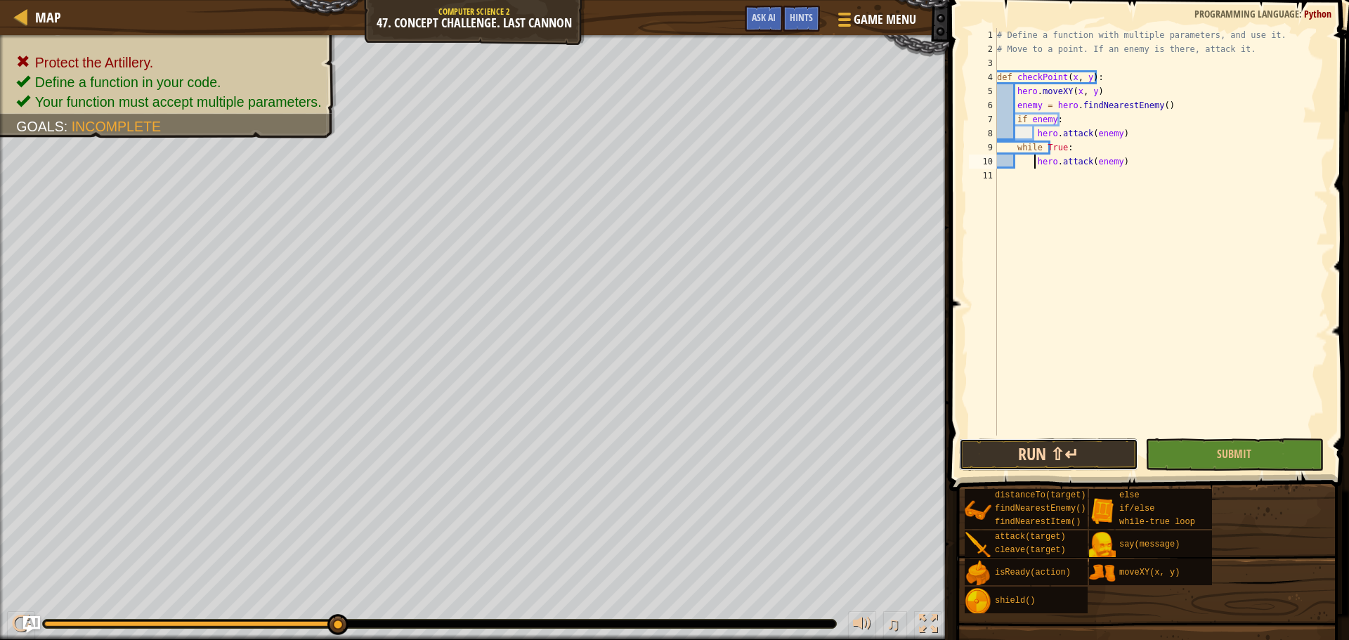
click at [1052, 458] on button "Run ⇧↵" at bounding box center [1048, 454] width 178 height 32
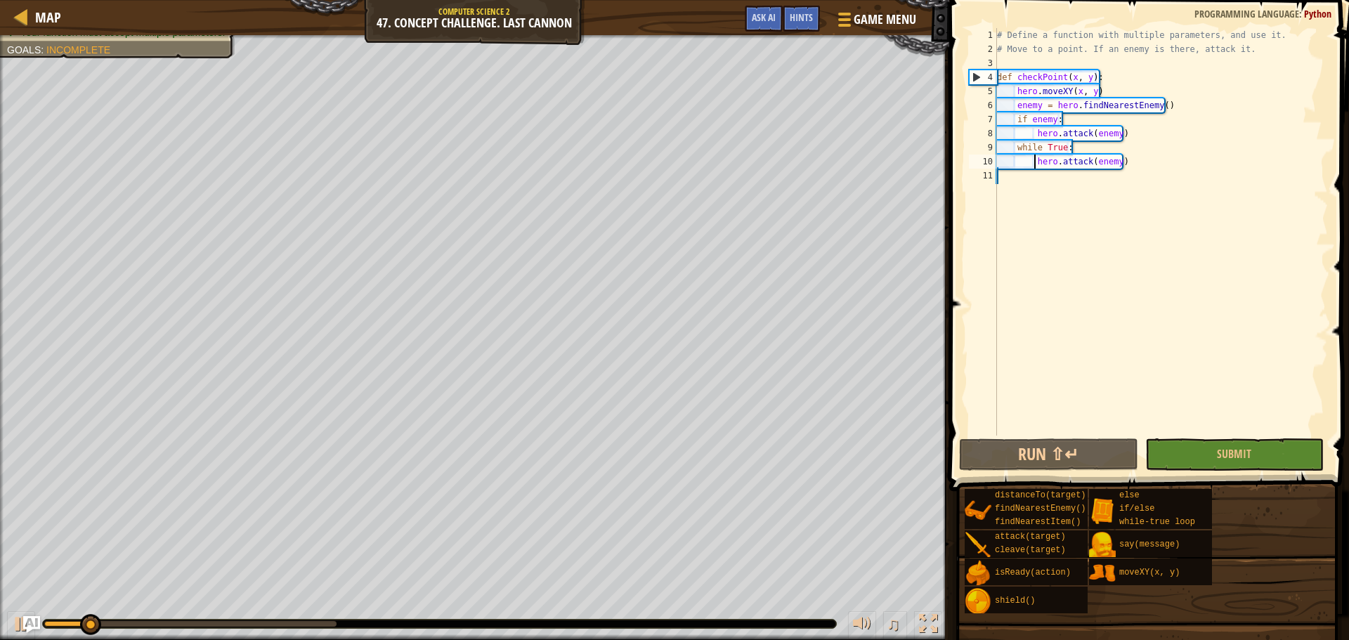
click at [1137, 158] on div "# Define a function with multiple parameters, and use it. # Move to a point. If…" at bounding box center [1161, 246] width 334 height 436
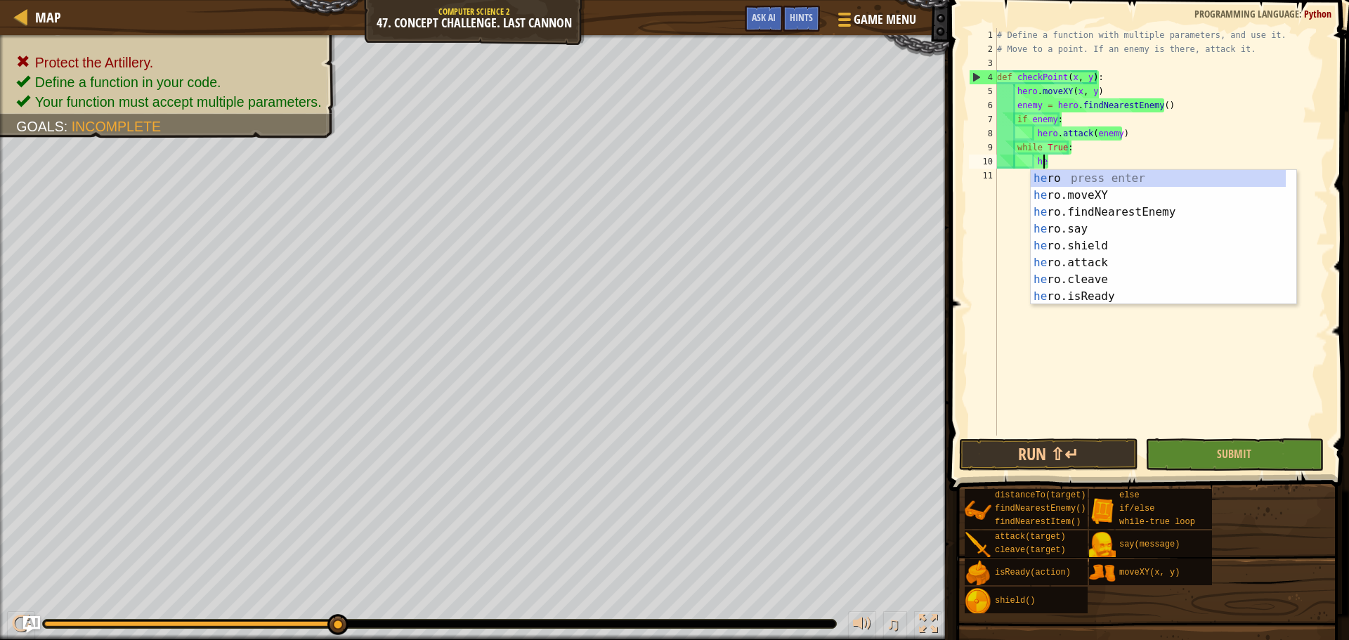
type textarea "h"
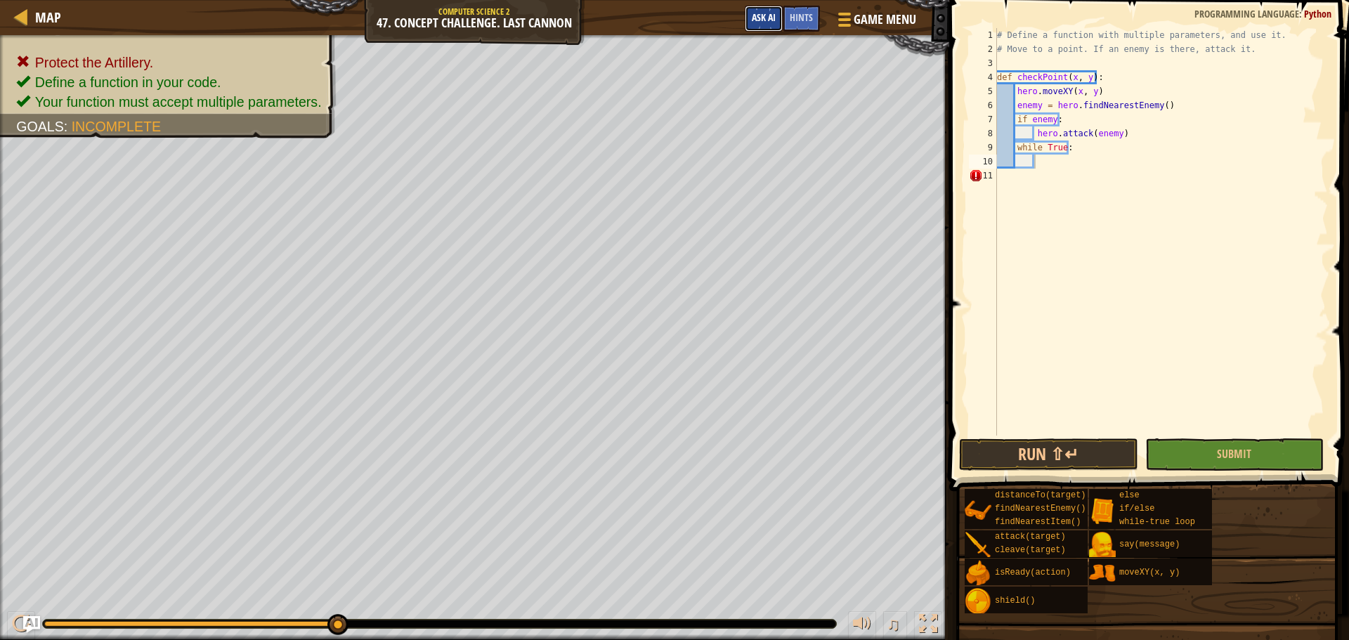
click at [760, 7] on button "Ask AI" at bounding box center [764, 19] width 38 height 26
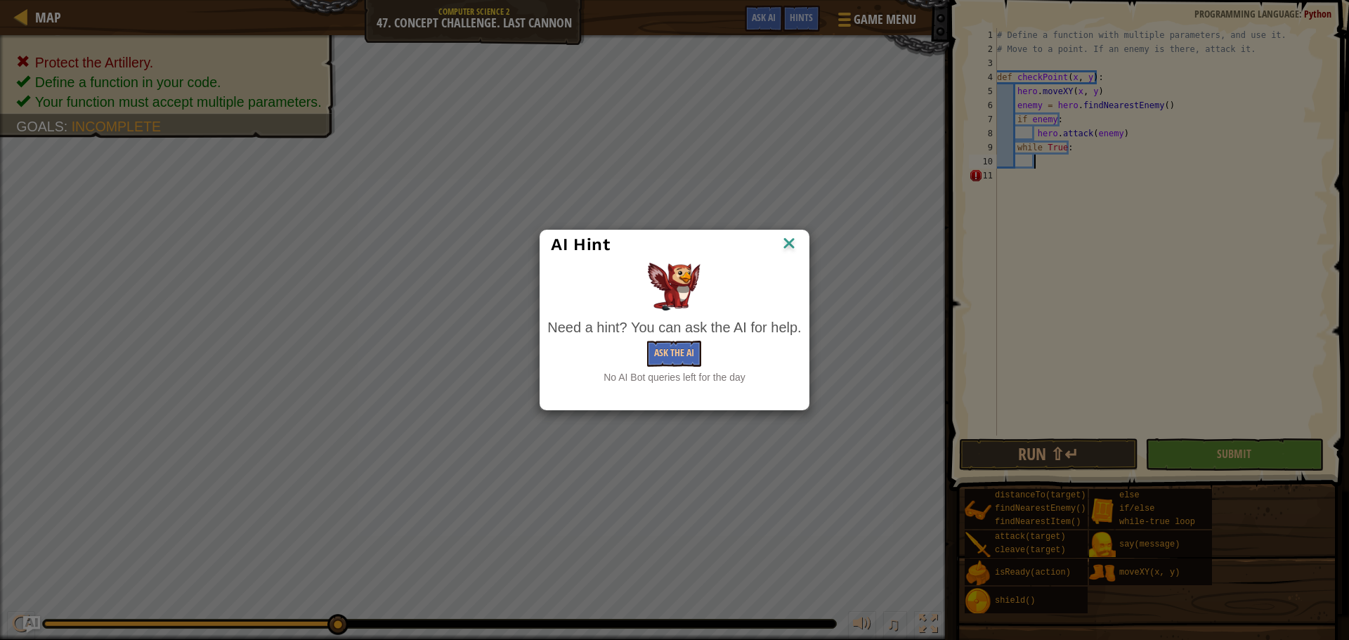
click at [788, 246] on img at bounding box center [789, 244] width 18 height 21
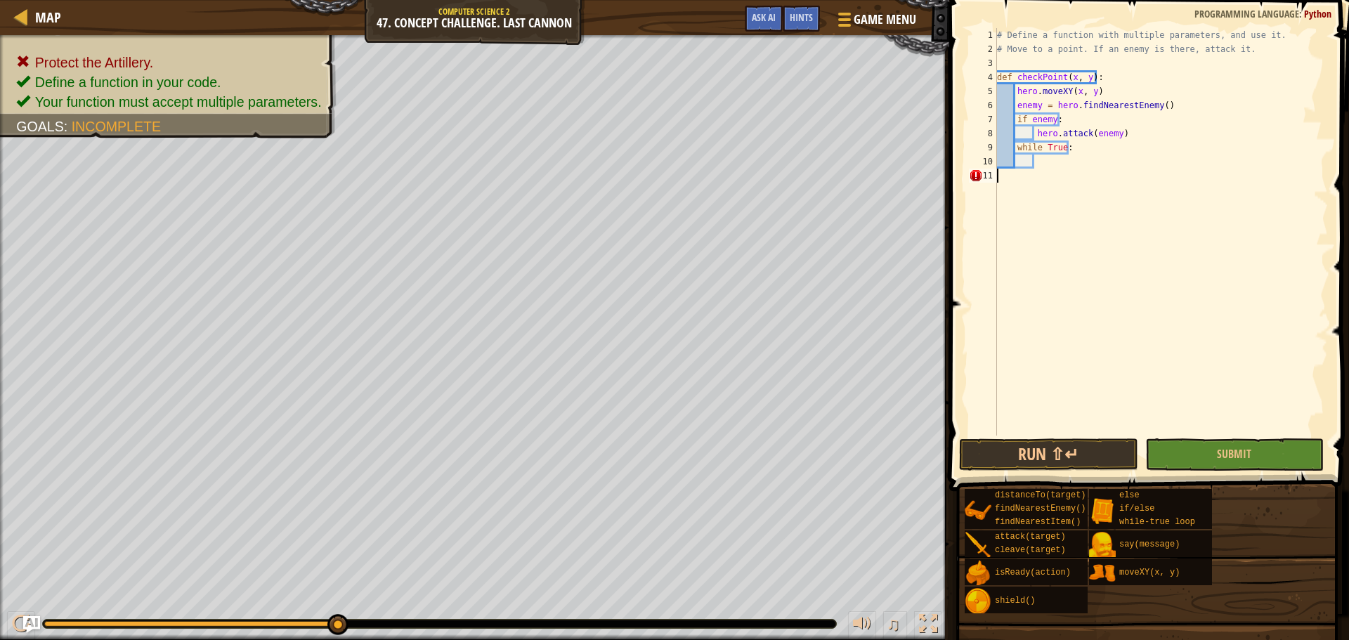
click at [1060, 171] on div "# Define a function with multiple parameters, and use it. # Move to a point. If…" at bounding box center [1161, 246] width 334 height 436
click at [1060, 159] on div "# Define a function with multiple parameters, and use it. # Move to a point. If…" at bounding box center [1161, 246] width 334 height 436
type textarea "checkPoint(10, 30)"
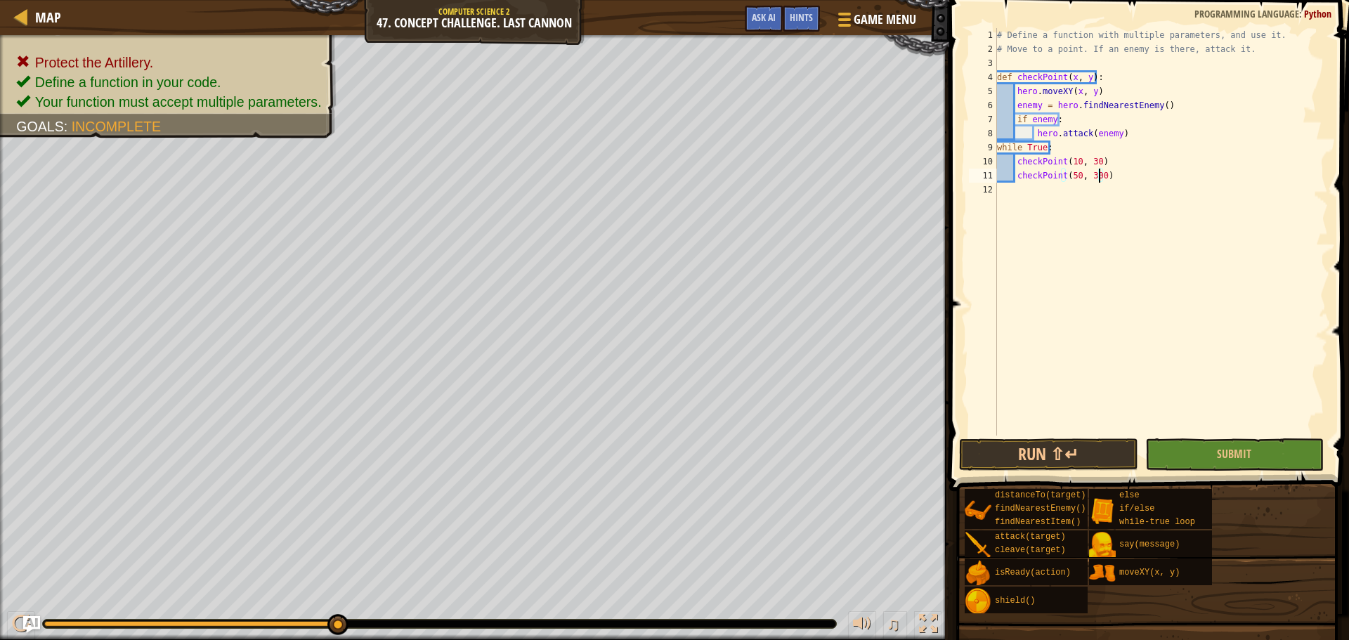
type textarea "checkPoint(50, 30)"
click at [1102, 173] on div "# Define a function with multiple parameters, and use it. # Move to a point. If…" at bounding box center [1161, 246] width 334 height 436
type textarea "checkPoint(30, 10)"
click at [1099, 450] on button "Run ⇧↵" at bounding box center [1048, 454] width 178 height 32
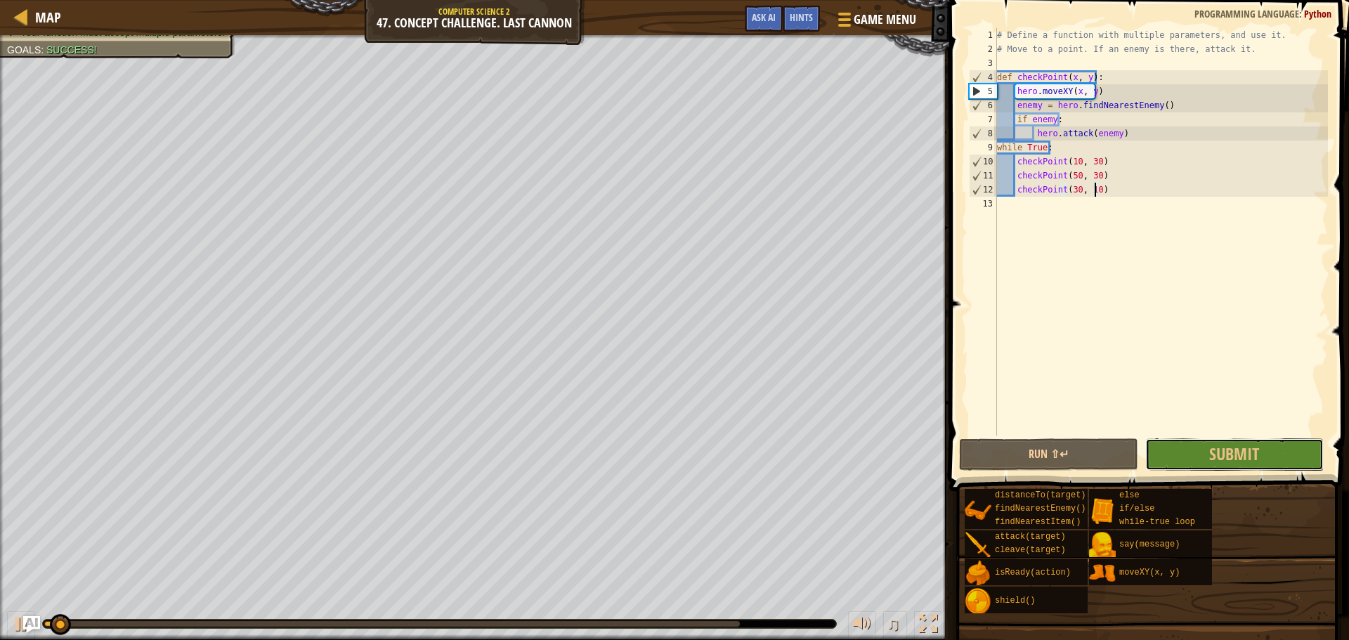
click at [1237, 447] on span "Submit" at bounding box center [1234, 454] width 50 height 22
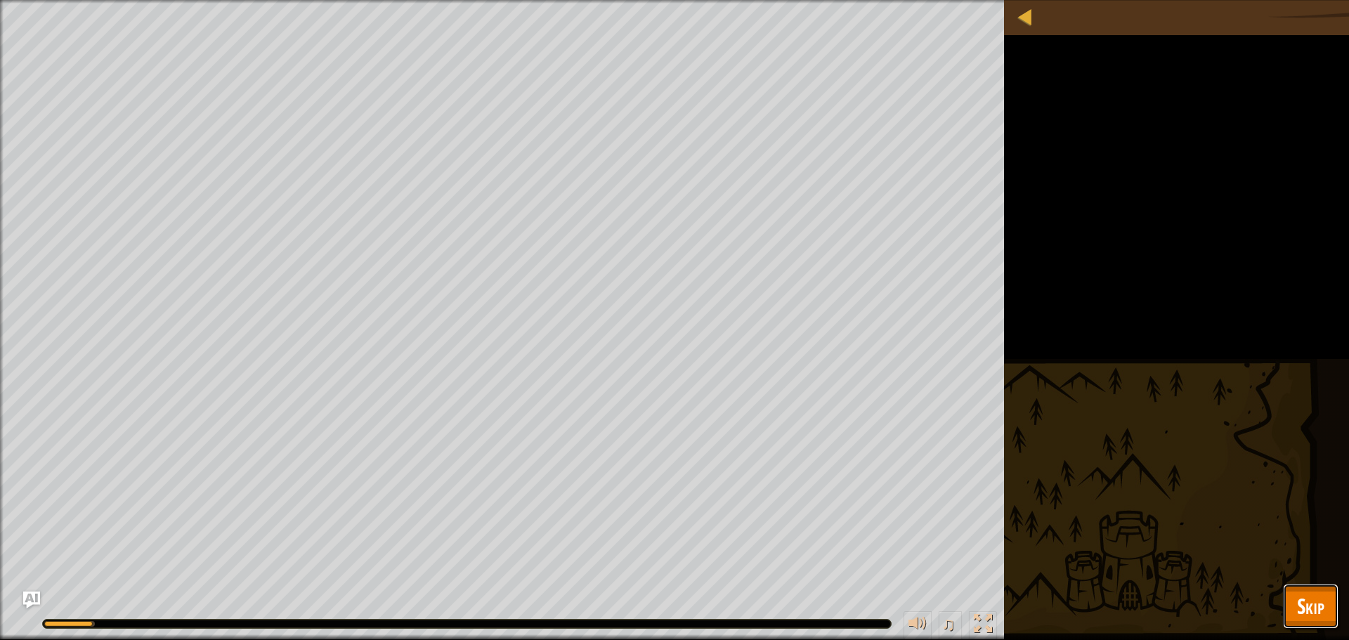
click at [1313, 598] on span "Skip" at bounding box center [1310, 606] width 27 height 29
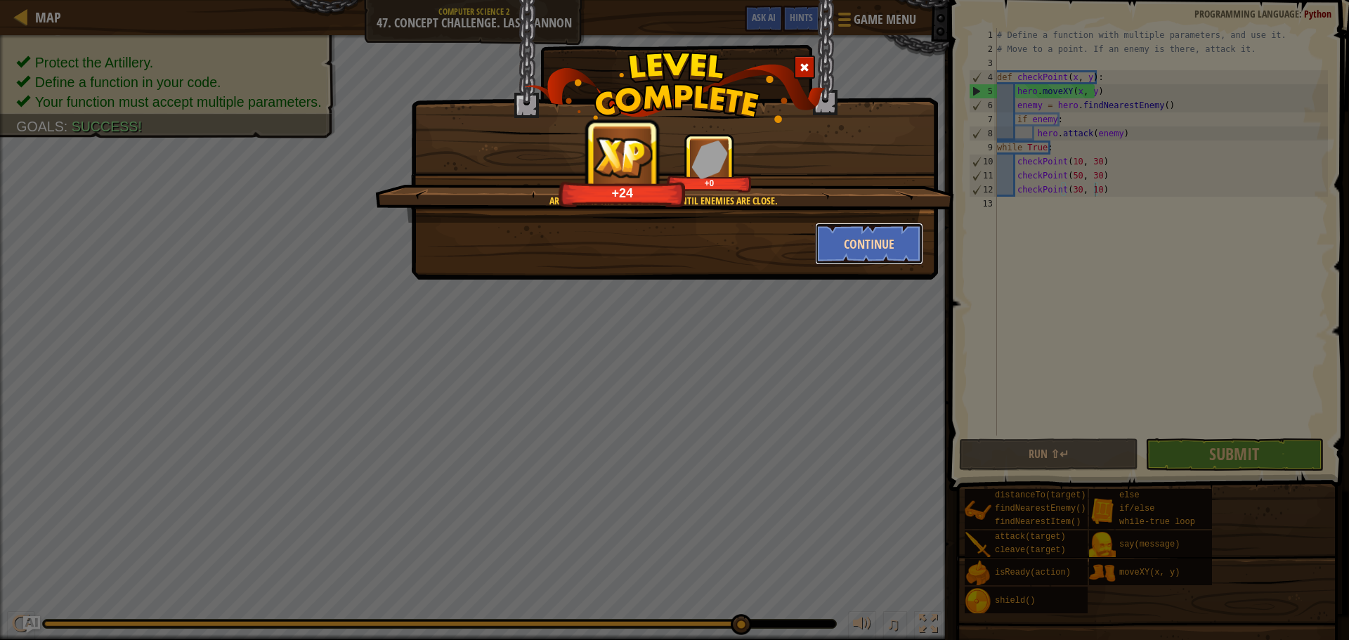
click at [866, 241] on button "Continue" at bounding box center [869, 244] width 109 height 42
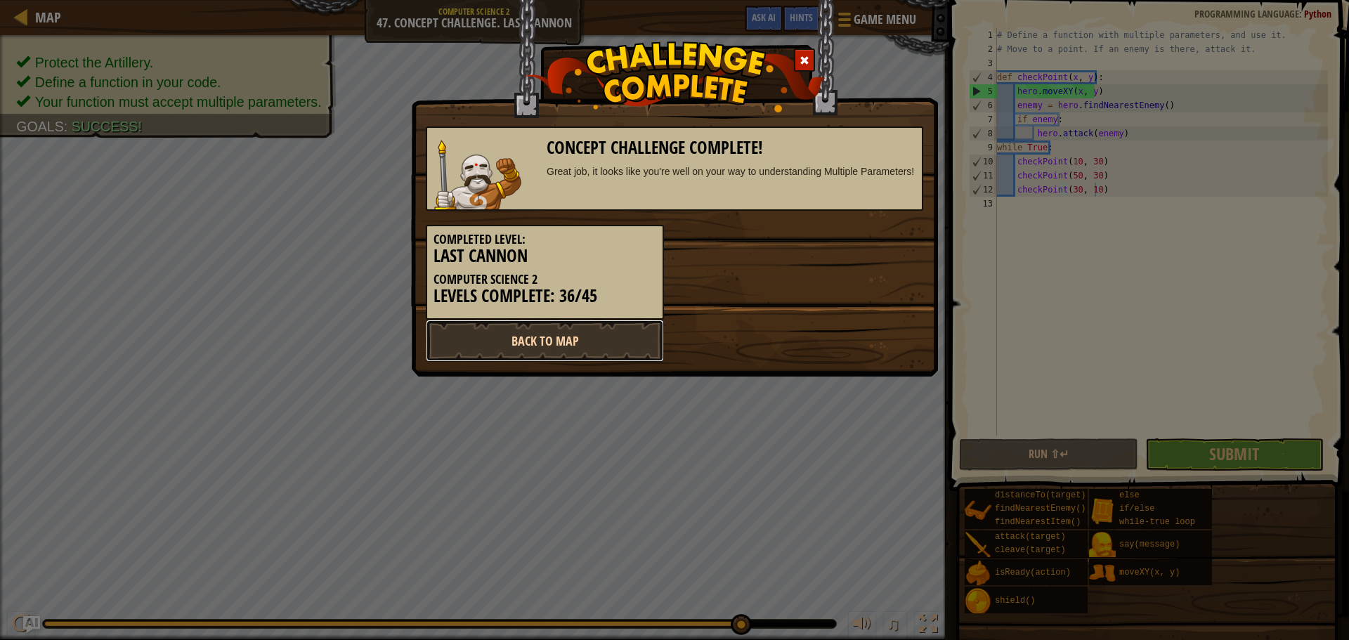
click at [637, 329] on link "Back to Map" at bounding box center [545, 341] width 238 height 42
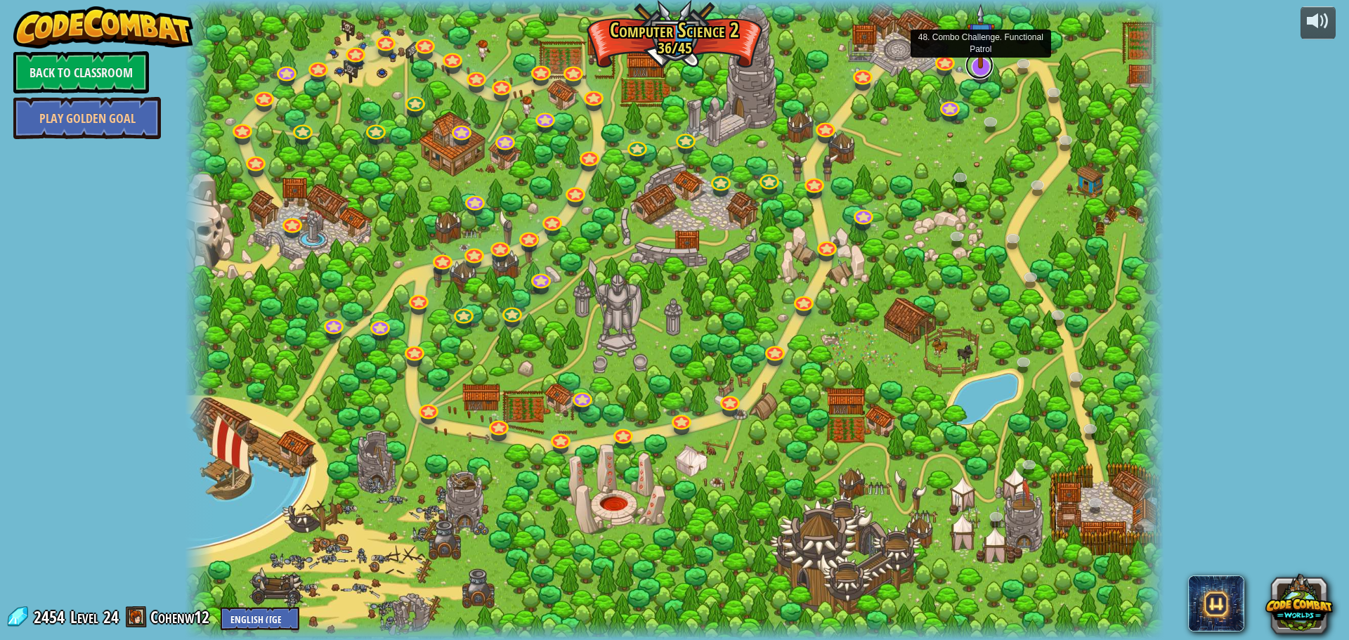
click at [991, 70] on link at bounding box center [979, 65] width 28 height 28
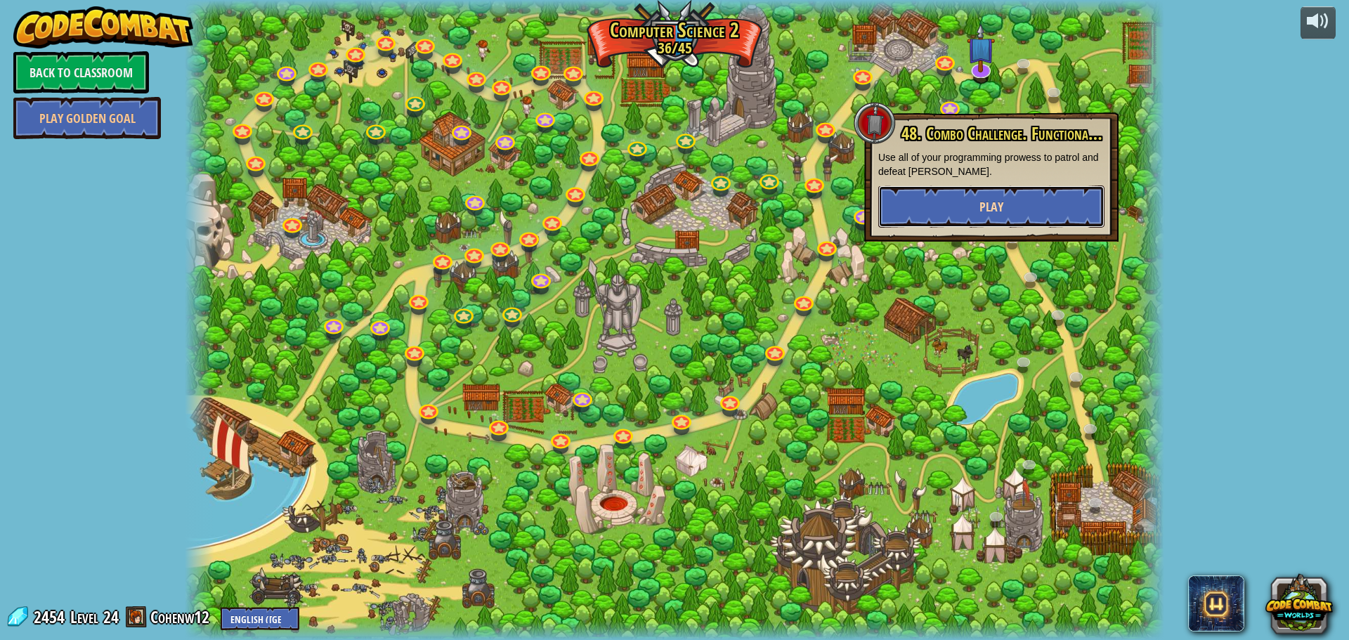
click at [966, 206] on button "Play" at bounding box center [991, 207] width 226 height 42
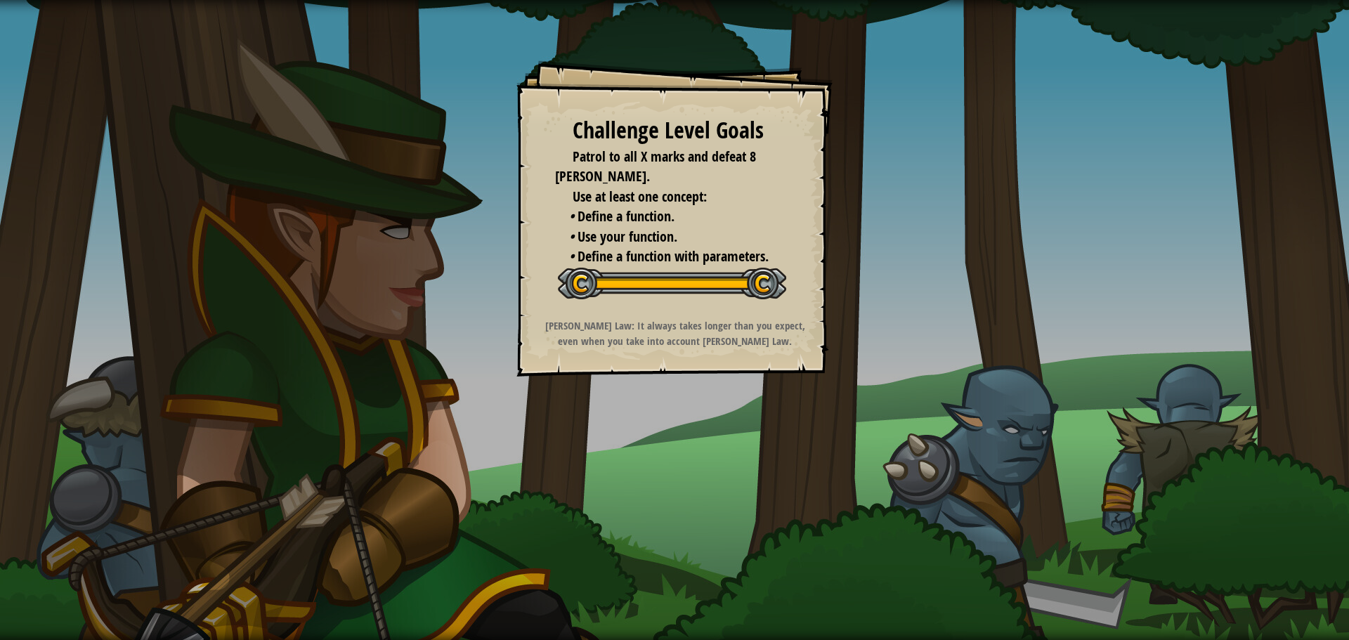
drag, startPoint x: 984, startPoint y: 571, endPoint x: 963, endPoint y: 517, distance: 58.1
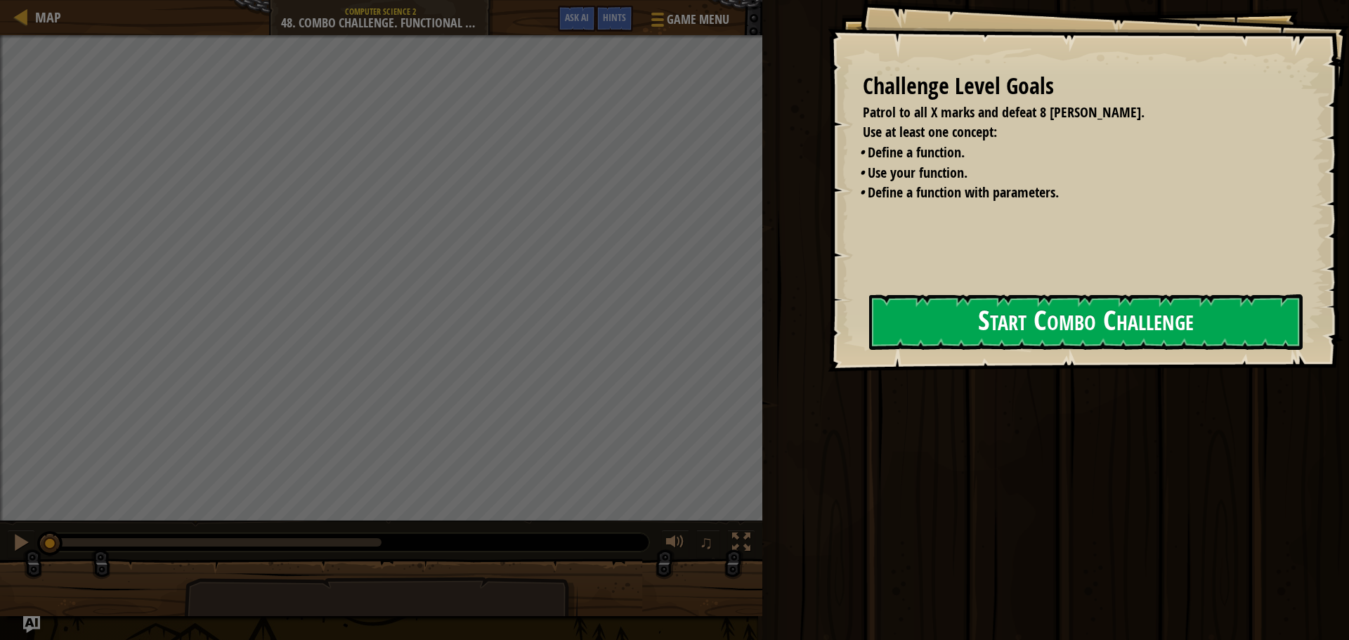
drag, startPoint x: 835, startPoint y: 304, endPoint x: 854, endPoint y: 313, distance: 20.4
click at [847, 311] on div "Challenge Level Goals Patrol to all X marks and defeat 8 ogres. Use at least on…" at bounding box center [1088, 186] width 521 height 372
click at [874, 322] on button "Start Combo Challenge" at bounding box center [1086, 322] width 434 height 56
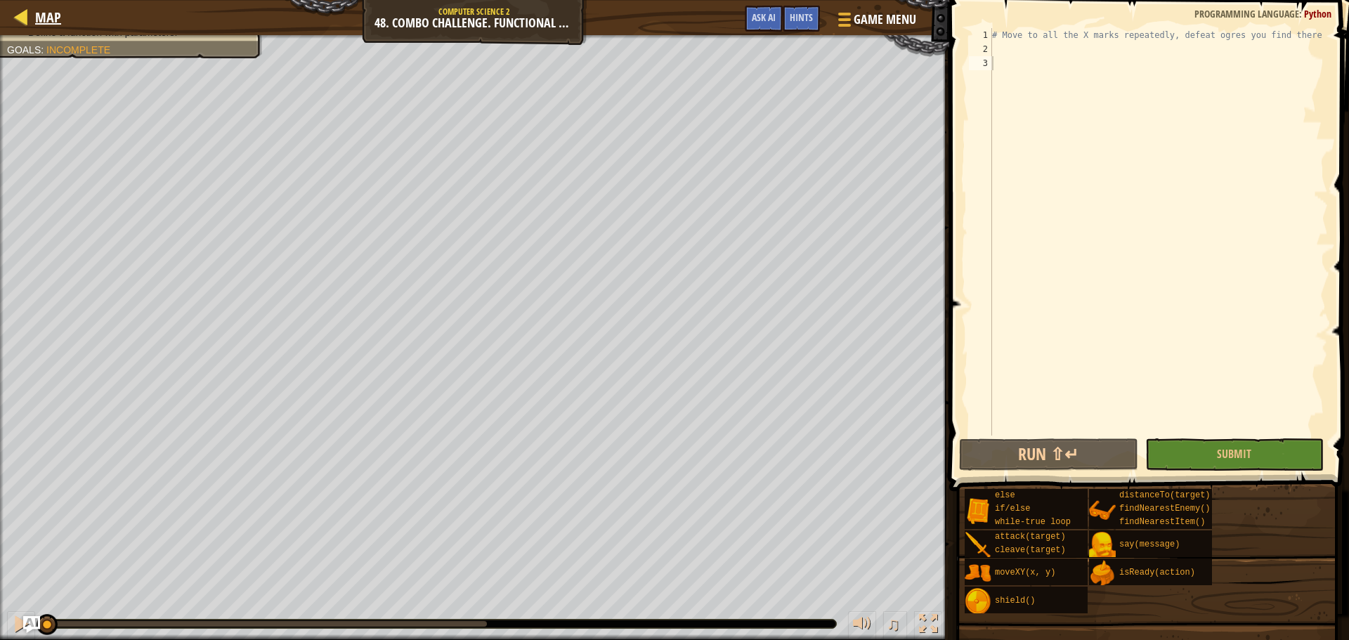
click at [34, 27] on div "Map" at bounding box center [44, 17] width 33 height 35
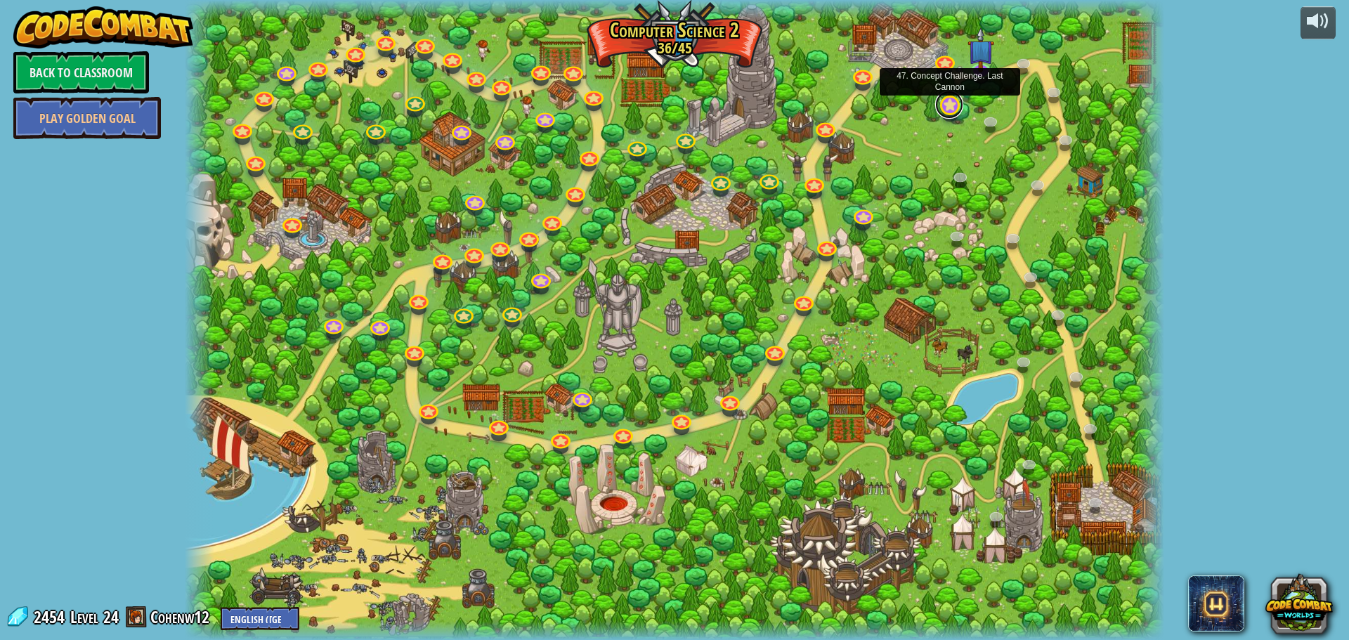
click at [956, 106] on link at bounding box center [949, 105] width 28 height 28
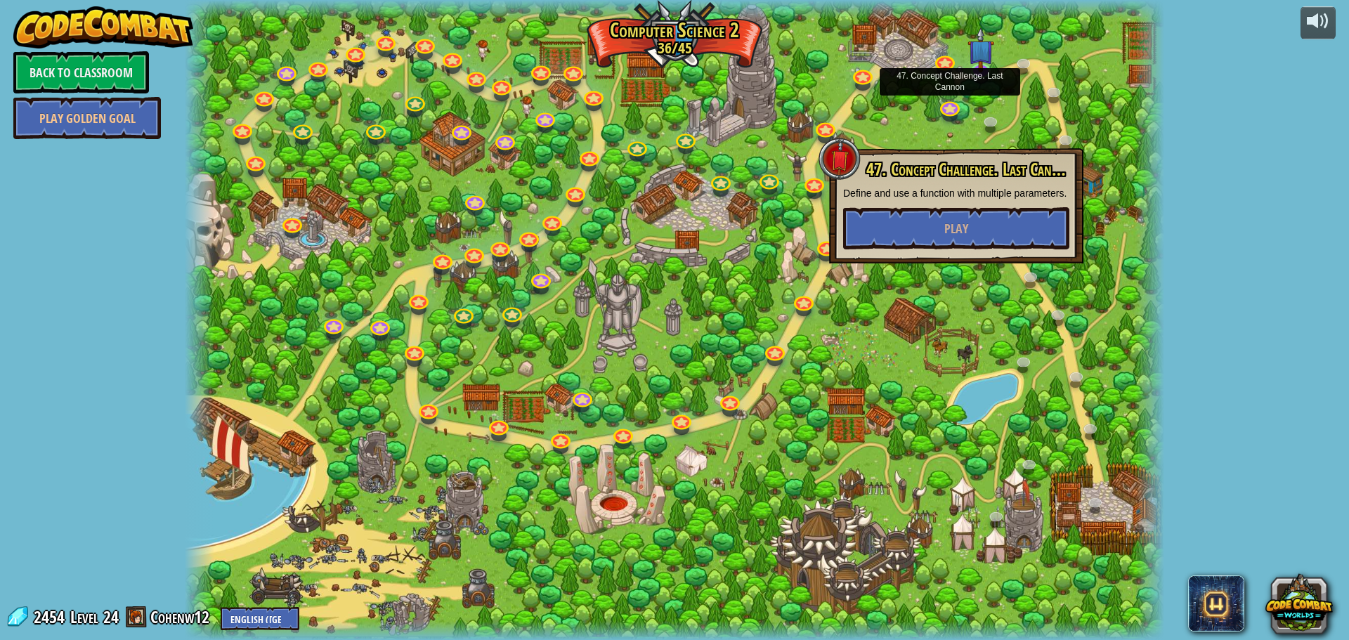
drag, startPoint x: 940, startPoint y: 158, endPoint x: 945, endPoint y: 171, distance: 14.2
click at [940, 159] on div "47. Concept Challenge. Last Cannon Define and use a function with multiple para…" at bounding box center [956, 205] width 254 height 115
click at [963, 221] on span "Play" at bounding box center [956, 229] width 24 height 18
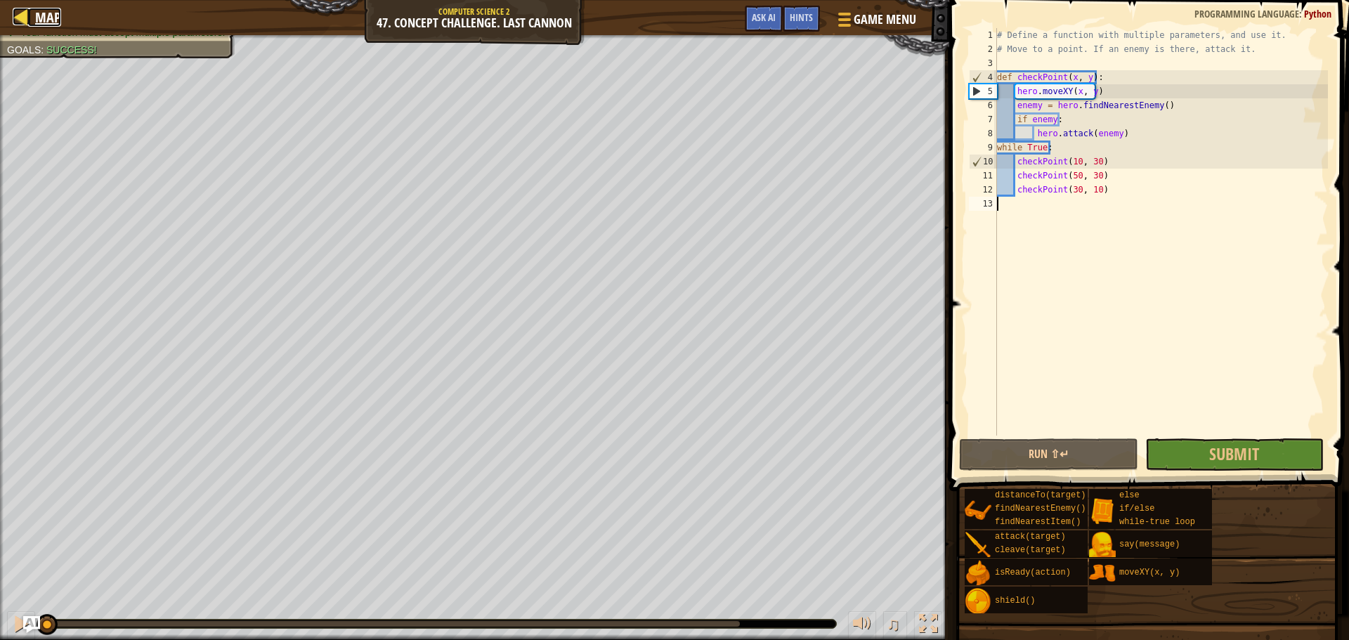
click at [37, 8] on span "Map" at bounding box center [48, 17] width 26 height 19
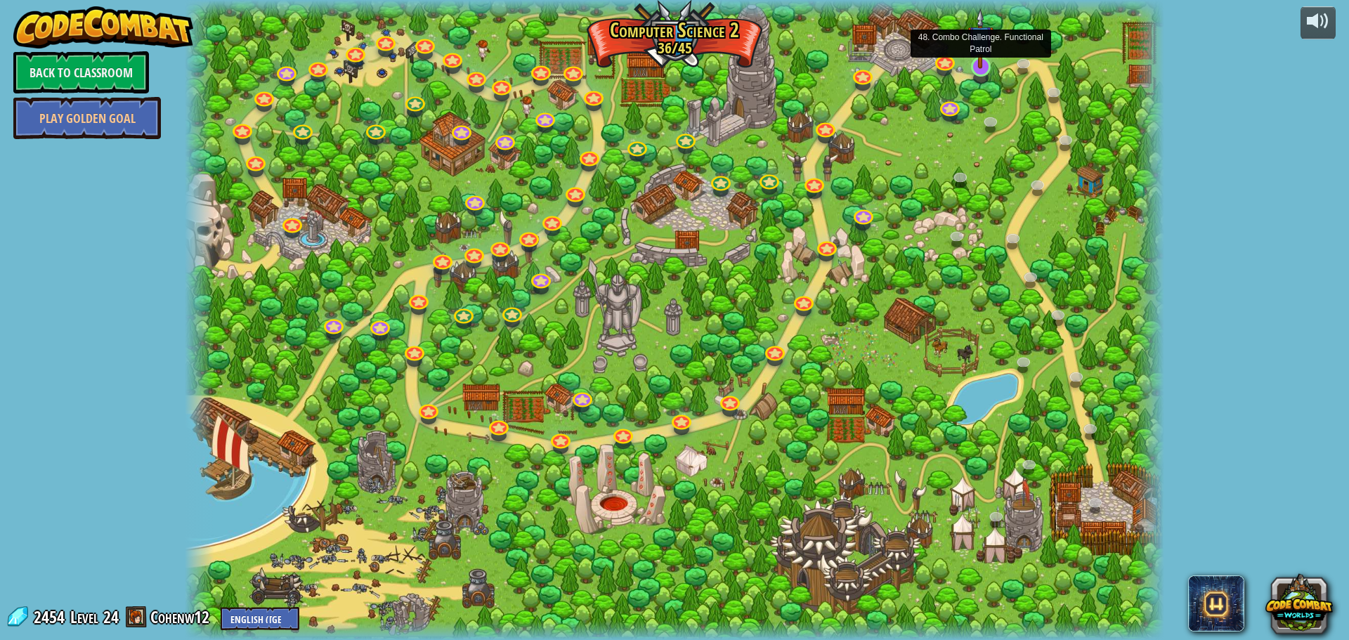
click at [988, 64] on img at bounding box center [981, 38] width 26 height 60
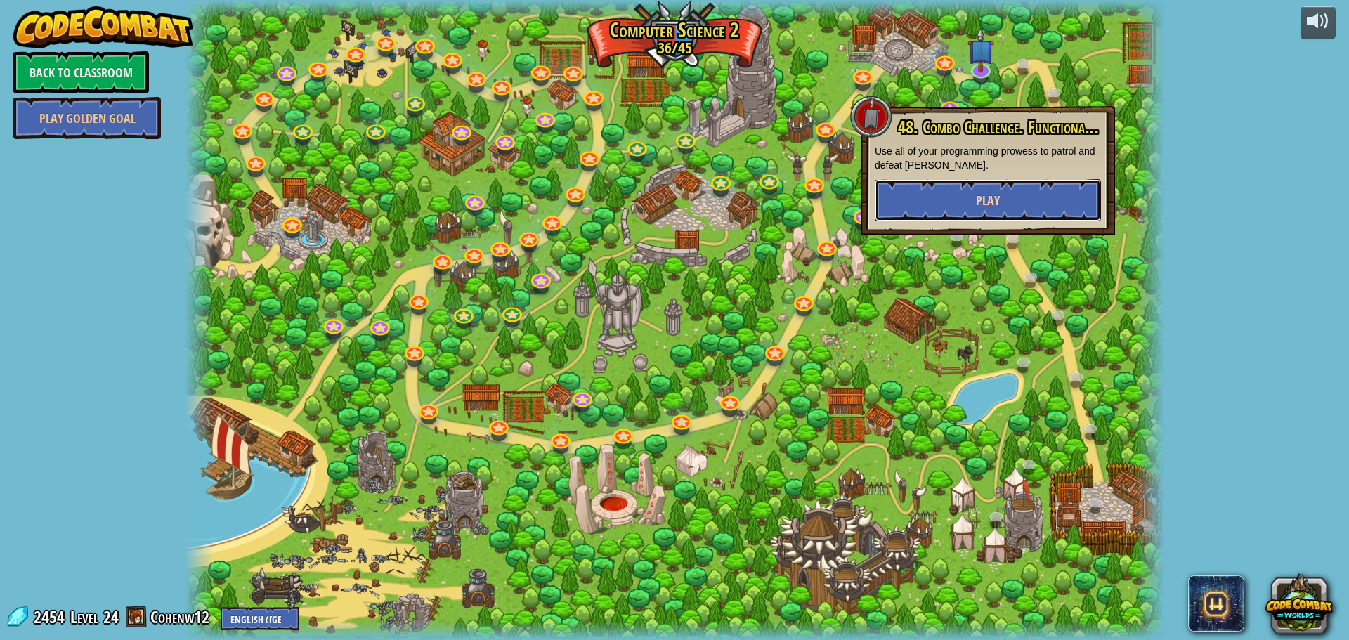
click at [1017, 194] on button "Play" at bounding box center [988, 200] width 226 height 42
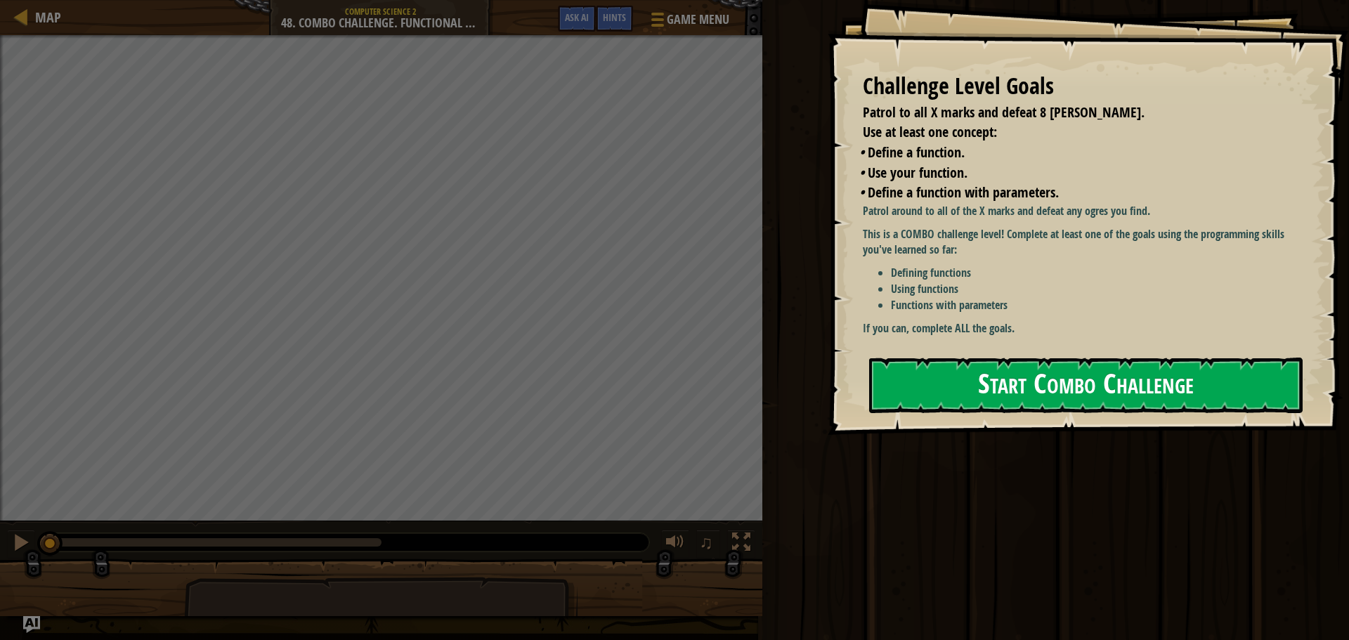
click at [1171, 403] on button "Start Combo Challenge" at bounding box center [1086, 386] width 434 height 56
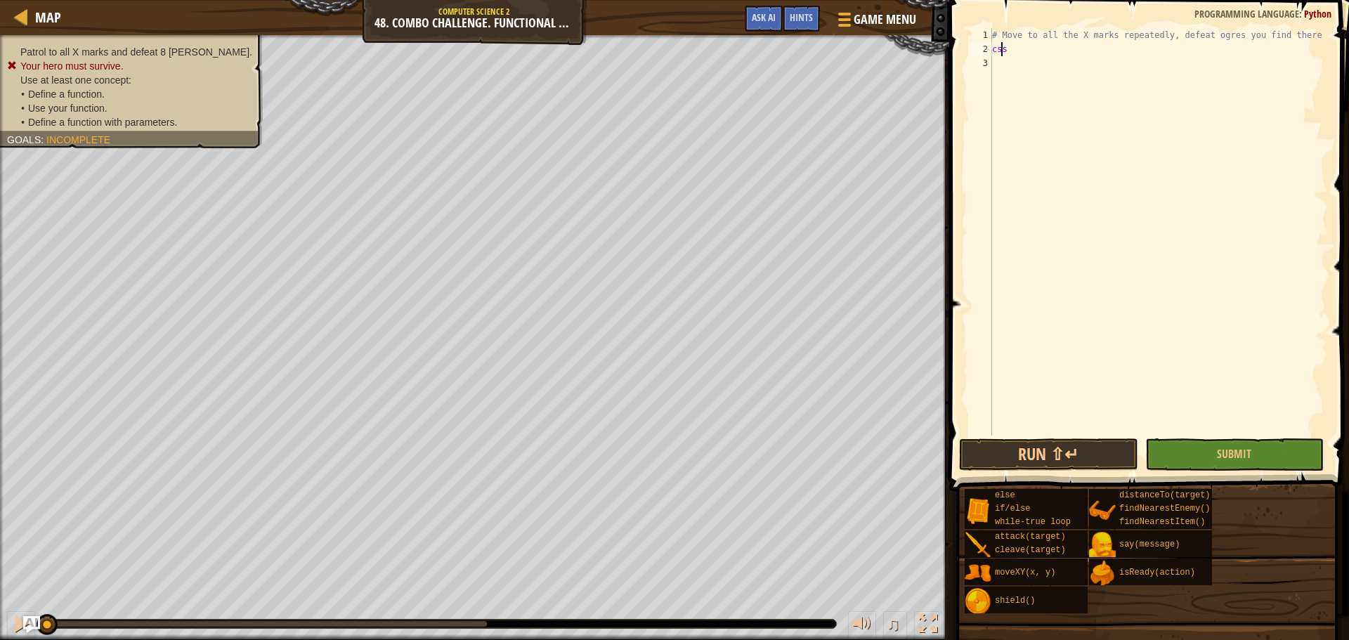
scroll to position [6, 0]
type textarea "s"
type textarea "# Move to all the X marks repeatedly, defeat ogres you find there"
click at [1022, 54] on div "# Move to all the X marks repeatedly, defeat ogres you find there" at bounding box center [1158, 246] width 339 height 436
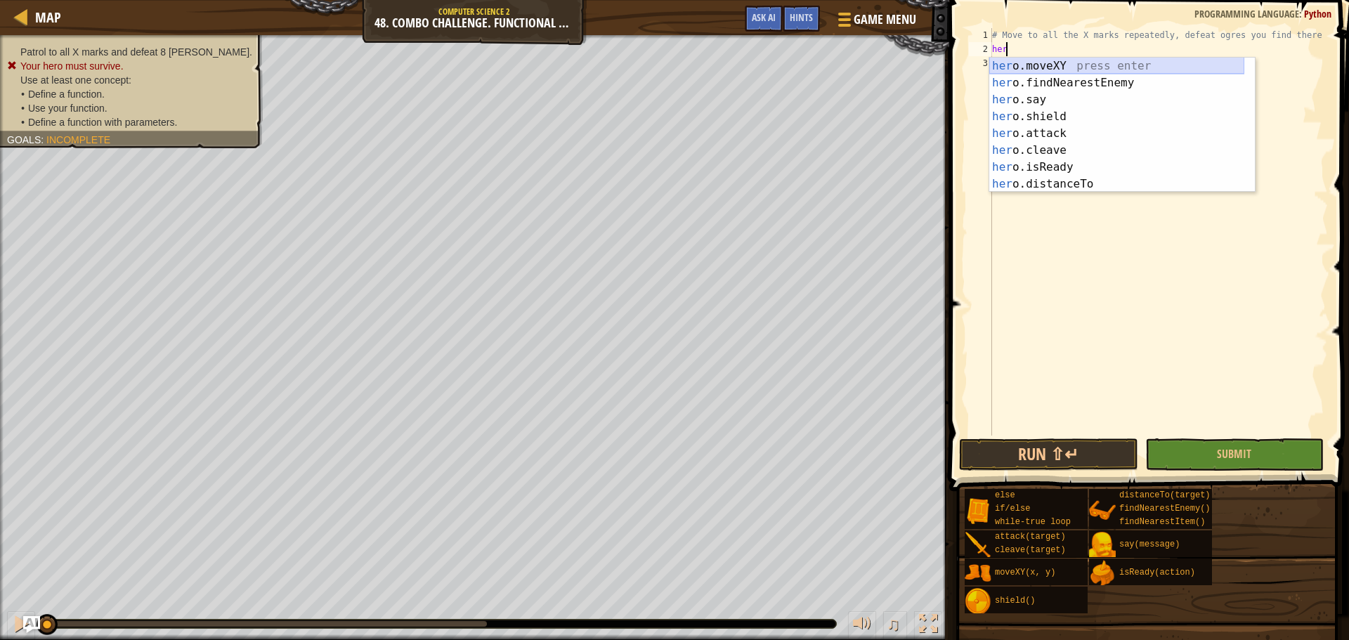
click at [1057, 68] on div "her o.moveXY press enter her o.findNearestEnemy press enter her o.say press ent…" at bounding box center [1116, 142] width 255 height 169
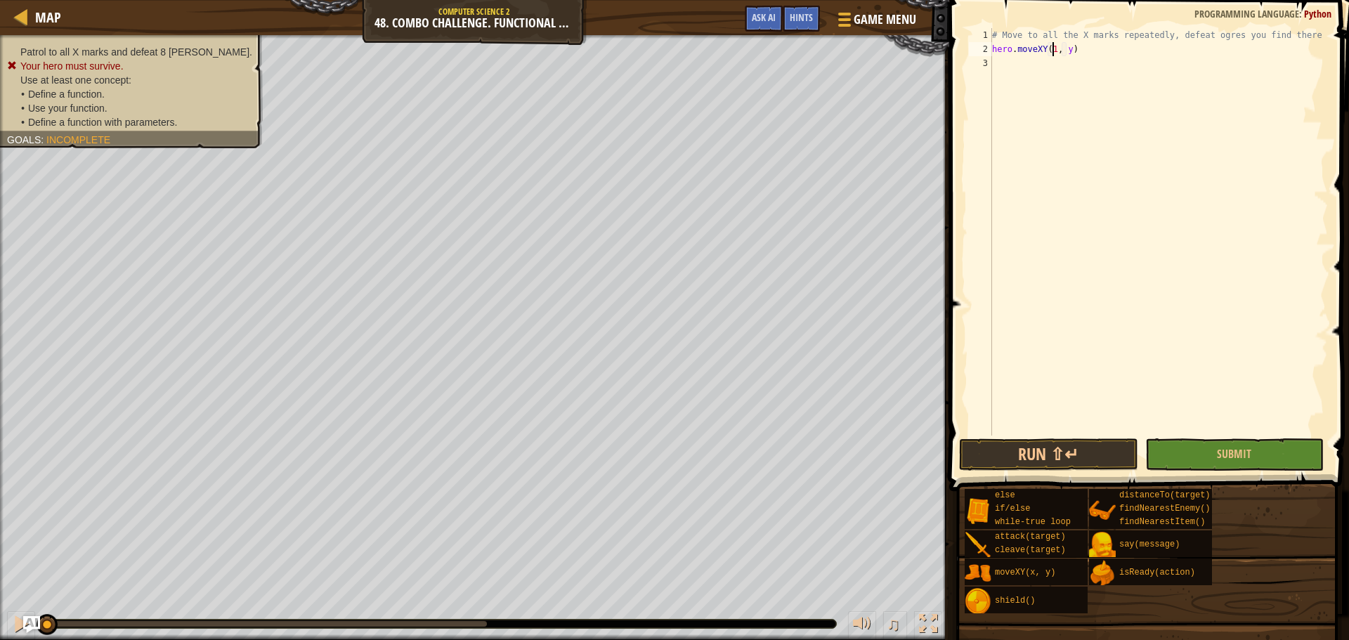
scroll to position [6, 5]
type textarea "hero.moveXY(18, 34)"
click at [1022, 67] on div "# Move to all the X marks repeatedly, defeat ogres you find there hero . moveXY…" at bounding box center [1158, 246] width 339 height 436
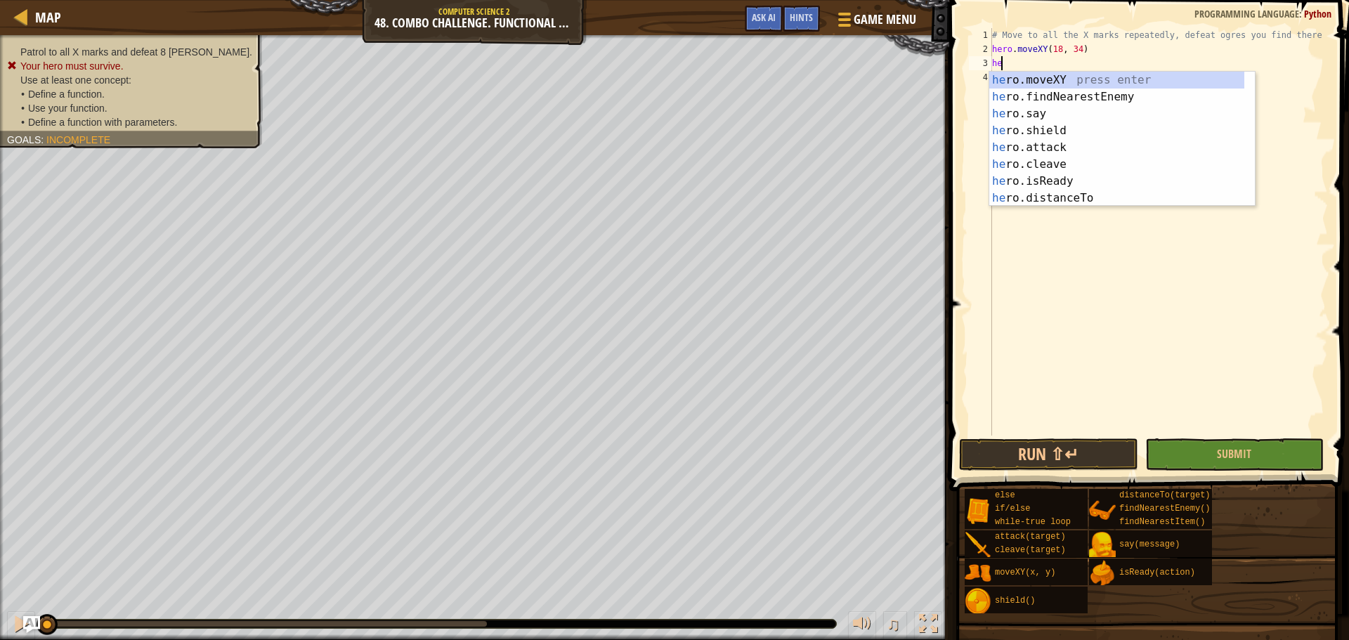
scroll to position [6, 0]
type textarea "h"
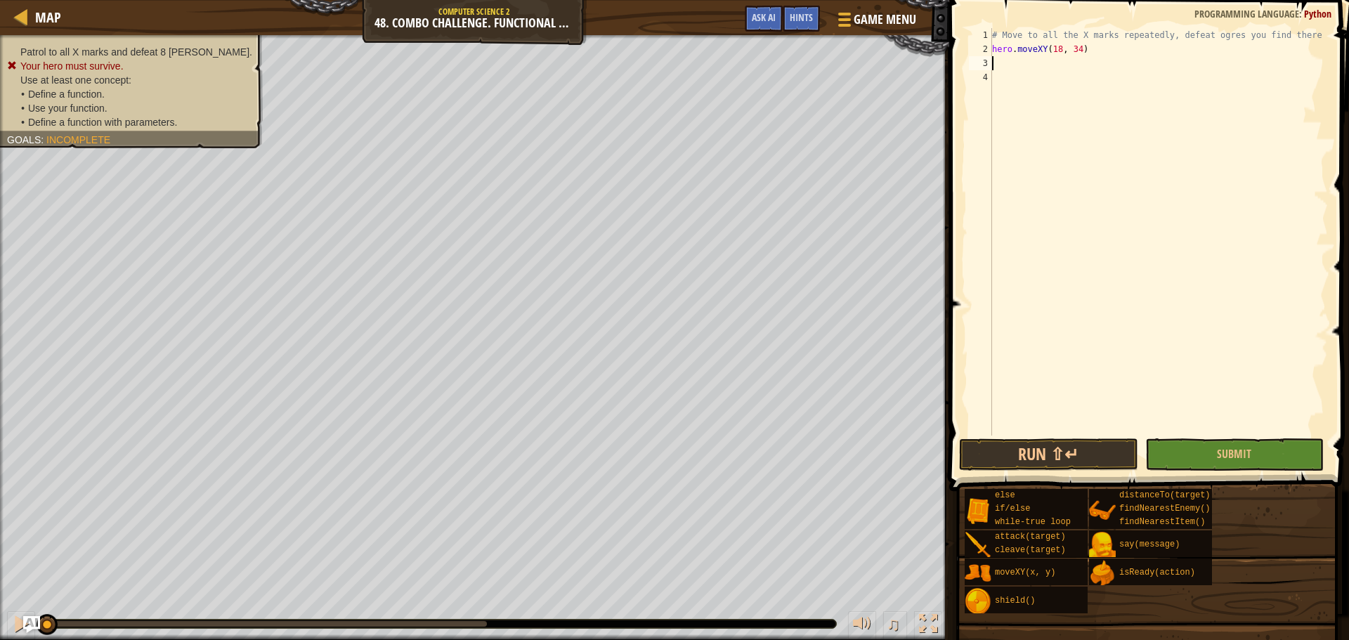
type textarea "hero.moveXY(18, 34)"
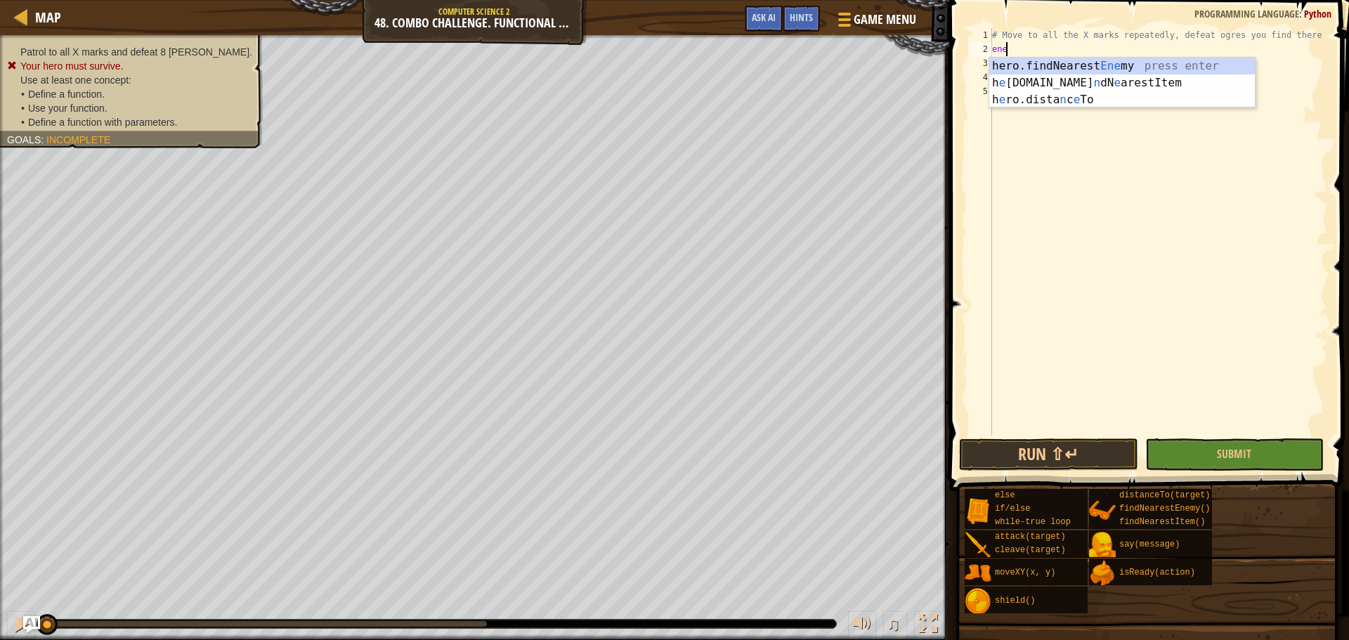
scroll to position [6, 1]
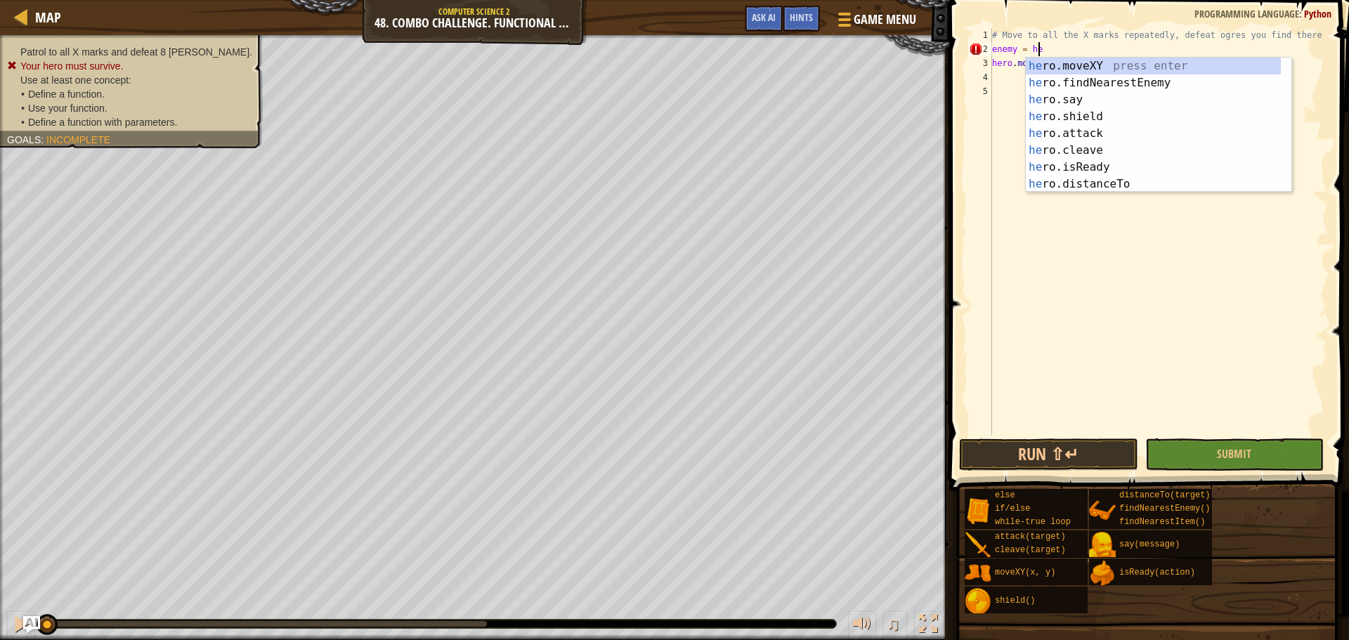
type textarea "enemy = her"
click at [1131, 84] on div "her o.moveXY press enter her o.findNearestEnemy press enter her o.say press ent…" at bounding box center [1153, 142] width 255 height 169
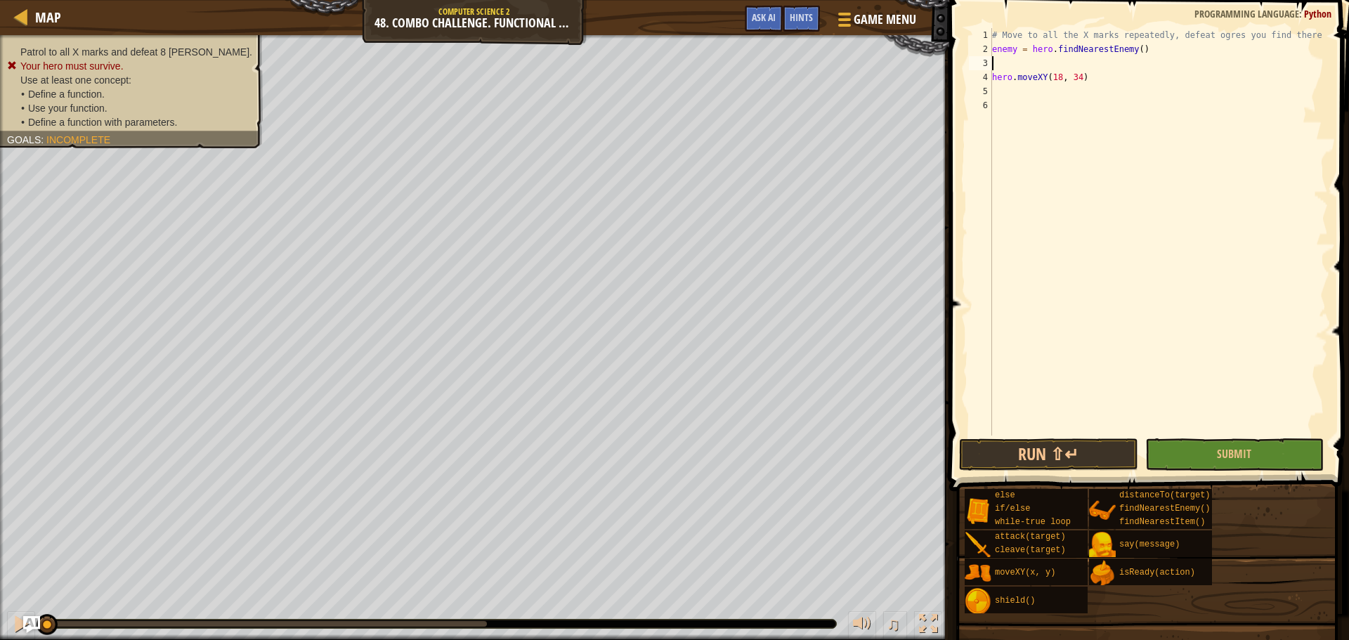
scroll to position [6, 0]
type textarea "enemy = hero.findNearestEnemy()"
click at [1065, 75] on div "# Move to all the X marks repeatedly, defeat ogres you find there enemy = hero …" at bounding box center [1158, 246] width 339 height 436
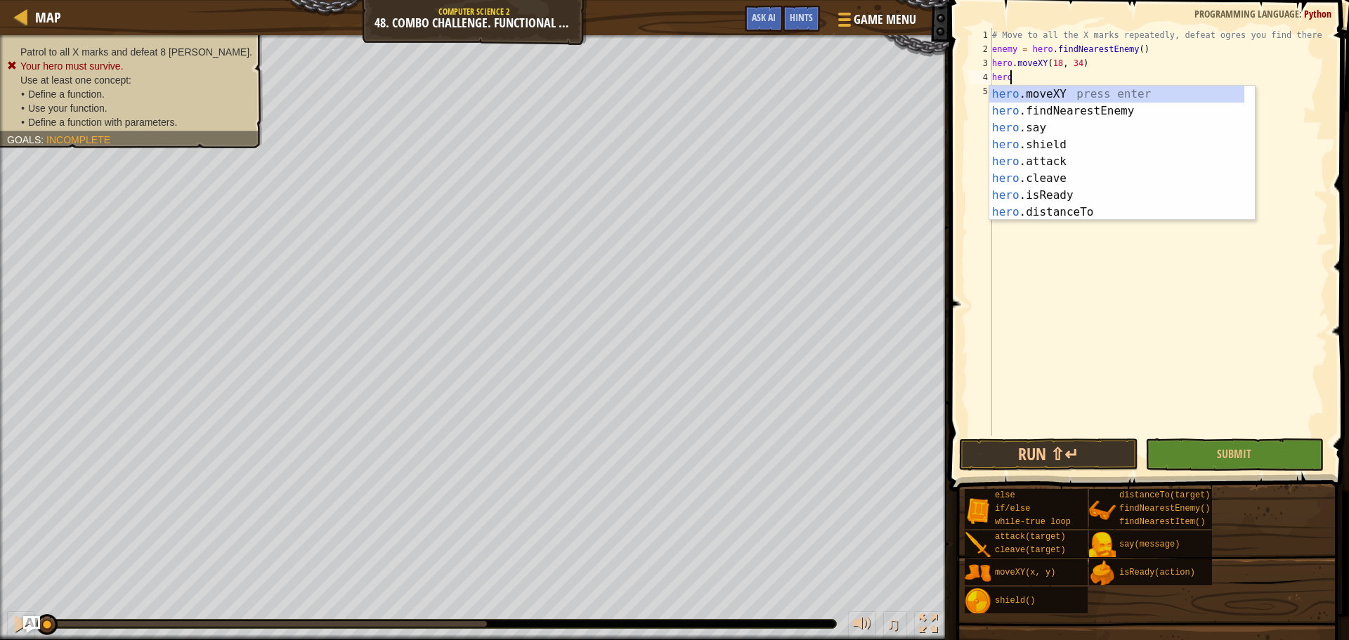
scroll to position [6, 1]
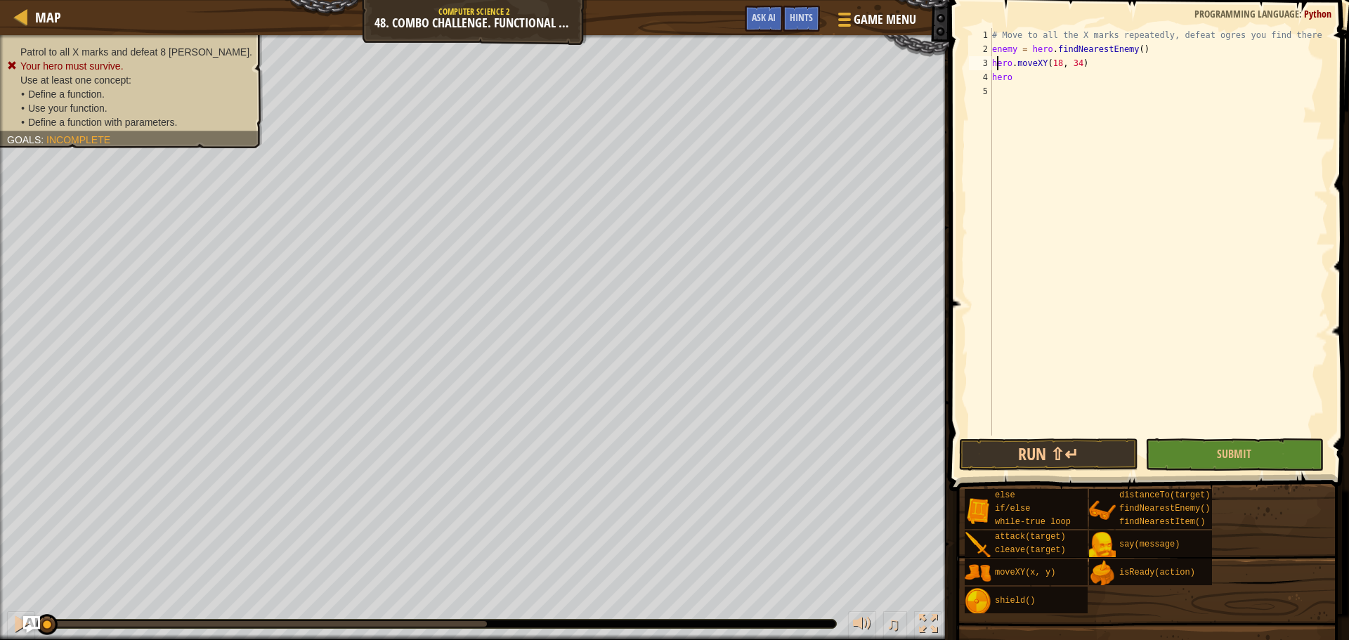
click at [995, 60] on div "# Move to all the X marks repeatedly, defeat ogres you find there enemy = hero …" at bounding box center [1158, 246] width 339 height 436
click at [992, 60] on div "# Move to all the X marks repeatedly, defeat ogres you find there enemy = hero …" at bounding box center [1158, 246] width 339 height 436
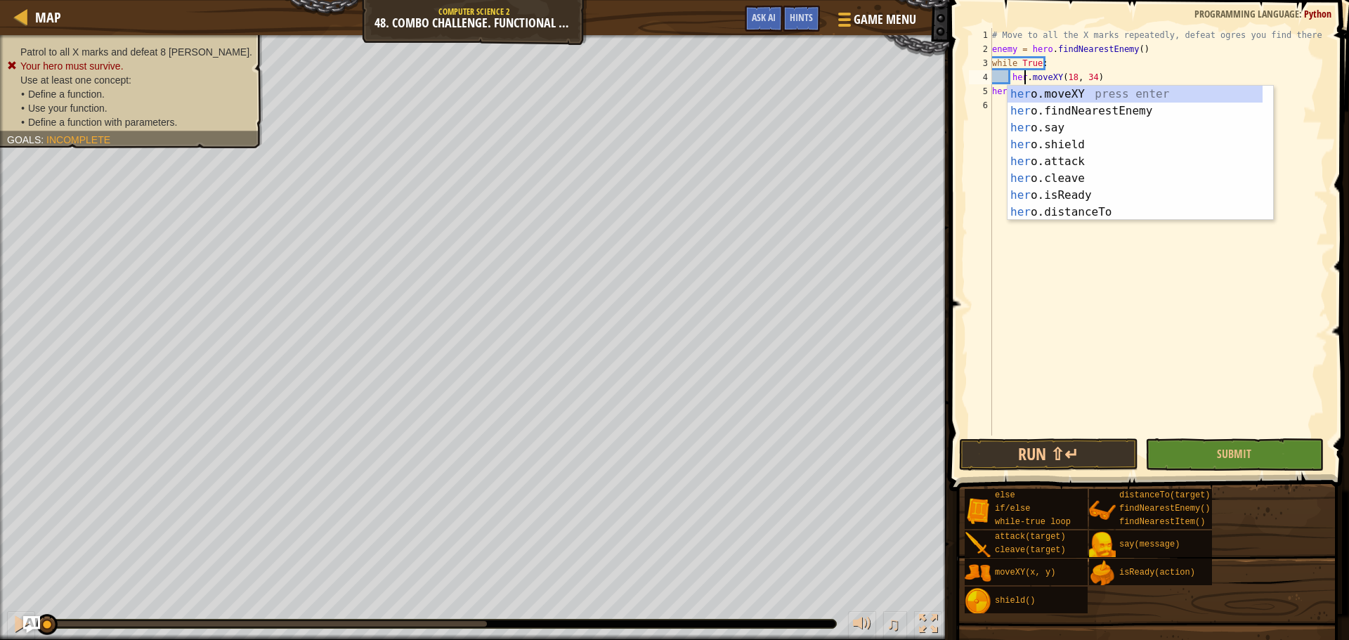
scroll to position [6, 3]
click at [958, 116] on span at bounding box center [1150, 225] width 411 height 533
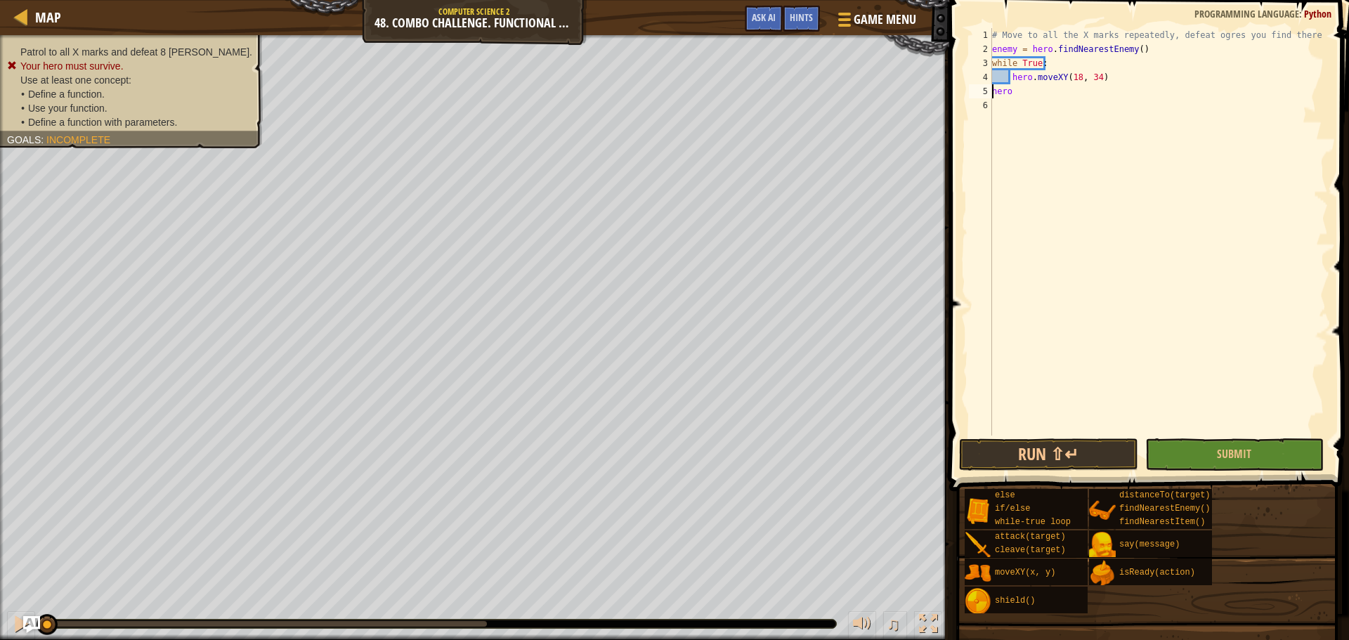
click at [994, 91] on div "# Move to all the X marks repeatedly, defeat ogres you find there enemy = hero …" at bounding box center [1158, 246] width 339 height 436
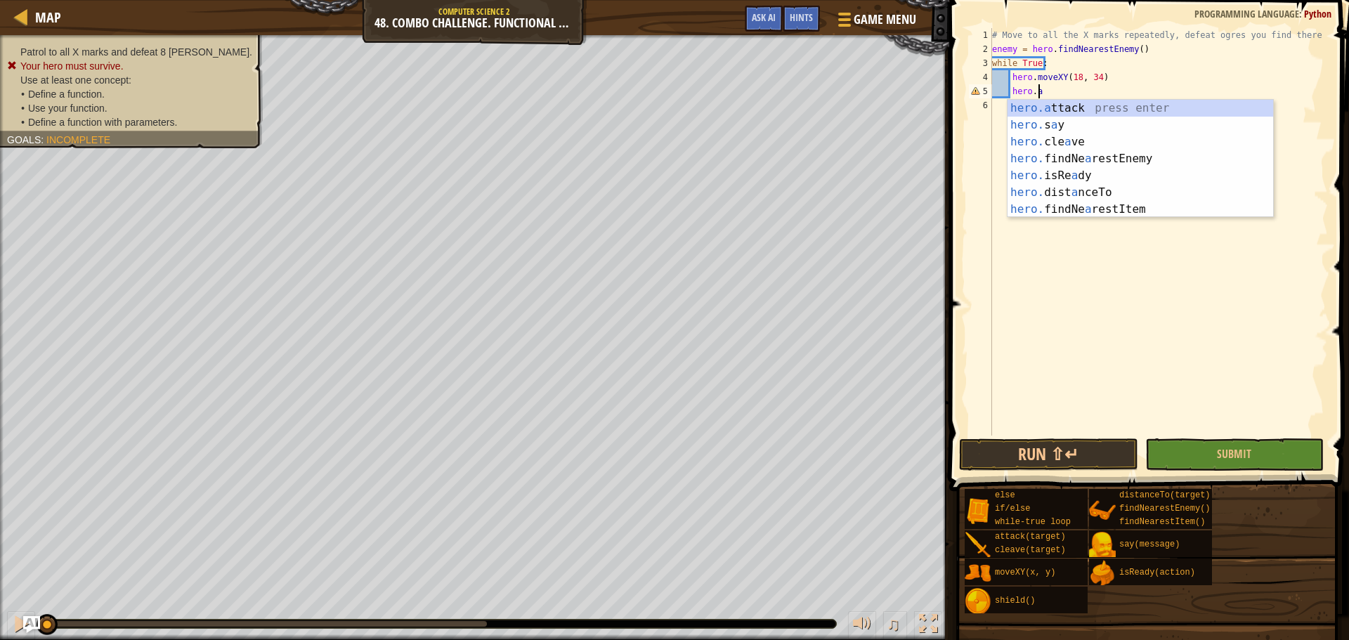
type textarea "hero.attack(enemy)"
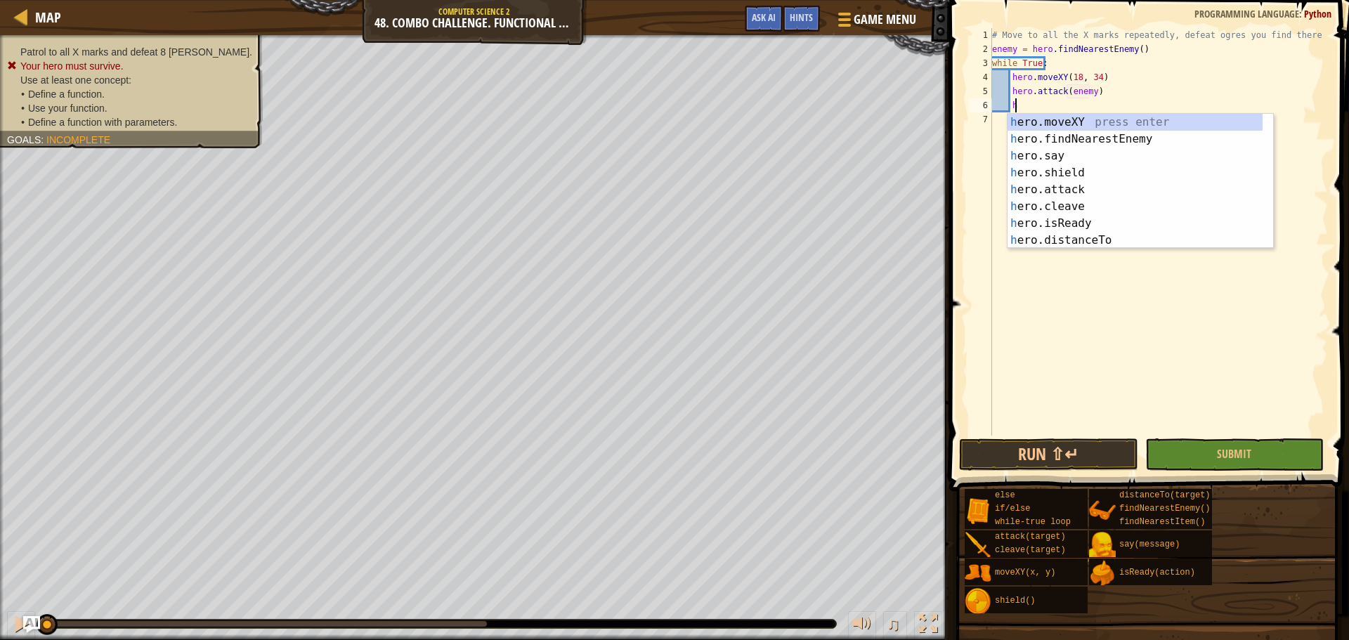
scroll to position [6, 1]
drag, startPoint x: 1056, startPoint y: 124, endPoint x: 1015, endPoint y: 128, distance: 40.9
click at [1056, 124] on div "he ro.moveXY press enter he ro.findNearestEnemy press enter he ro.say press ent…" at bounding box center [1135, 198] width 255 height 169
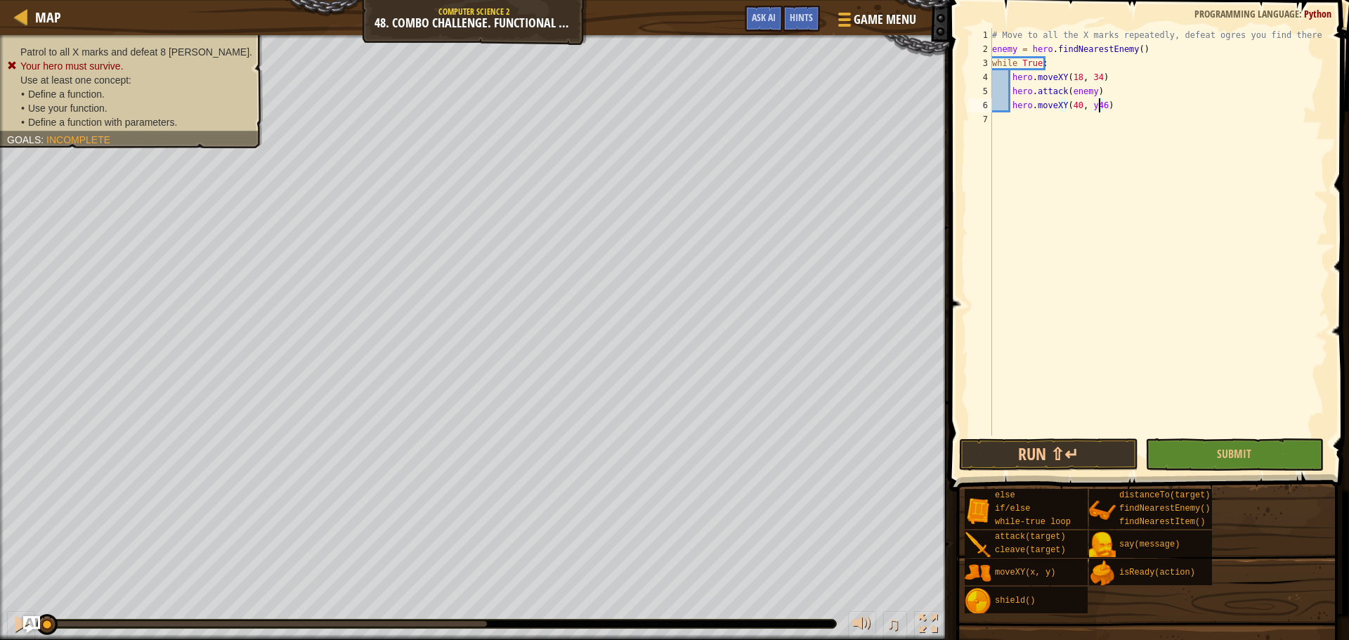
scroll to position [6, 8]
type textarea "hero.moveXY(40, 46)"
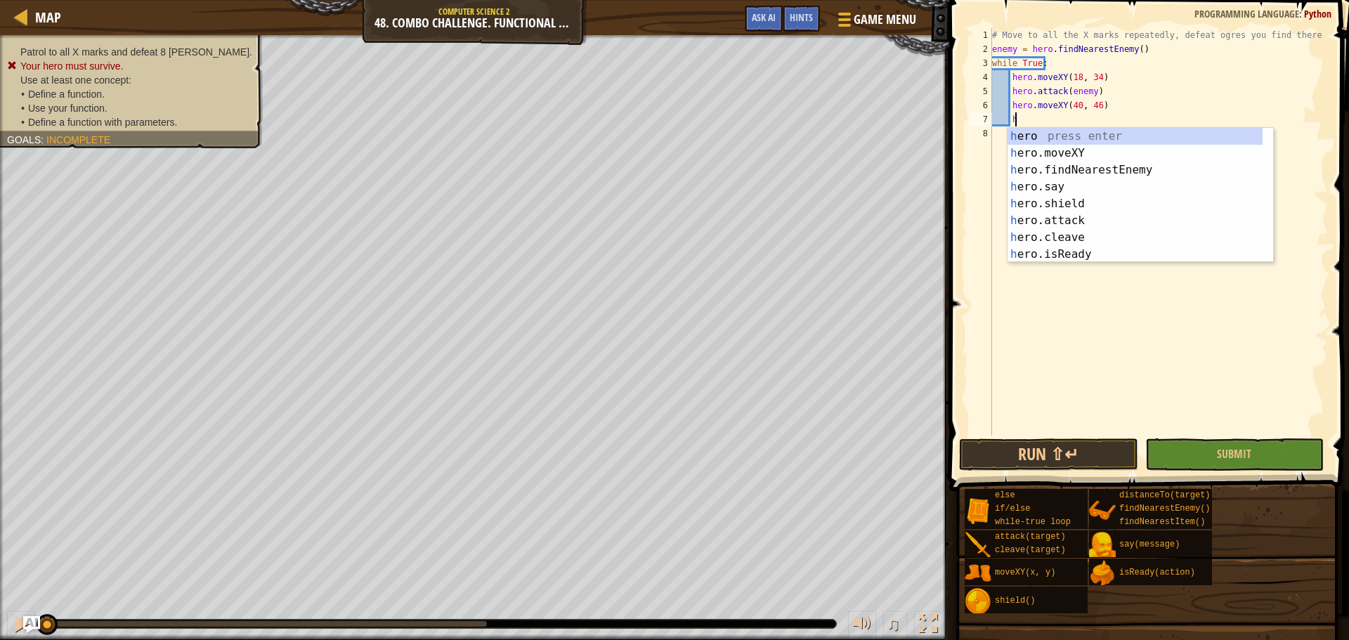
scroll to position [6, 1]
click at [1083, 226] on div "he ro press enter he ro.moveXY press enter he ro.findNearestEnemy press enter h…" at bounding box center [1135, 212] width 255 height 169
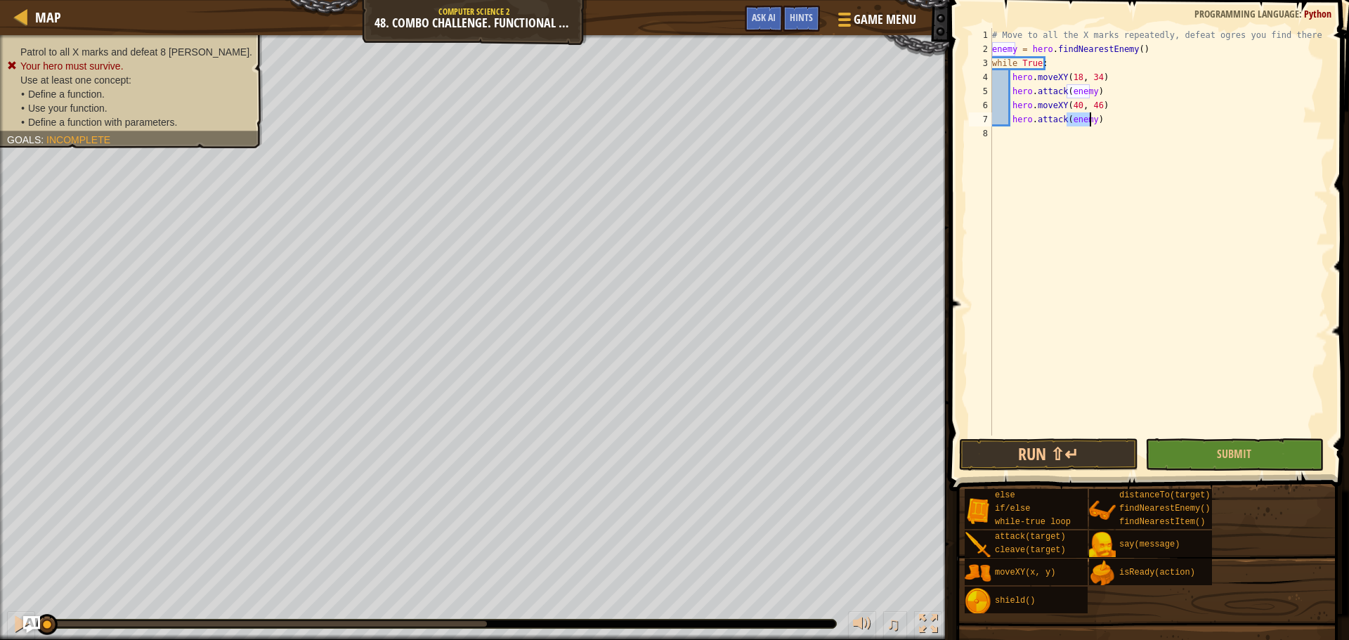
type textarea "hero.attack(enemy)"
click at [1130, 116] on div "# Move to all the X marks repeatedly, defeat ogres you find there enemy = hero …" at bounding box center [1158, 246] width 339 height 436
type textarea "hero.moveXY(62, 34)"
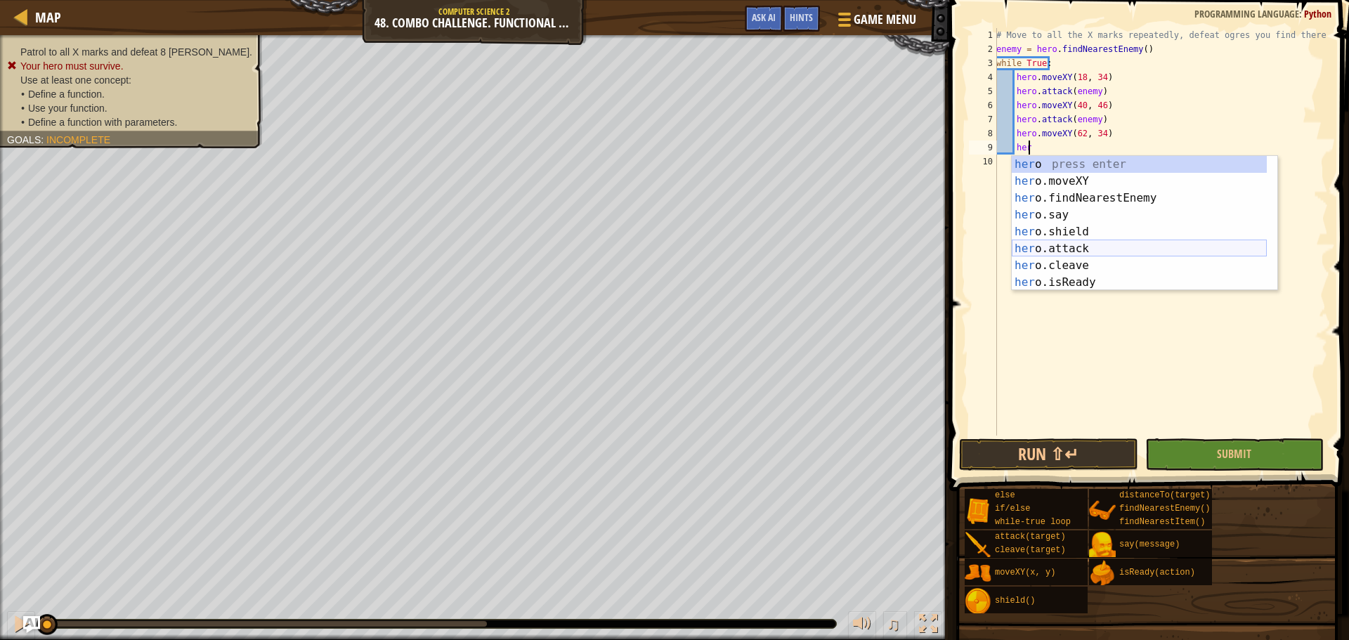
click at [1067, 243] on div "her o press enter her o.moveXY press enter her o.findNearestEnemy press enter h…" at bounding box center [1139, 240] width 255 height 169
type textarea "hero.attack(enemy)"
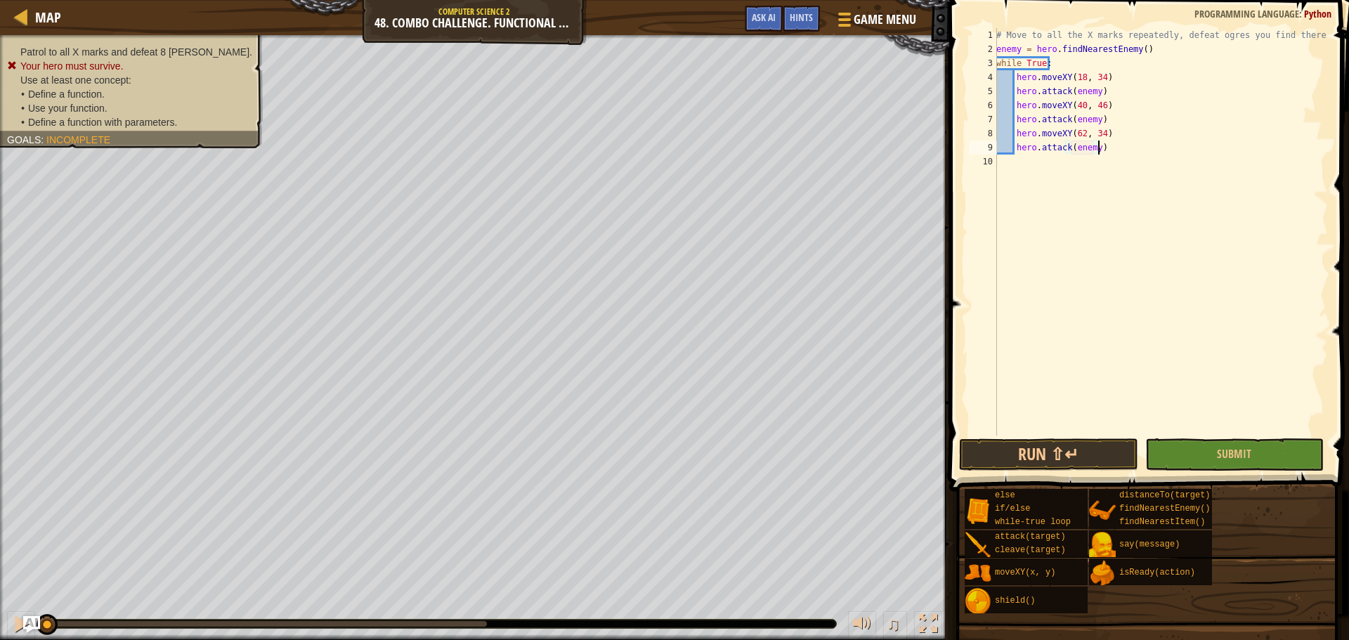
click at [1115, 151] on div "# Move to all the X marks repeatedly, defeat ogres you find there enemy = hero …" at bounding box center [1161, 246] width 334 height 436
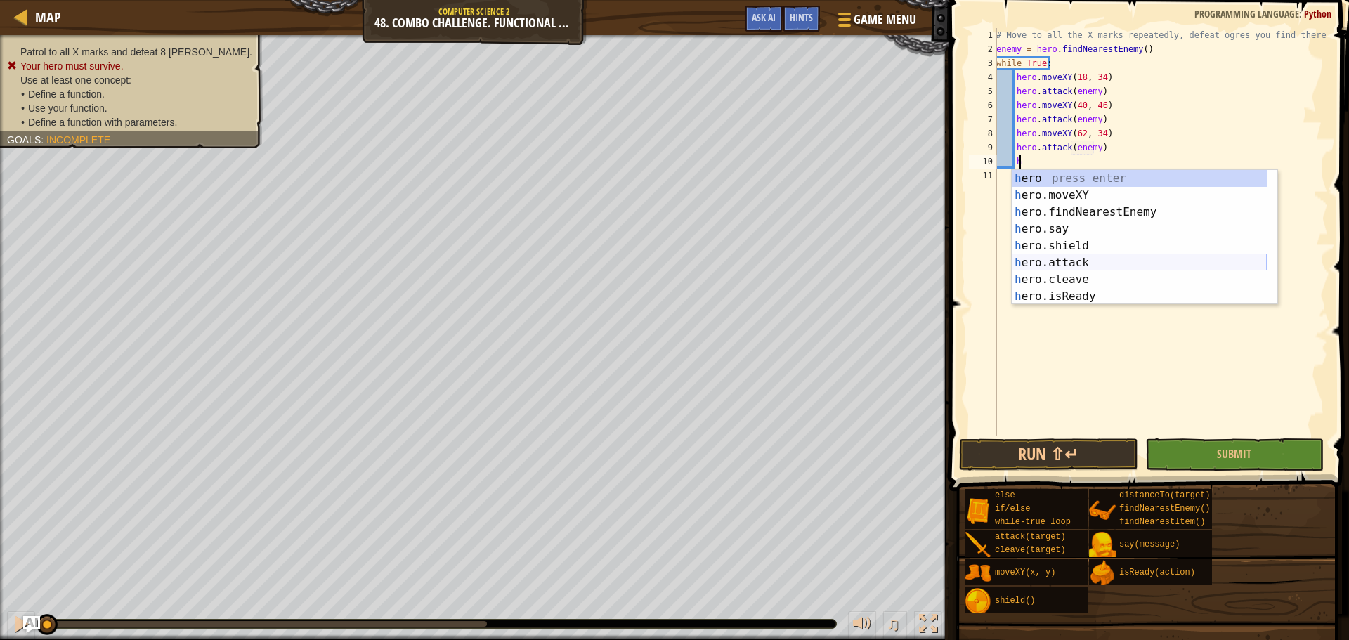
drag, startPoint x: 1062, startPoint y: 263, endPoint x: 1053, endPoint y: 263, distance: 8.5
click at [1056, 263] on div "h ero press enter h ero.moveXY press enter h ero.findNearestEnemy press enter h…" at bounding box center [1139, 254] width 255 height 169
type textarea "hero.attack(enemy)"
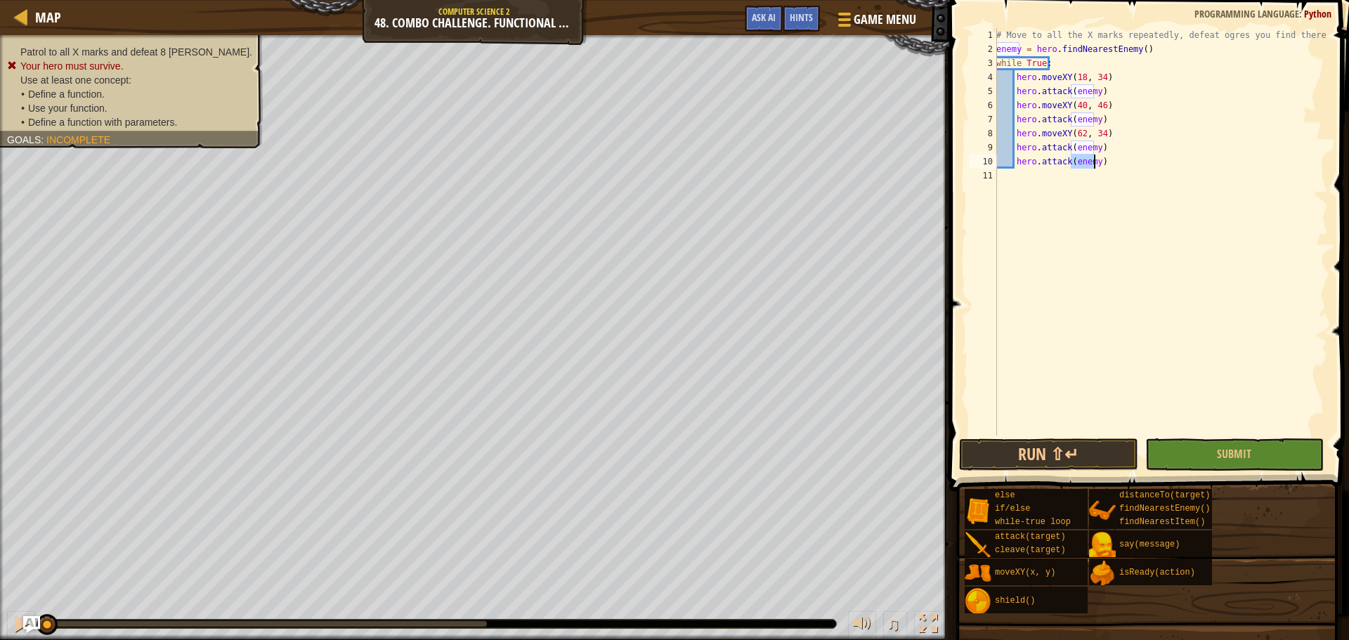
click at [1129, 155] on div "# Move to all the X marks repeatedly, defeat ogres you find there enemy = hero …" at bounding box center [1161, 246] width 334 height 436
click at [1013, 164] on div "# Move to all the X marks repeatedly, defeat ogres you find there enemy = hero …" at bounding box center [1161, 246] width 334 height 436
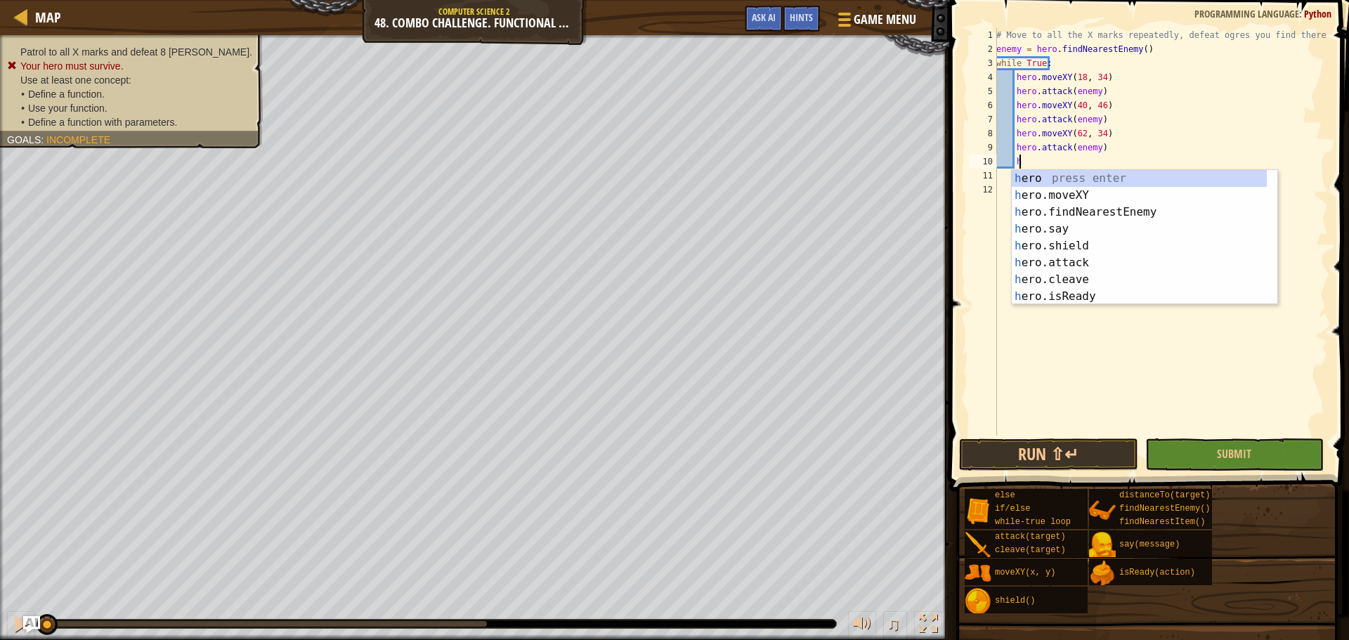
scroll to position [6, 1]
click at [1081, 199] on div "her o press enter her o.moveXY press enter her o.findNearestEnemy press enter h…" at bounding box center [1139, 254] width 255 height 169
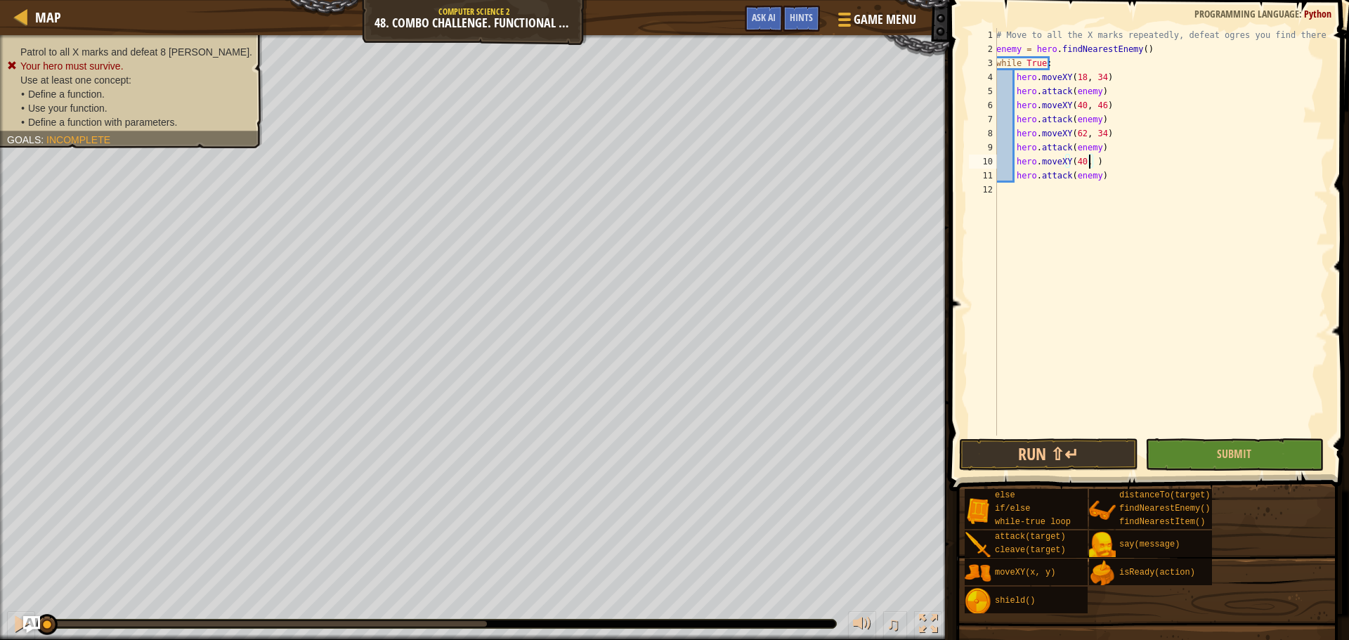
scroll to position [6, 8]
type textarea "hero.moveXY(40, 22)"
click at [1213, 460] on button "Submit" at bounding box center [1234, 454] width 178 height 32
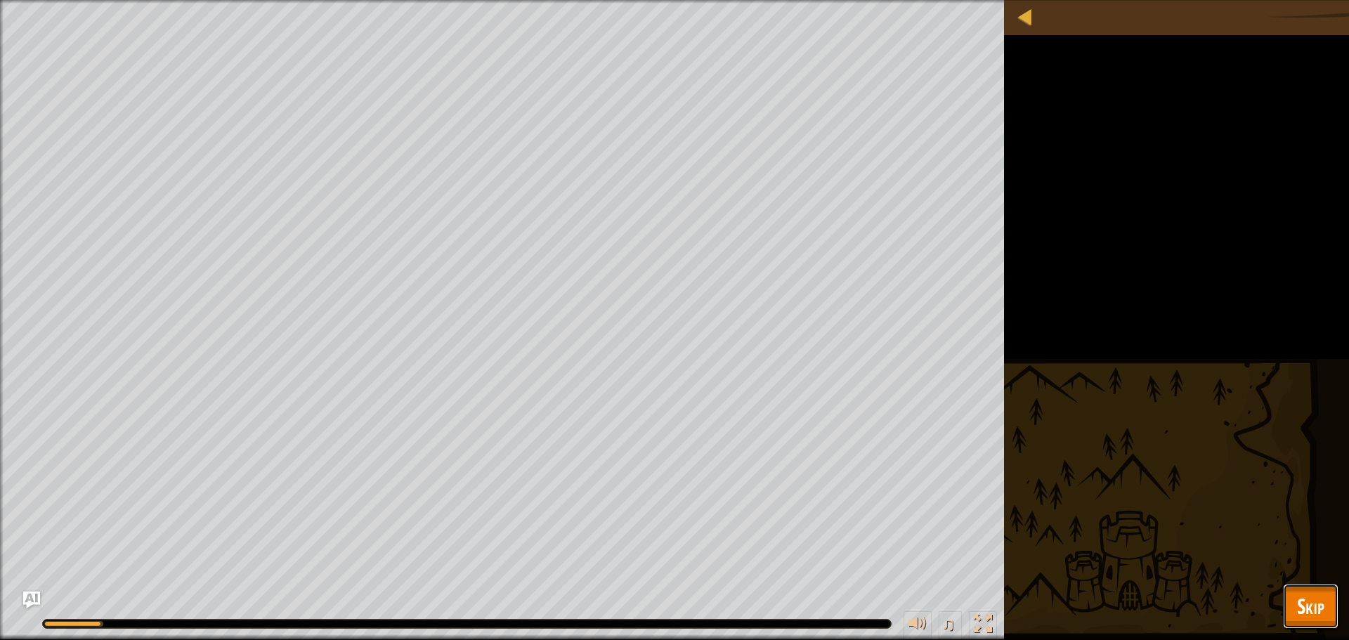
click at [1301, 599] on span "Skip" at bounding box center [1310, 606] width 27 height 29
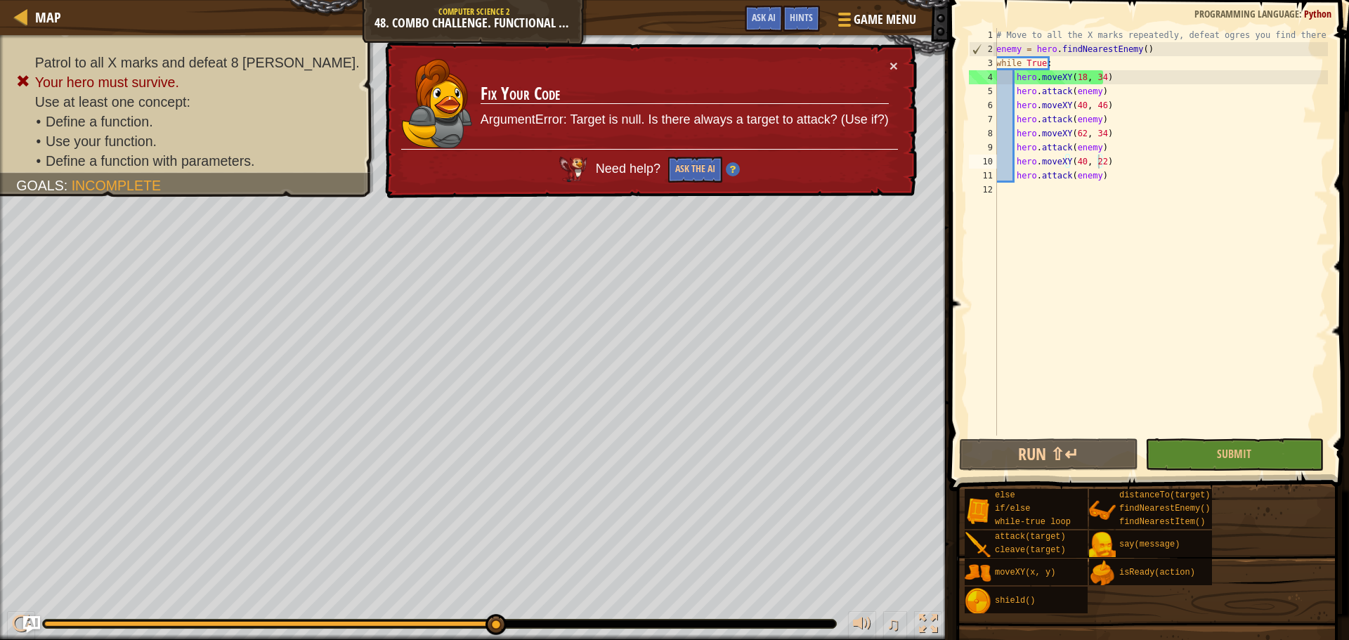
click at [891, 56] on div "× Fix Your Code ArgumentError: Target is null. Is there always a target to atta…" at bounding box center [649, 120] width 535 height 157
drag, startPoint x: 885, startPoint y: 63, endPoint x: 885, endPoint y: 53, distance: 9.8
click at [885, 55] on div "× Fix Your Code ArgumentError: Target is null. Is there always a target to atta…" at bounding box center [649, 120] width 535 height 157
click at [852, 97] on div "× Fix Your Code ArgumentError: Target is null. Is there always a target to atta…" at bounding box center [649, 120] width 535 height 157
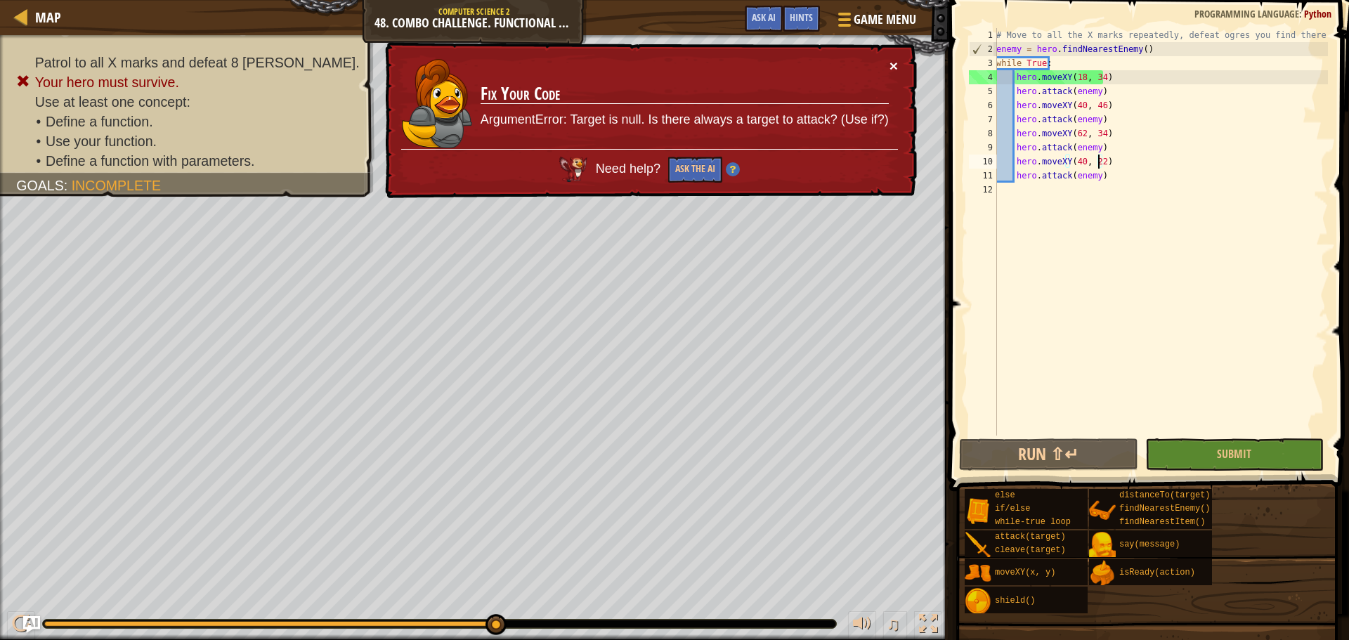
drag, startPoint x: 876, startPoint y: 75, endPoint x: 892, endPoint y: 60, distance: 21.9
click at [890, 63] on div "× Fix Your Code ArgumentError: Target is null. Is there always a target to atta…" at bounding box center [649, 120] width 535 height 157
click at [892, 60] on button "×" at bounding box center [894, 65] width 8 height 15
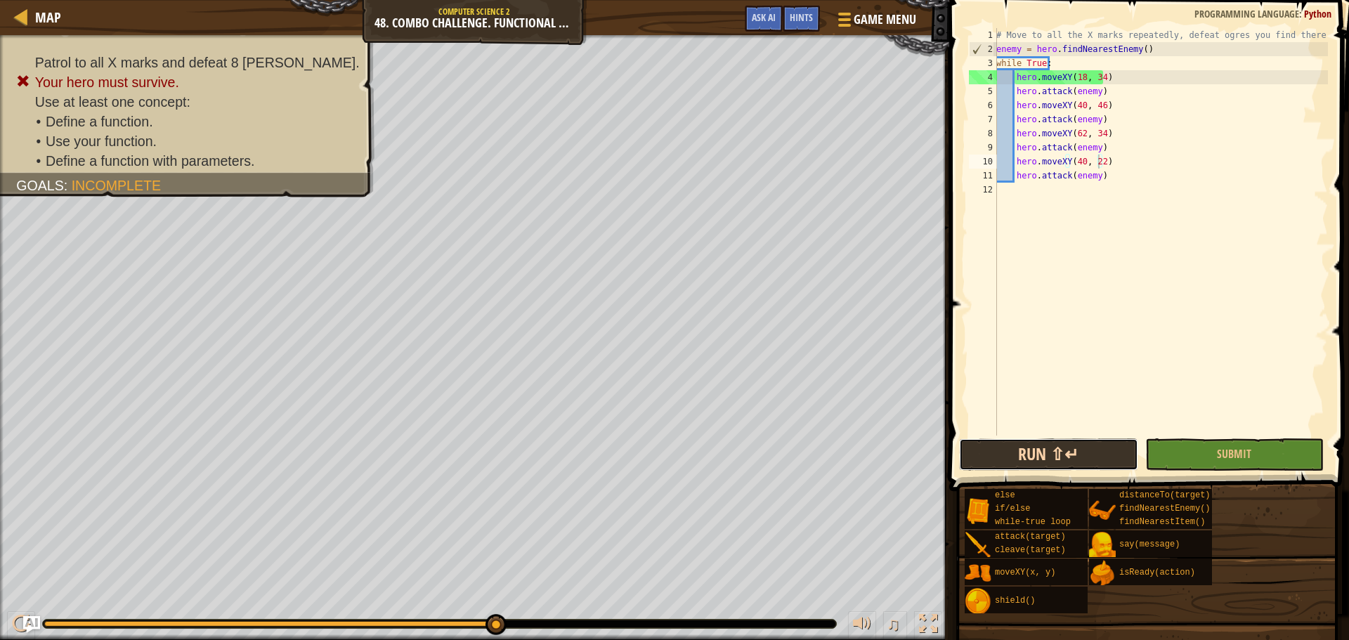
click at [1102, 443] on button "Run ⇧↵" at bounding box center [1048, 454] width 178 height 32
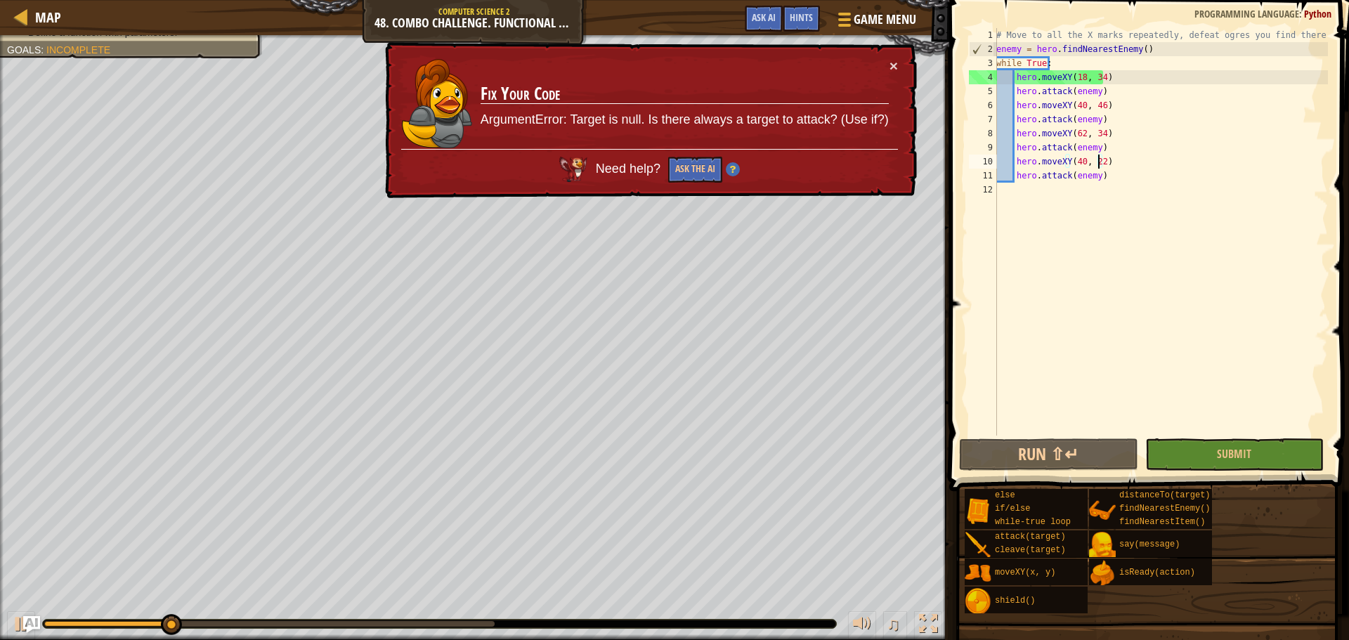
click at [888, 52] on div "× Fix Your Code ArgumentError: Target is null. Is there always a target to atta…" at bounding box center [649, 120] width 535 height 157
click at [892, 39] on div "Map Computer Science 2 48. Combo Challenge. Functional Patrol Game Menu Done Hi…" at bounding box center [674, 320] width 1349 height 640
click at [890, 58] on div "× Fix Your Code ArgumentError: Target is null. Is there always a target to atta…" at bounding box center [649, 120] width 535 height 157
drag, startPoint x: 885, startPoint y: 70, endPoint x: 890, endPoint y: 63, distance: 9.0
click at [885, 67] on td "Fix Your Code ArgumentError: Target is null. Is there always a target to attack…" at bounding box center [685, 103] width 410 height 91
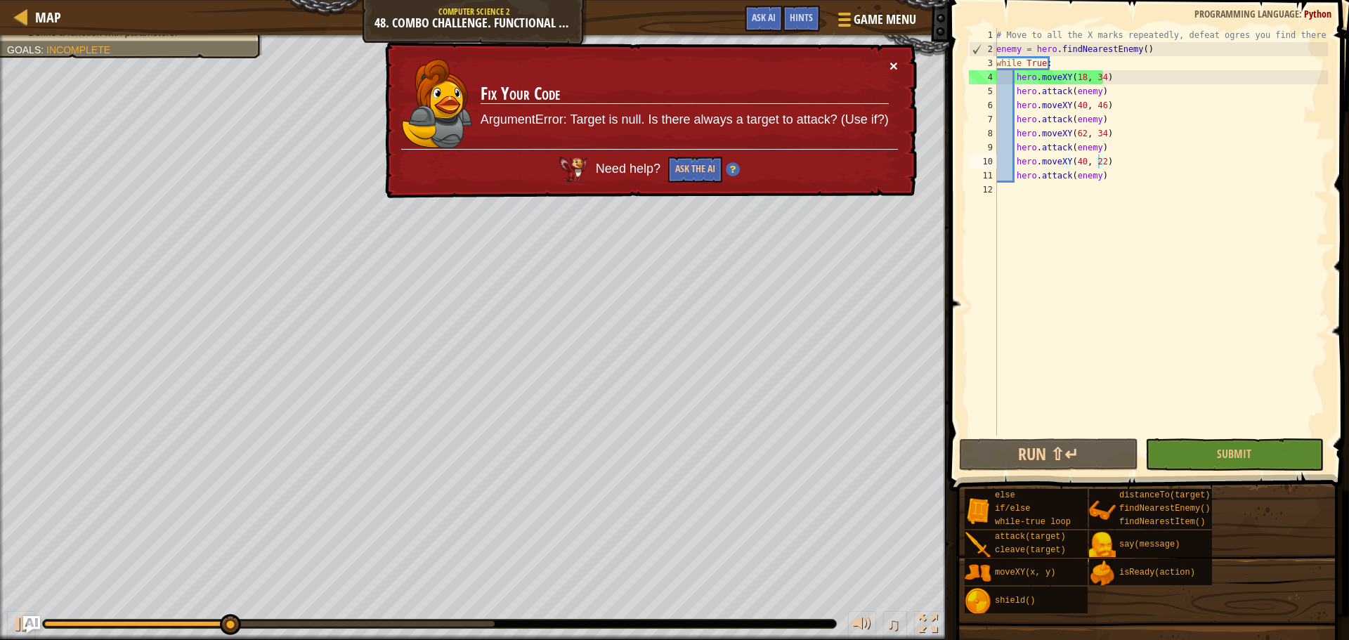
click at [890, 63] on button "×" at bounding box center [894, 65] width 8 height 15
